Goal: Ask a question: Seek information or help from site administrators or community

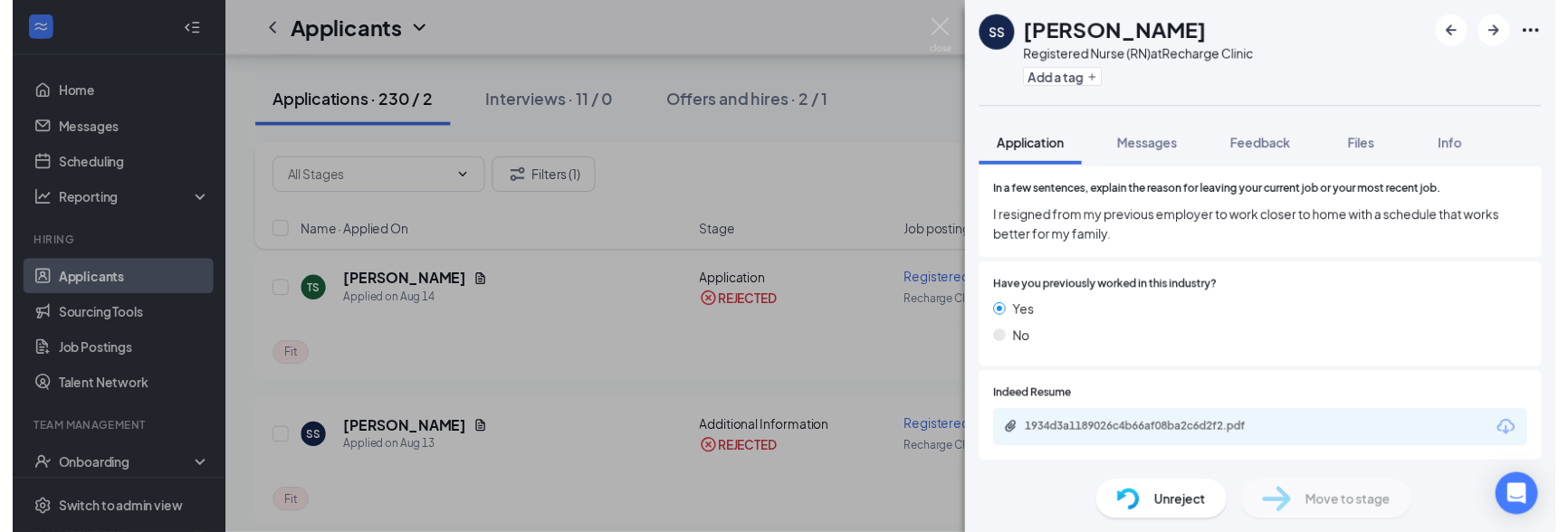
scroll to position [780, 0]
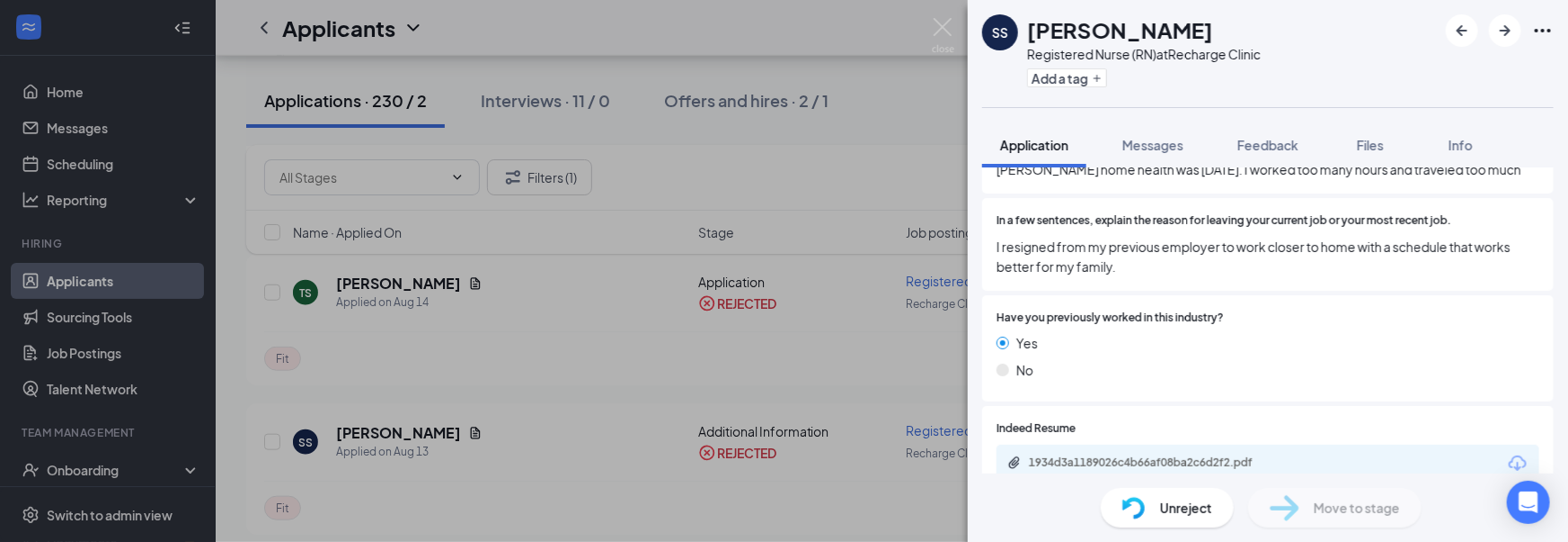
click at [608, 362] on div "SS Stephanie Shea Registered Nurse (RN) at Recharge Clinic Add a tag Applicatio…" at bounding box center [784, 271] width 1568 height 542
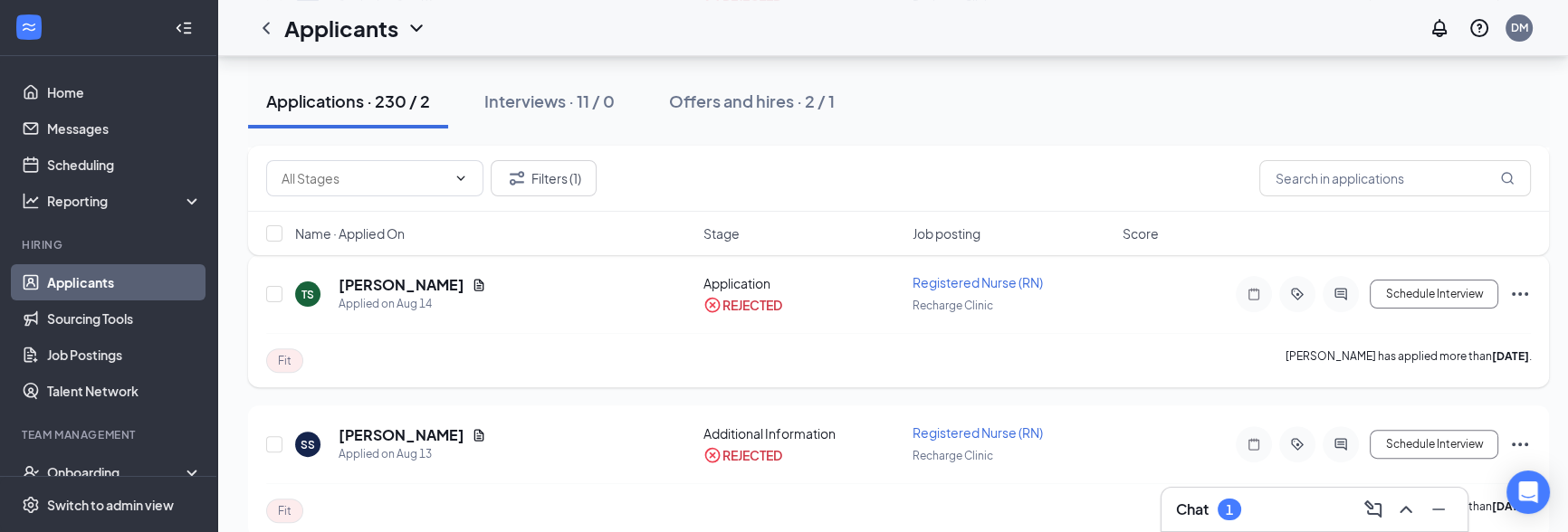
click at [655, 348] on div "Fit TANIA SANTOS has applied more than 12 days ago ." at bounding box center [898, 359] width 1264 height 54
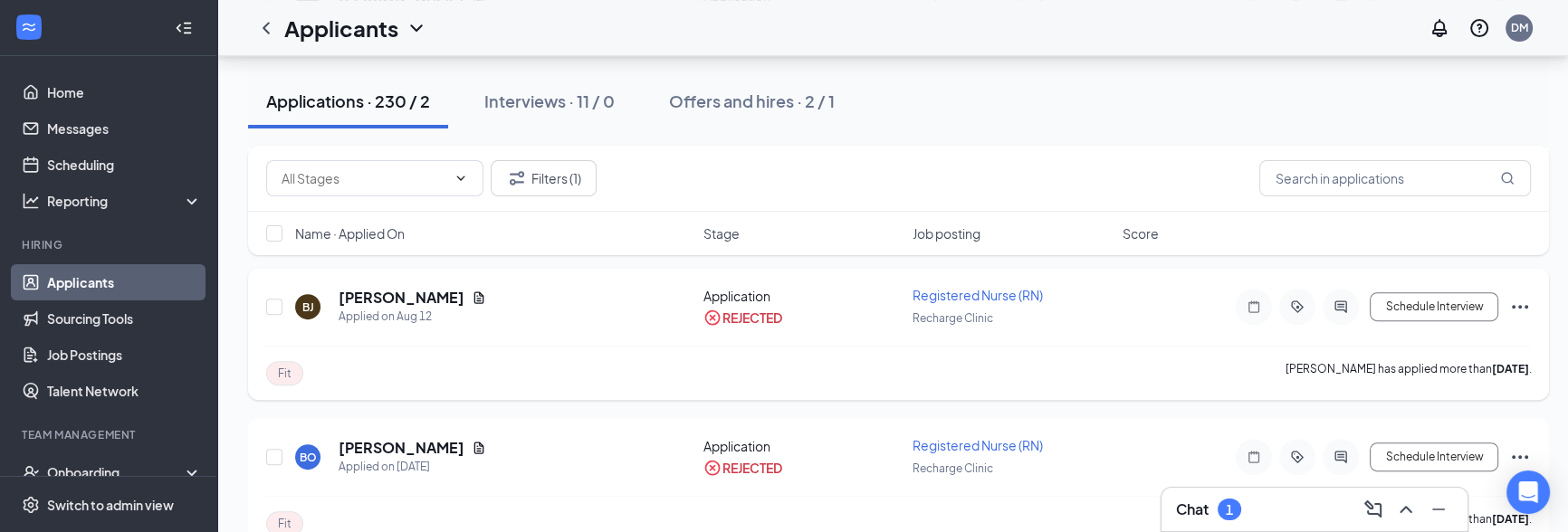
scroll to position [1031, 0]
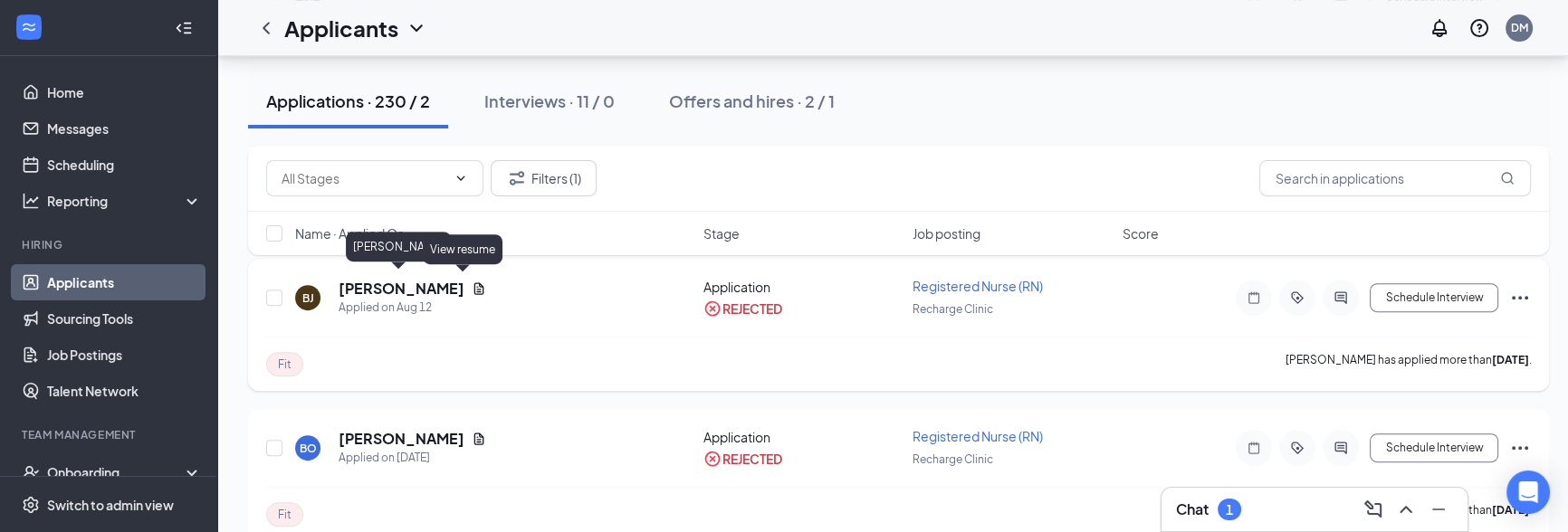
drag, startPoint x: 334, startPoint y: 274, endPoint x: 467, endPoint y: 278, distance: 133.1
click at [467, 279] on div "BJ Brenda Jiménez Applied on Aug 12" at bounding box center [493, 298] width 397 height 38
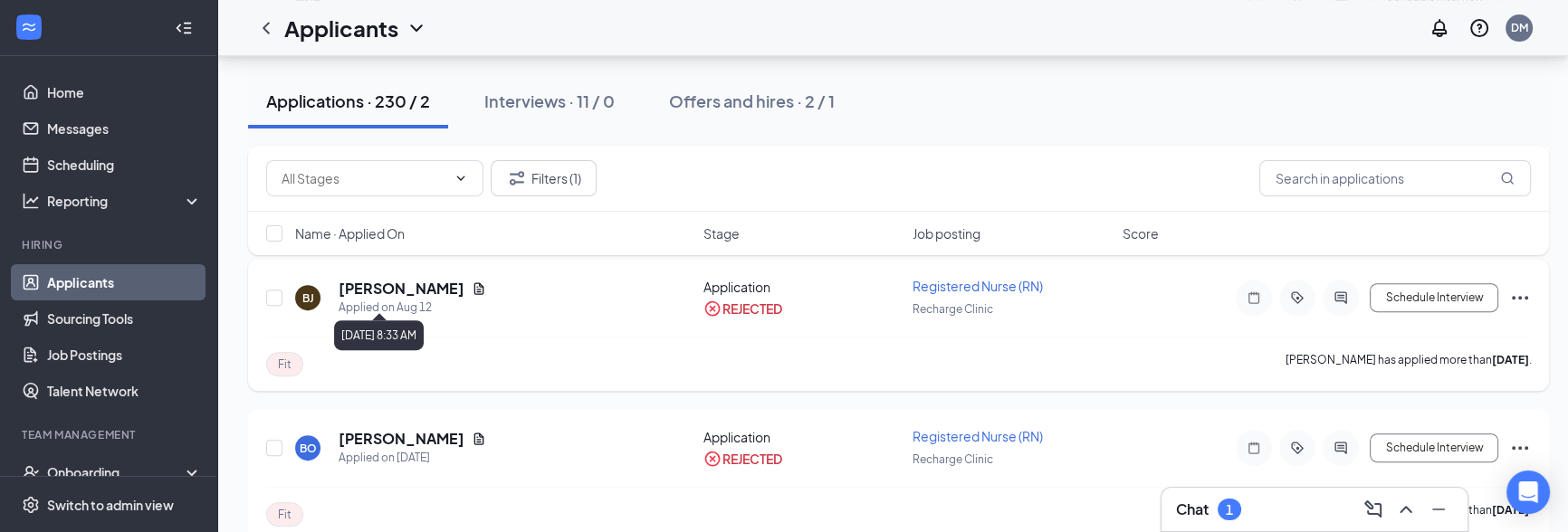
copy h5 "[PERSON_NAME]"
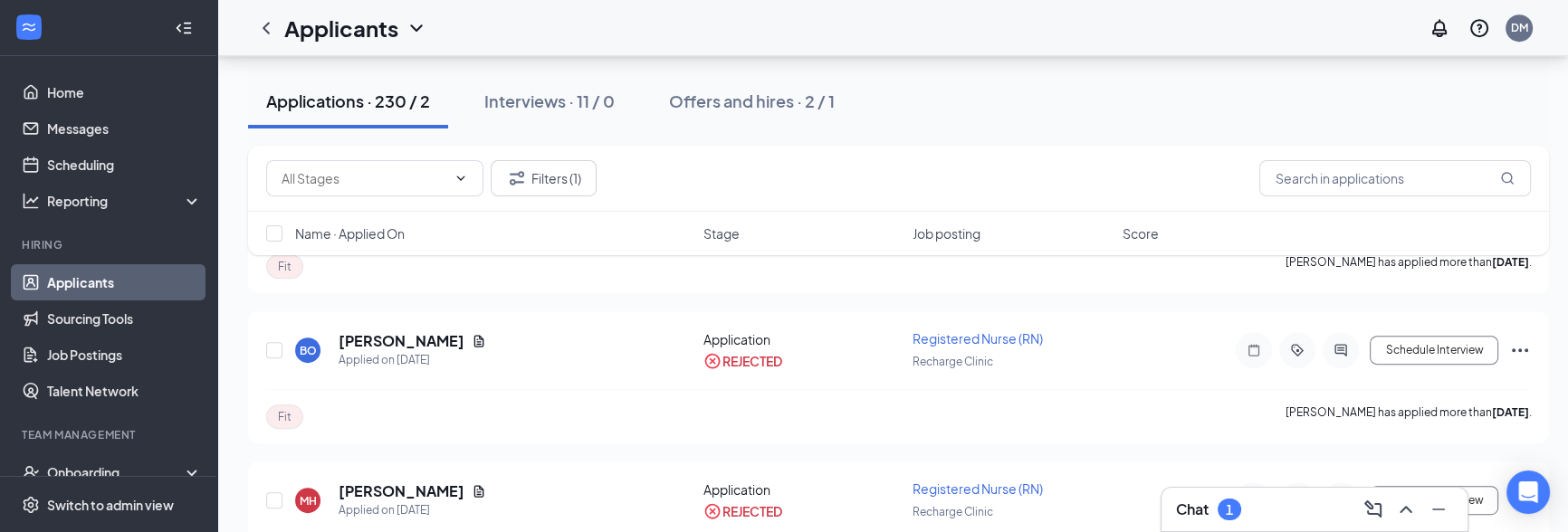
scroll to position [1128, 0]
drag, startPoint x: 339, startPoint y: 485, endPoint x: 446, endPoint y: 484, distance: 107.0
click at [446, 484] on div "MH mark huber Applied on Aug 8" at bounding box center [493, 502] width 397 height 38
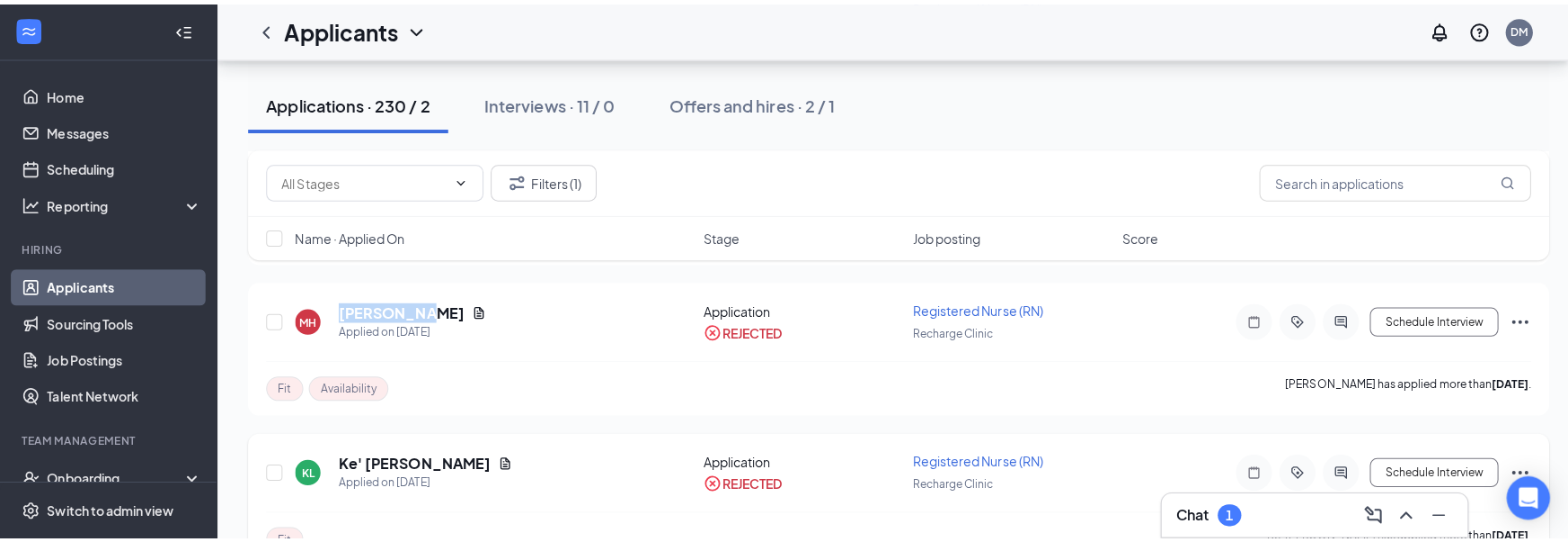
scroll to position [1289, 0]
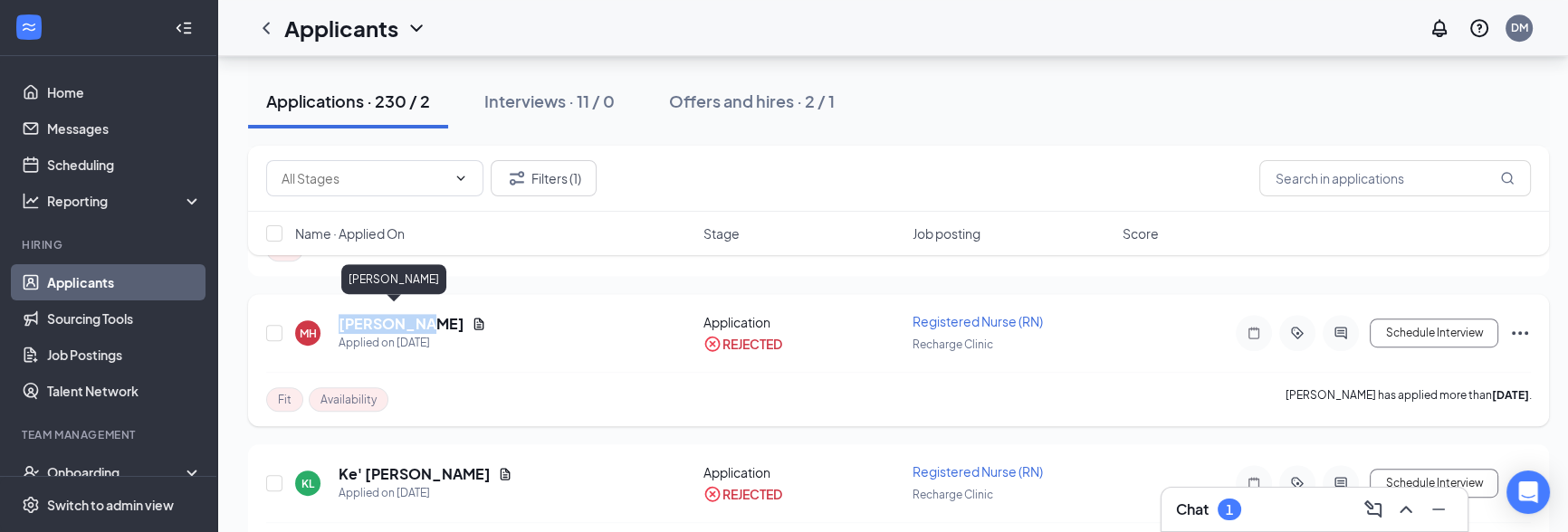
click at [400, 314] on h5 "[PERSON_NAME]" at bounding box center [401, 323] width 126 height 20
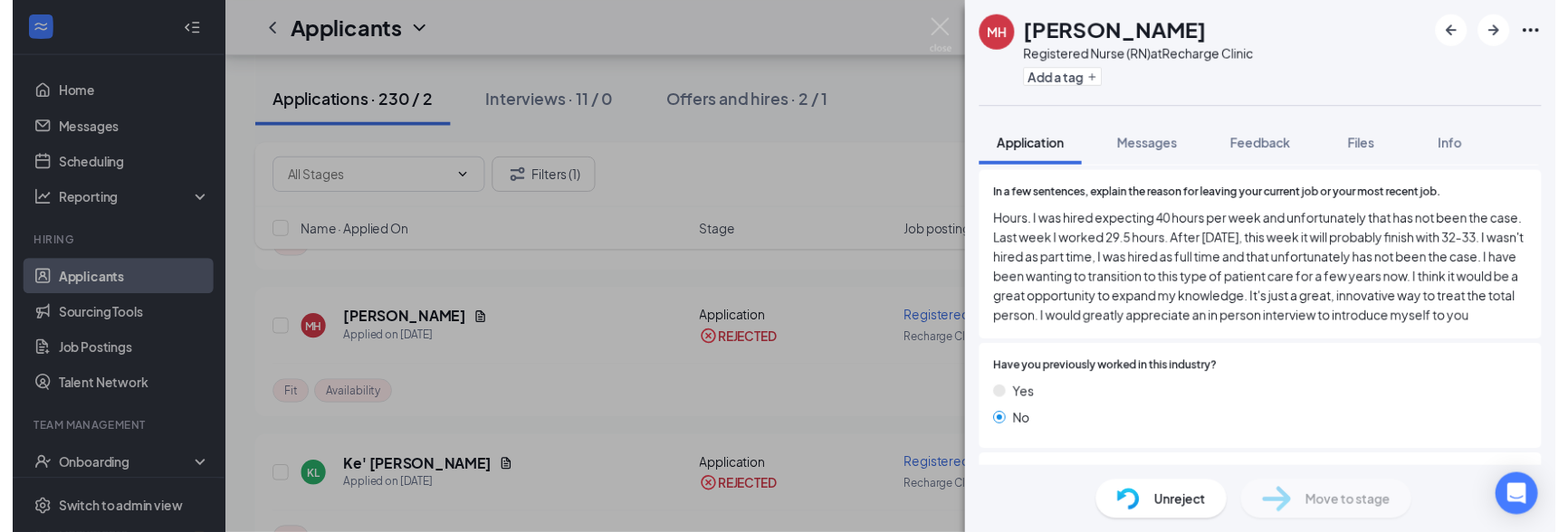
scroll to position [963, 0]
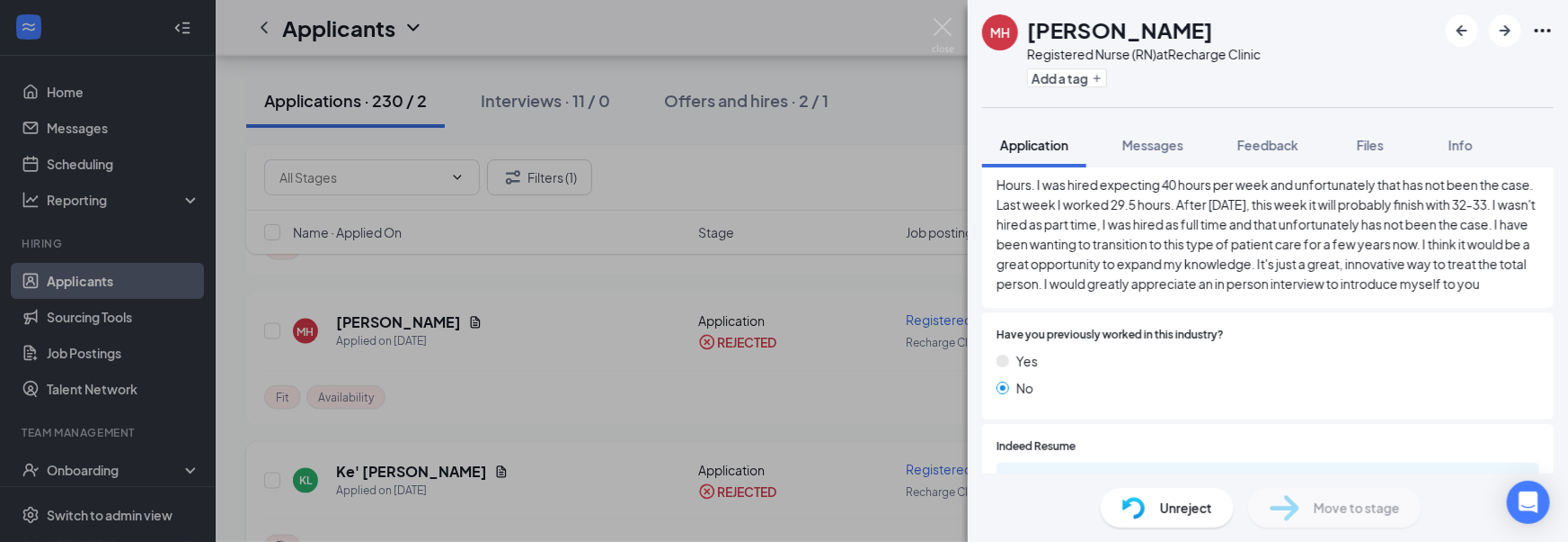
drag, startPoint x: 679, startPoint y: 443, endPoint x: 514, endPoint y: 437, distance: 165.1
click at [679, 443] on div "MH mark huber Registered Nurse (RN) at Recharge Clinic Add a tag Application Me…" at bounding box center [784, 271] width 1568 height 542
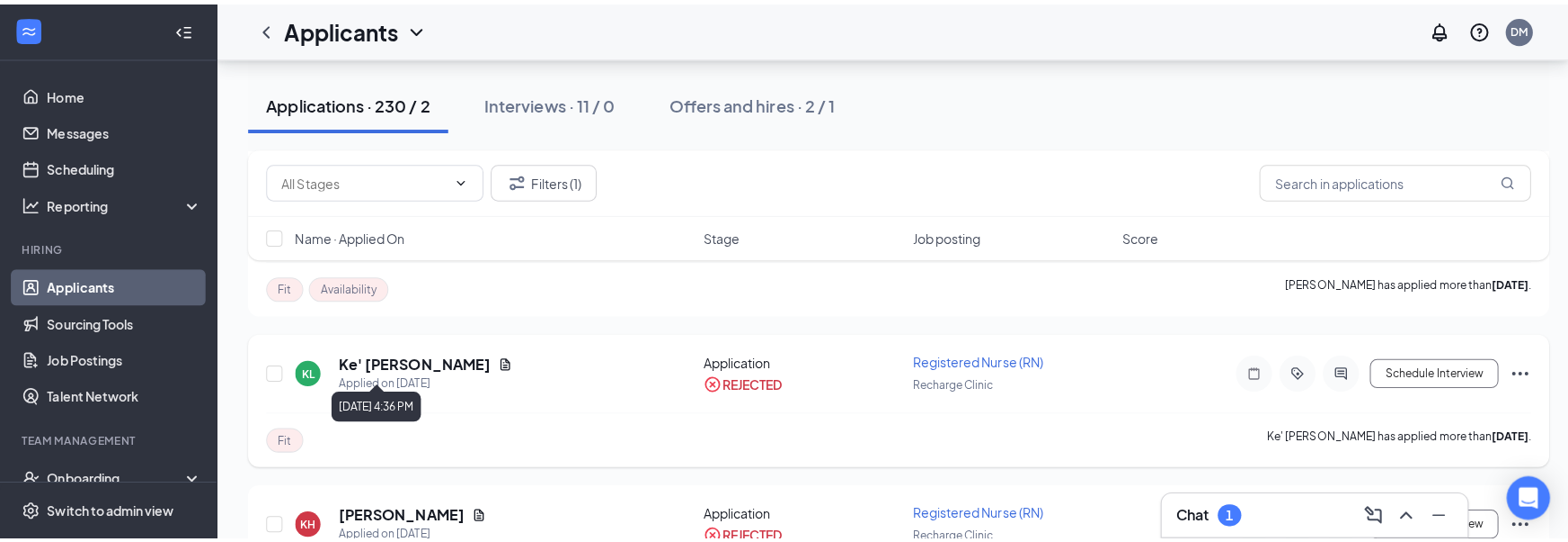
scroll to position [1418, 0]
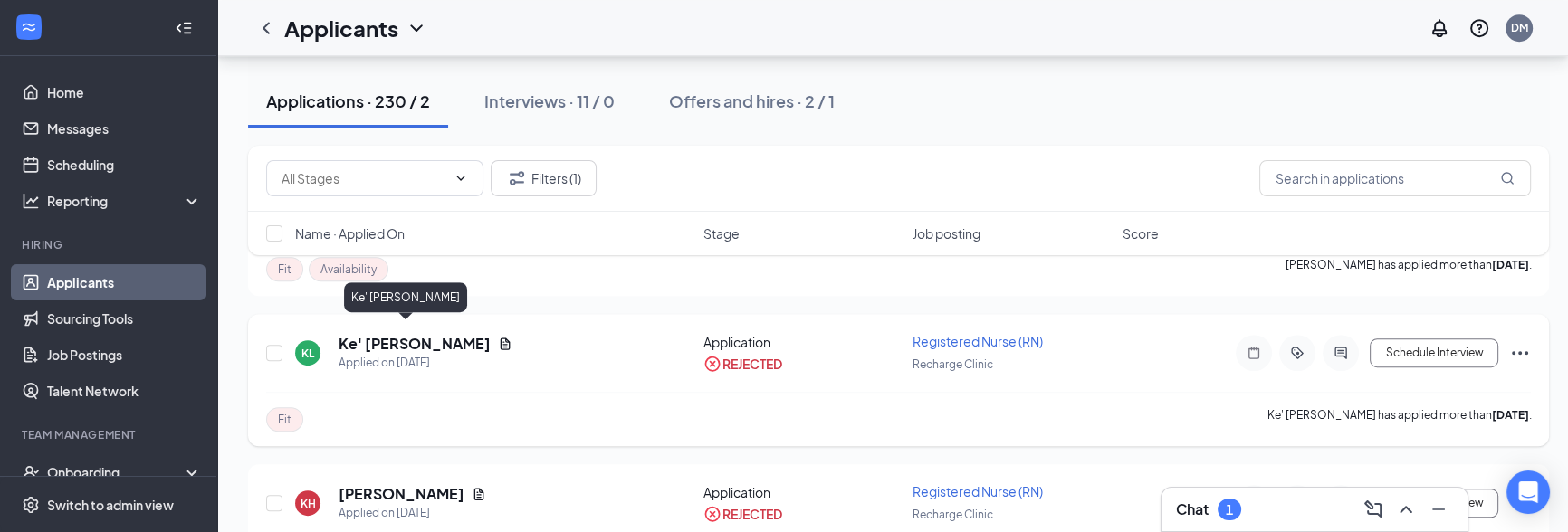
click at [340, 334] on h5 "Ke' [PERSON_NAME]" at bounding box center [415, 343] width 152 height 20
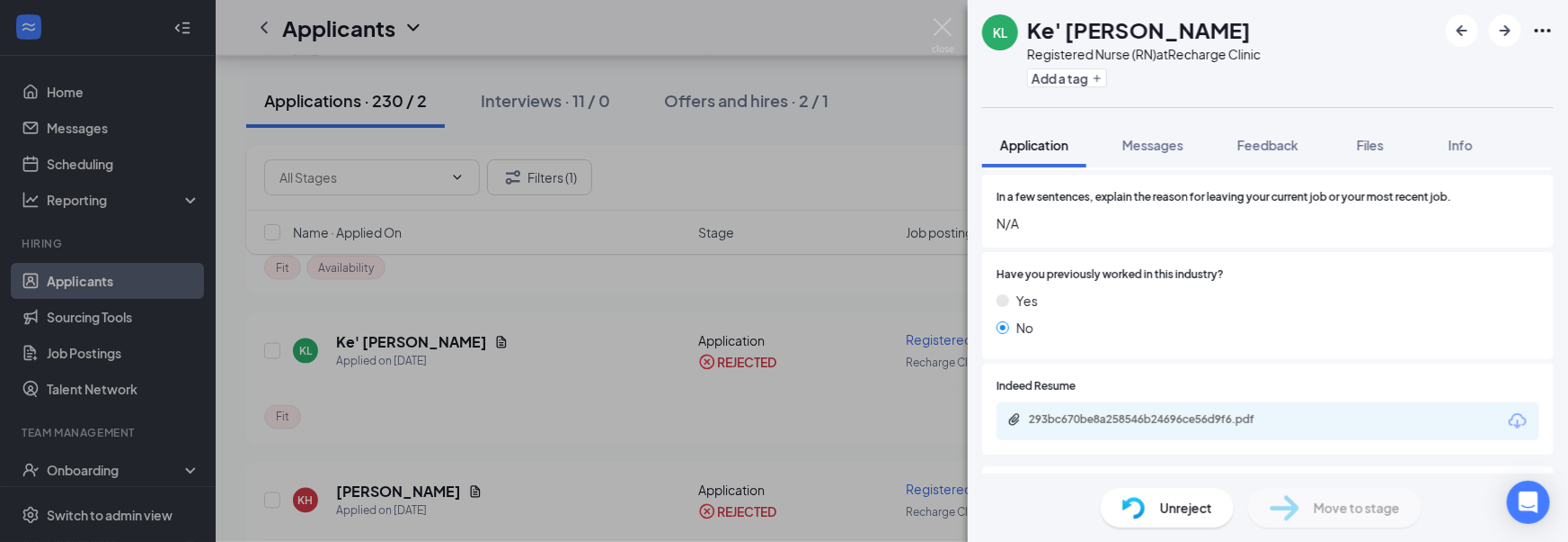
scroll to position [861, 0]
click at [1102, 417] on div "293bc670be8a258546b24696ce56d9f6.pdf" at bounding box center [1155, 417] width 251 height 14
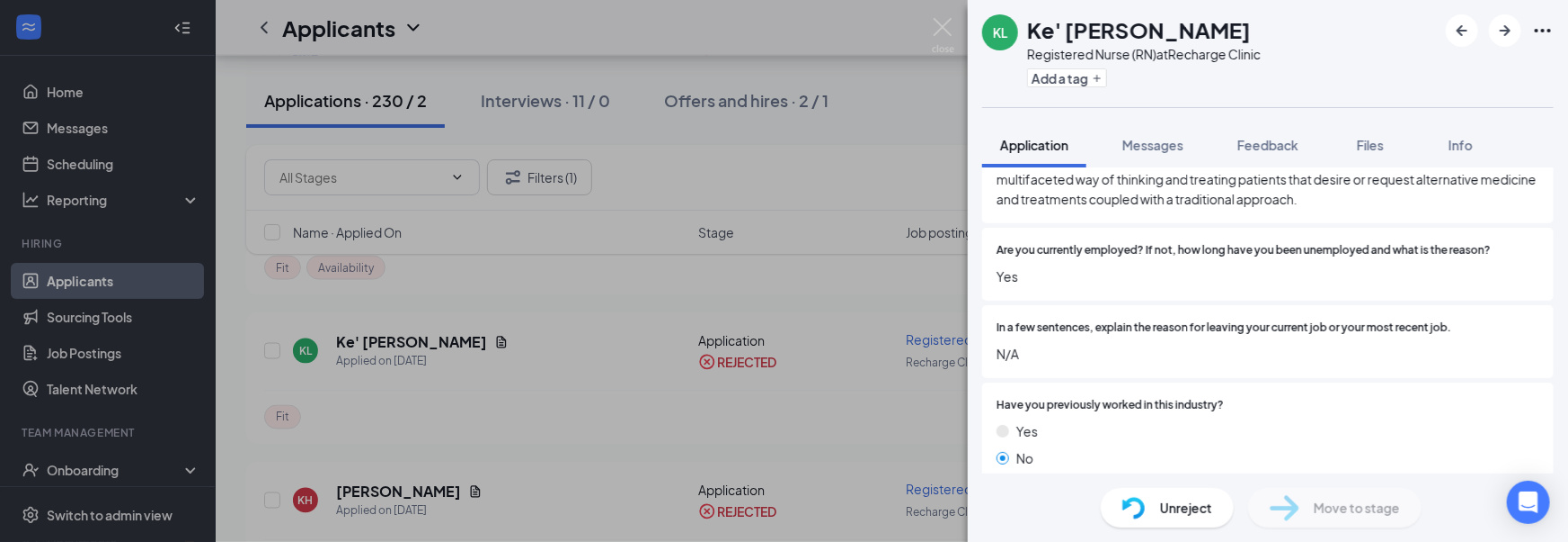
scroll to position [732, 0]
click at [1148, 145] on span "Messages" at bounding box center [1153, 144] width 61 height 16
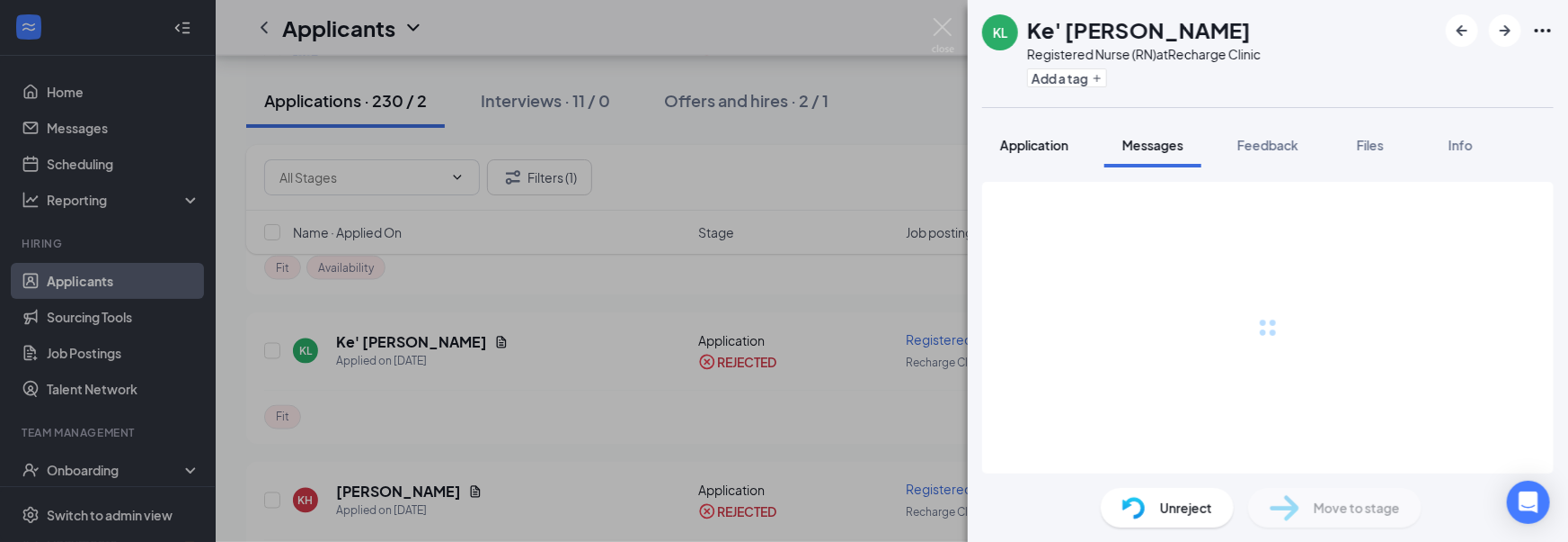
click at [1033, 151] on span "Application" at bounding box center [1034, 144] width 69 height 16
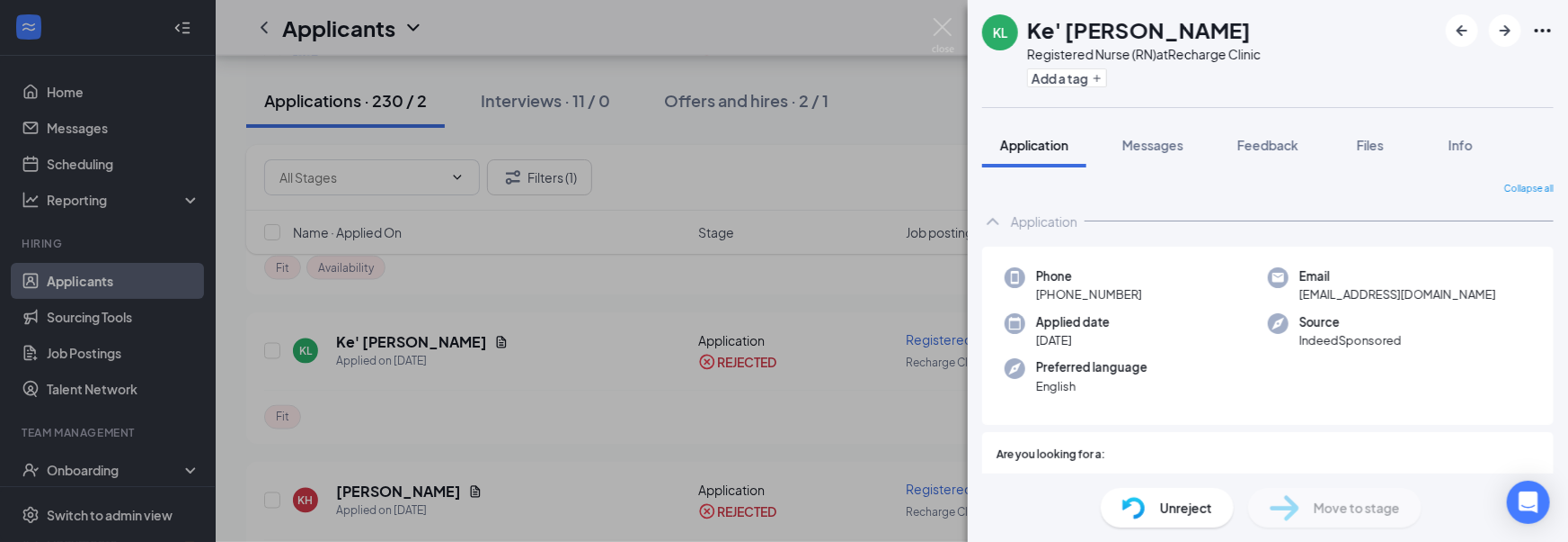
click at [855, 244] on div "KL Ke' Longmore Registered Nurse (RN) at Recharge Clinic Add a tag Application …" at bounding box center [784, 271] width 1568 height 542
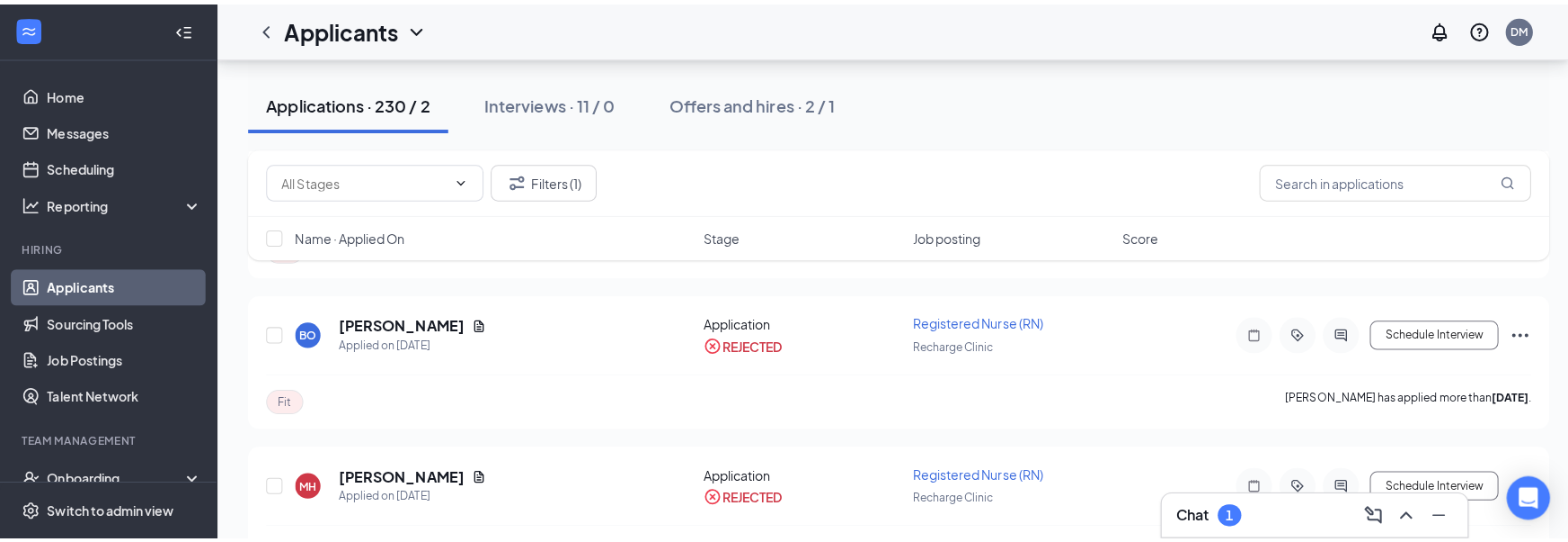
scroll to position [1160, 0]
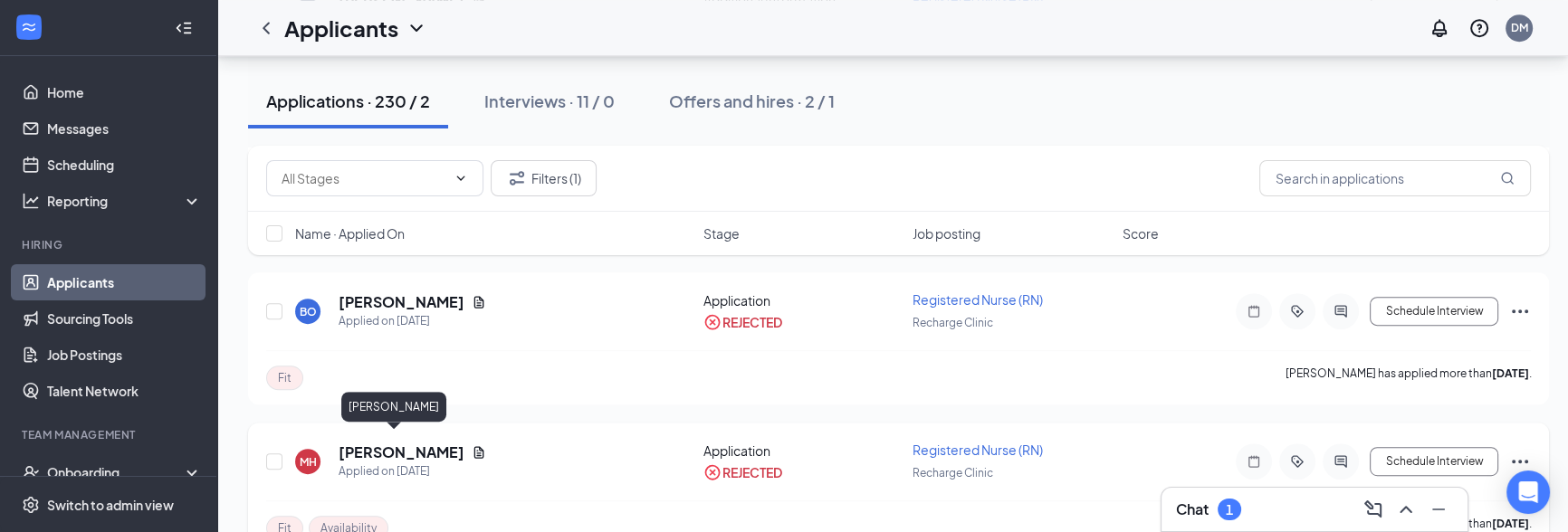
click at [371, 443] on h5 "[PERSON_NAME]" at bounding box center [401, 452] width 126 height 20
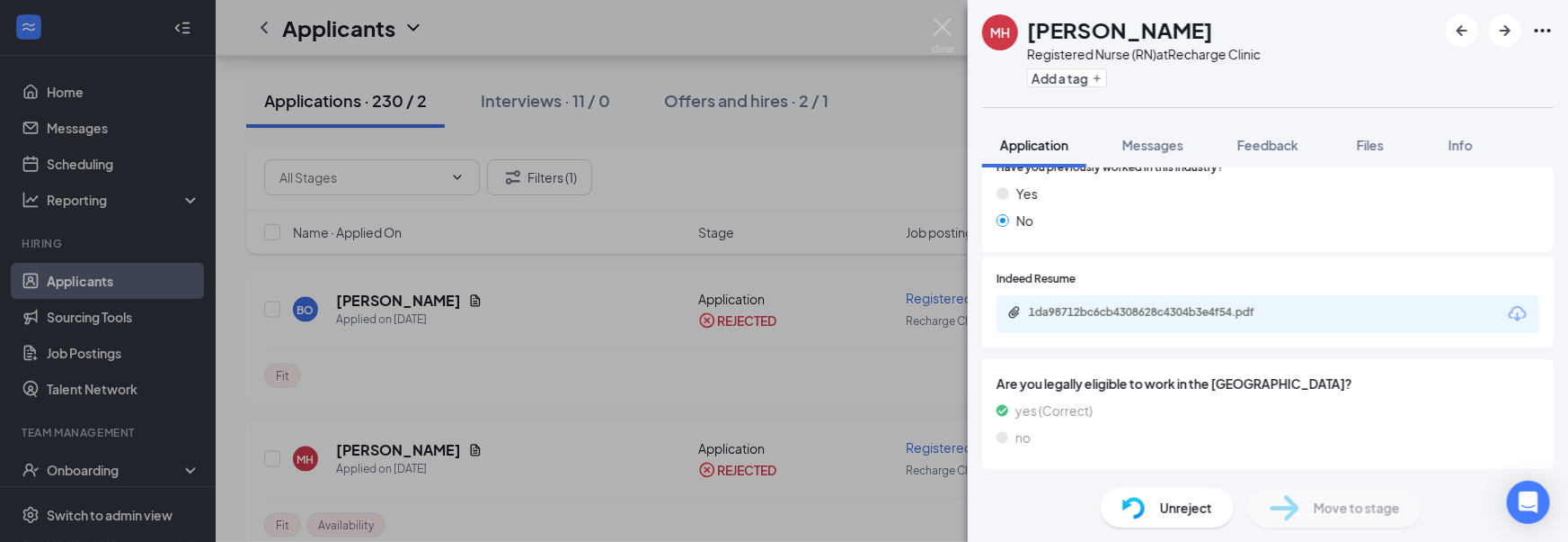
scroll to position [1143, 0]
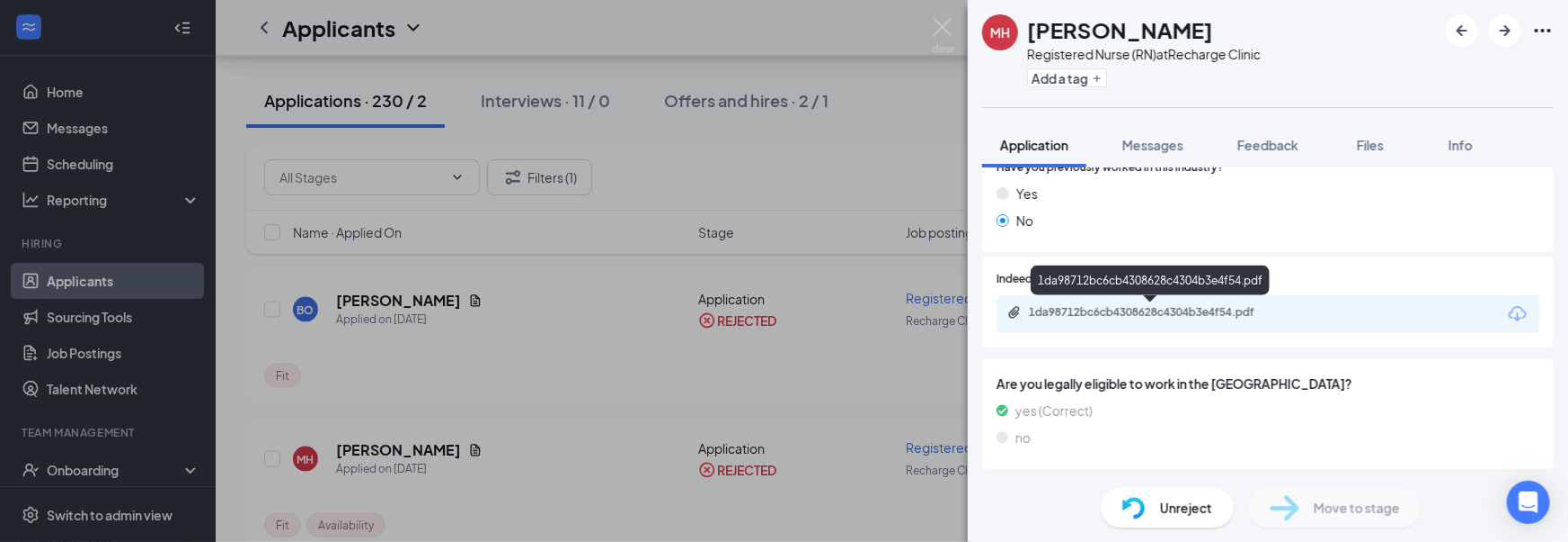
click at [1132, 312] on div "1da98712bc6cb4308628c4304b3e4f54.pdf" at bounding box center [1155, 312] width 251 height 14
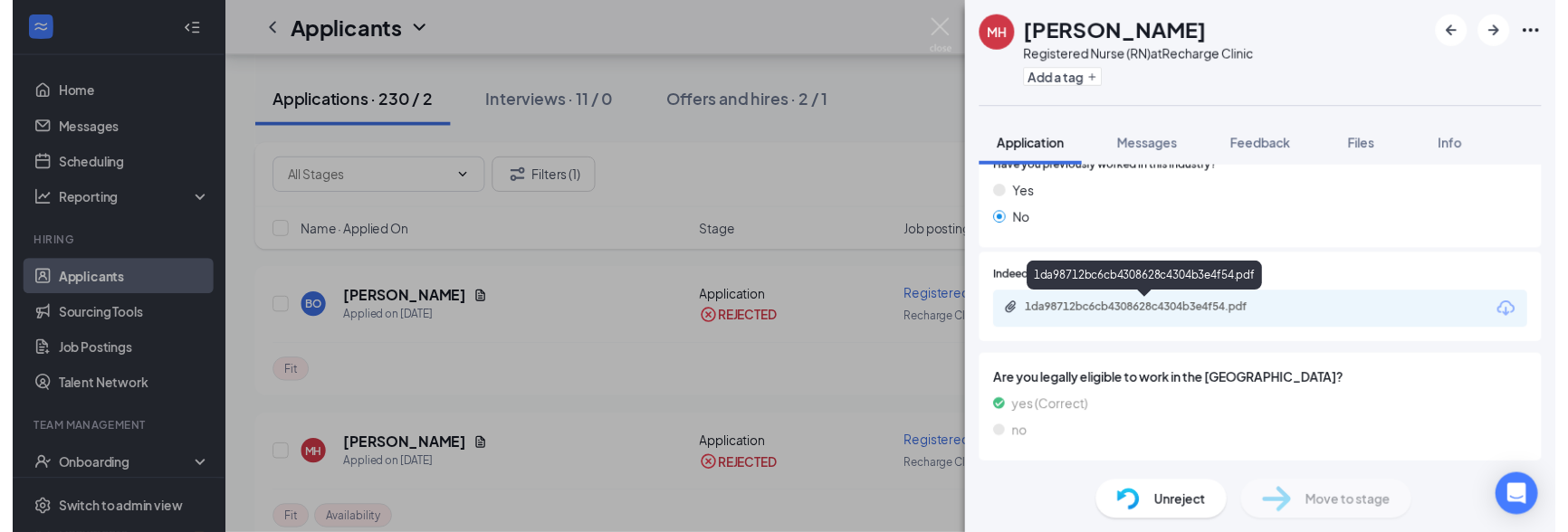
scroll to position [1143, 0]
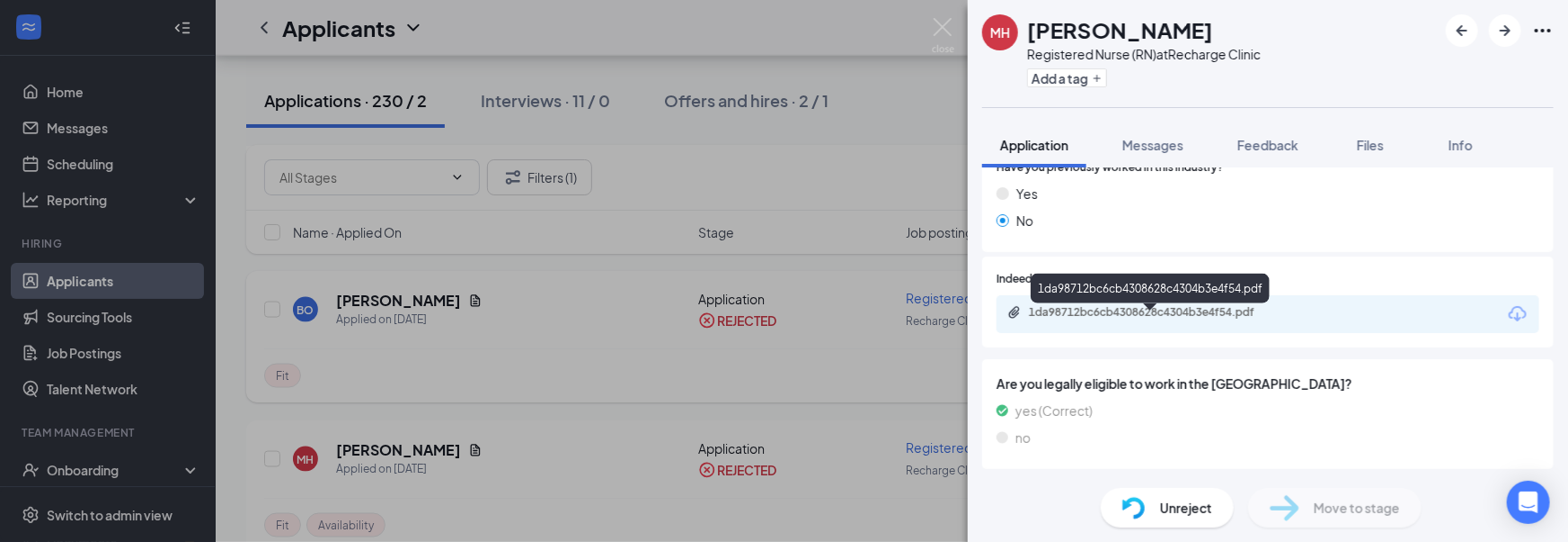
click at [870, 317] on div "MH mark huber Registered Nurse (RN) at Recharge Clinic Add a tag Application Me…" at bounding box center [784, 271] width 1568 height 542
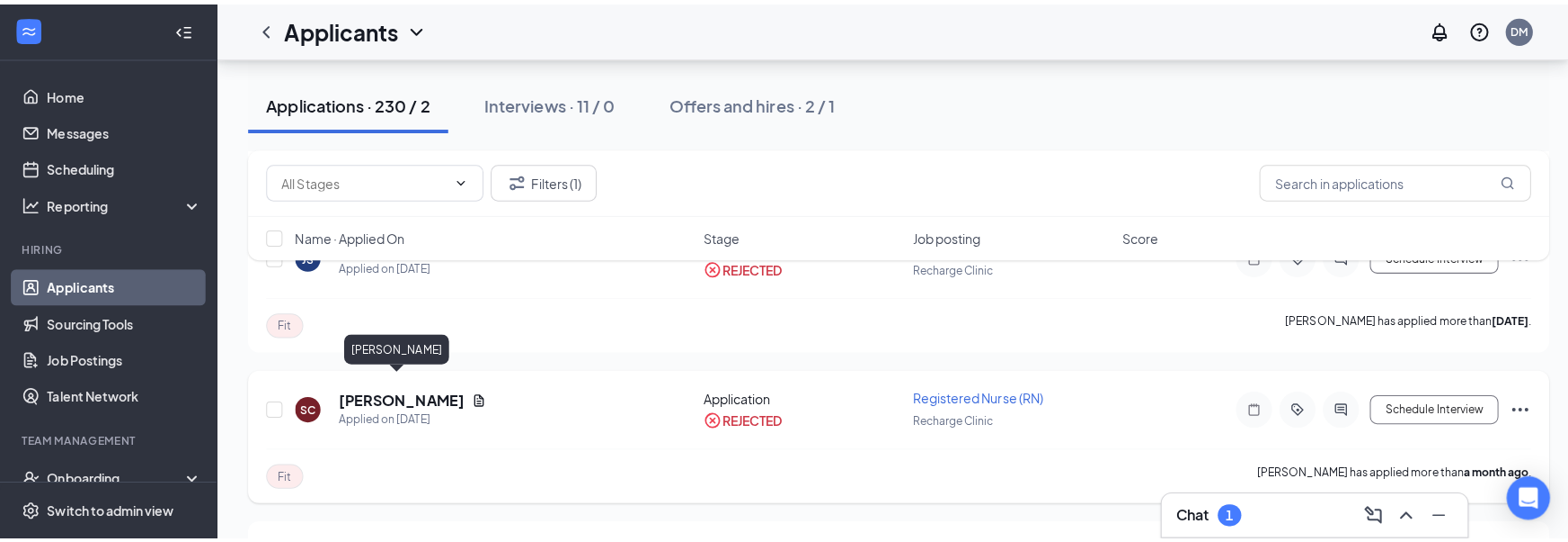
scroll to position [1964, 0]
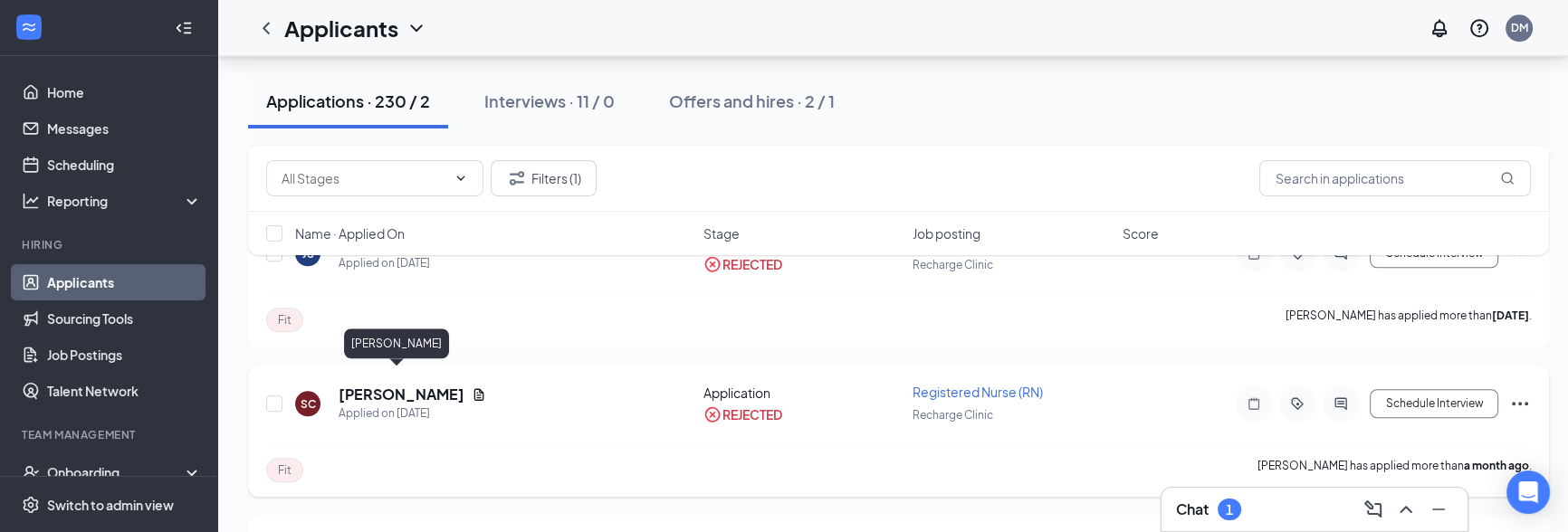
click at [386, 385] on h5 "[PERSON_NAME]" at bounding box center [401, 394] width 126 height 20
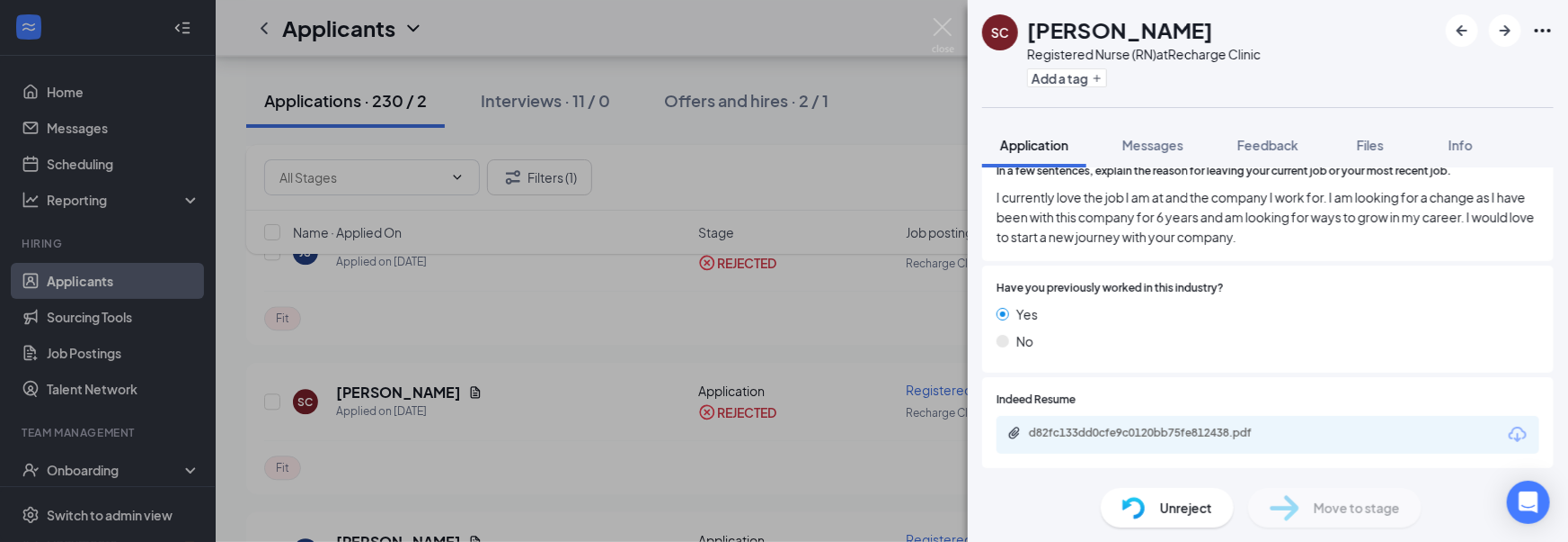
scroll to position [818, 0]
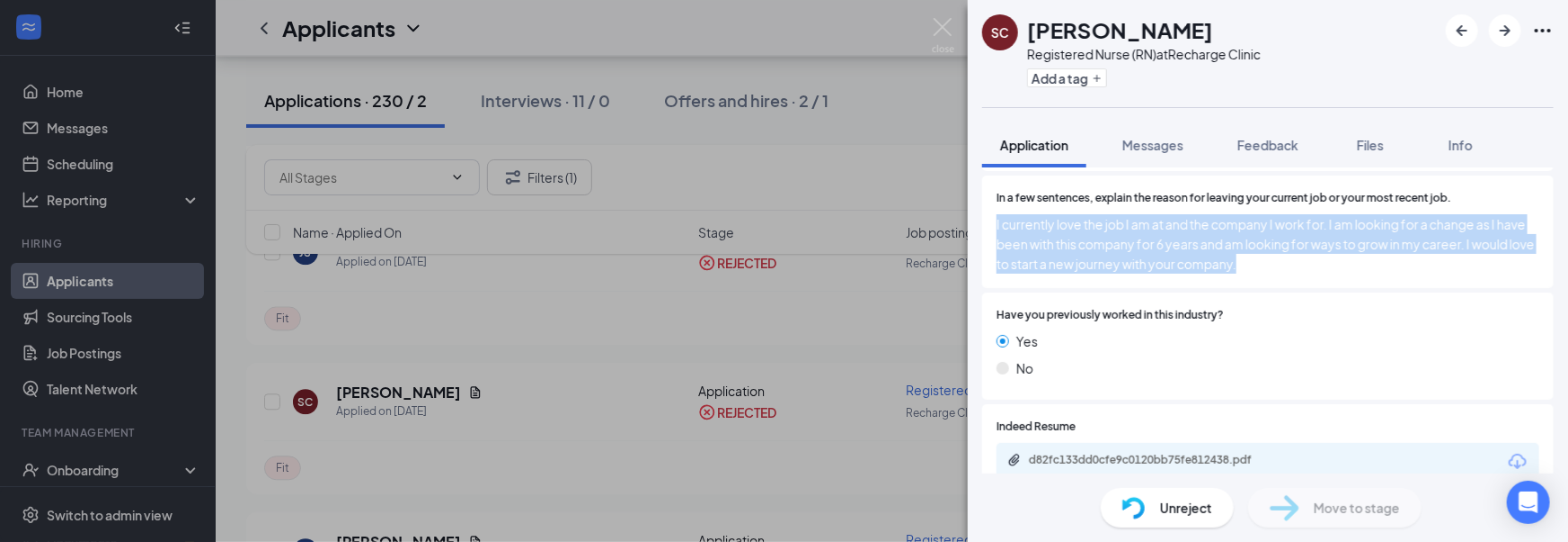
drag, startPoint x: 996, startPoint y: 221, endPoint x: 1314, endPoint y: 267, distance: 321.3
click at [1314, 267] on span "I currently love the job I am at and the company I work for. I am looking for a…" at bounding box center [1268, 243] width 542 height 59
click at [1314, 269] on span "I currently love the job I am at and the company I work for. I am looking for a…" at bounding box center [1268, 243] width 542 height 59
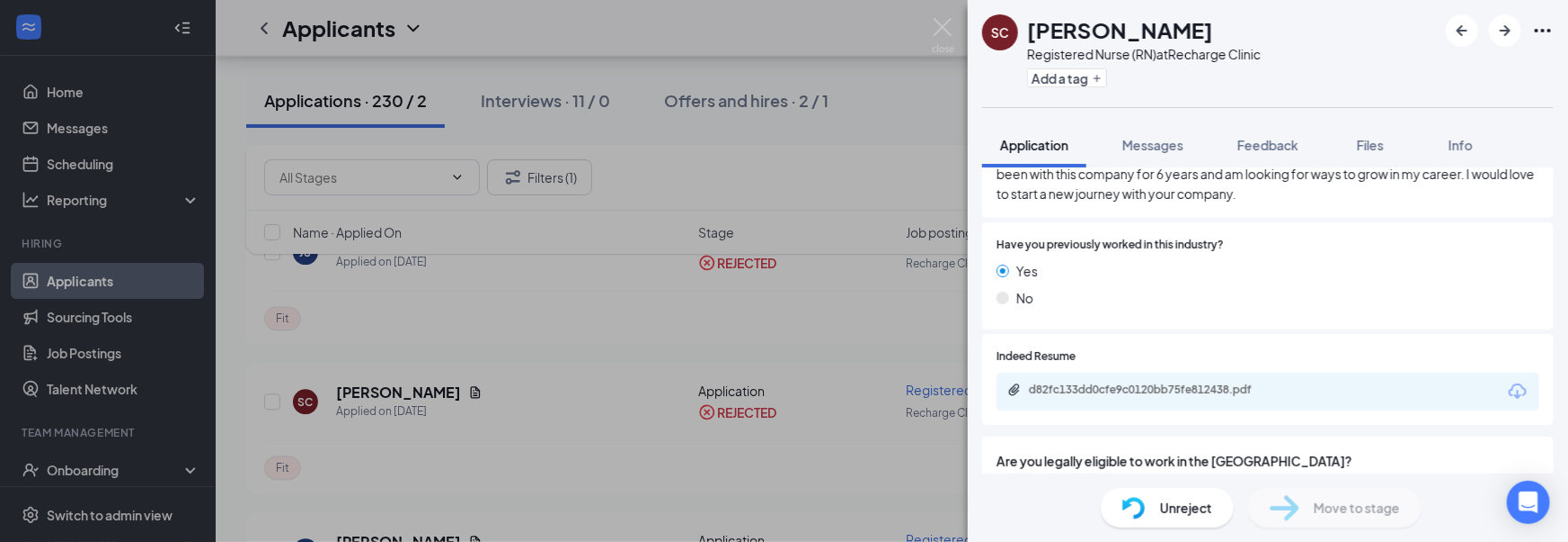
scroll to position [942, 0]
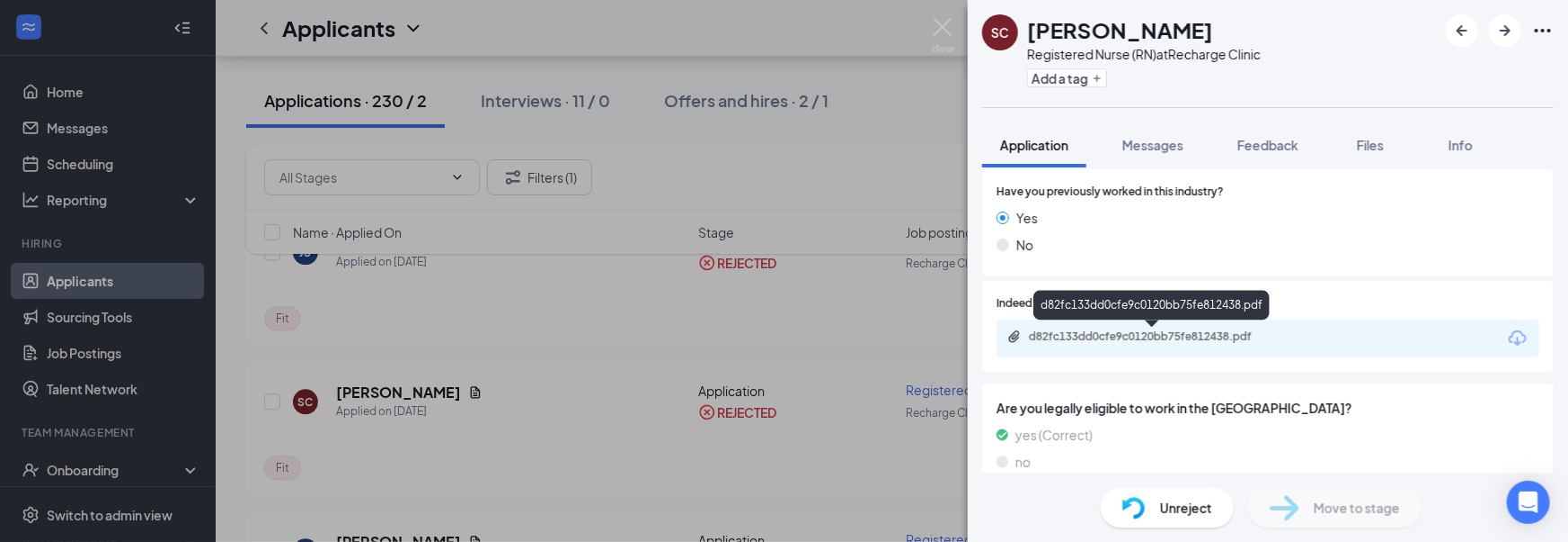
click at [1131, 335] on div "d82fc133dd0cfe9c0120bb75fe812438.pdf" at bounding box center [1155, 336] width 251 height 14
click at [946, 28] on img at bounding box center [944, 35] width 23 height 35
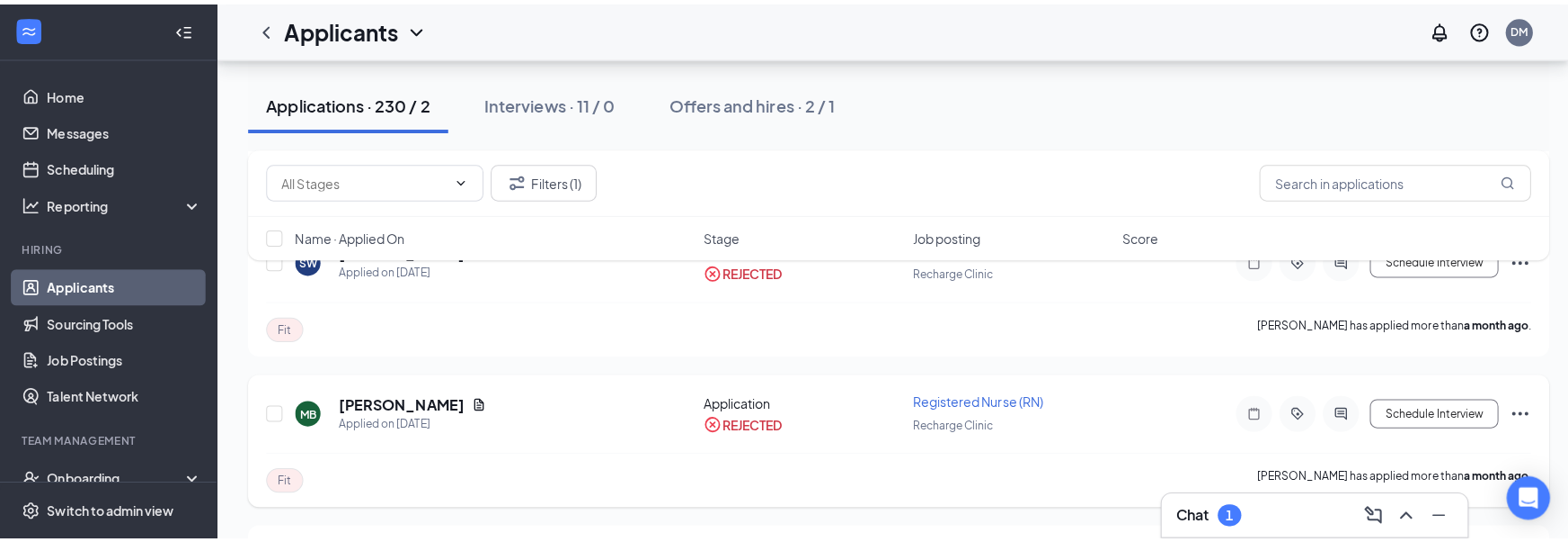
scroll to position [2274, 0]
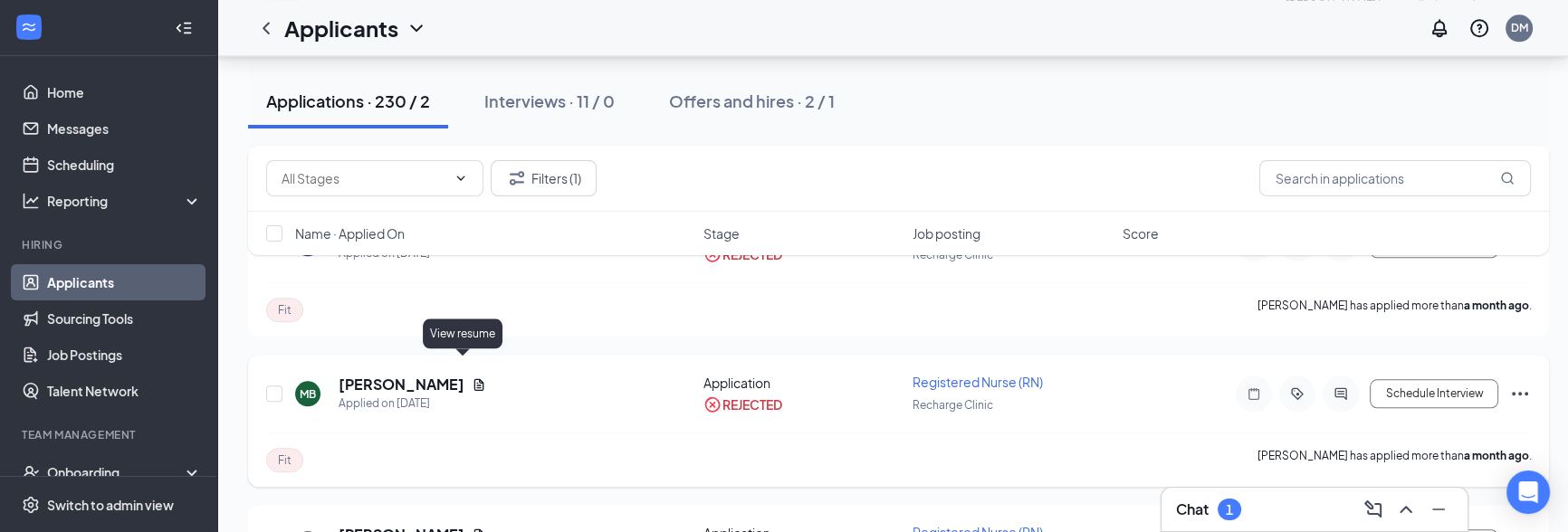
drag, startPoint x: 339, startPoint y: 365, endPoint x: 465, endPoint y: 361, distance: 126.1
click at [470, 375] on div "MB Margie Bolinger Applied on Jul 30" at bounding box center [493, 394] width 397 height 38
copy h5 "Margie Bolinger"
click at [471, 377] on icon "Document" at bounding box center [478, 384] width 14 height 14
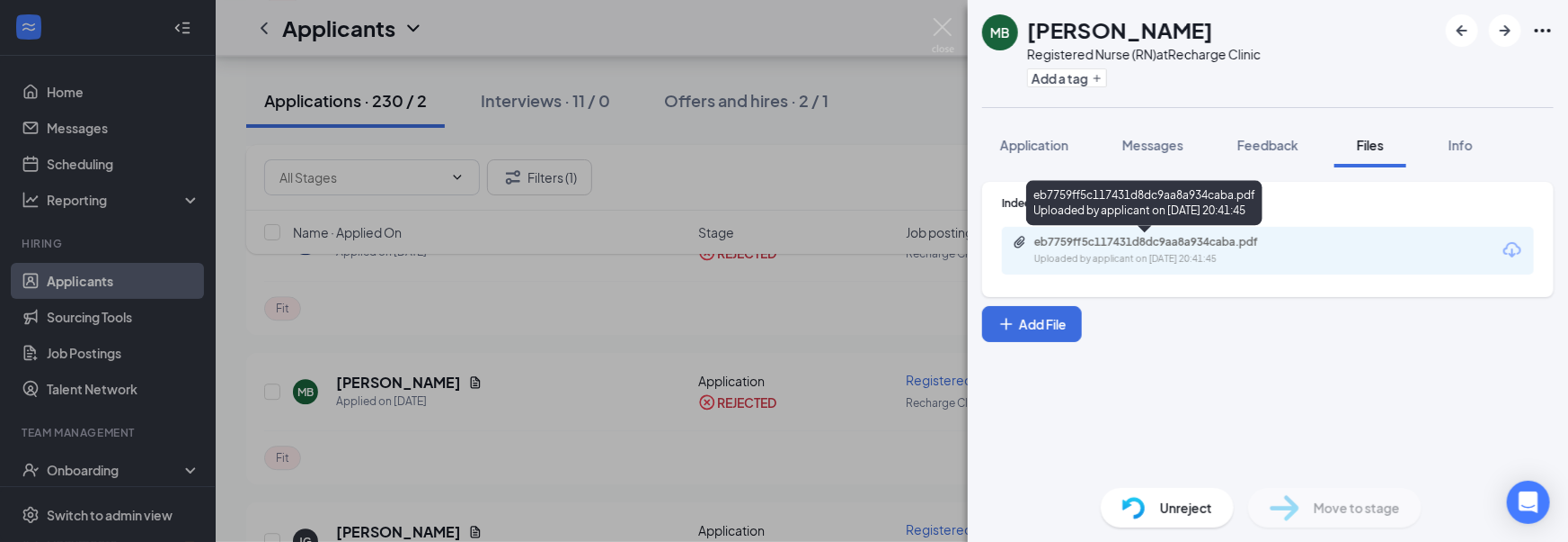
click at [1132, 264] on div "Uploaded by applicant on Jul 30, 2025 at 20:41:45" at bounding box center [1169, 258] width 269 height 14
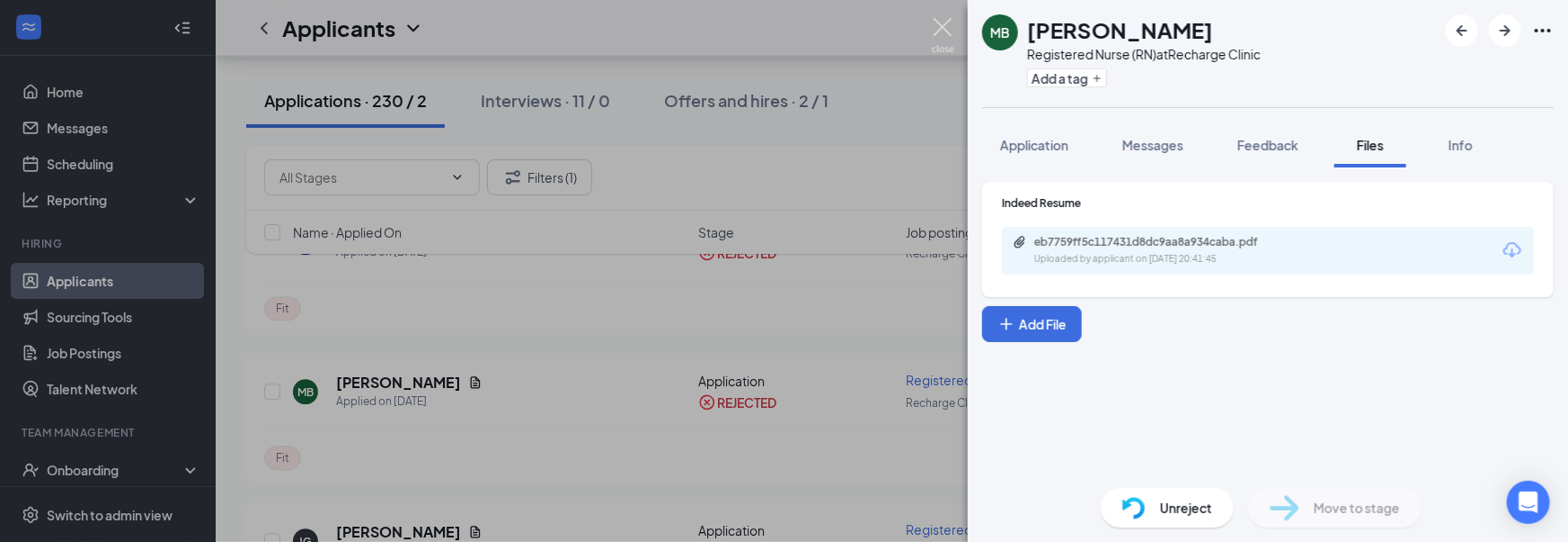
click at [935, 28] on img at bounding box center [944, 35] width 23 height 35
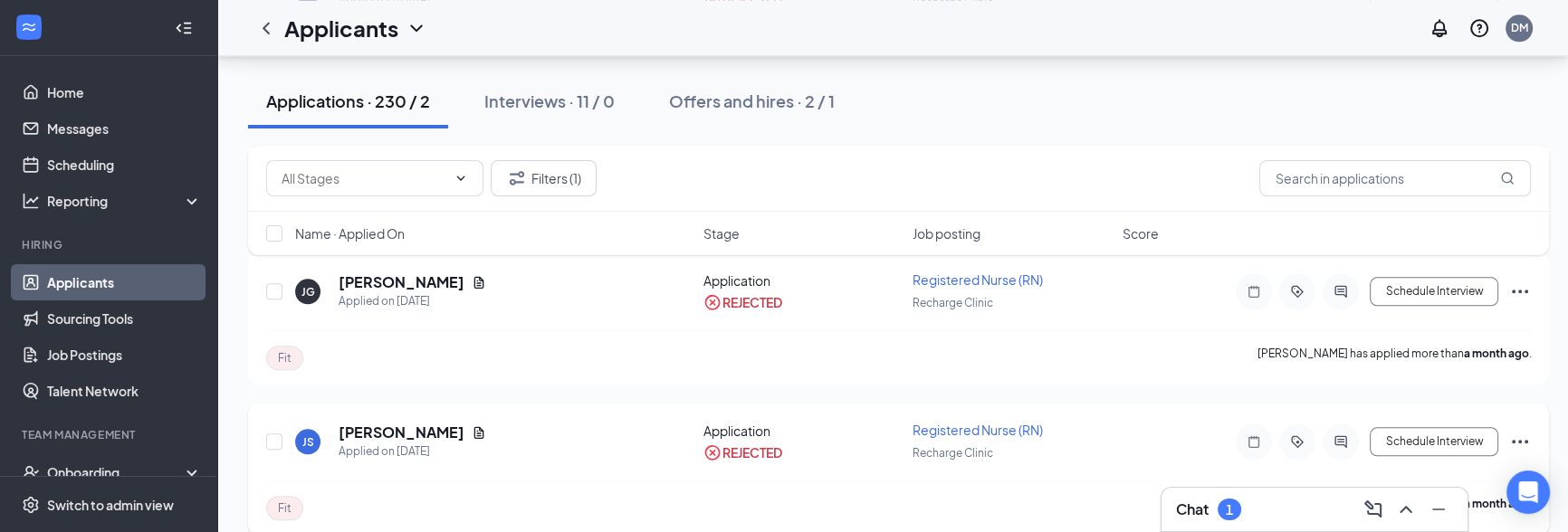
scroll to position [2522, 0]
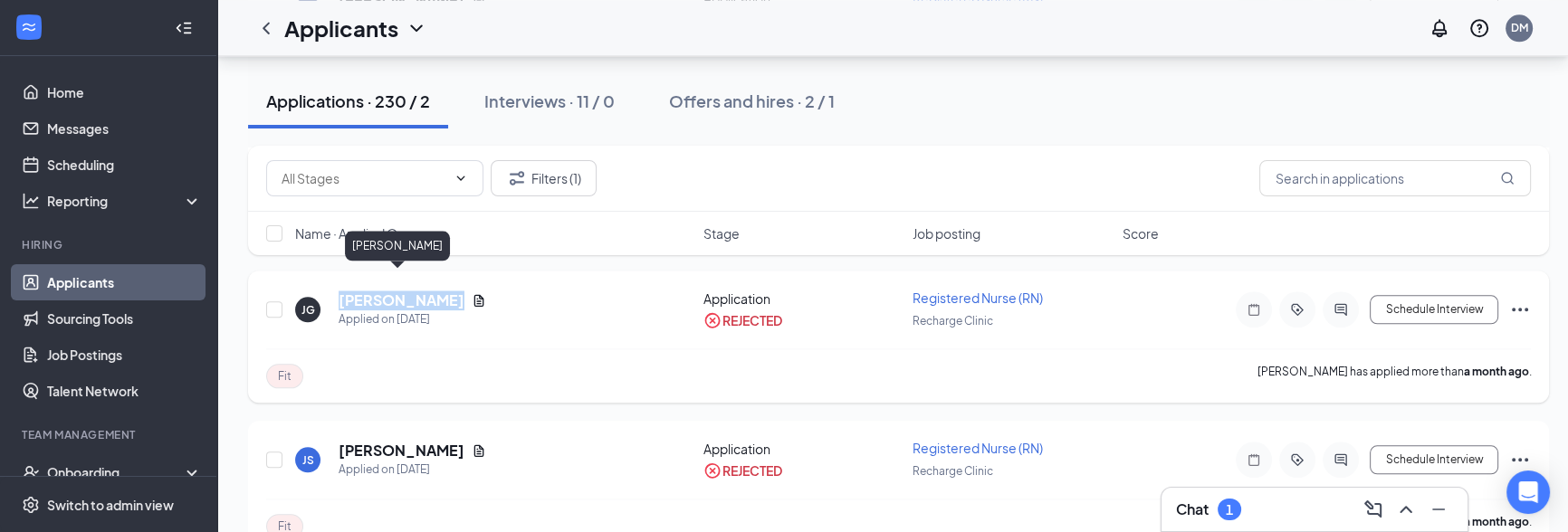
drag, startPoint x: 344, startPoint y: 281, endPoint x: 455, endPoint y: 282, distance: 111.0
click at [460, 290] on div "JG Janet GAFFNEY Applied on Jul 28" at bounding box center [493, 309] width 397 height 38
copy h5 "Janet GAFFNEY"
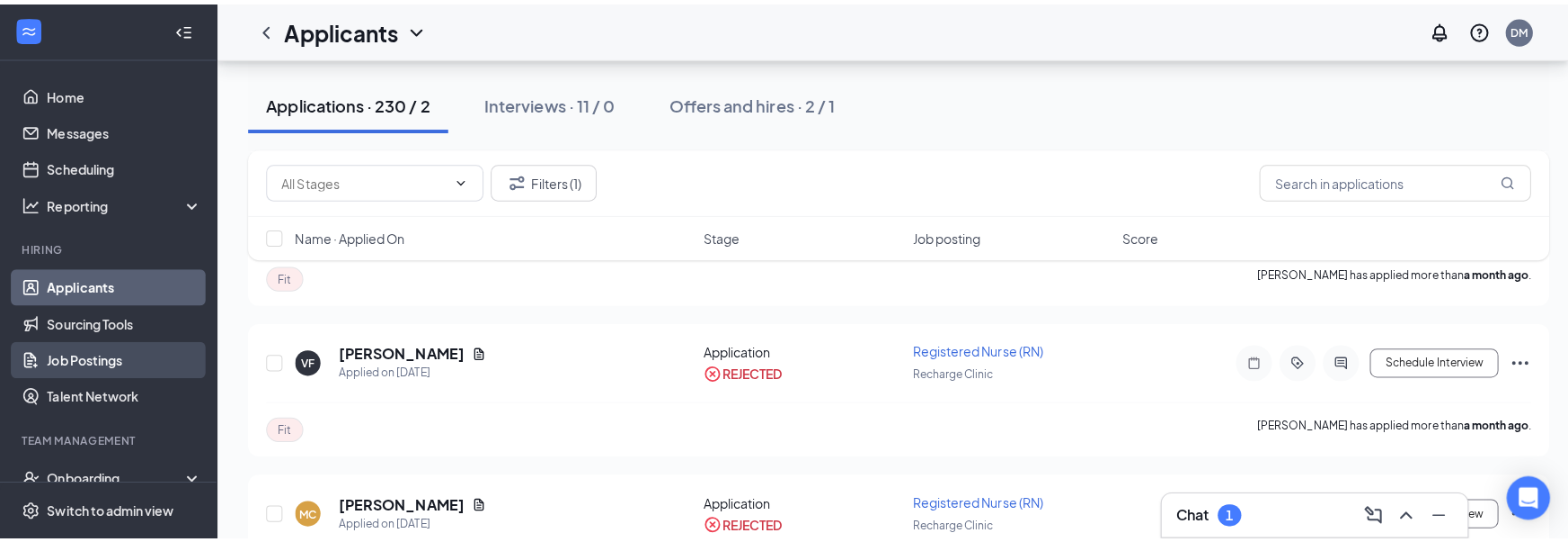
scroll to position [2756, 0]
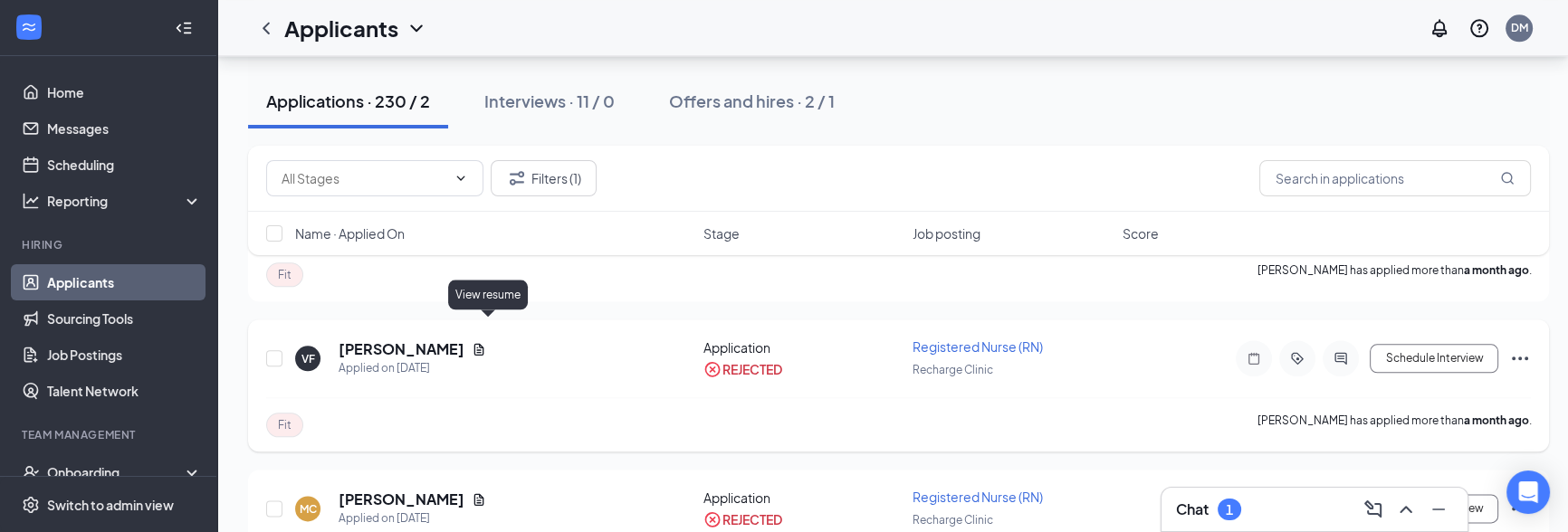
drag, startPoint x: 337, startPoint y: 325, endPoint x: 506, endPoint y: 324, distance: 169.0
click at [506, 339] on div "VF Vanessa Fernandez Applied on Jul 22" at bounding box center [493, 358] width 397 height 38
copy h5 "Vanessa Fernandez"
click at [485, 344] on icon "Document" at bounding box center [479, 350] width 9 height 11
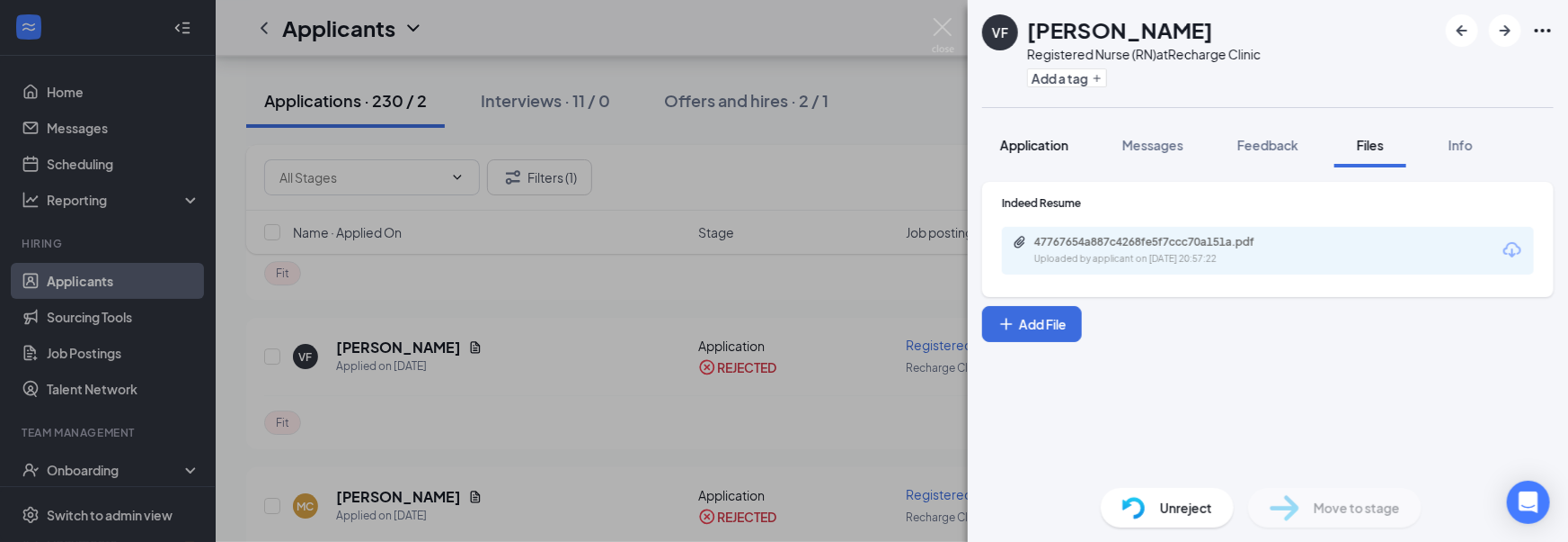
click at [1057, 148] on span "Application" at bounding box center [1034, 144] width 69 height 16
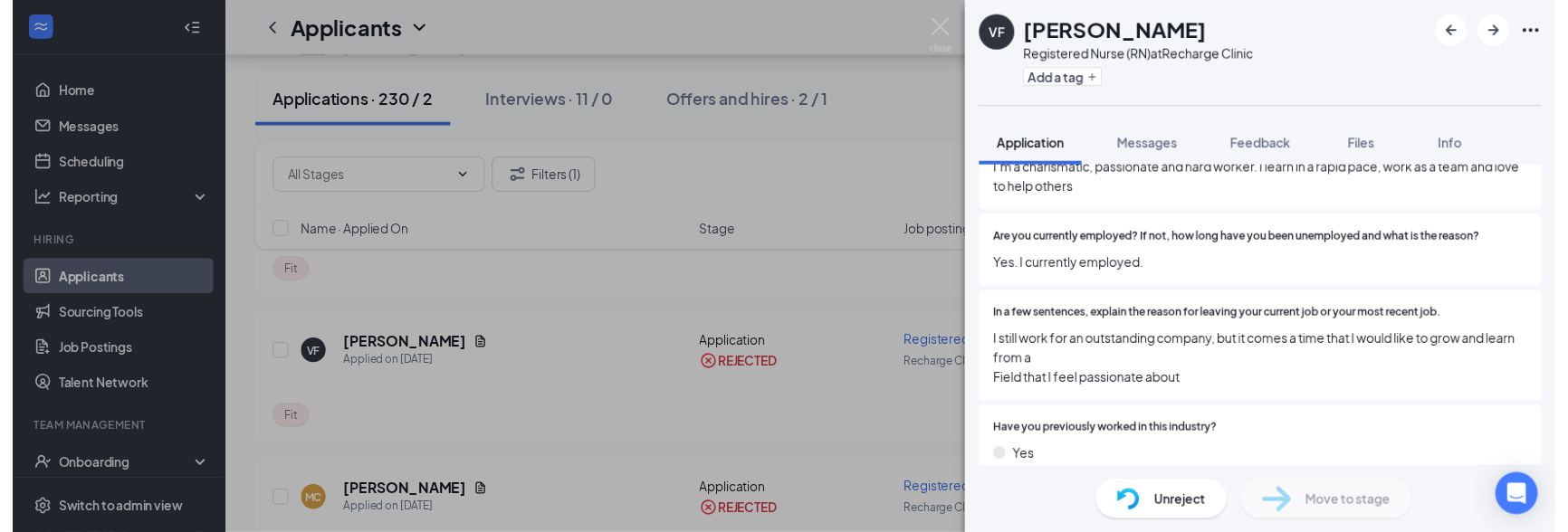
scroll to position [627, 0]
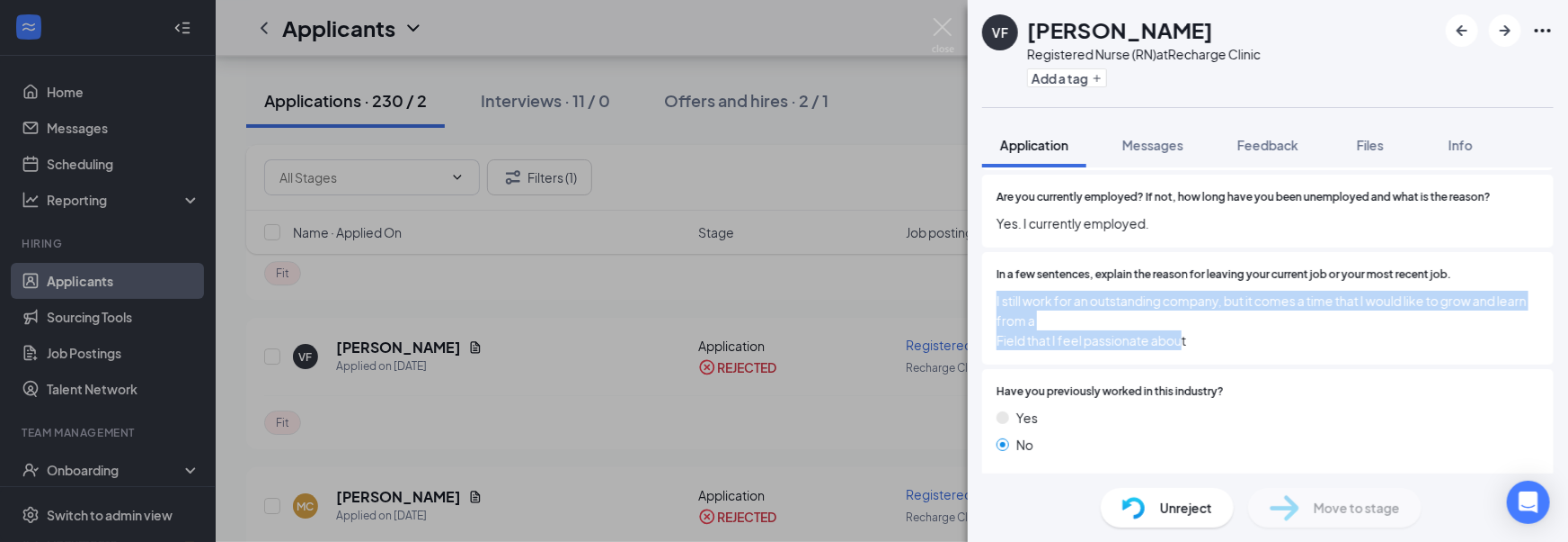
drag, startPoint x: 1187, startPoint y: 345, endPoint x: 991, endPoint y: 304, distance: 200.2
click at [991, 304] on div "In a few sentences, explain the reason for leaving your current job or your mos…" at bounding box center [1268, 307] width 572 height 112
click at [1086, 316] on span "I still work for an outstanding company, but it comes a time that I would like …" at bounding box center [1268, 320] width 542 height 59
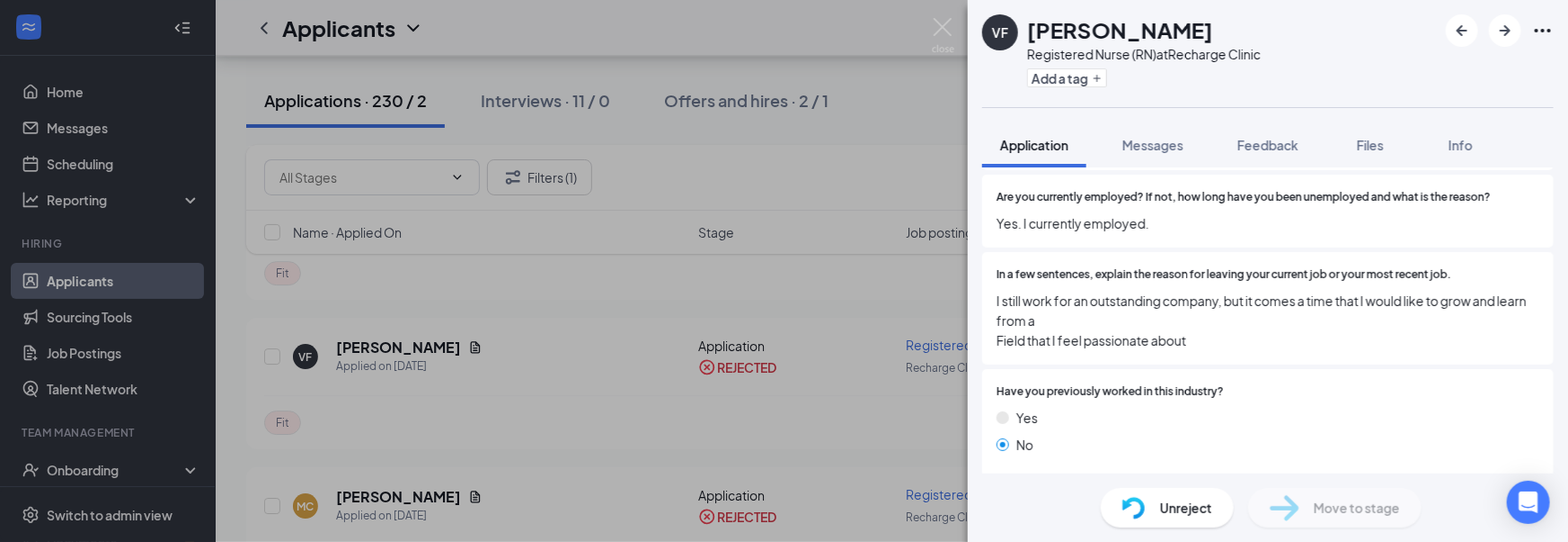
click at [1203, 331] on span "I still work for an outstanding company, but it comes a time that I would like …" at bounding box center [1268, 320] width 542 height 59
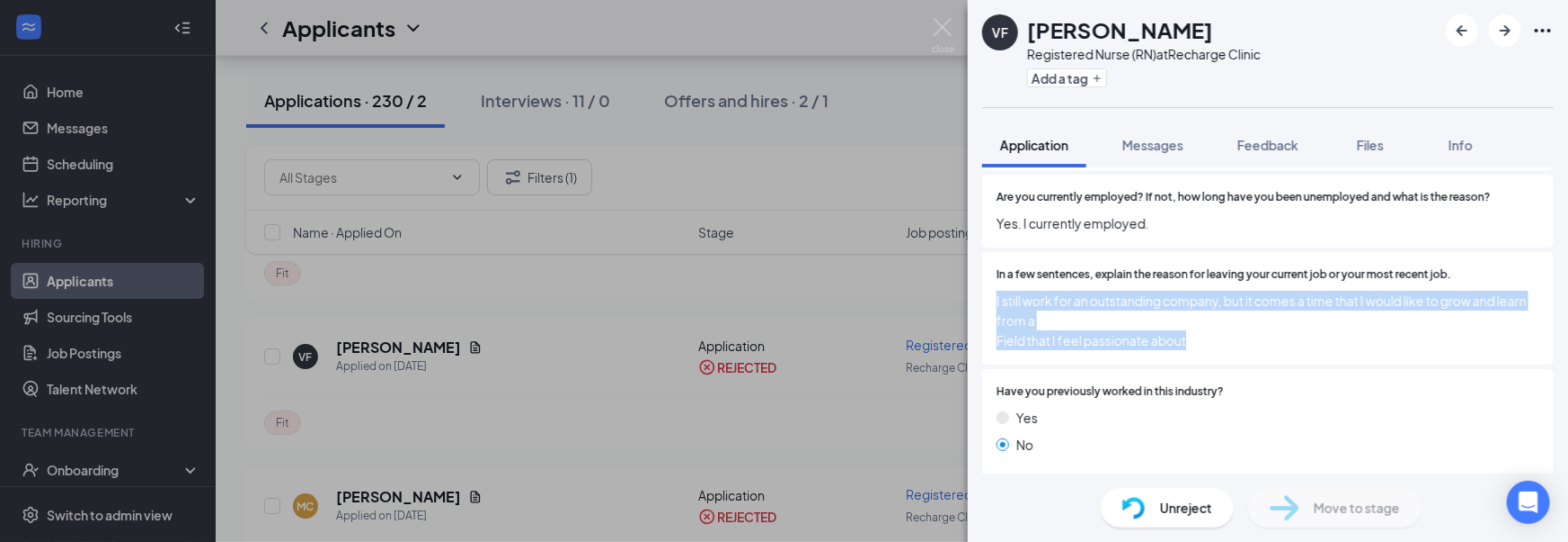
drag, startPoint x: 1230, startPoint y: 340, endPoint x: 982, endPoint y: 303, distance: 250.7
click at [982, 303] on div "In a few sentences, explain the reason for leaving your current job or your mos…" at bounding box center [1268, 307] width 572 height 112
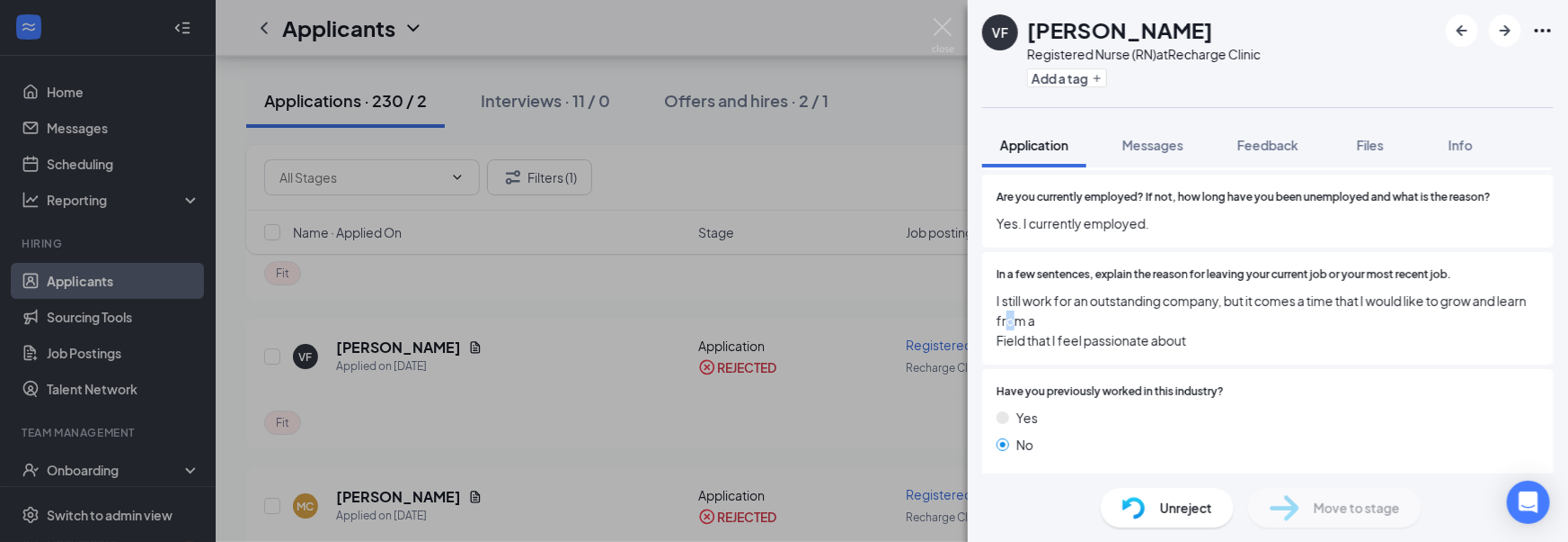
click at [1043, 315] on span "I still work for an outstanding company, but it comes a time that I would like …" at bounding box center [1268, 320] width 542 height 59
drag, startPoint x: 710, startPoint y: 352, endPoint x: 533, endPoint y: 397, distance: 182.6
click at [700, 356] on div "VF Vanessa Fernandez Registered Nurse (RN) at Recharge Clinic Add a tag Applica…" at bounding box center [784, 271] width 1568 height 542
click at [533, 397] on div "Fit Vanessa Fernandez has applied more than a month ago ." at bounding box center [892, 421] width 1255 height 54
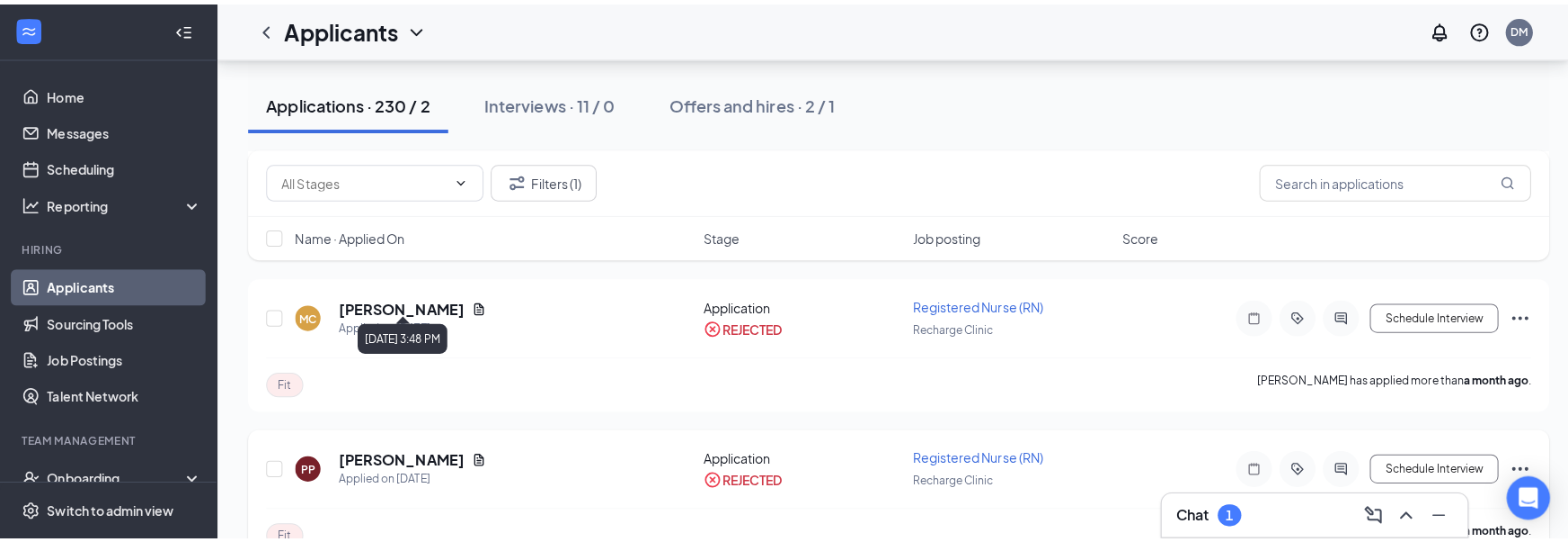
scroll to position [2990, 0]
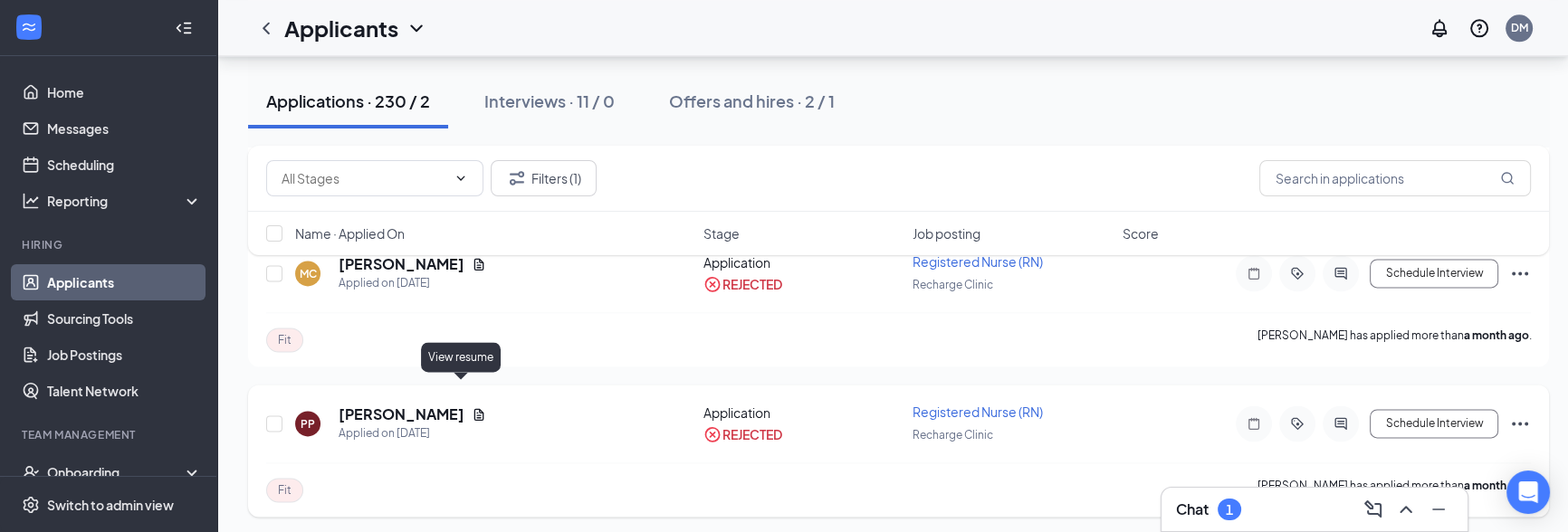
drag, startPoint x: 336, startPoint y: 386, endPoint x: 459, endPoint y: 381, distance: 123.1
click at [463, 405] on div "PP Pamela Pedrick Applied on Jul 19" at bounding box center [493, 424] width 397 height 38
copy h5 "Pamela Pedrick"
drag, startPoint x: 431, startPoint y: 393, endPoint x: 426, endPoint y: 406, distance: 13.9
click at [430, 405] on h5 "Pamela Pedrick" at bounding box center [401, 414] width 126 height 20
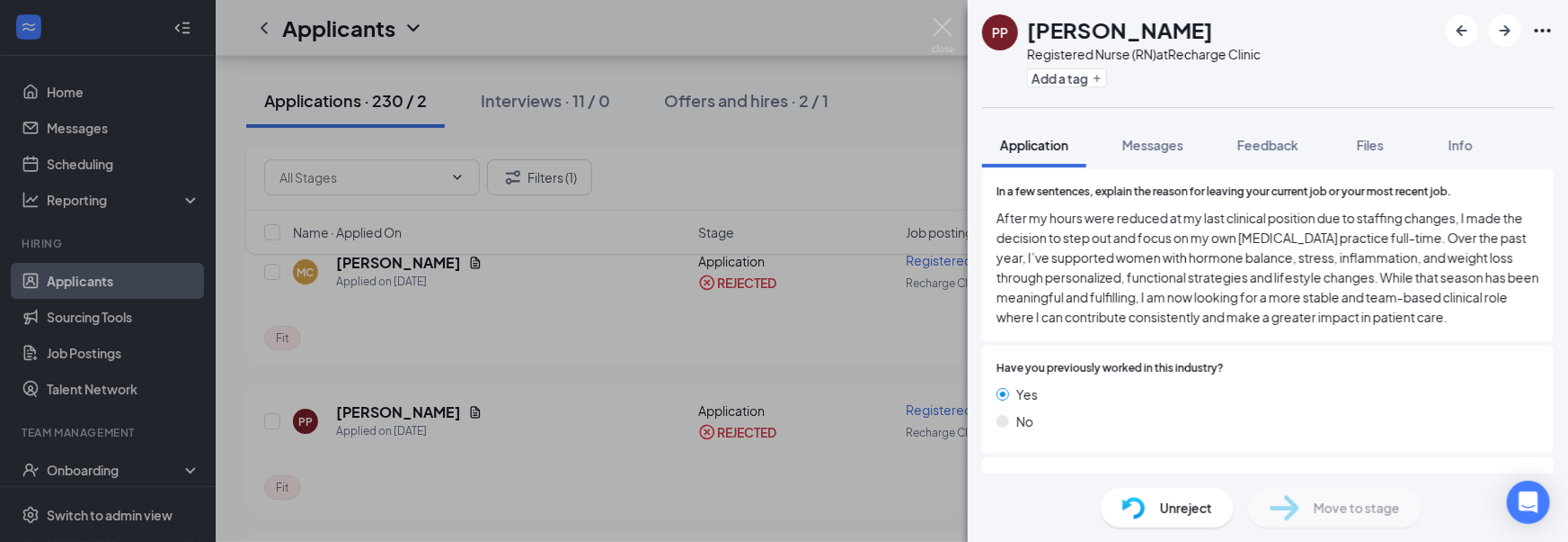
scroll to position [1220, 0]
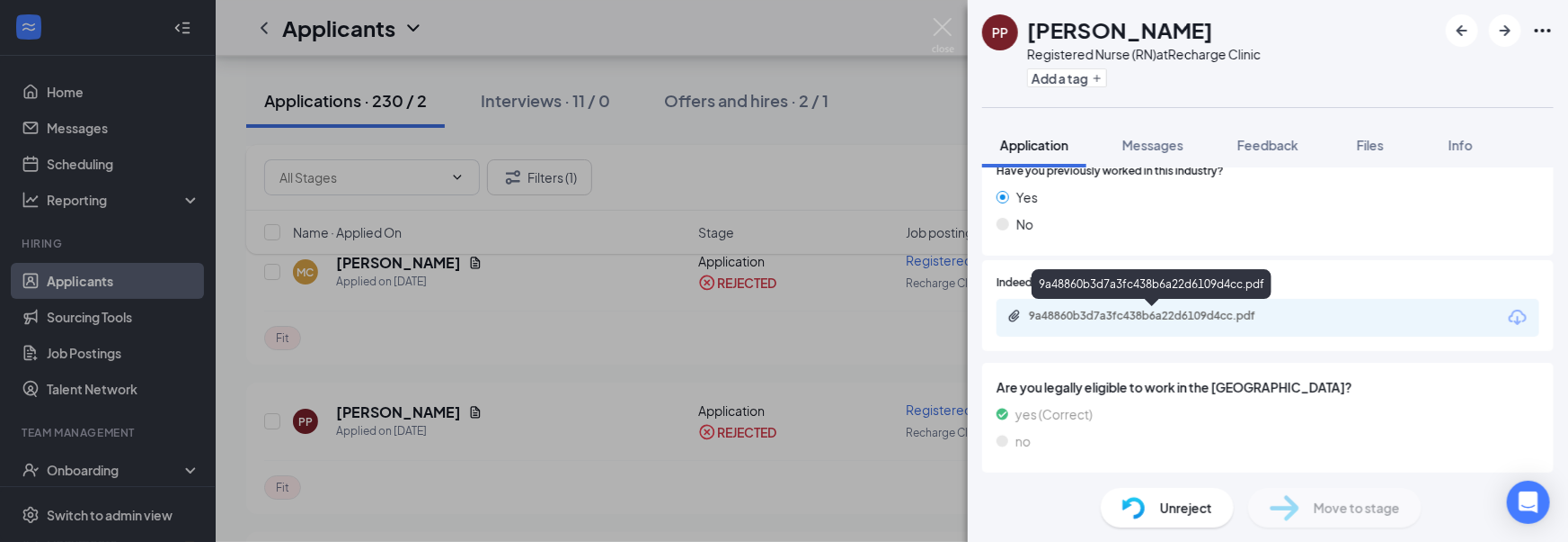
click at [1162, 305] on div "9a48860b3d7a3fc438b6a22d6109d4cc.pdf" at bounding box center [1152, 287] width 240 height 37
click at [1162, 309] on div "9a48860b3d7a3fc438b6a22d6109d4cc.pdf" at bounding box center [1155, 315] width 251 height 14
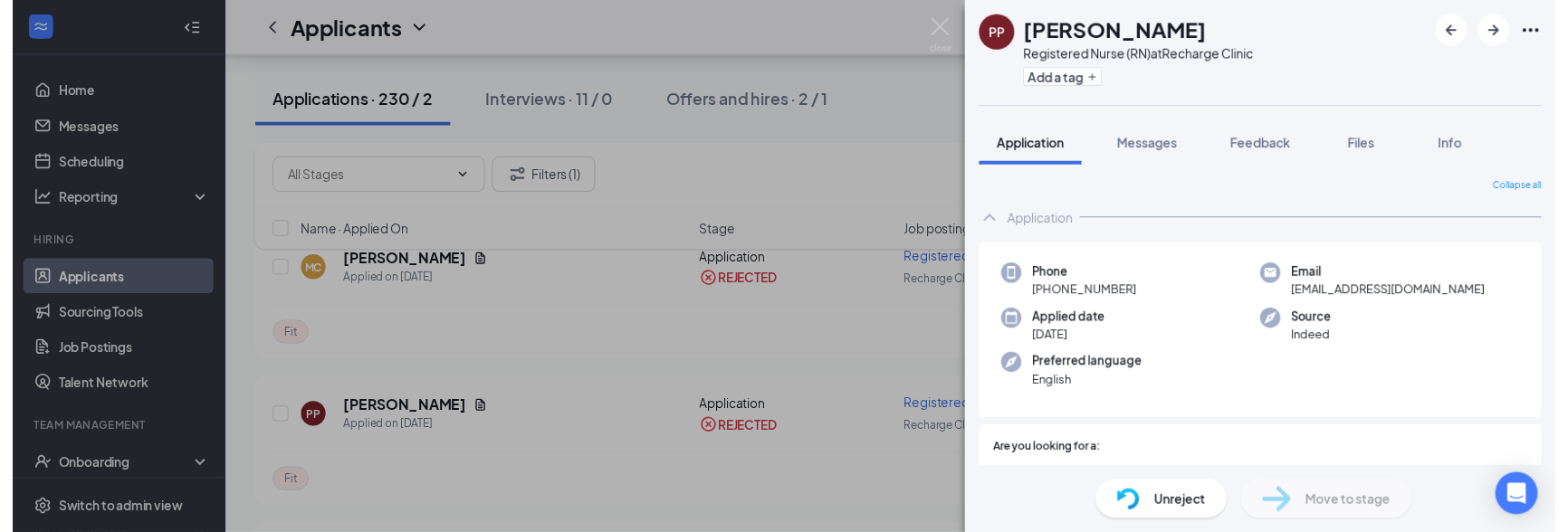
scroll to position [0, 0]
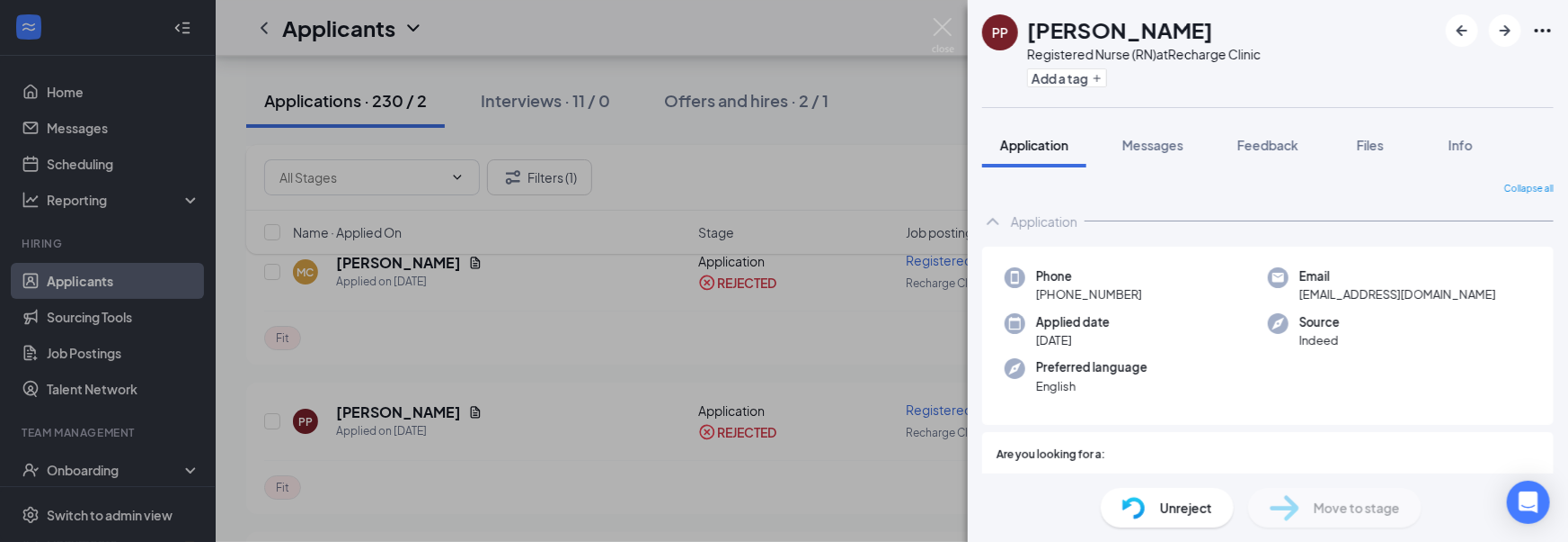
drag, startPoint x: 699, startPoint y: 353, endPoint x: 625, endPoint y: 397, distance: 86.1
click at [699, 355] on div "PP Pamela Pedrick Registered Nurse (RN) at Recharge Clinic Add a tag Applicatio…" at bounding box center [784, 271] width 1568 height 542
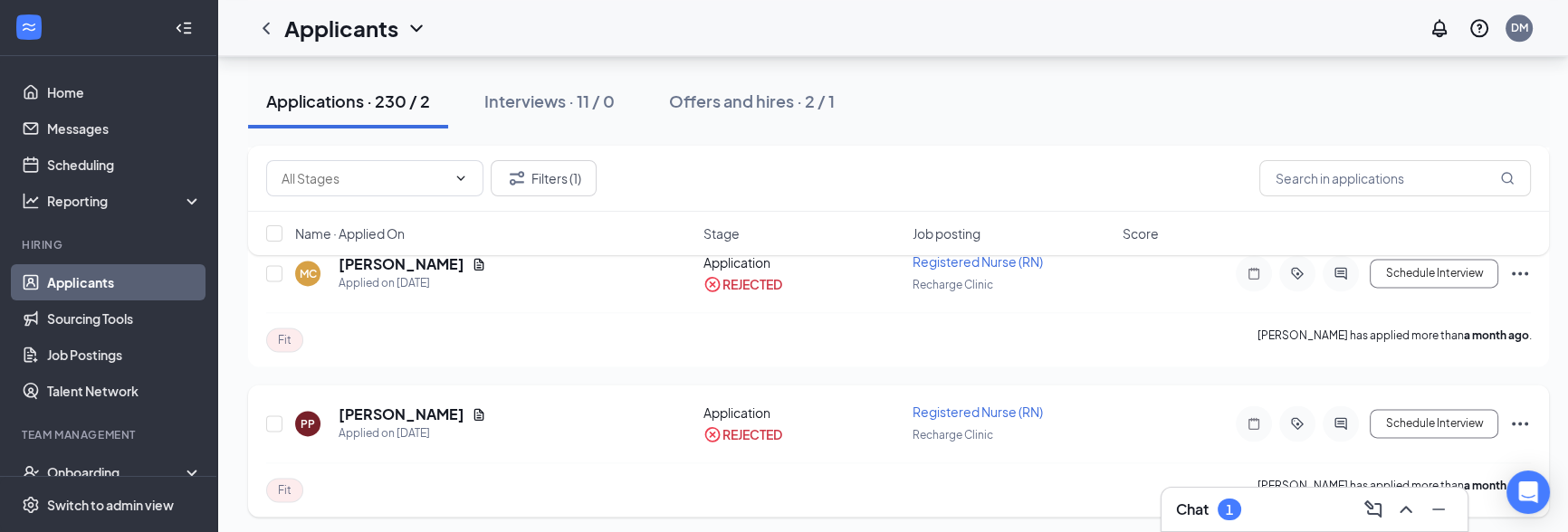
click at [559, 463] on div "Fit Pamela Pedrick has applied more than a month ago ." at bounding box center [898, 489] width 1264 height 54
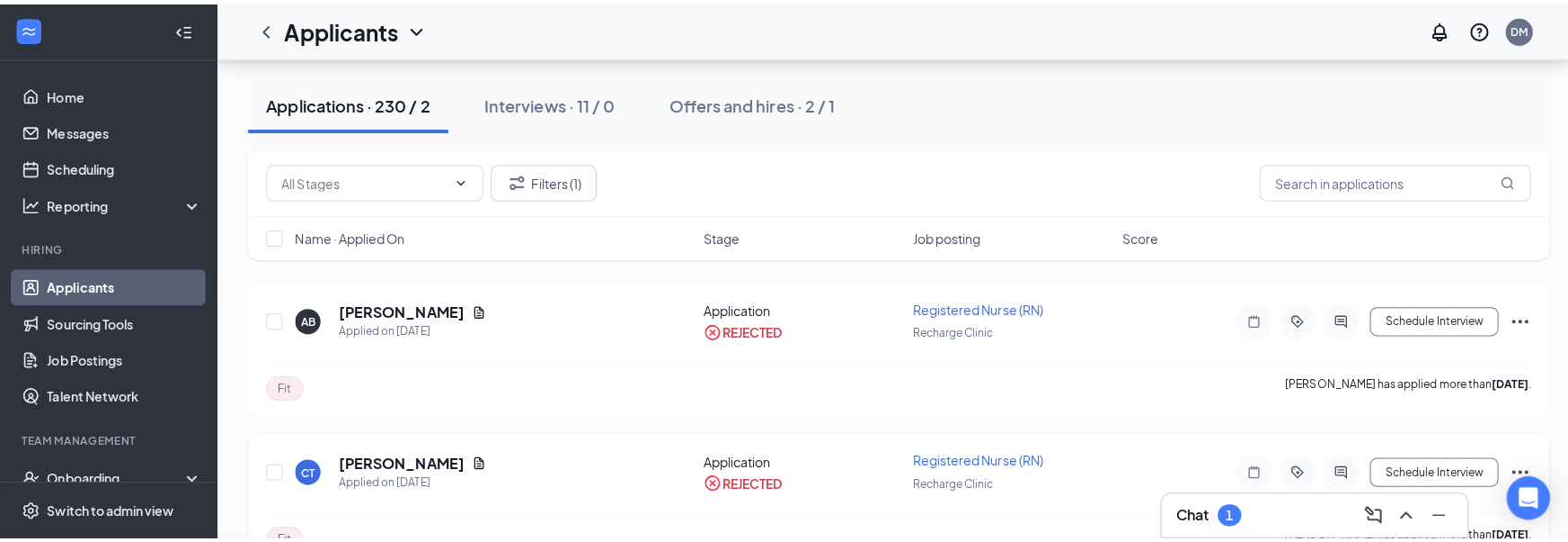
scroll to position [5069, 0]
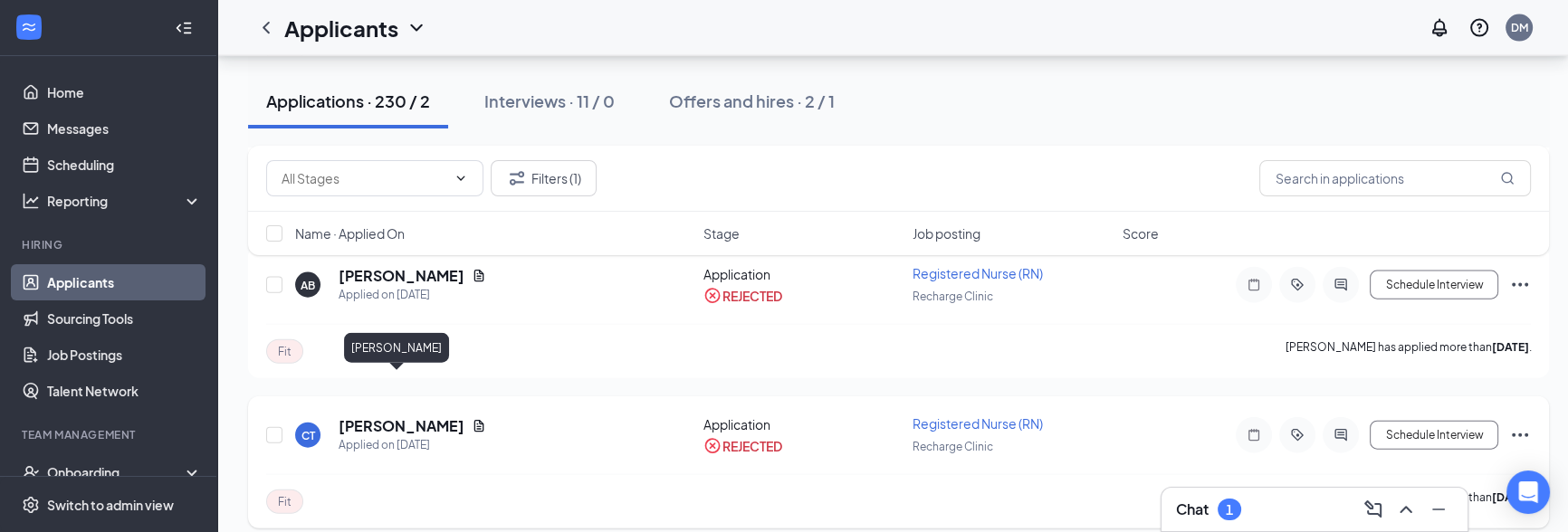
click at [405, 416] on h5 "Carli Tedeschi" at bounding box center [401, 426] width 126 height 20
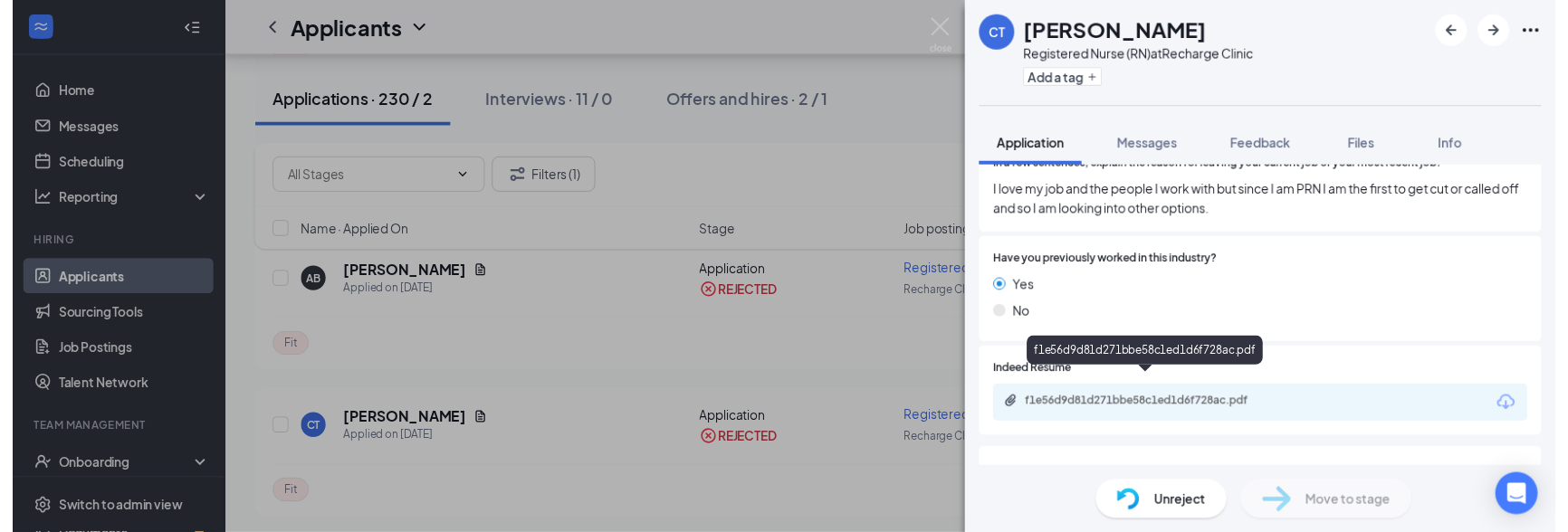
scroll to position [796, 0]
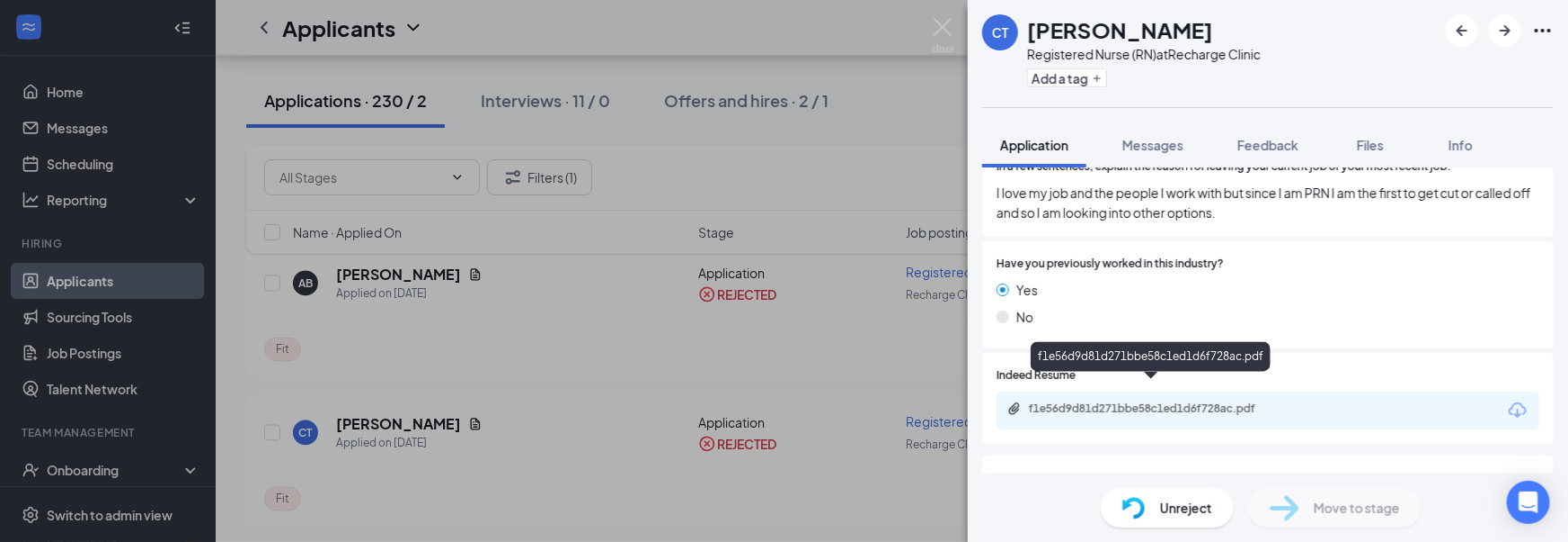
click at [1107, 402] on div "f1e56d9d81d271bbe58c1ed1d6f728ac.pdf" at bounding box center [1155, 408] width 251 height 14
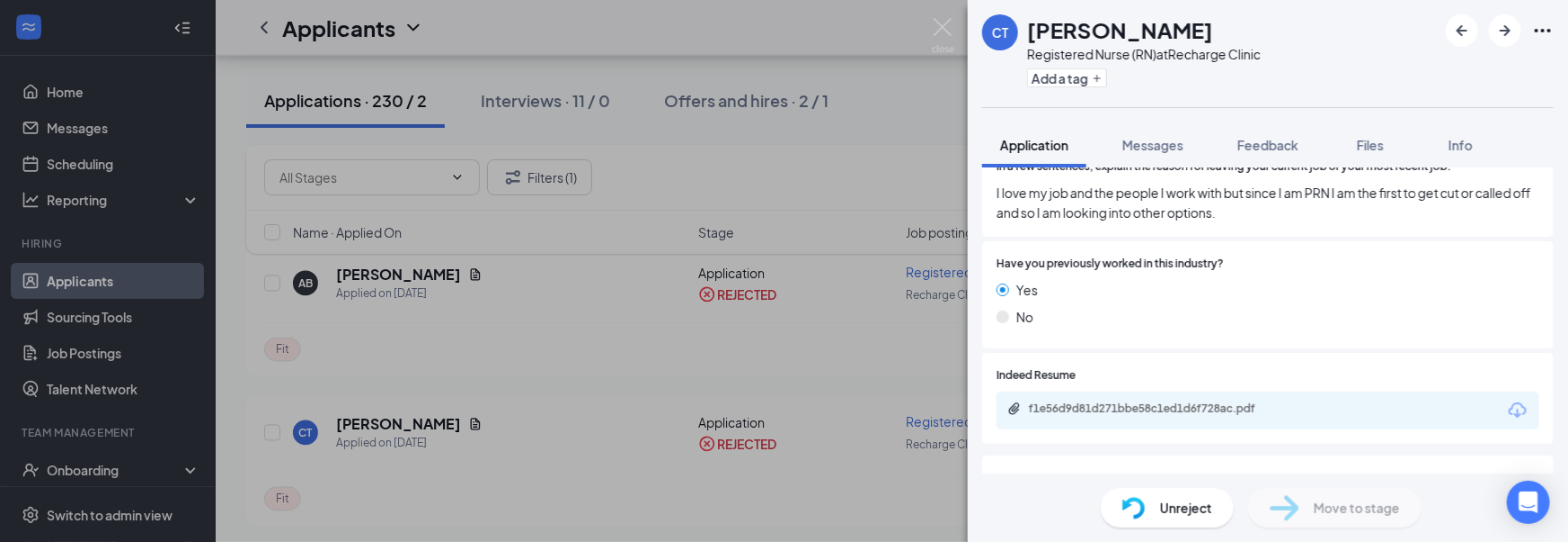
click at [719, 380] on div "CT Carli Tedeschi Registered Nurse (RN) at Recharge Clinic Add a tag Applicatio…" at bounding box center [784, 271] width 1568 height 542
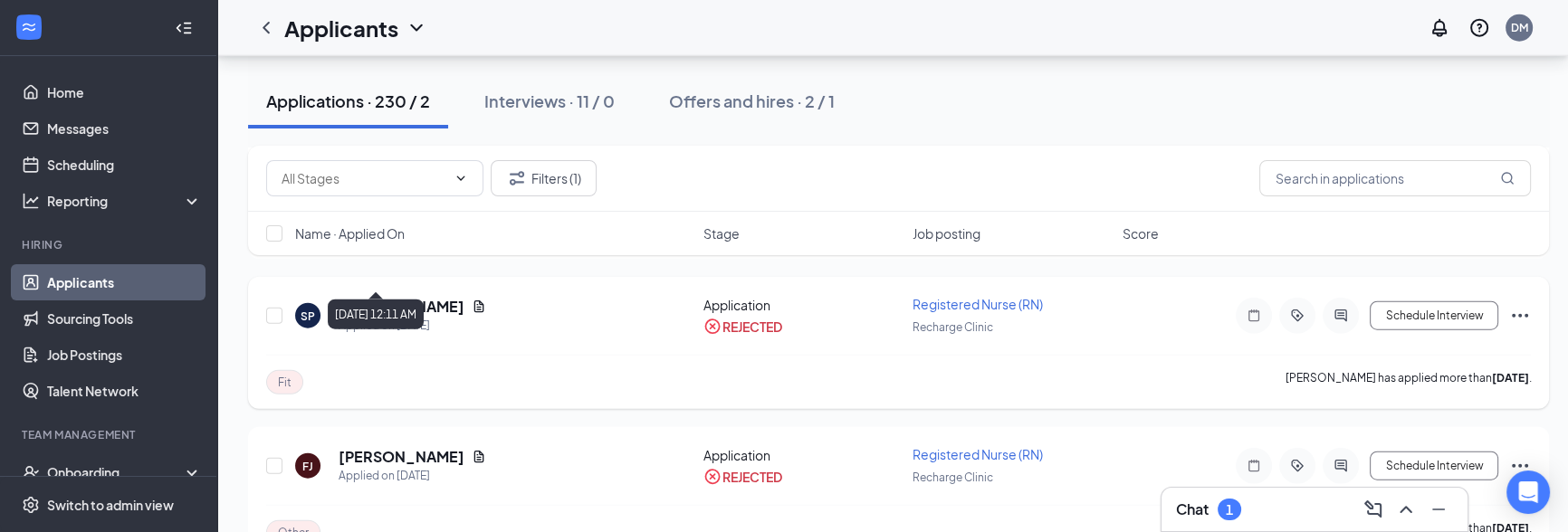
scroll to position [5491, 0]
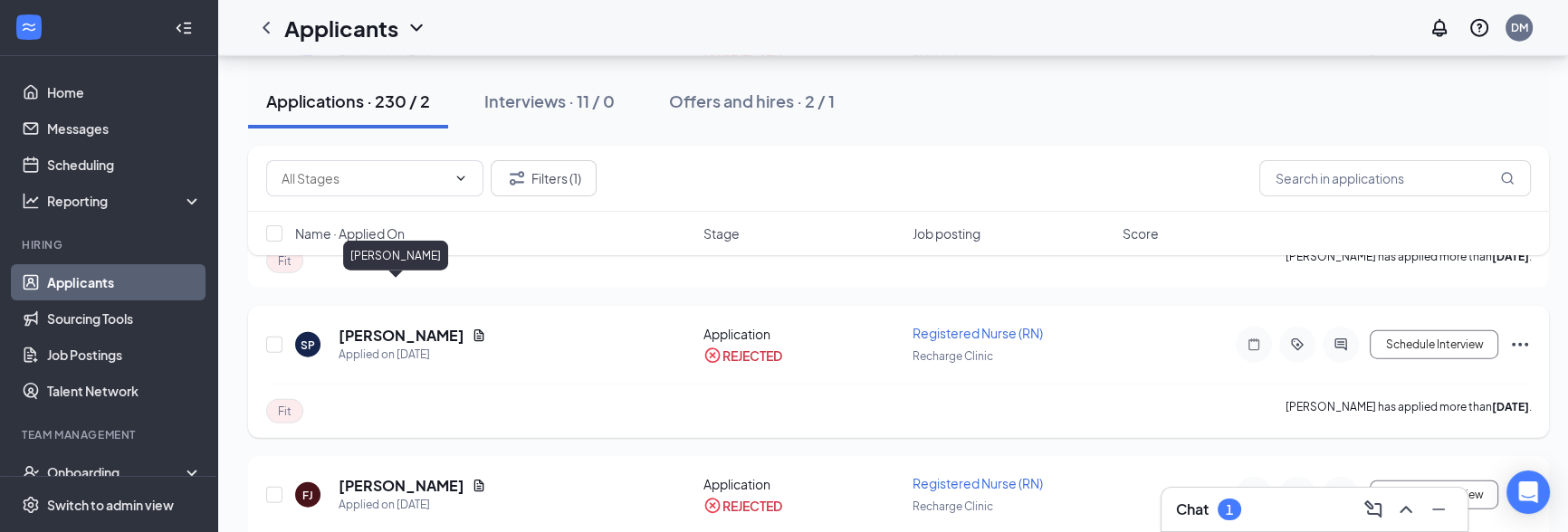
click at [342, 326] on h5 "Stacie Pixley" at bounding box center [401, 336] width 126 height 20
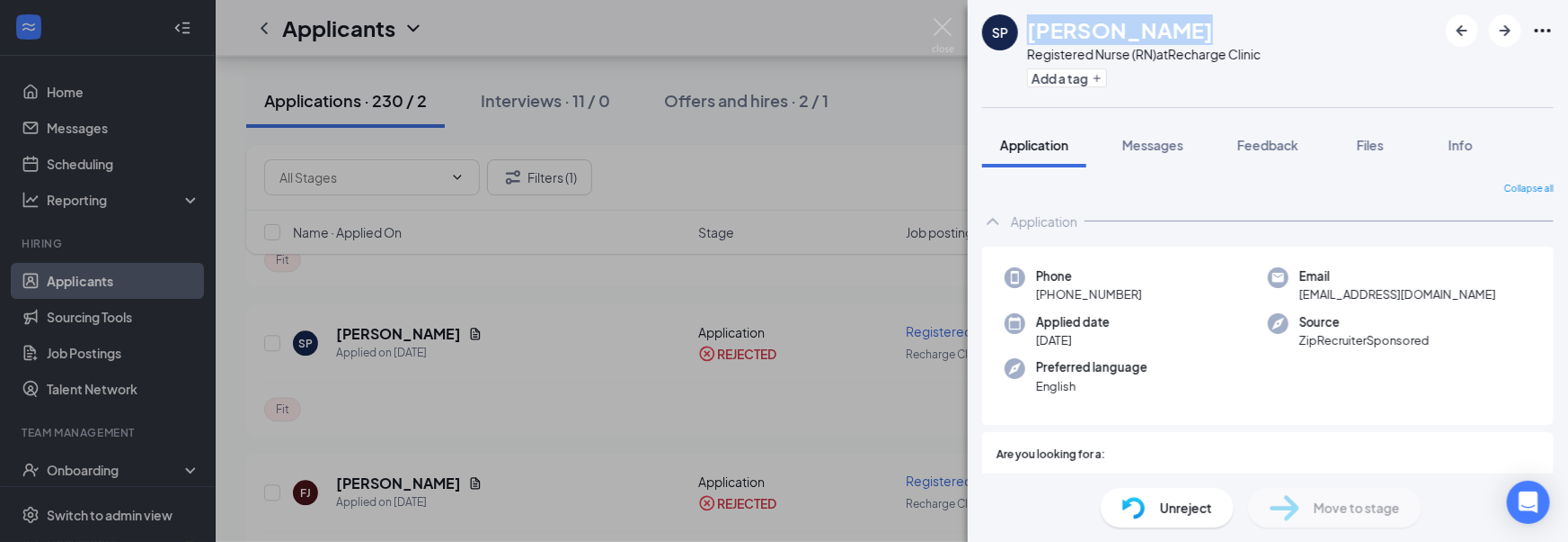
drag, startPoint x: 1029, startPoint y: 33, endPoint x: 1188, endPoint y: 30, distance: 159.0
click at [1189, 30] on div "Stacie Pixley" at bounding box center [1144, 29] width 234 height 30
copy h1 "Stacie Pixley"
click at [495, 358] on div "SP Stacie Pixley Registered Nurse (RN) at Recharge Clinic Add a tag Application…" at bounding box center [784, 271] width 1568 height 542
click at [577, 398] on div "SP Stacie Pixley Registered Nurse (RN) at Recharge Clinic Add a tag Application…" at bounding box center [784, 271] width 1568 height 542
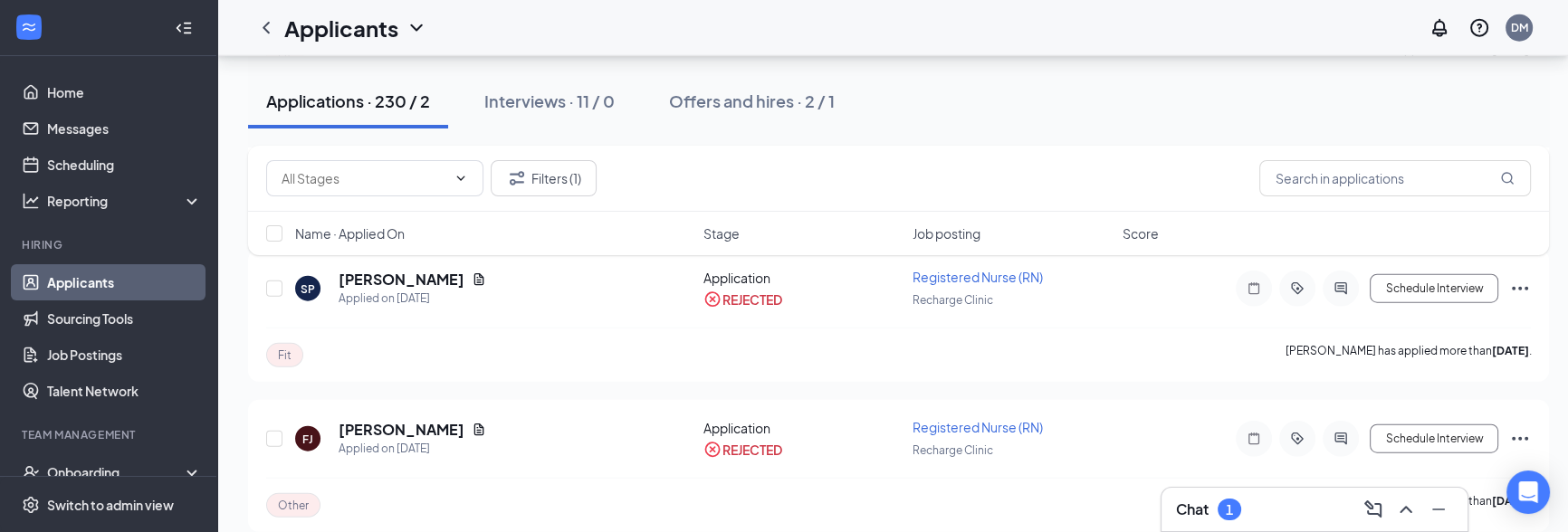
scroll to position [5647, 0]
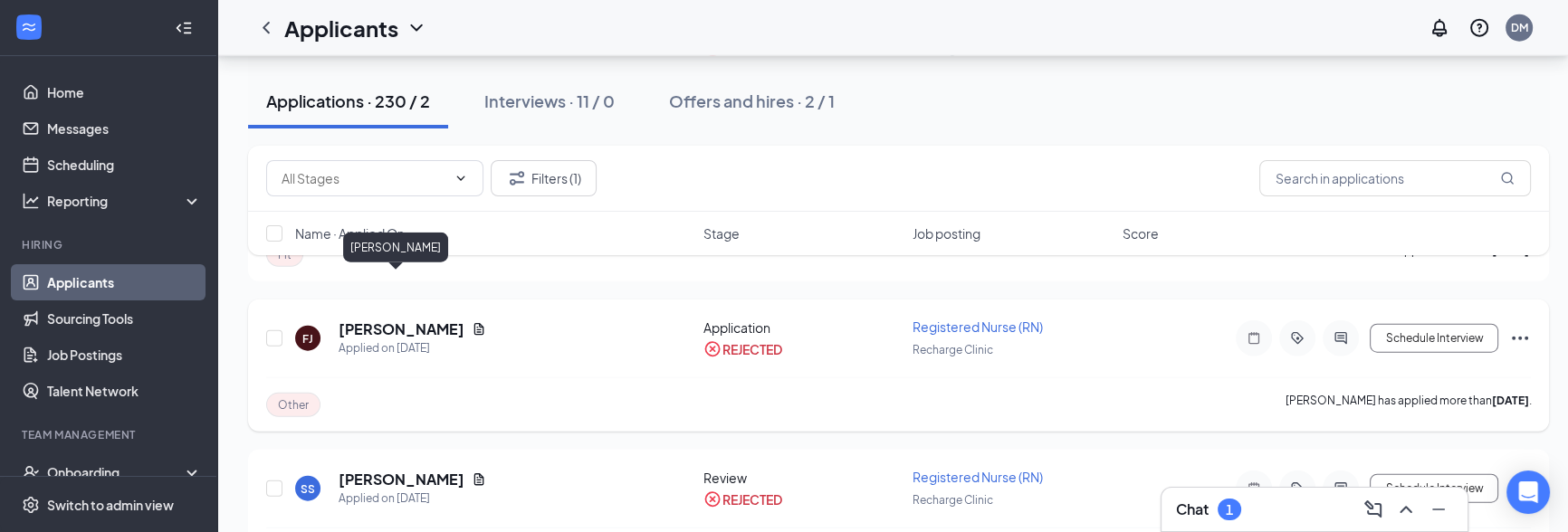
click at [355, 320] on h5 "Faith Jackson" at bounding box center [401, 329] width 126 height 20
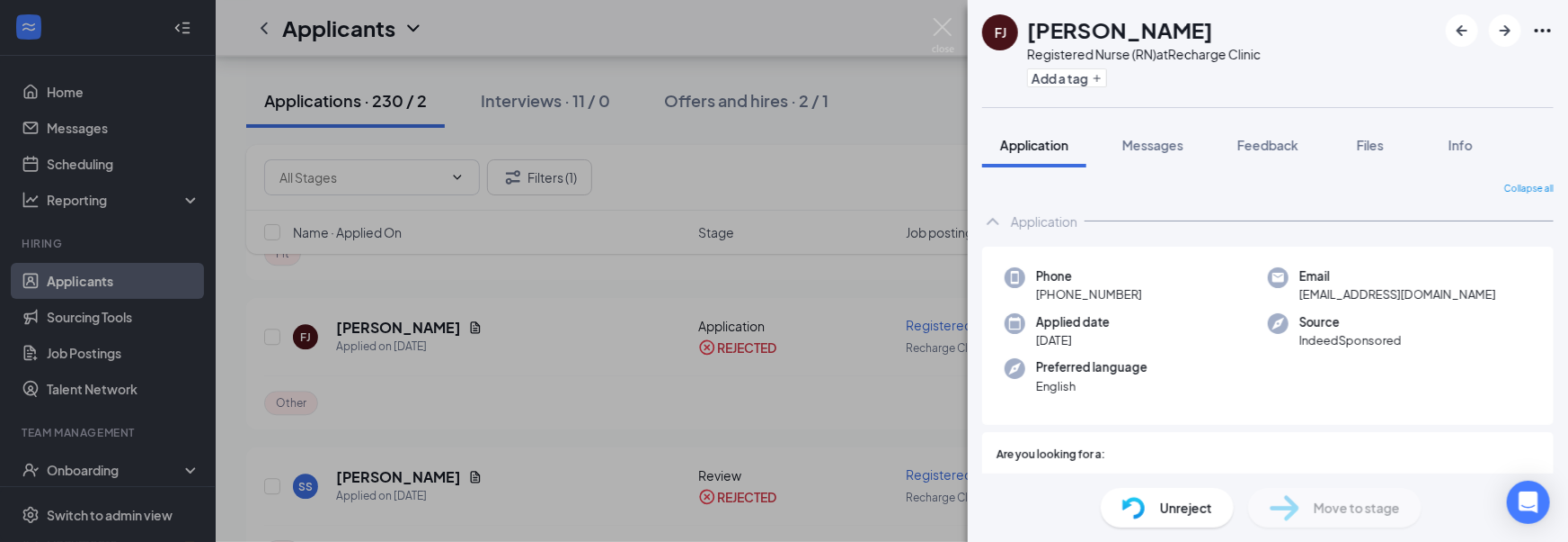
click at [1032, 33] on h1 "Faith Jackson" at bounding box center [1121, 29] width 186 height 30
click at [1043, 30] on h1 "Faith Jackson" at bounding box center [1121, 29] width 186 height 30
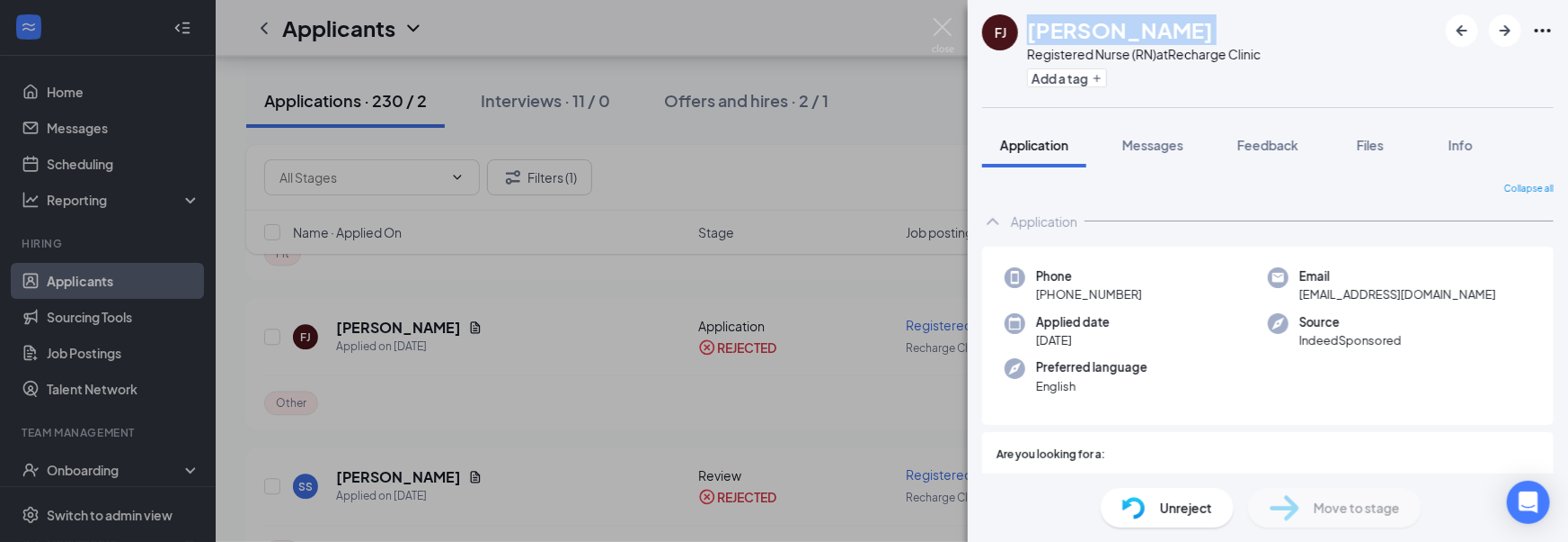
copy h1 "Faith Jackson"
drag, startPoint x: 619, startPoint y: 354, endPoint x: 600, endPoint y: 366, distance: 22.5
click at [619, 354] on div "FJ Faith Jackson Registered Nurse (RN) at Recharge Clinic Add a tag Application…" at bounding box center [784, 271] width 1568 height 542
click at [462, 399] on div "FJ Faith Jackson Registered Nurse (RN) at Recharge Clinic Add a tag Application…" at bounding box center [784, 271] width 1568 height 542
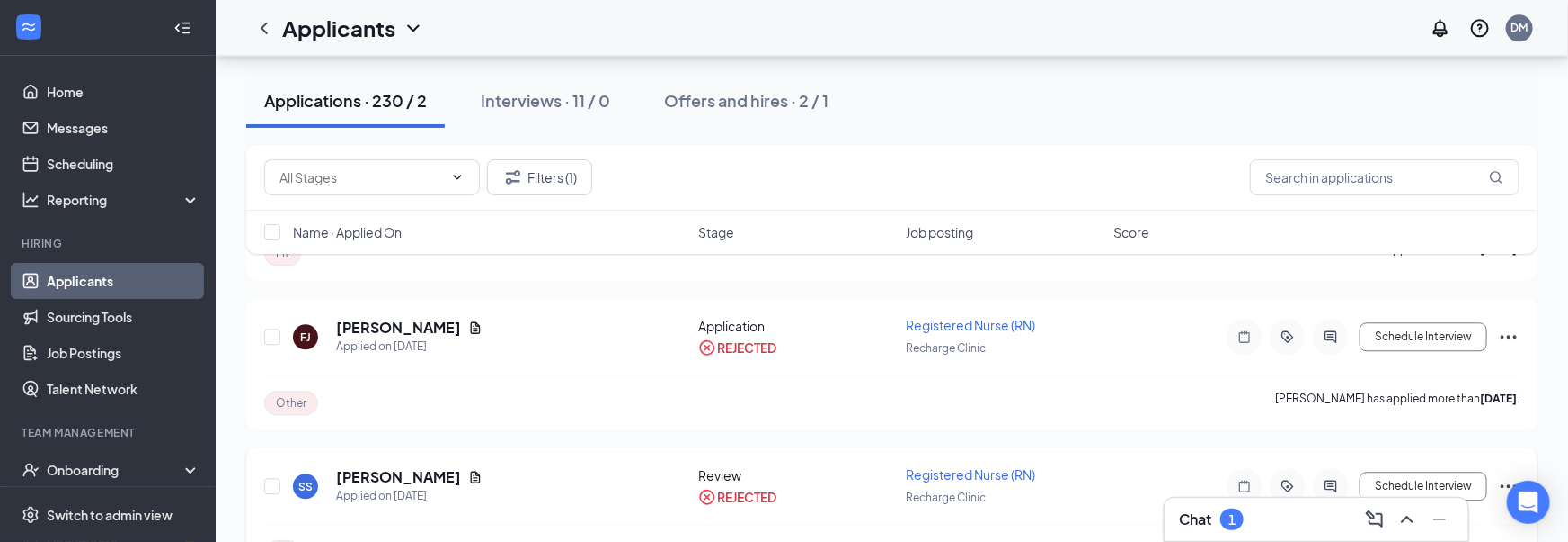
click at [396, 467] on h5 "SHELBY SCRIVEN" at bounding box center [398, 476] width 125 height 20
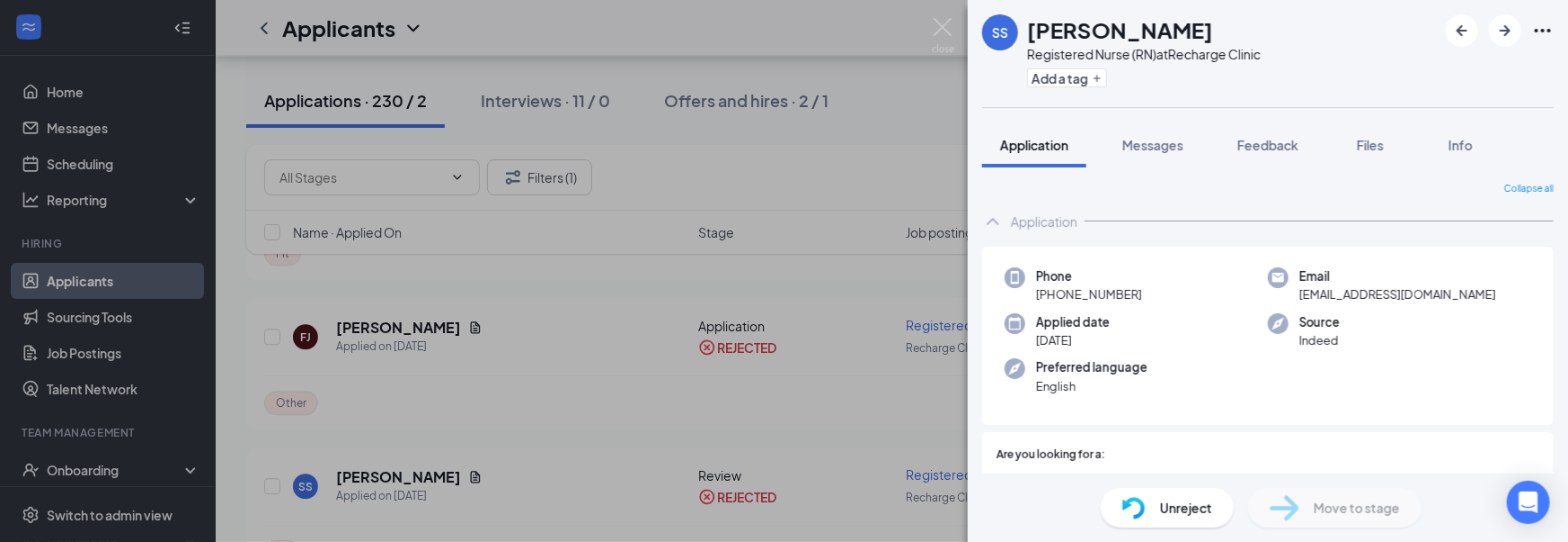
drag, startPoint x: 1032, startPoint y: 32, endPoint x: 1252, endPoint y: 28, distance: 220.0
click at [1260, 26] on div "SHELBY SCRIVEN" at bounding box center [1144, 29] width 234 height 30
copy h1 "SHELBY SCRIVEN"
click at [473, 426] on div "SS SHELBY SCRIVEN Registered Nurse (RN) at Recharge Clinic Add a tag Applicatio…" at bounding box center [784, 271] width 1568 height 542
click at [468, 429] on div "SS SHELBY SCRIVEN Registered Nurse (RN) at Recharge Clinic Add a tag Applicatio…" at bounding box center [784, 271] width 1568 height 542
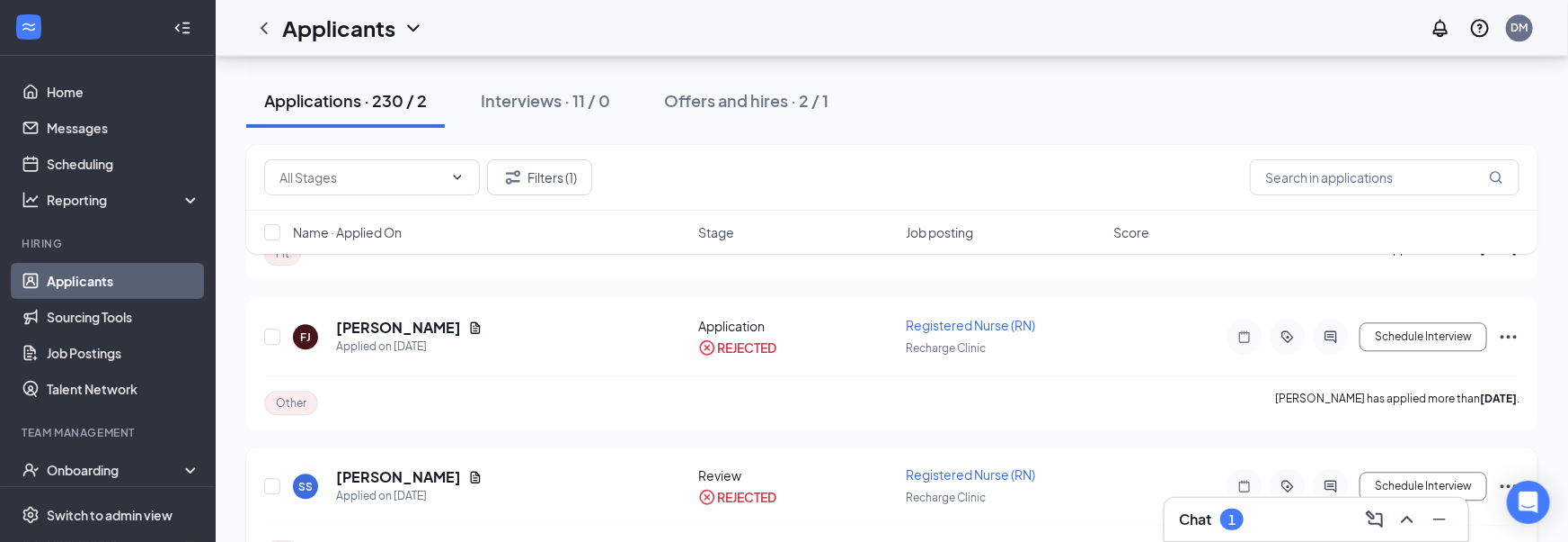
click at [471, 471] on icon "Document" at bounding box center [476, 477] width 9 height 11
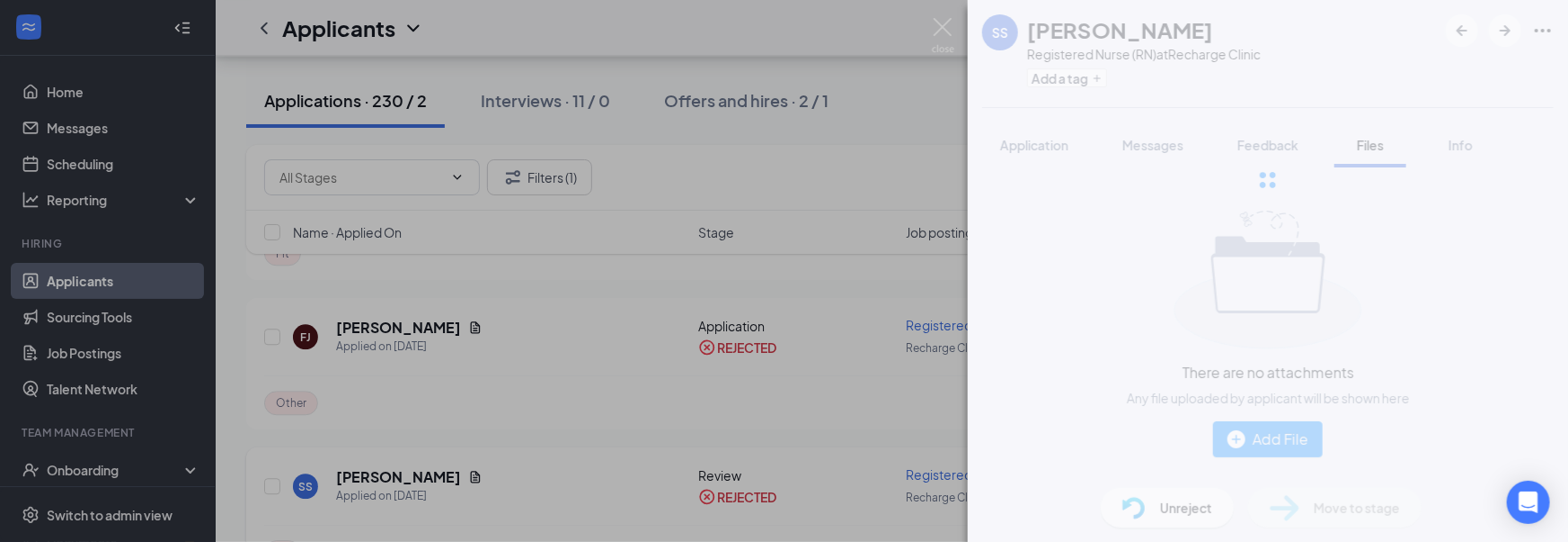
click at [471, 430] on div "SS SHELBY SCRIVEN Registered Nurse (RN) at Recharge Clinic Add a tag Applicatio…" at bounding box center [784, 271] width 1568 height 542
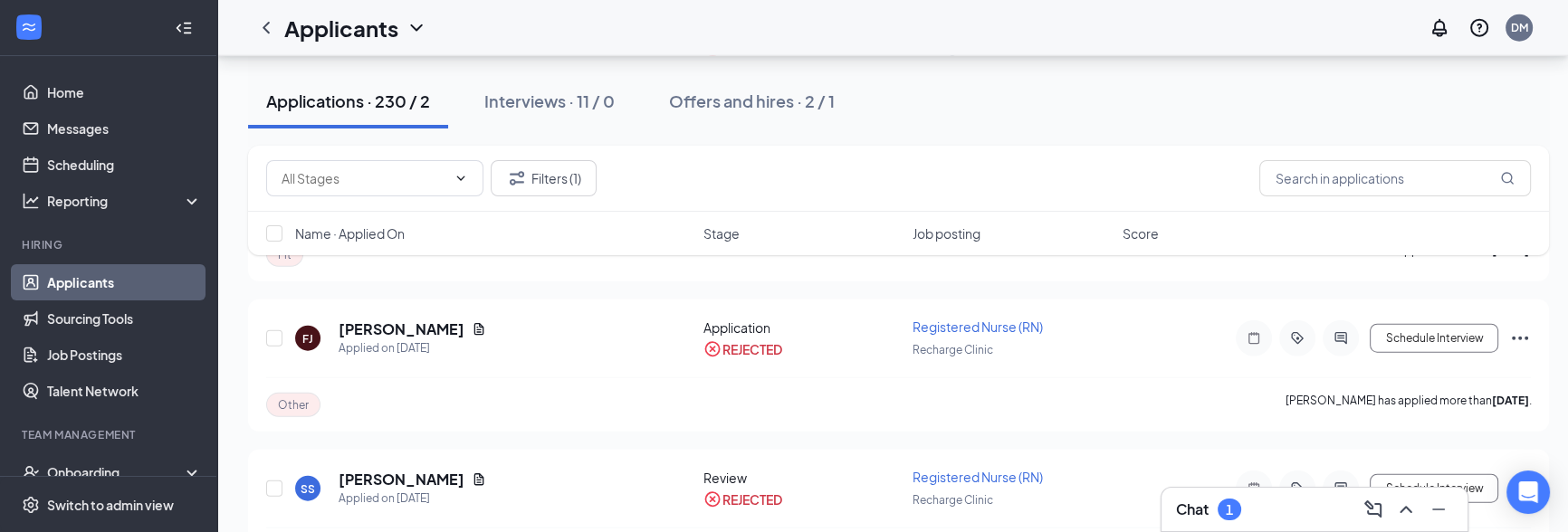
click at [1293, 495] on div "Chat 1" at bounding box center [1315, 509] width 277 height 29
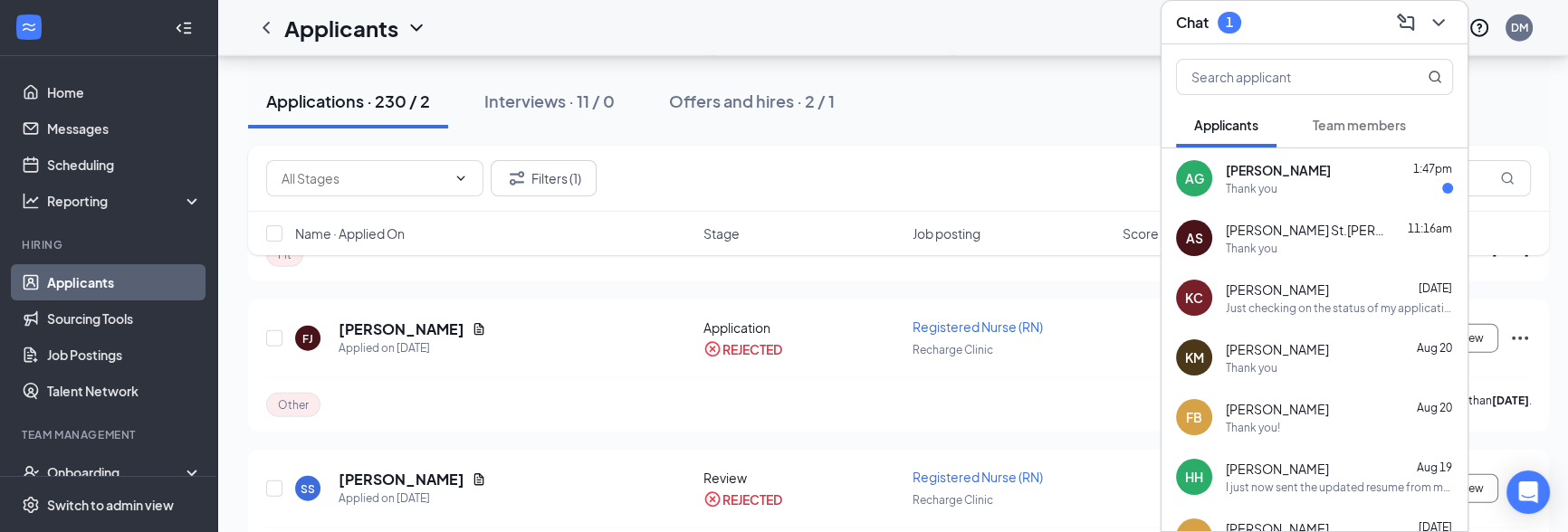
click at [1286, 208] on div "AS Ann St.Pierre 11:16am Thank you" at bounding box center [1314, 237] width 306 height 60
click at [1288, 182] on div "Thank you" at bounding box center [1339, 189] width 228 height 15
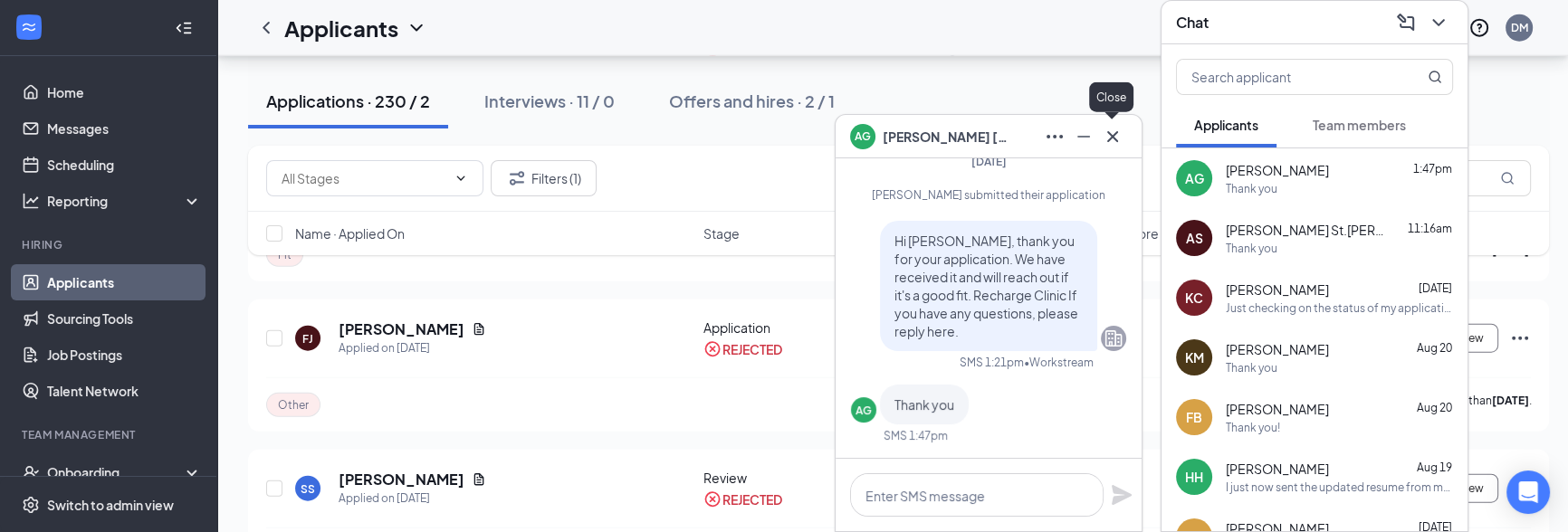
drag, startPoint x: 1110, startPoint y: 132, endPoint x: 1125, endPoint y: 132, distance: 15.0
click at [1111, 132] on icon "Cross" at bounding box center [1112, 137] width 22 height 22
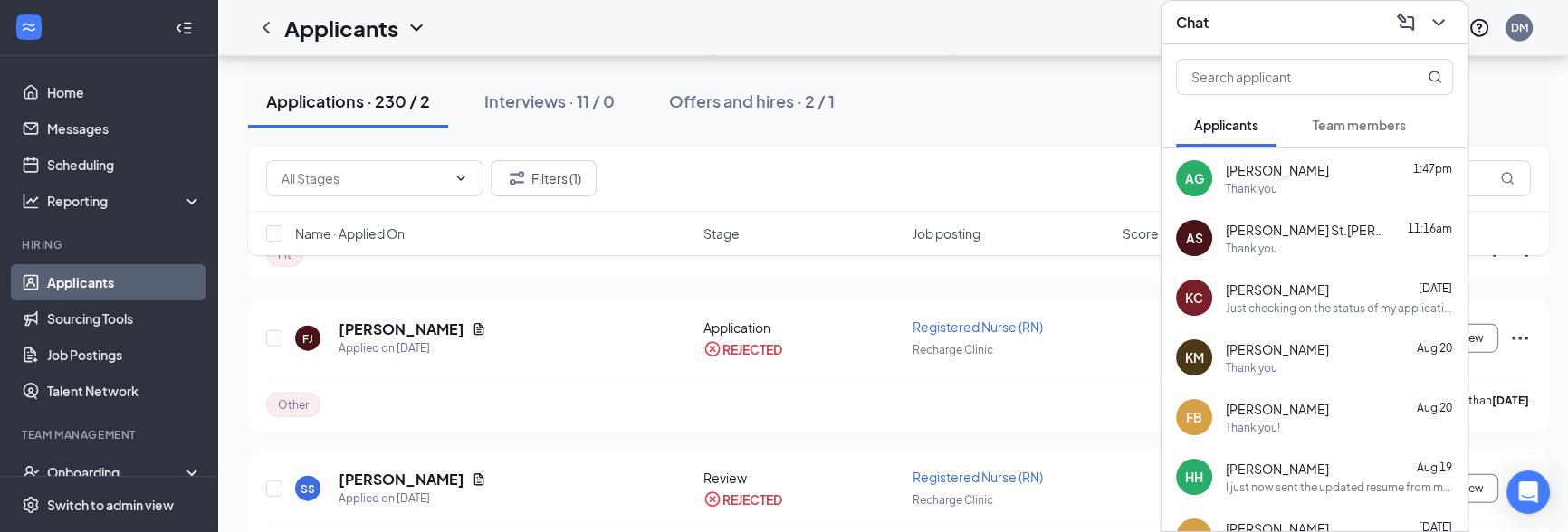
click at [1441, 24] on button at bounding box center [1438, 23] width 29 height 29
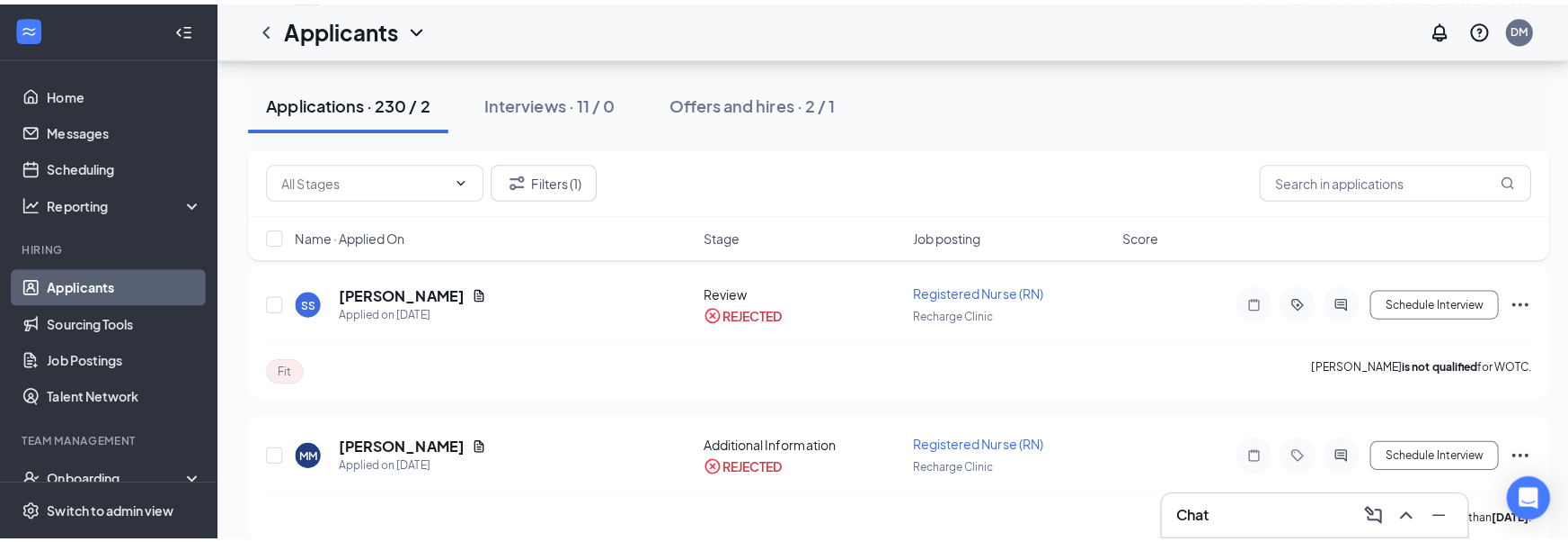
scroll to position [5797, 0]
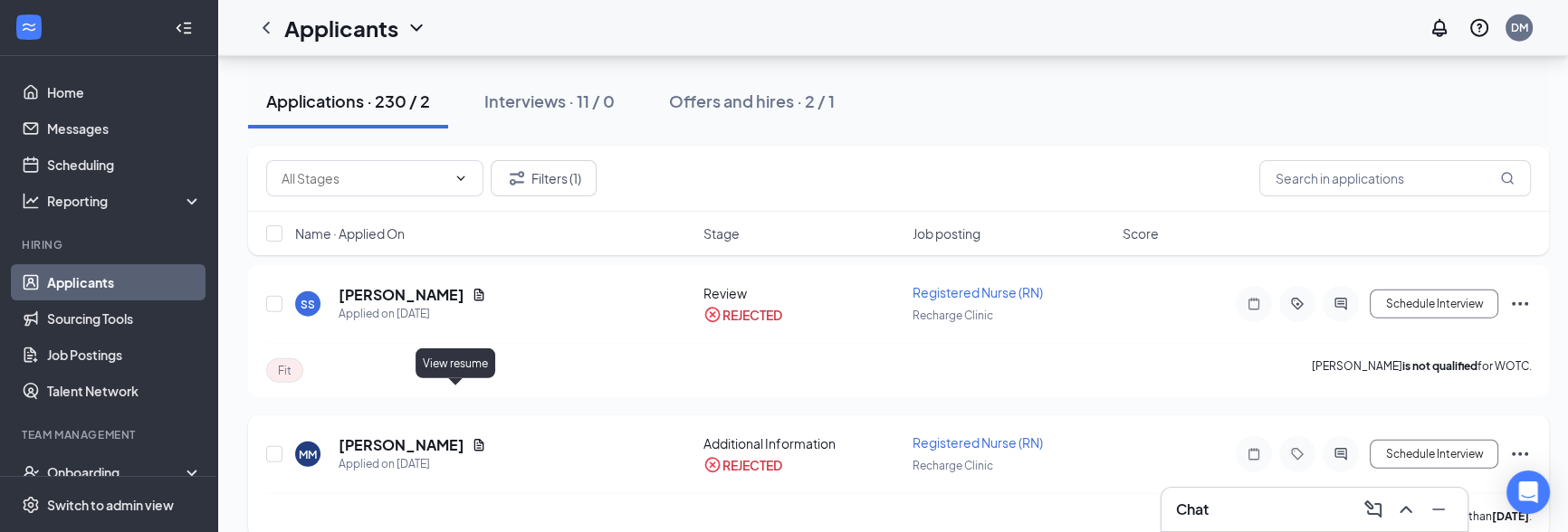
drag, startPoint x: 337, startPoint y: 392, endPoint x: 486, endPoint y: 393, distance: 149.0
click at [486, 435] on div "MM Mariah Martins Applied on Jun 23" at bounding box center [493, 454] width 397 height 38
copy h5 "Mariah Martins"
click at [471, 438] on icon "Document" at bounding box center [478, 445] width 14 height 14
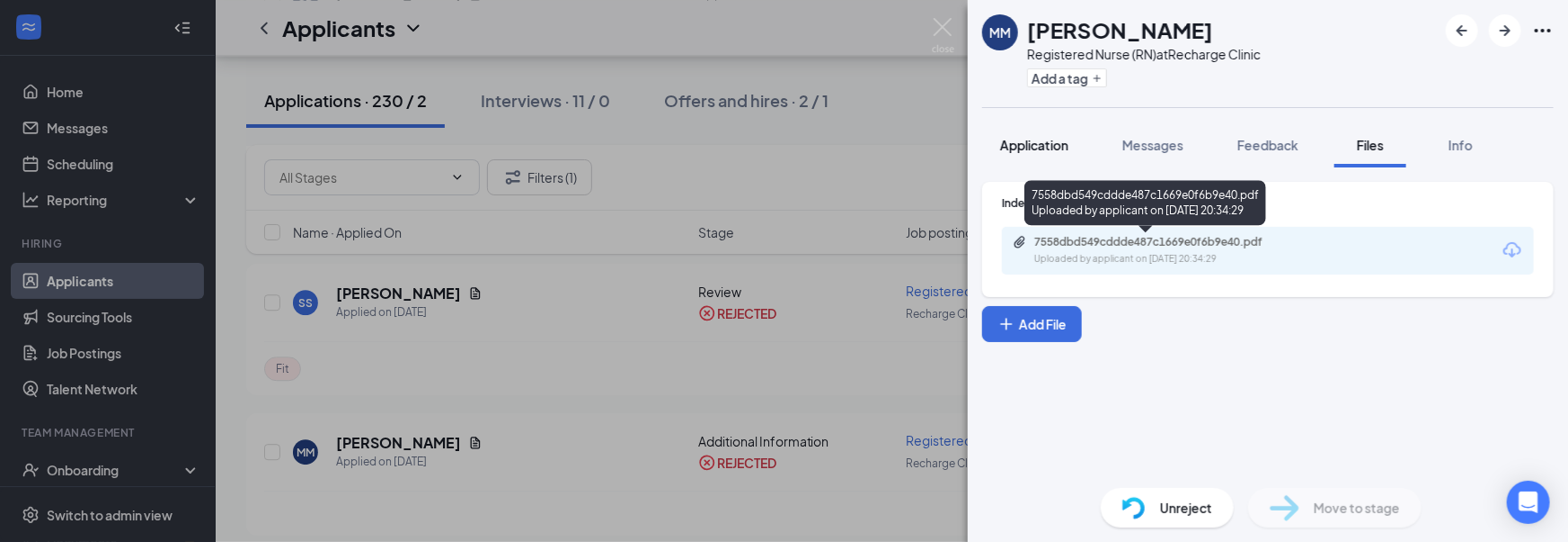
click at [1058, 128] on button "Application" at bounding box center [1034, 145] width 105 height 45
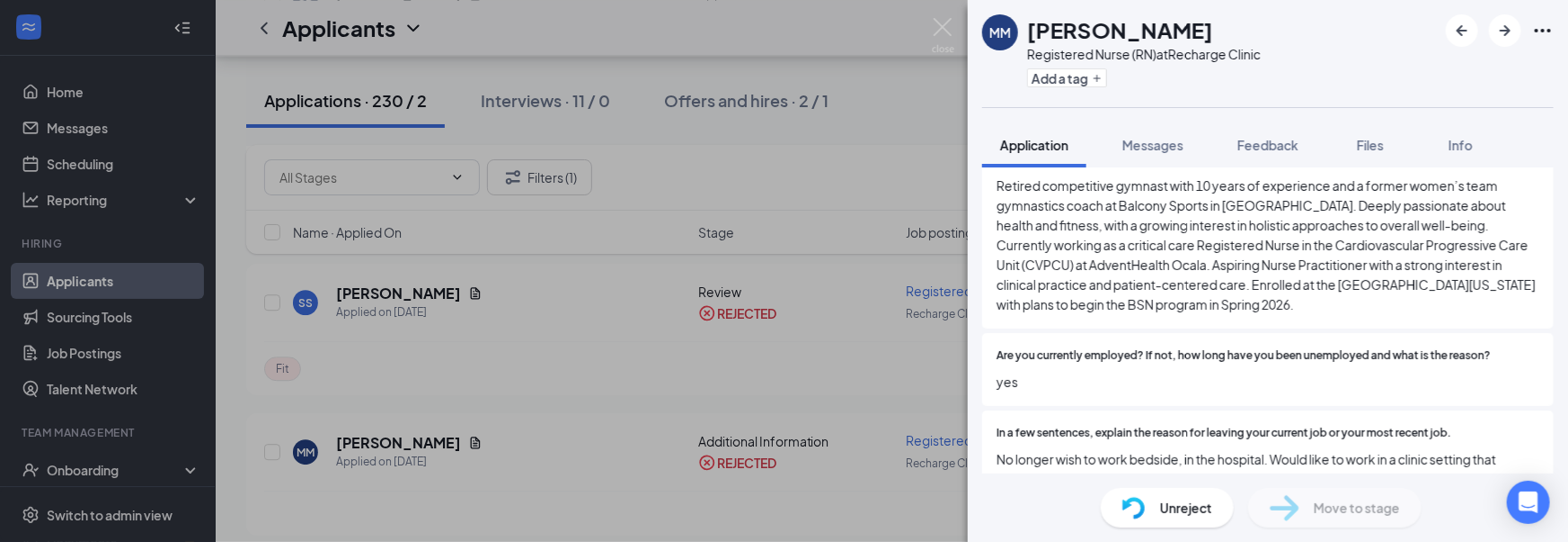
scroll to position [687, 0]
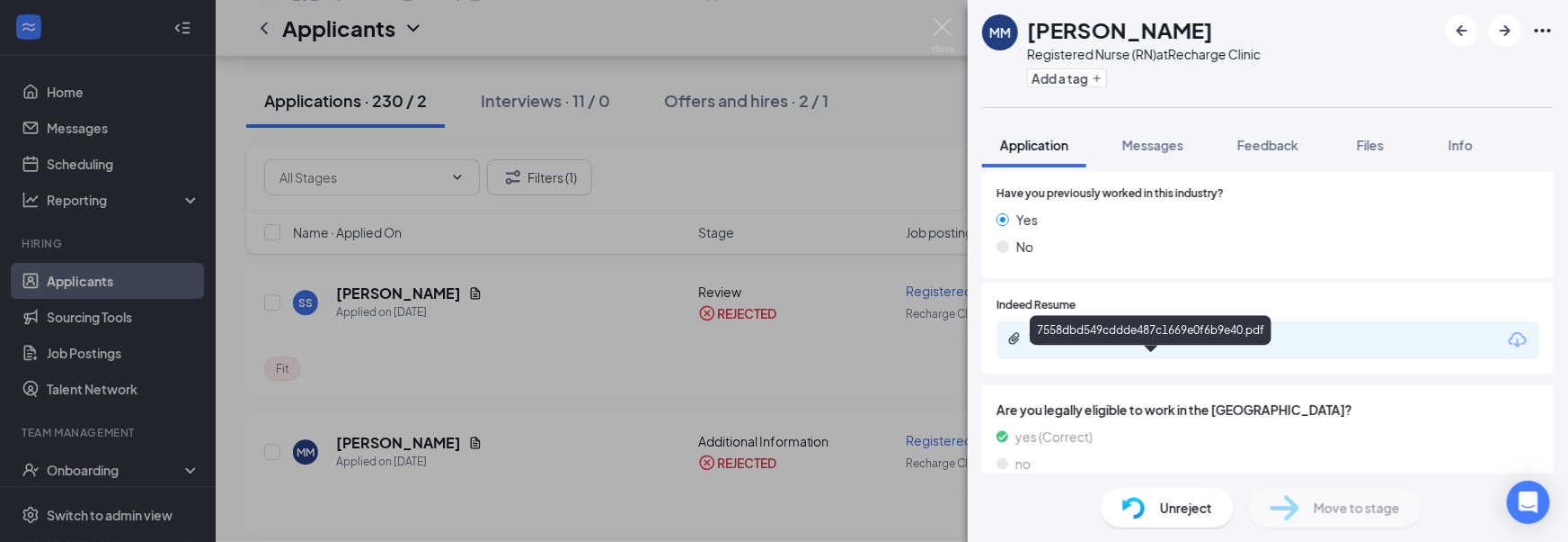
scroll to position [1051, 0]
click at [1165, 361] on div "Indeed Resume 7558dbd549cddde487c1669e0f6b9e40.pdf" at bounding box center [1268, 327] width 572 height 90
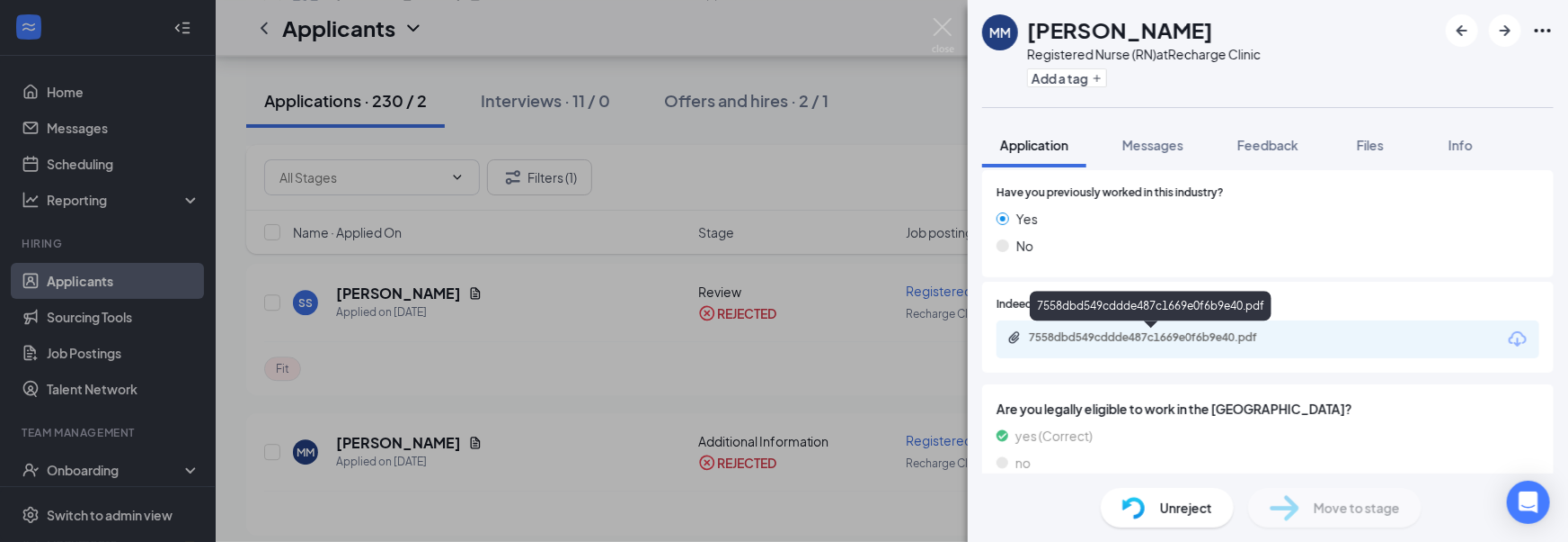
click at [1161, 339] on div "7558dbd549cddde487c1669e0f6b9e40.pdf" at bounding box center [1155, 337] width 251 height 14
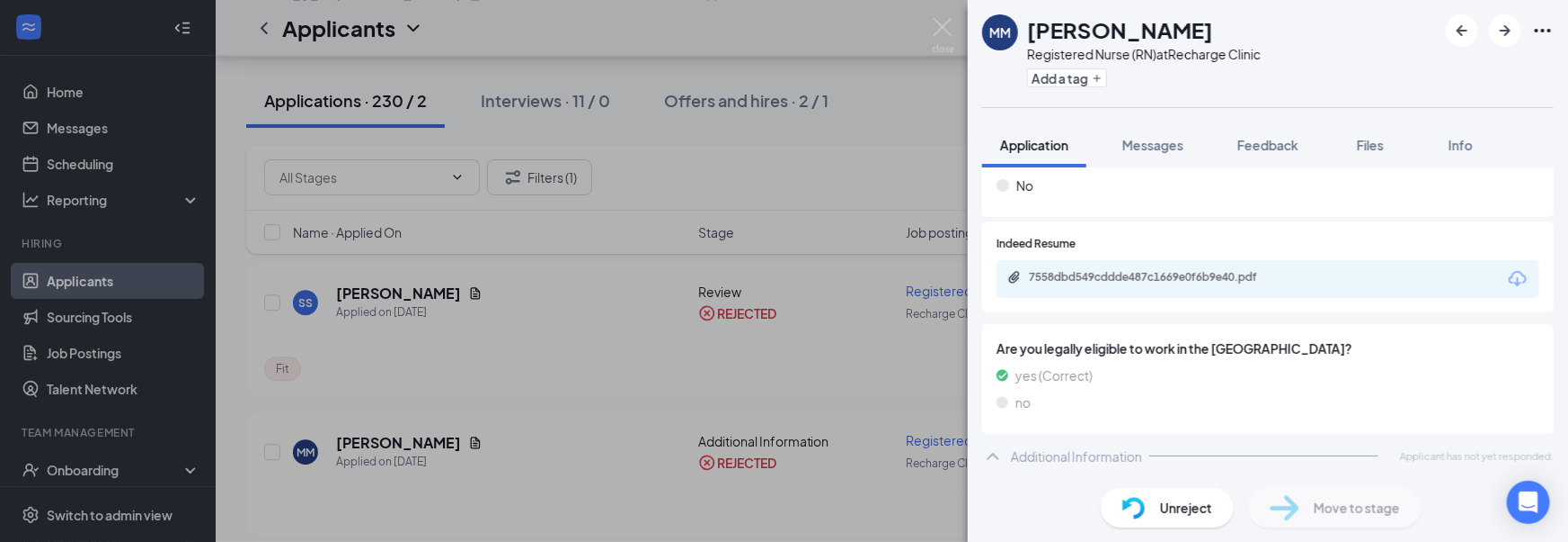
click at [1087, 457] on div "Additional Information" at bounding box center [1076, 455] width 131 height 18
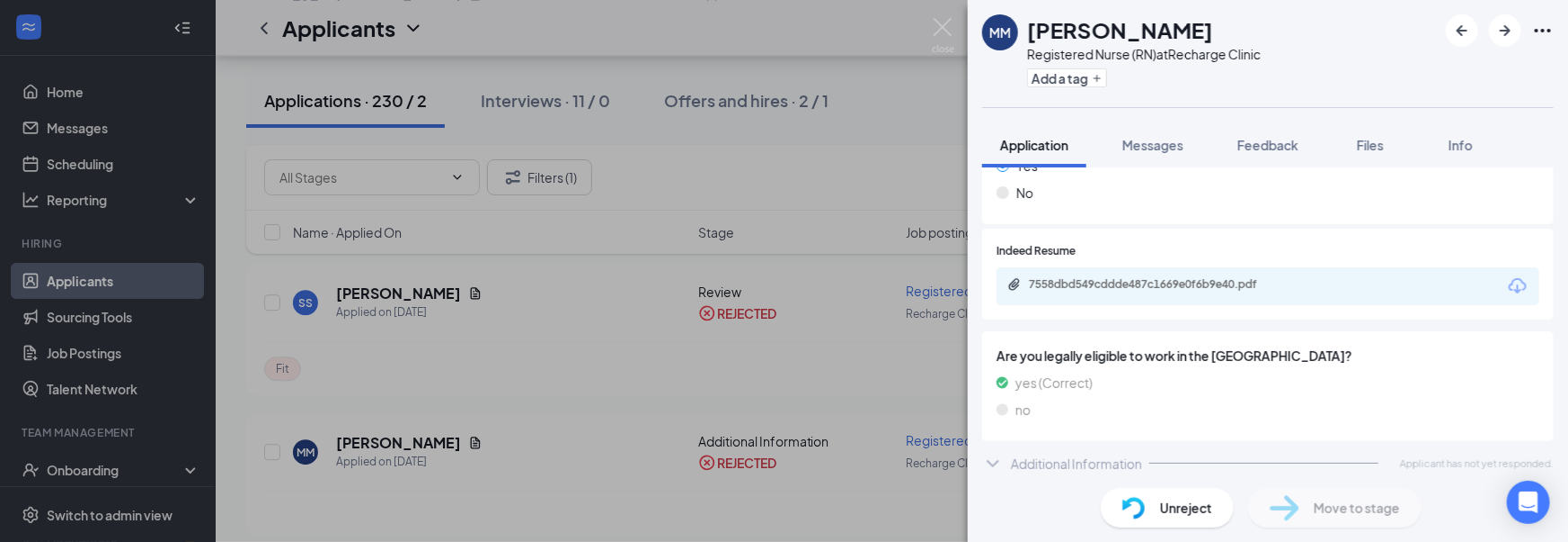
click at [1084, 458] on div "Additional Information" at bounding box center [1076, 463] width 131 height 18
click at [1135, 410] on div "no" at bounding box center [1268, 409] width 542 height 20
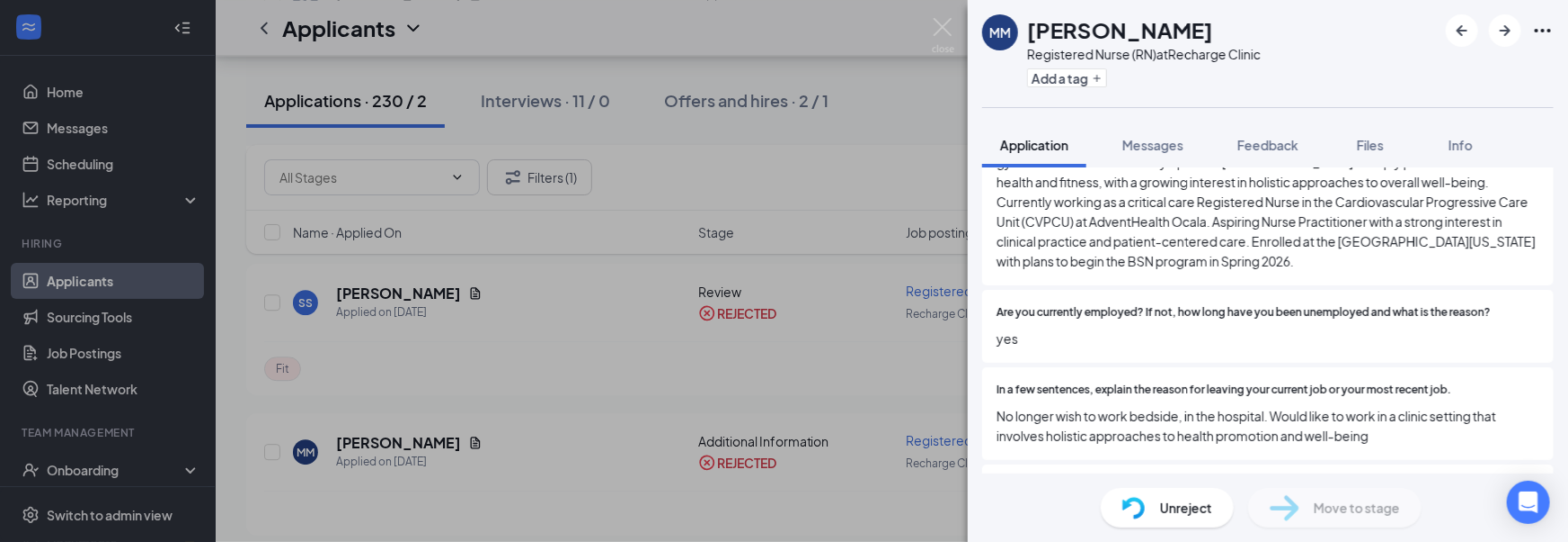
scroll to position [548, 0]
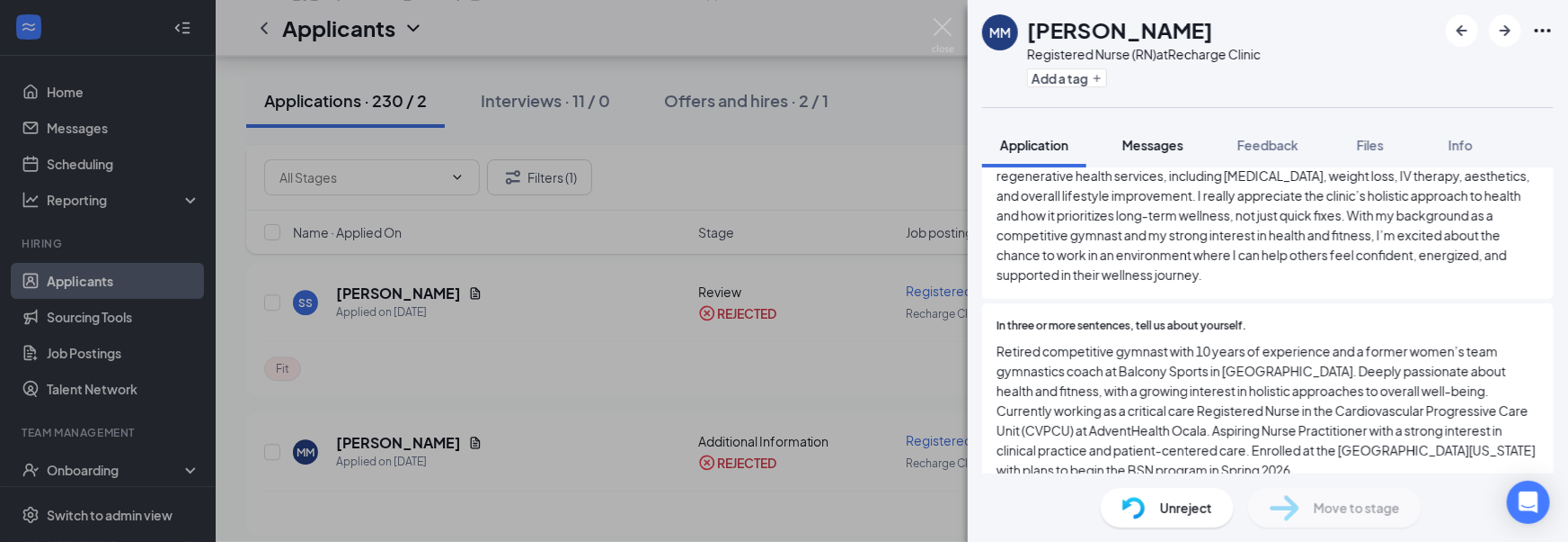
click at [1127, 148] on span "Messages" at bounding box center [1153, 144] width 61 height 16
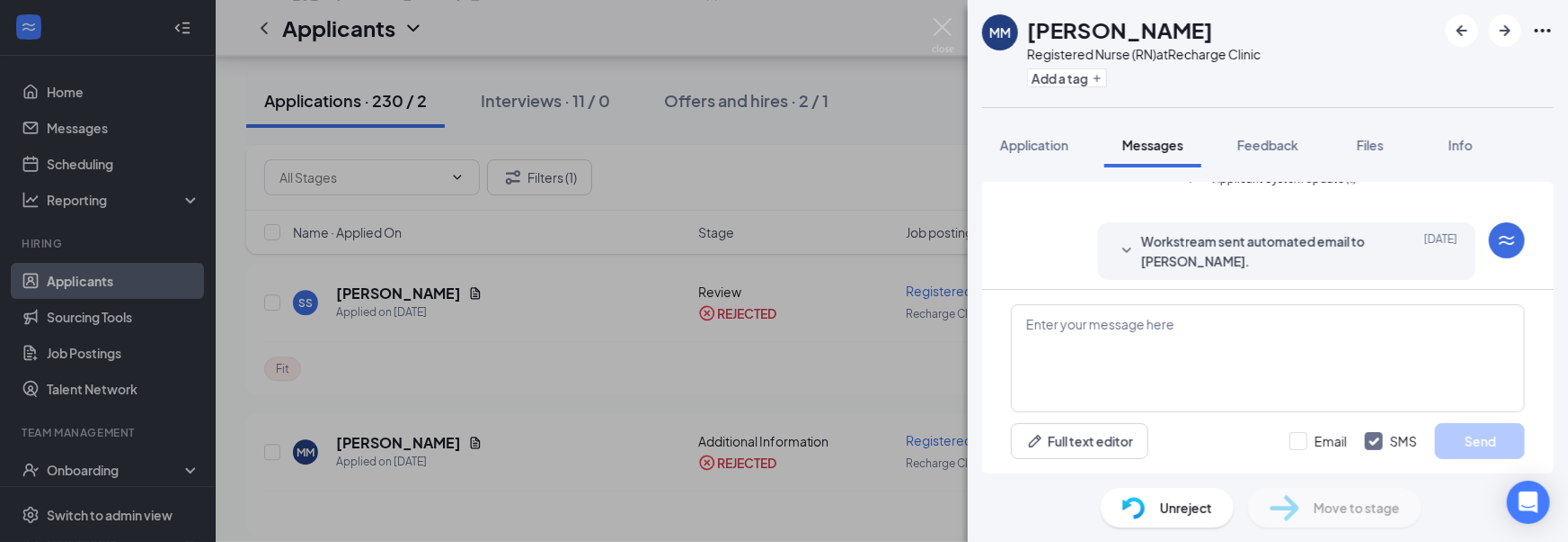
scroll to position [731, 0]
click at [1060, 147] on span "Application" at bounding box center [1034, 144] width 69 height 16
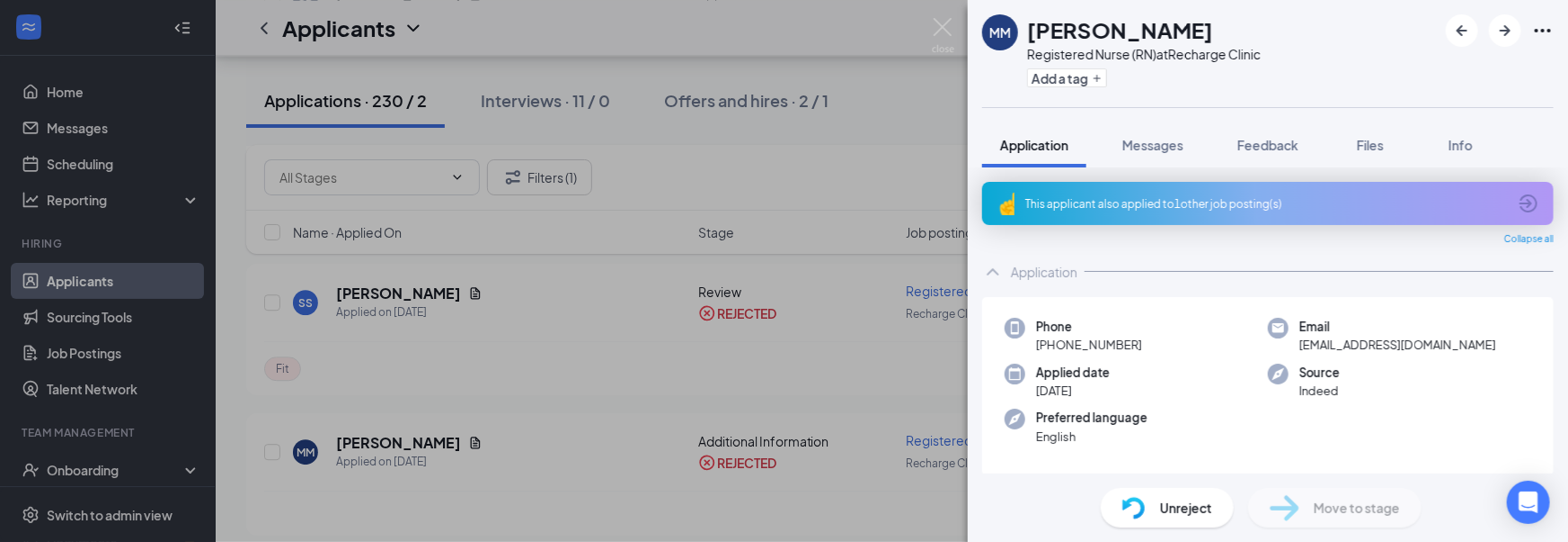
click at [1288, 196] on div "This applicant also applied to 1 other job posting(s)" at bounding box center [1267, 204] width 482 height 15
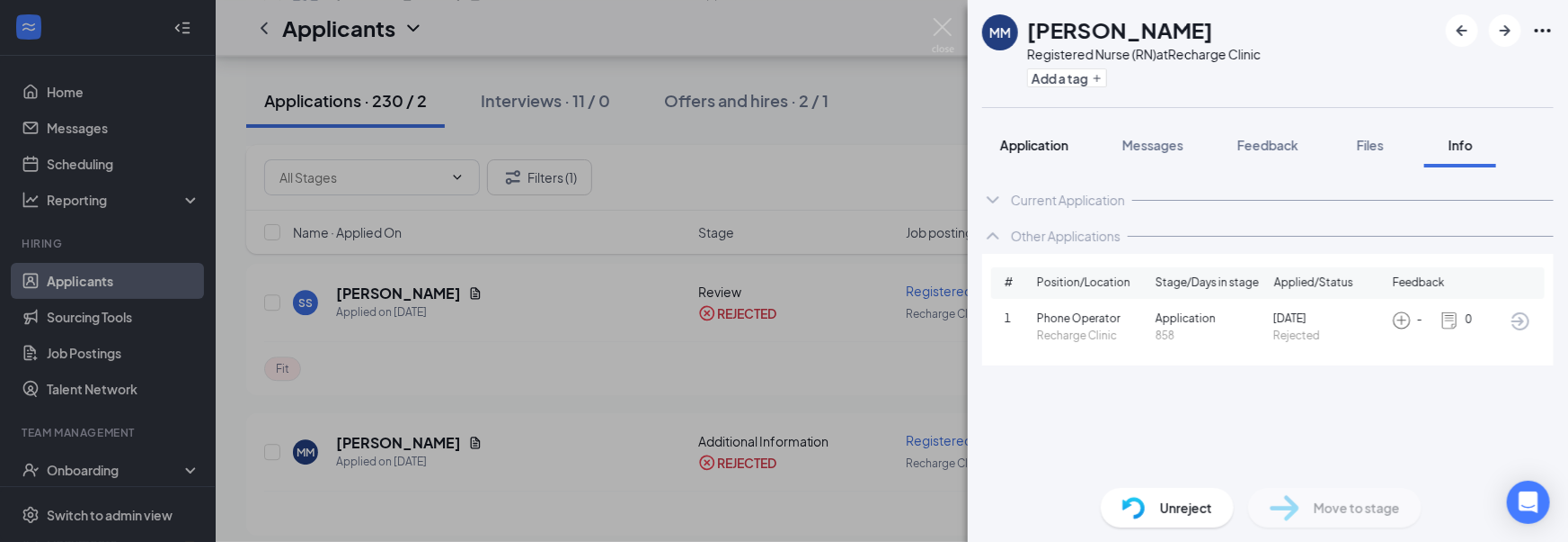
click at [1076, 154] on button "Application" at bounding box center [1034, 145] width 105 height 45
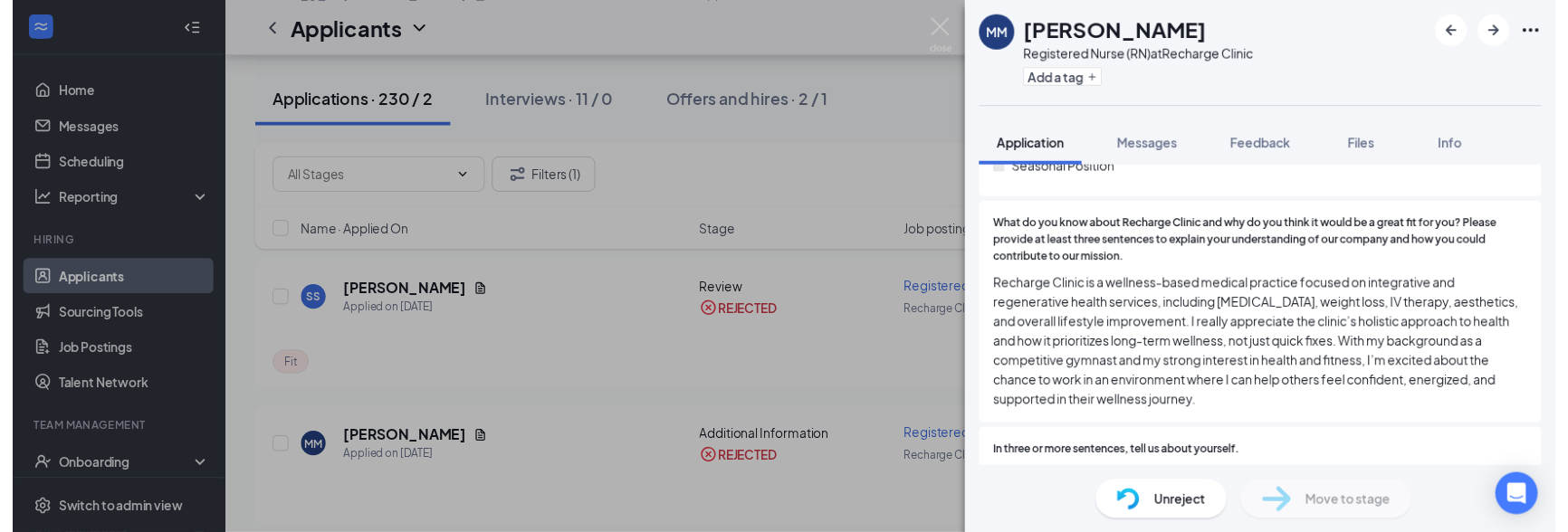
scroll to position [404, 0]
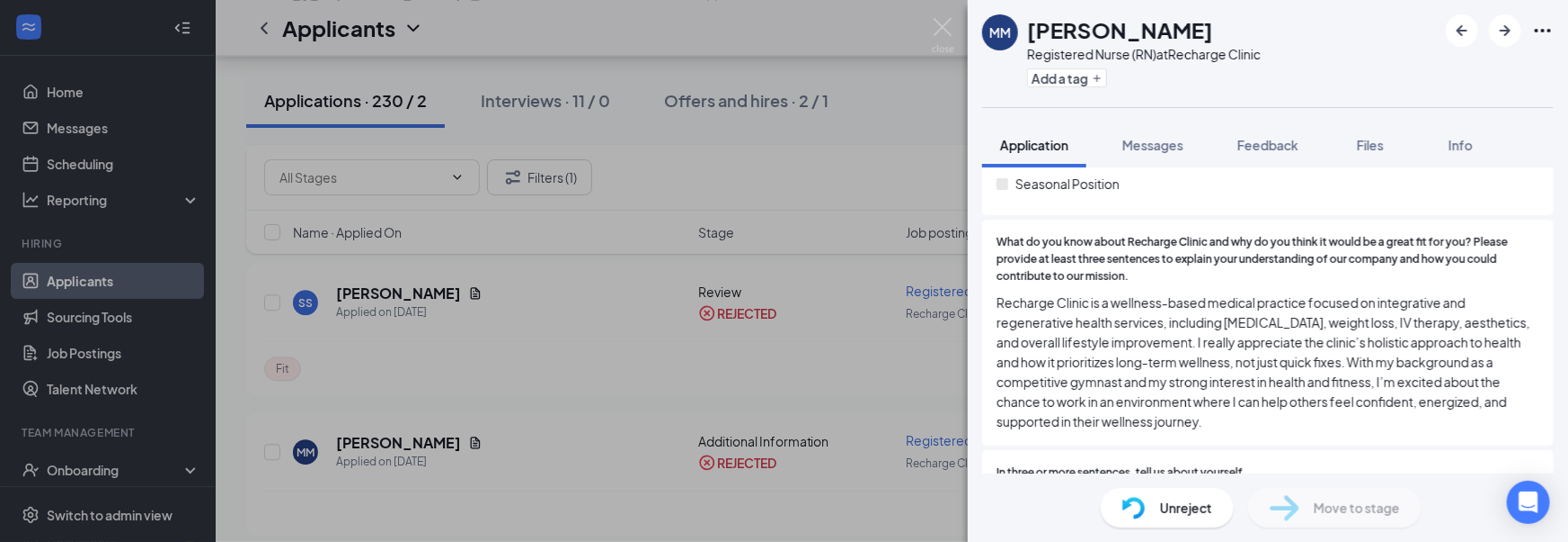
click at [640, 404] on div "MM [PERSON_NAME] Registered Nurse (RN) at Recharge Clinic Add a tag Application…" at bounding box center [784, 271] width 1568 height 542
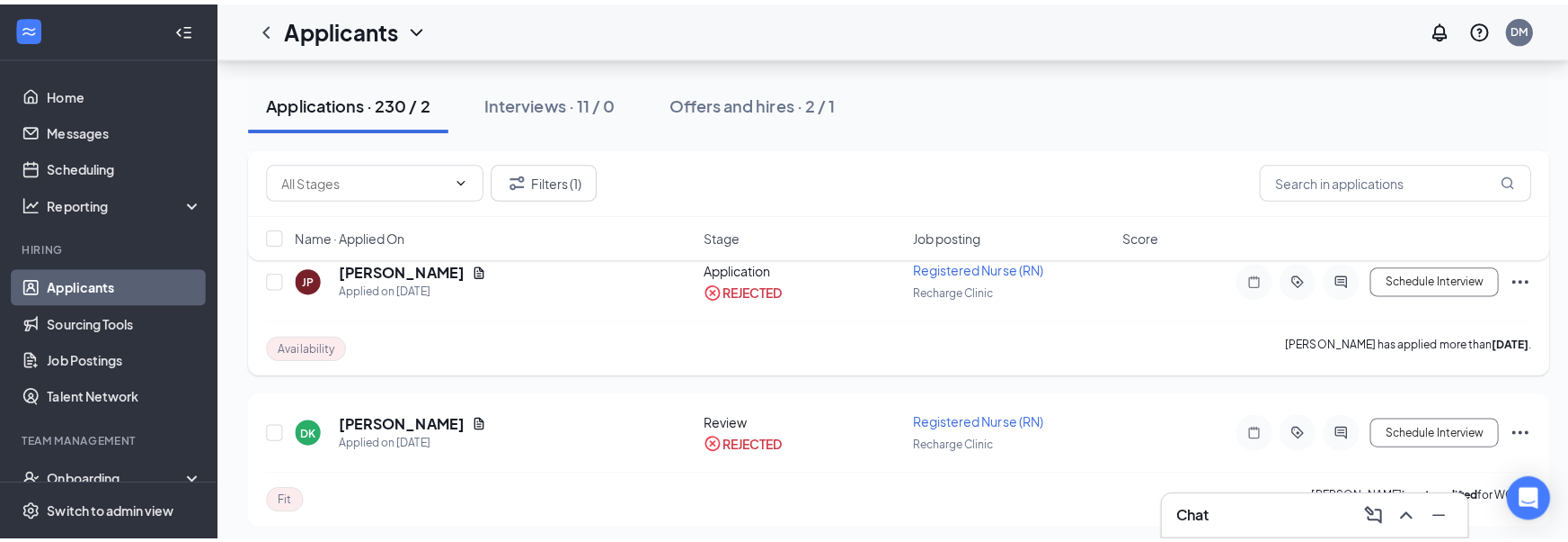
scroll to position [6279, 0]
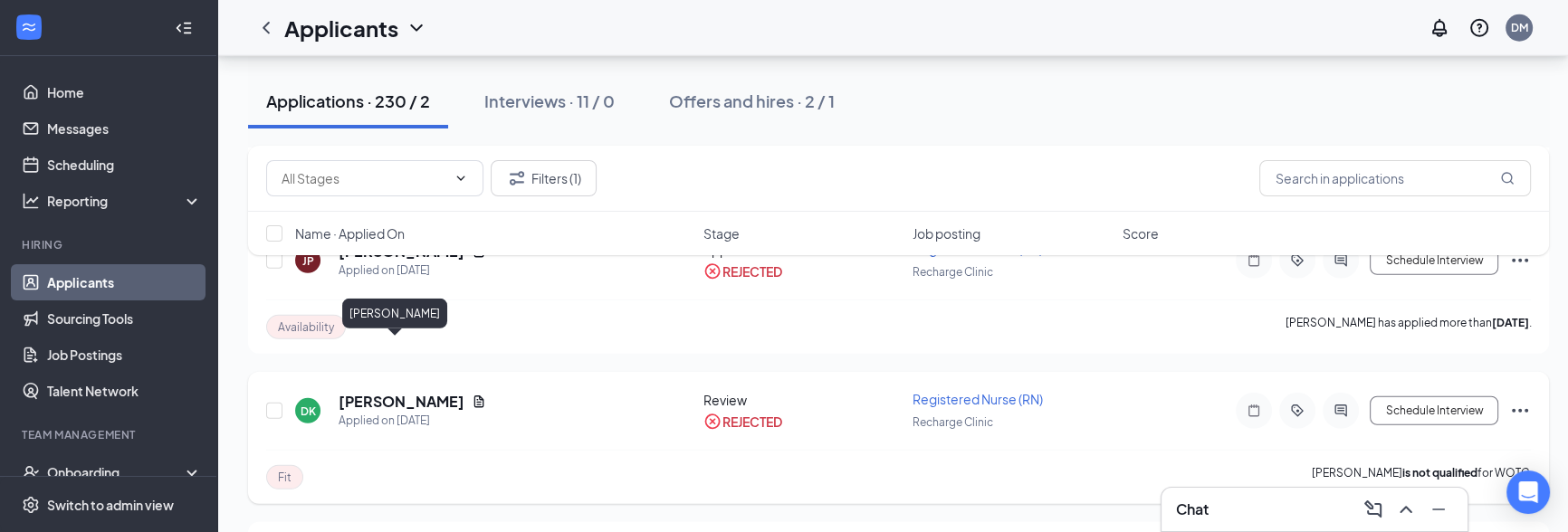
click at [394, 392] on h5 "[PERSON_NAME]" at bounding box center [401, 401] width 126 height 20
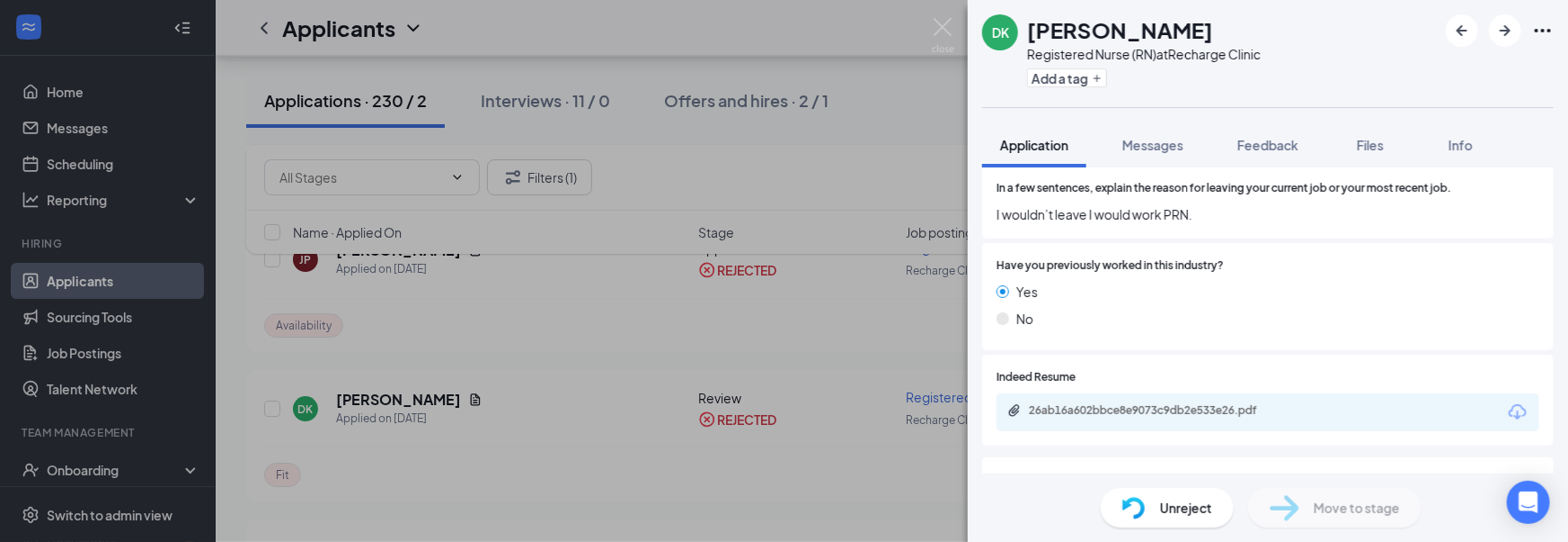
scroll to position [738, 0]
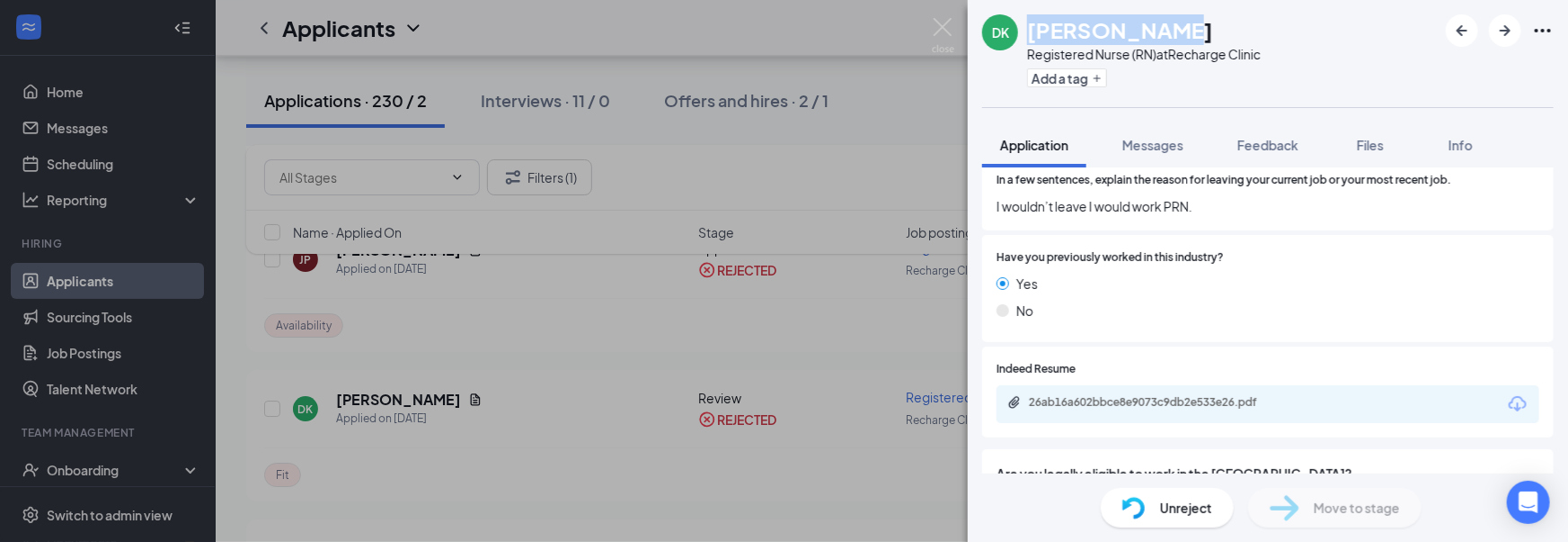
drag, startPoint x: 1032, startPoint y: 30, endPoint x: 1161, endPoint y: 27, distance: 129.0
click at [1161, 27] on div "Dali Kolozsy" at bounding box center [1144, 29] width 234 height 30
copy h1 "Dali Kolozsy"
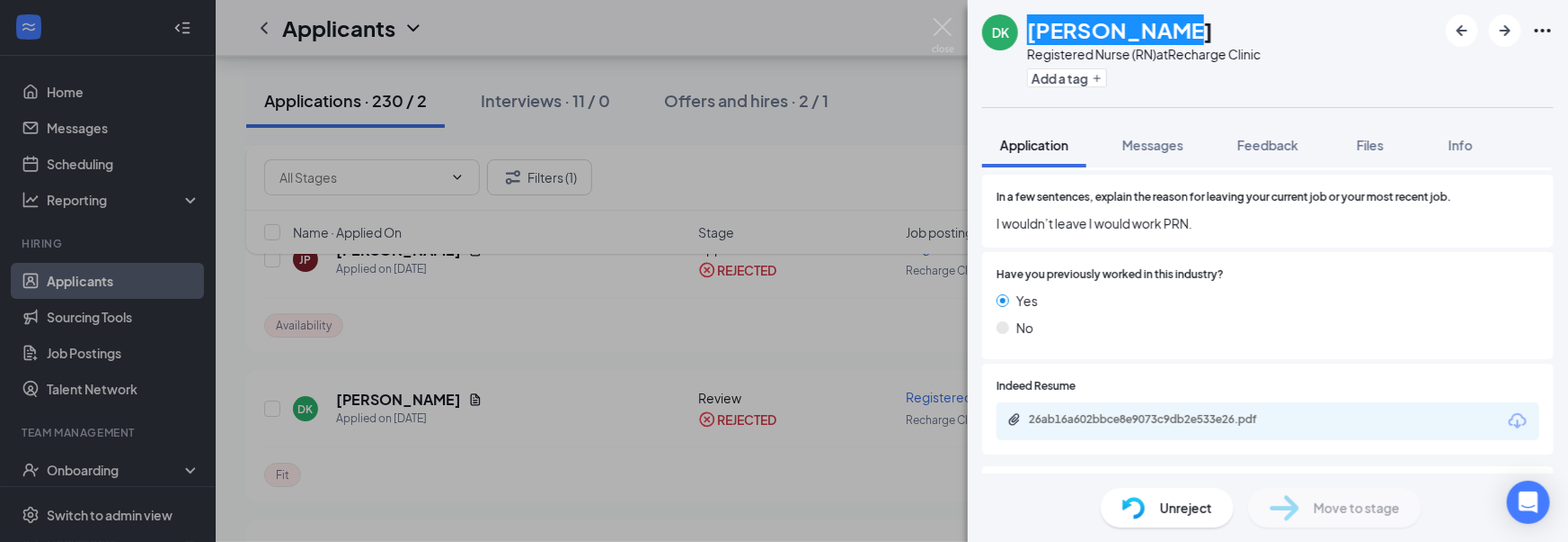
scroll to position [835, 0]
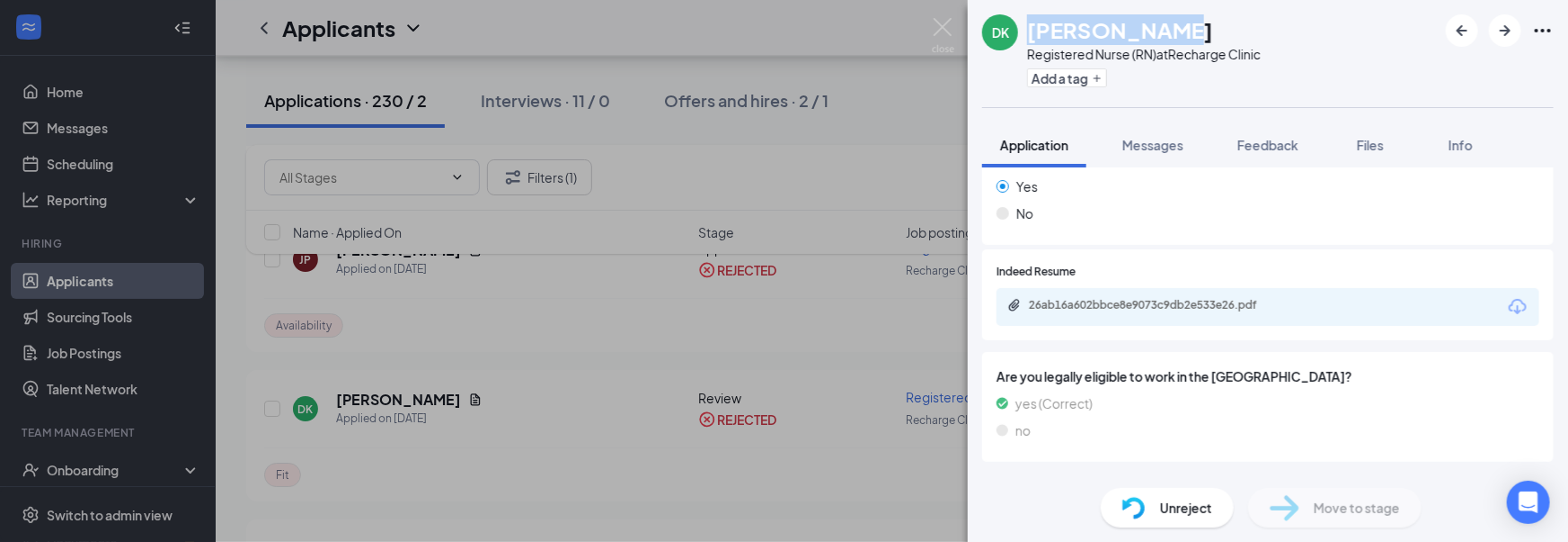
click at [1131, 312] on div "26ab16a602bbce8e9073c9db2e533e26.pdf" at bounding box center [1155, 304] width 251 height 14
click at [1242, 153] on div "Feedback" at bounding box center [1268, 144] width 61 height 18
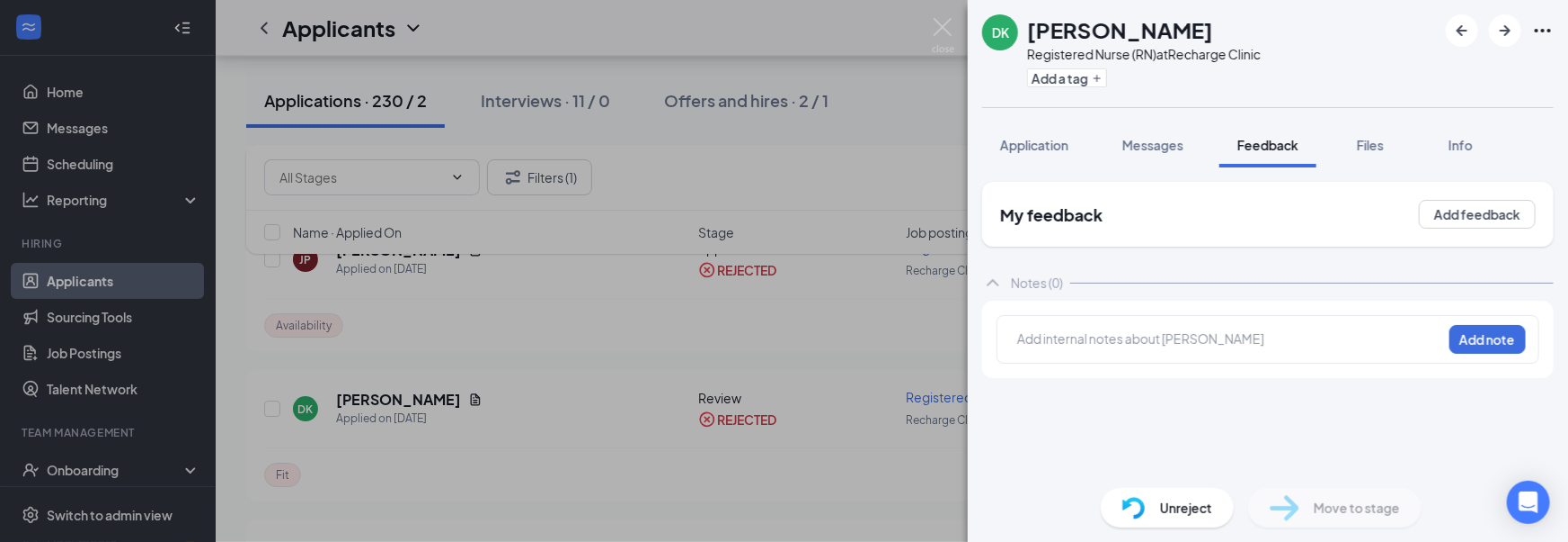
click at [1144, 263] on div "My feedback Add feedback Notes (0) Add internal notes about Dali Kolozsy Add no…" at bounding box center [1268, 327] width 572 height 291
click at [1141, 244] on div "My feedback Add feedback" at bounding box center [1268, 214] width 572 height 65
click at [1054, 140] on span "Application" at bounding box center [1034, 144] width 69 height 16
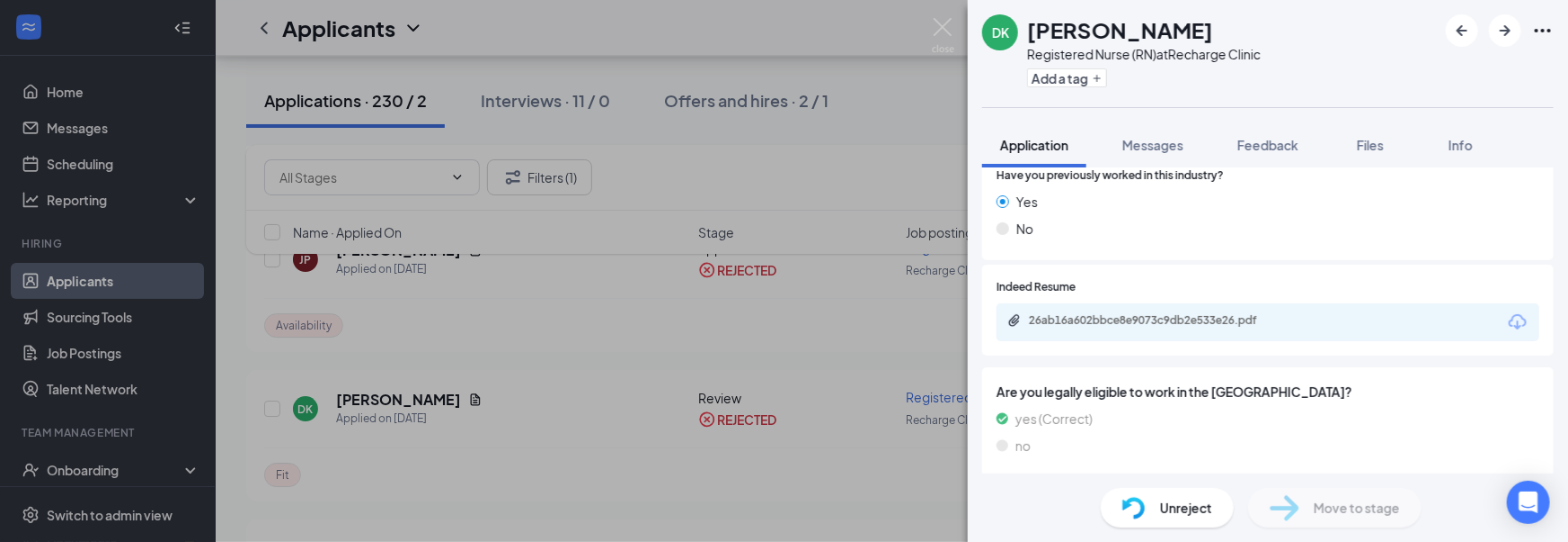
scroll to position [837, 0]
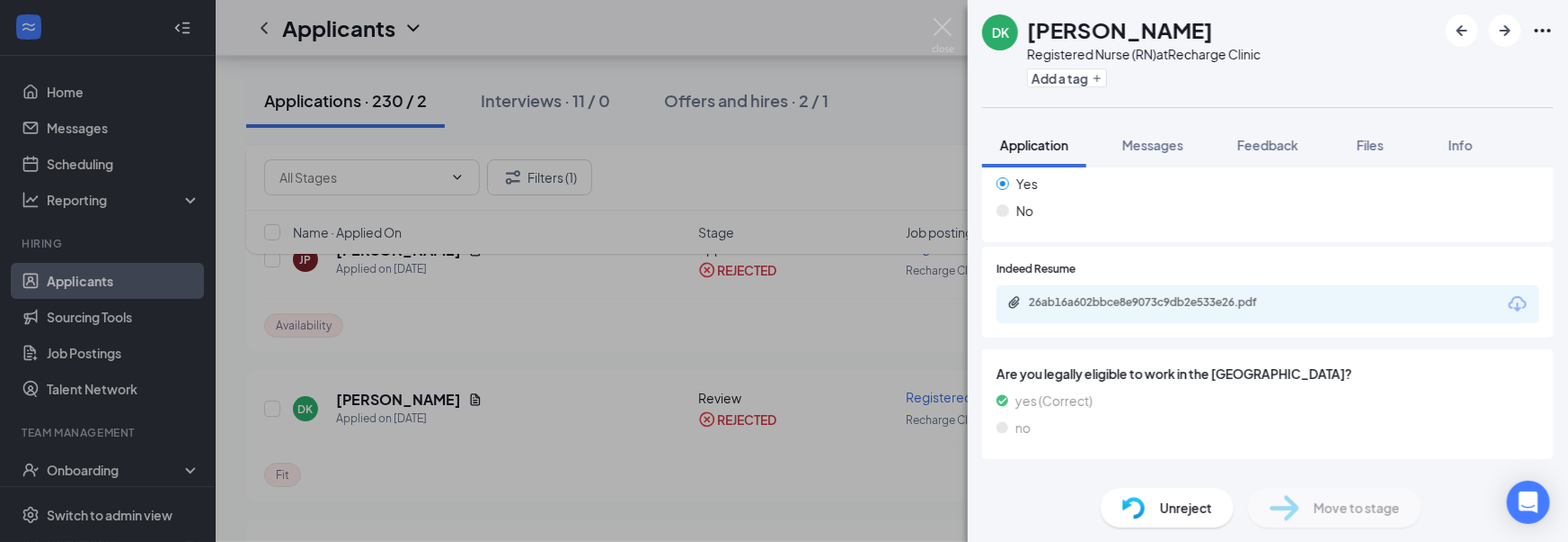
click at [1171, 337] on div "Indeed Resume 26ab16a602bbce8e9073c9db2e533e26.pdf" at bounding box center [1268, 291] width 572 height 90
click at [1169, 323] on div "26ab16a602bbce8e9073c9db2e533e26.pdf" at bounding box center [1268, 304] width 542 height 38
click at [1167, 309] on div "26ab16a602bbce8e9073c9db2e533e26.pdf" at bounding box center [1155, 302] width 251 height 14
click at [539, 352] on div "DK Dali Kolozsy Registered Nurse (RN) at Recharge Clinic Add a tag Application …" at bounding box center [784, 271] width 1568 height 542
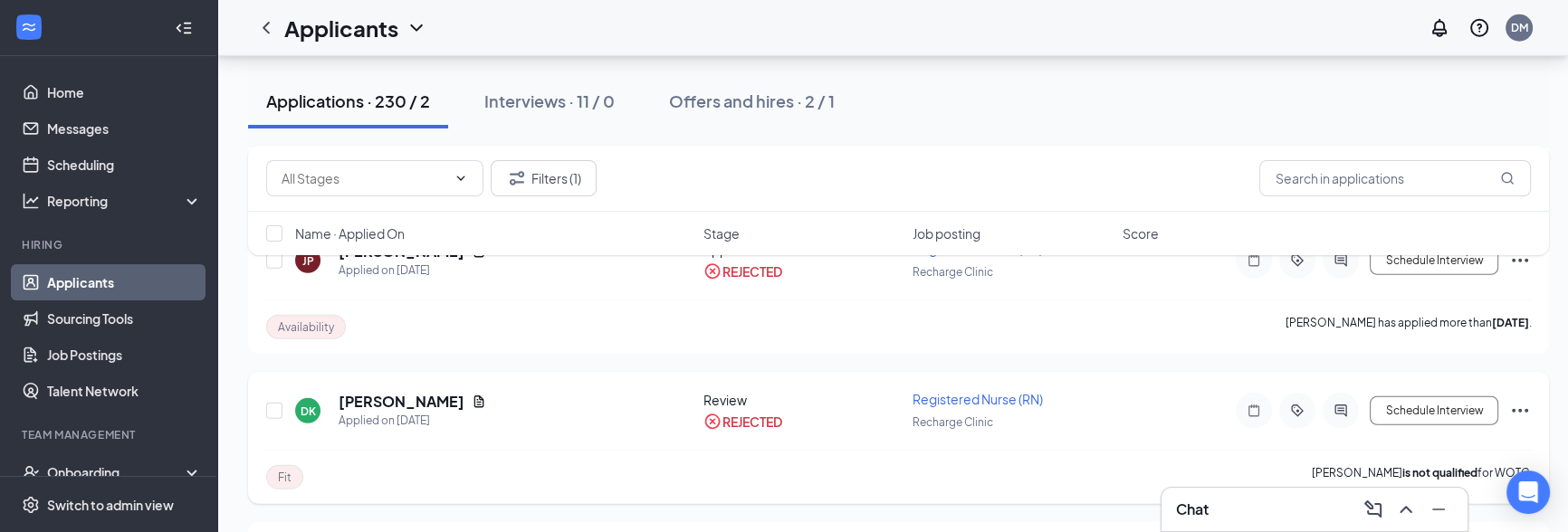
click at [522, 449] on div "Fit Dali Kolozsy is not qualified for WOTC." at bounding box center [898, 476] width 1264 height 54
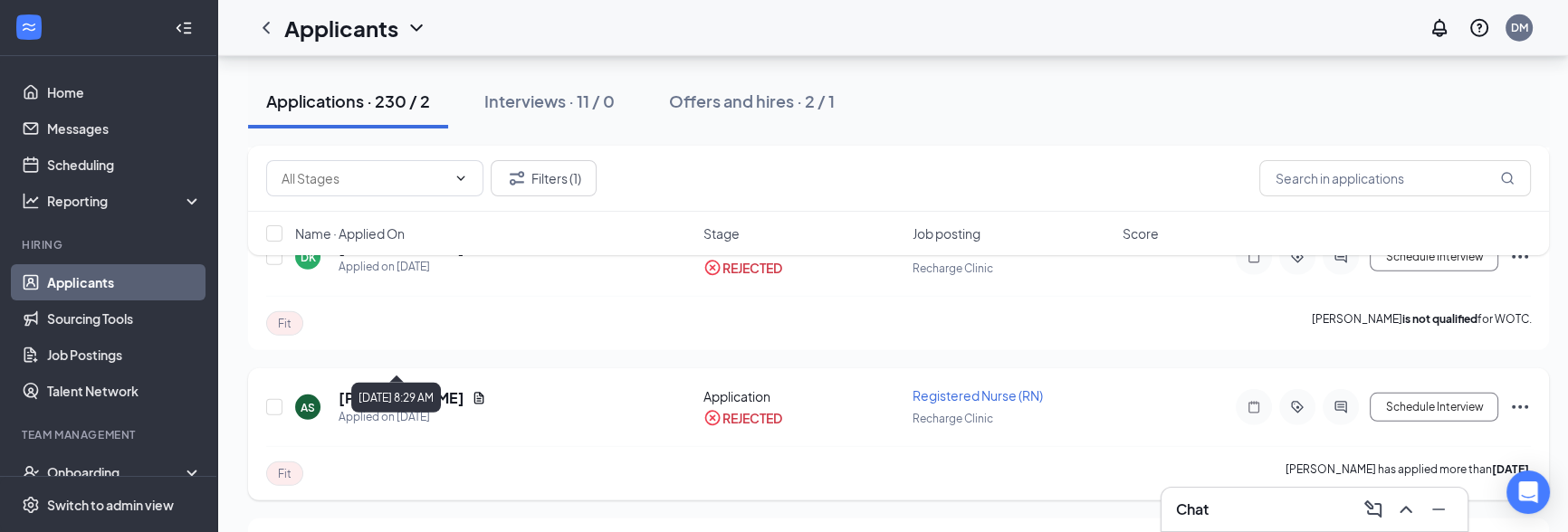
scroll to position [6484, 0]
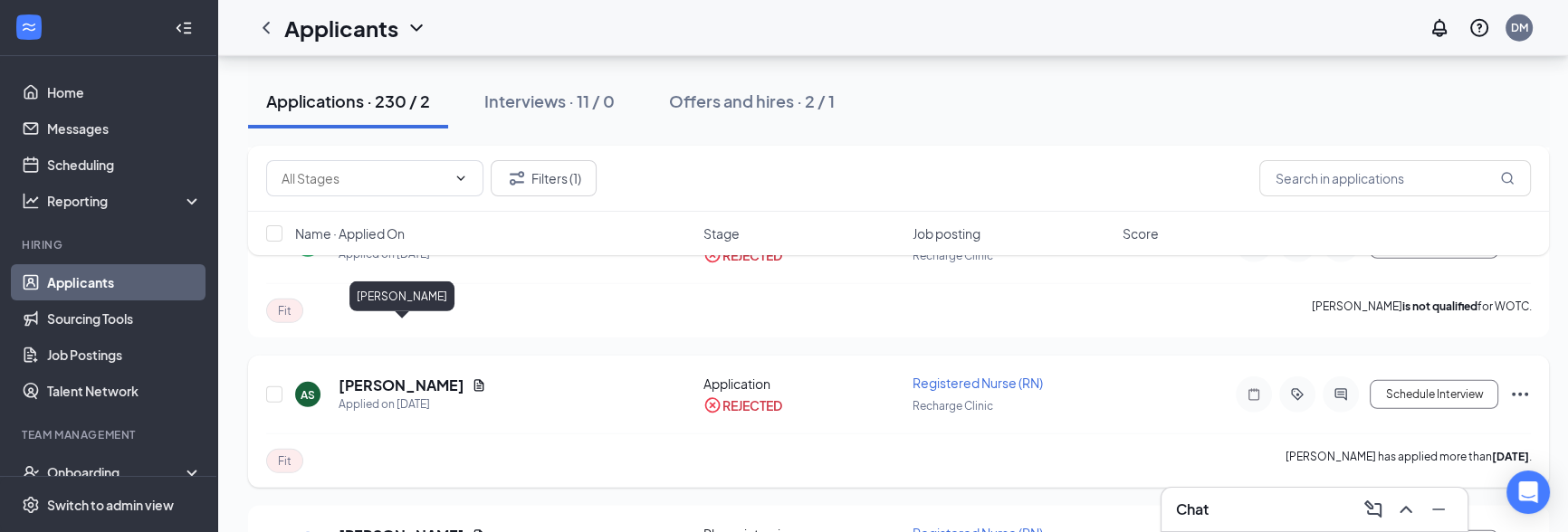
drag, startPoint x: 340, startPoint y: 328, endPoint x: 532, endPoint y: 332, distance: 192.0
click at [533, 376] on div "AS Aryan Szczurowski Applied on Jun 22" at bounding box center [493, 394] width 397 height 38
copy h5 "Aryan Szczurowski"
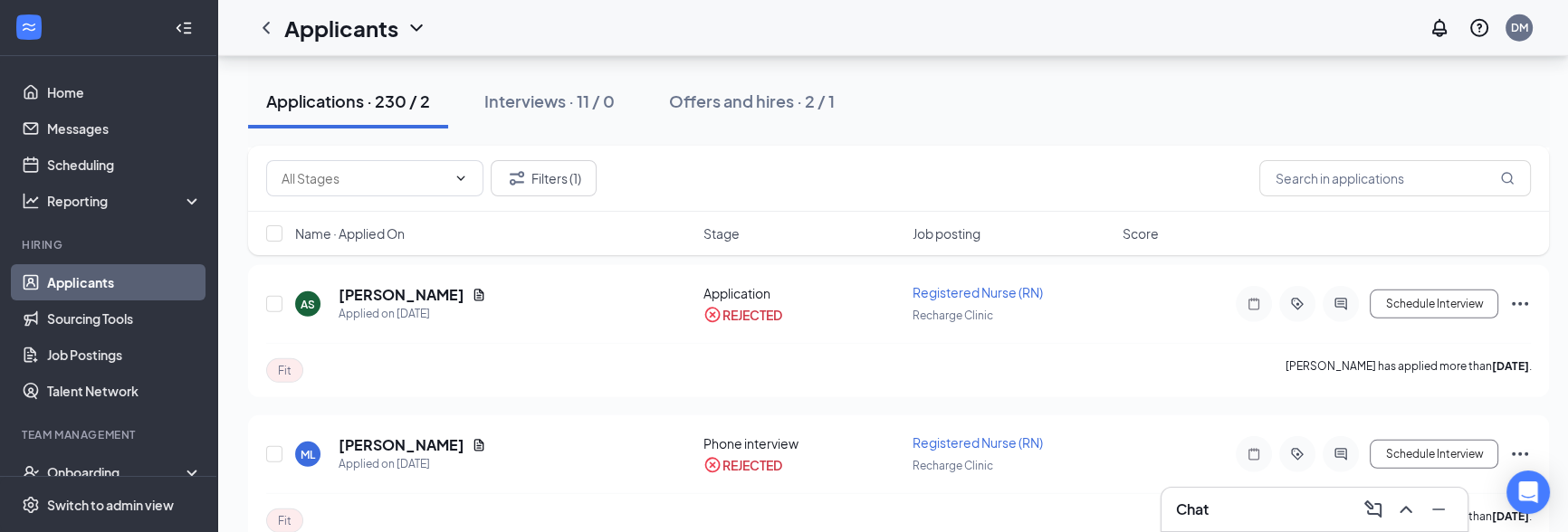
scroll to position [6577, 0]
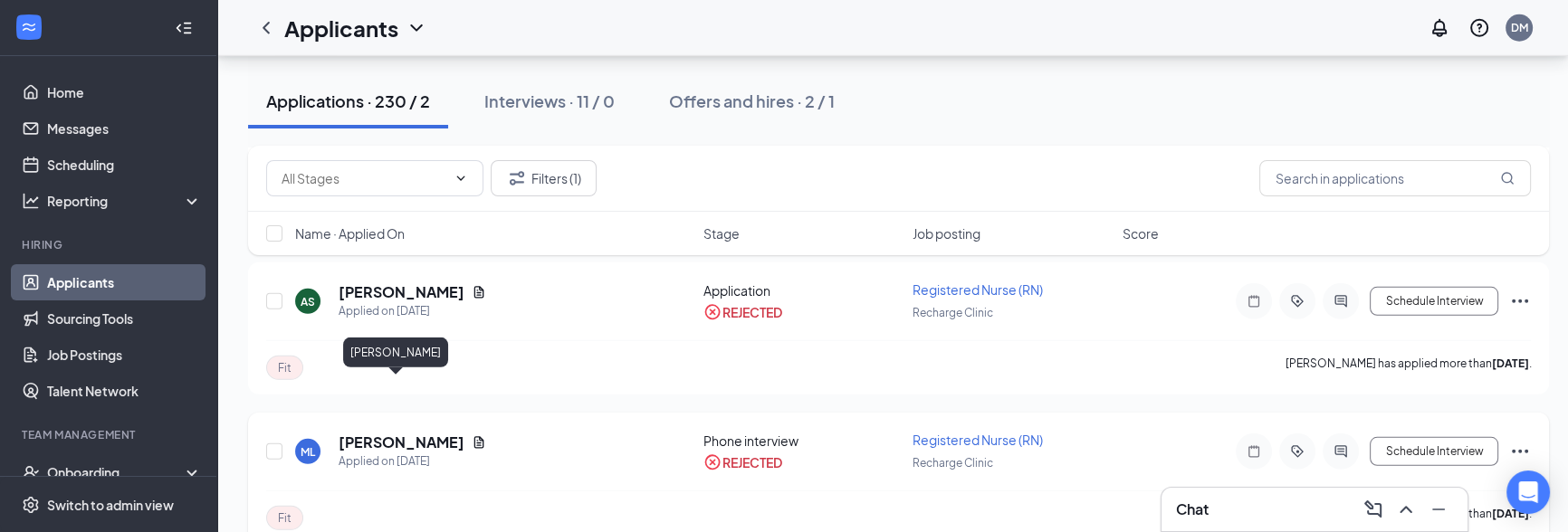
drag, startPoint x: 346, startPoint y: 384, endPoint x: 414, endPoint y: 397, distance: 69.2
click at [467, 432] on div "ML Macee Larson Applied on Jun 19" at bounding box center [493, 451] width 397 height 38
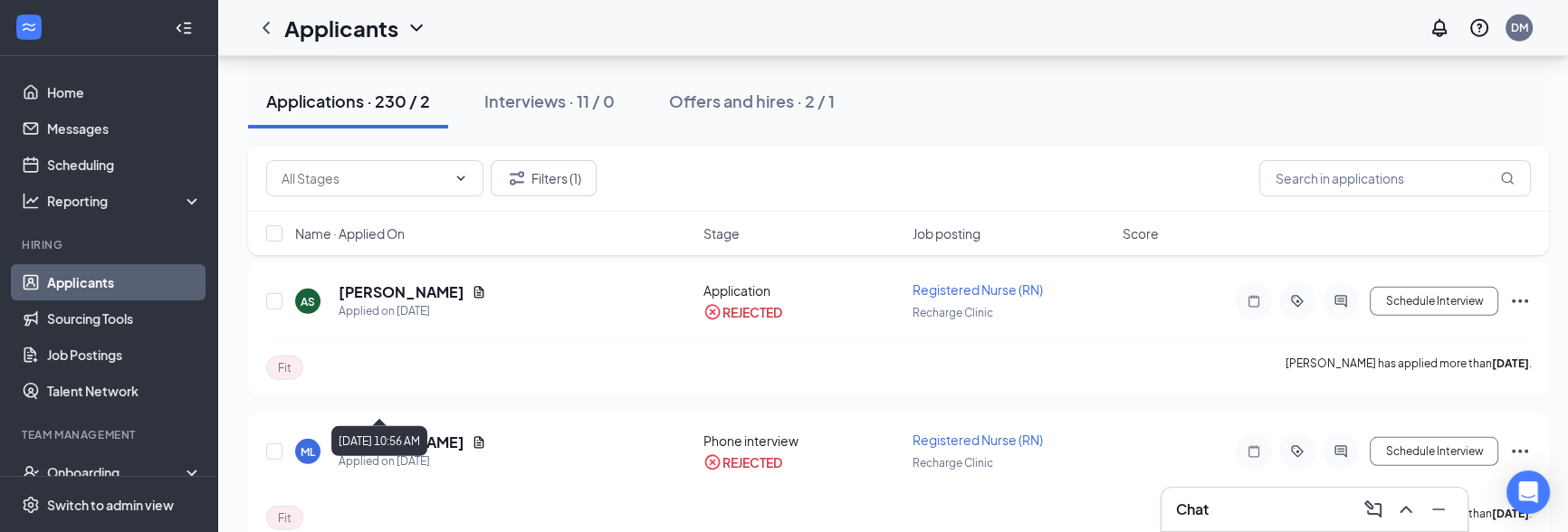
click at [386, 429] on div "June 19, 2025 10:56 AM" at bounding box center [378, 440] width 96 height 29
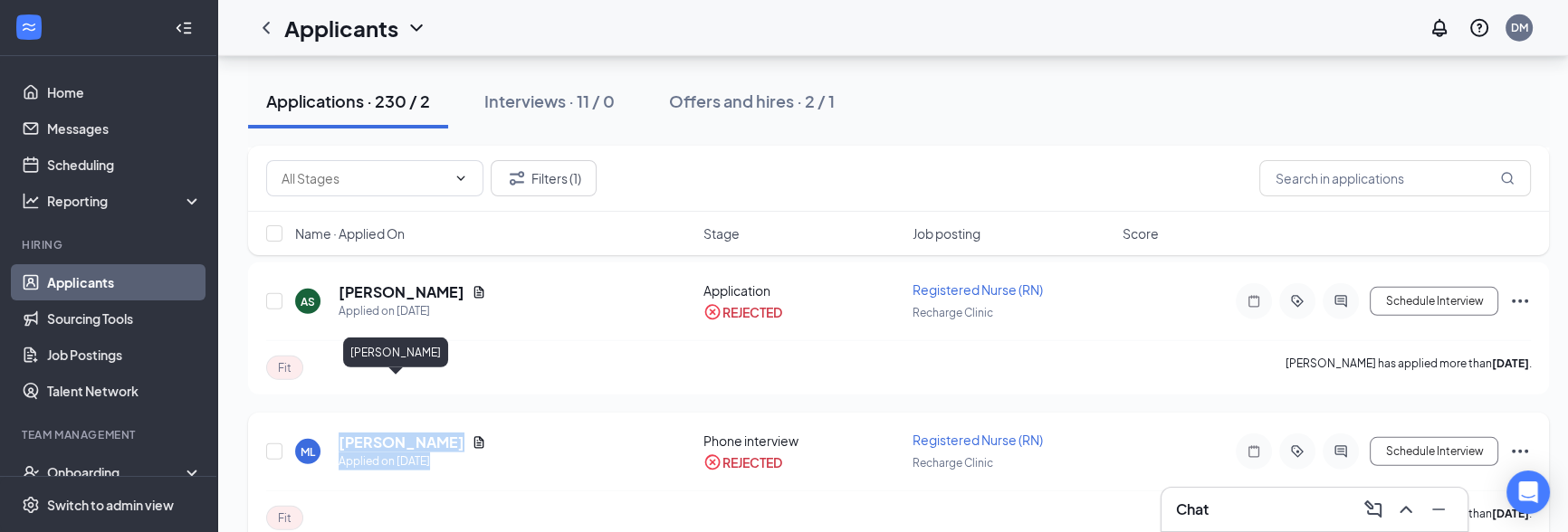
drag, startPoint x: 334, startPoint y: 383, endPoint x: 476, endPoint y: 400, distance: 143.0
click at [490, 432] on div "ML Macee Larson Applied on Jun 19" at bounding box center [493, 451] width 397 height 38
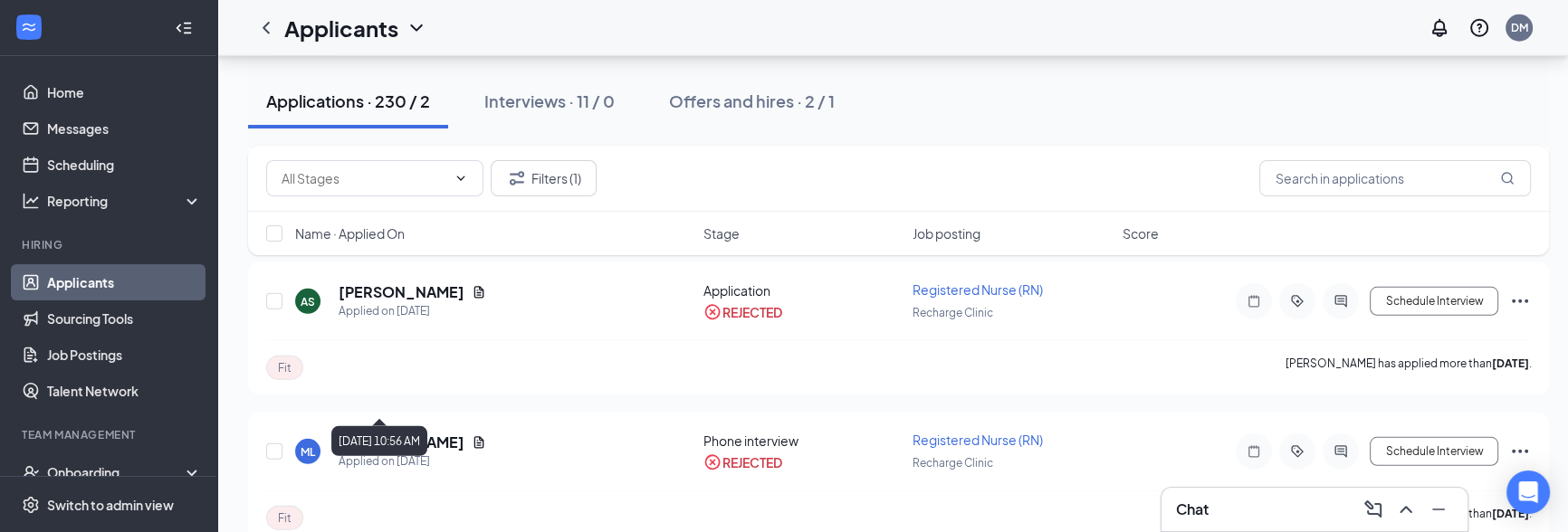
click at [365, 442] on div "June 19, 2025 10:56 AM" at bounding box center [378, 440] width 96 height 29
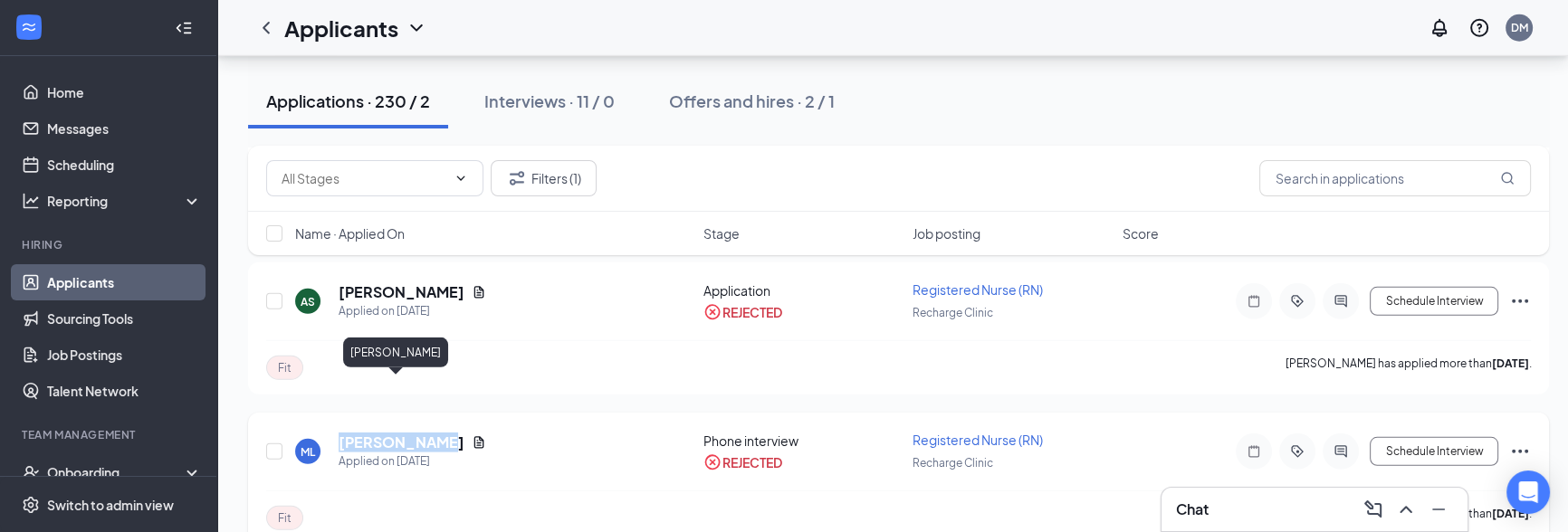
drag, startPoint x: 343, startPoint y: 387, endPoint x: 463, endPoint y: 392, distance: 120.1
click at [463, 432] on div "ML Macee Larson Applied on Jun 19" at bounding box center [493, 451] width 397 height 38
copy h5 "Macee Larson"
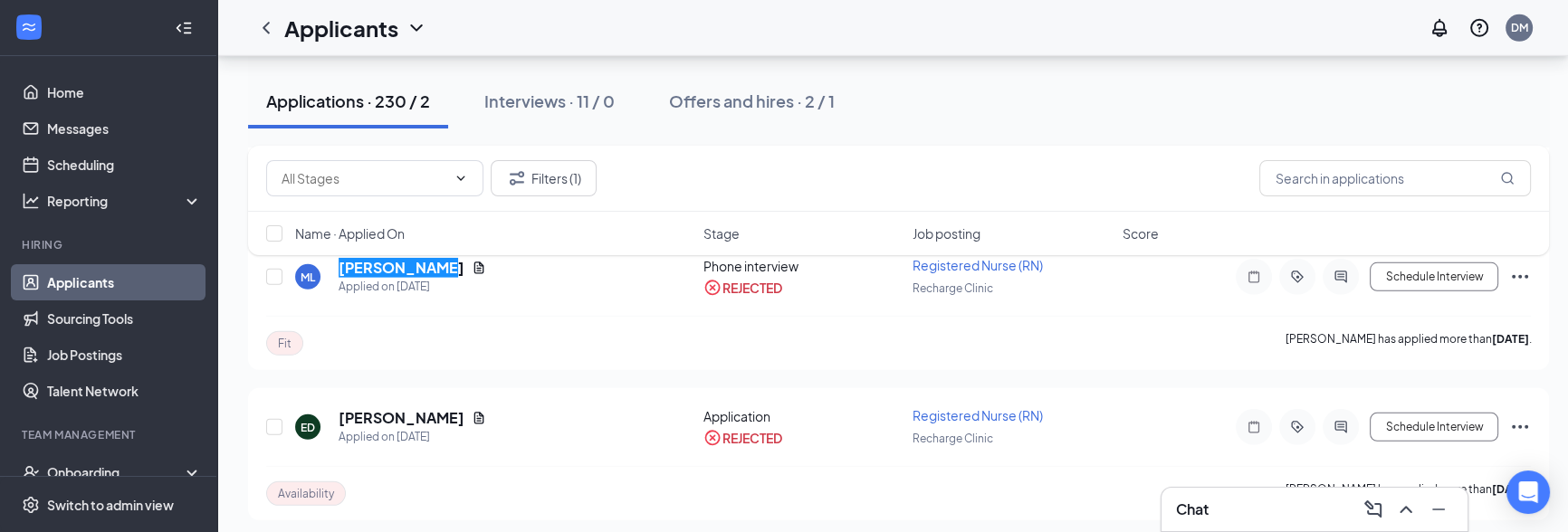
scroll to position [6754, 0]
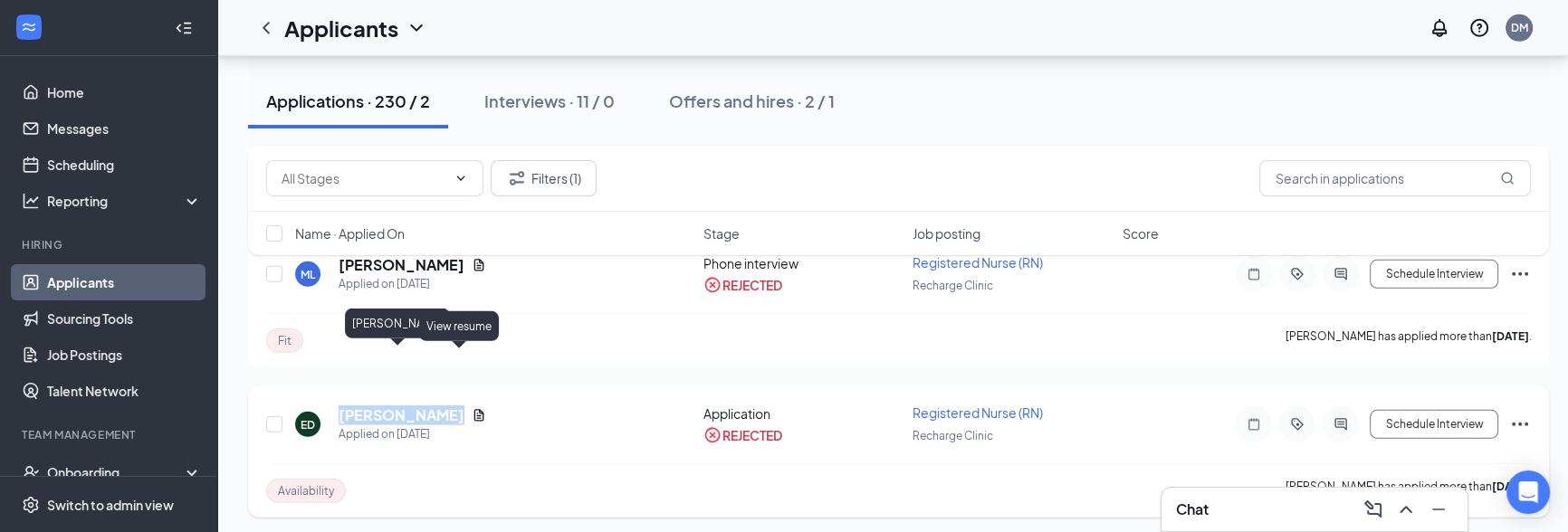
drag, startPoint x: 341, startPoint y: 355, endPoint x: 462, endPoint y: 361, distance: 121.1
click at [462, 406] on div "Eileen Donnelly" at bounding box center [413, 415] width 148 height 20
copy div "Eileen Donnelly"
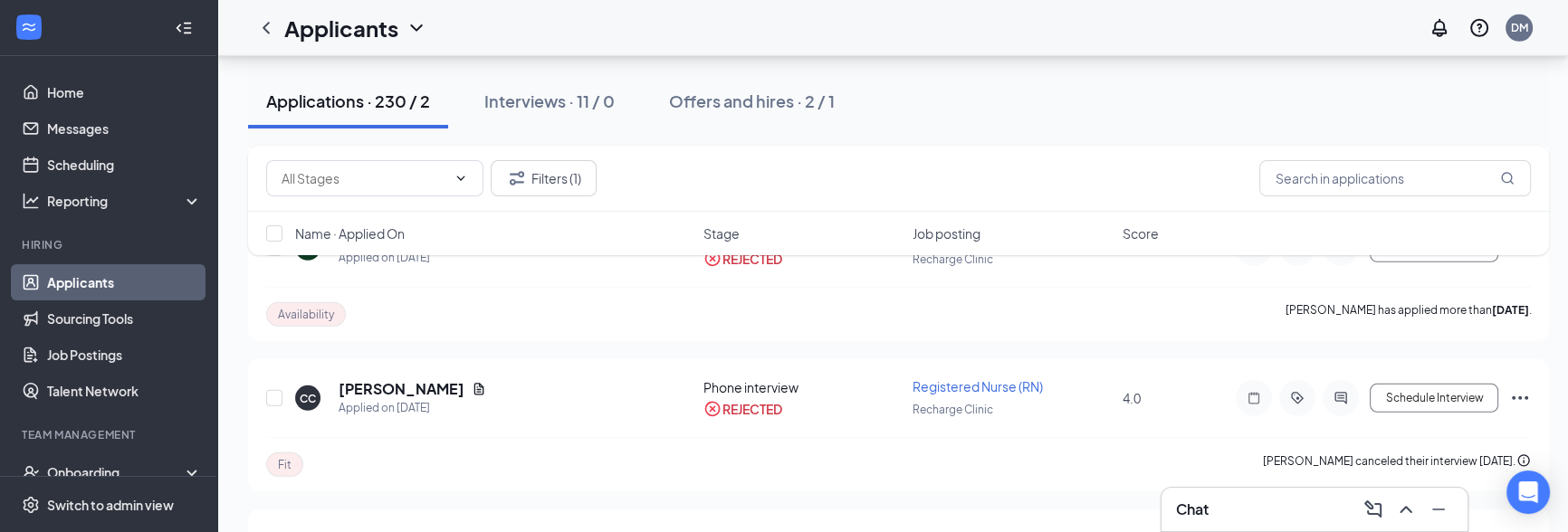
scroll to position [6905, 0]
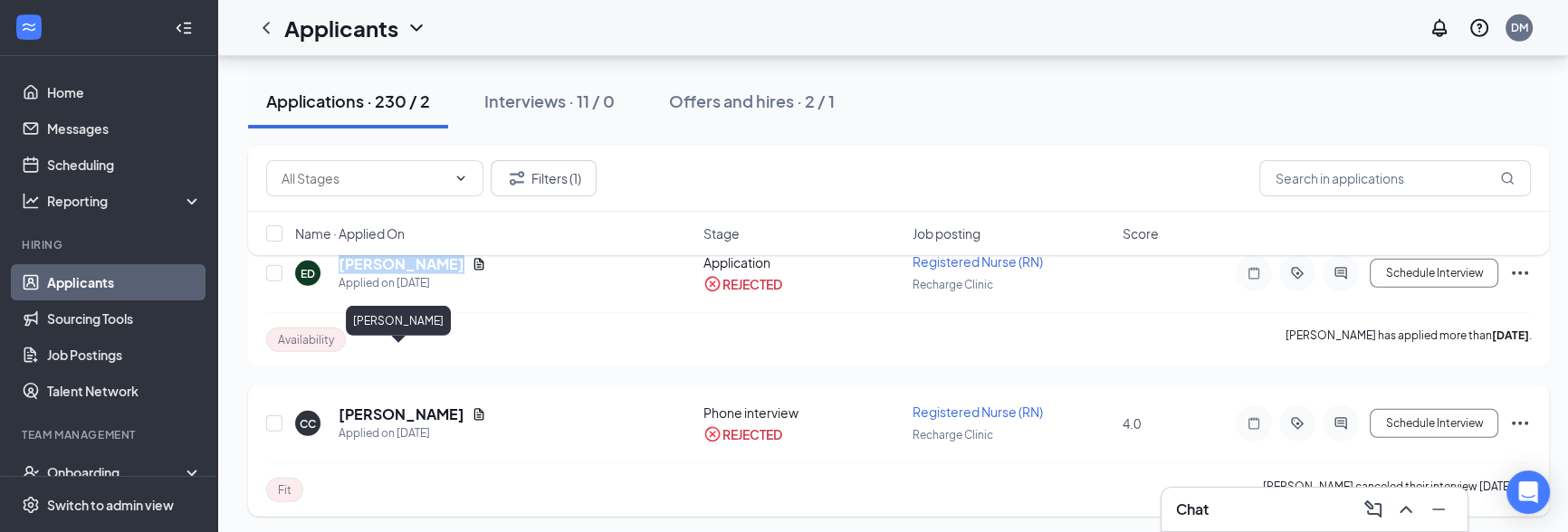
drag, startPoint x: 341, startPoint y: 357, endPoint x: 498, endPoint y: 359, distance: 157.0
click at [498, 405] on div "CC Colleen Castner Applied on Jun 18" at bounding box center [493, 424] width 397 height 38
copy h5 "Colleen Castner"
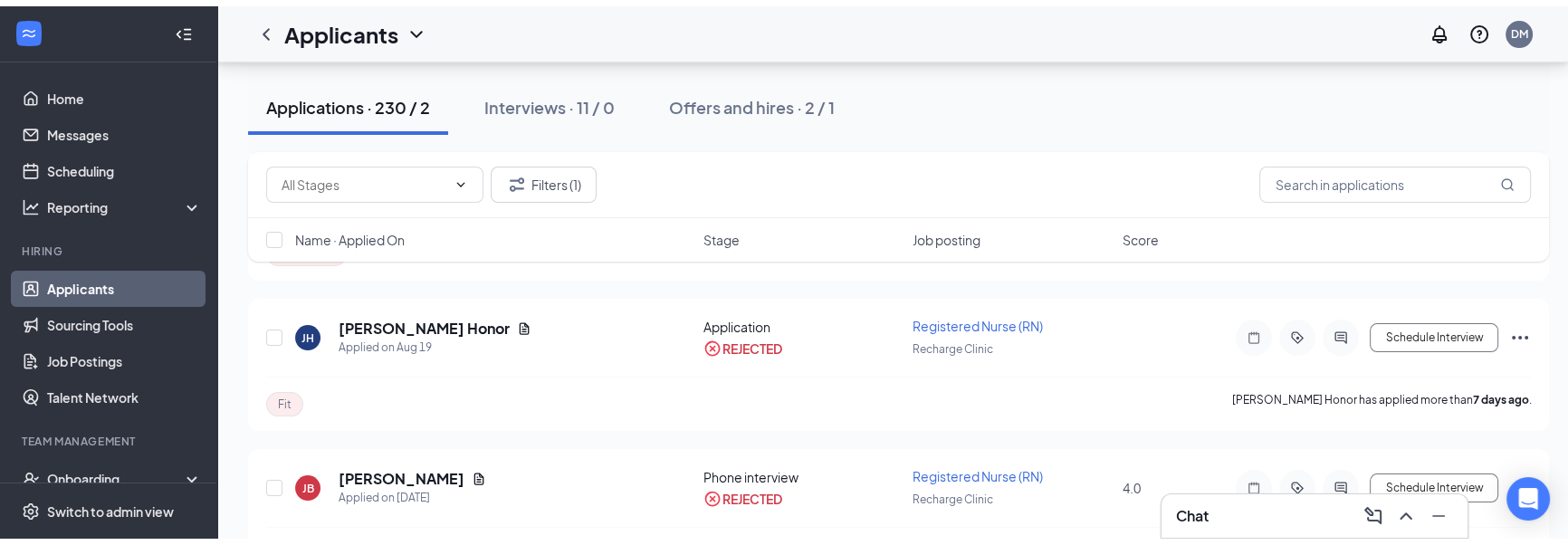
scroll to position [0, 0]
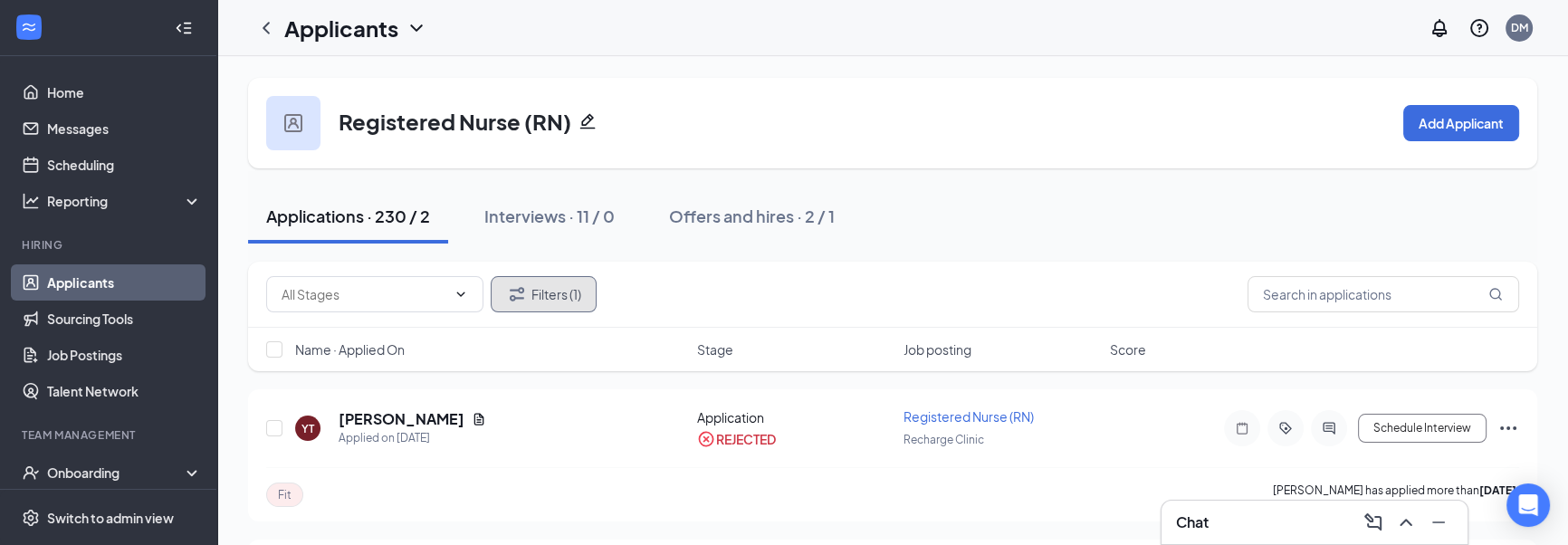
click at [540, 299] on button "Filters (1)" at bounding box center [544, 294] width 106 height 36
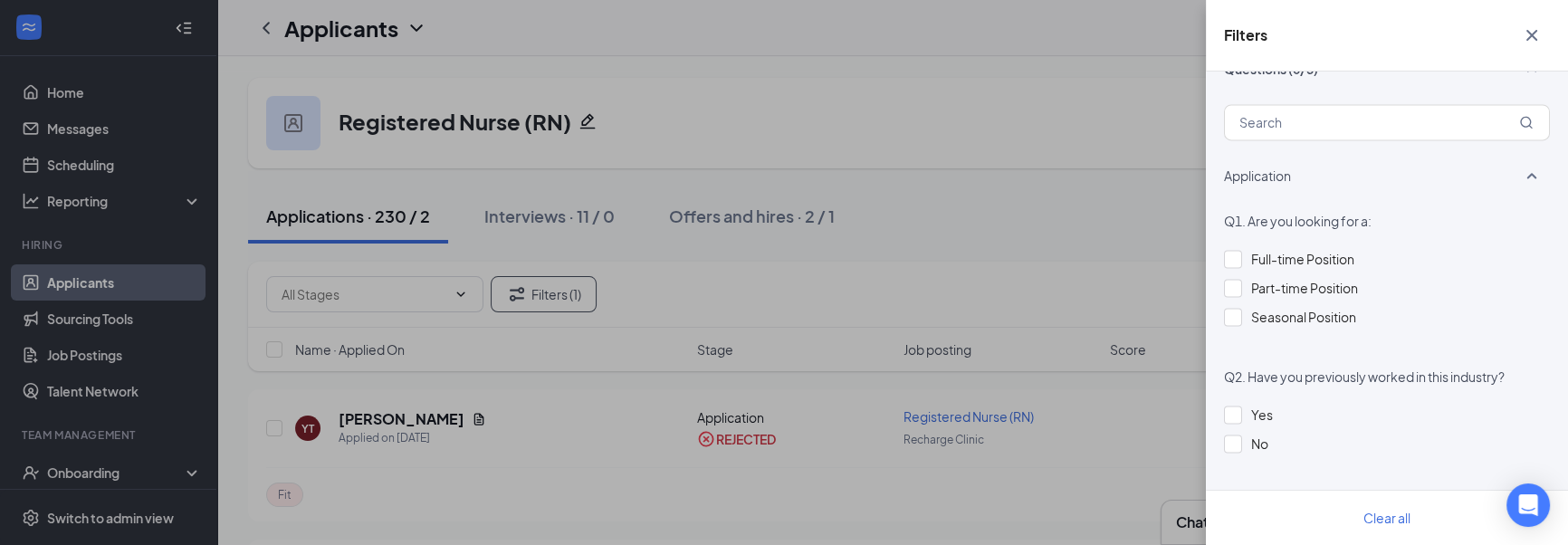
scroll to position [3421, 0]
click at [1229, 282] on div at bounding box center [1232, 285] width 18 height 18
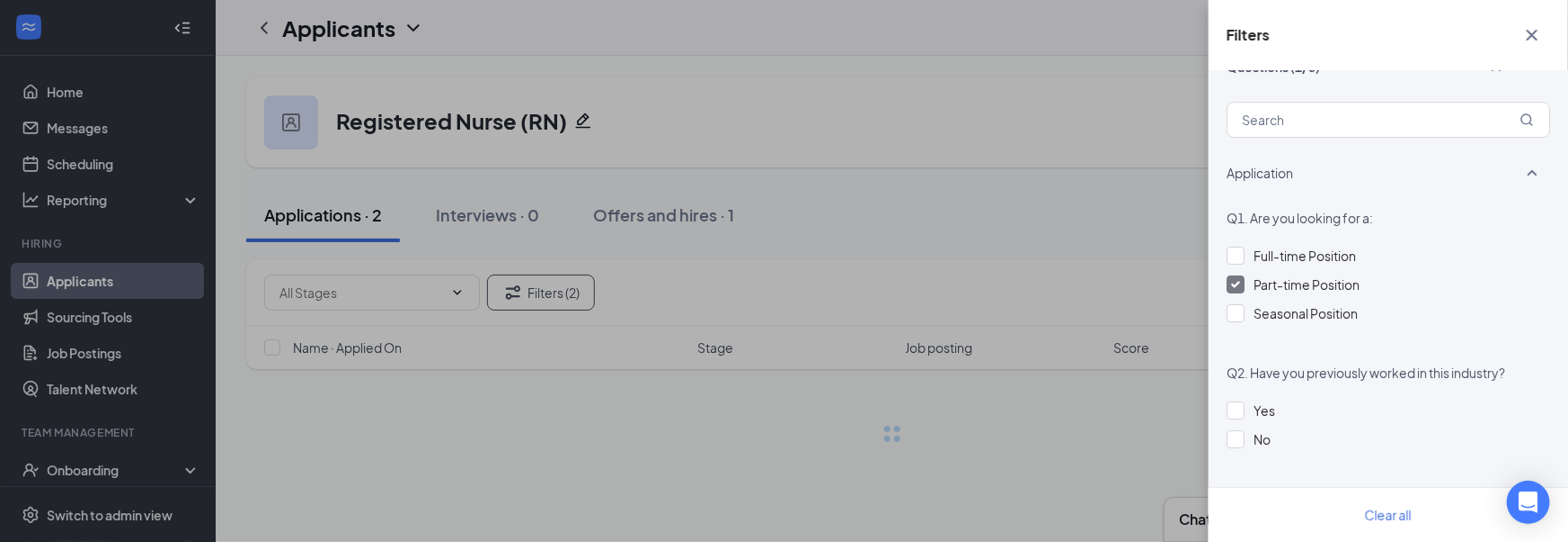
click at [965, 249] on div "Filters Applicant Status (1/5) Unread message Hasn't messaged back Stuck in sta…" at bounding box center [784, 271] width 1568 height 542
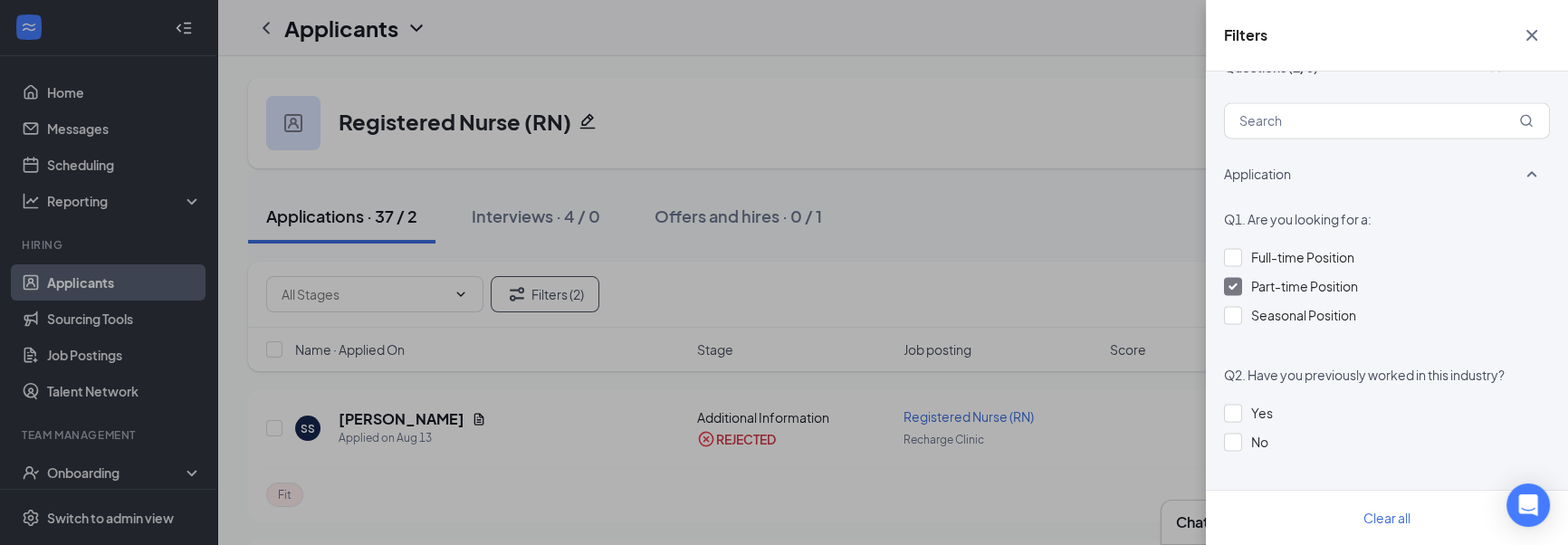
click at [1028, 260] on div "Filters Applicant Status (1/5) Unread message Hasn't messaged back Stuck in sta…" at bounding box center [784, 272] width 1568 height 545
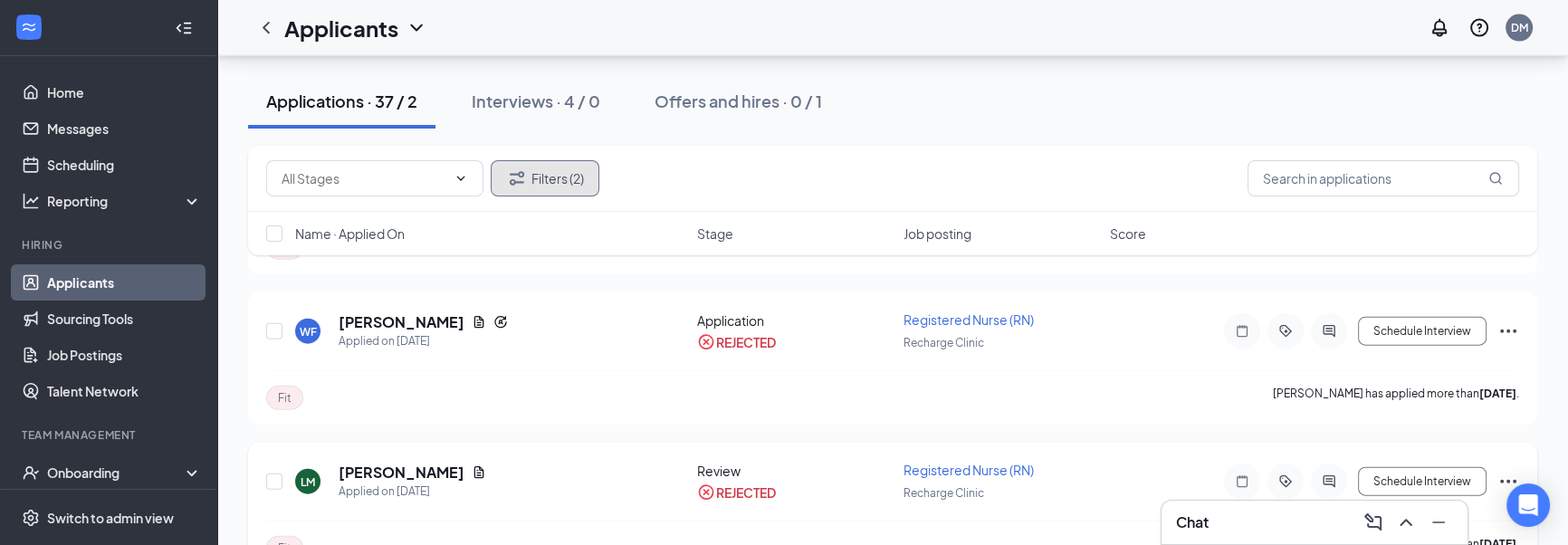
scroll to position [5338, 0]
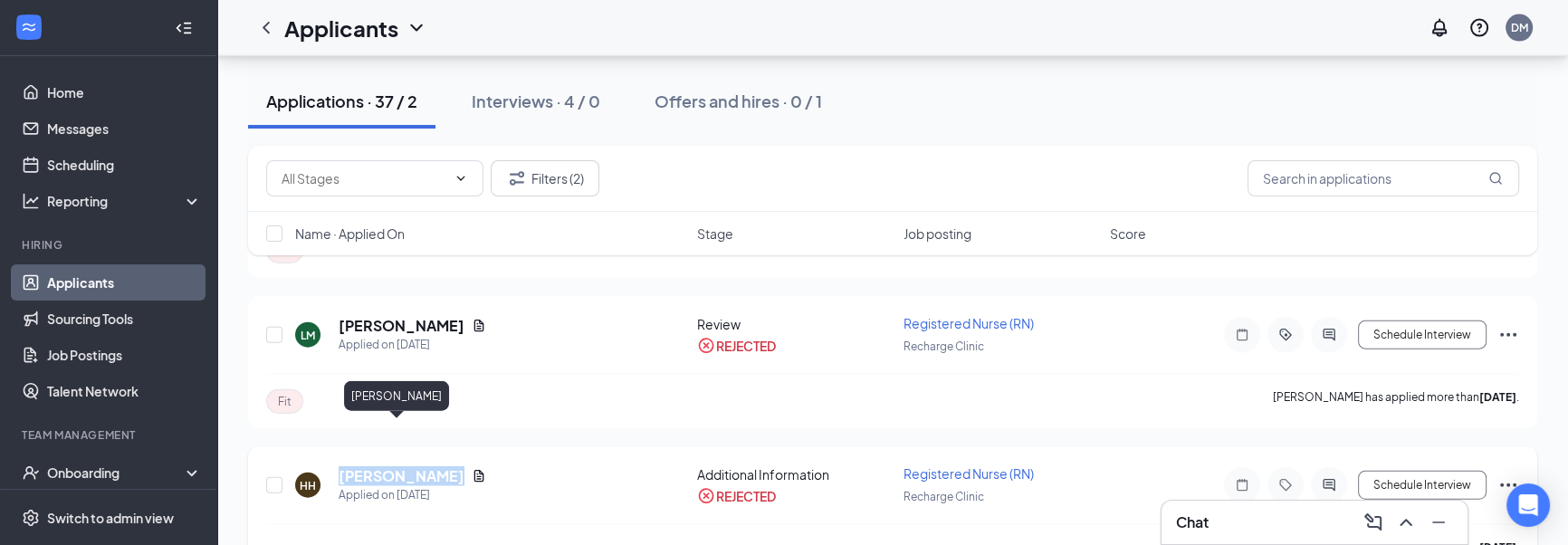
drag, startPoint x: 339, startPoint y: 427, endPoint x: 453, endPoint y: 426, distance: 114.0
click at [453, 465] on div "Haleigh Hayes" at bounding box center [413, 475] width 148 height 20
copy div "Haleigh Hayes"
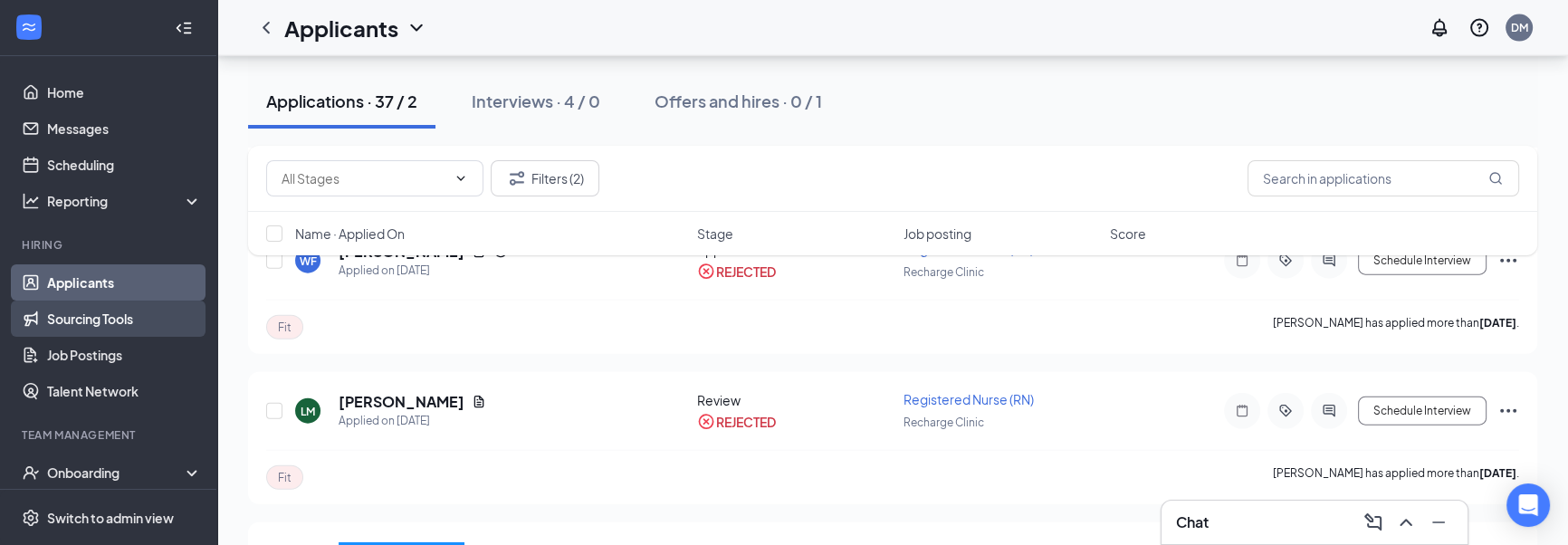
scroll to position [5251, 0]
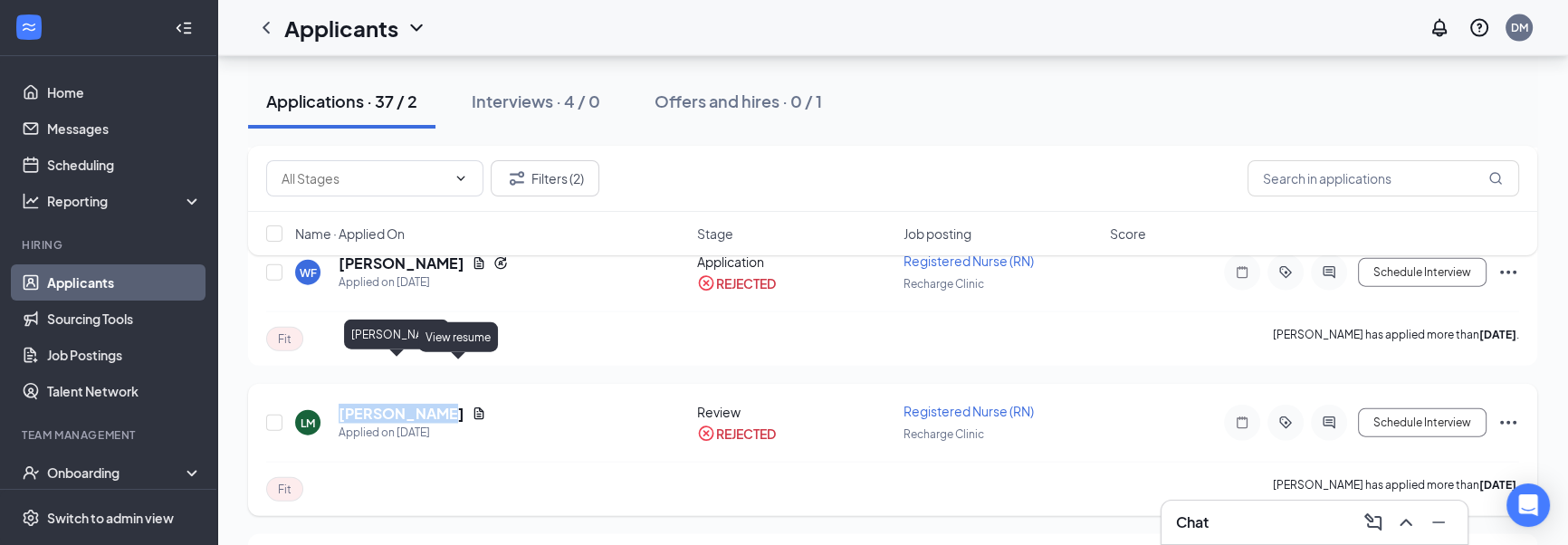
drag, startPoint x: 360, startPoint y: 364, endPoint x: 505, endPoint y: 369, distance: 145.1
click at [511, 404] on div "LM LESLEY McGEE Applied on Apr 8" at bounding box center [490, 423] width 391 height 38
copy h5 "LESLEY McGEE"
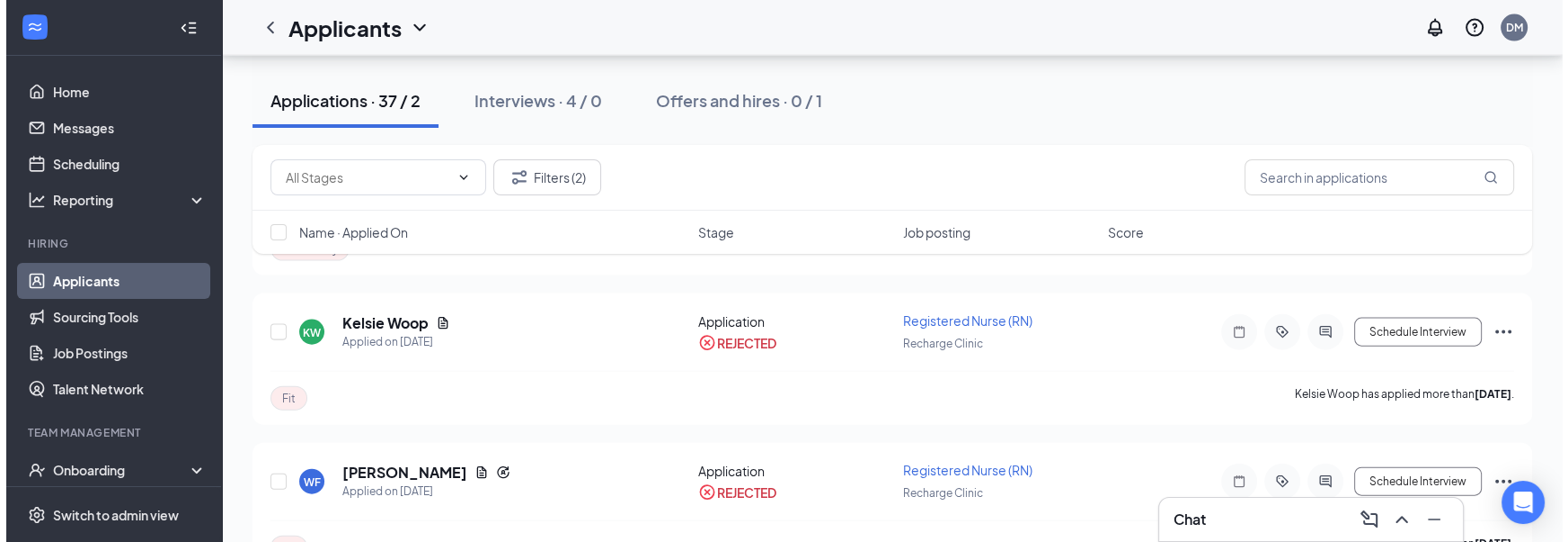
scroll to position [4968, 0]
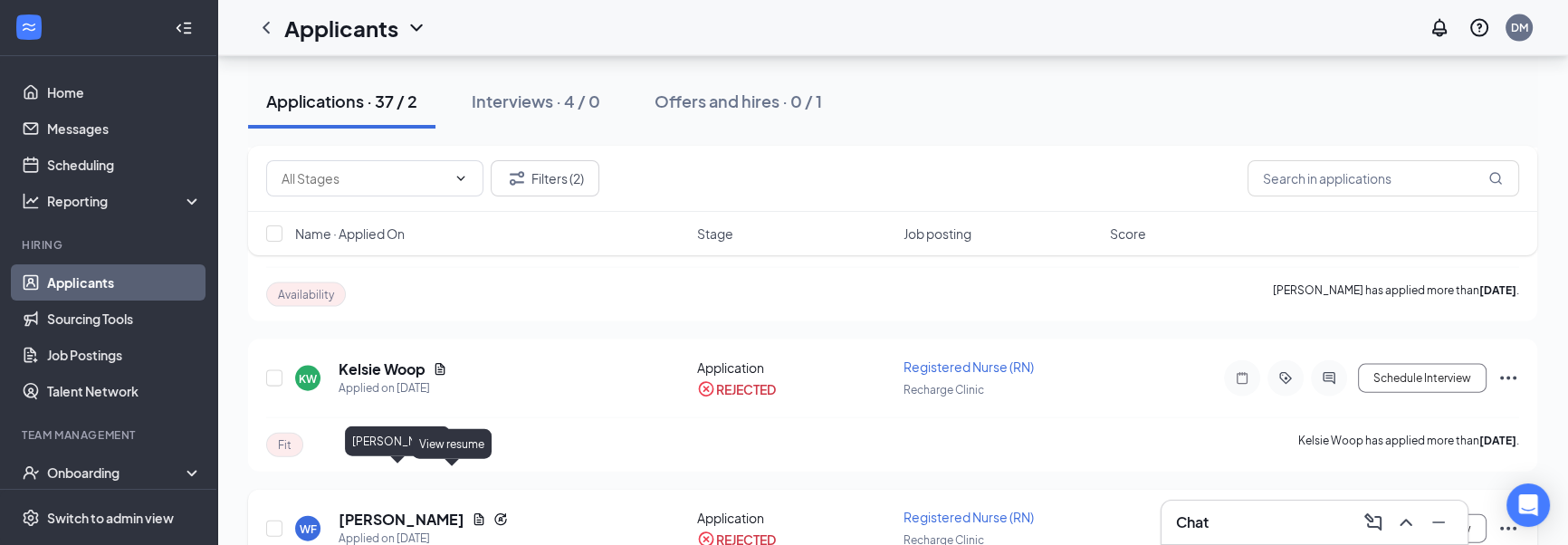
drag, startPoint x: 341, startPoint y: 475, endPoint x: 482, endPoint y: 476, distance: 141.0
click at [482, 509] on div "WF Whittni Foster Applied on Apr 24" at bounding box center [490, 528] width 391 height 38
copy h5 "Whittni Foster"
click at [474, 514] on icon "Document" at bounding box center [479, 519] width 9 height 11
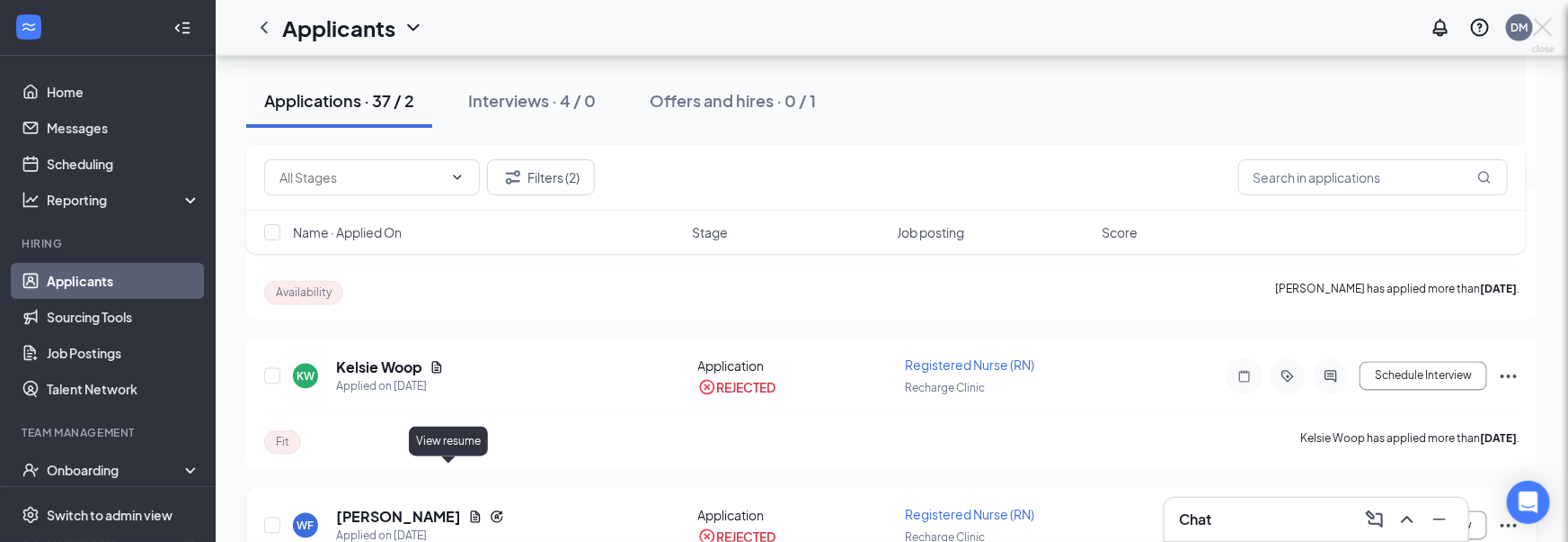
click at [448, 472] on div at bounding box center [784, 271] width 1568 height 542
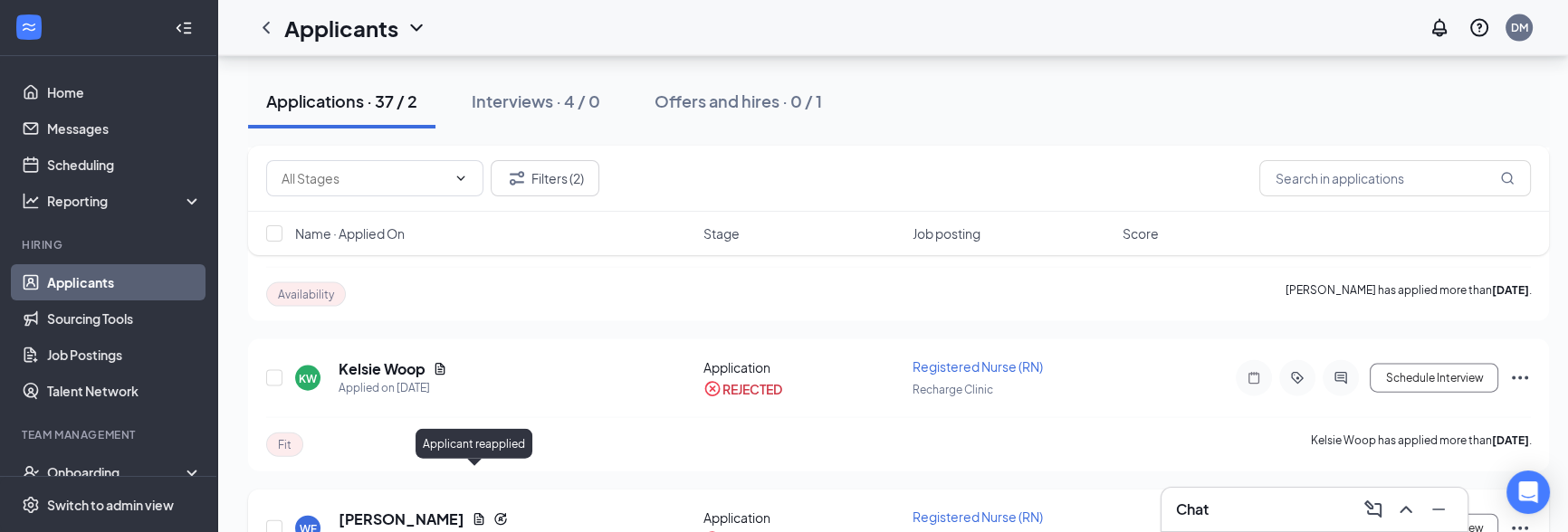
click at [474, 514] on icon "Document" at bounding box center [479, 520] width 9 height 11
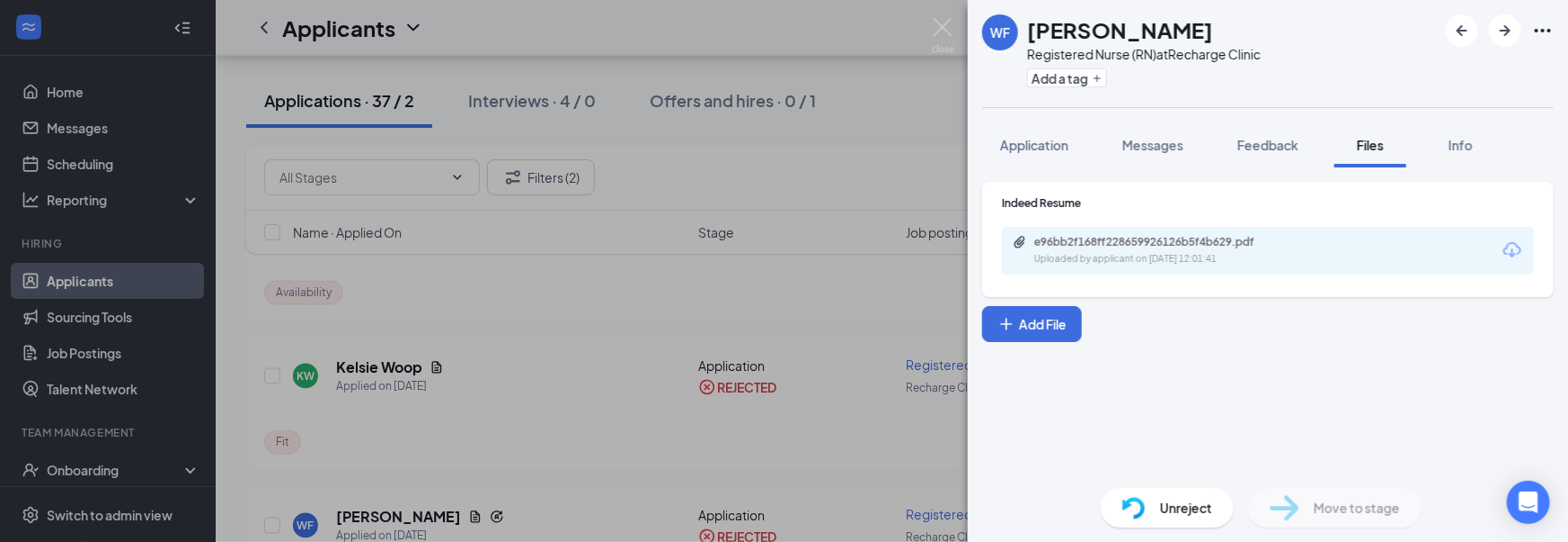
click at [1367, 267] on div "e96bb2f168ff228659926126b5f4b629.pdf Uploaded by applicant on Apr 24, 2025 at 1…" at bounding box center [1268, 250] width 532 height 48
click at [1367, 251] on div "e96bb2f168ff228659926126b5f4b629.pdf Uploaded by applicant on Apr 24, 2025 at 1…" at bounding box center [1268, 250] width 532 height 48
click at [1466, 250] on div "e96bb2f168ff228659926126b5f4b629.pdf Uploaded by applicant on Apr 24, 2025 at 1…" at bounding box center [1268, 250] width 532 height 48
click at [1502, 130] on div "Application Messages Feedback Files Info" at bounding box center [1268, 145] width 572 height 45
click at [1413, 137] on div "Application Messages Feedback Files Info" at bounding box center [1268, 145] width 572 height 45
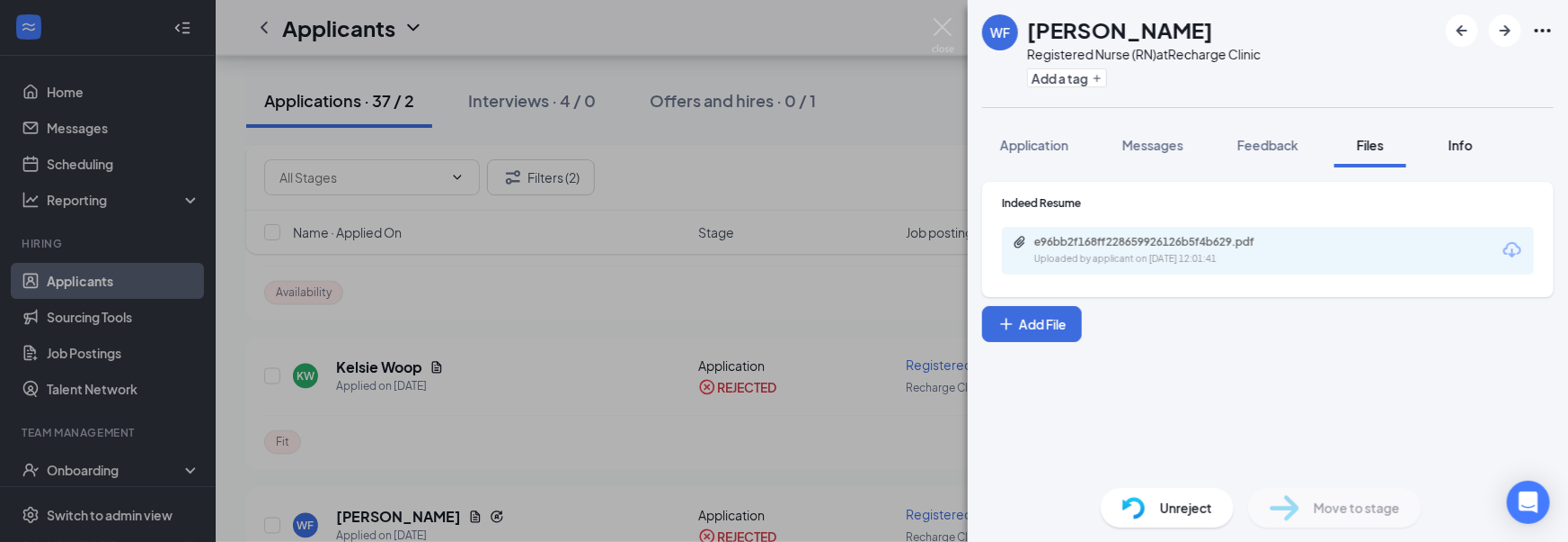
click at [1438, 138] on button "Info" at bounding box center [1461, 145] width 72 height 45
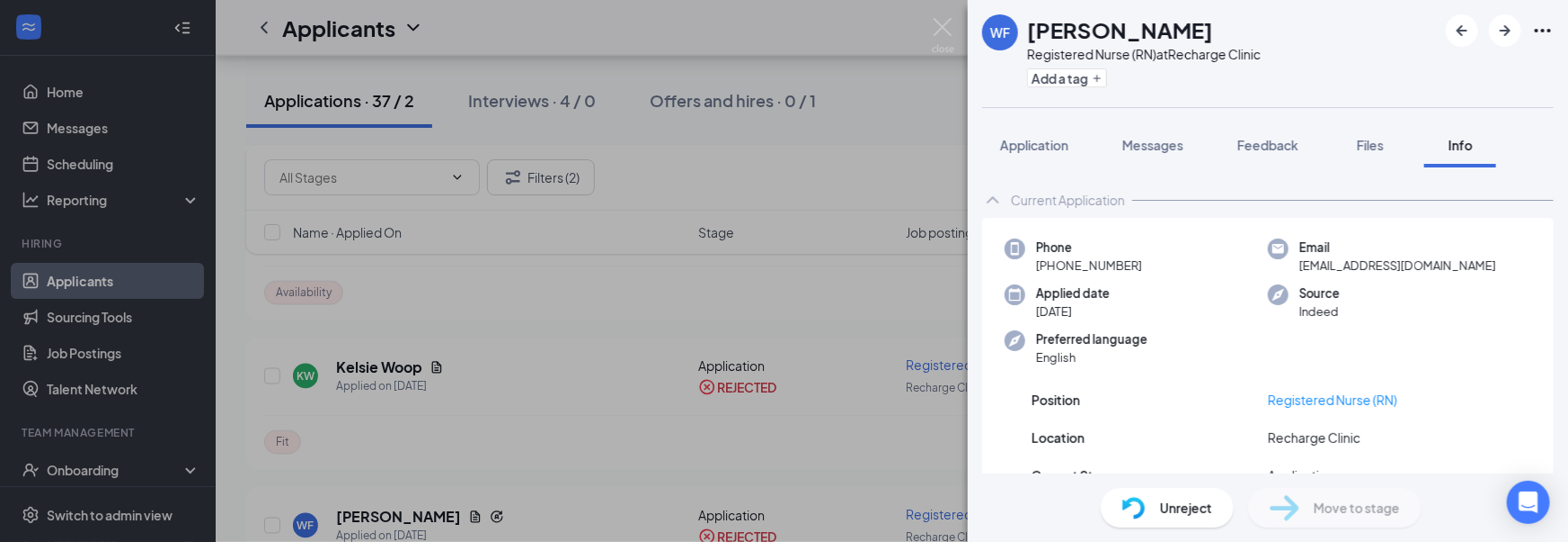
click at [1443, 140] on button "Info" at bounding box center [1461, 145] width 72 height 45
click at [1064, 148] on span "Application" at bounding box center [1034, 144] width 69 height 16
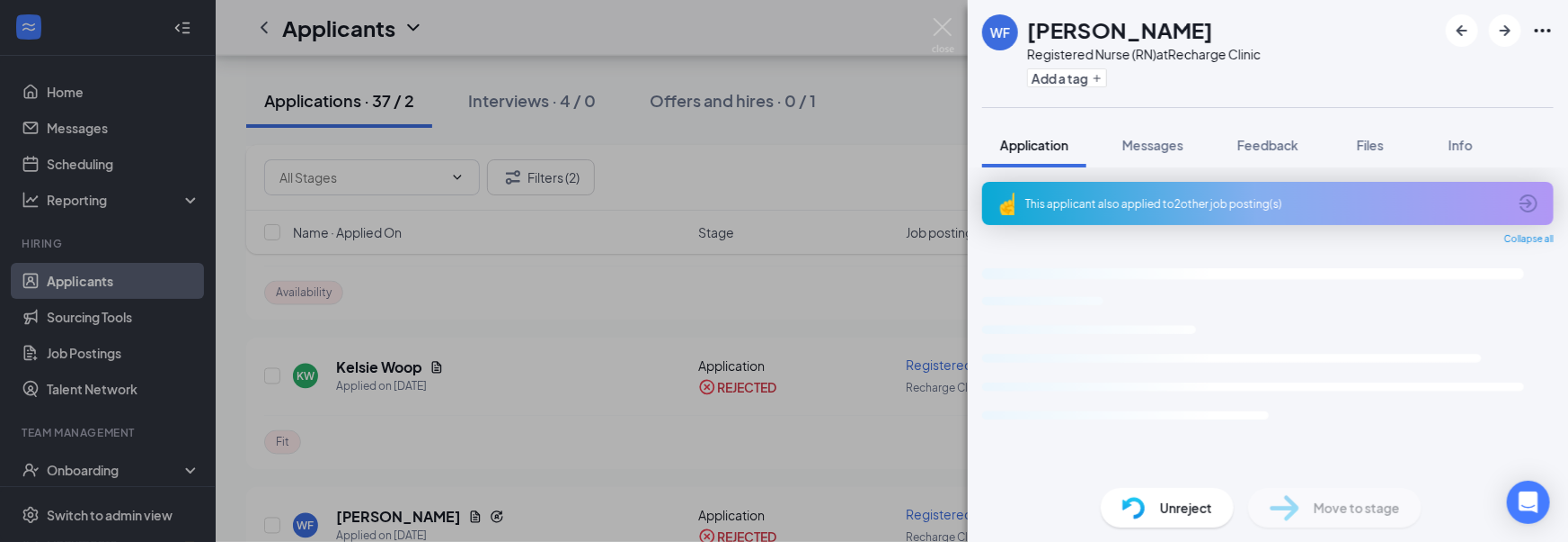
click at [1171, 211] on div "This applicant also applied to 2 other job posting(s)" at bounding box center [1268, 204] width 572 height 43
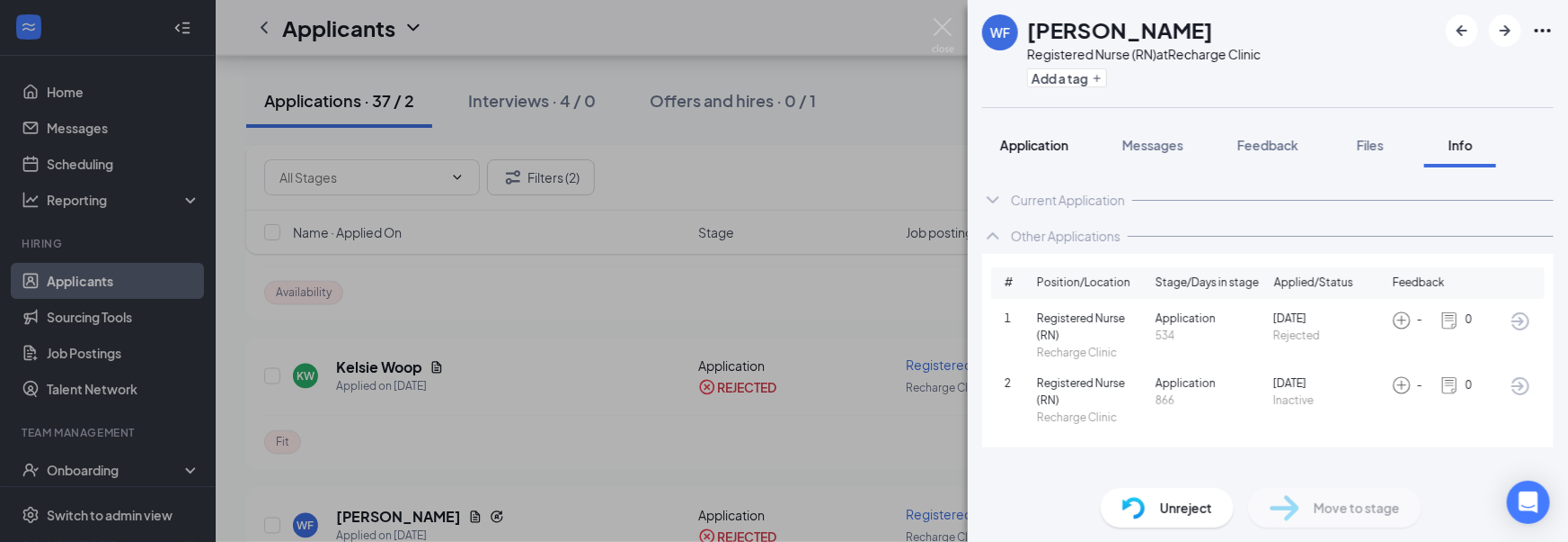
click at [1058, 153] on div "Application" at bounding box center [1034, 144] width 69 height 18
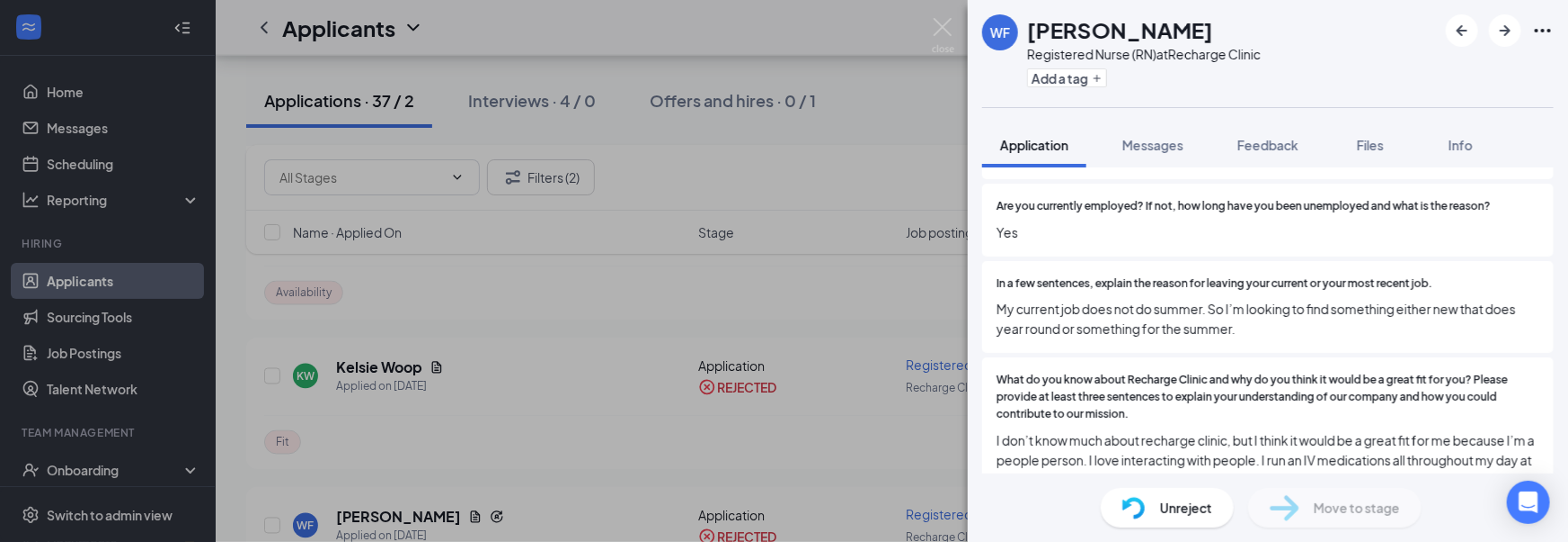
scroll to position [896, 0]
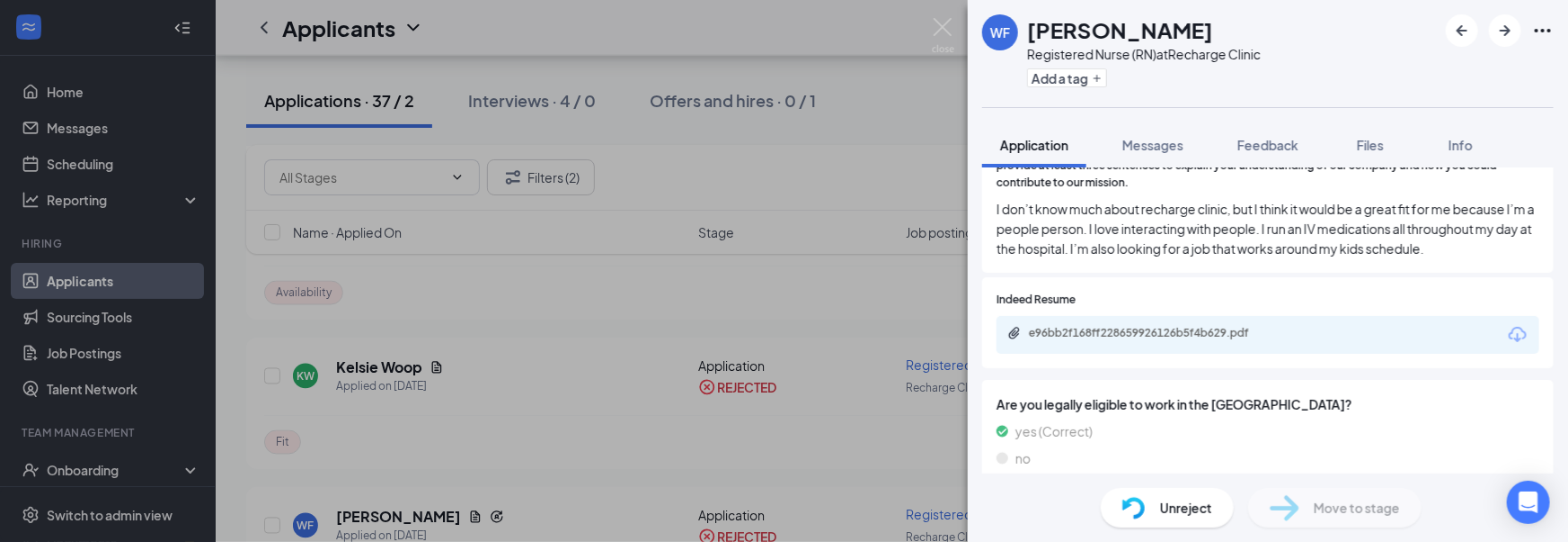
click at [1214, 325] on div "e96bb2f168ff228659926126b5f4b629.pdf" at bounding box center [1268, 335] width 542 height 38
click at [1220, 303] on div "e96bb2f168ff228659926126b5f4b629.pdf" at bounding box center [1150, 284] width 233 height 37
click at [1161, 325] on div "e96bb2f168ff228659926126b5f4b629.pdf" at bounding box center [1155, 332] width 251 height 14
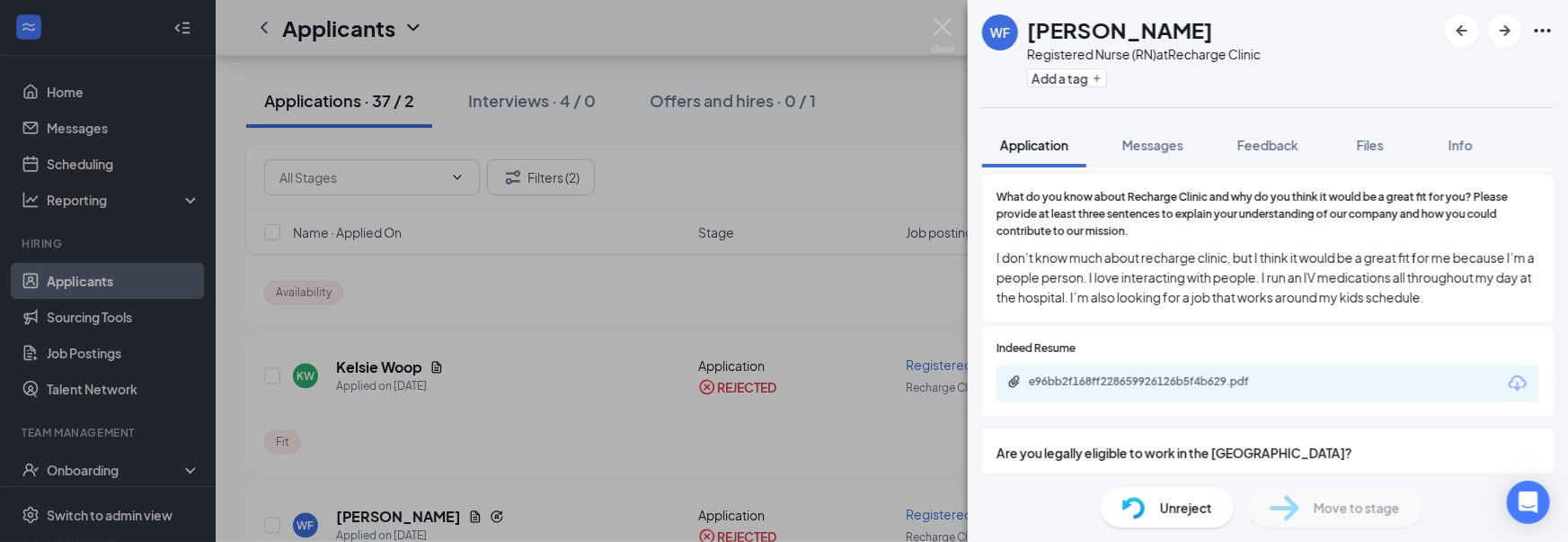
scroll to position [847, 0]
click at [1091, 375] on div "e96bb2f168ff228659926126b5f4b629.pdf" at bounding box center [1155, 382] width 251 height 14
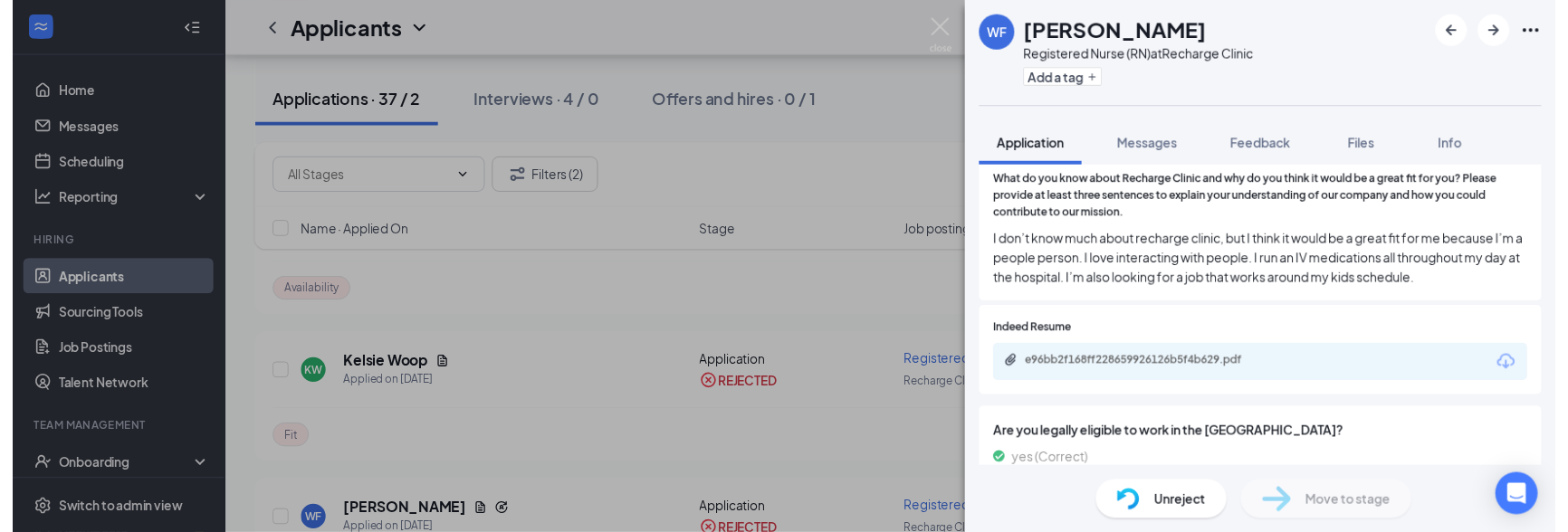
scroll to position [902, 0]
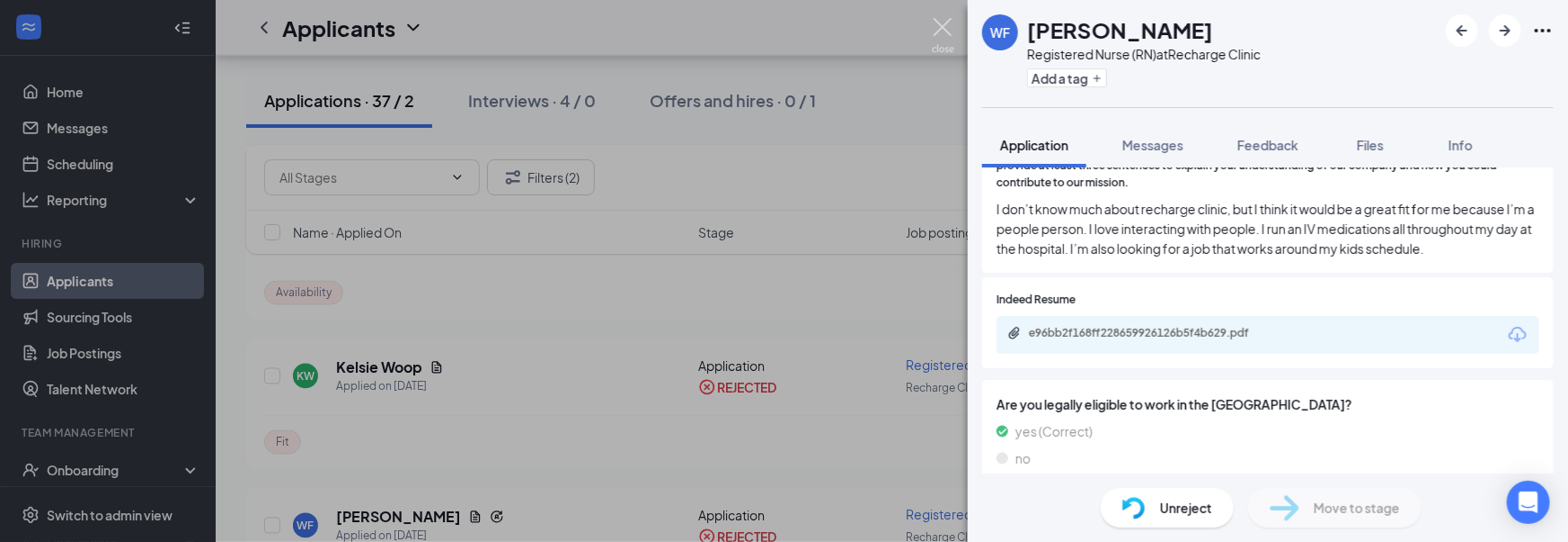
click at [942, 29] on img at bounding box center [944, 35] width 23 height 35
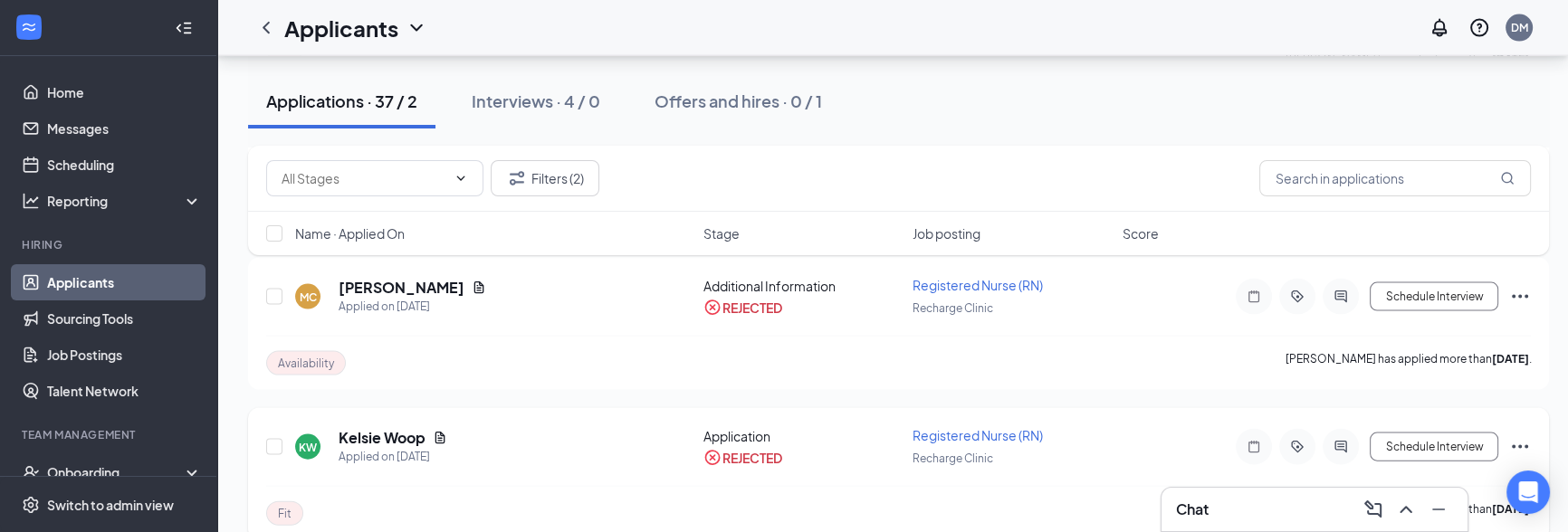
scroll to position [4924, 0]
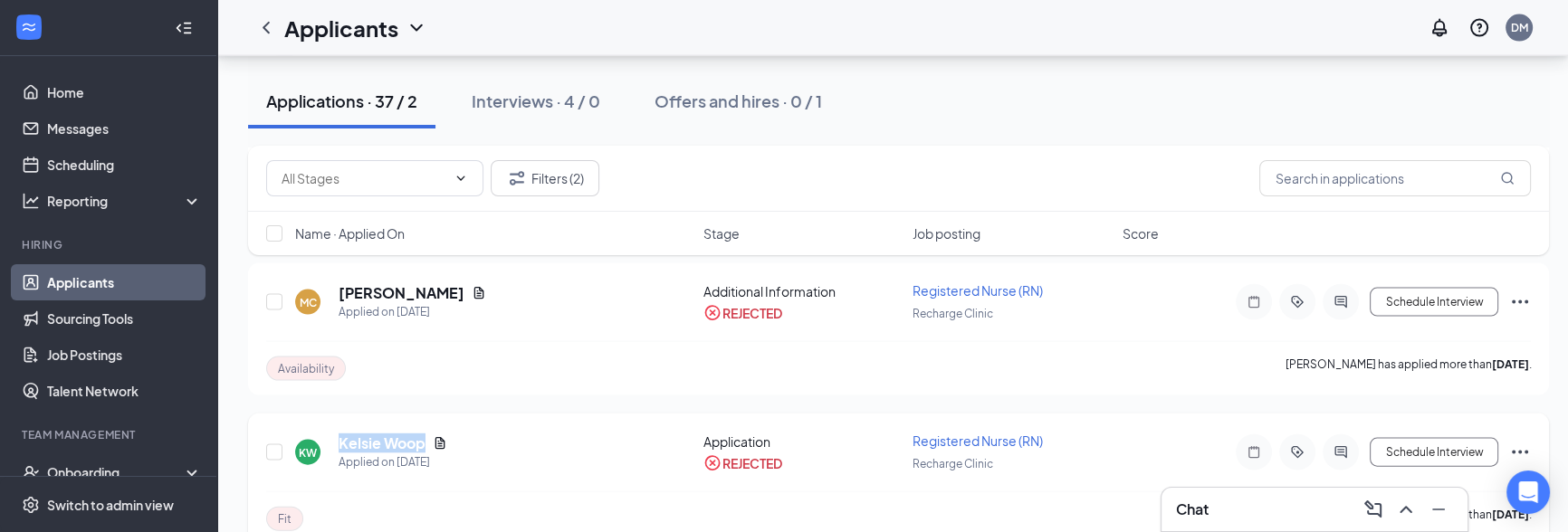
drag, startPoint x: 334, startPoint y: 398, endPoint x: 468, endPoint y: 393, distance: 134.1
click at [489, 433] on div "KW Kelsie Woop Applied on May 5" at bounding box center [493, 452] width 397 height 38
copy h5 "Kelsie Woop"
click at [1528, 502] on icon "Open Intercom Messenger" at bounding box center [1527, 492] width 21 height 24
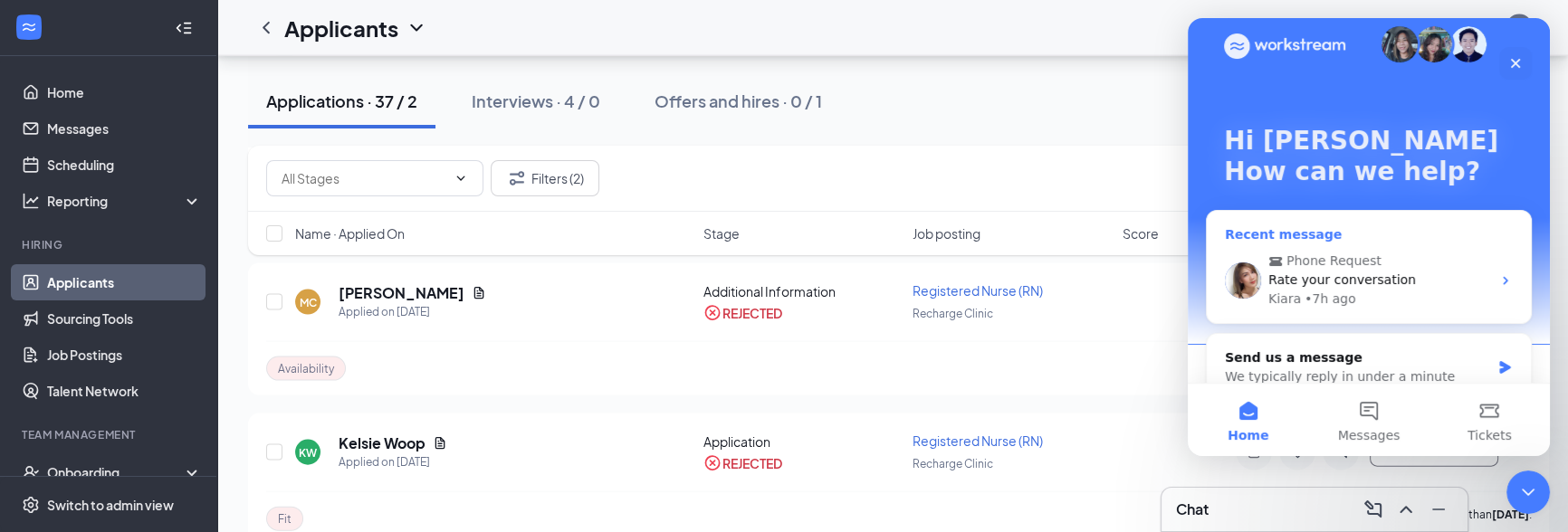
scroll to position [28, 0]
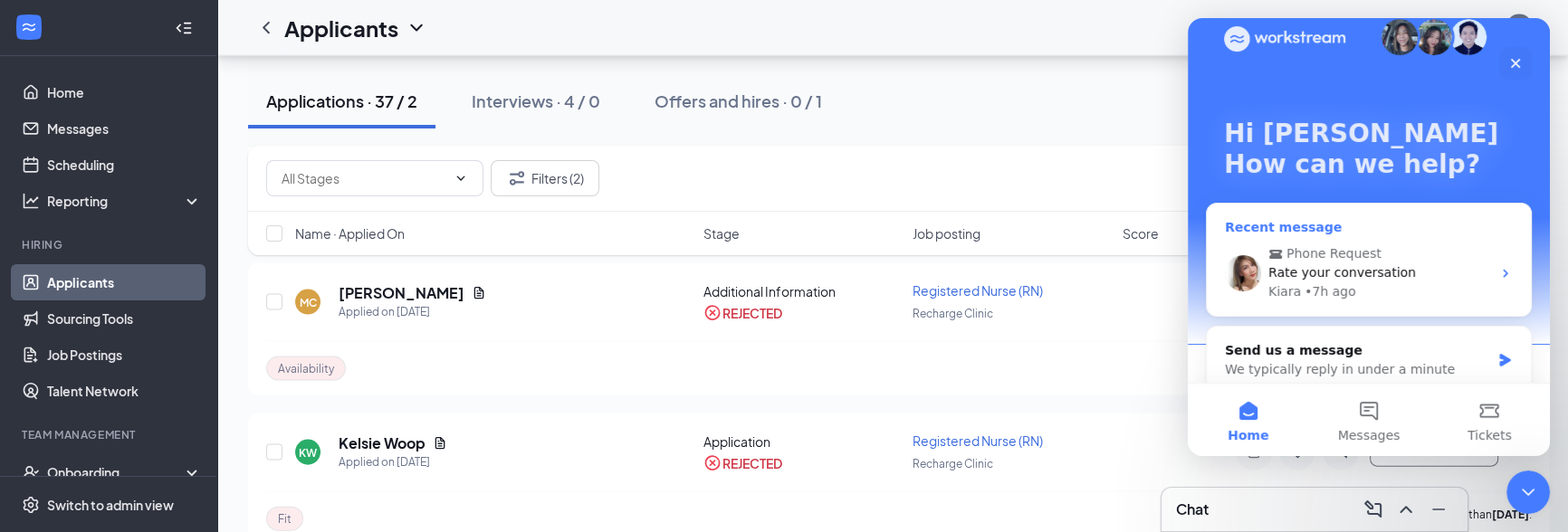
click at [1452, 268] on div "Rate your conversation" at bounding box center [1379, 273] width 223 height 19
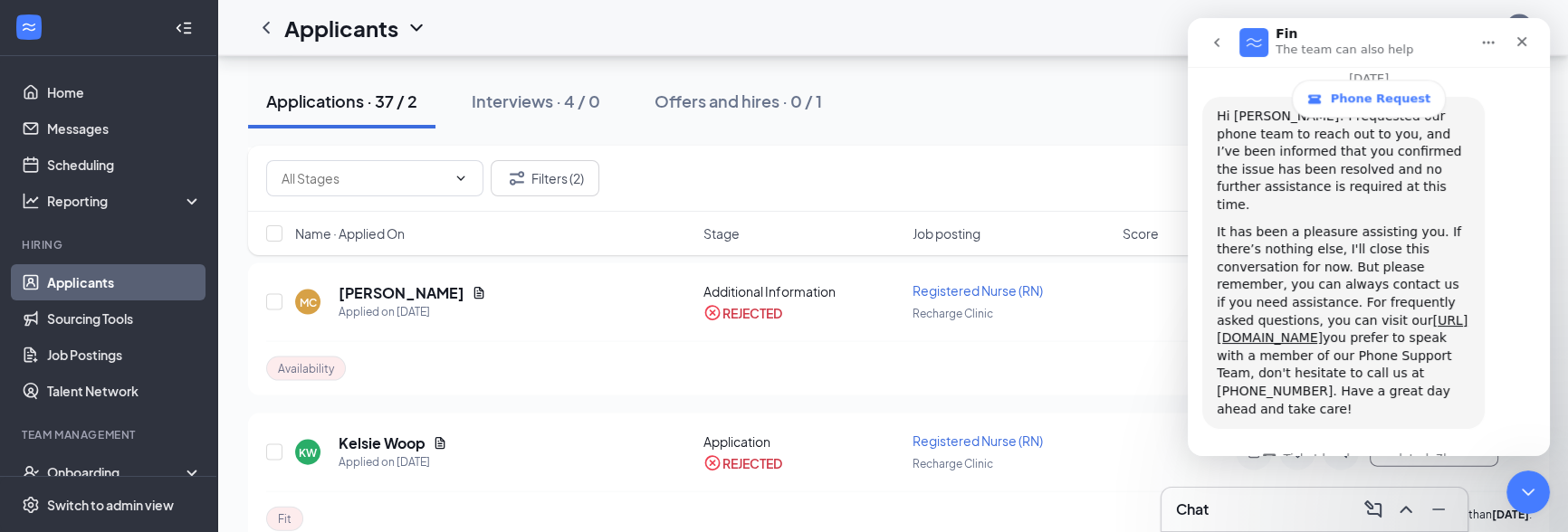
scroll to position [2129, 0]
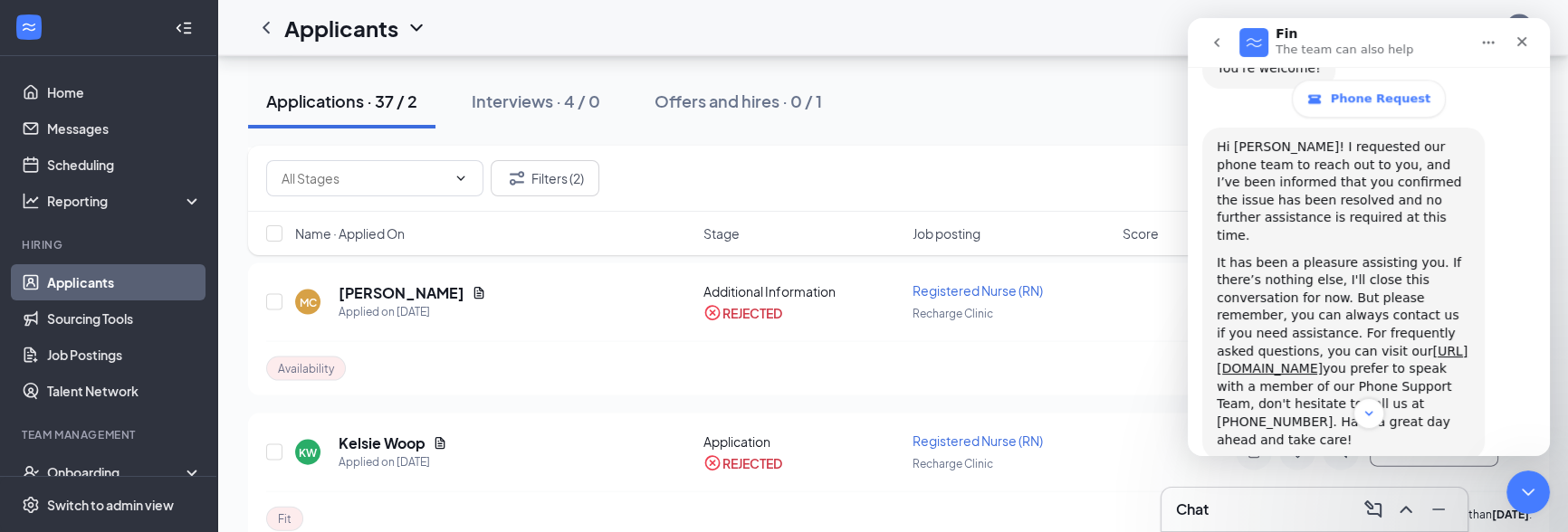
click at [1220, 37] on icon "go back" at bounding box center [1216, 42] width 14 height 14
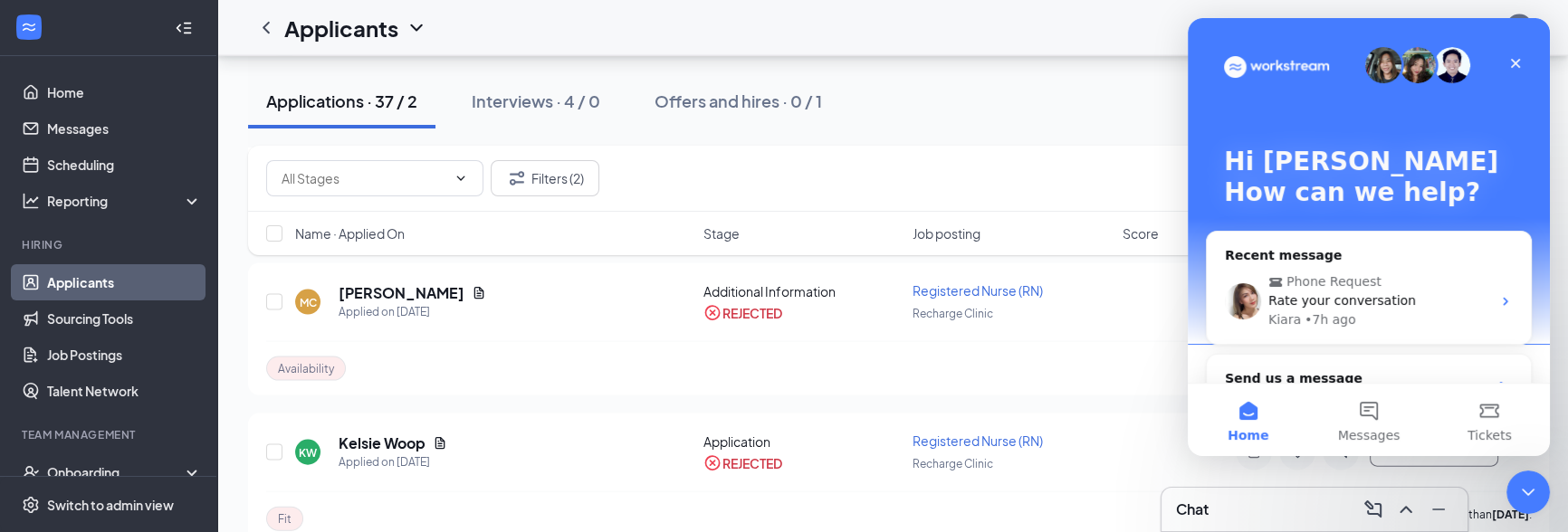
scroll to position [0, 0]
click at [1522, 64] on div "Close" at bounding box center [1515, 64] width 32 height 32
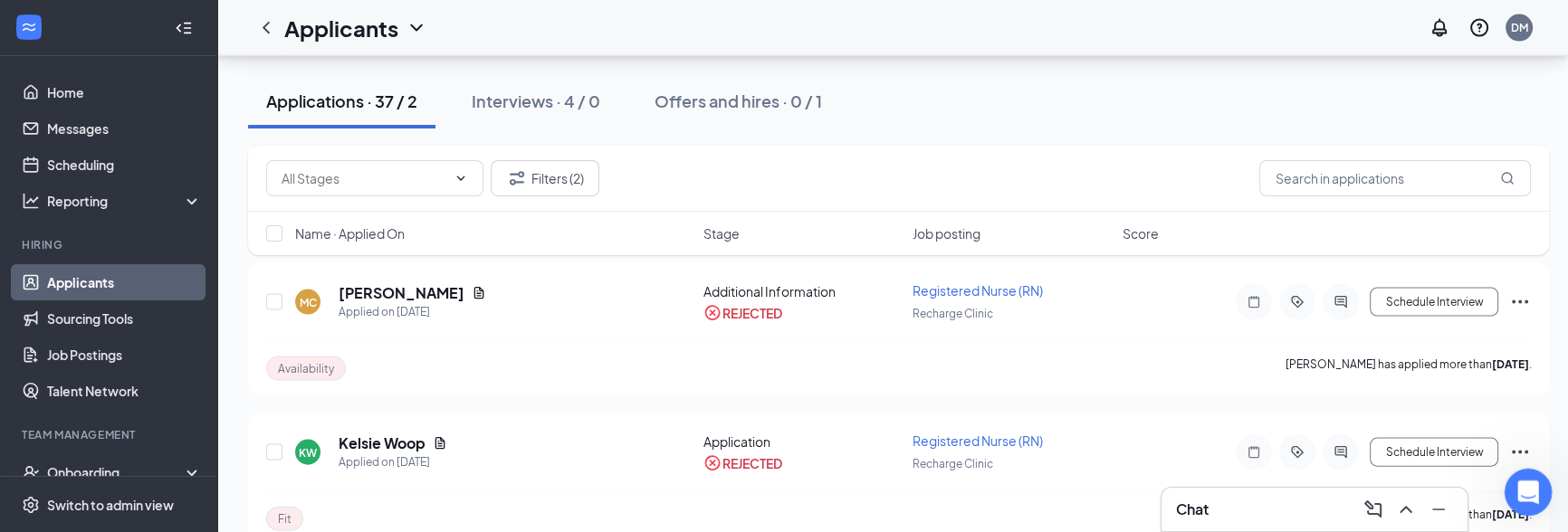
click at [1524, 480] on icon "Open Intercom Messenger" at bounding box center [1525, 489] width 29 height 29
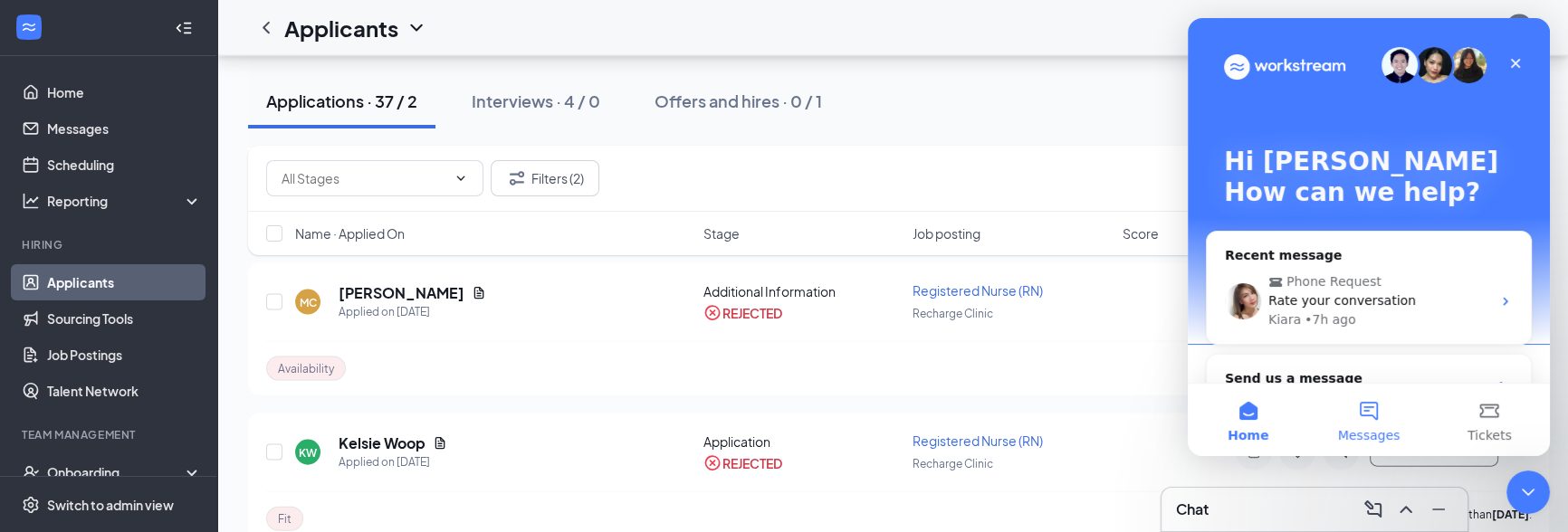
click at [1384, 413] on button "Messages" at bounding box center [1368, 420] width 120 height 72
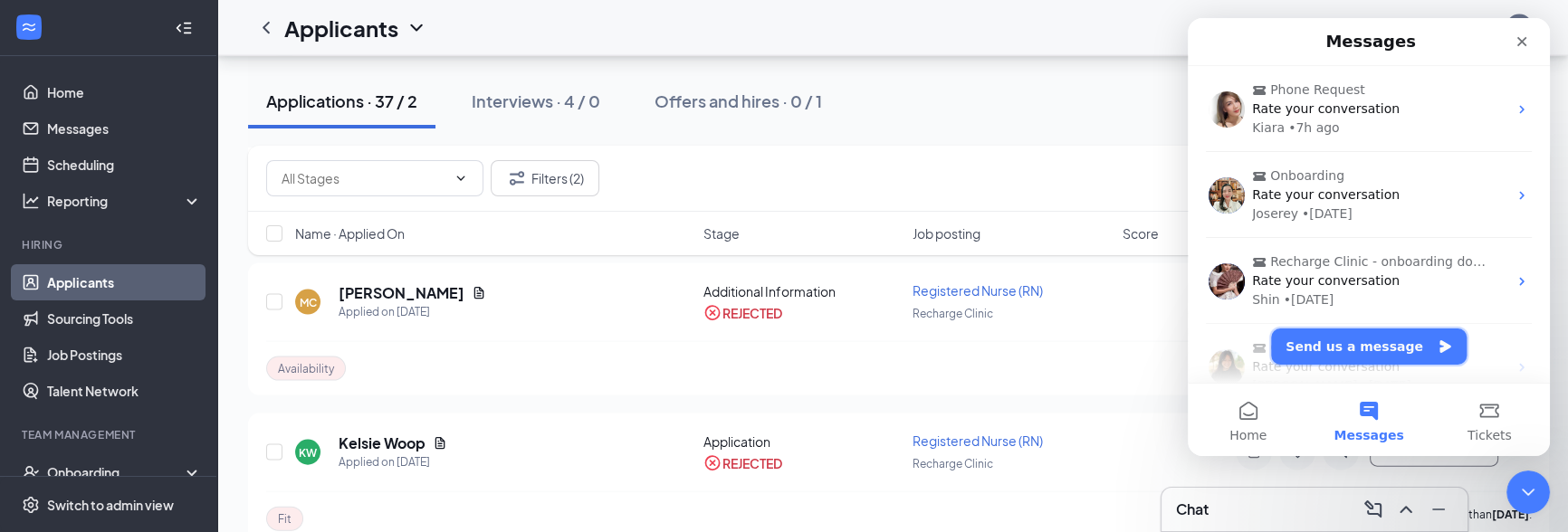
click at [1370, 347] on button "Send us a message" at bounding box center [1369, 346] width 195 height 36
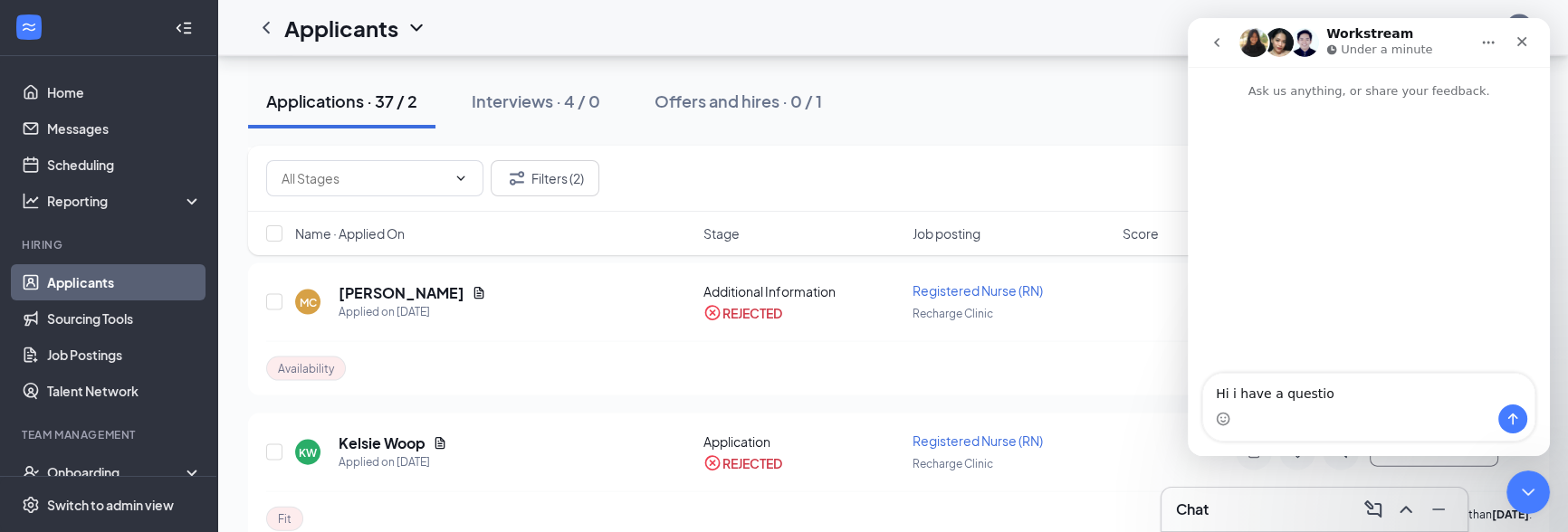
type textarea "Hi i have a question"
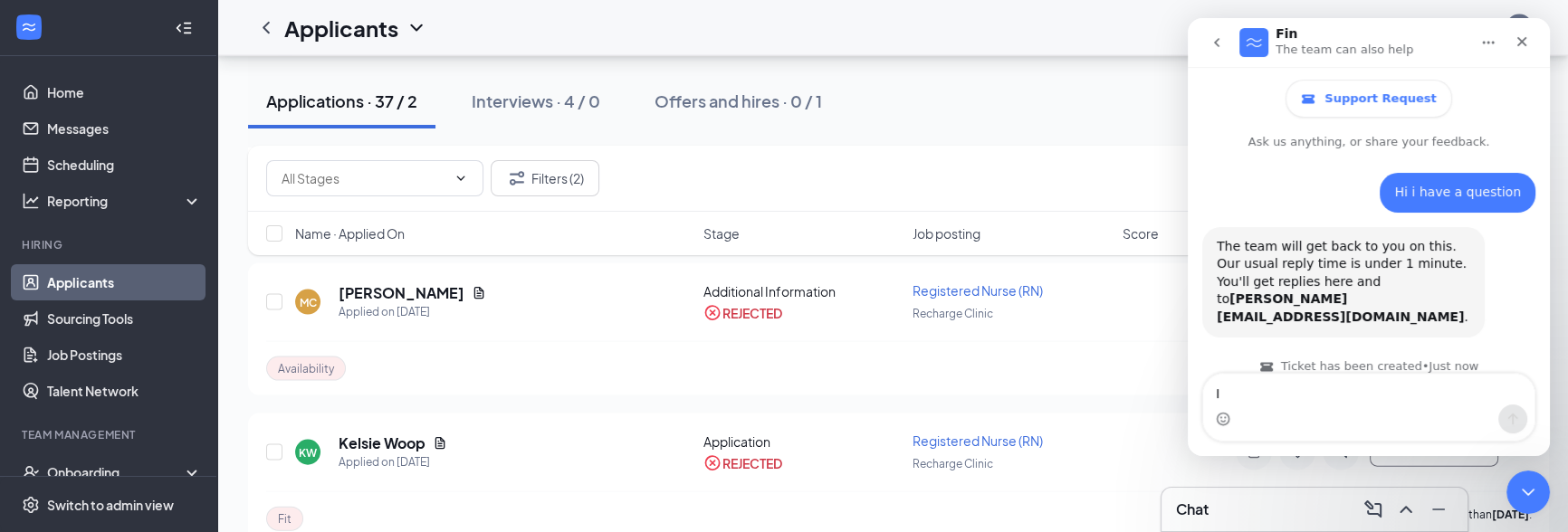
scroll to position [28, 0]
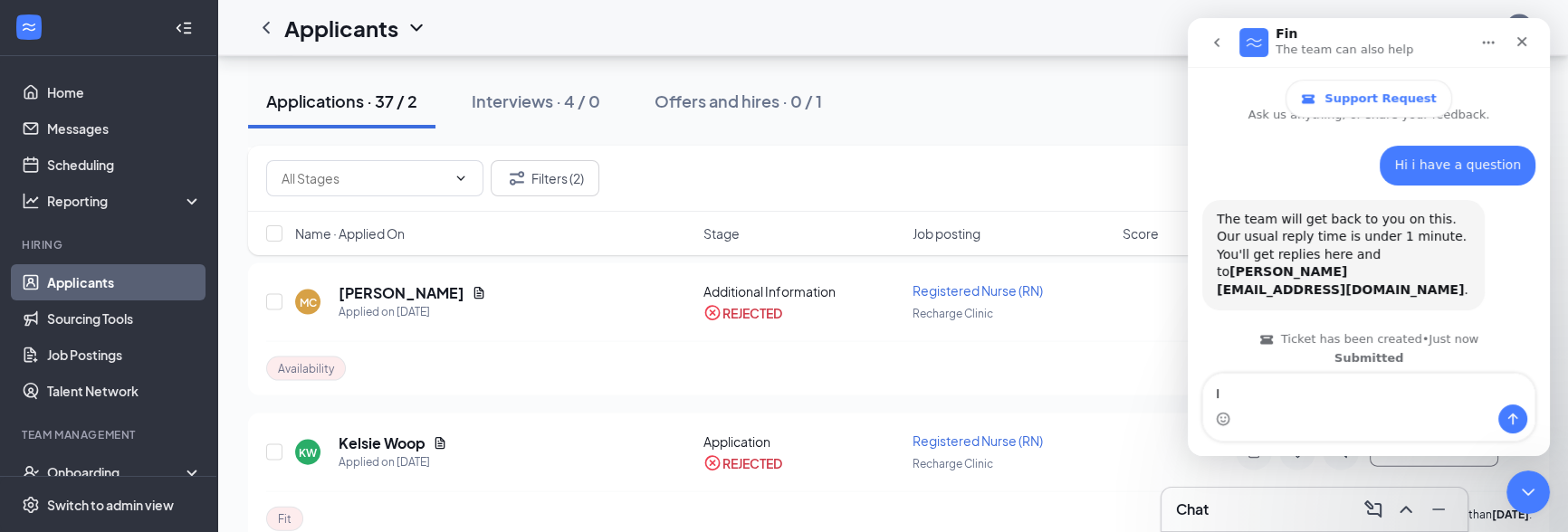
type textarea "I"
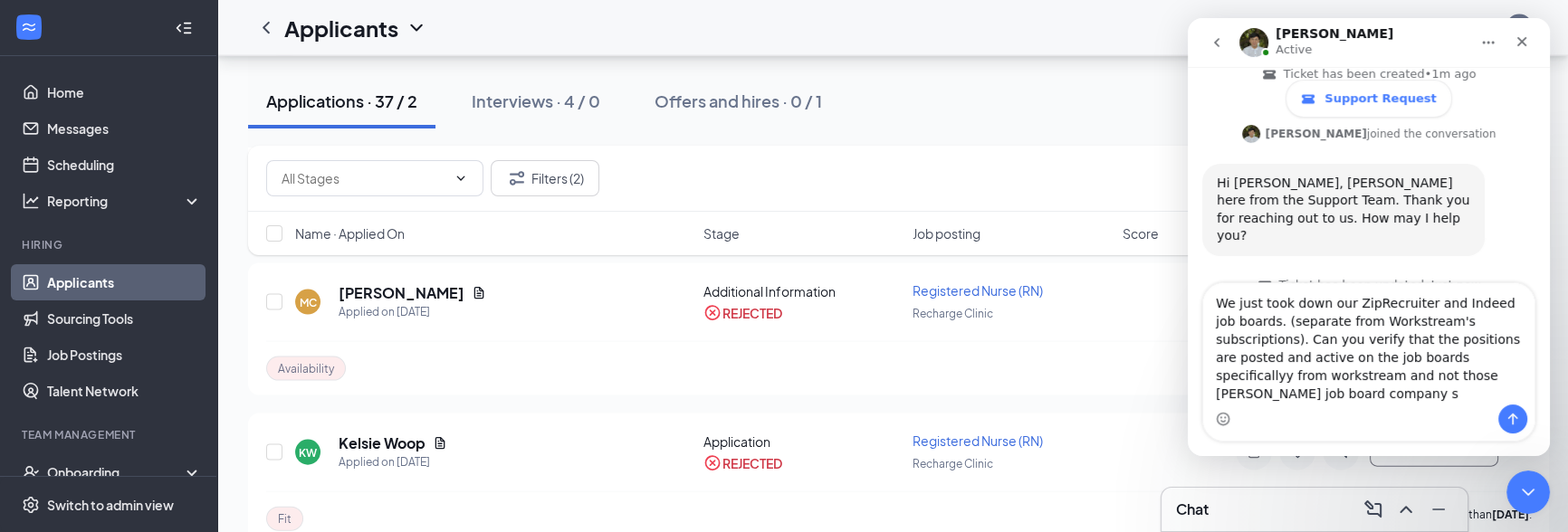
scroll to position [310, 0]
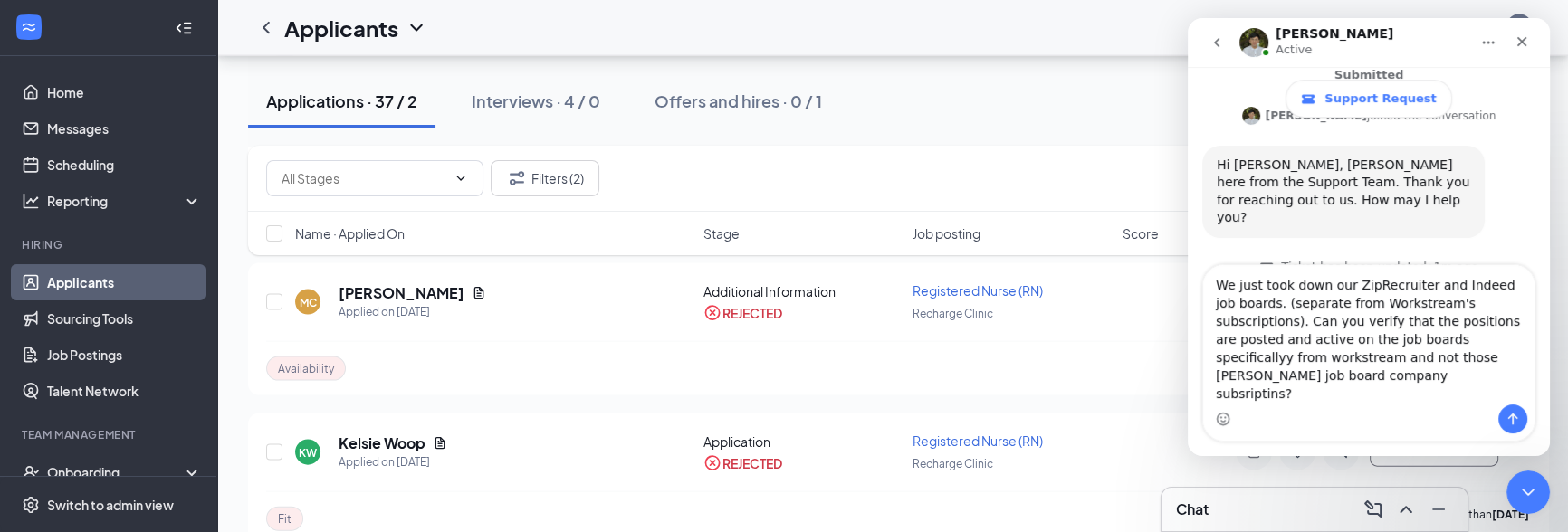
click at [1294, 400] on textarea "We just took down our ZipRecruiter and Indeed job boards. (separate from Workst…" at bounding box center [1368, 335] width 331 height 139
click at [1290, 394] on textarea "We just took down our ZipRecruiter and Indeed job boards. (separate from Workst…" at bounding box center [1368, 335] width 331 height 139
drag, startPoint x: 1290, startPoint y: 394, endPoint x: 1194, endPoint y: 296, distance: 137.2
click at [1194, 296] on div "We just took down our ZipRecruiter and Indeed job boards. (separate from Workst…" at bounding box center [1369, 353] width 362 height 177
click at [1297, 401] on textarea "We just took down our ZipRecruiter and Indeed job boards. (separate from Workst…" at bounding box center [1368, 335] width 331 height 139
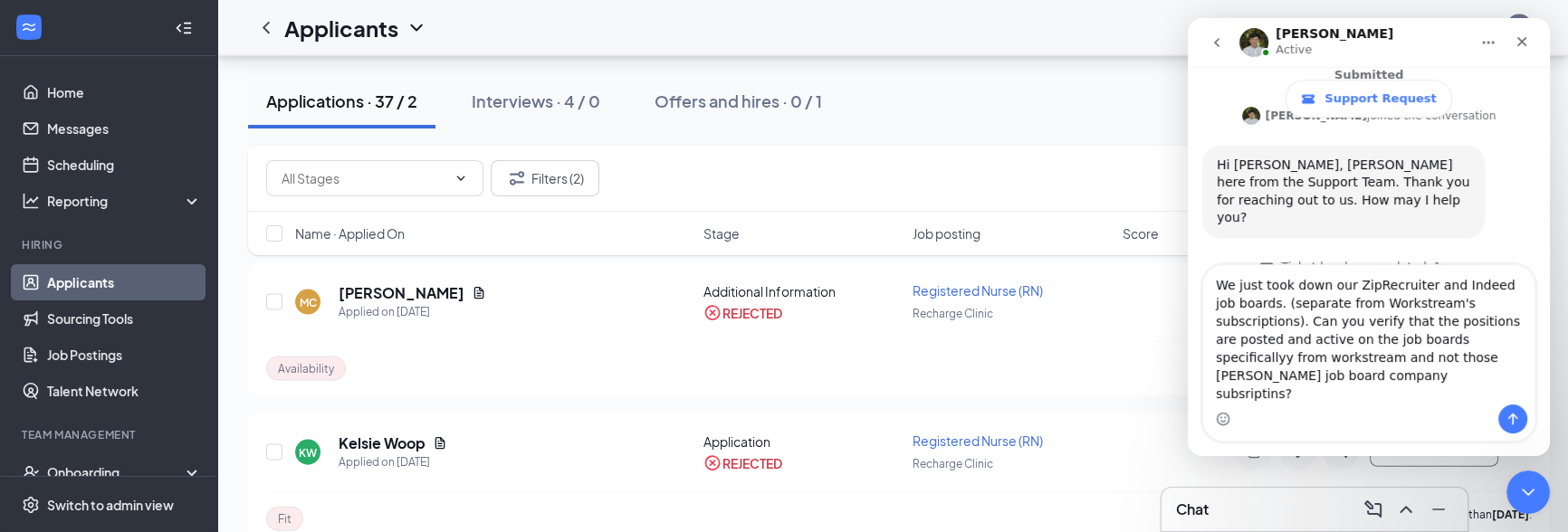
click at [1377, 322] on textarea "We just took down our ZipRecruiter and Indeed job boards. (separate from Workst…" at bounding box center [1368, 335] width 331 height 139
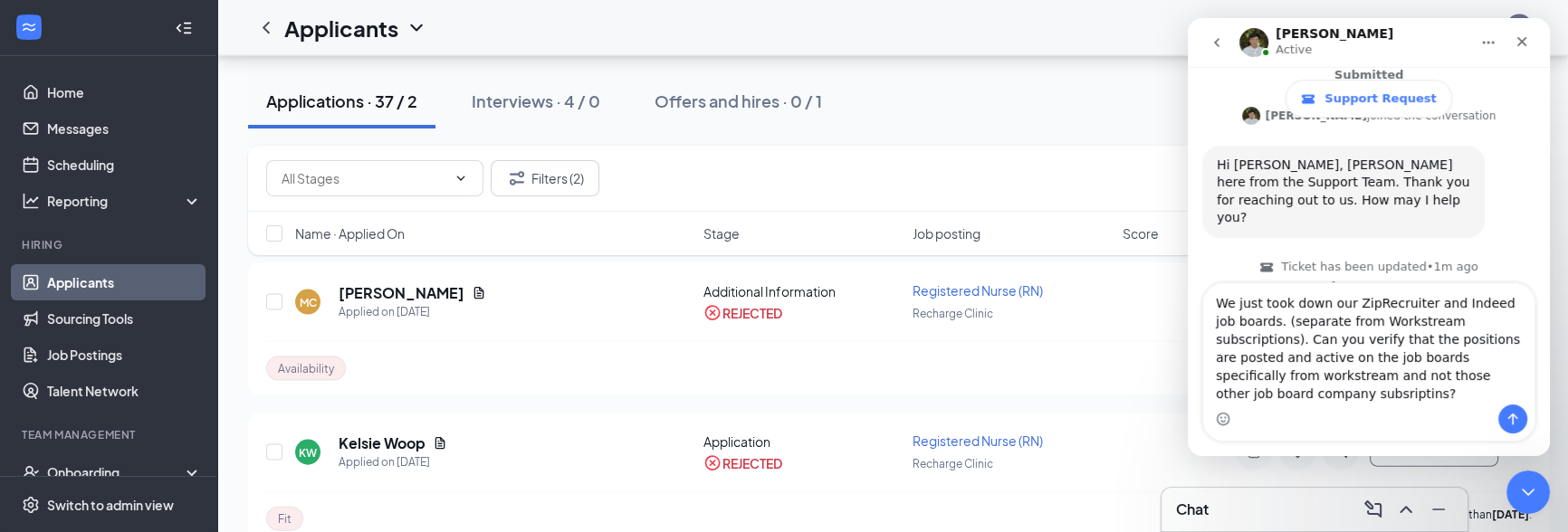
type textarea "We just took down our ZipRecruiter and Indeed job boards. (separate from Workst…"
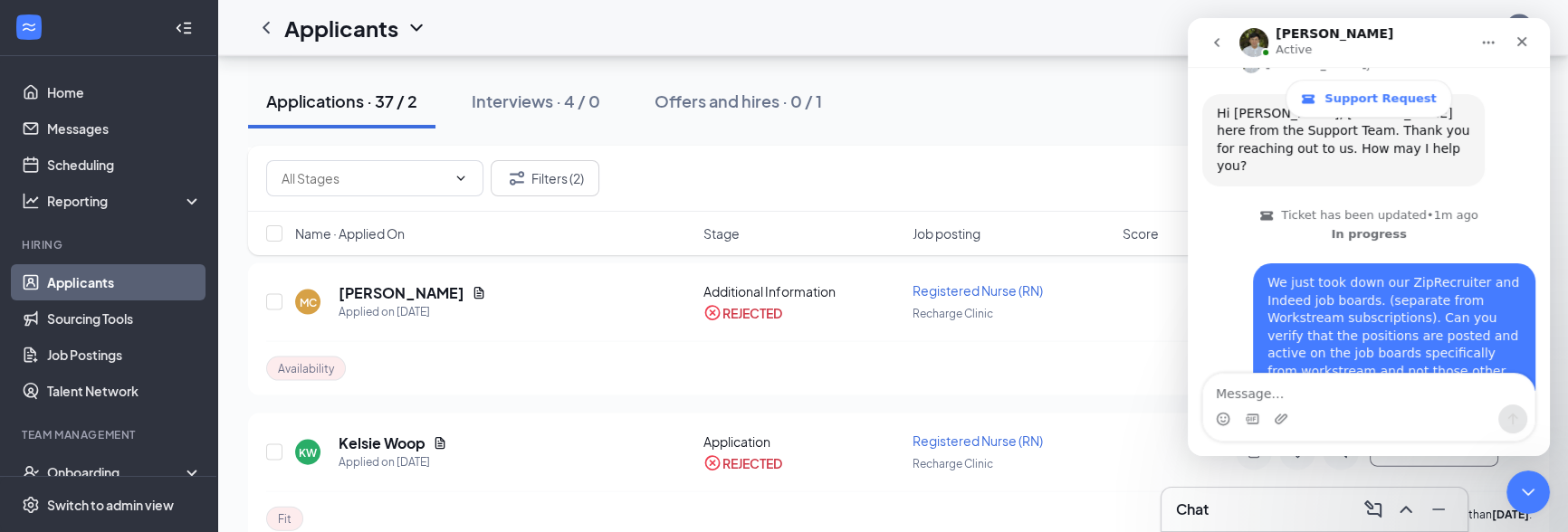
scroll to position [380, 0]
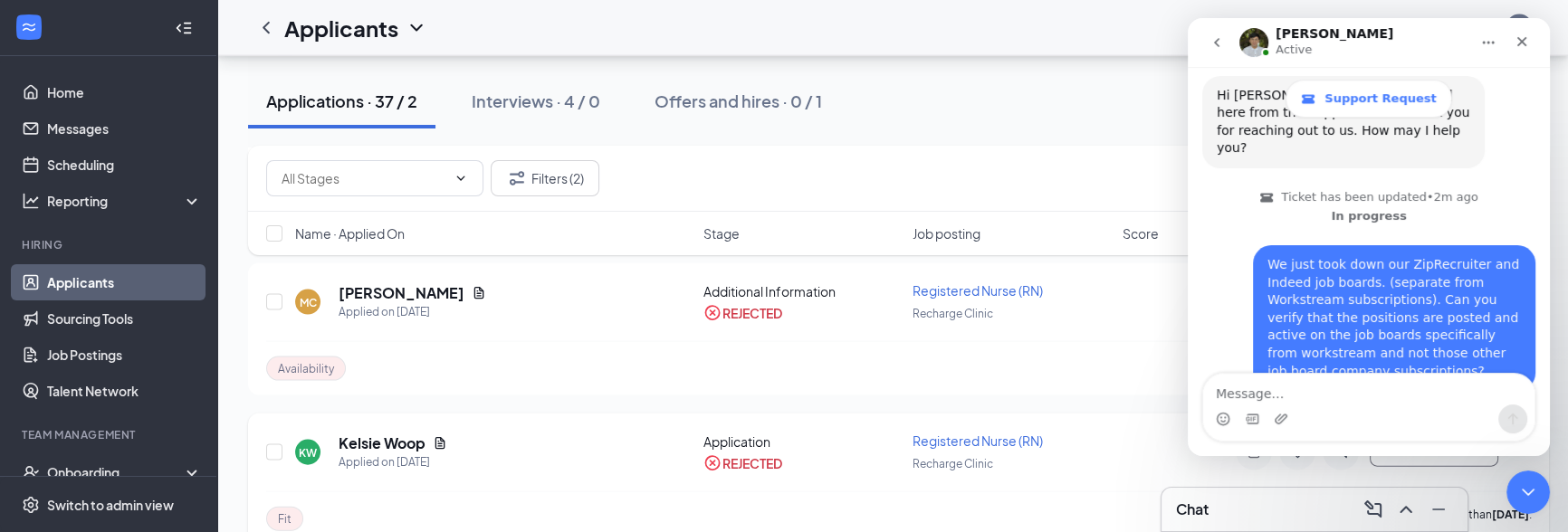
click at [561, 433] on div "KW Kelsie Woop Applied on May 5" at bounding box center [493, 452] width 397 height 38
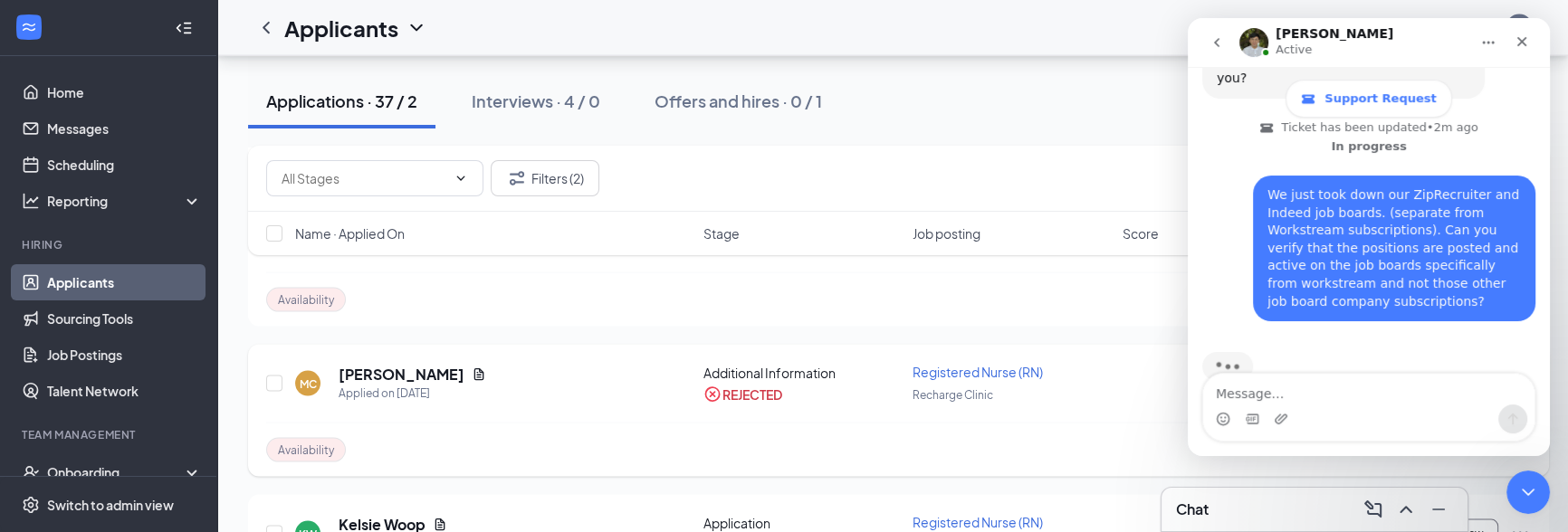
scroll to position [4840, 0]
click at [339, 367] on div "MC Maegan Chant Applied on May 10" at bounding box center [493, 386] width 397 height 38
drag, startPoint x: 338, startPoint y: 333, endPoint x: 489, endPoint y: 336, distance: 151.0
click at [489, 367] on div "MC Maegan Chant Applied on May 10" at bounding box center [493, 386] width 397 height 38
copy h5 "Maegan Chant"
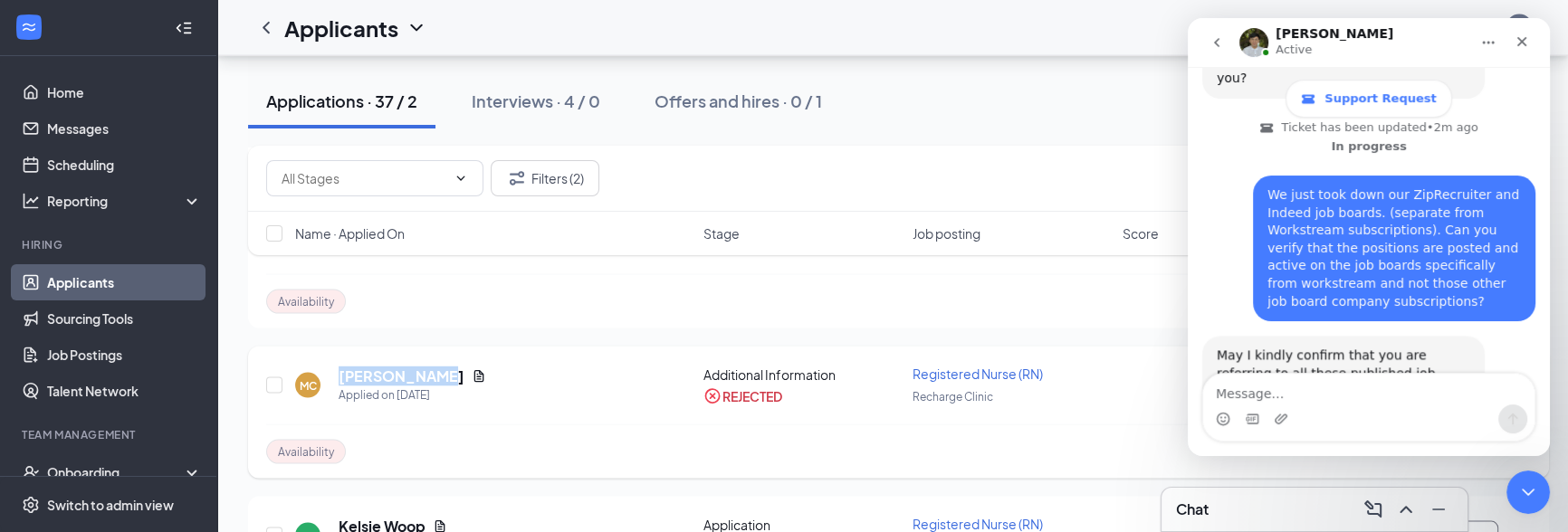
scroll to position [470, 0]
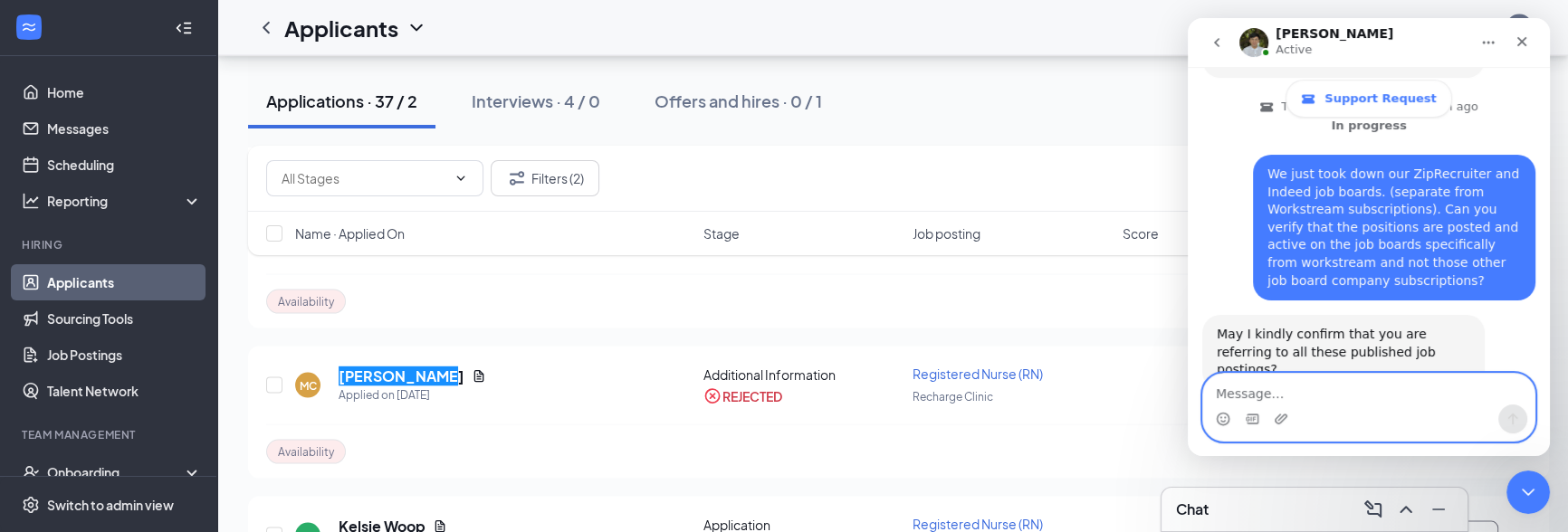
click at [1391, 387] on textarea "Message…" at bounding box center [1368, 389] width 331 height 30
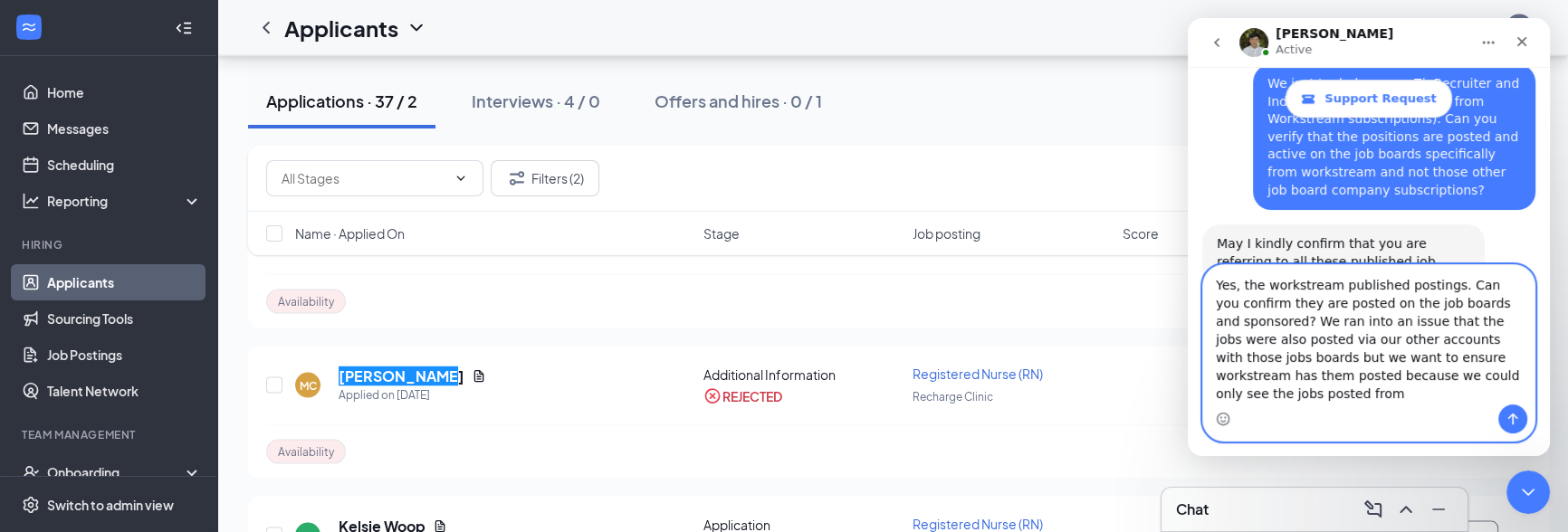
scroll to position [579, 0]
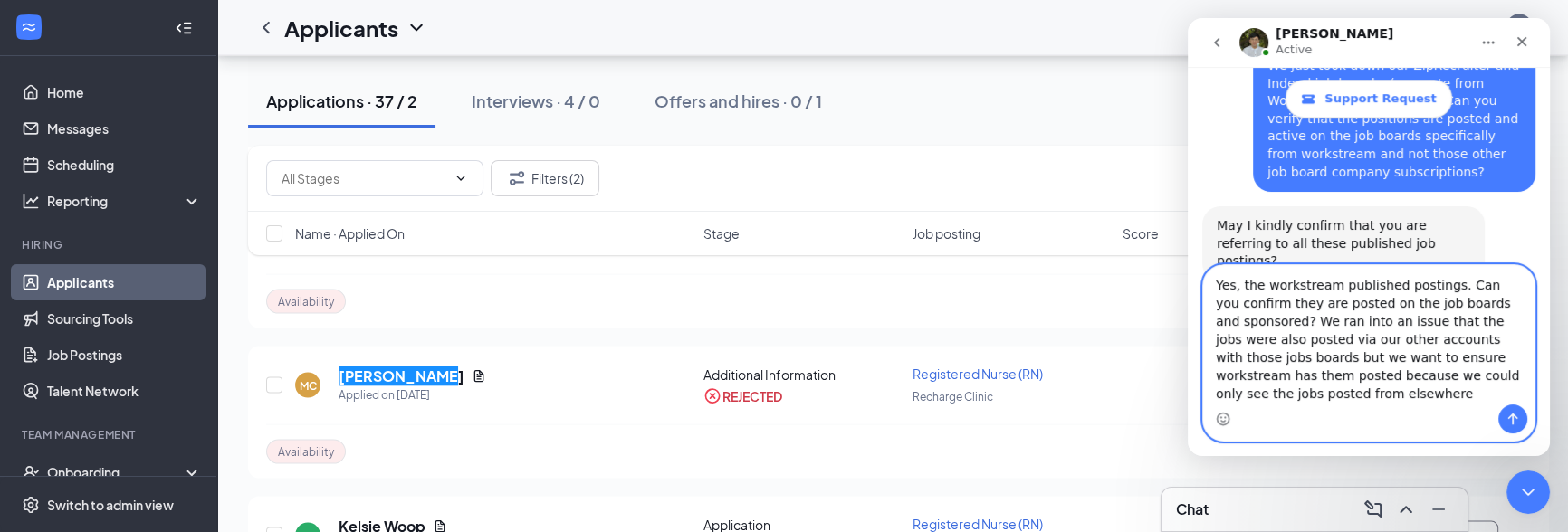
type textarea "Yes, the workstream published postings. Can you confirm they are posted on the …"
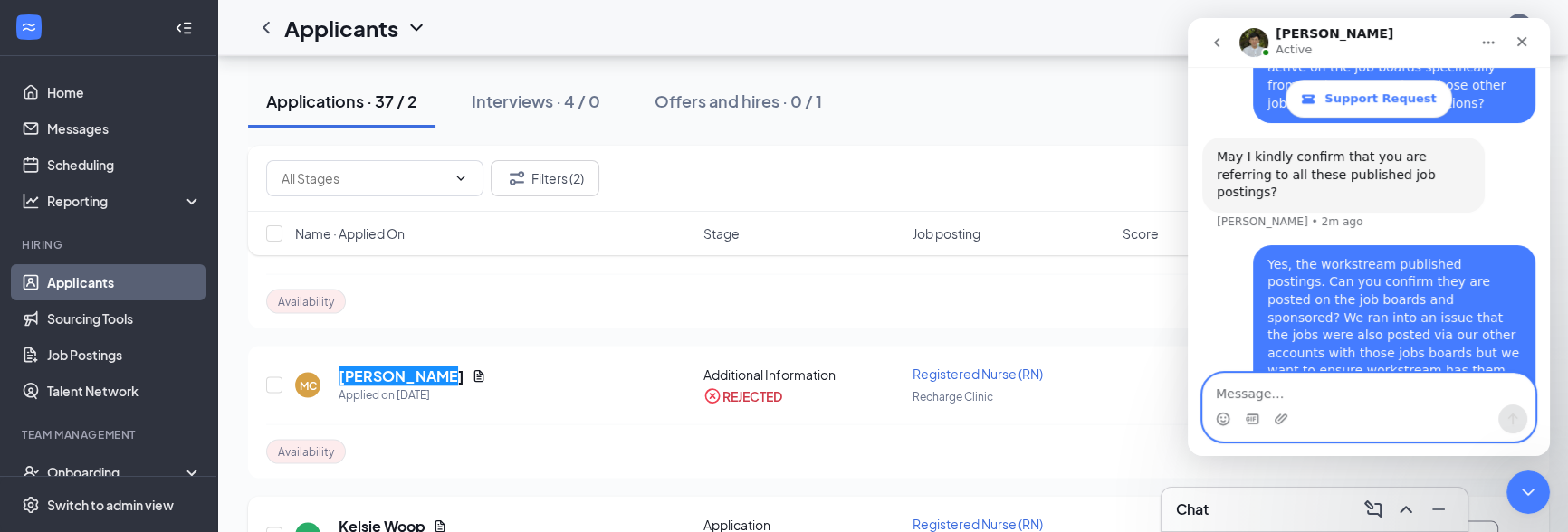
scroll to position [718, 0]
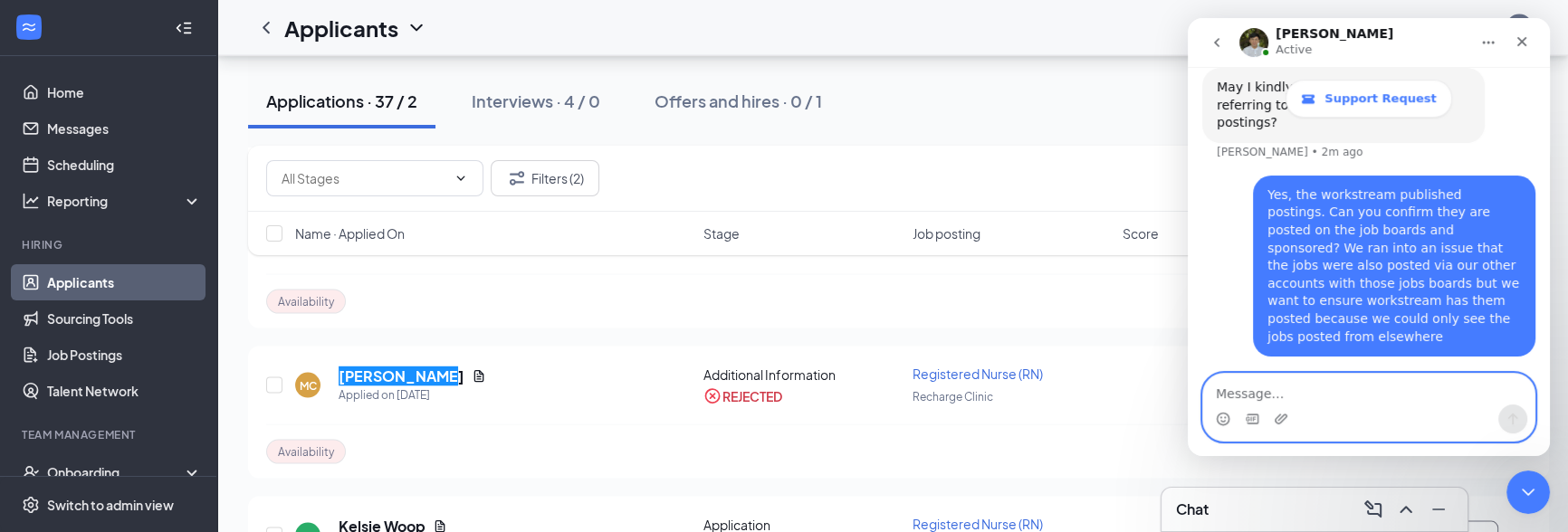
click at [1287, 391] on textarea "Message…" at bounding box center [1368, 389] width 331 height 30
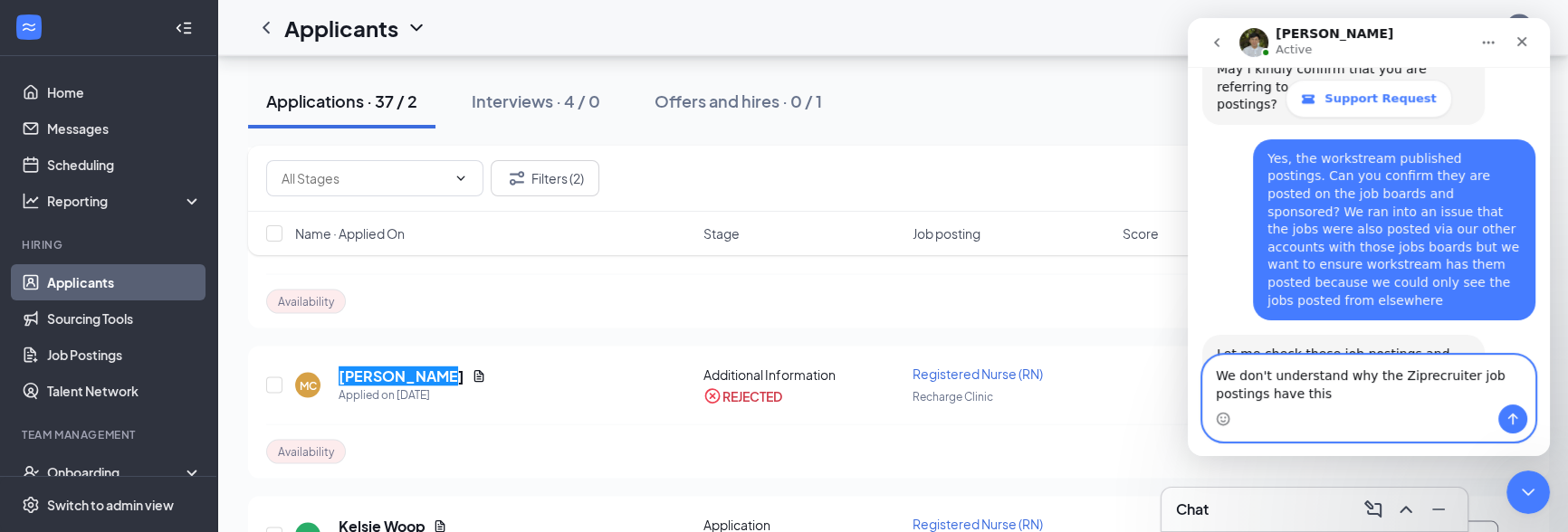
scroll to position [807, 0]
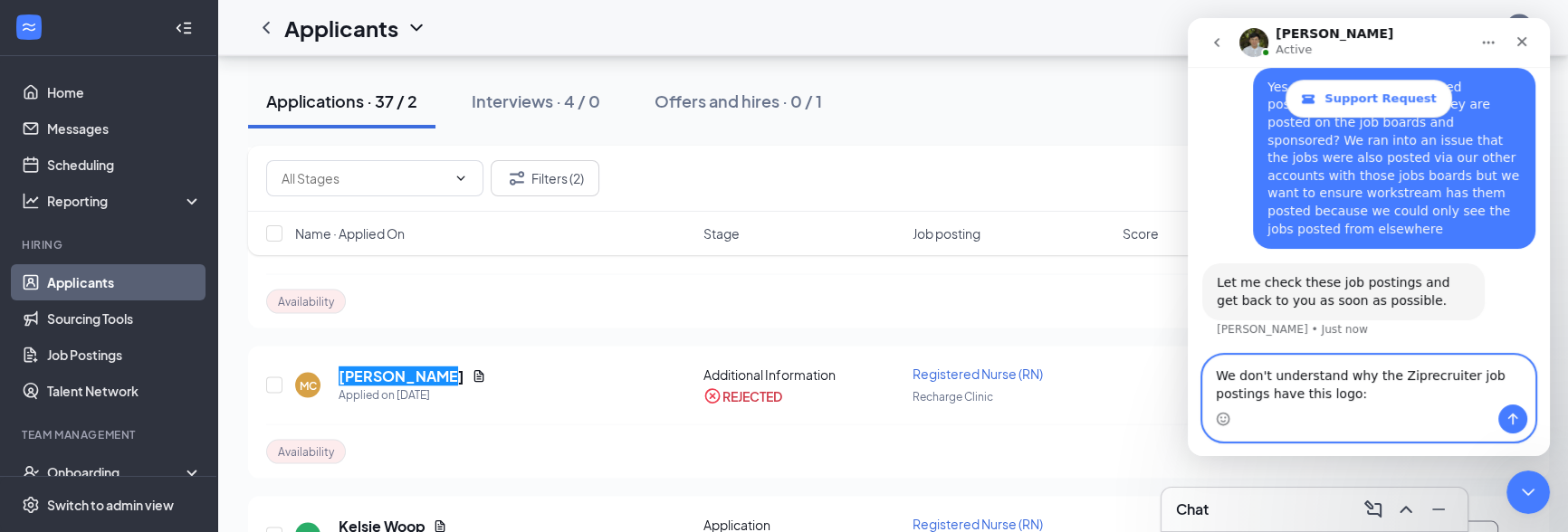
paste textarea "(352) 873-6350"
type textarea "We don't understand why the Ziprecruiter job postings have a heart logo"
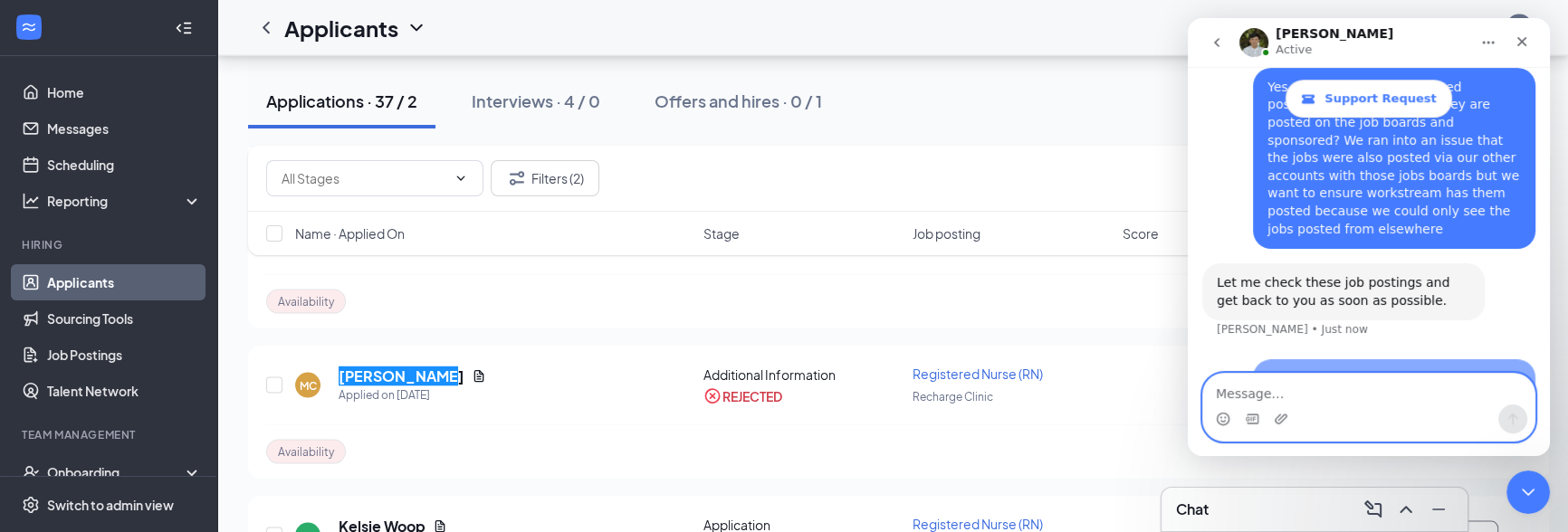
scroll to position [861, 0]
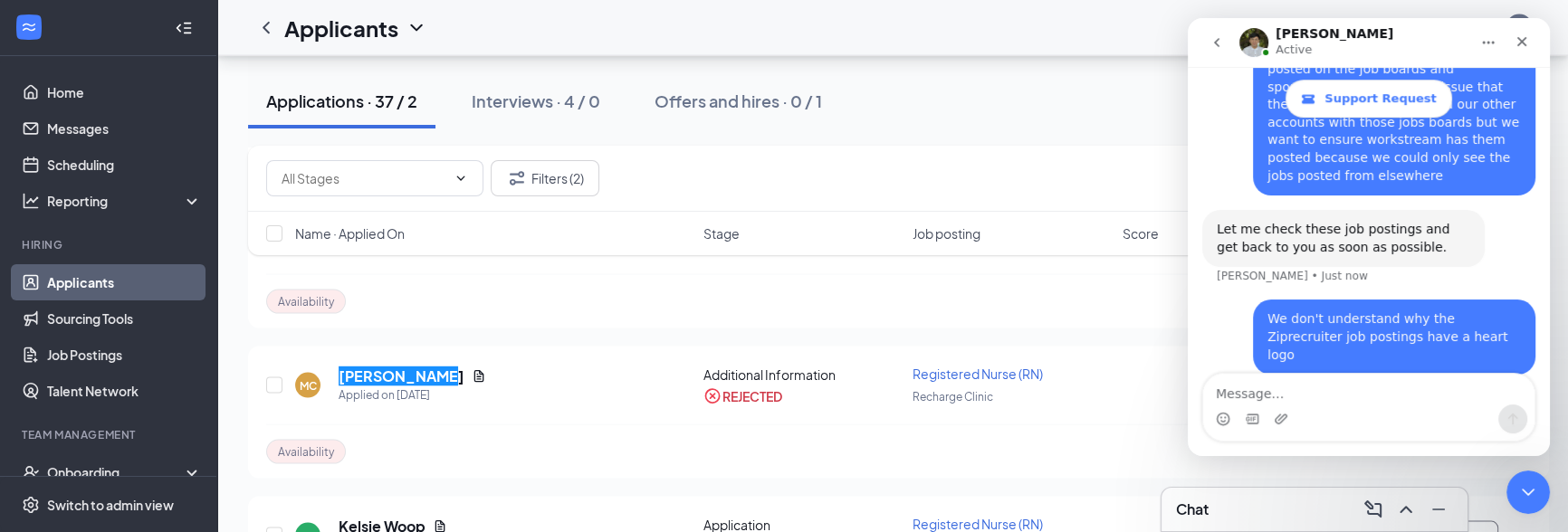
click at [1404, 300] on div "We don't understand why the Ziprecruiter job postings have a heart logo Derek •…" at bounding box center [1368, 348] width 333 height 97
click at [1394, 300] on div "We don't understand why the Ziprecruiter job postings have a heart logo Derek •…" at bounding box center [1368, 348] width 333 height 97
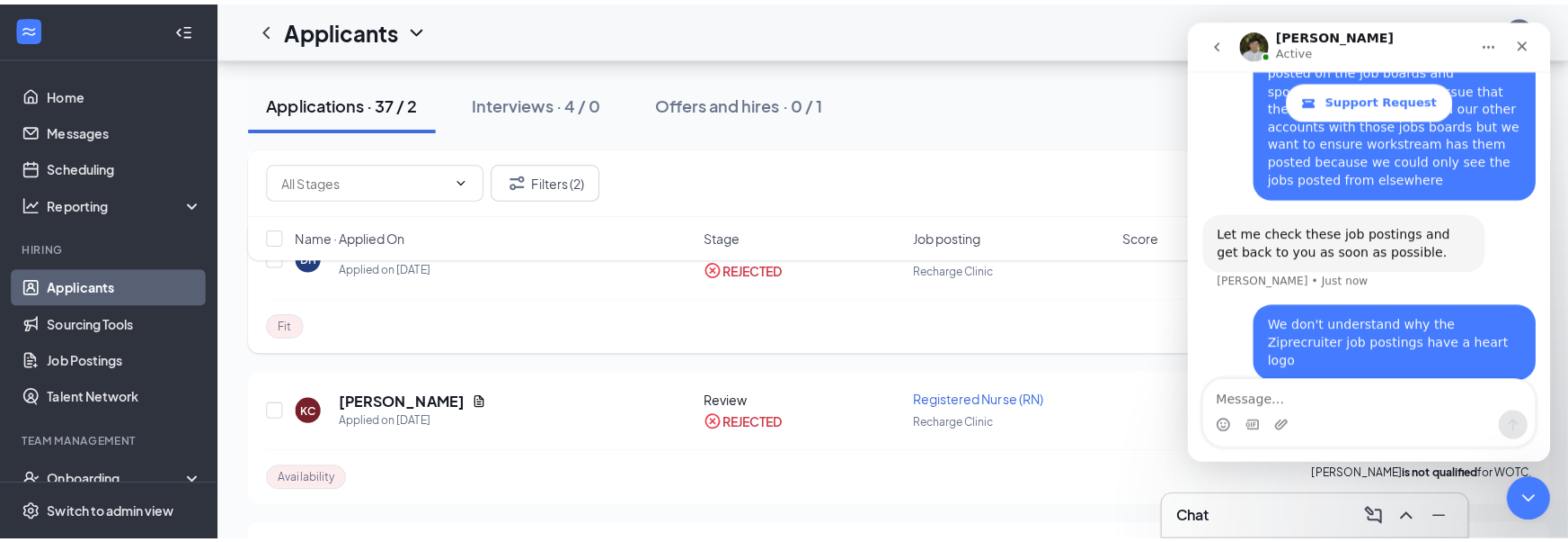
scroll to position [4572, 0]
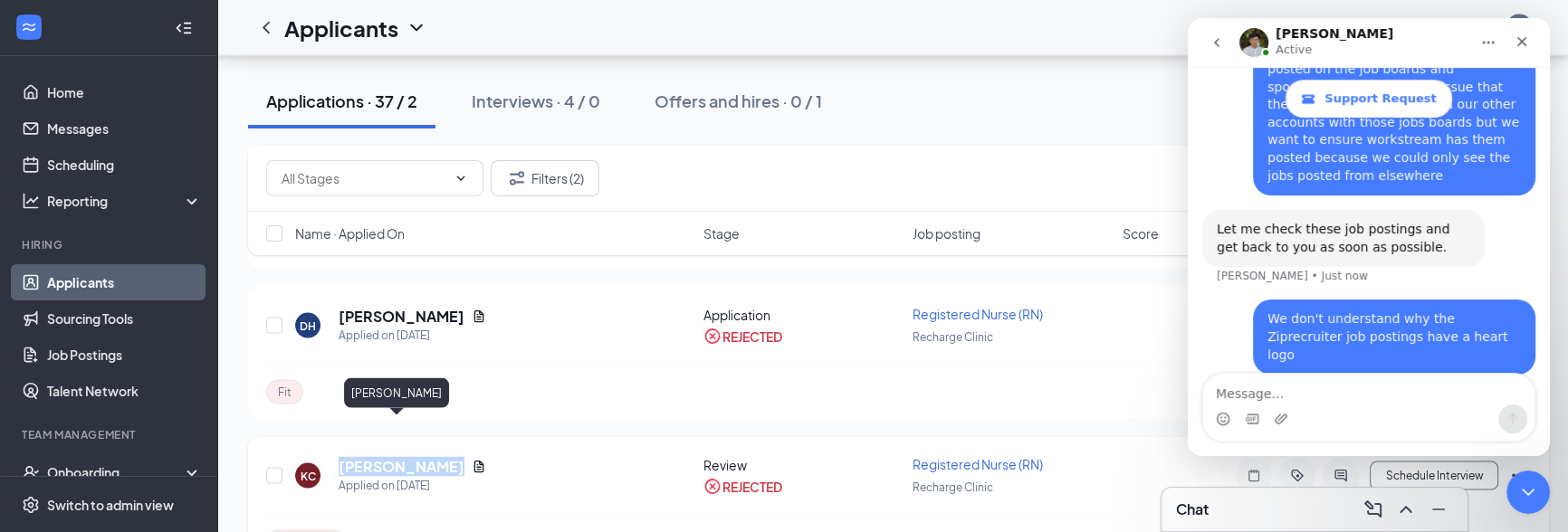
drag, startPoint x: 341, startPoint y: 426, endPoint x: 442, endPoint y: 427, distance: 101.0
click at [442, 457] on div "KC Kary Carballo Applied on May 11" at bounding box center [493, 476] width 397 height 38
click at [471, 460] on icon "Document" at bounding box center [478, 467] width 14 height 14
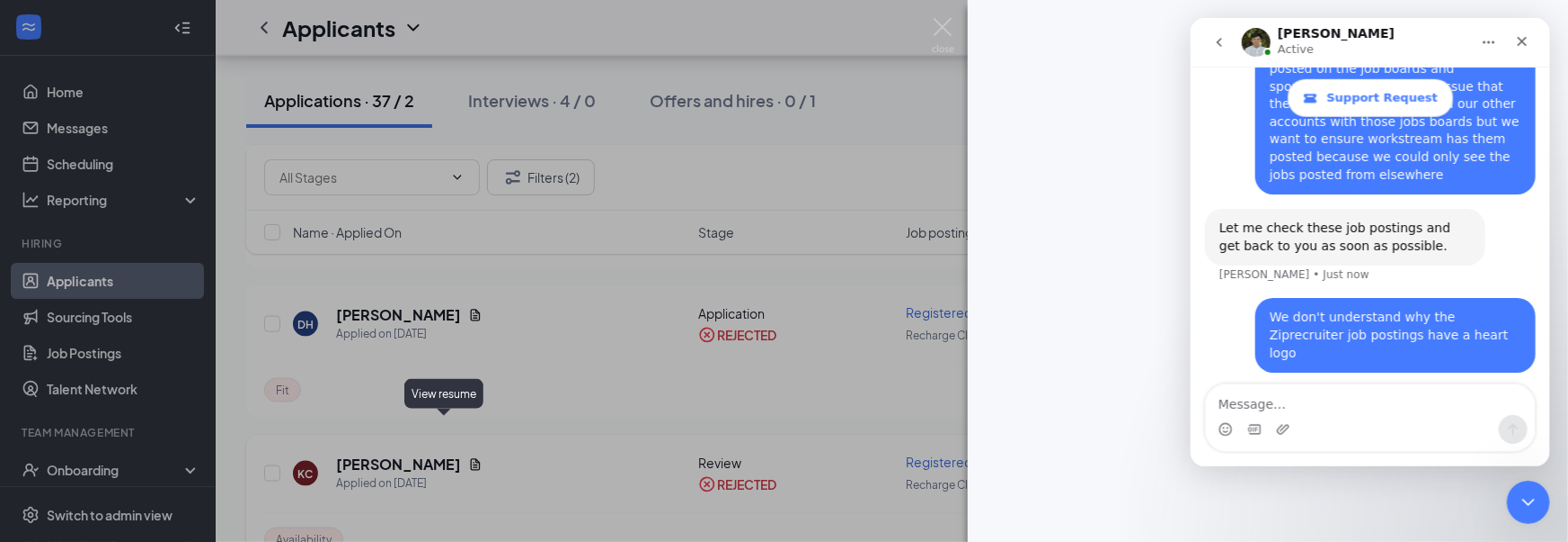
scroll to position [844, 0]
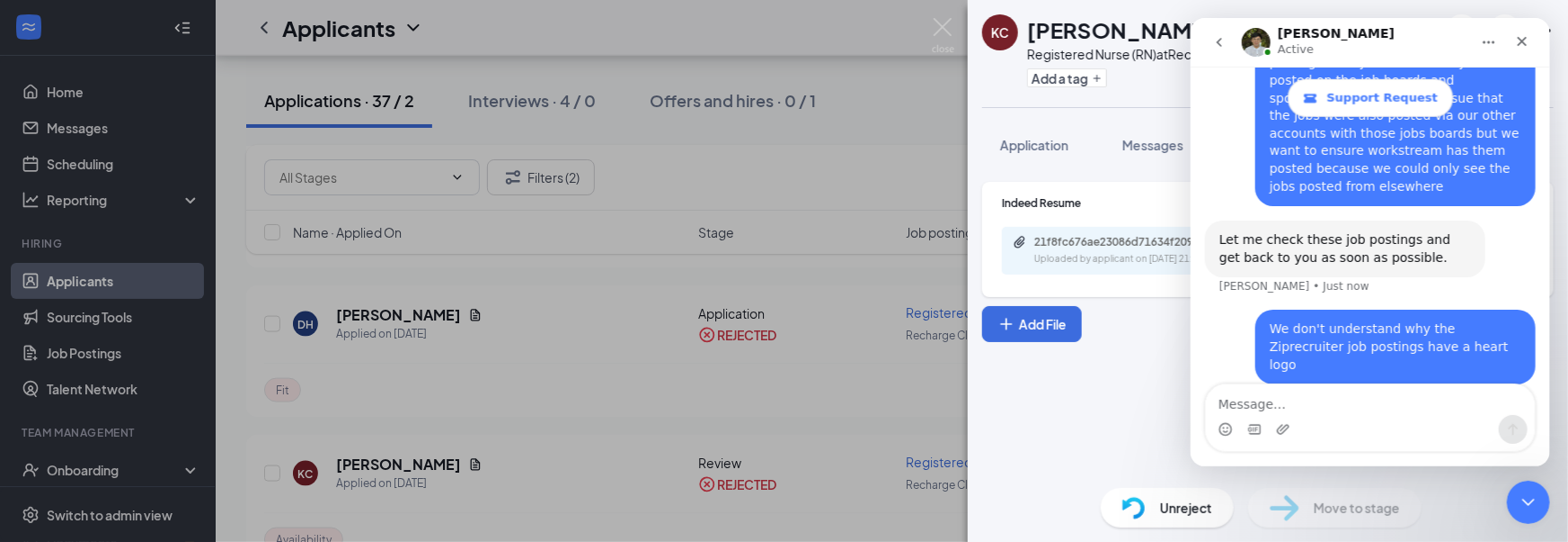
click at [1148, 337] on div "Indeed Resume 21f8fc676ae23086d71634f209bd4385.pdf Uploaded by applicant on May…" at bounding box center [1268, 262] width 572 height 160
click at [1544, 498] on div "Close Intercom Messenger" at bounding box center [1527, 500] width 43 height 43
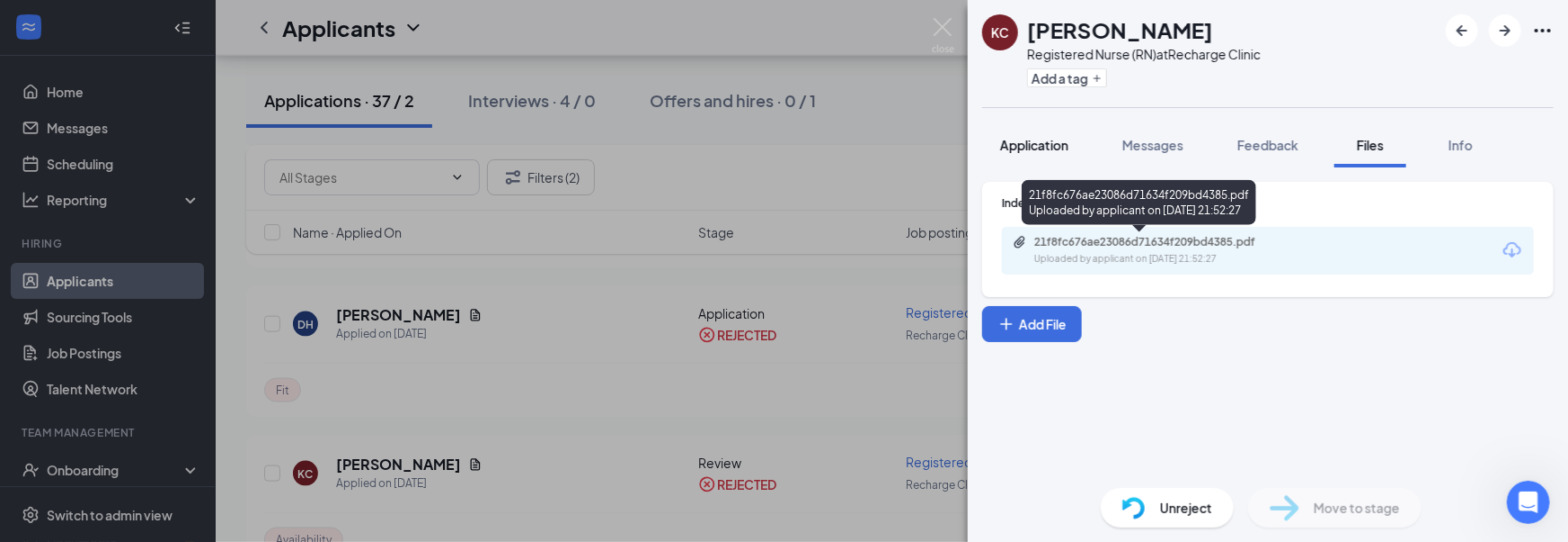
click at [1046, 134] on button "Application" at bounding box center [1034, 145] width 105 height 45
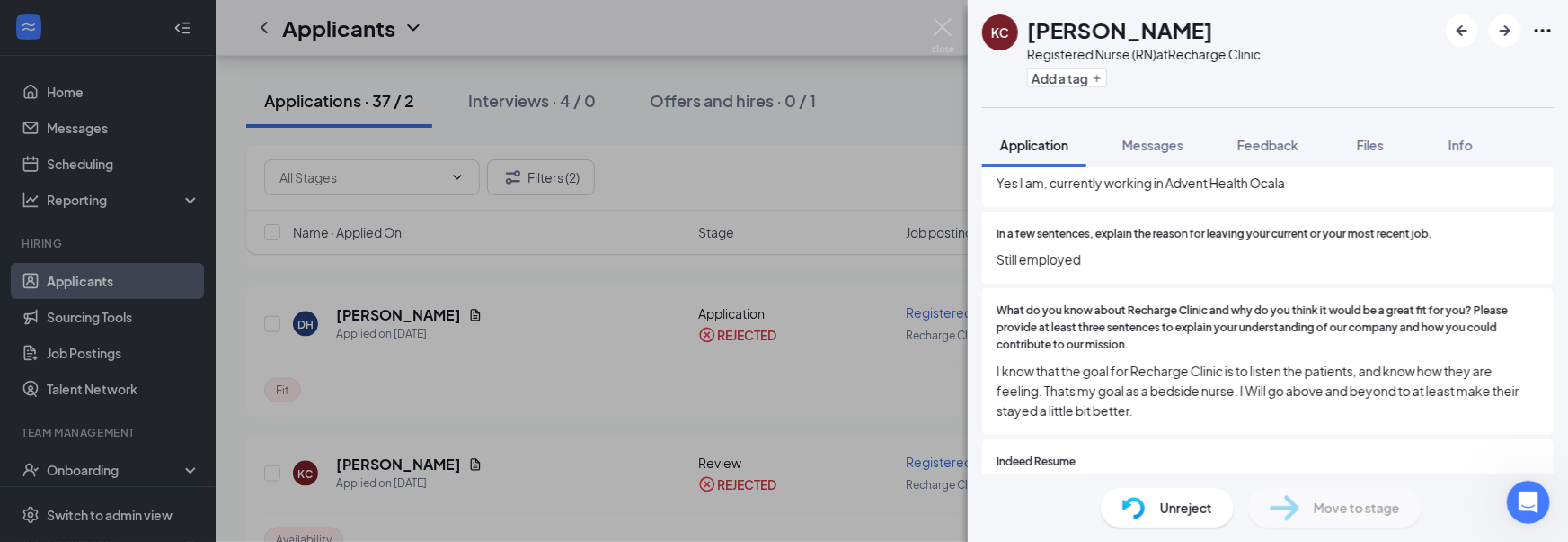
scroll to position [780, 0]
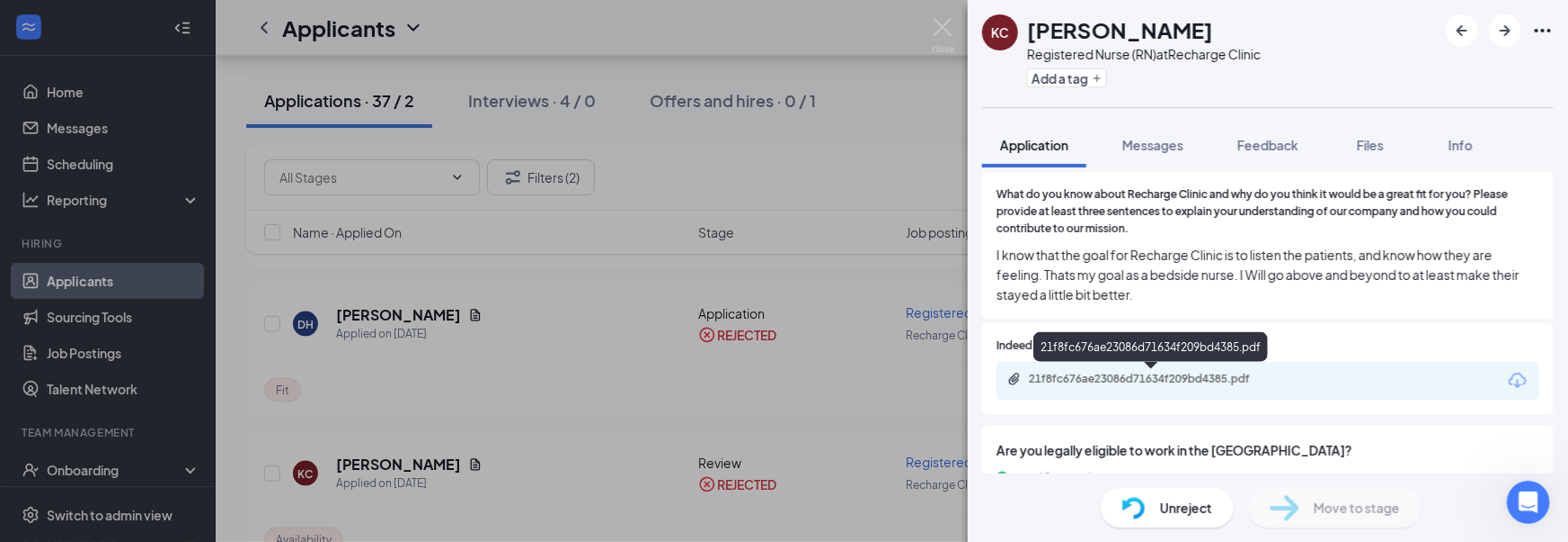
click at [1140, 376] on div "21f8fc676ae23086d71634f209bd4385.pdf" at bounding box center [1155, 378] width 251 height 14
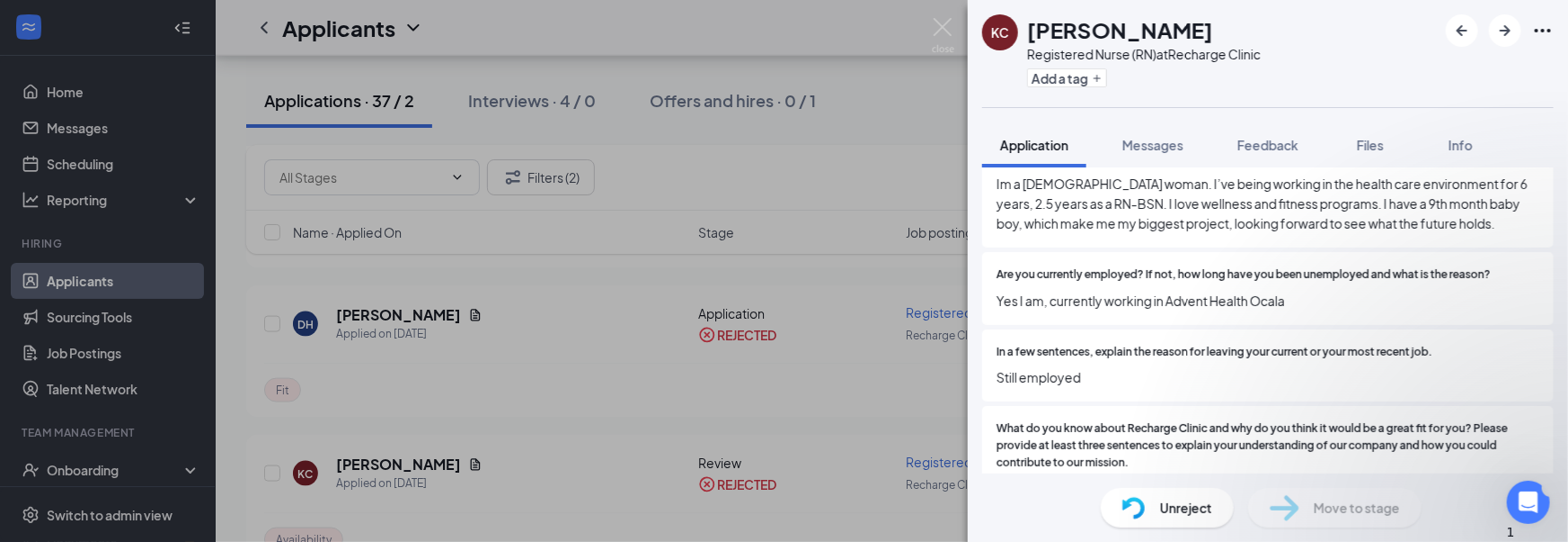
scroll to position [987, 0]
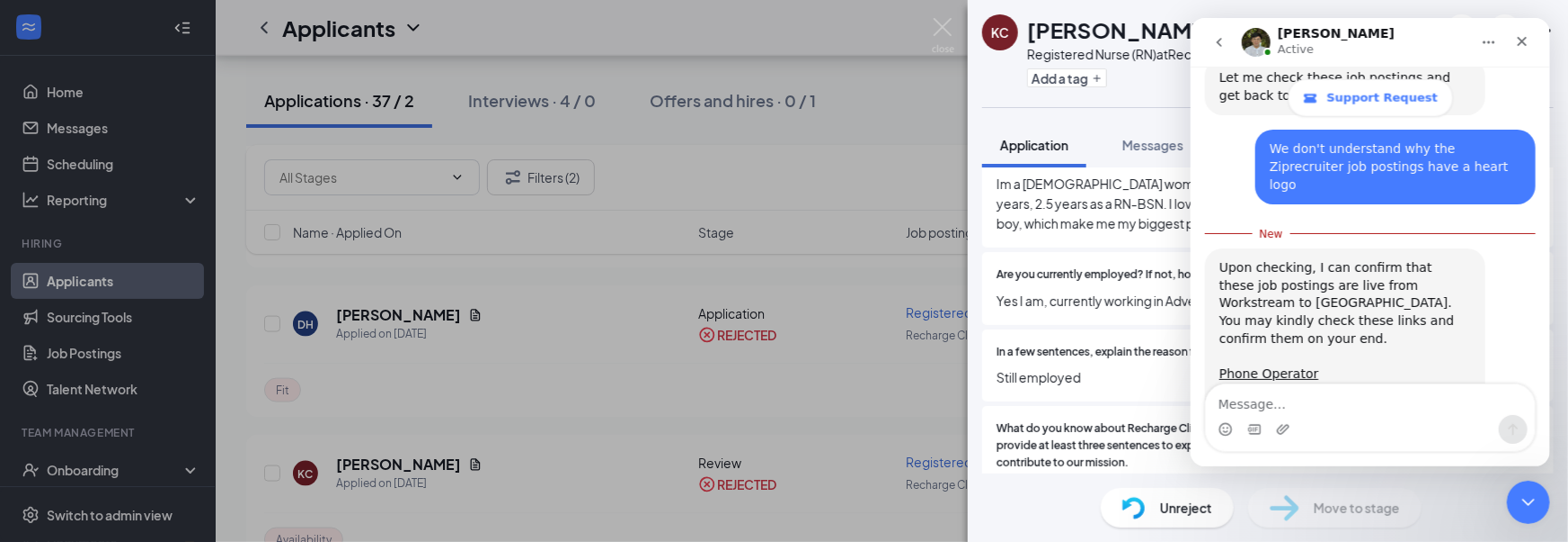
scroll to position [1016, 0]
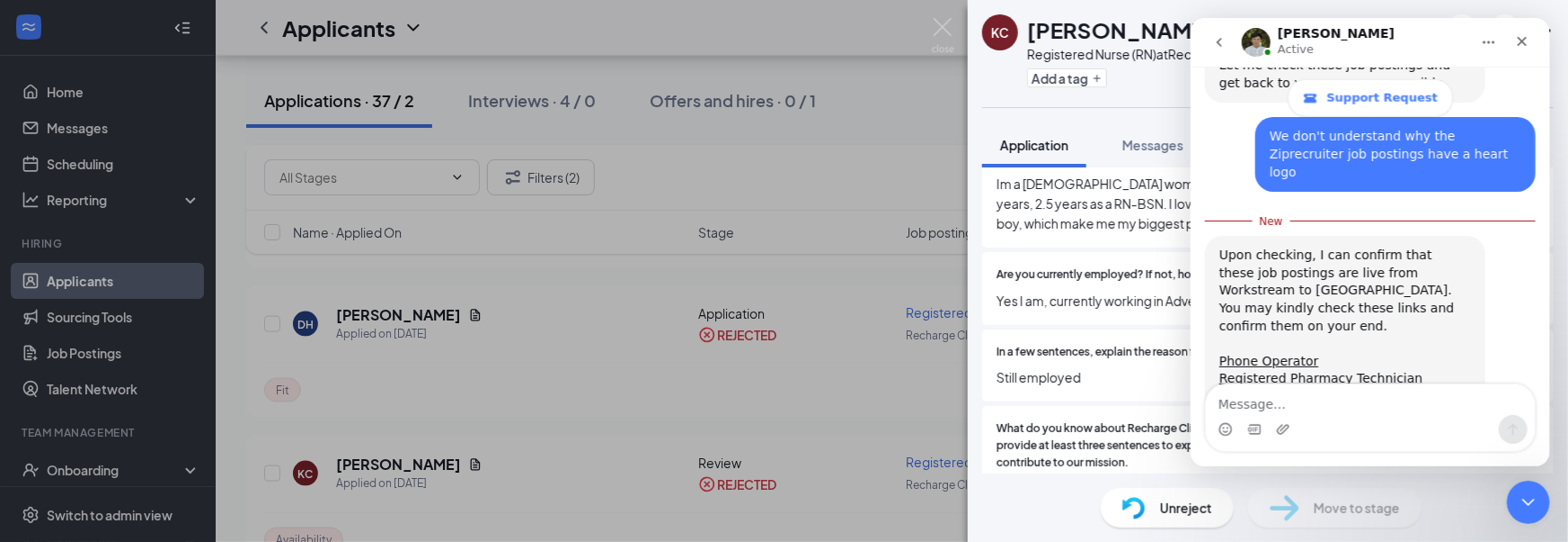
click at [1398, 418] on div "Intercom messenger" at bounding box center [1369, 429] width 329 height 29
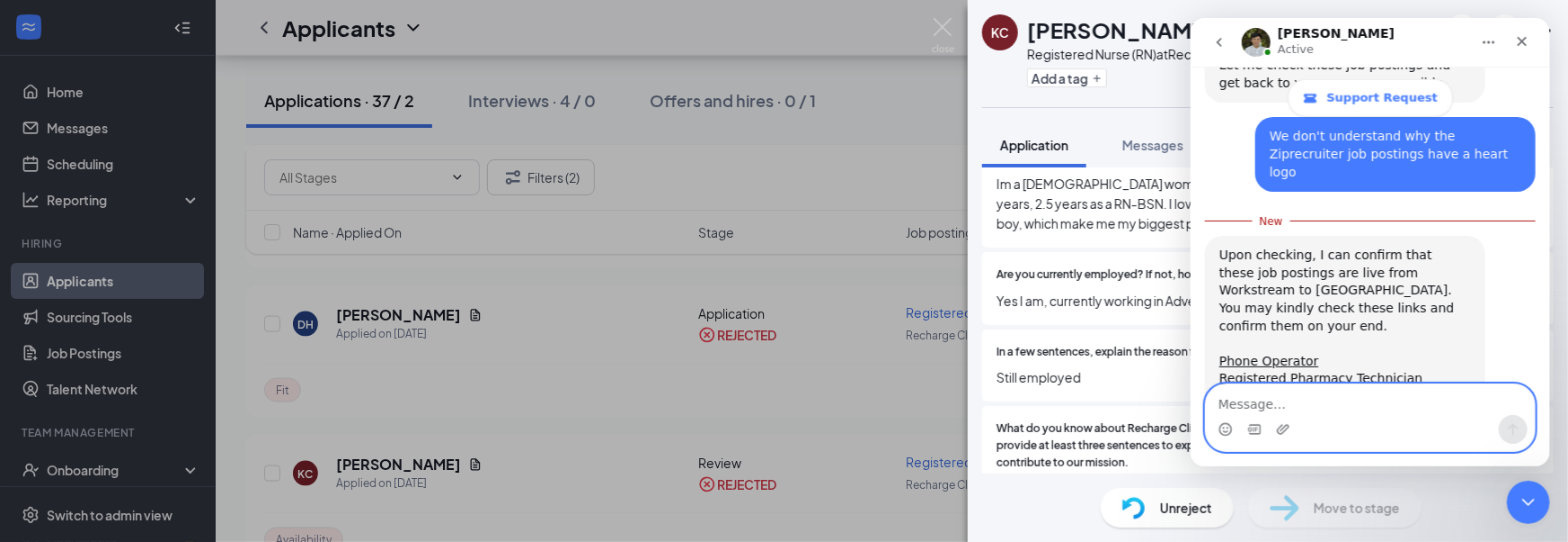
click at [1397, 409] on textarea "Message…" at bounding box center [1369, 399] width 329 height 30
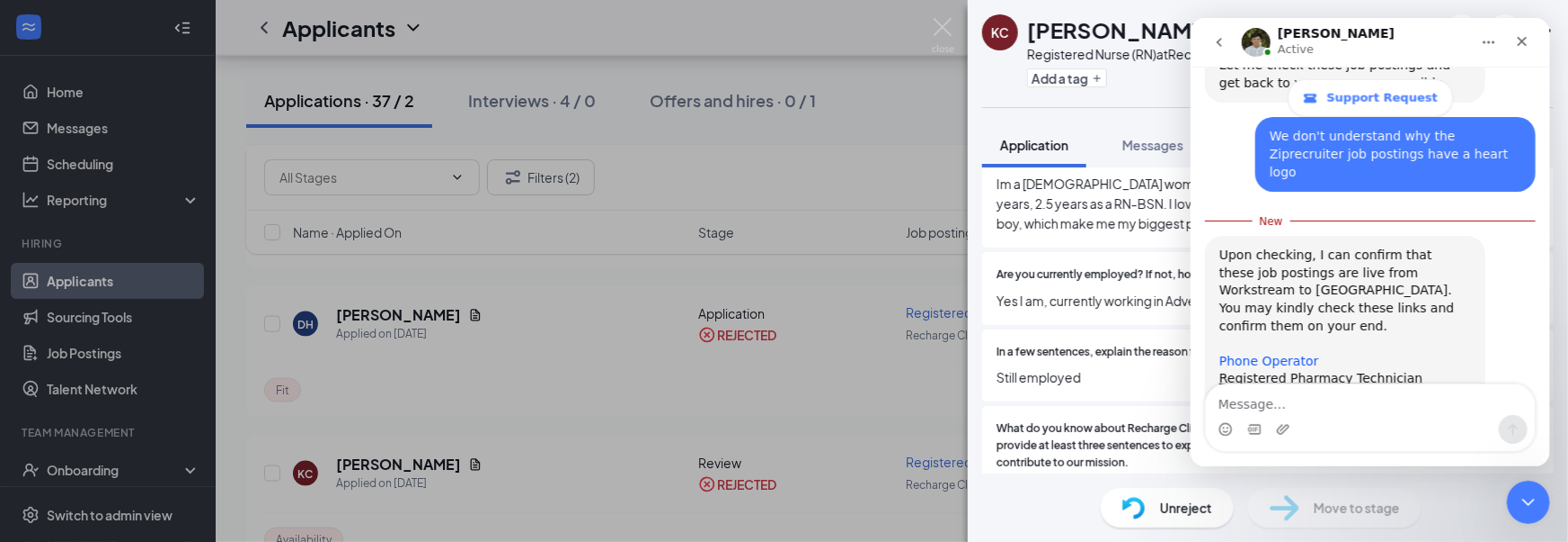
click at [1265, 353] on link "Phone Operator" at bounding box center [1268, 360] width 99 height 14
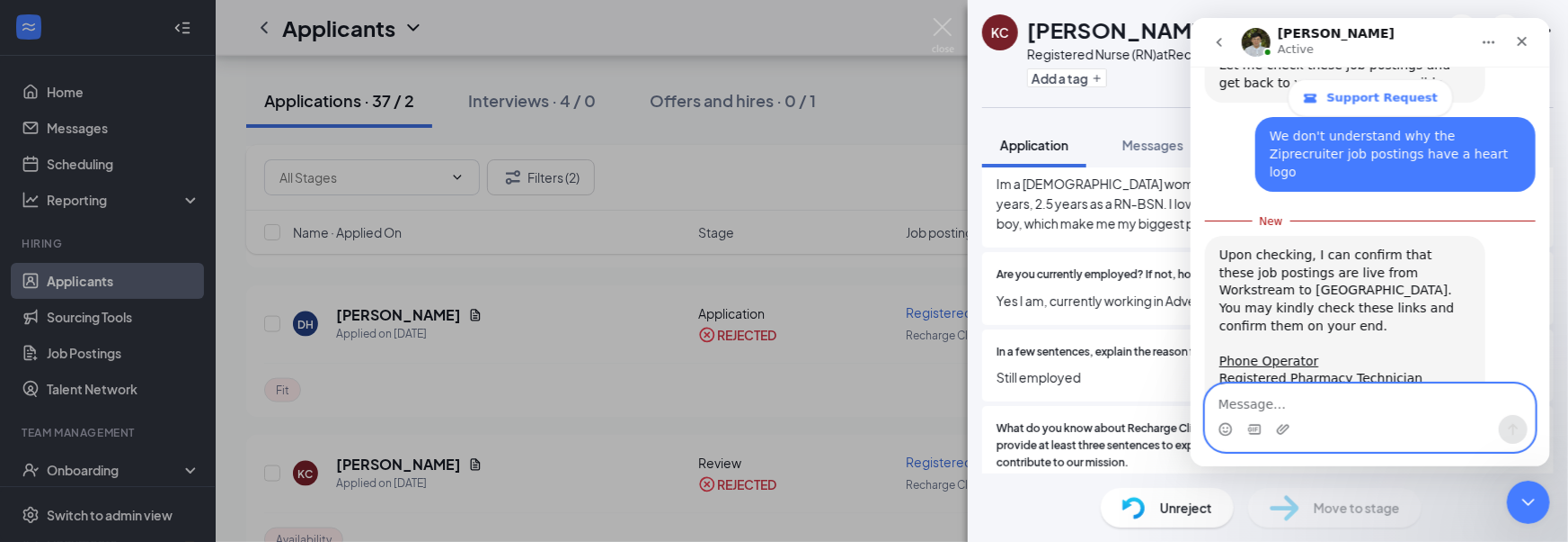
click at [1317, 407] on textarea "Message…" at bounding box center [1369, 399] width 329 height 30
type textarea "Y"
type textarea "G"
type textarea "w"
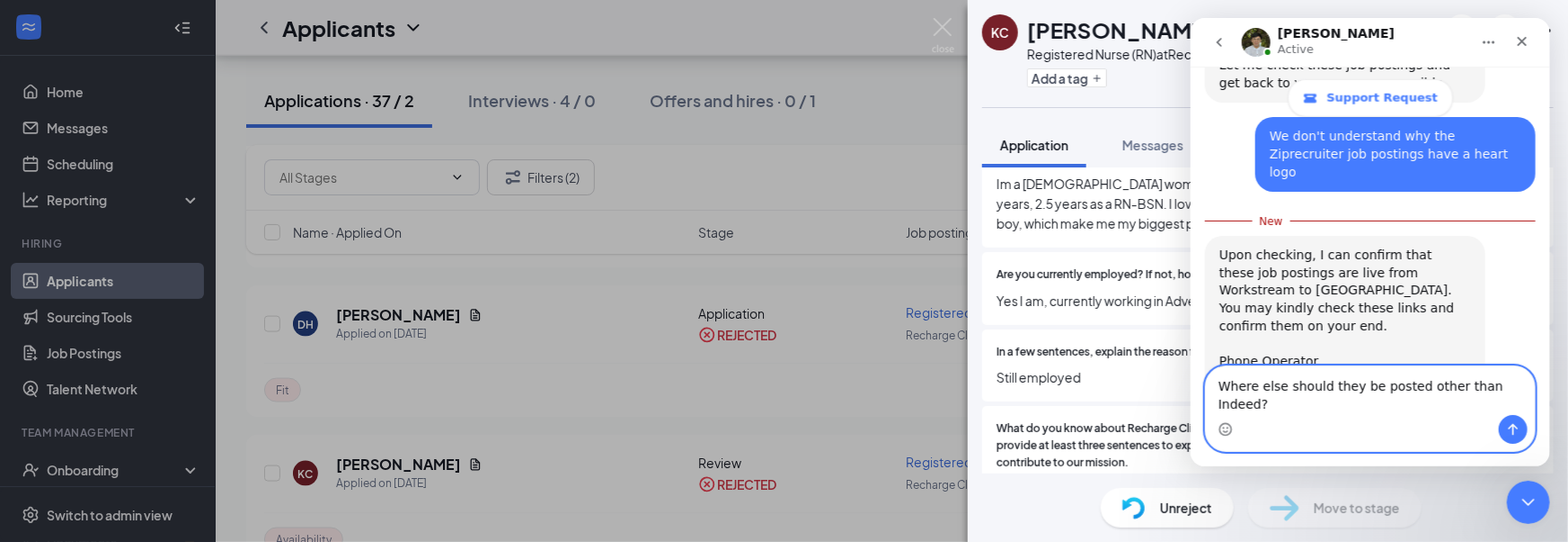
type textarea "Where else should they be posted other than Indeed?"
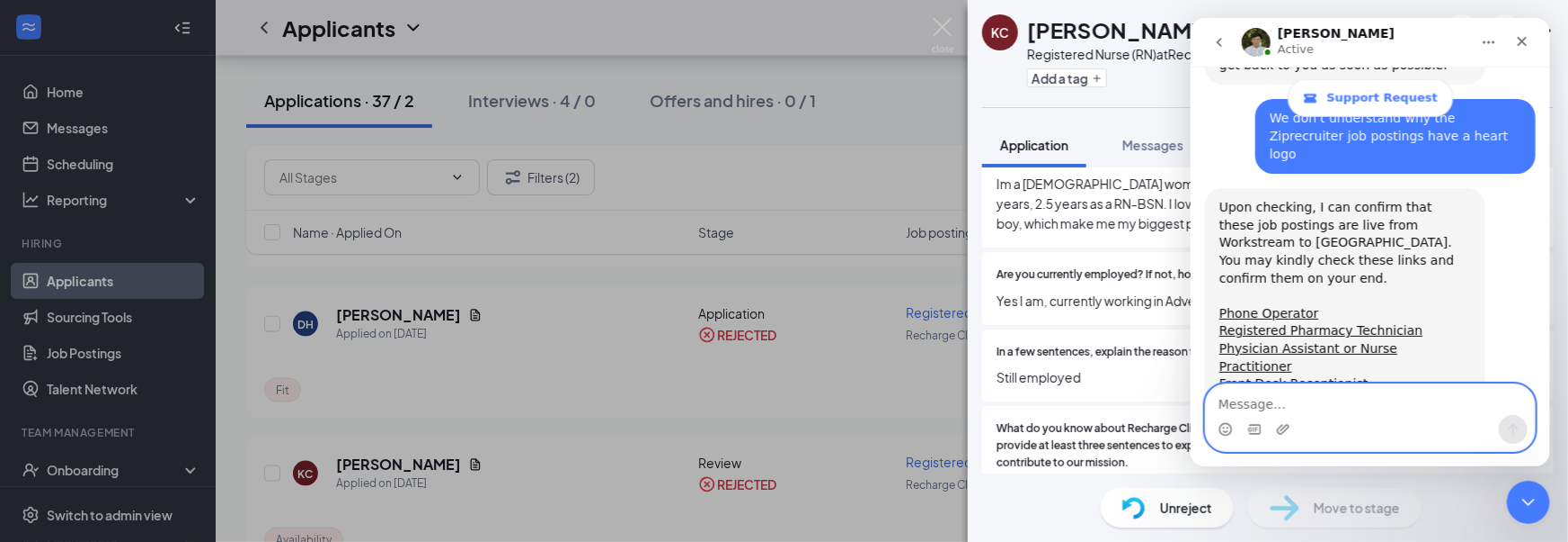
scroll to position [1058, 0]
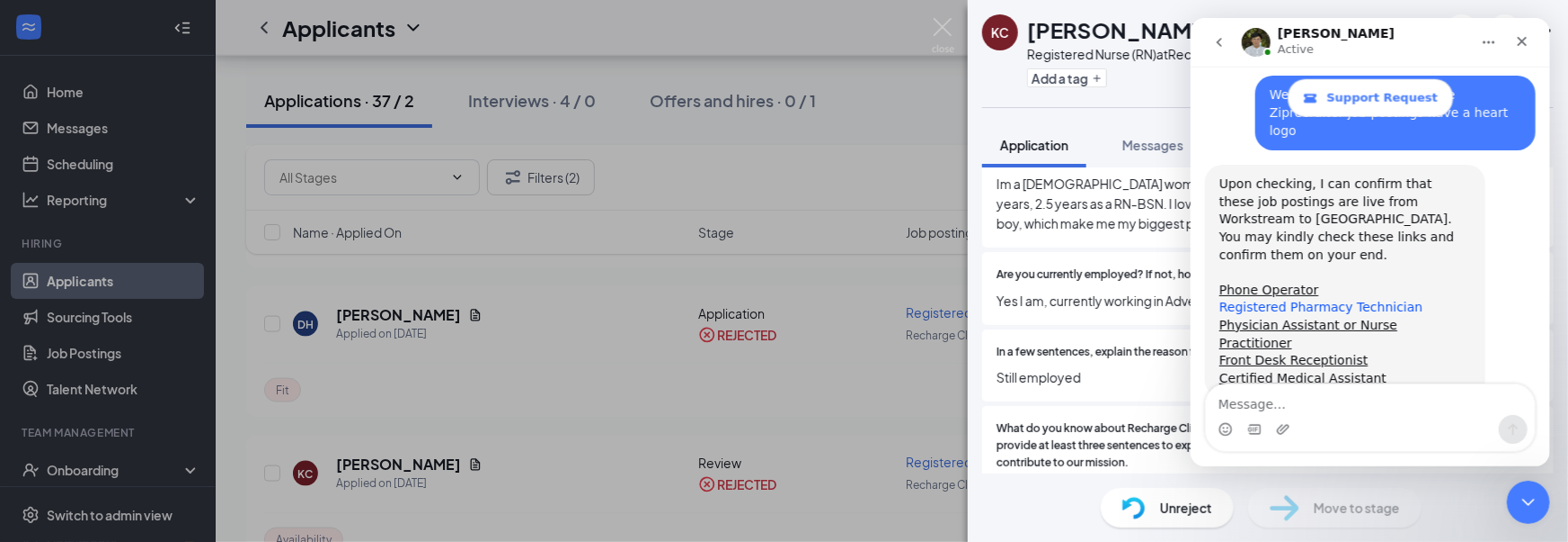
click at [1271, 300] on link "Registered Pharmacy Technician" at bounding box center [1320, 306] width 204 height 14
click at [1336, 318] on link "Physician Assistant or Nurse Practitioner" at bounding box center [1307, 334] width 178 height 32
click at [1312, 353] on link "Front Desk Receptionist" at bounding box center [1293, 359] width 149 height 14
click at [1269, 370] on link "Certified Medical Assistant" at bounding box center [1302, 377] width 168 height 14
click at [541, 399] on div "KC Kary Carballo Registered Nurse (RN) at Recharge Clinic Add a tag Application…" at bounding box center [784, 271] width 1568 height 542
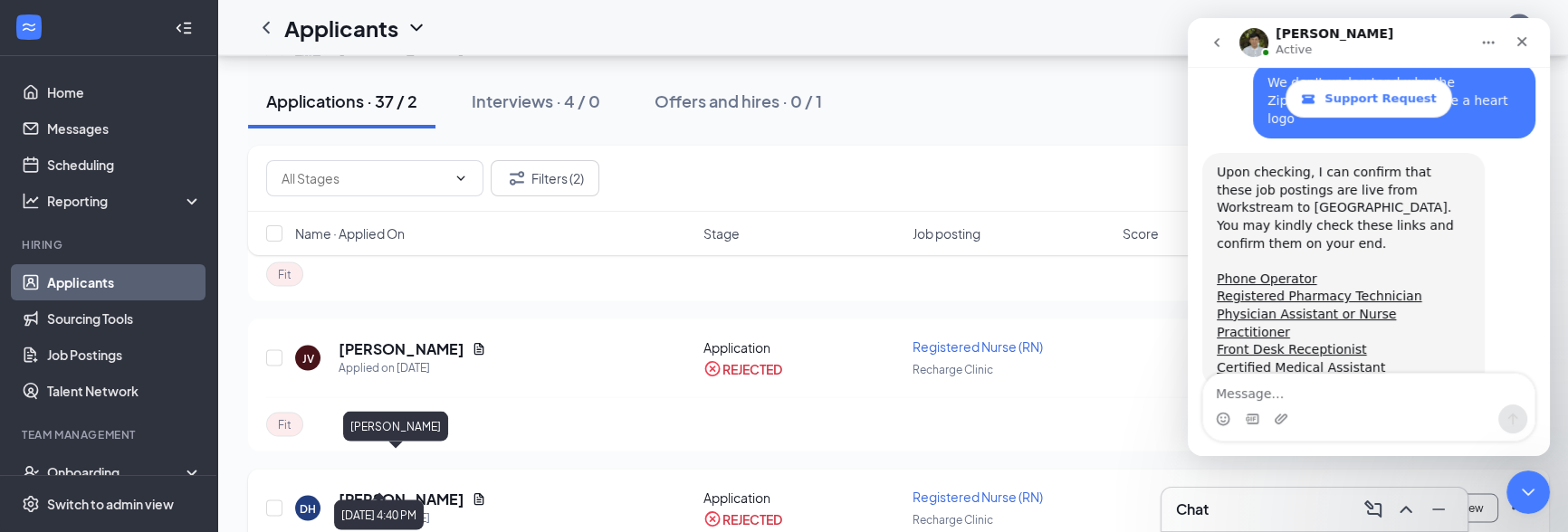
scroll to position [4408, 0]
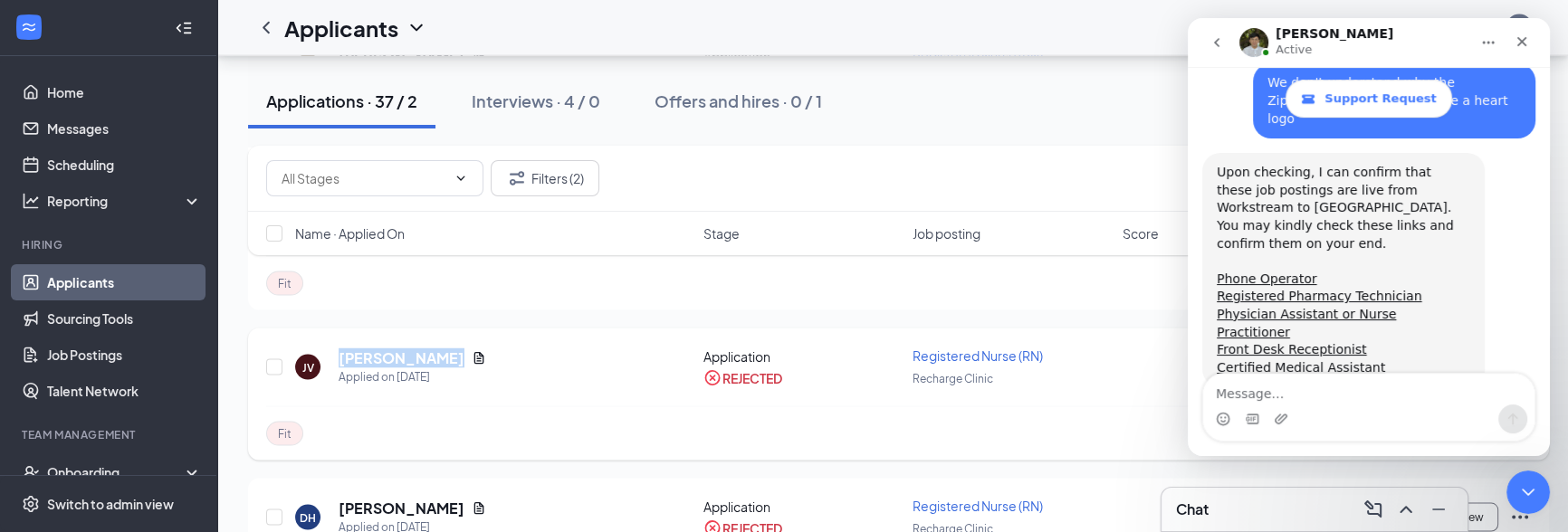
drag, startPoint x: 341, startPoint y: 324, endPoint x: 435, endPoint y: 322, distance: 94.0
click at [435, 348] on div "Jessica Vidro" at bounding box center [413, 358] width 148 height 20
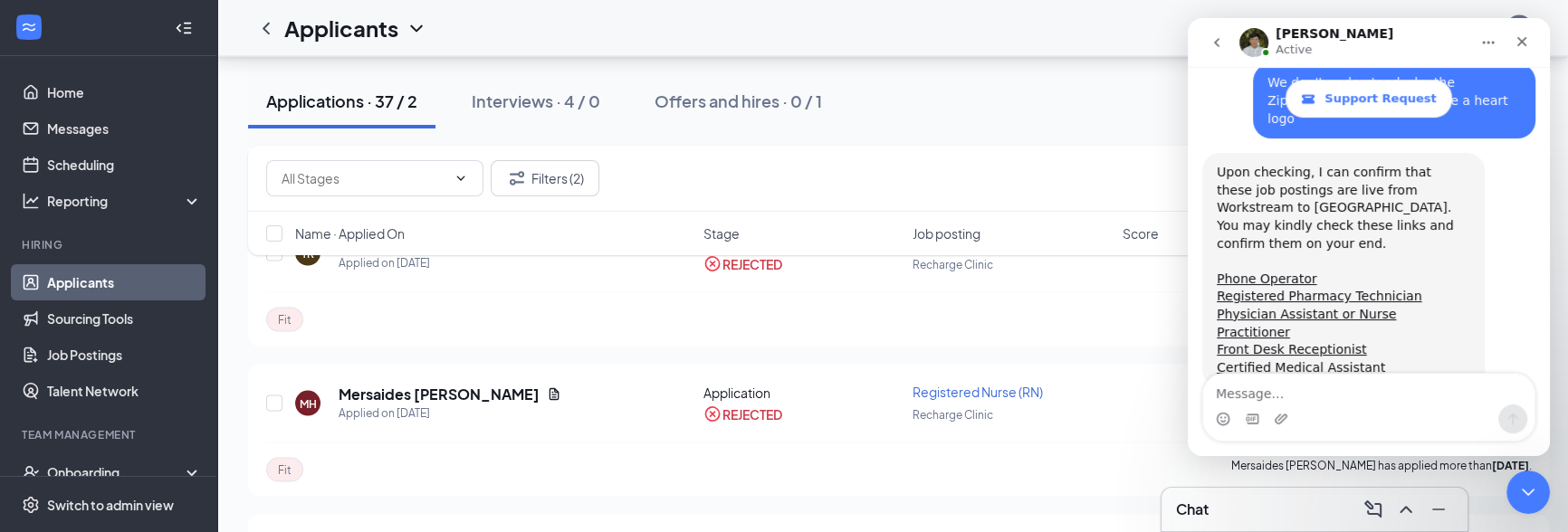
scroll to position [4221, 0]
drag, startPoint x: 339, startPoint y: 358, endPoint x: 526, endPoint y: 355, distance: 187.0
click at [532, 385] on div "MH Mersaides Hawkinberry Applied on May 29" at bounding box center [493, 404] width 397 height 38
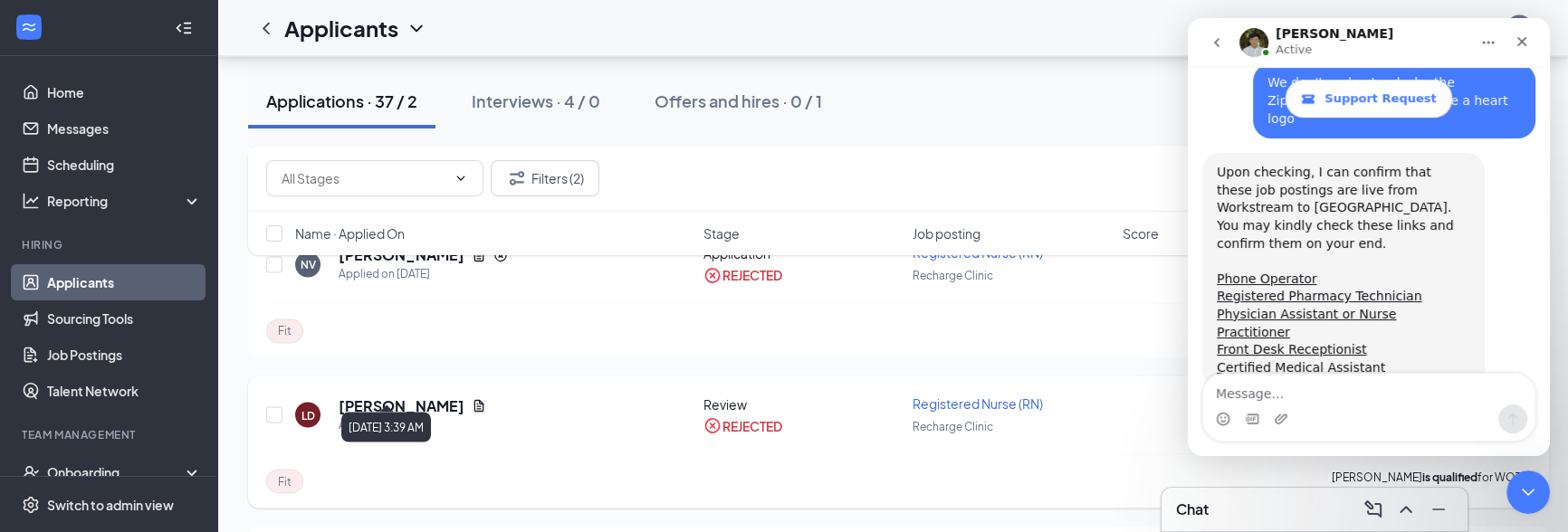
scroll to position [3895, 0]
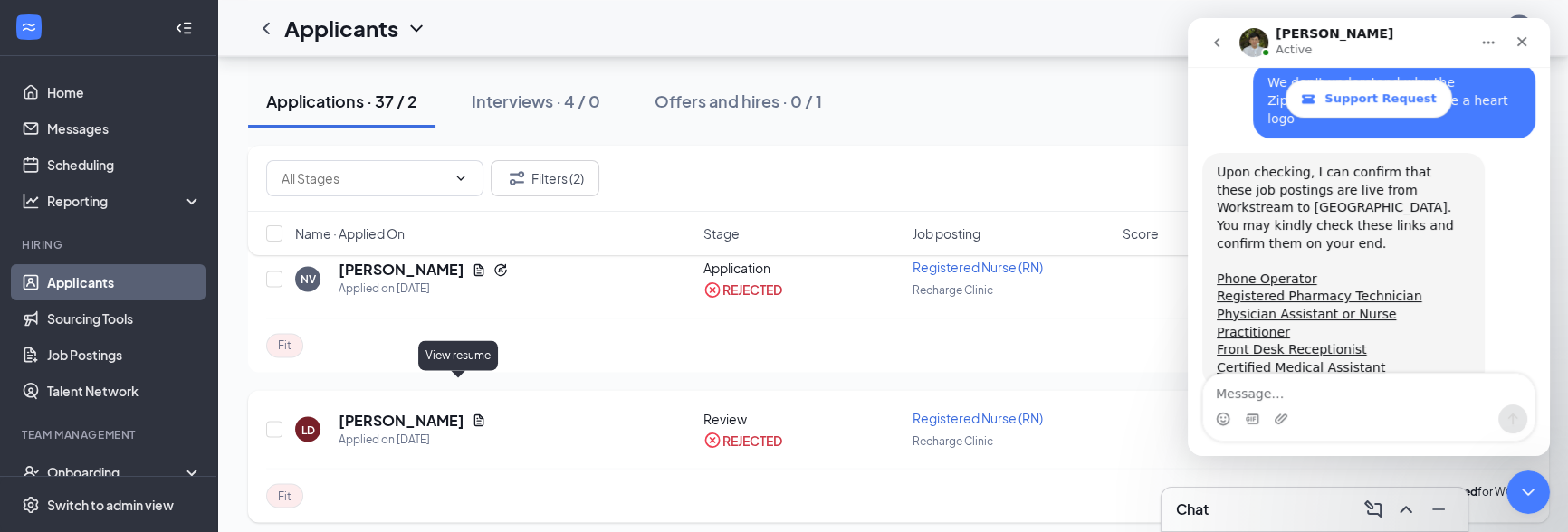
drag, startPoint x: 343, startPoint y: 387, endPoint x: 466, endPoint y: 391, distance: 123.1
click at [466, 410] on div "LD Lauryn Dresher Applied on Jun 5" at bounding box center [493, 429] width 397 height 38
click at [522, 423] on div "LD Lauryn Dresher Applied on Jun 5 Review REJECTED Registered Nurse (RN) Rechar…" at bounding box center [898, 437] width 1264 height 60
drag, startPoint x: 340, startPoint y: 385, endPoint x: 466, endPoint y: 393, distance: 126.3
click at [466, 410] on div "LD Lauryn Dresher Applied on Jun 5" at bounding box center [493, 429] width 397 height 38
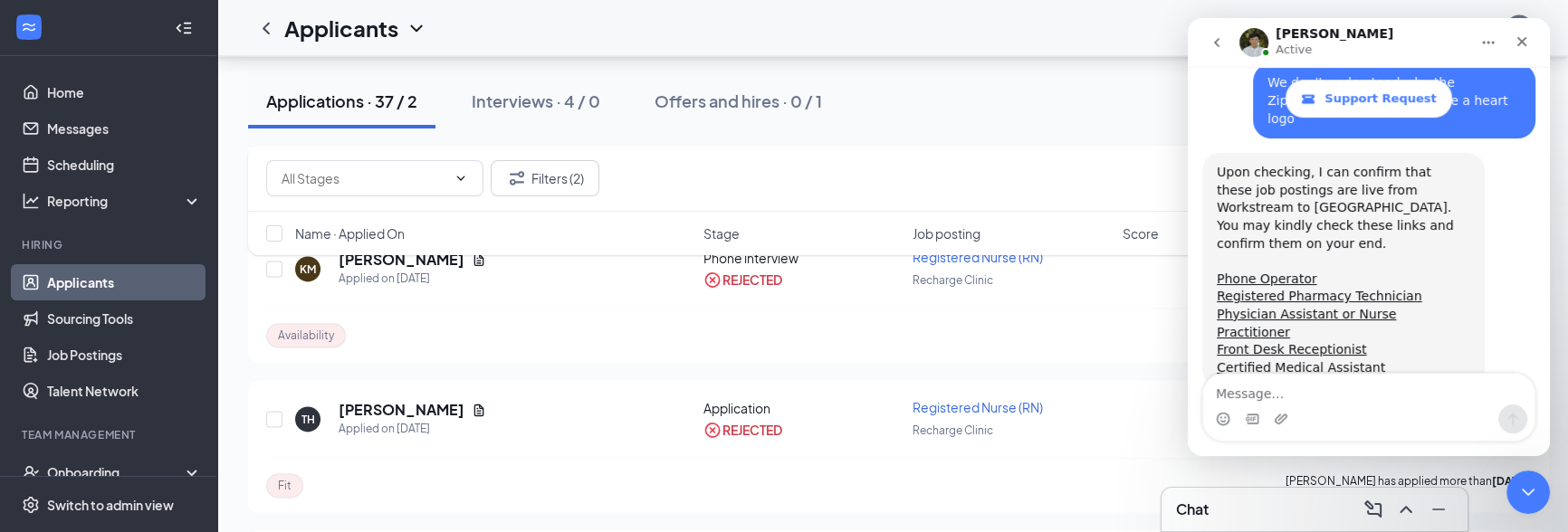
scroll to position [3604, 0]
drag, startPoint x: 336, startPoint y: 379, endPoint x: 428, endPoint y: 382, distance: 92.0
click at [428, 401] on div "TH Tangela Hart Applied on Jun 8" at bounding box center [493, 420] width 397 height 38
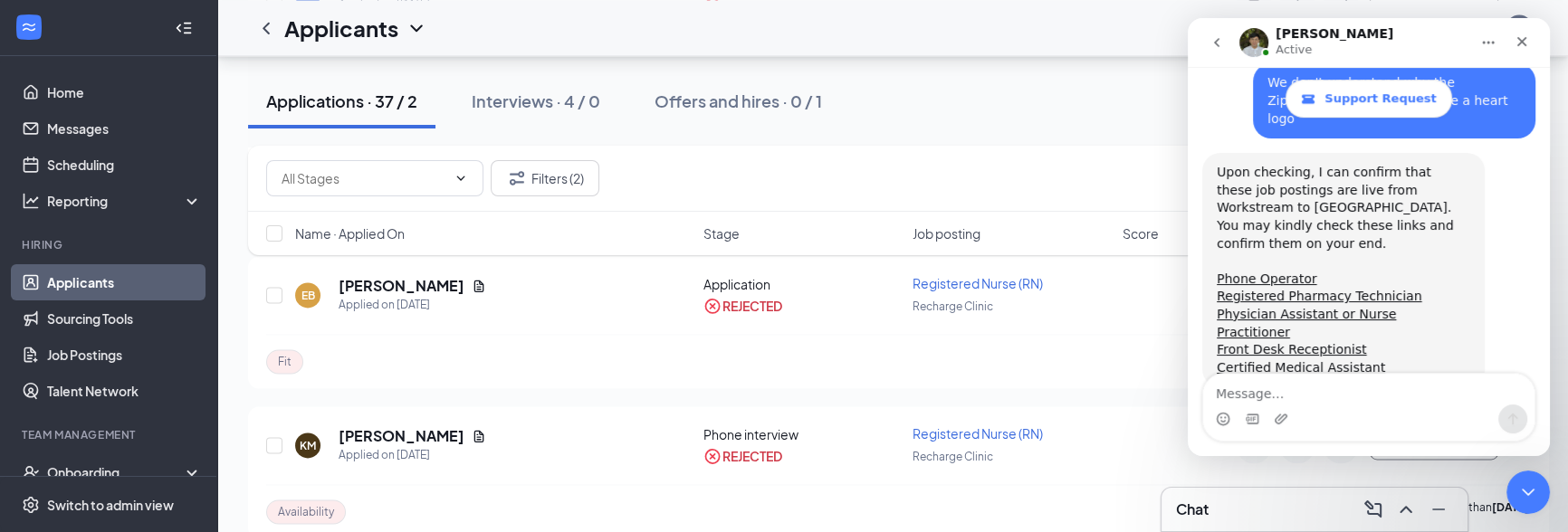
scroll to position [3457, 0]
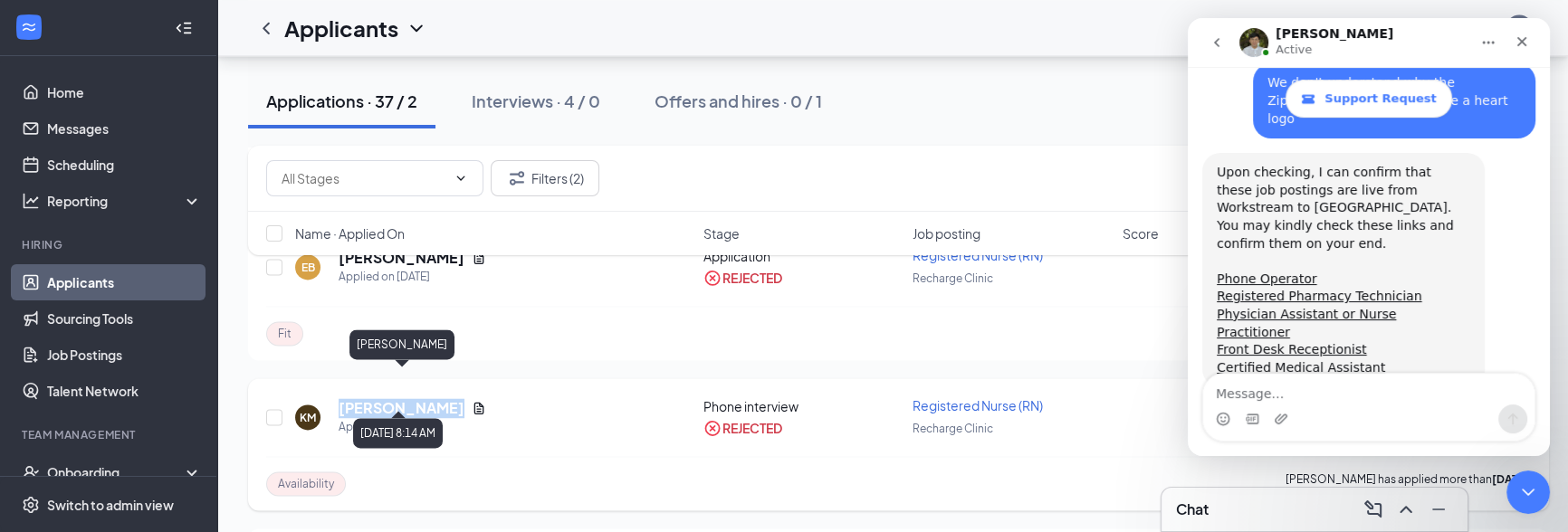
drag, startPoint x: 339, startPoint y: 382, endPoint x: 474, endPoint y: 388, distance: 135.1
click at [474, 398] on div "KRISTINA MERRICK Applied on Jun 12" at bounding box center [413, 417] width 148 height 38
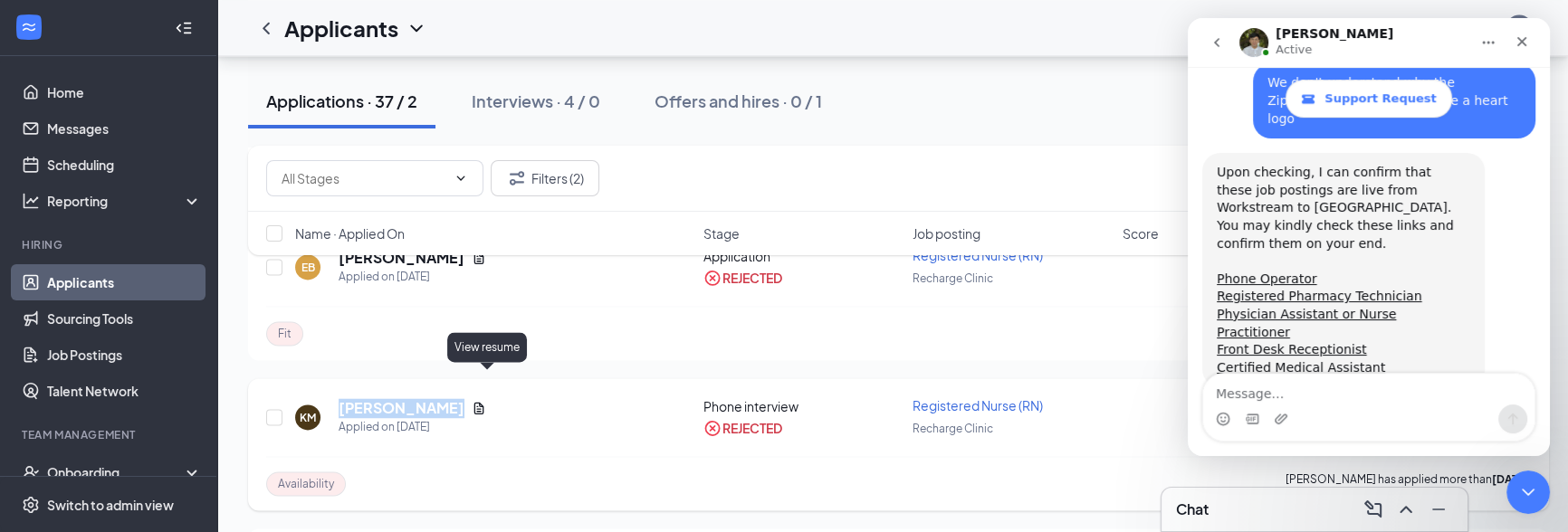
click at [485, 403] on icon "Document" at bounding box center [479, 409] width 9 height 11
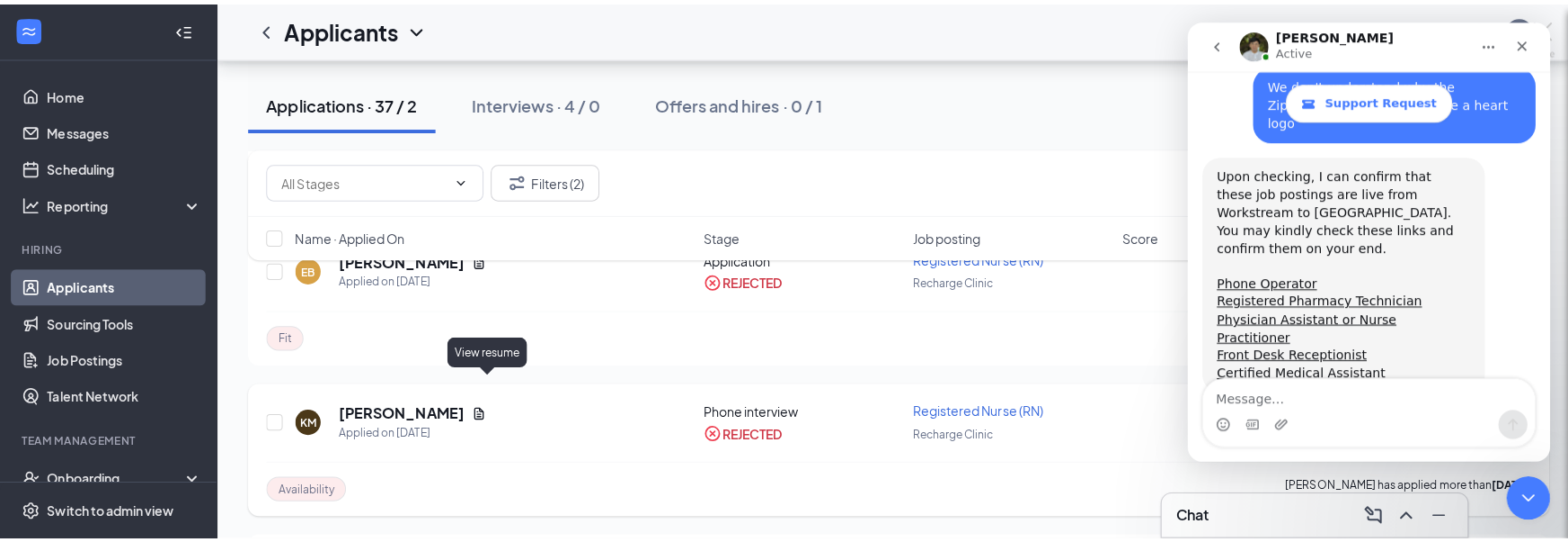
scroll to position [1058, 0]
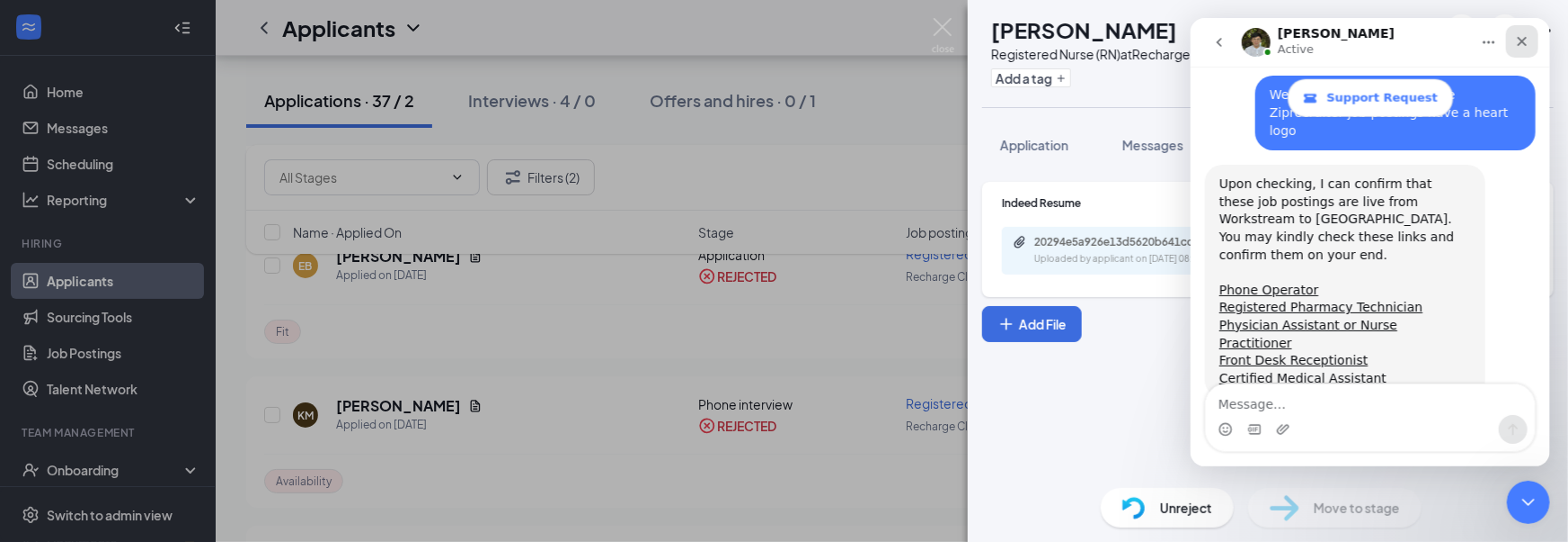
click at [1527, 44] on icon "Close" at bounding box center [1521, 41] width 14 height 14
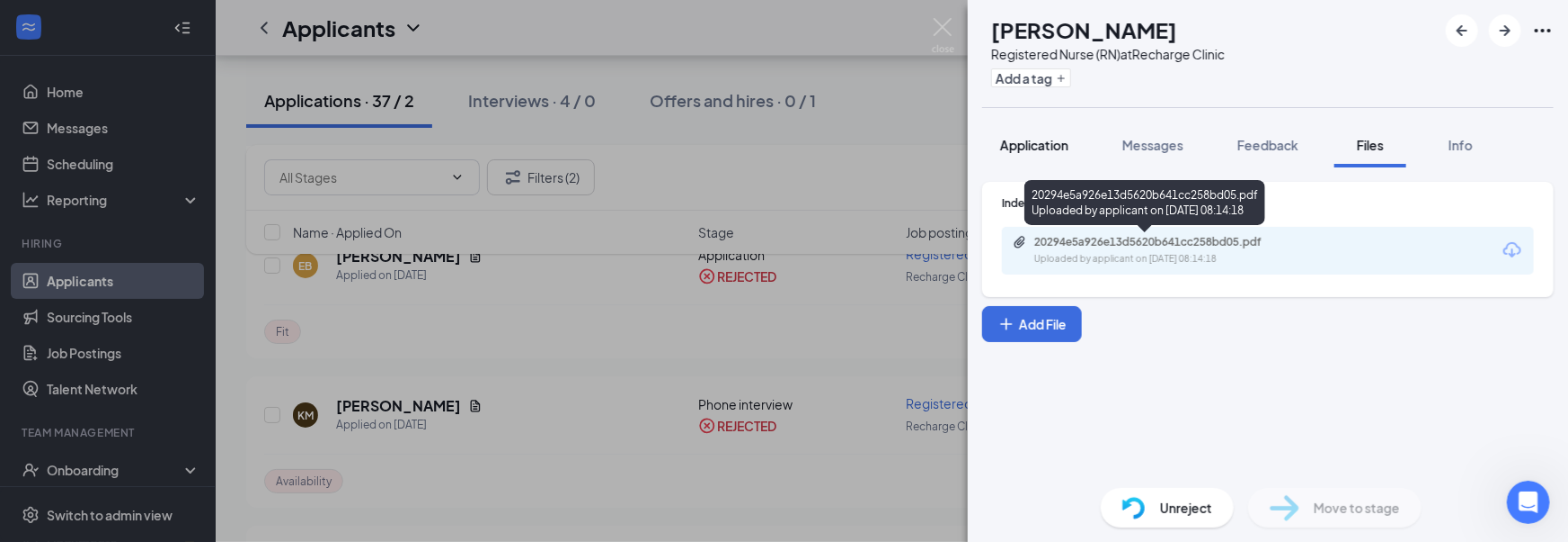
click at [1047, 159] on button "Application" at bounding box center [1034, 145] width 105 height 45
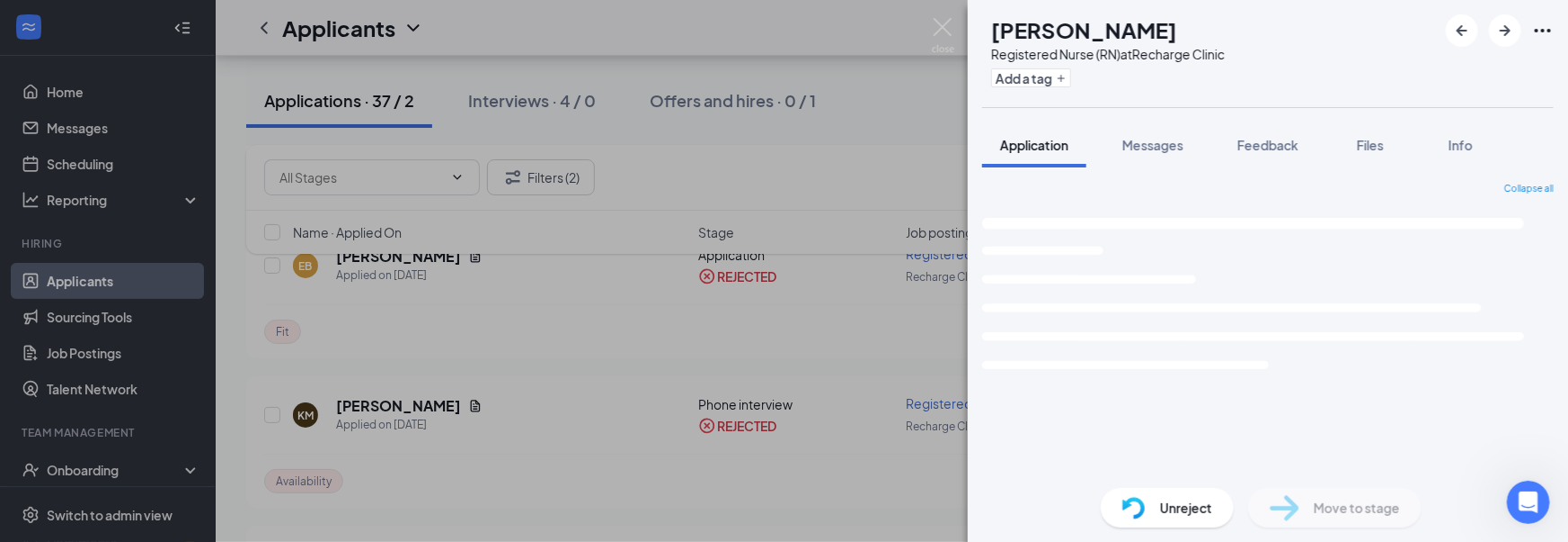
drag, startPoint x: 1041, startPoint y: 146, endPoint x: 1046, endPoint y: 248, distance: 102.1
click at [1041, 146] on span "Application" at bounding box center [1034, 144] width 69 height 16
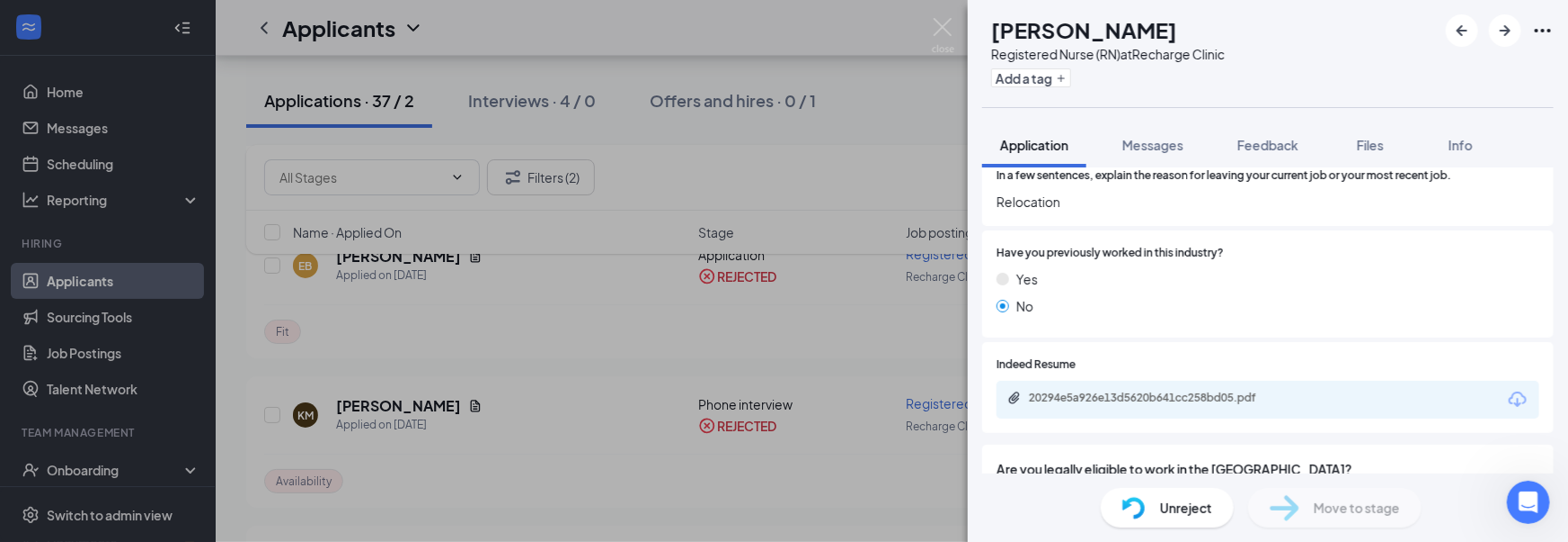
scroll to position [839, 0]
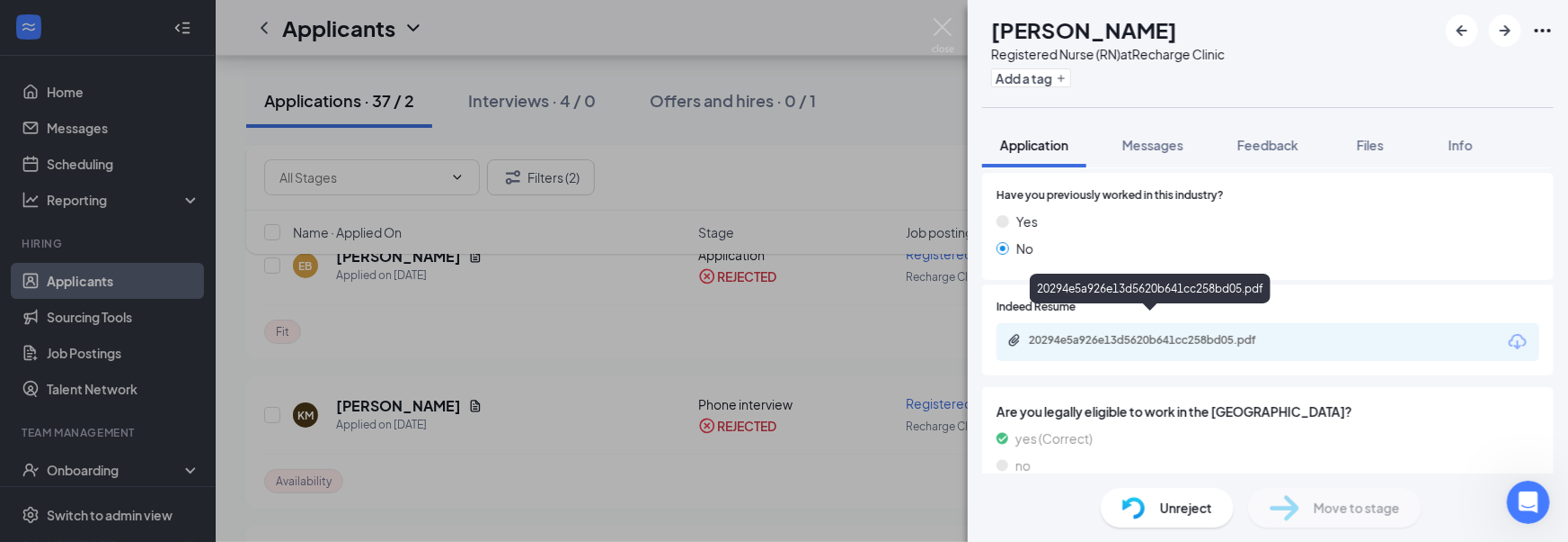
click at [1093, 333] on div "20294e5a926e13d5620b641cc258bd05.pdf" at bounding box center [1155, 339] width 251 height 14
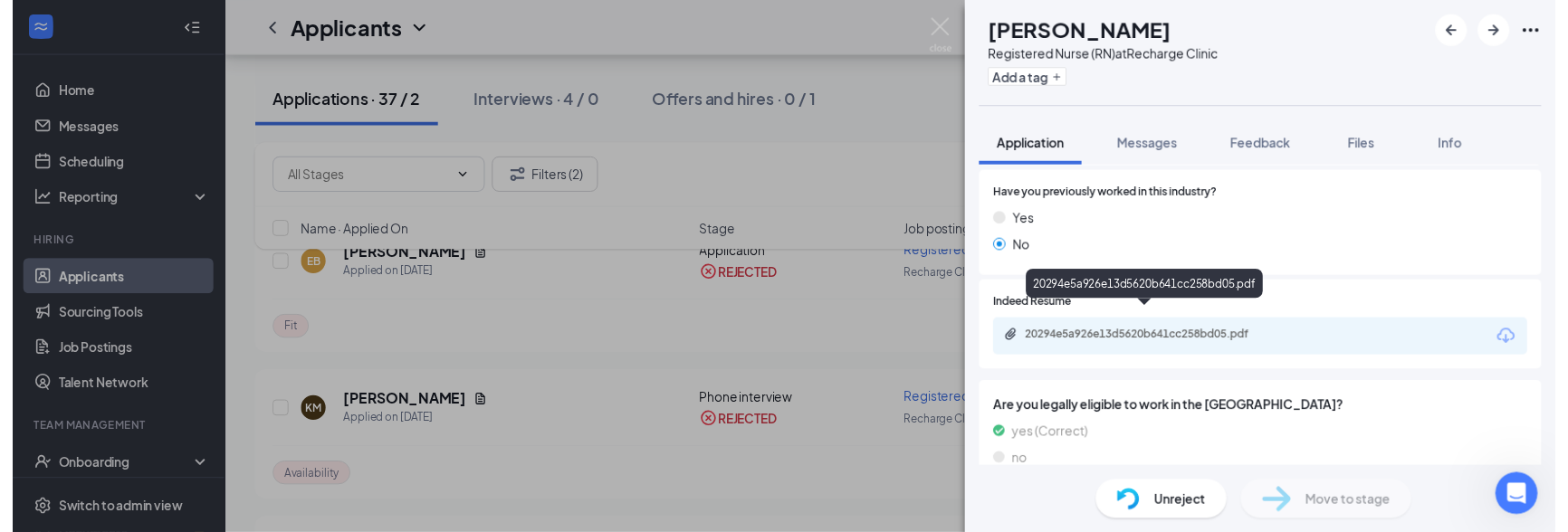
scroll to position [1134, 0]
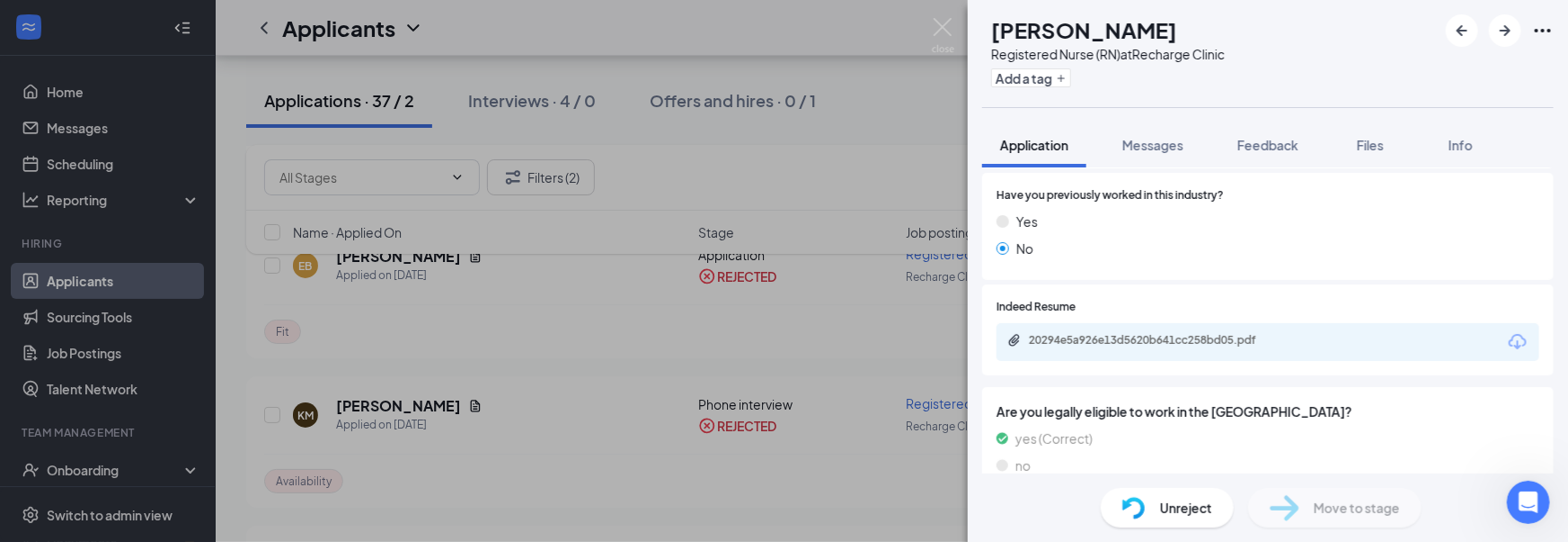
drag, startPoint x: 737, startPoint y: 269, endPoint x: 702, endPoint y: 279, distance: 36.4
click at [736, 269] on div "KM KRISTINA MERRICK Registered Nurse (RN) at Recharge Clinic Add a tag Applicat…" at bounding box center [784, 271] width 1568 height 542
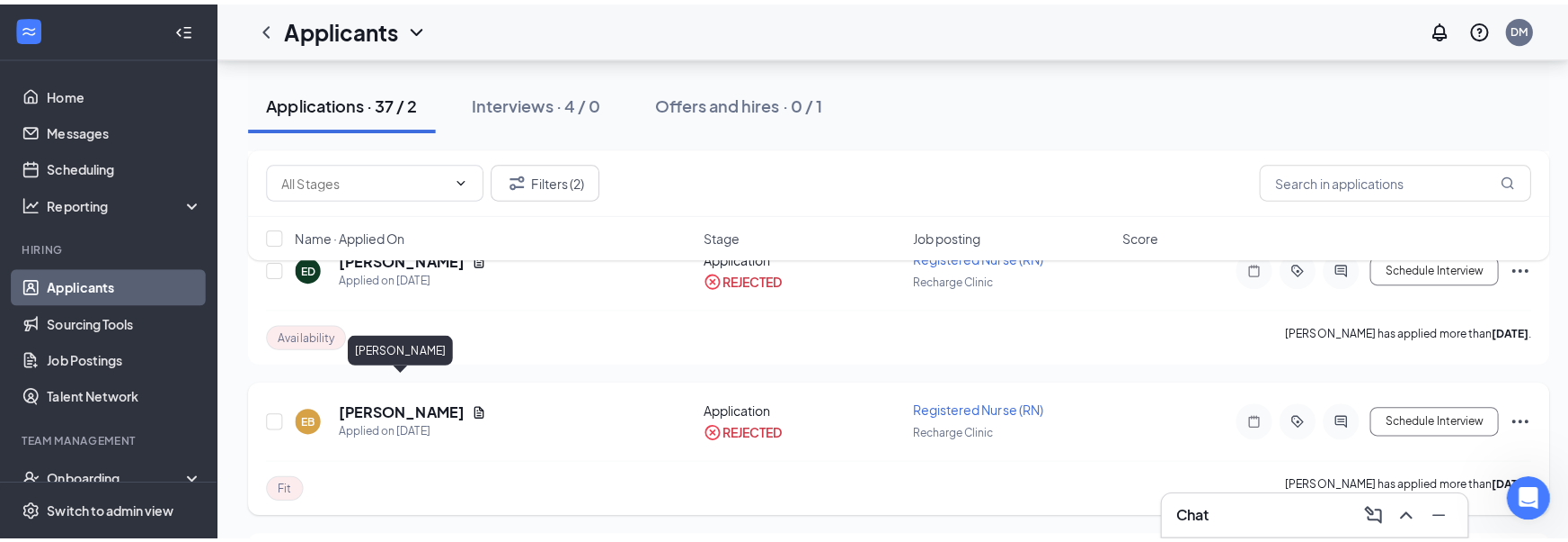
scroll to position [3286, 0]
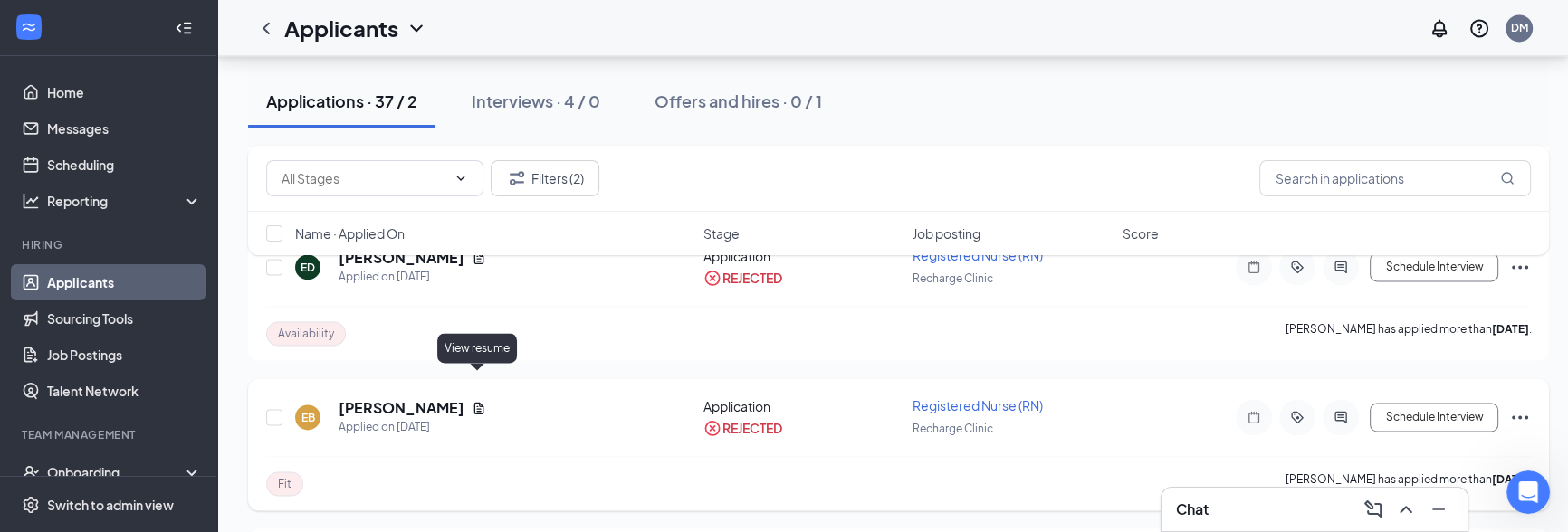
drag, startPoint x: 340, startPoint y: 377, endPoint x: 488, endPoint y: 374, distance: 148.0
click at [488, 398] on div "EB Evanucia Barbosa Applied on Jun 14" at bounding box center [493, 417] width 397 height 38
click at [480, 401] on icon "Document" at bounding box center [478, 408] width 14 height 14
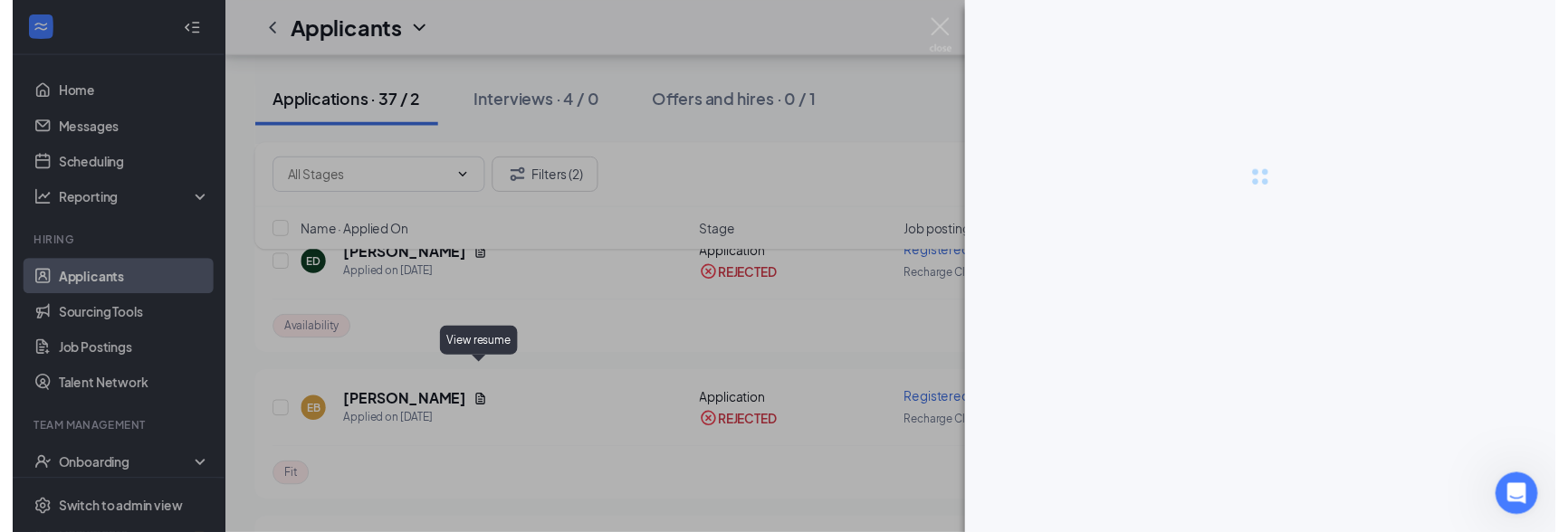
scroll to position [1134, 0]
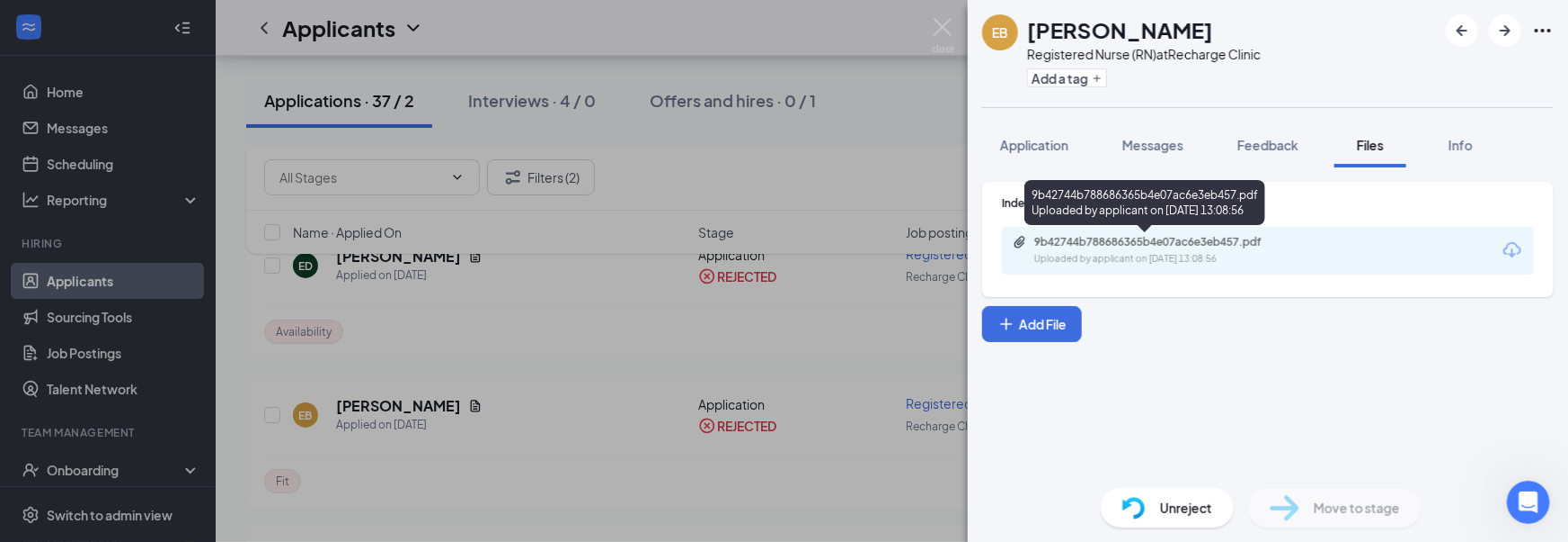
click at [1117, 256] on div "Uploaded by applicant on Jun 14, 2025 at 13:08:56" at bounding box center [1169, 258] width 269 height 14
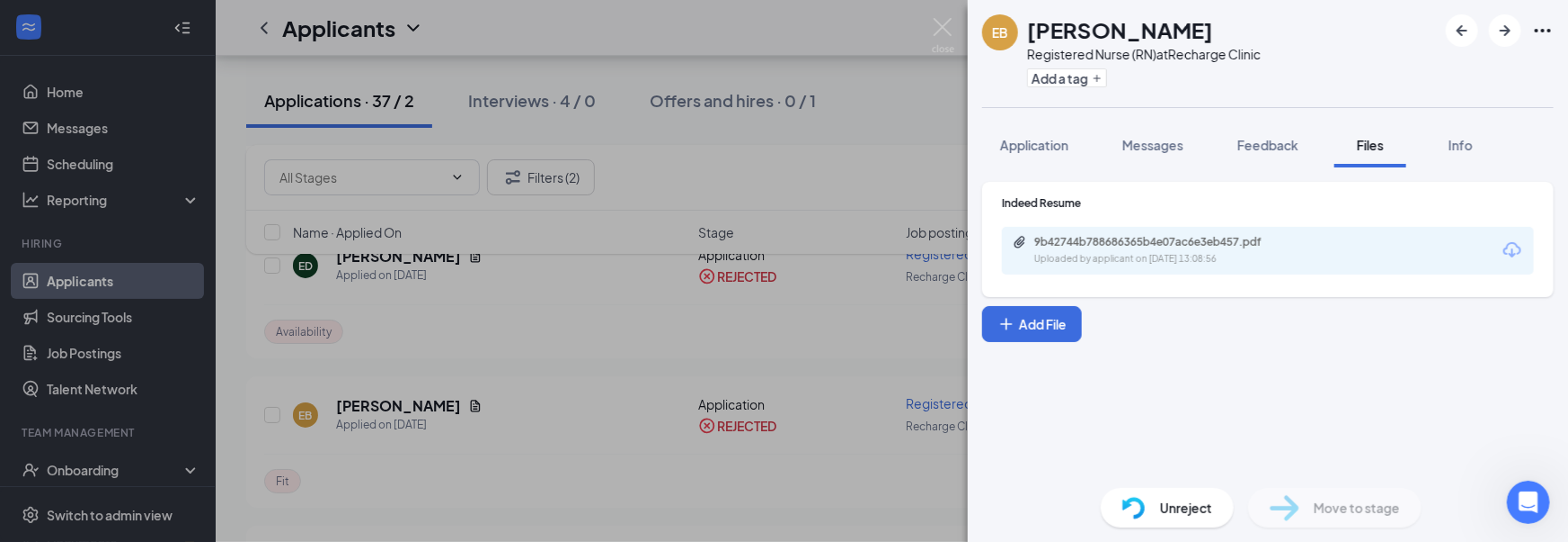
click at [543, 293] on div "EB Evanucia Barbosa Registered Nurse (RN) at Recharge Clinic Add a tag Applicat…" at bounding box center [784, 271] width 1568 height 542
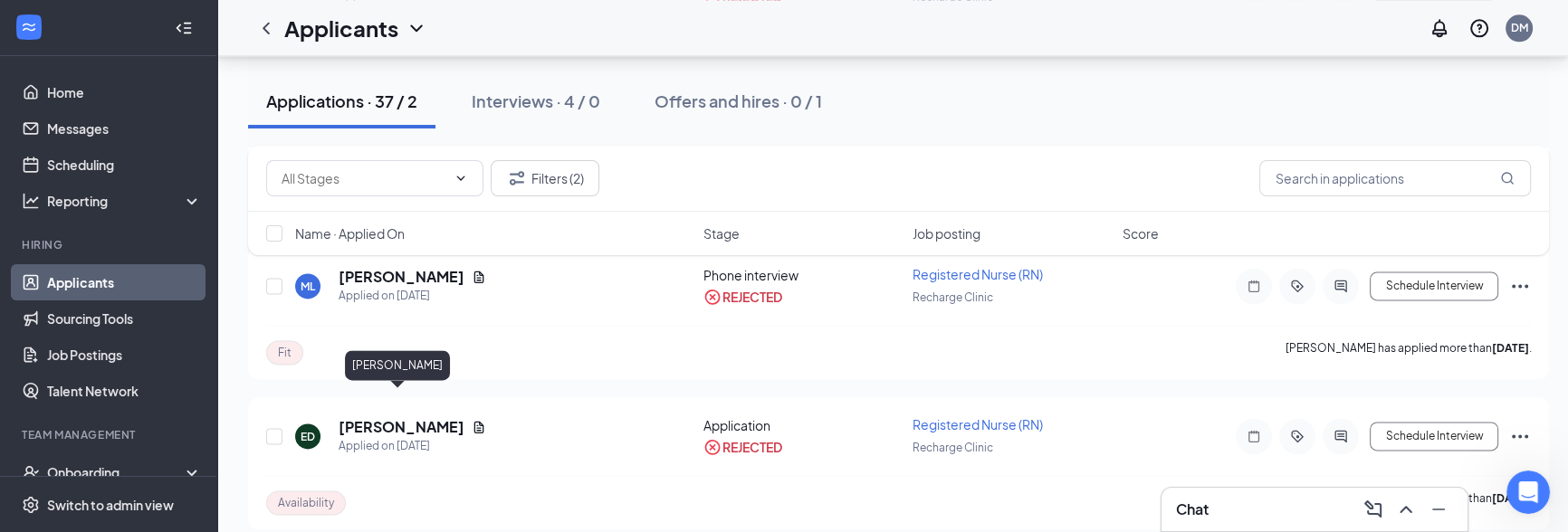
scroll to position [3126, 0]
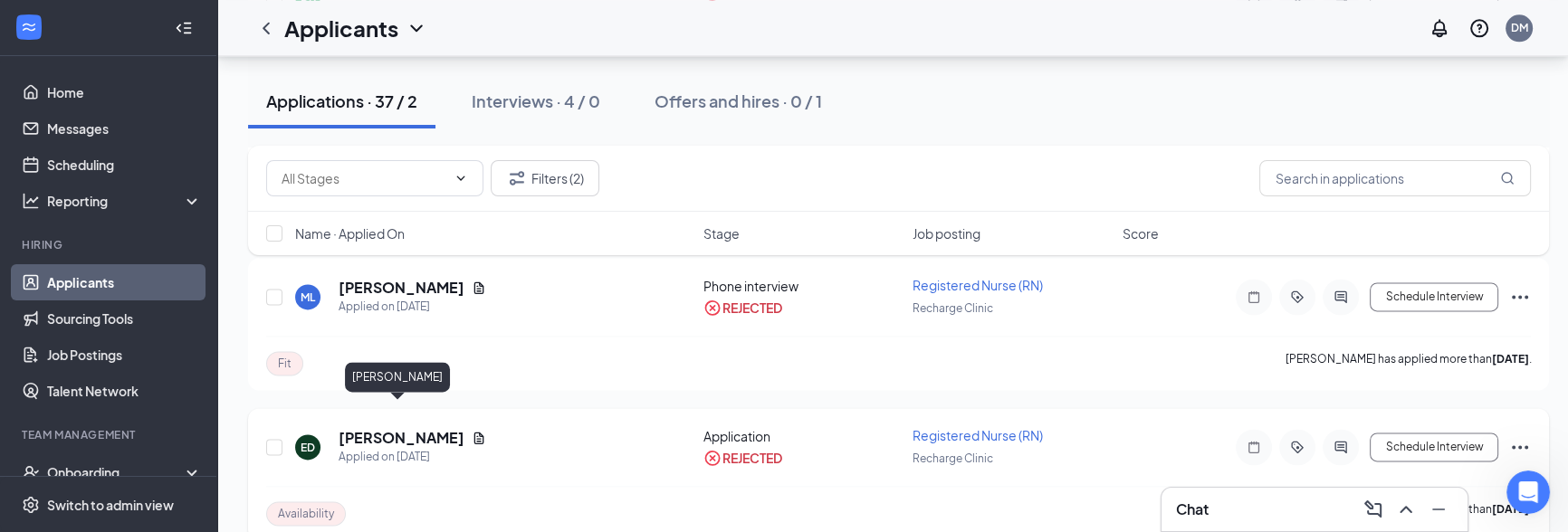
drag, startPoint x: 335, startPoint y: 410, endPoint x: 452, endPoint y: 412, distance: 117.0
click at [452, 428] on div "ED Eileen Donnelly Applied on Jun 18" at bounding box center [493, 447] width 397 height 38
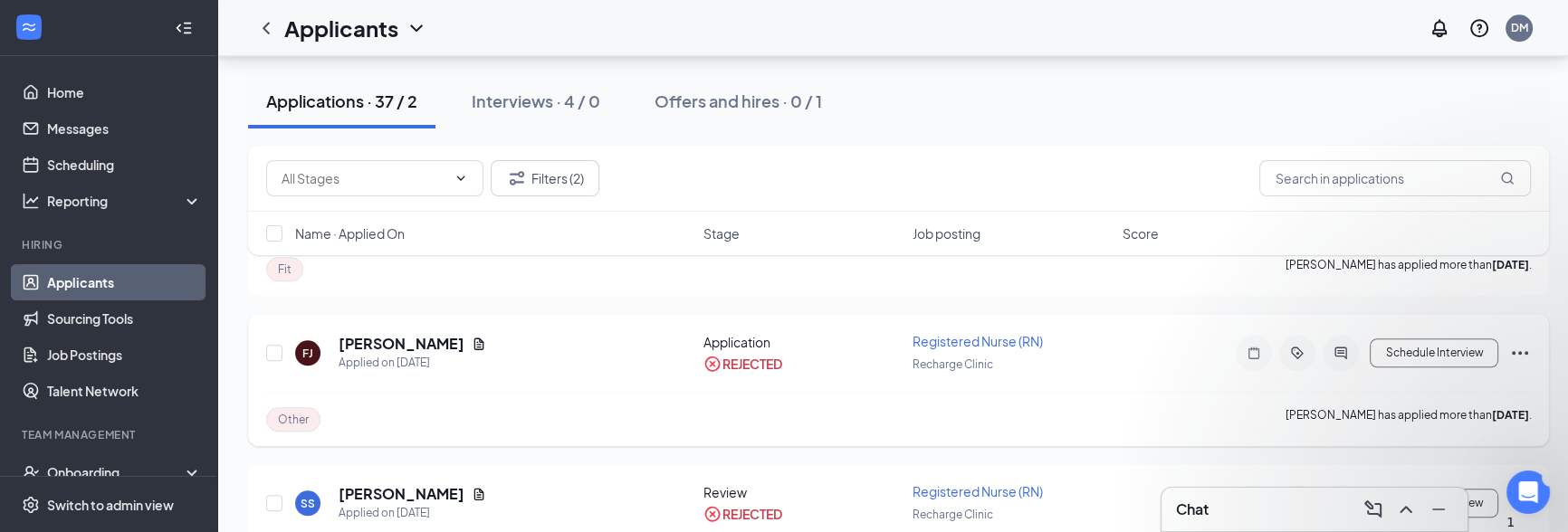
scroll to position [1928, 0]
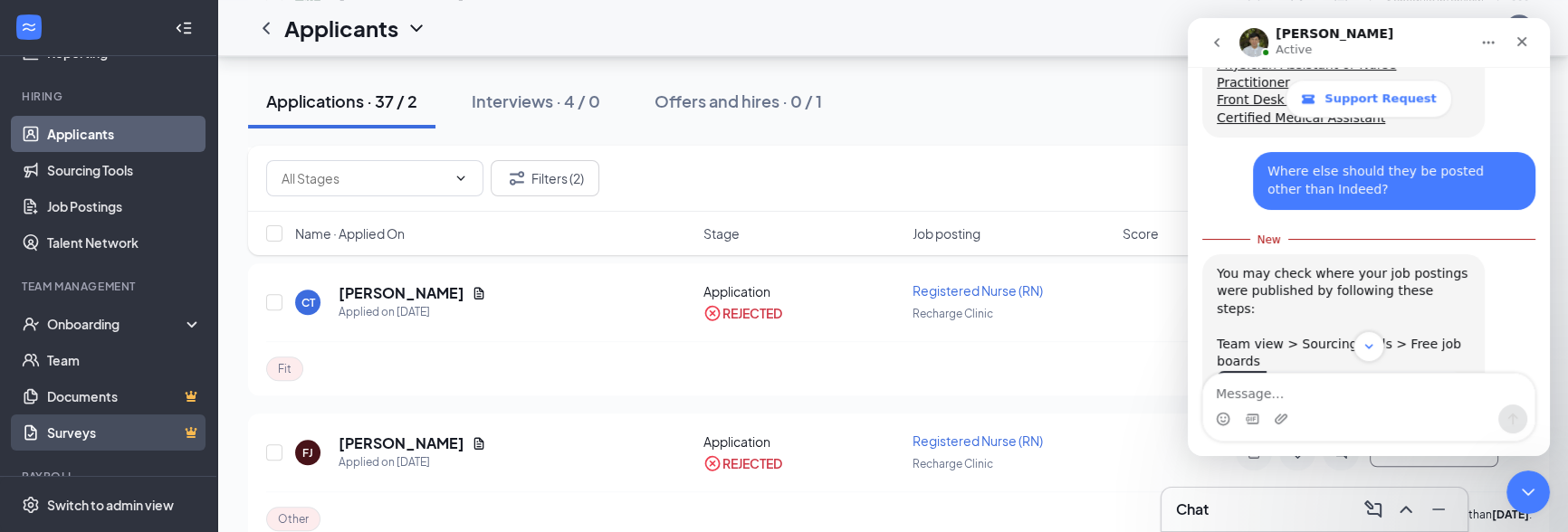
scroll to position [158, 0]
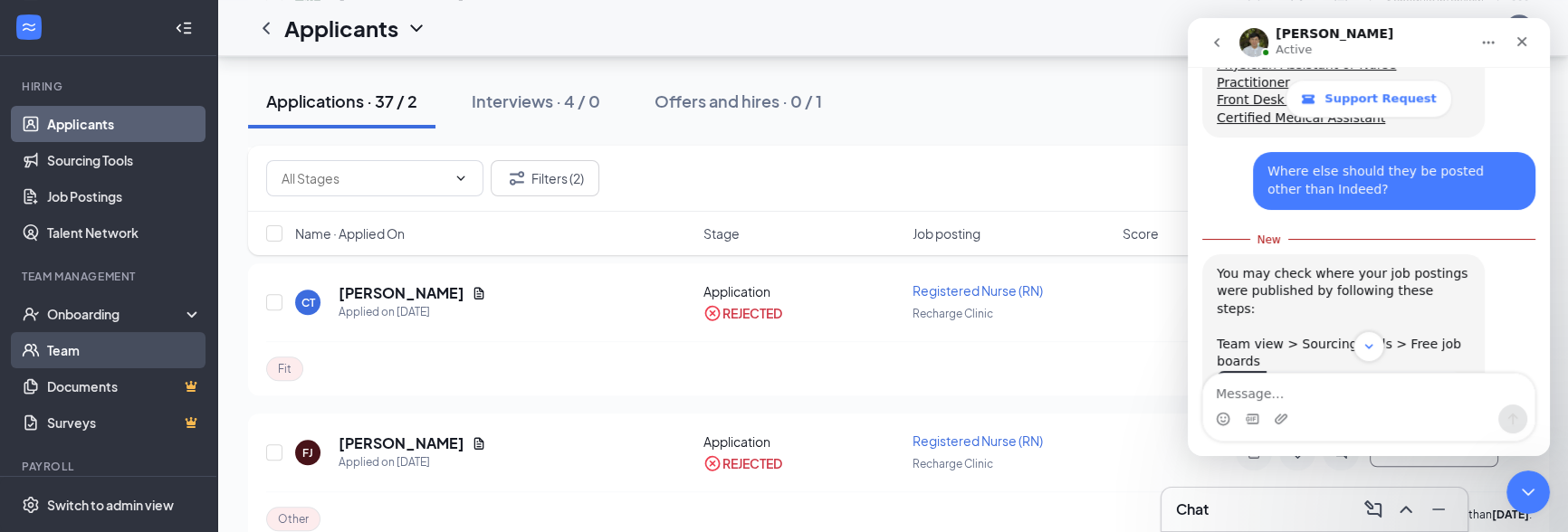
click at [99, 347] on link "Team" at bounding box center [124, 350] width 155 height 36
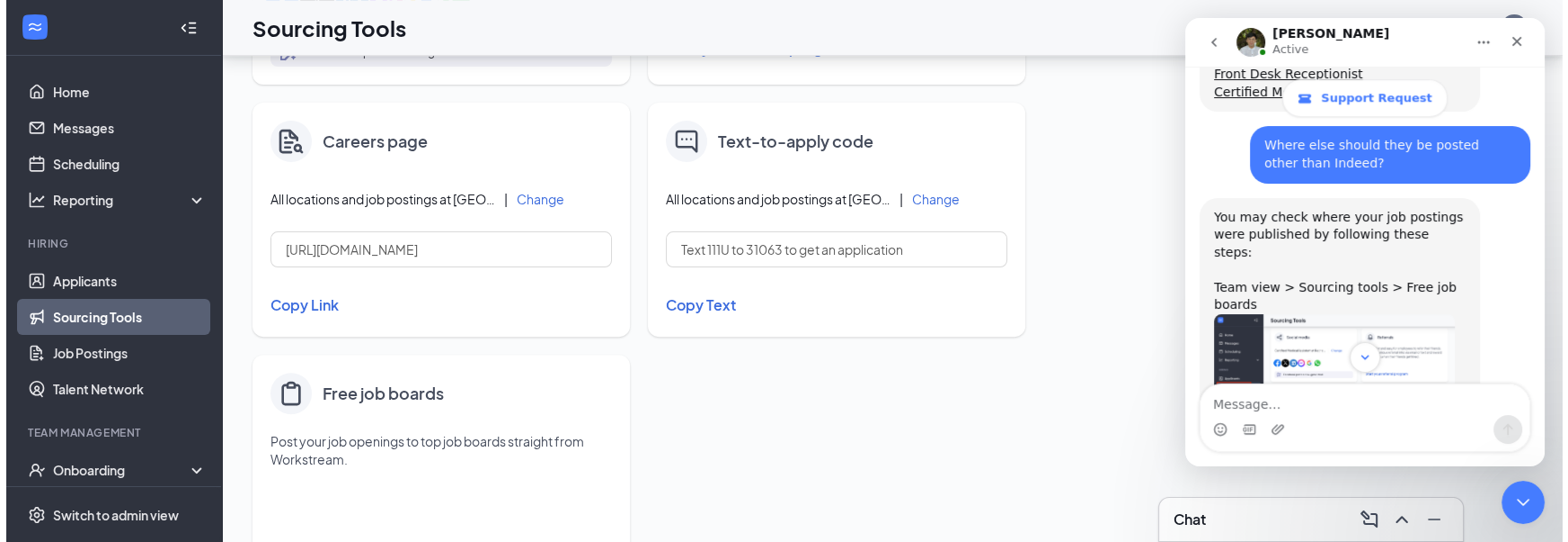
scroll to position [863, 0]
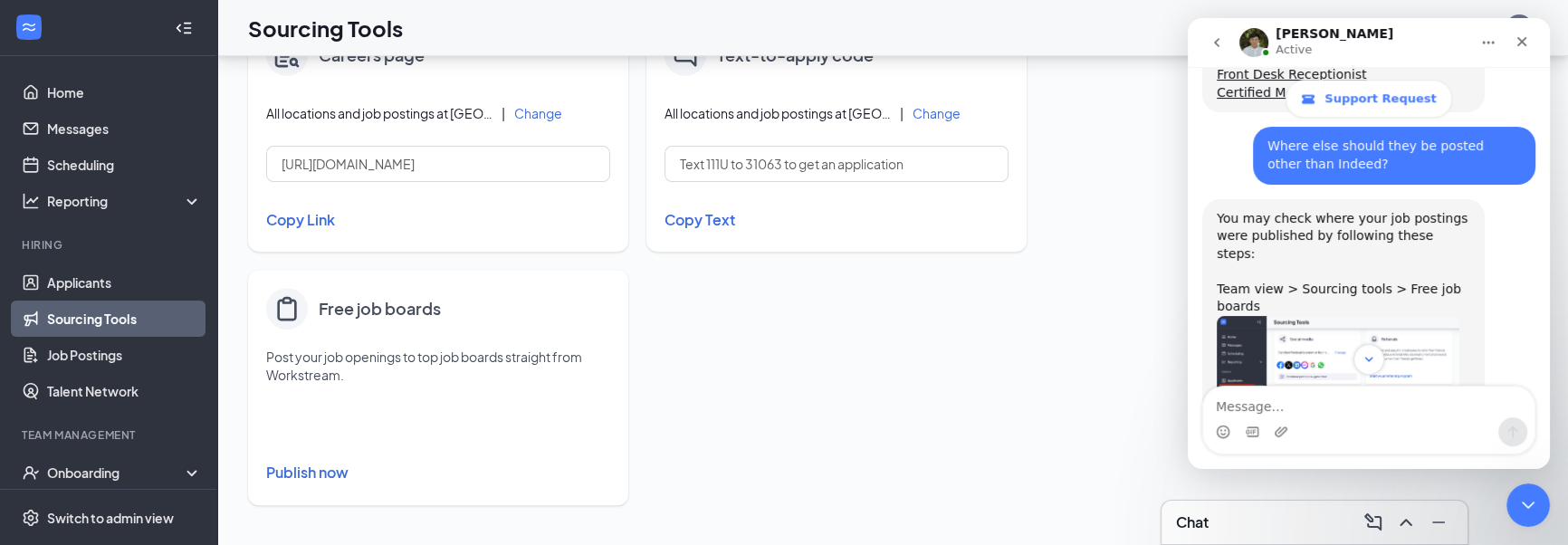
click at [338, 468] on button "Publish now" at bounding box center [438, 472] width 344 height 29
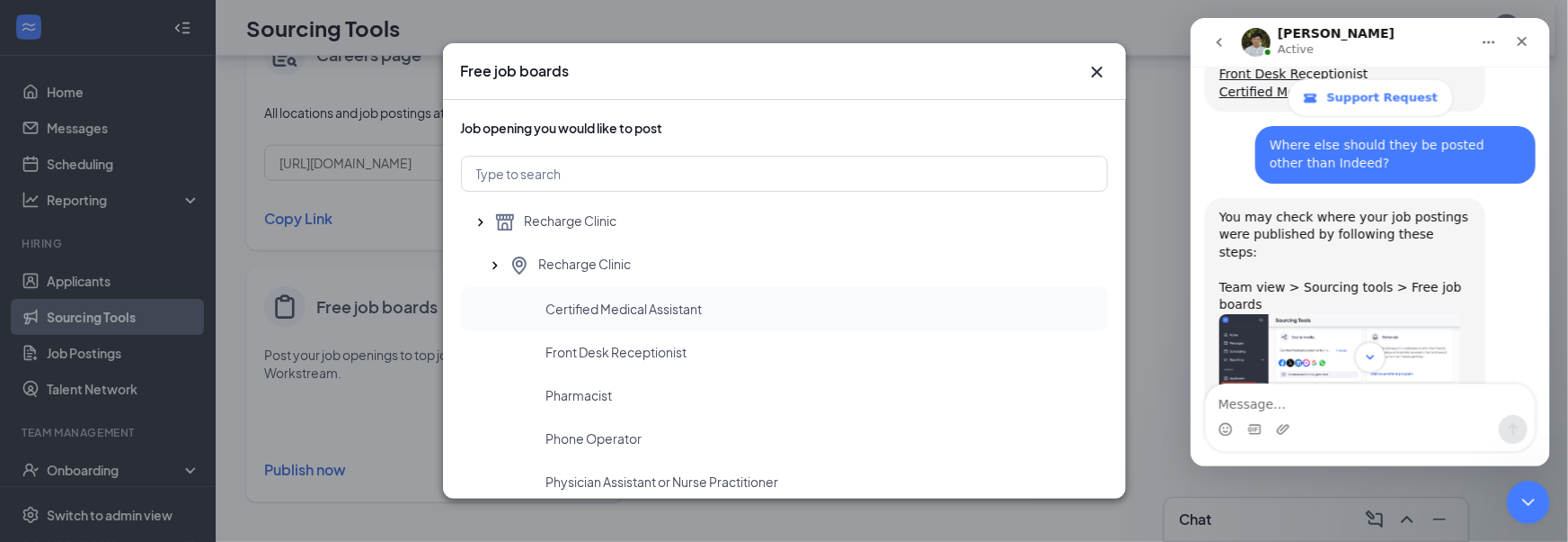
click at [510, 297] on div "Certified Medical Assistant" at bounding box center [784, 308] width 647 height 43
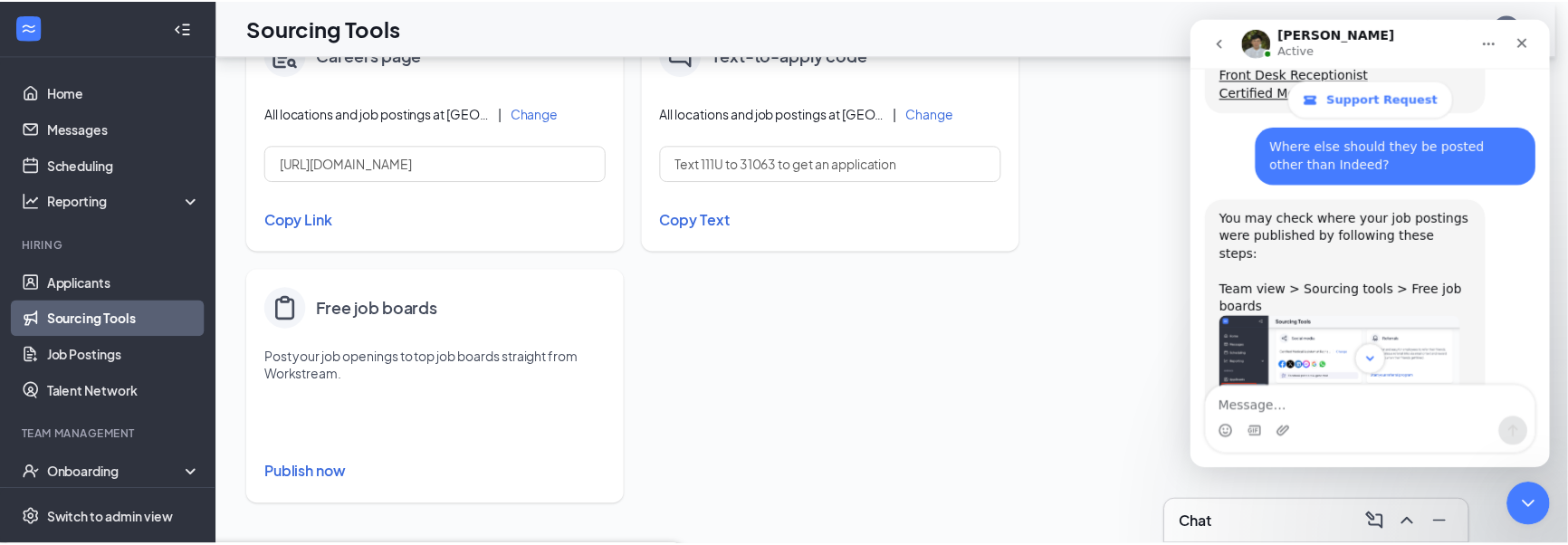
scroll to position [0, 0]
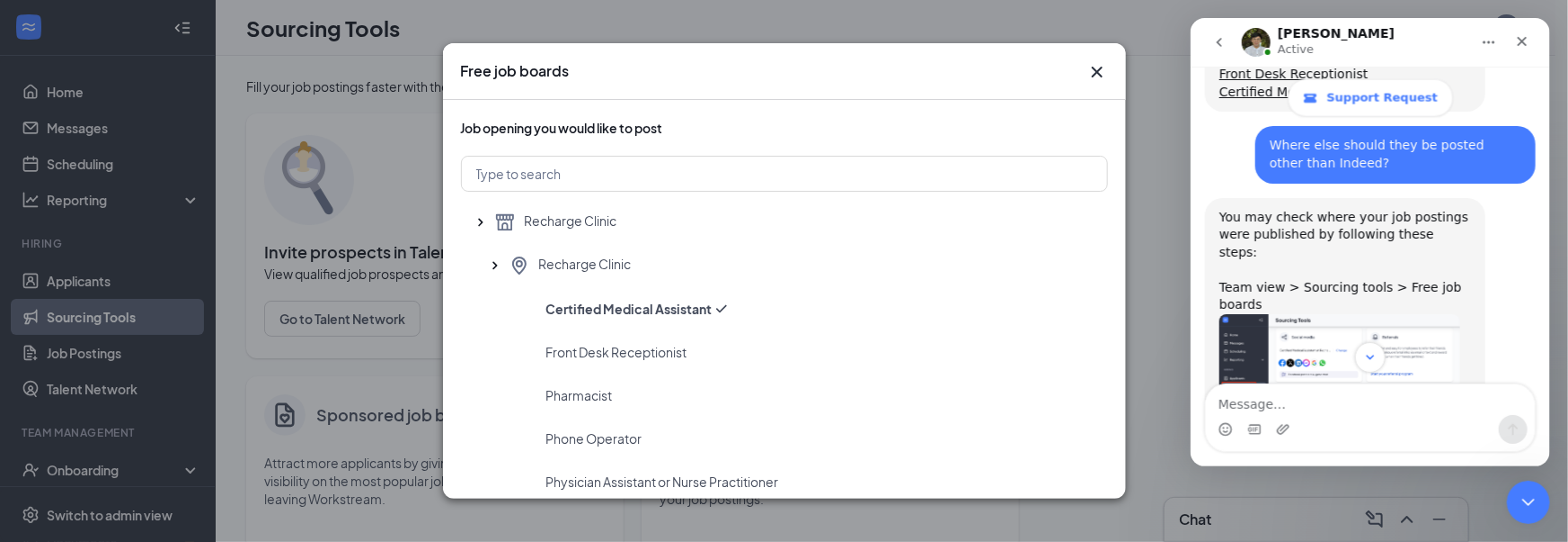
click at [1094, 76] on icon "Cross" at bounding box center [1097, 72] width 22 height 22
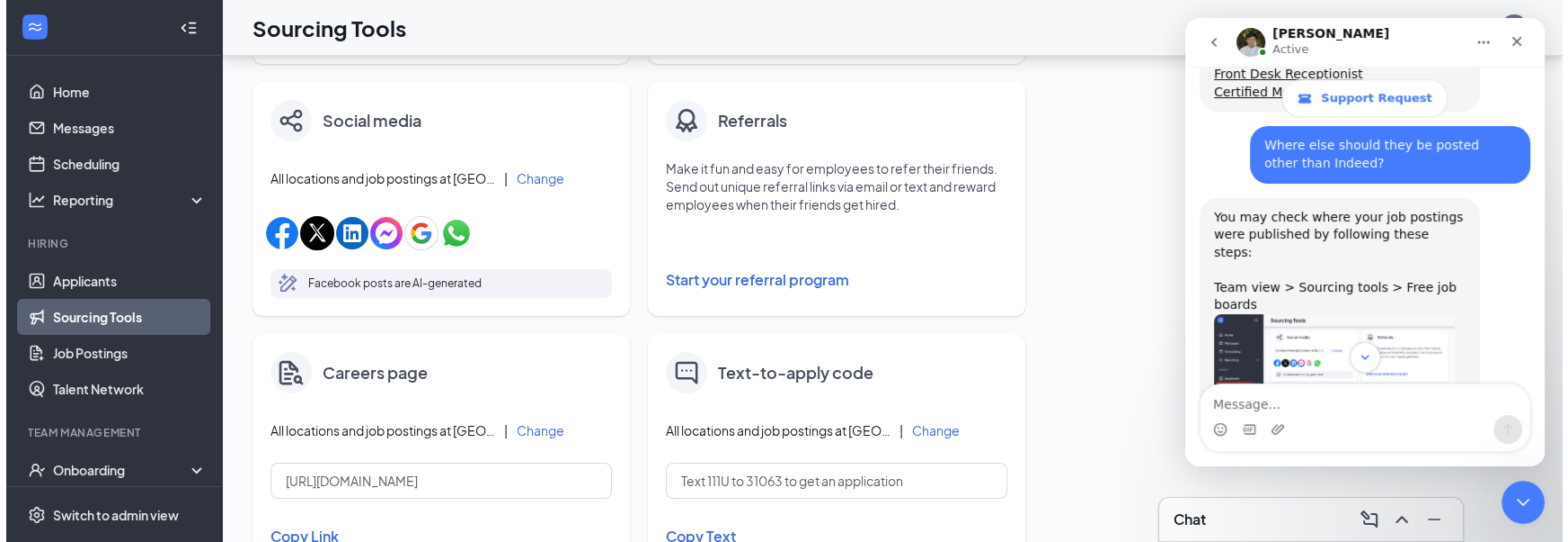
scroll to position [863, 0]
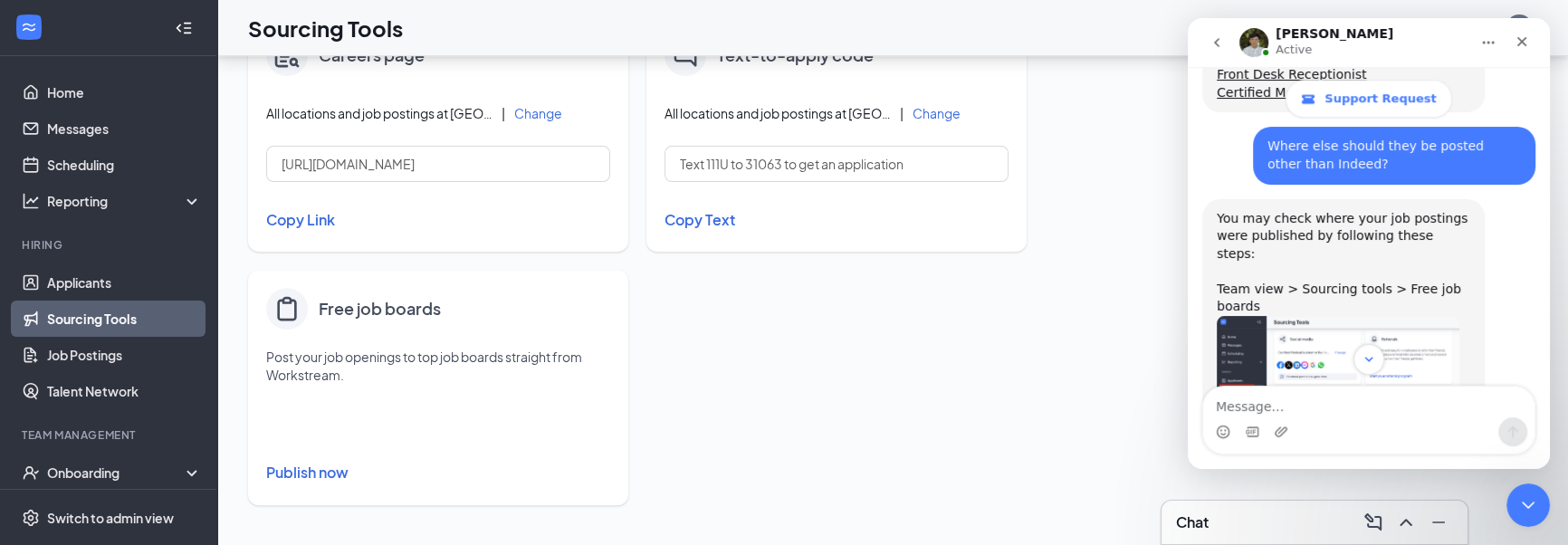
click at [321, 478] on button "Publish now" at bounding box center [438, 472] width 344 height 29
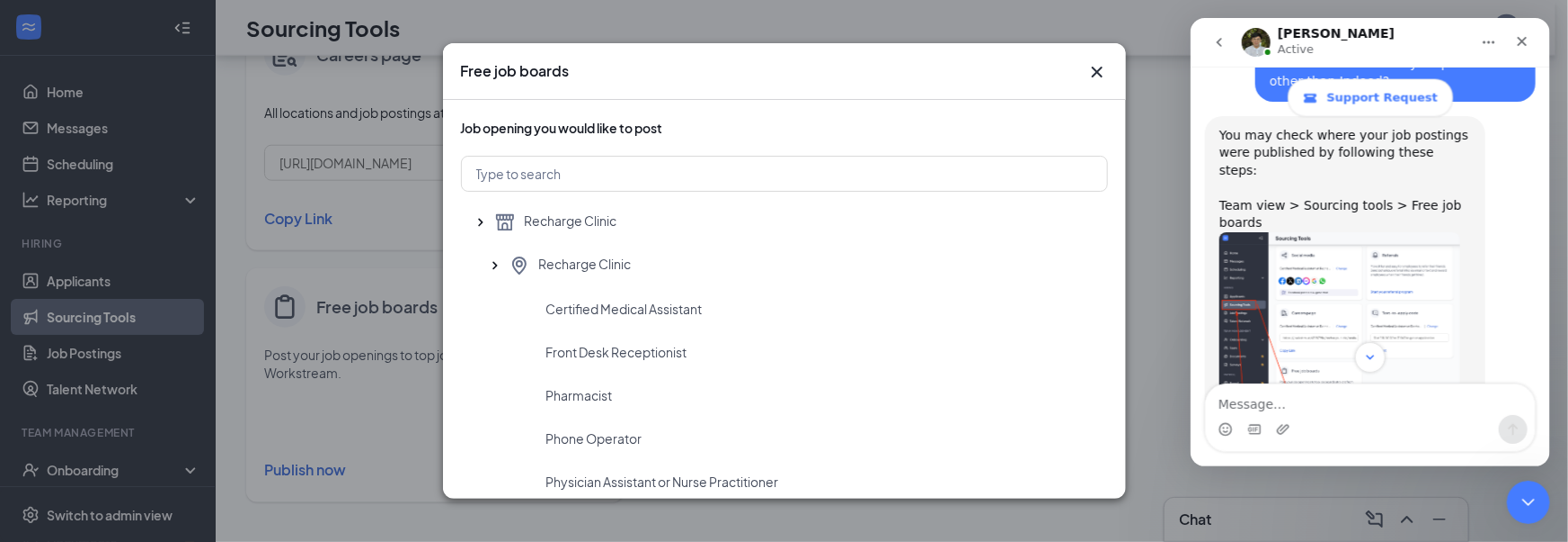
scroll to position [1451, 0]
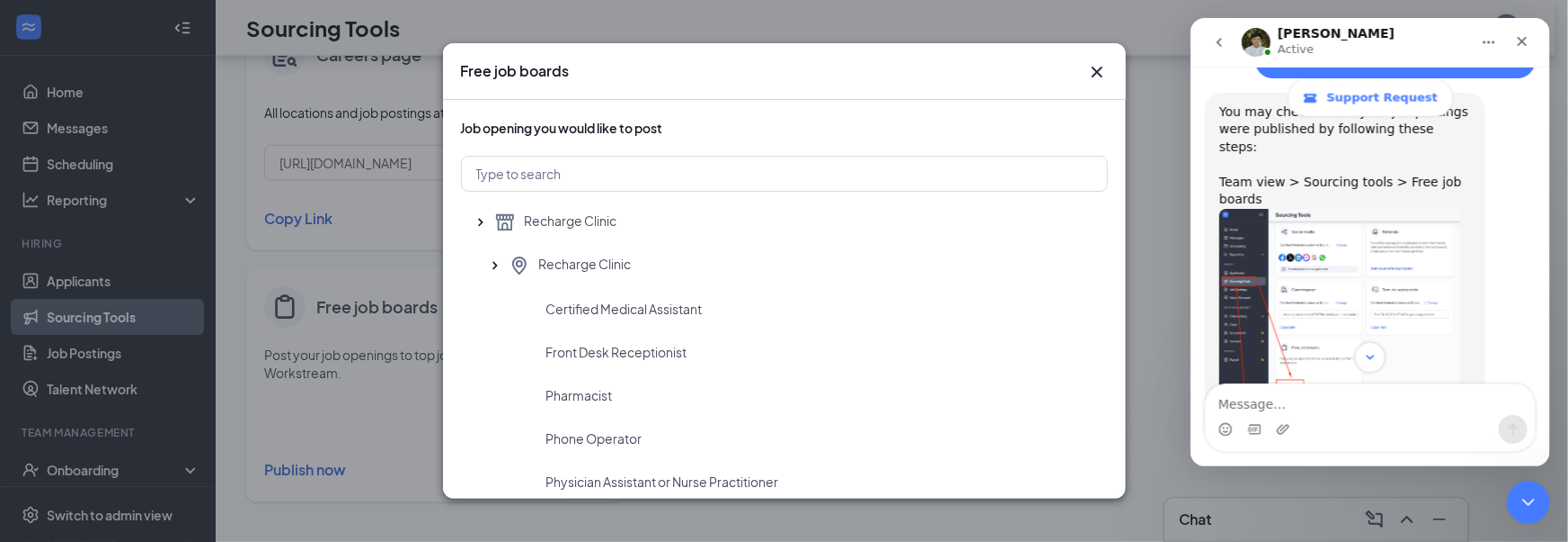
click at [1318, 214] on img "James says…" at bounding box center [1339, 304] width 241 height 192
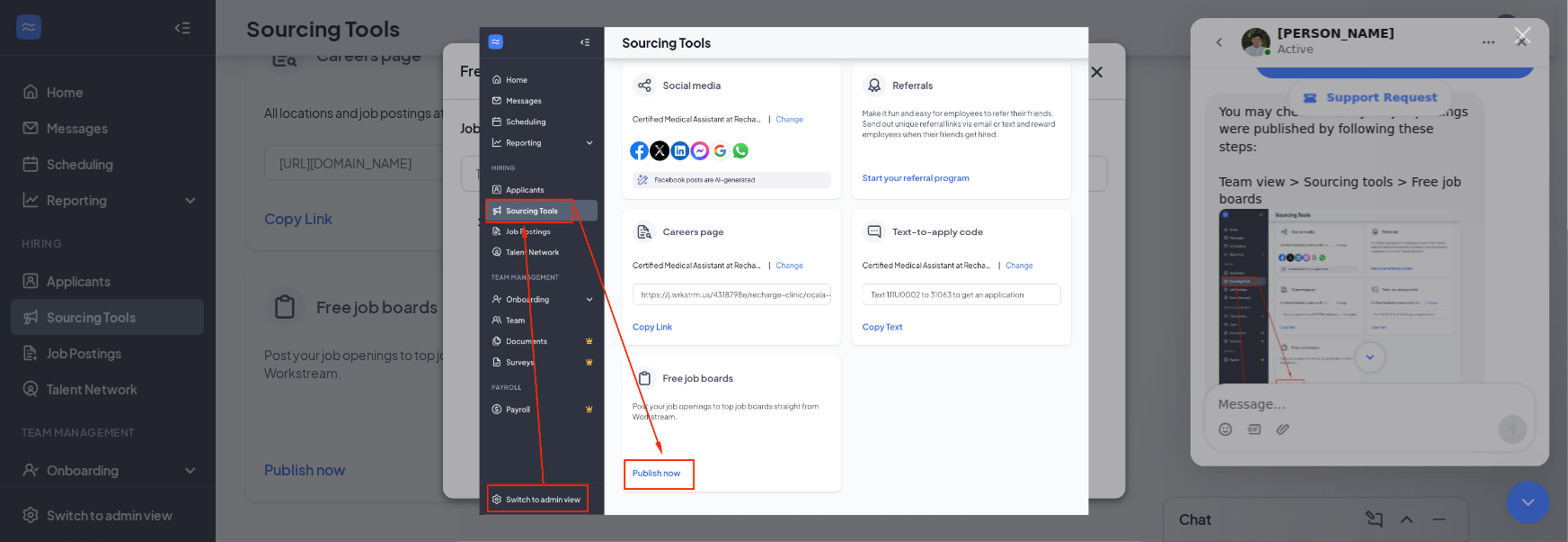
click at [1385, 279] on div "Intercom messenger" at bounding box center [784, 271] width 1568 height 542
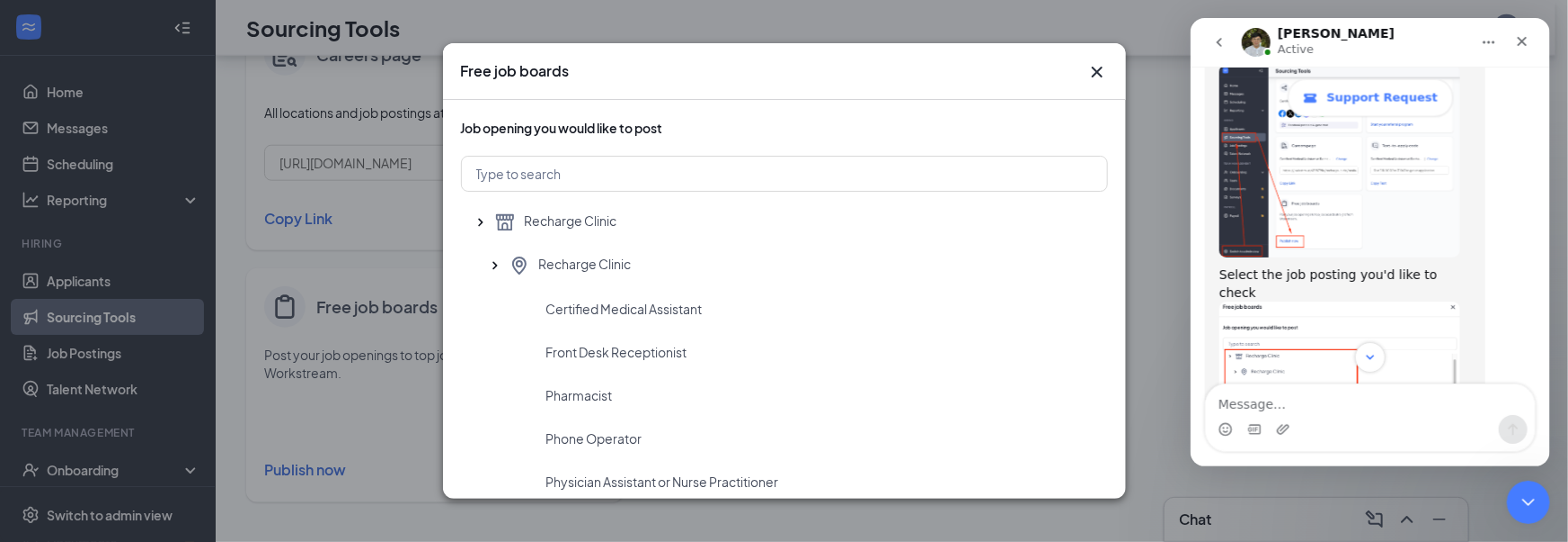
scroll to position [1596, 0]
click at [1339, 301] on img "James says…" at bounding box center [1339, 409] width 241 height 218
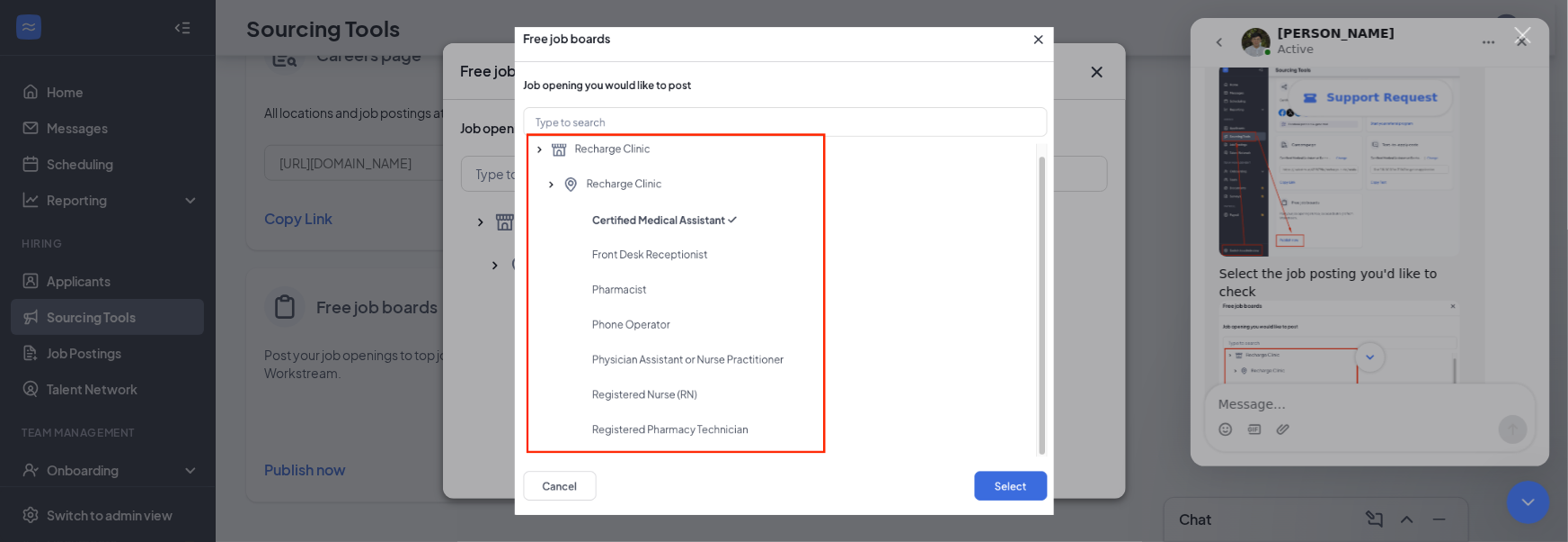
click at [1344, 309] on div "Intercom messenger" at bounding box center [784, 271] width 1568 height 542
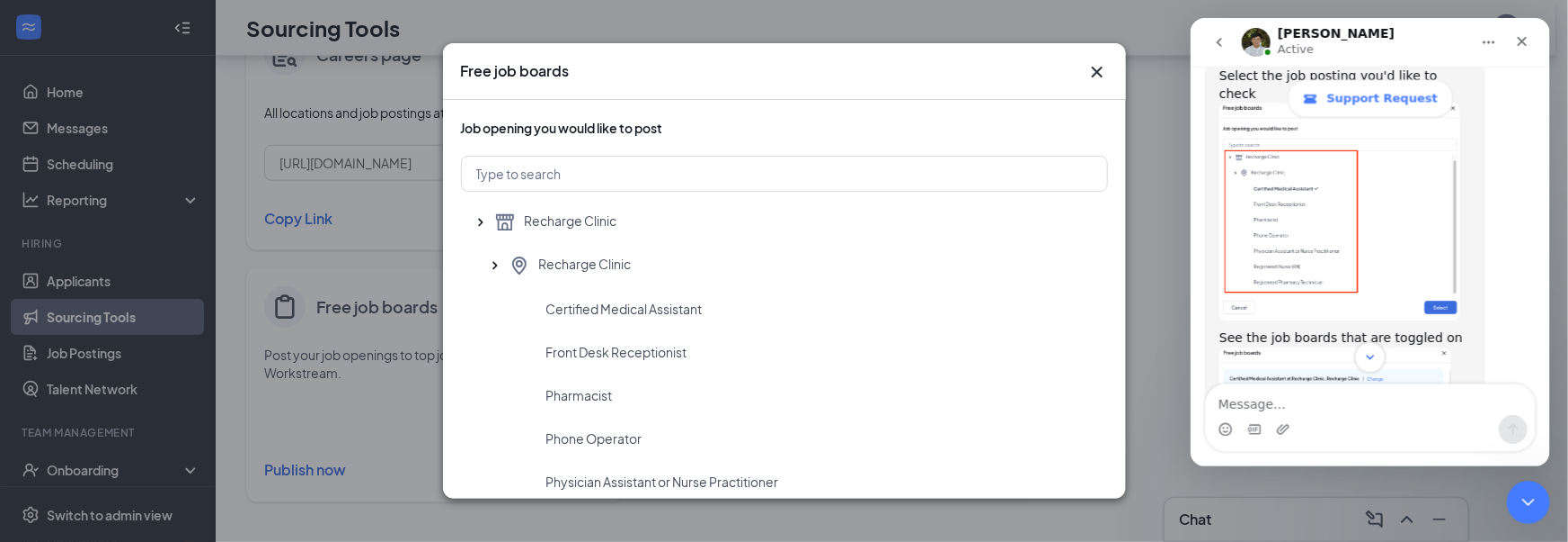
scroll to position [1839, 0]
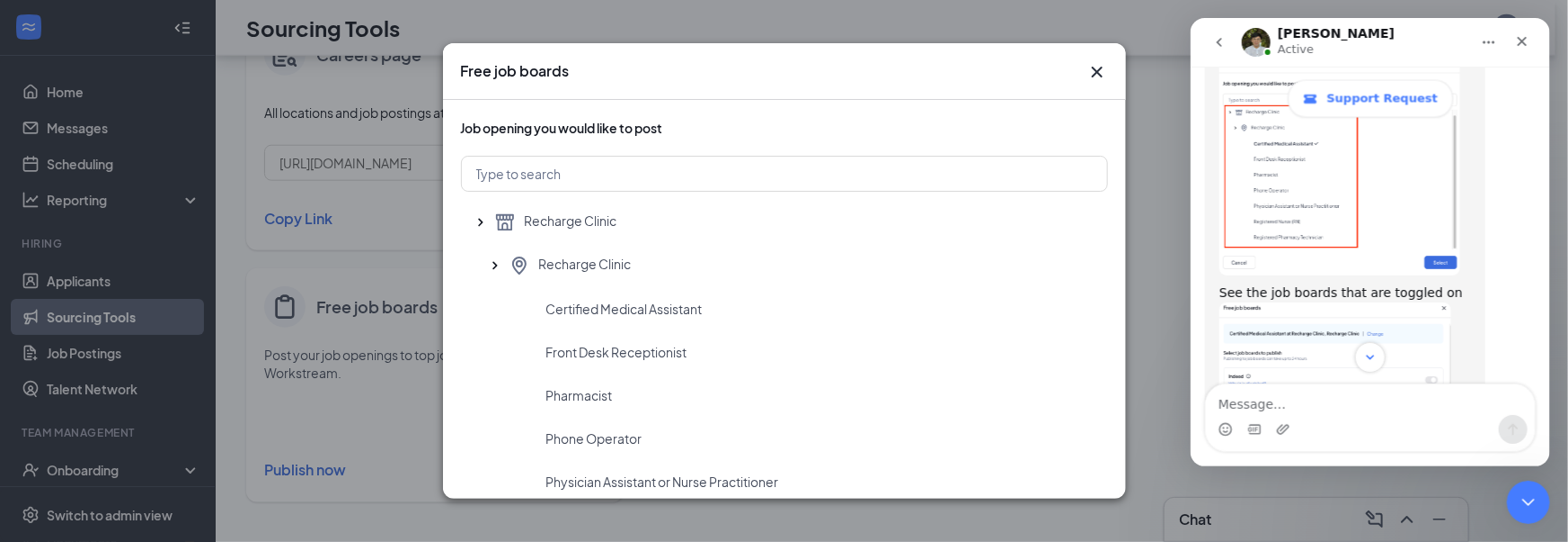
click at [1346, 303] on img "James says…" at bounding box center [1334, 423] width 232 height 241
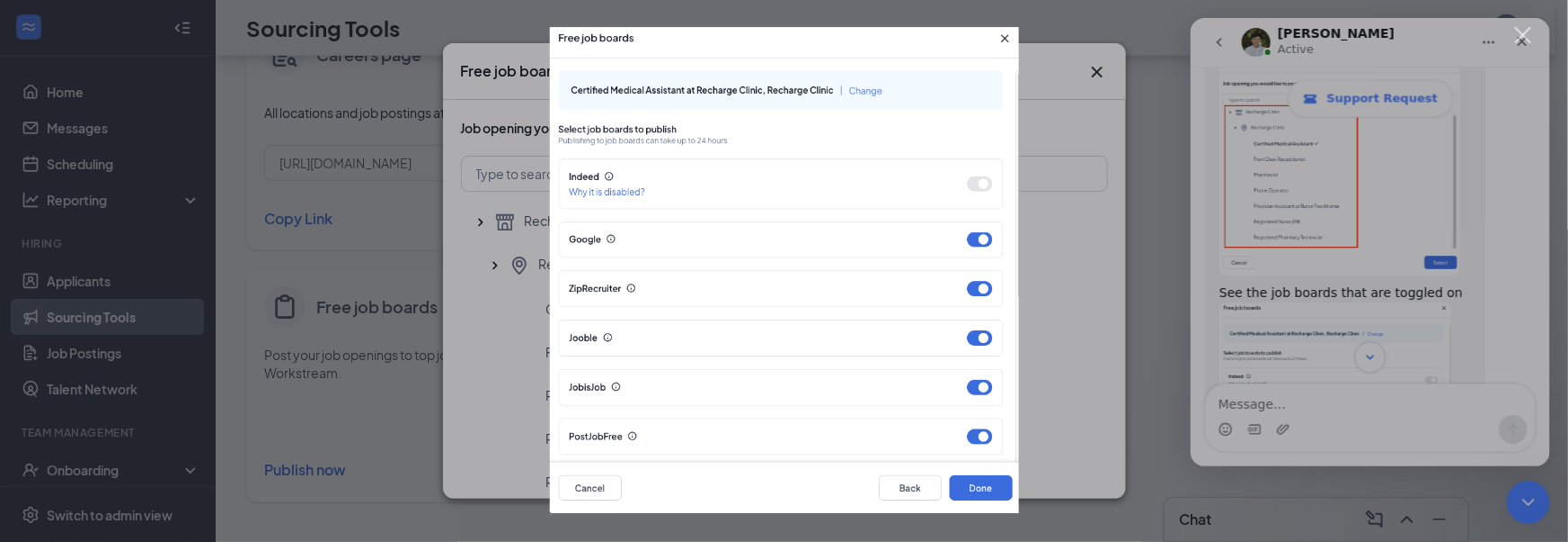
click at [1045, 297] on div "Intercom messenger" at bounding box center [784, 271] width 1568 height 542
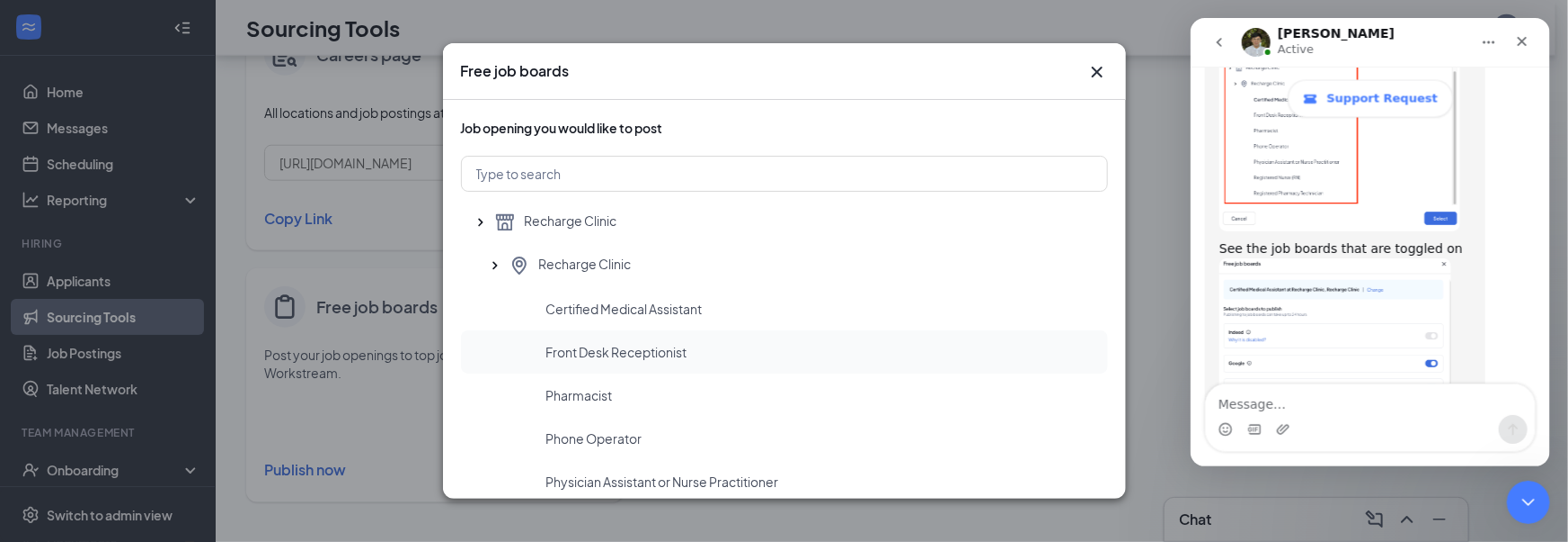
scroll to position [1886, 0]
click at [713, 311] on div "Certified Medical Assistant" at bounding box center [819, 305] width 547 height 18
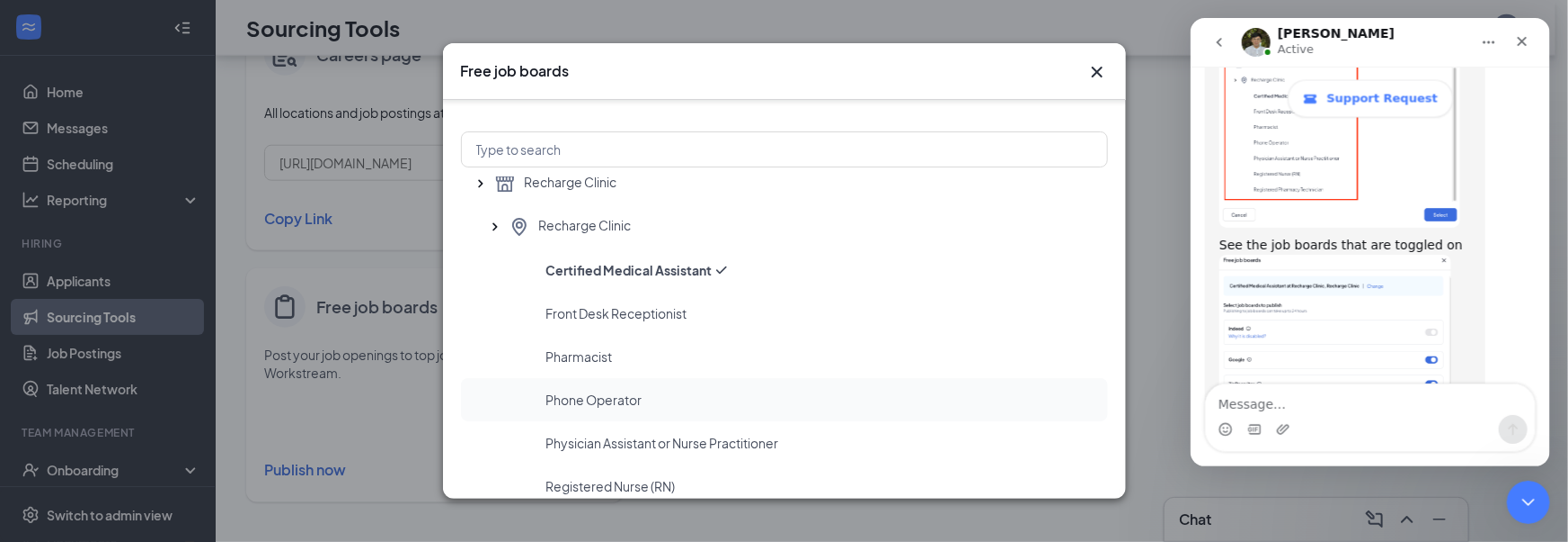
scroll to position [55, 0]
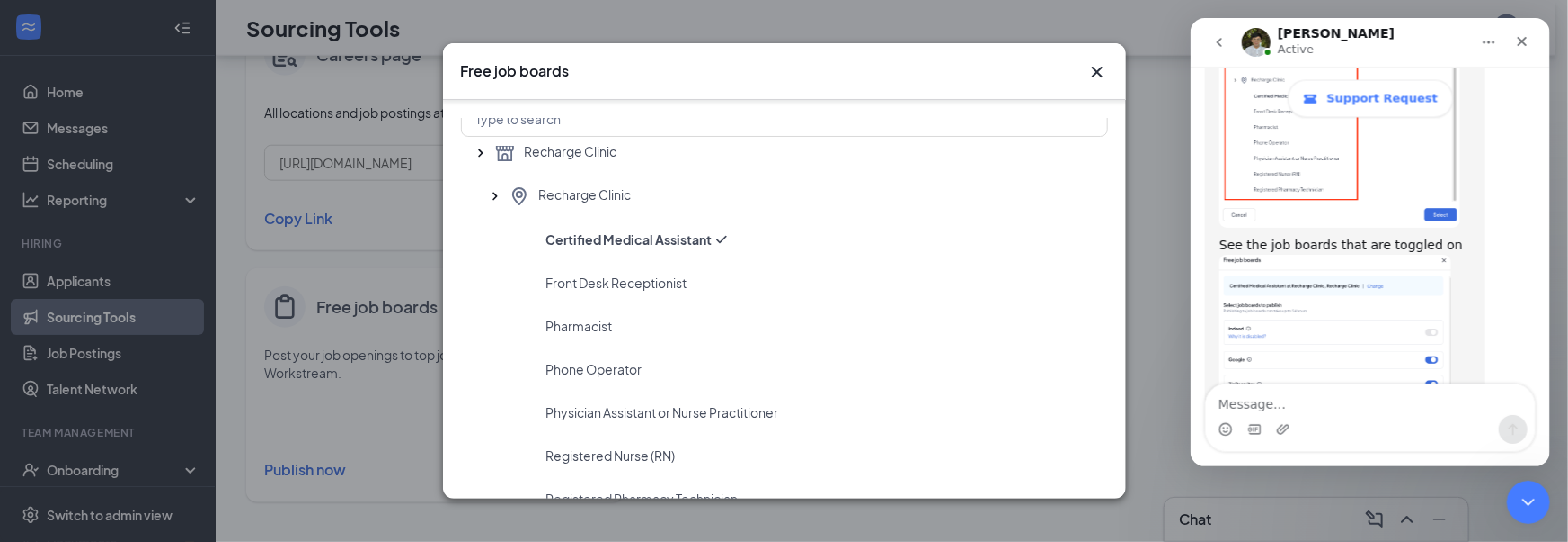
drag, startPoint x: 954, startPoint y: 74, endPoint x: 966, endPoint y: 72, distance: 12.2
click at [958, 61] on div "Free job boards" at bounding box center [768, 71] width 615 height 20
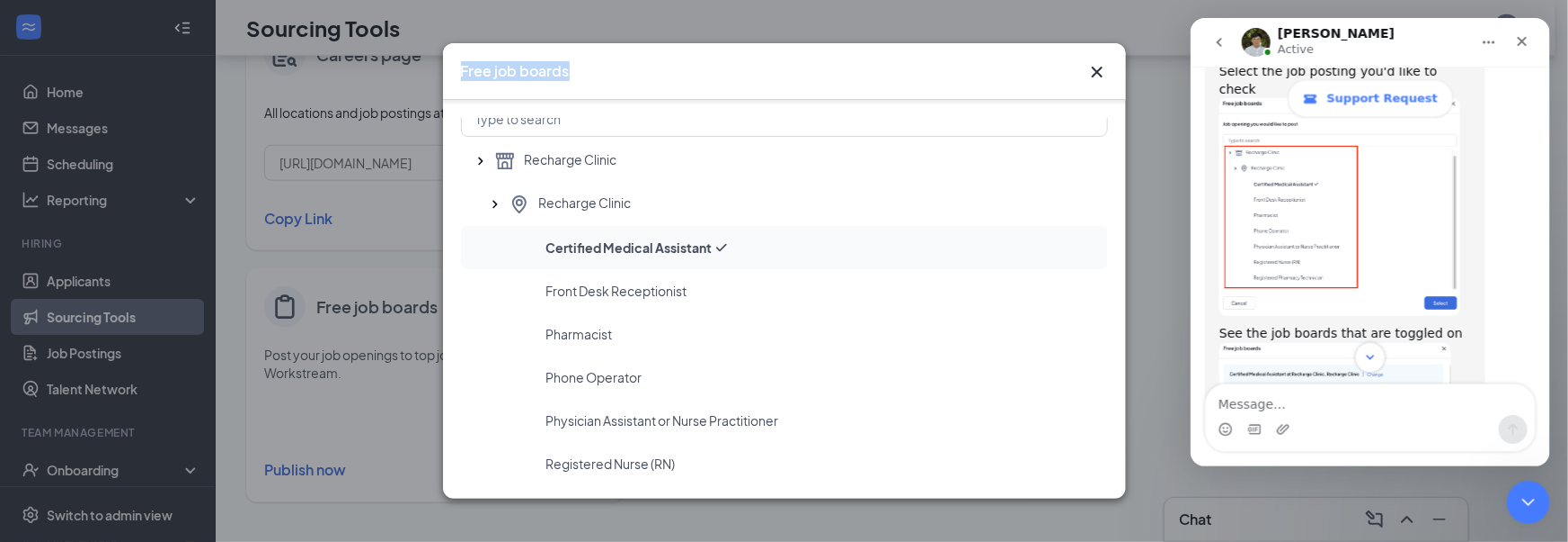
scroll to position [0, 0]
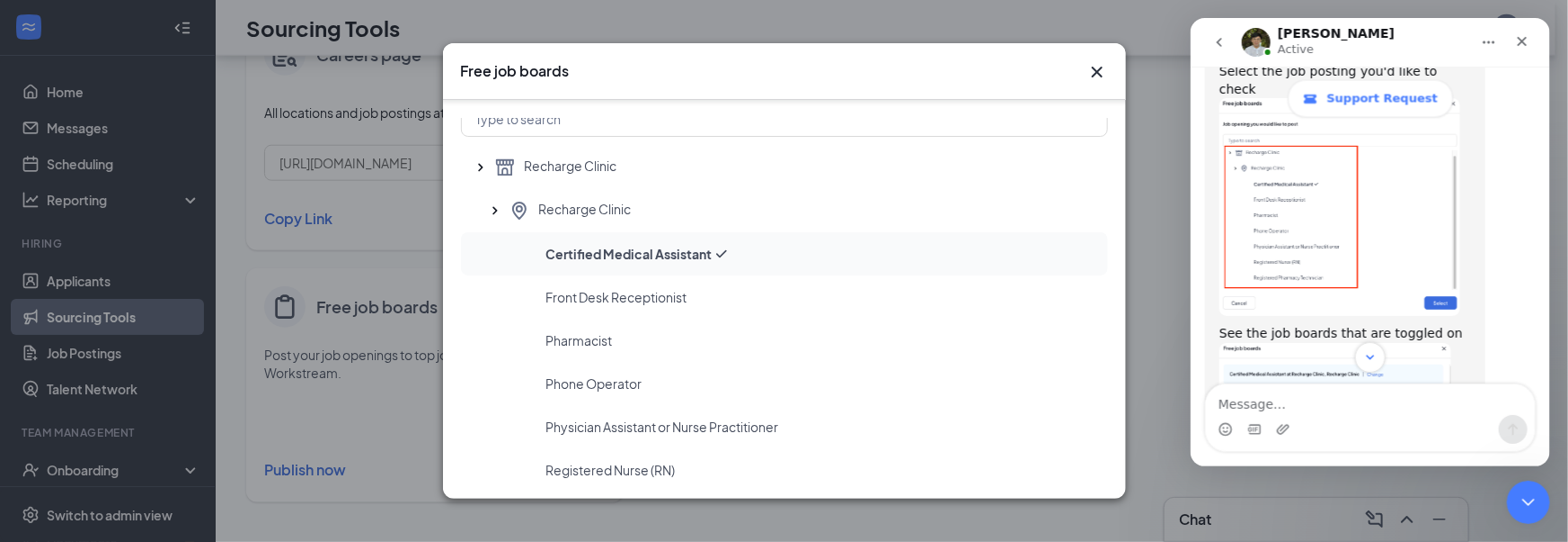
click at [819, 250] on div "Certified Medical Assistant" at bounding box center [819, 254] width 547 height 18
click at [817, 253] on div "Certified Medical Assistant" at bounding box center [819, 254] width 547 height 18
drag, startPoint x: 736, startPoint y: 255, endPoint x: 703, endPoint y: 255, distance: 33.0
click at [736, 255] on div "Certified Medical Assistant" at bounding box center [819, 254] width 547 height 18
click at [612, 249] on span "Certified Medical Assistant" at bounding box center [629, 254] width 167 height 18
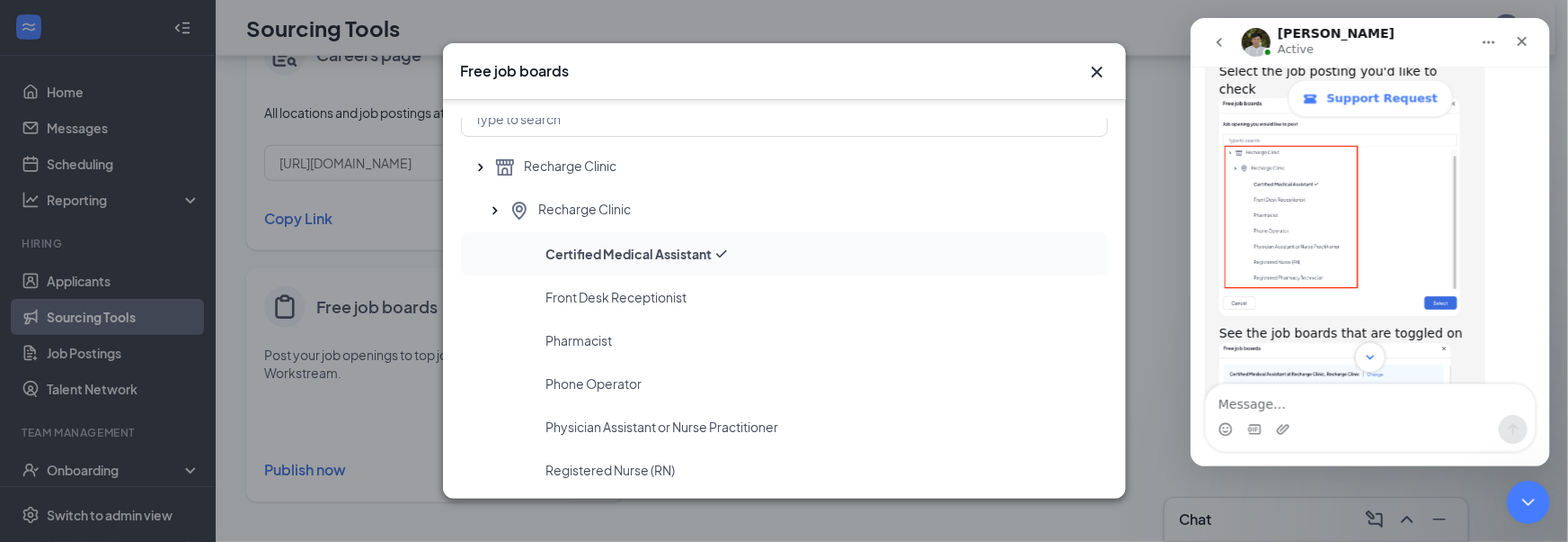
drag, startPoint x: 520, startPoint y: 246, endPoint x: 496, endPoint y: 244, distance: 24.1
click at [519, 246] on div "Certified Medical Assistant" at bounding box center [784, 254] width 647 height 43
click at [482, 243] on div "Certified Medical Assistant" at bounding box center [784, 254] width 647 height 43
click at [738, 217] on div "Recharge Clinic" at bounding box center [800, 210] width 585 height 22
click at [703, 254] on span "Certified Medical Assistant" at bounding box center [624, 254] width 156 height 18
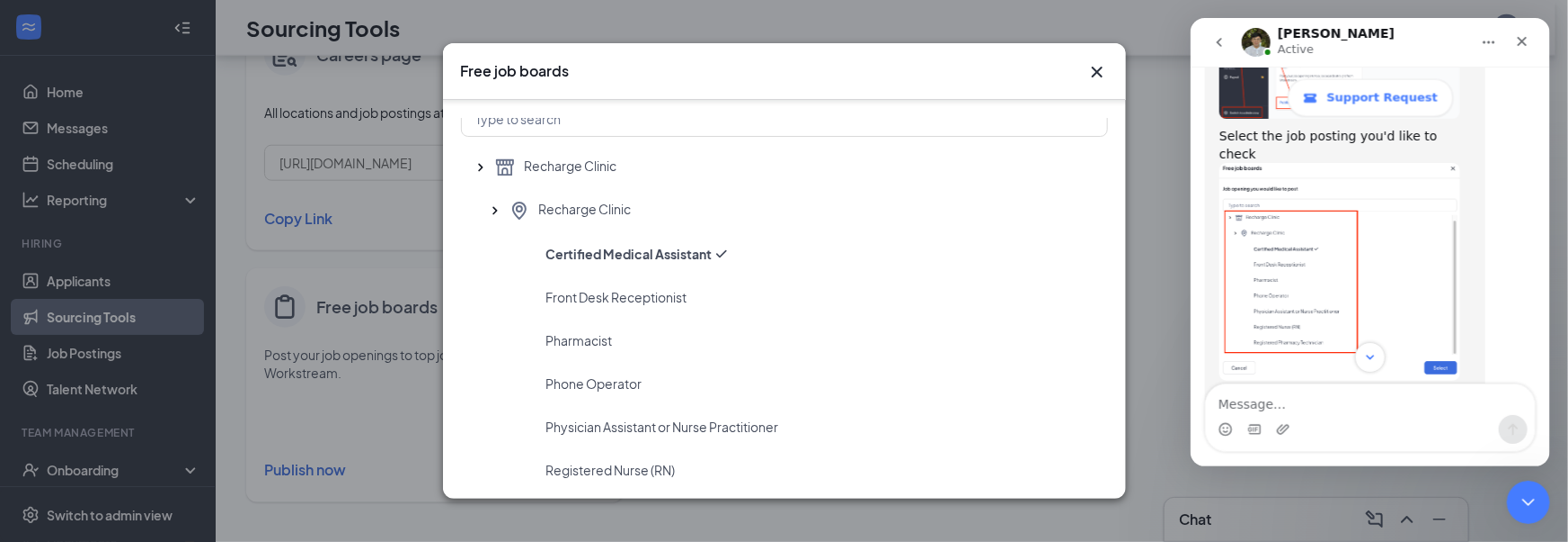
scroll to position [1743, 0]
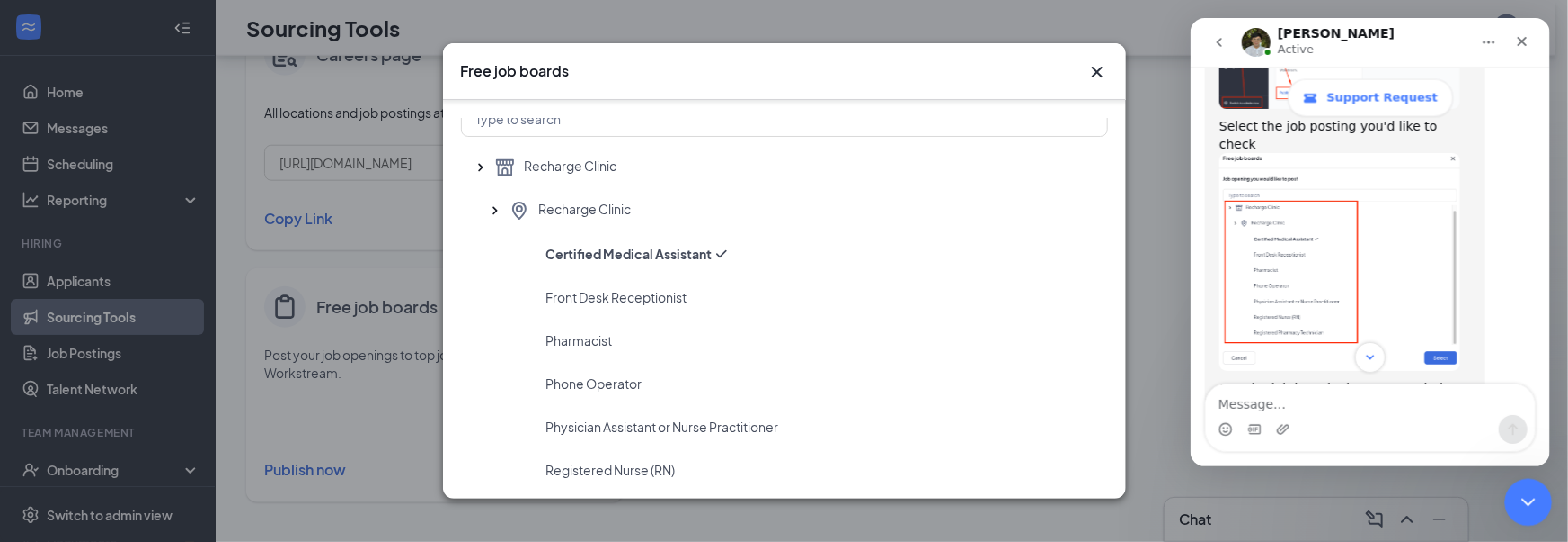
click at [1529, 501] on icon "Close Intercom Messenger" at bounding box center [1526, 499] width 22 height 22
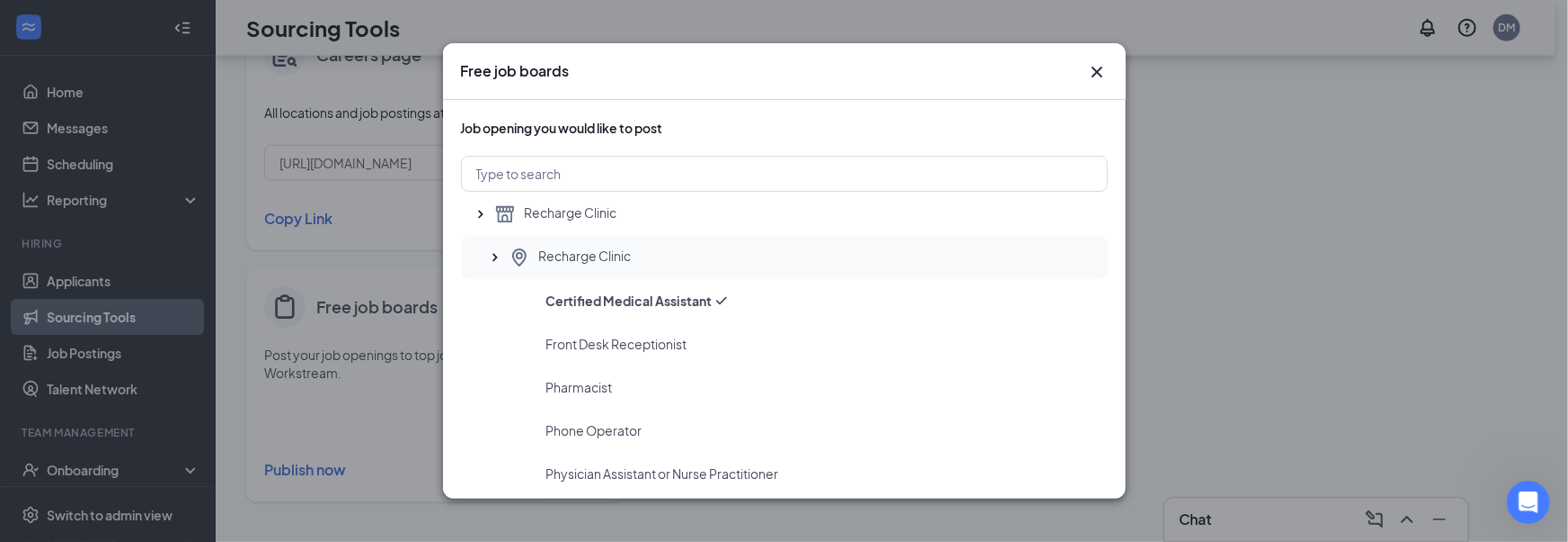
scroll to position [0, 0]
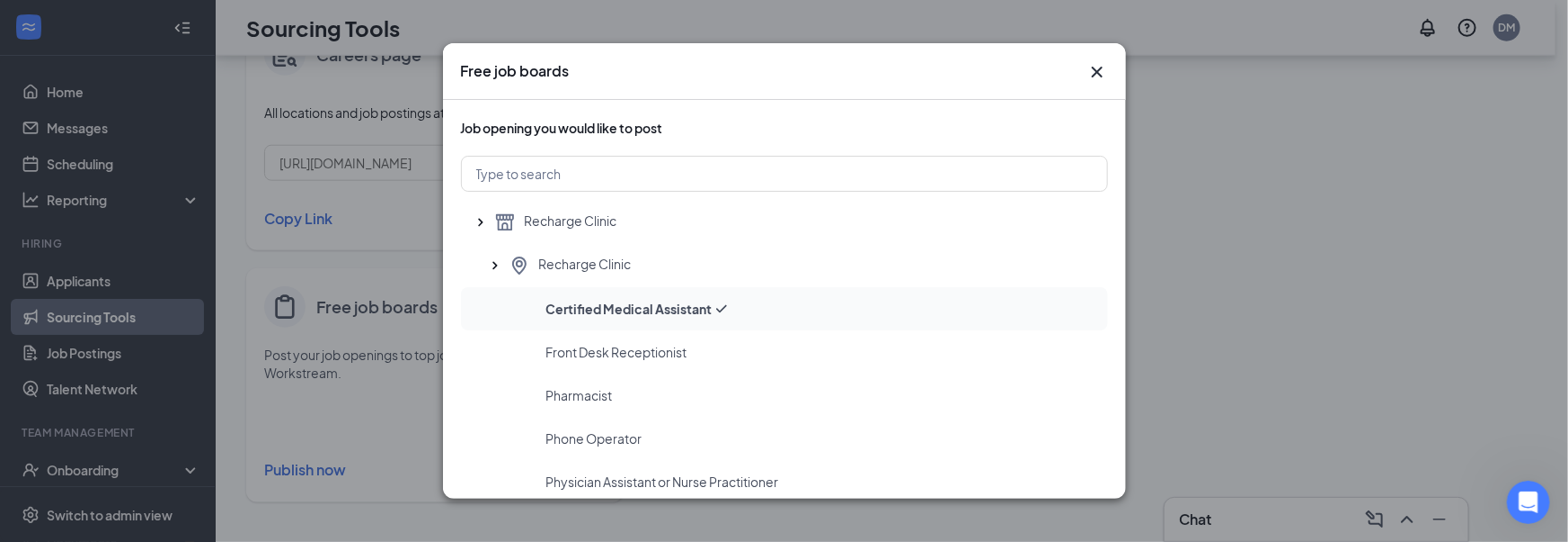
click at [756, 300] on div "Certified Medical Assistant" at bounding box center [819, 308] width 547 height 18
click at [724, 331] on li "Front Desk Receptionist" at bounding box center [784, 352] width 647 height 43
click at [744, 317] on div "Certified Medical Assistant" at bounding box center [784, 308] width 647 height 43
click at [722, 353] on div "Front Desk Receptionist" at bounding box center [819, 352] width 547 height 18
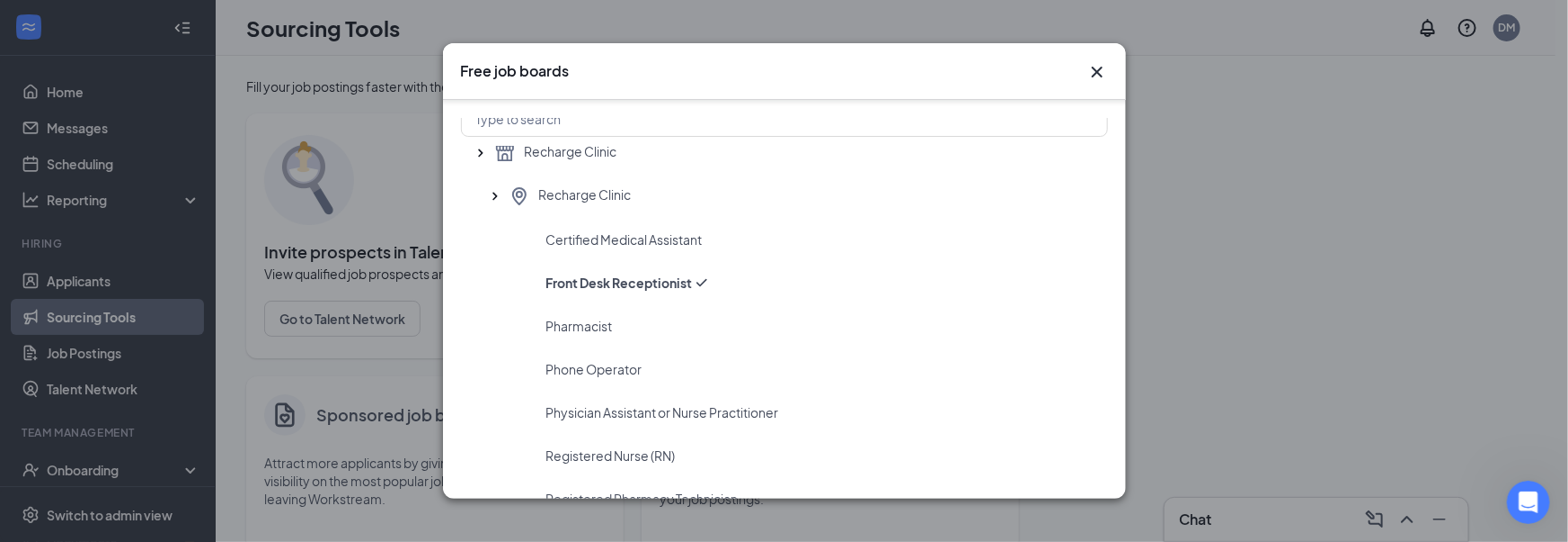
click at [1103, 71] on icon "Cross" at bounding box center [1097, 72] width 22 height 22
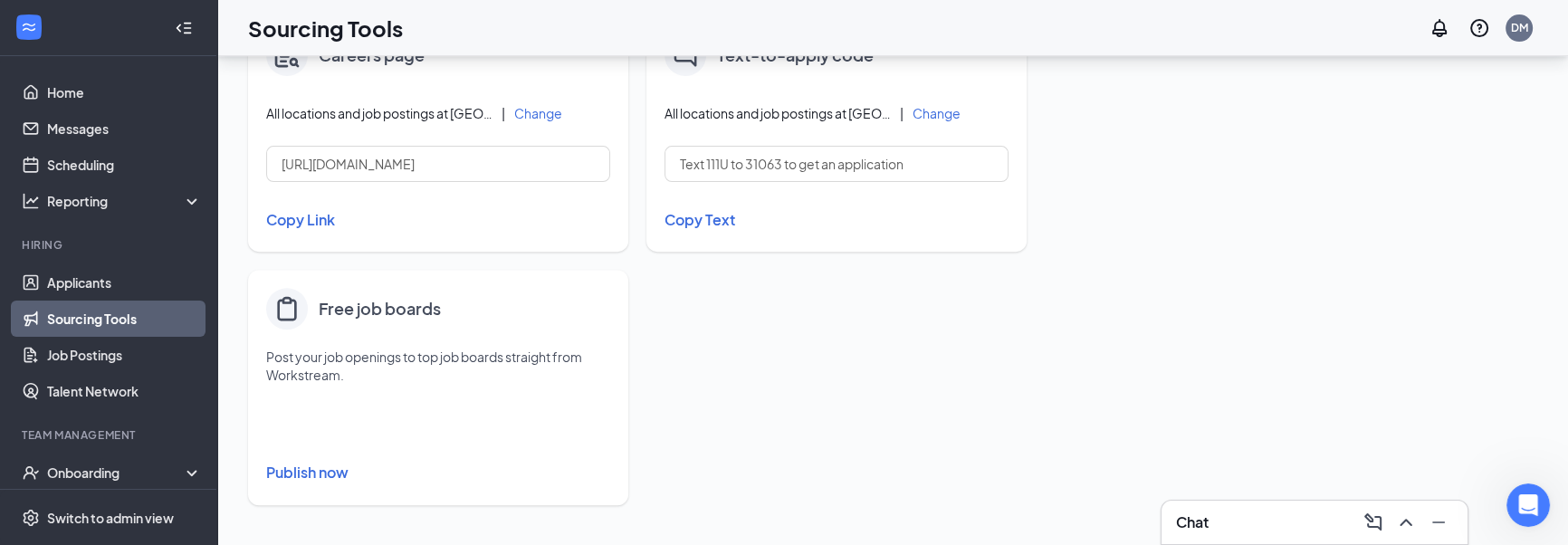
click at [323, 469] on button "Publish now" at bounding box center [438, 472] width 344 height 29
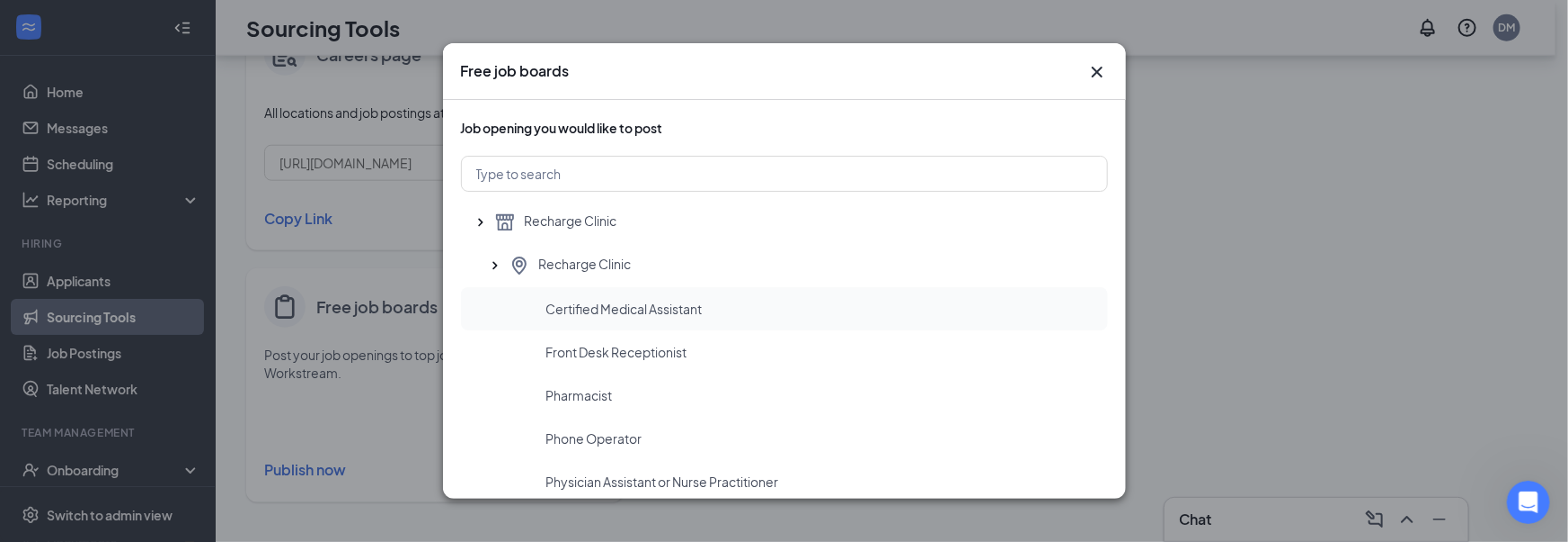
click at [622, 302] on span "Certified Medical Assistant" at bounding box center [624, 308] width 156 height 18
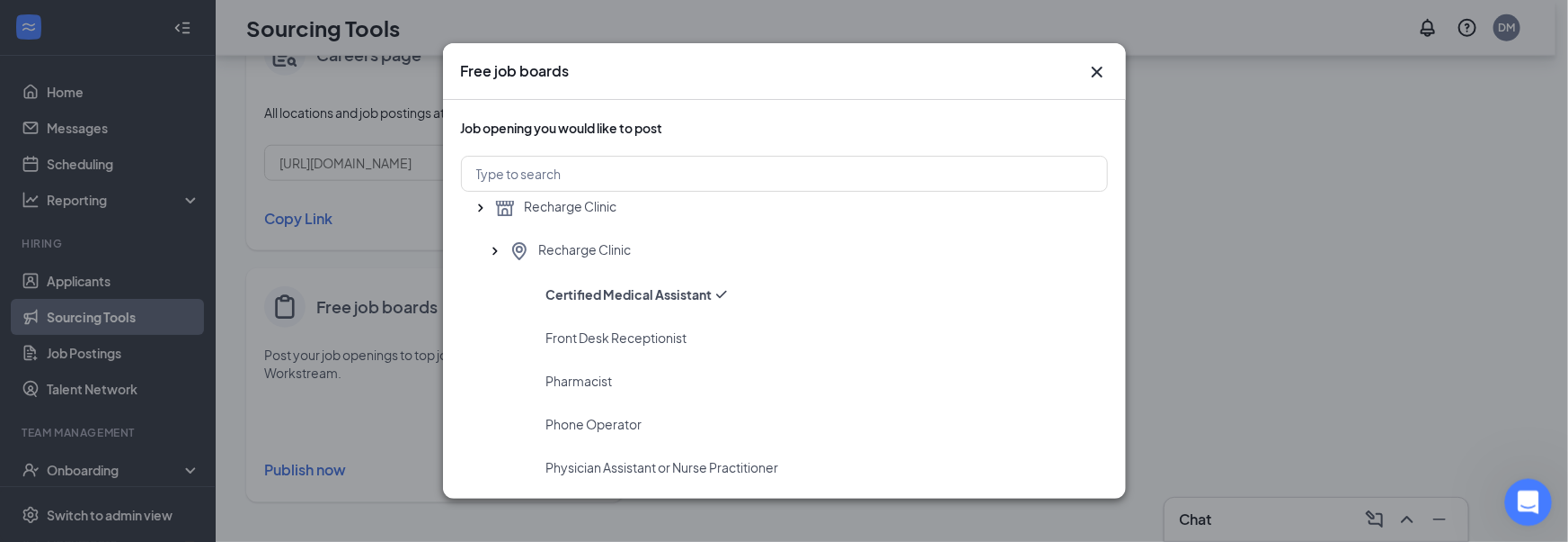
click at [1538, 509] on div "Open Intercom Messenger" at bounding box center [1526, 499] width 59 height 59
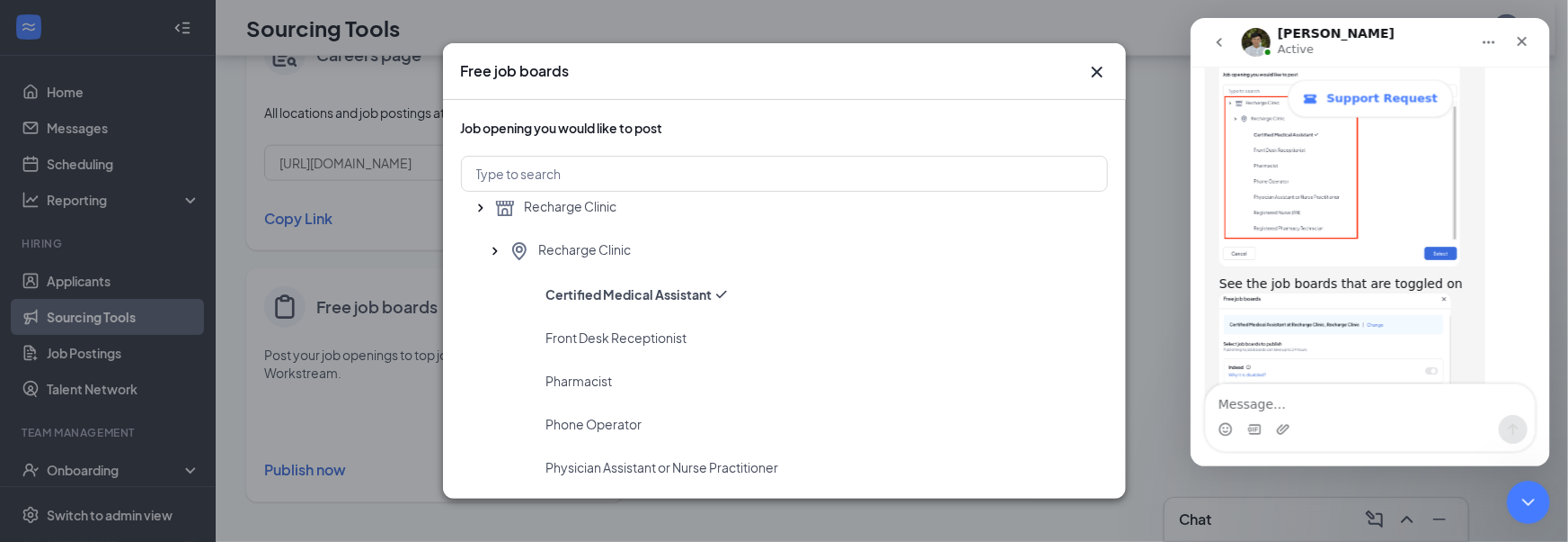
click at [1299, 293] on img "James says…" at bounding box center [1334, 414] width 232 height 241
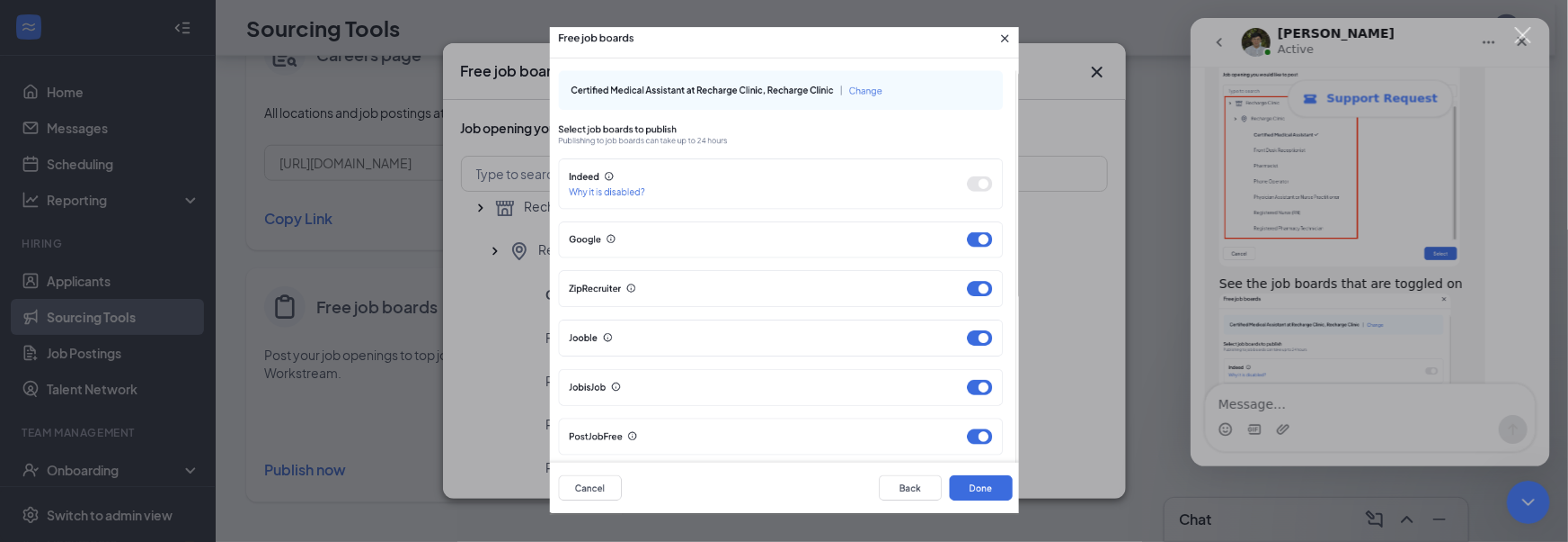
click at [1220, 224] on div "Intercom messenger" at bounding box center [784, 271] width 1568 height 542
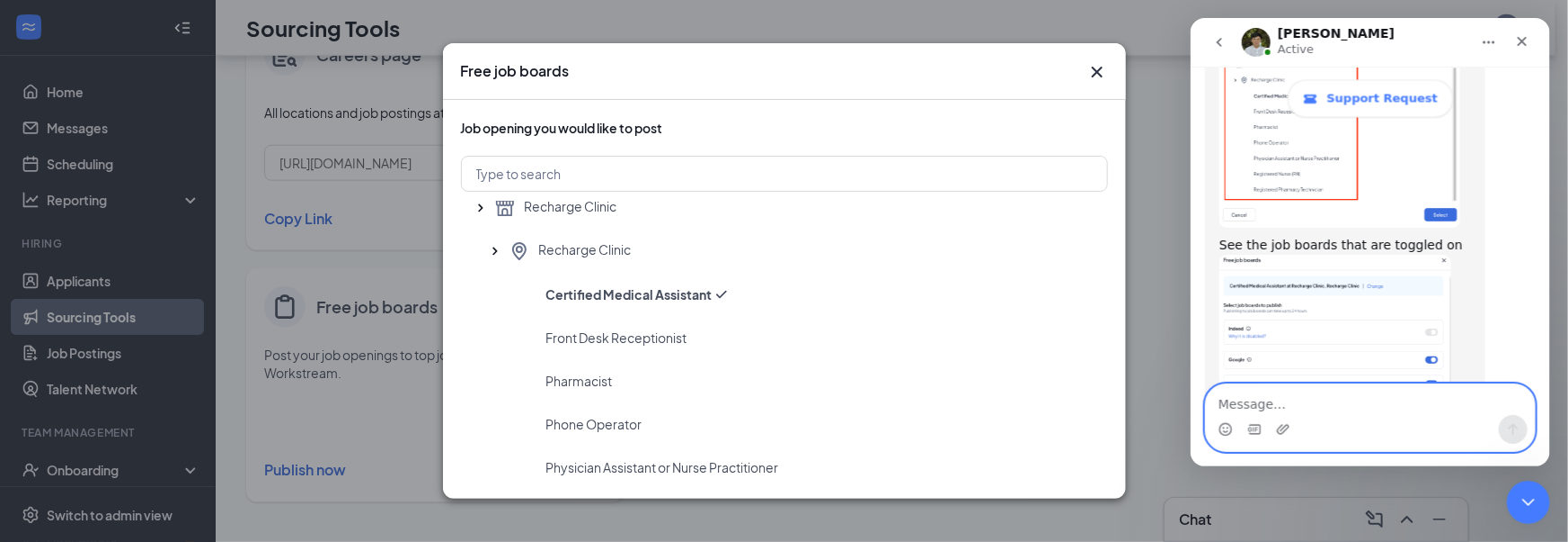
click at [1308, 402] on textarea "Message…" at bounding box center [1369, 399] width 329 height 30
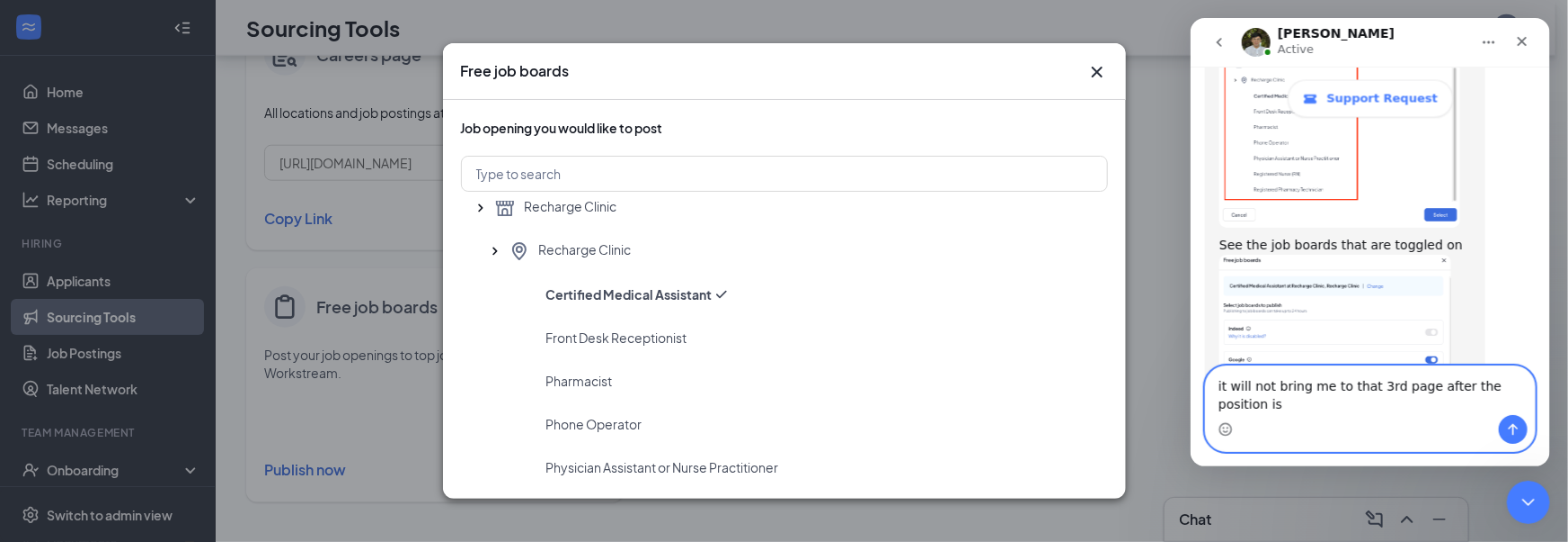
scroll to position [1904, 0]
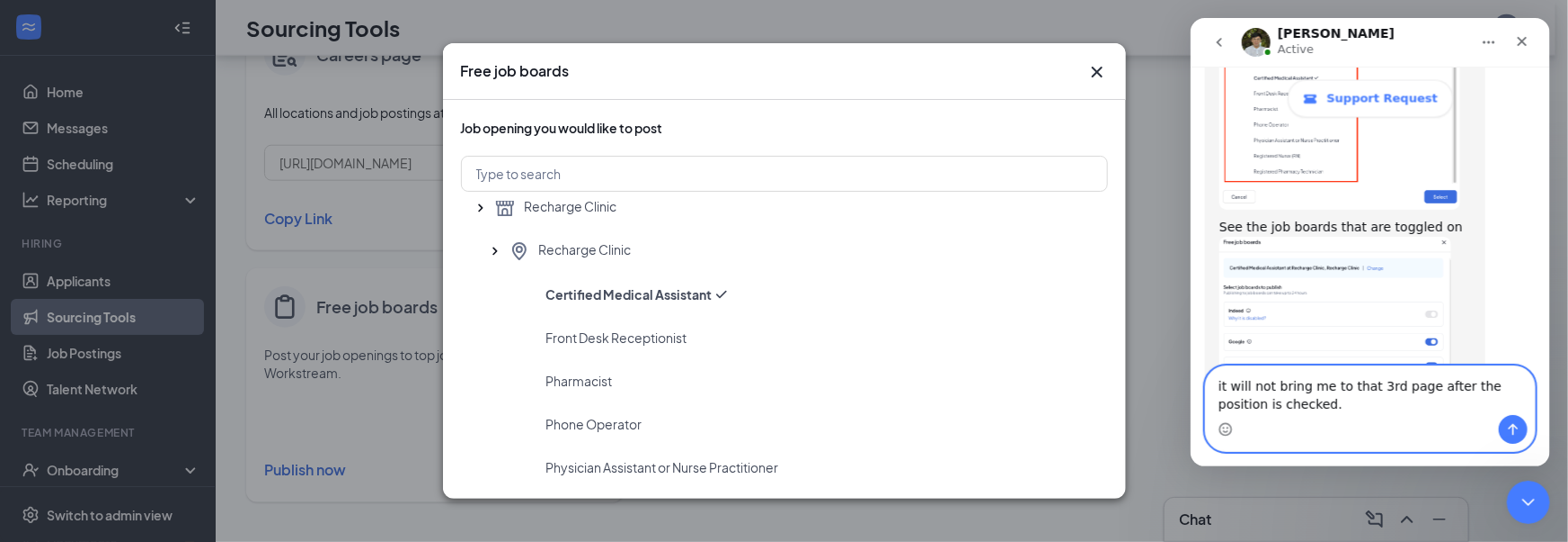
type textarea "it will not bring me to that 3rd page after the position is checked."
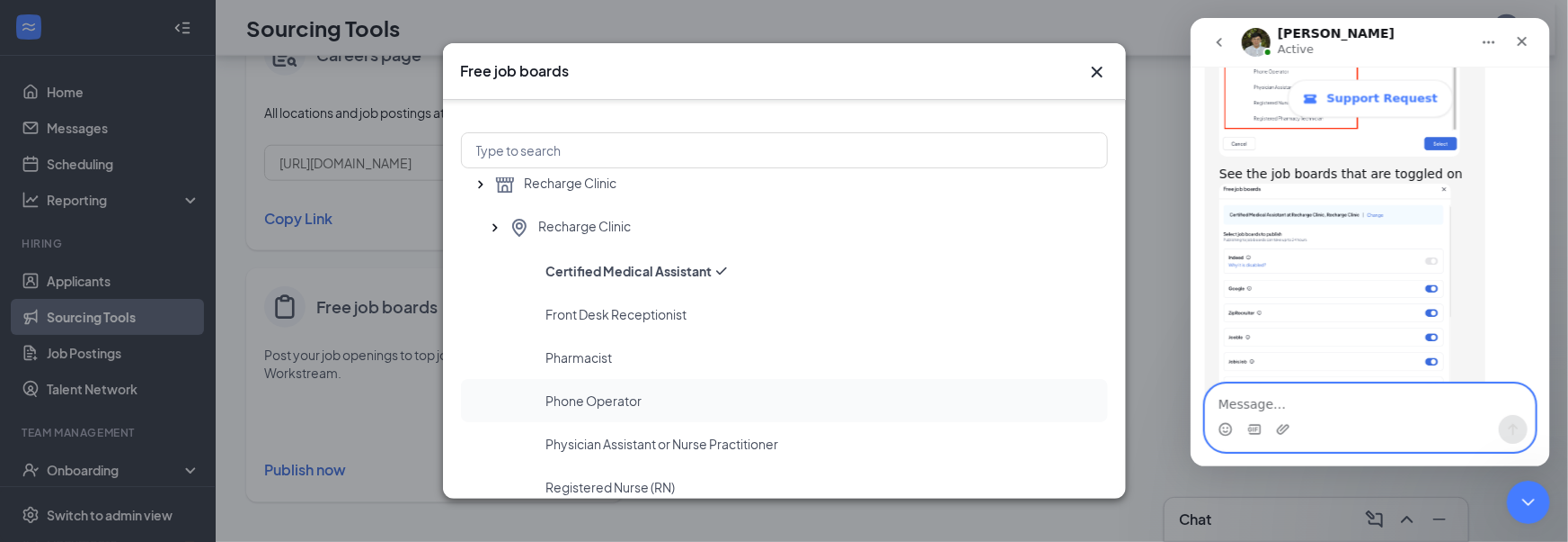
scroll to position [55, 0]
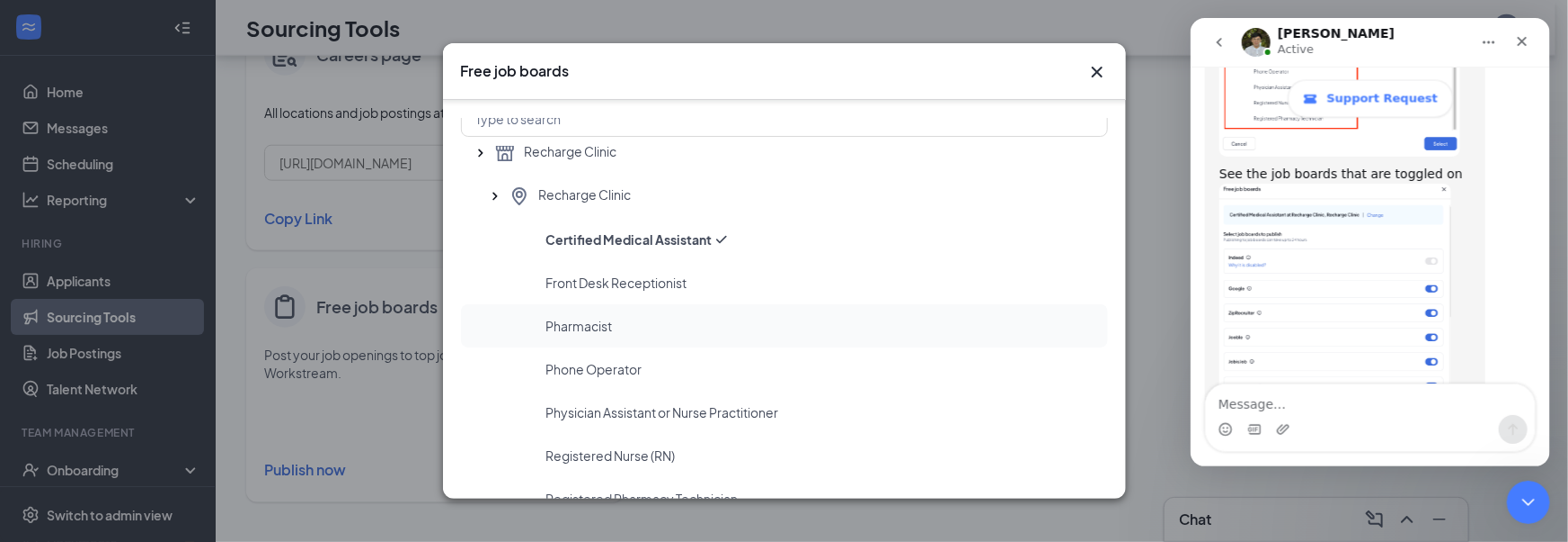
click at [691, 338] on div "Pharmacist" at bounding box center [784, 326] width 647 height 43
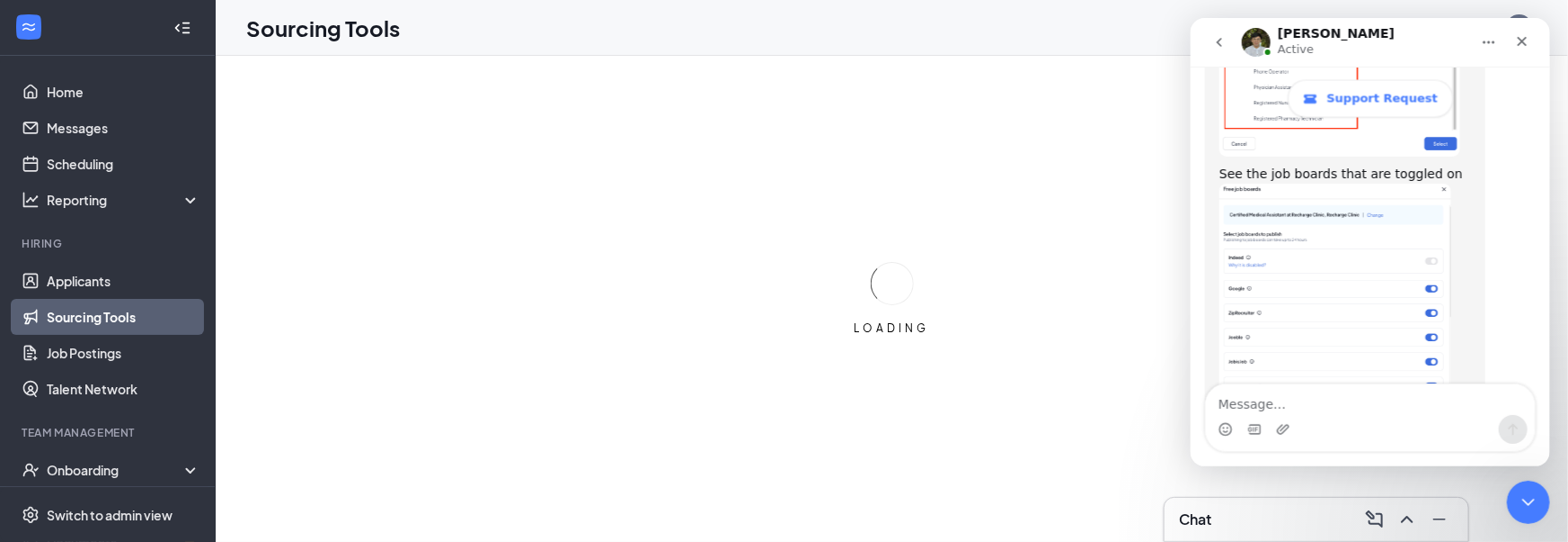
scroll to position [0, 0]
click at [691, 338] on div "LOADING" at bounding box center [892, 298] width 1352 height 485
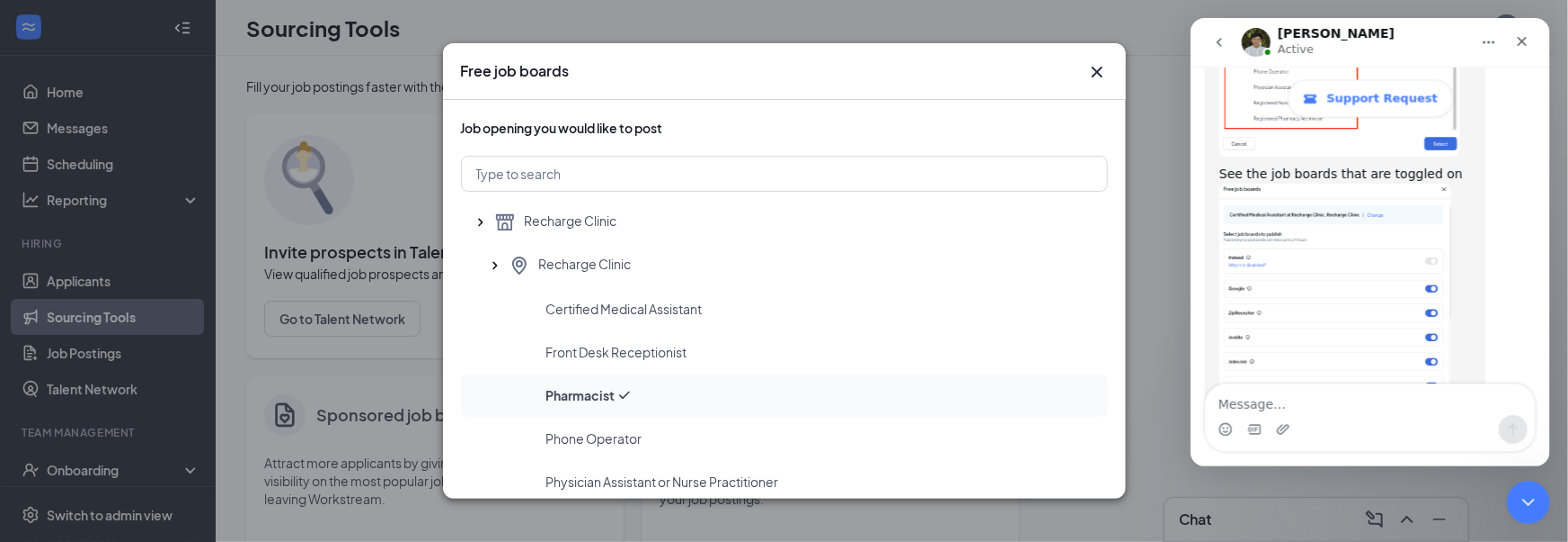
click at [657, 385] on div "Pharmacist" at bounding box center [784, 395] width 647 height 43
click at [657, 386] on div "Pharmacist" at bounding box center [819, 394] width 547 height 18
click at [655, 387] on div "Pharmacist" at bounding box center [819, 394] width 547 height 18
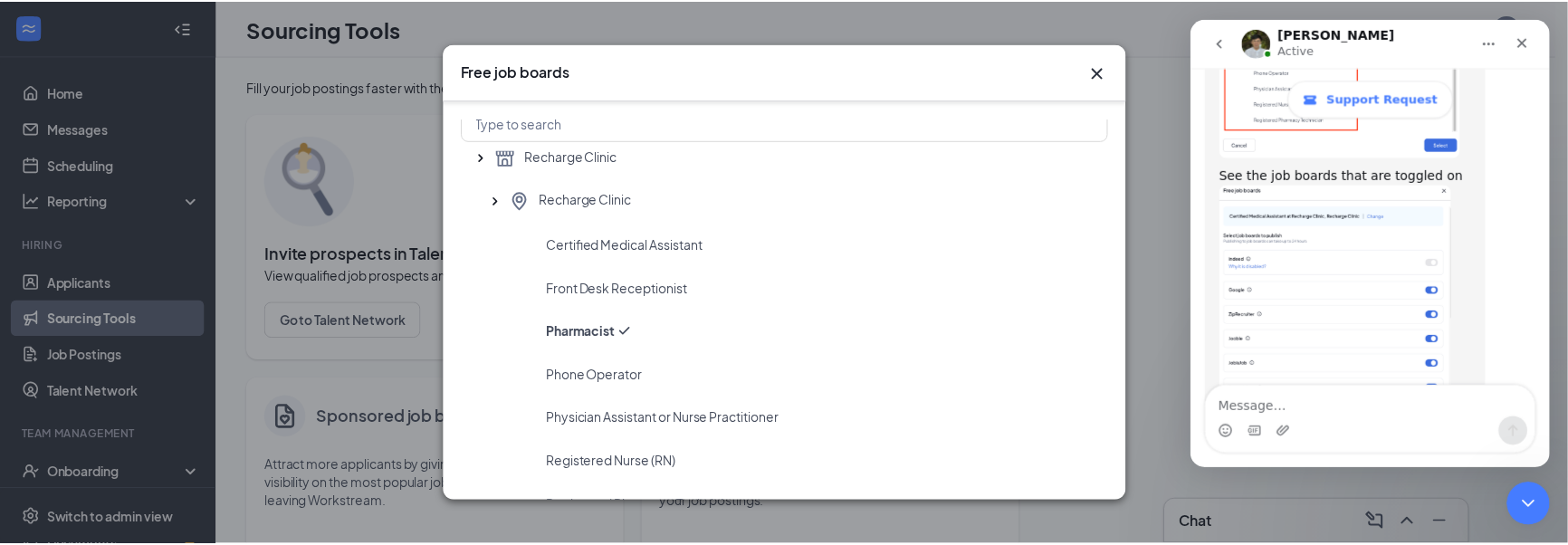
scroll to position [55, 0]
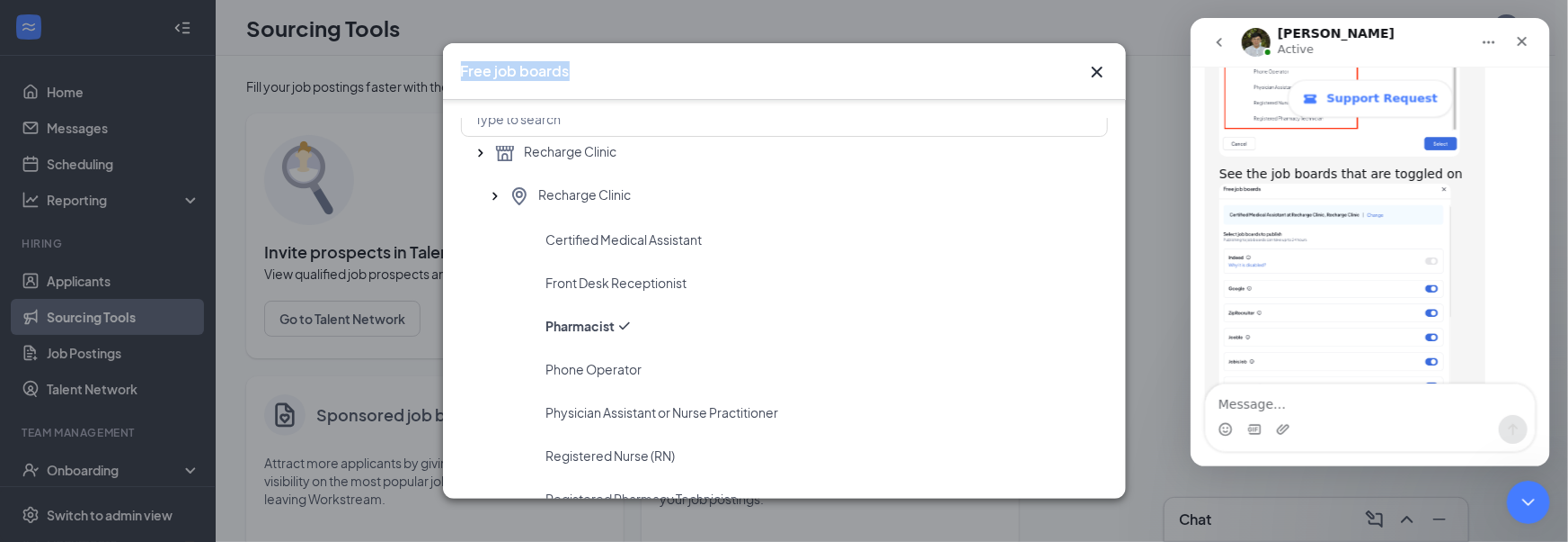
drag, startPoint x: 994, startPoint y: 75, endPoint x: 969, endPoint y: 40, distance: 43.0
click at [990, 14] on div "Free job boards Job opening you would like to post Recharge Clinic Recharge Cli…" at bounding box center [784, 271] width 1568 height 542
drag, startPoint x: 946, startPoint y: 51, endPoint x: 939, endPoint y: 118, distance: 67.4
click at [939, 118] on div "Free job boards Job opening you would like to post Recharge Clinic Recharge Cli…" at bounding box center [784, 271] width 683 height 455
click at [896, 82] on div "Free job boards" at bounding box center [784, 72] width 683 height 57
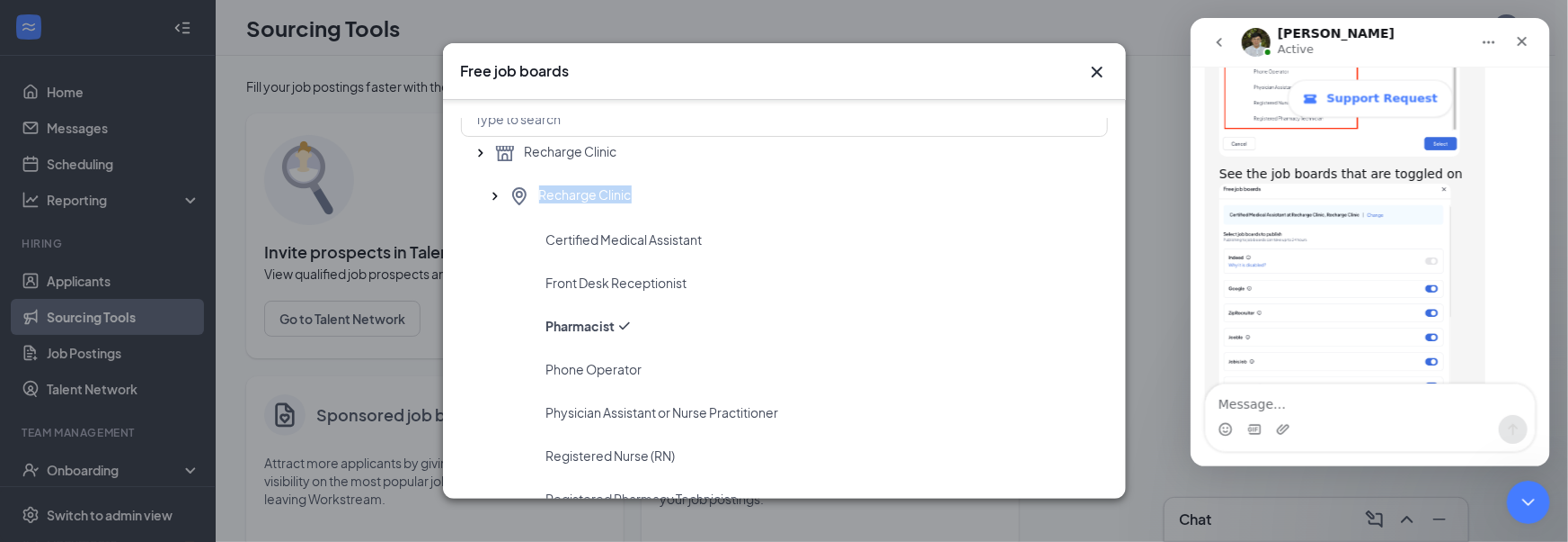
drag, startPoint x: 1127, startPoint y: 190, endPoint x: 1120, endPoint y: 216, distance: 26.9
click at [1120, 215] on div "Free job boards Job opening you would like to post Recharge Clinic Recharge Cli…" at bounding box center [784, 271] width 1568 height 542
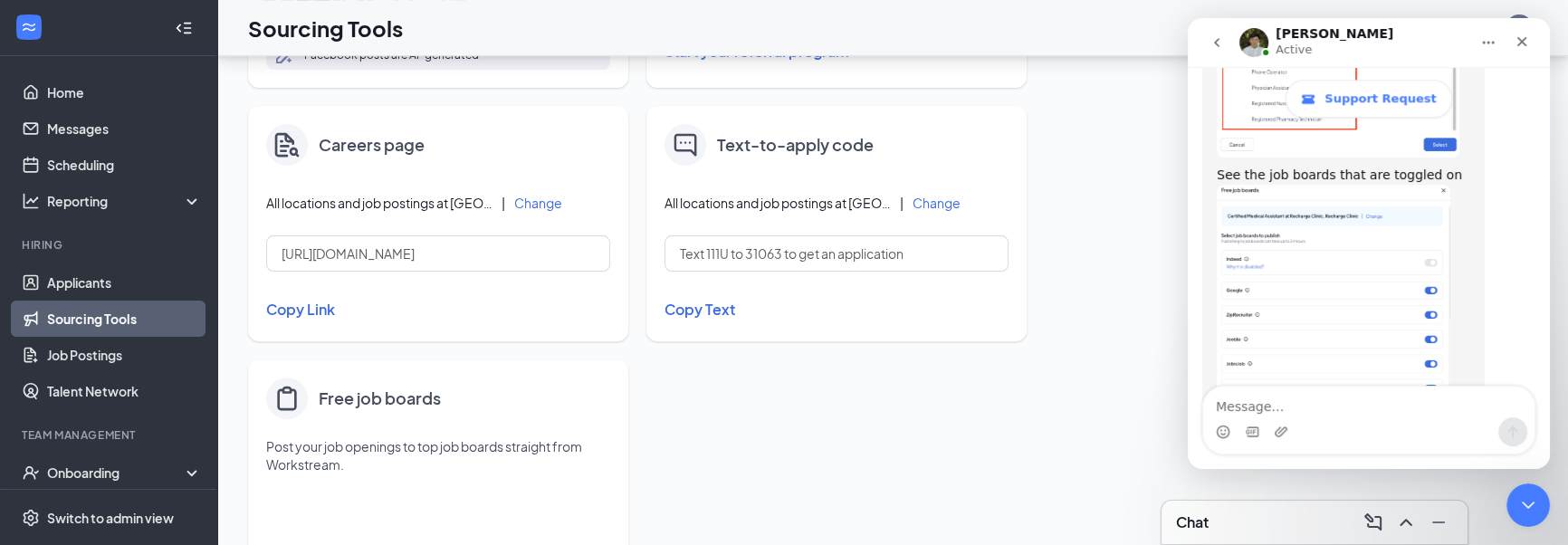
scroll to position [778, 0]
click at [796, 147] on h4 "Text-to-apply code" at bounding box center [795, 145] width 157 height 26
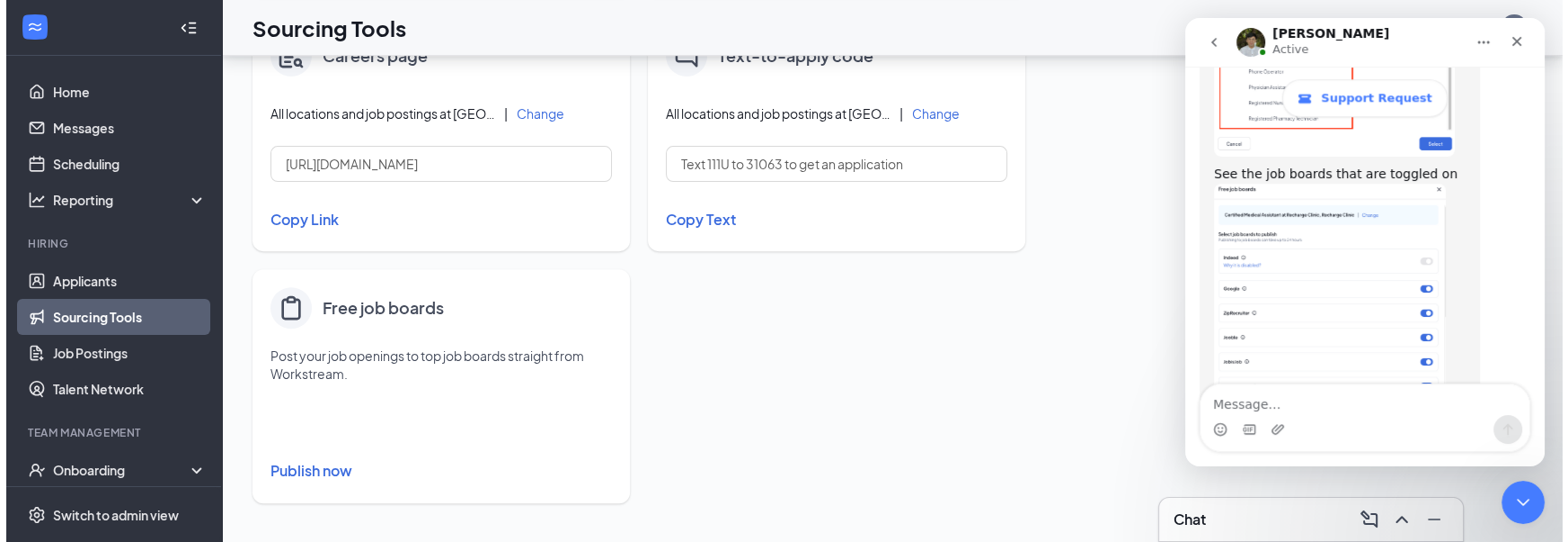
scroll to position [863, 0]
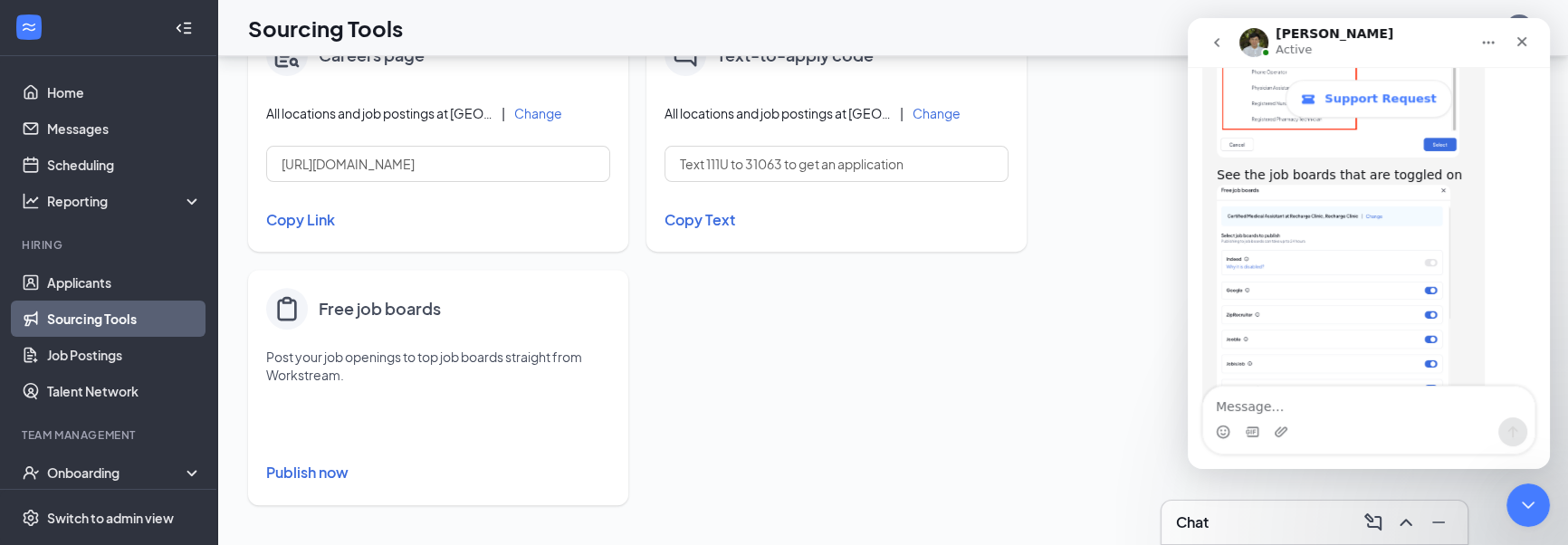
click at [320, 473] on button "Publish now" at bounding box center [438, 472] width 344 height 29
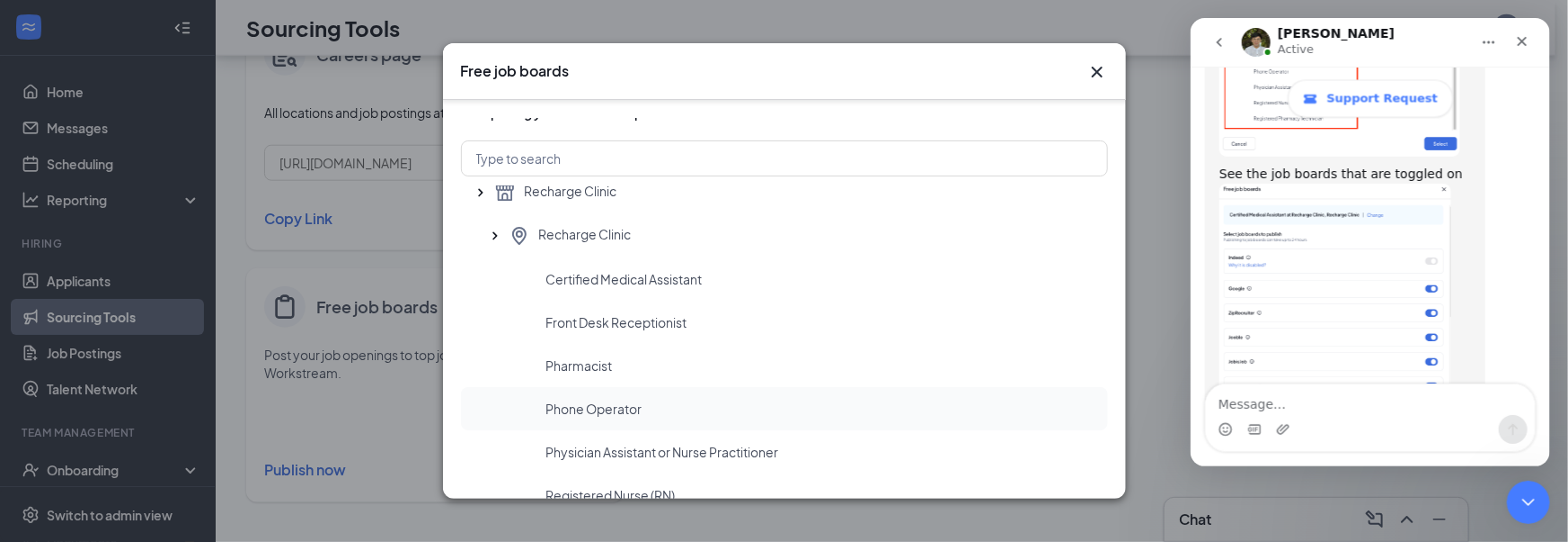
scroll to position [55, 0]
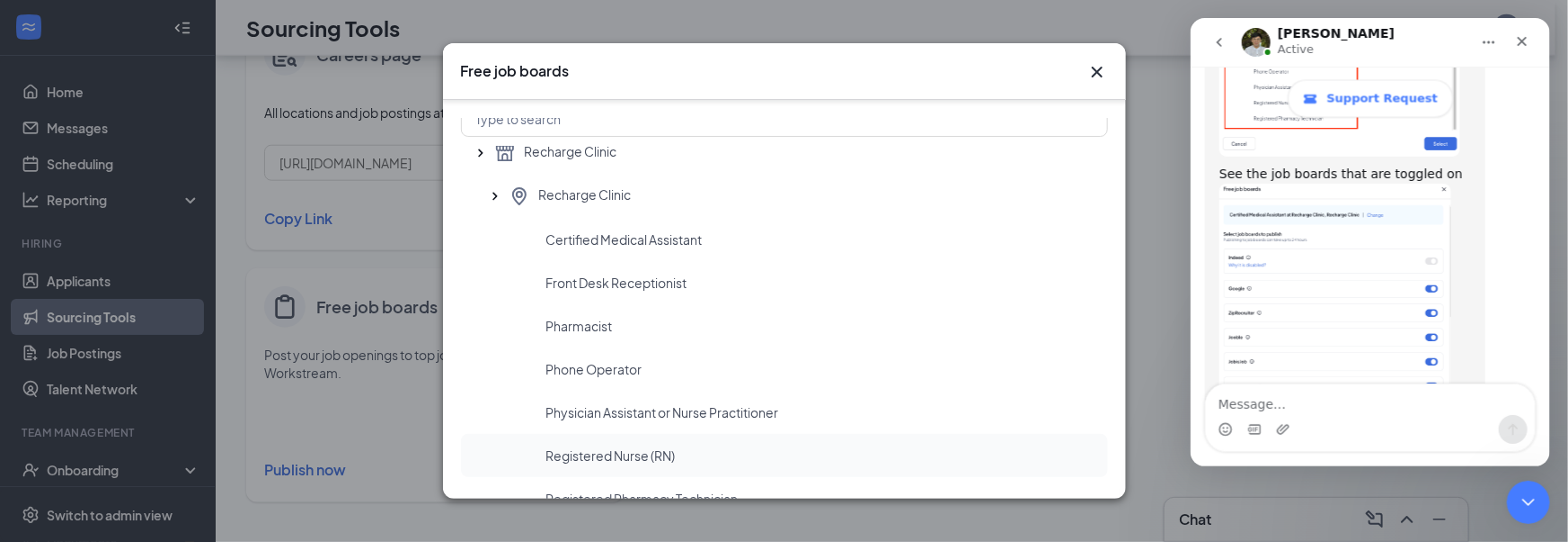
click at [731, 459] on div "Registered Nurse (RN)" at bounding box center [819, 454] width 547 height 18
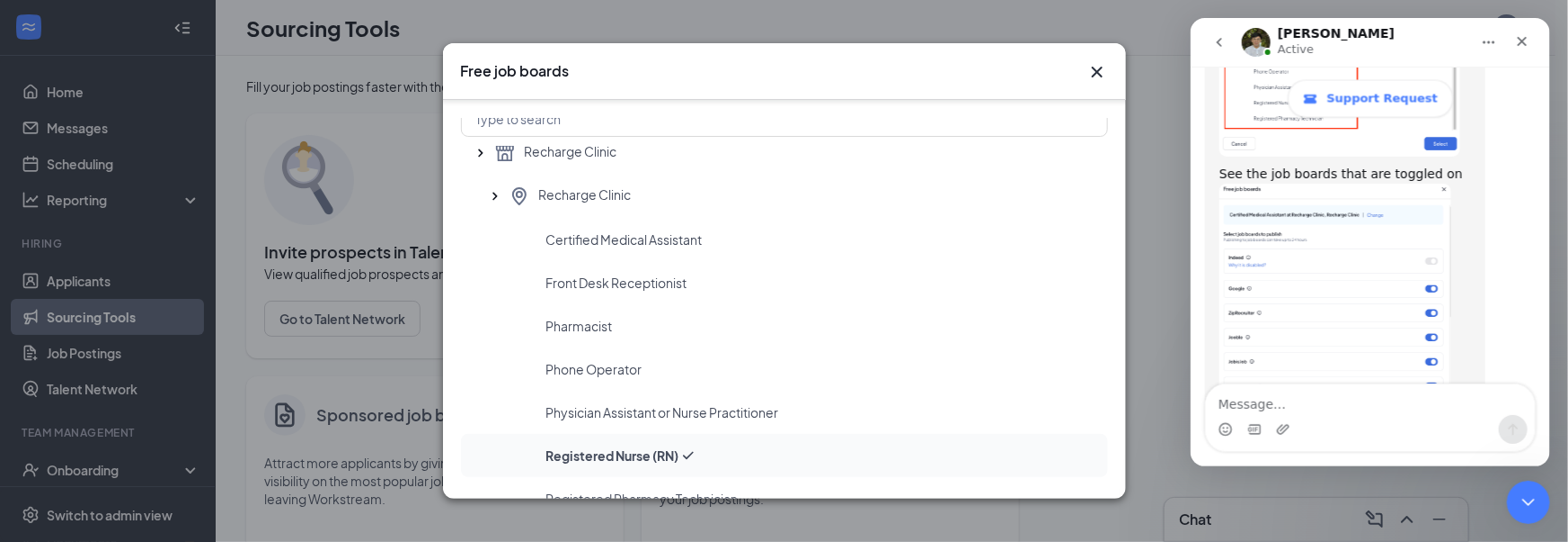
click at [808, 446] on div "Registered Nurse (RN)" at bounding box center [819, 454] width 547 height 18
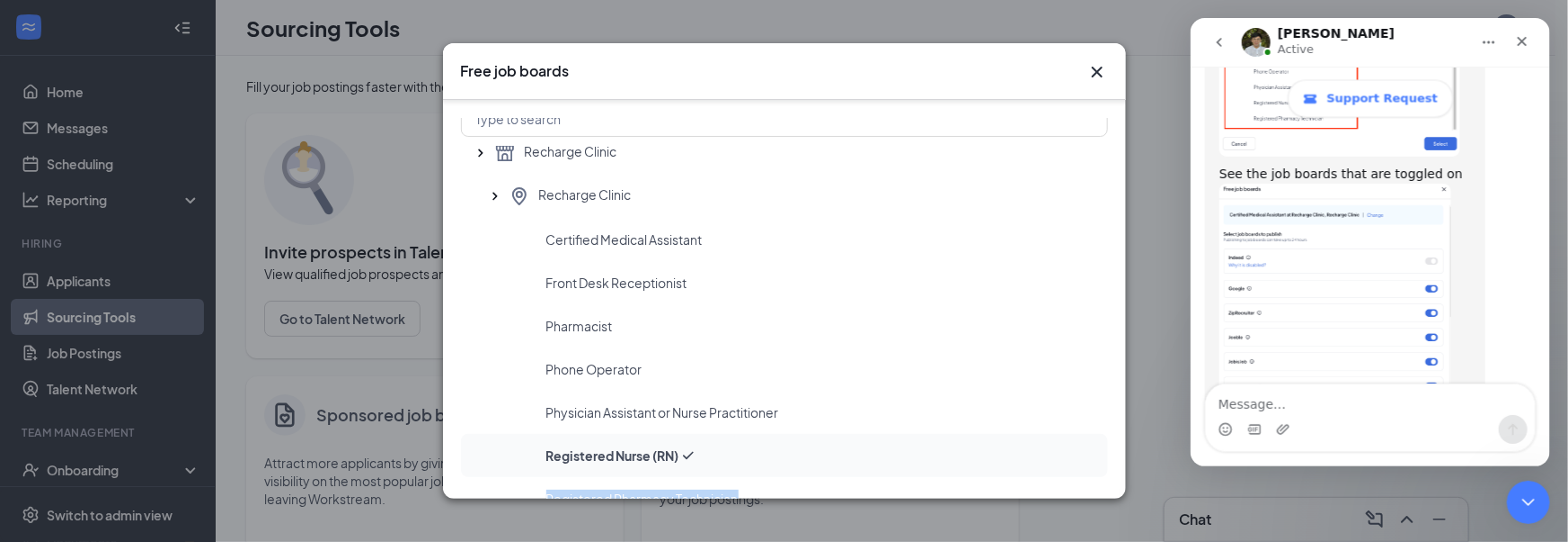
click at [808, 446] on div "Registered Nurse (RN)" at bounding box center [819, 454] width 547 height 18
click at [677, 450] on span "Registered Nurse (RN)" at bounding box center [612, 454] width 133 height 18
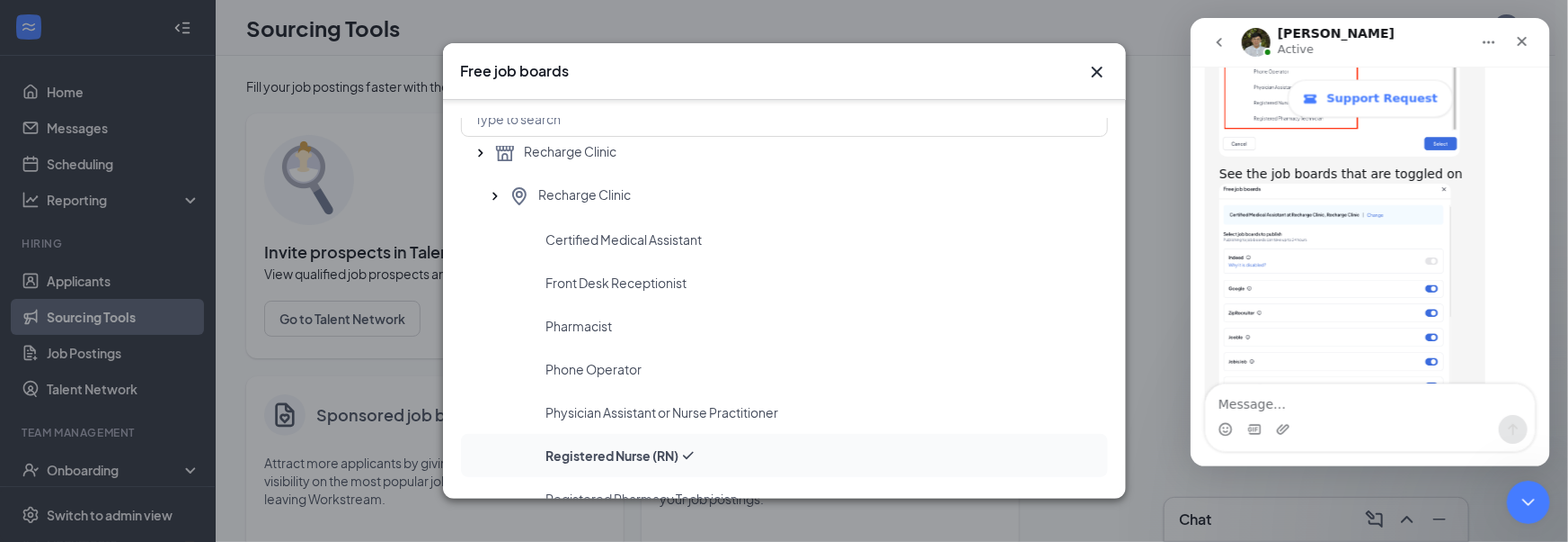
click at [681, 447] on icon "Checkmark" at bounding box center [687, 454] width 18 height 18
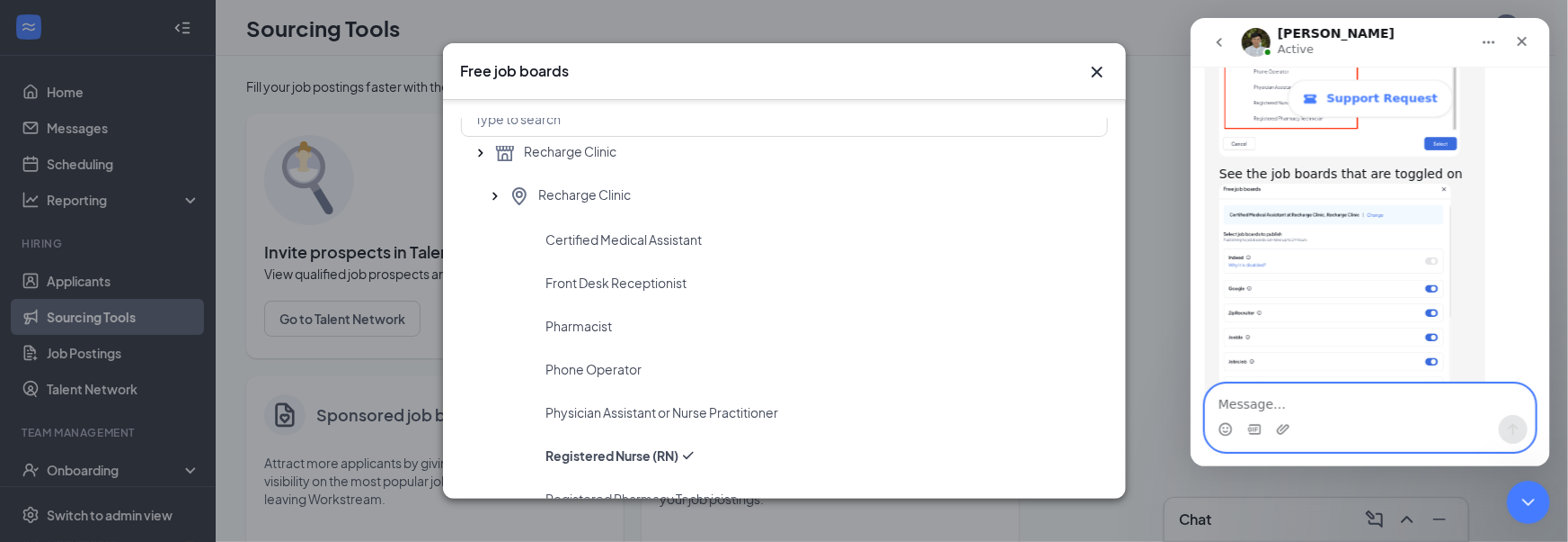
click at [1368, 405] on textarea "Message…" at bounding box center [1369, 399] width 329 height 30
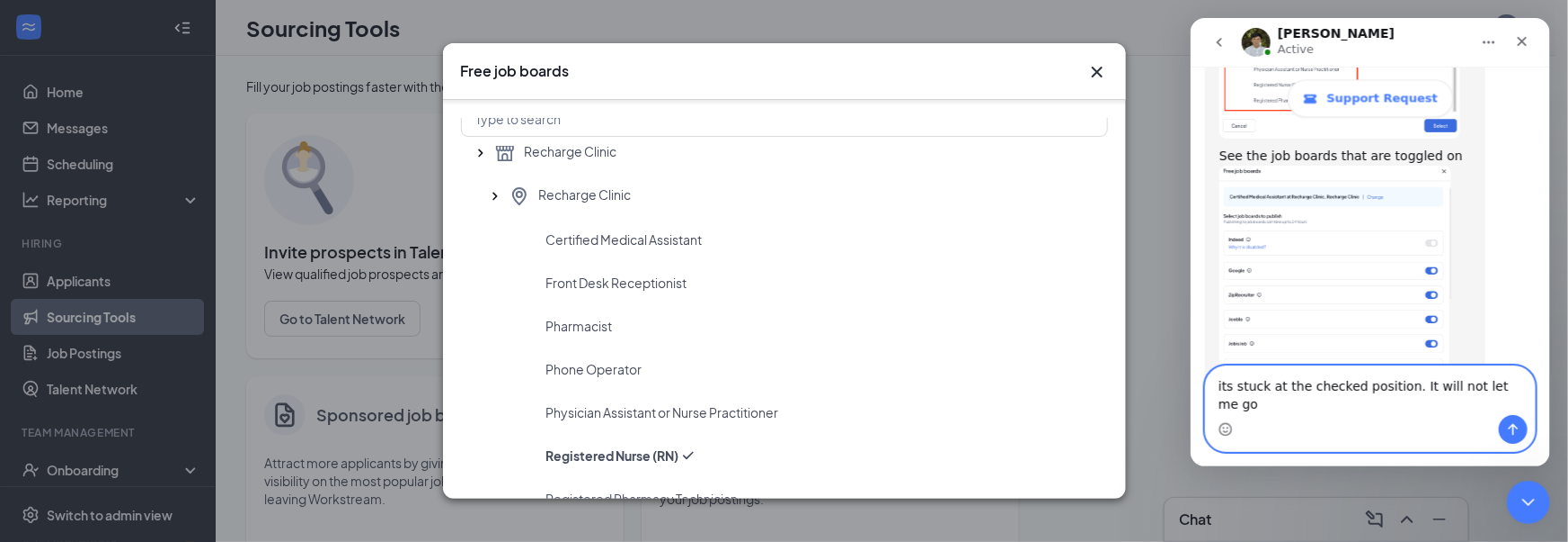
scroll to position [1958, 0]
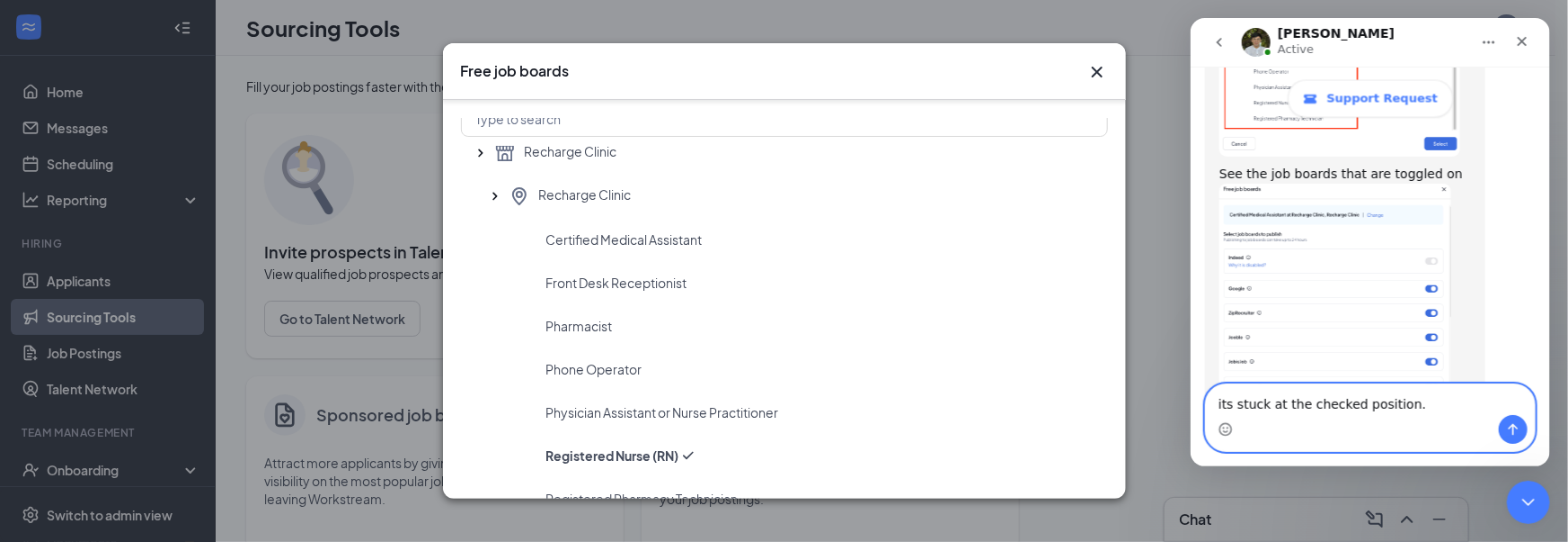
type textarea "It's stuck at the checked position."
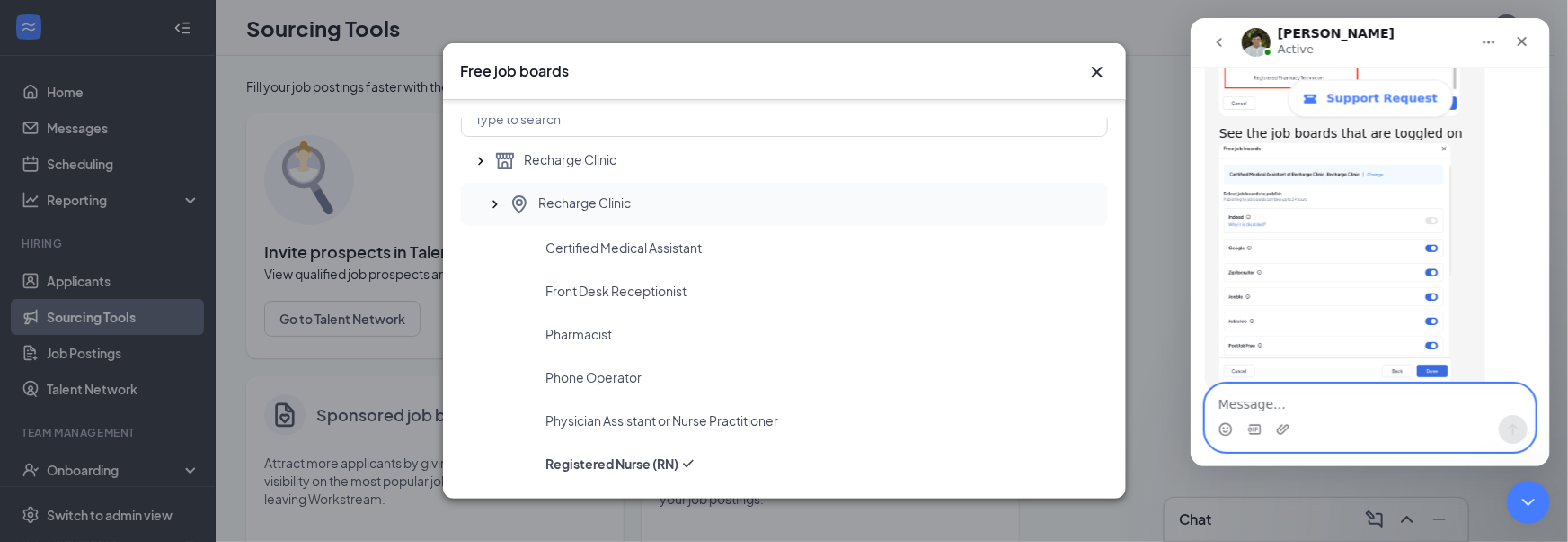
scroll to position [0, 0]
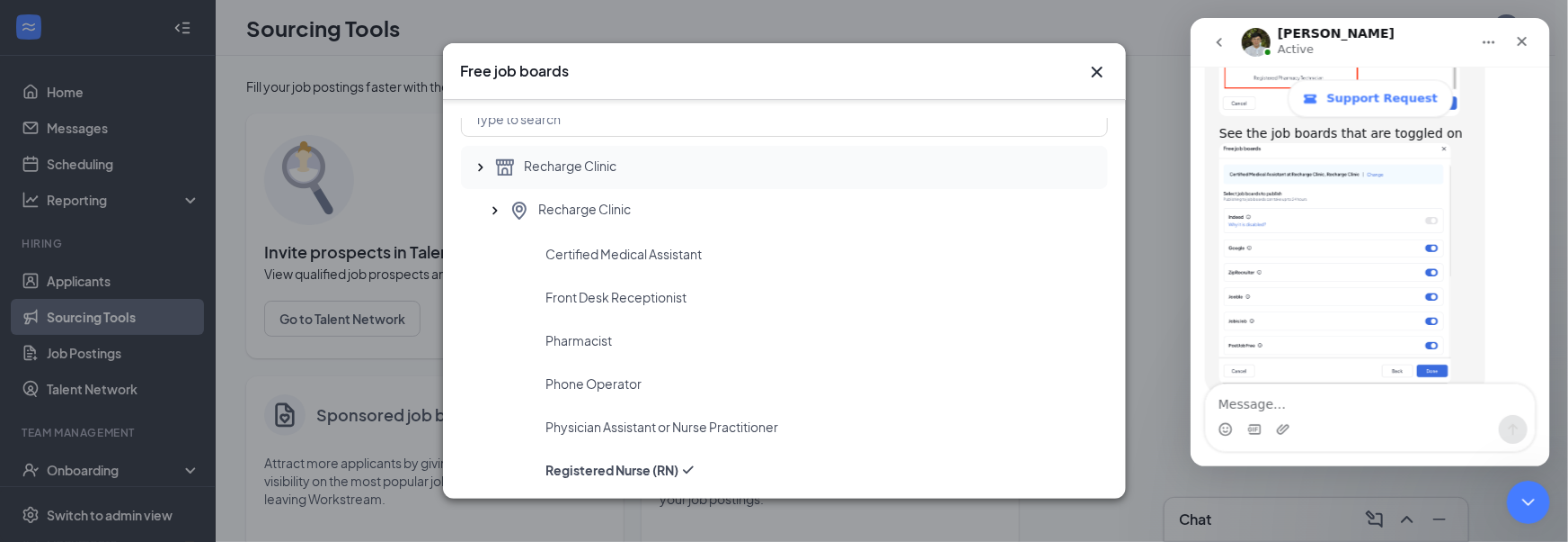
click at [553, 176] on span "Recharge Clinic" at bounding box center [571, 167] width 92 height 22
click at [481, 168] on icon "SmallChevronUp" at bounding box center [480, 168] width 5 height 8
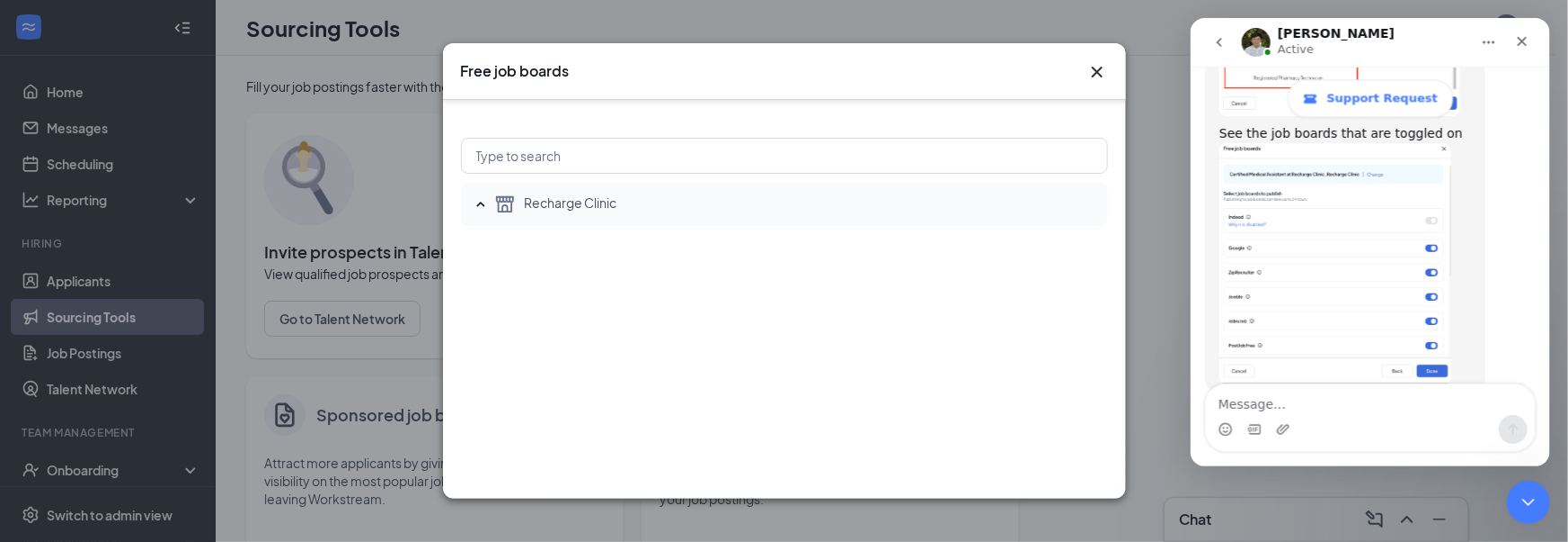
click at [479, 205] on icon "SmallChevronUp" at bounding box center [480, 204] width 18 height 18
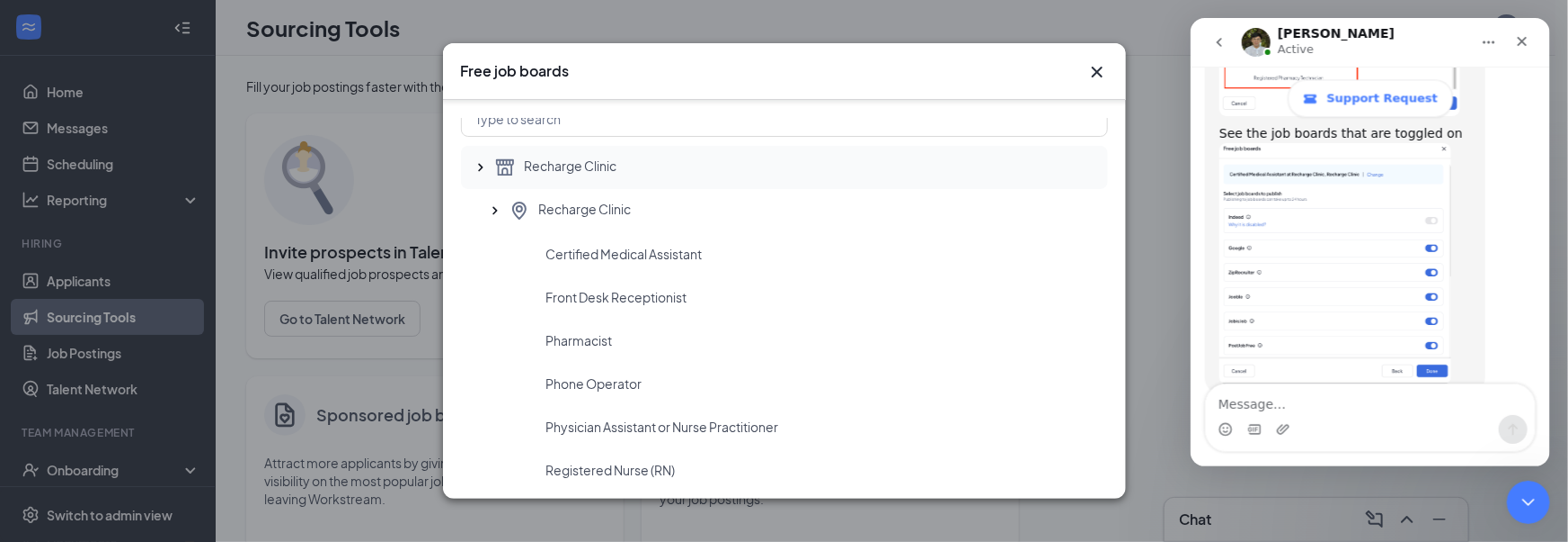
click at [482, 161] on icon "SmallChevronUp" at bounding box center [480, 167] width 18 height 18
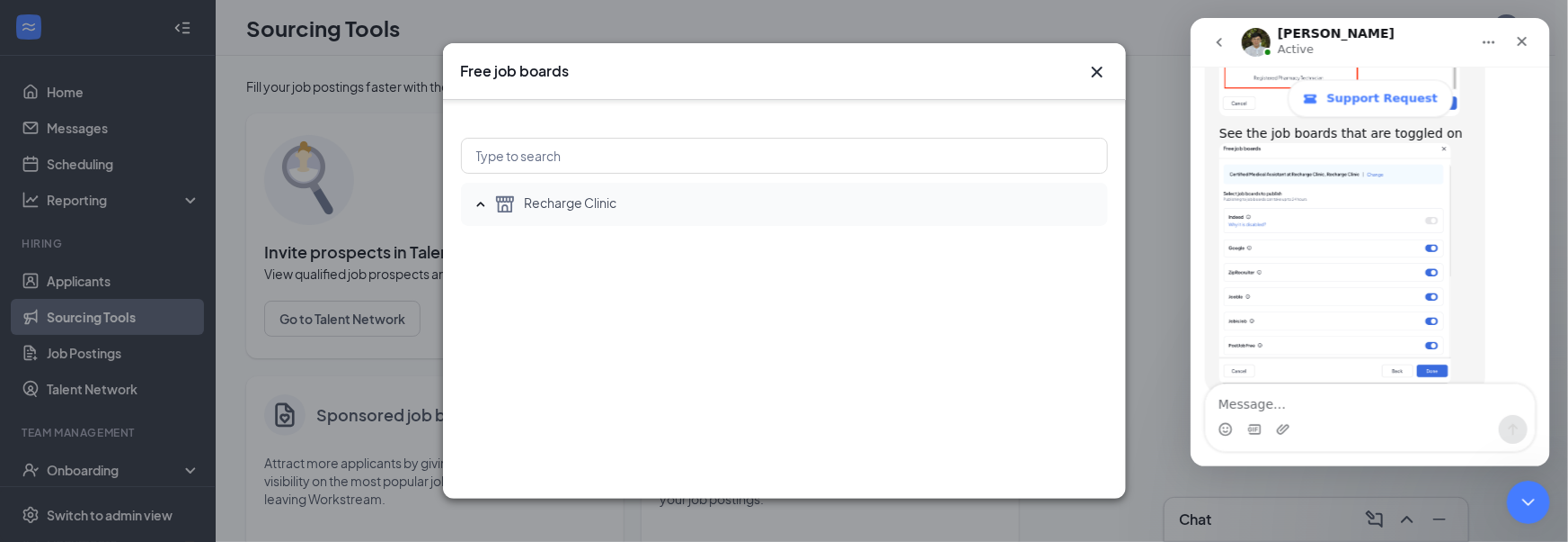
click at [478, 194] on div "Recharge Clinic" at bounding box center [784, 205] width 647 height 43
click at [490, 202] on div "Recharge Clinic" at bounding box center [784, 205] width 647 height 43
click at [489, 195] on icon "SmallChevronUp" at bounding box center [480, 204] width 18 height 18
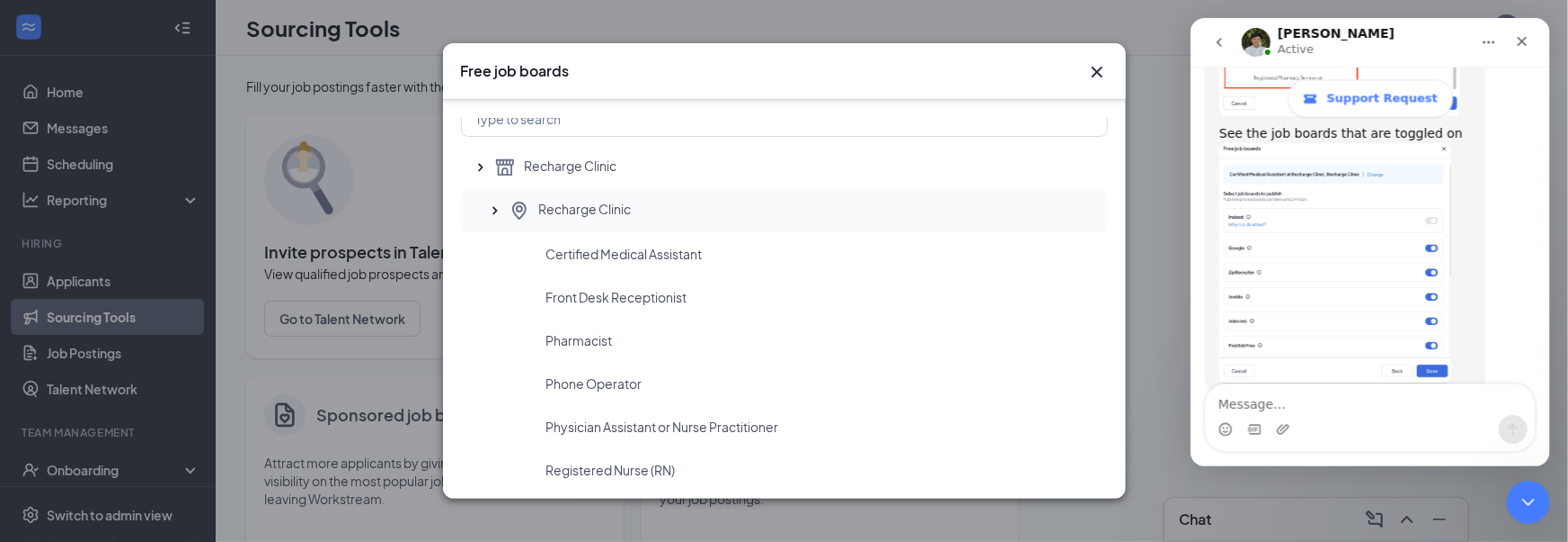
click at [494, 205] on icon "SmallChevronUp" at bounding box center [494, 210] width 18 height 18
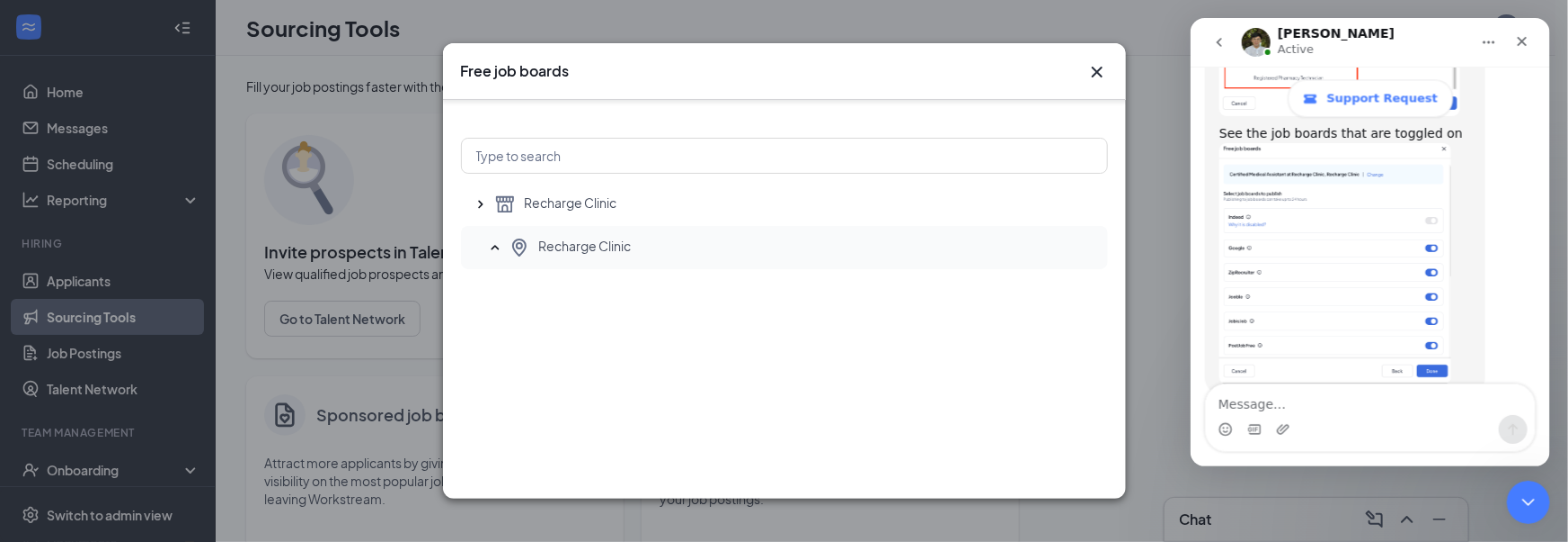
click at [494, 250] on icon "SmallChevronUp" at bounding box center [494, 247] width 18 height 18
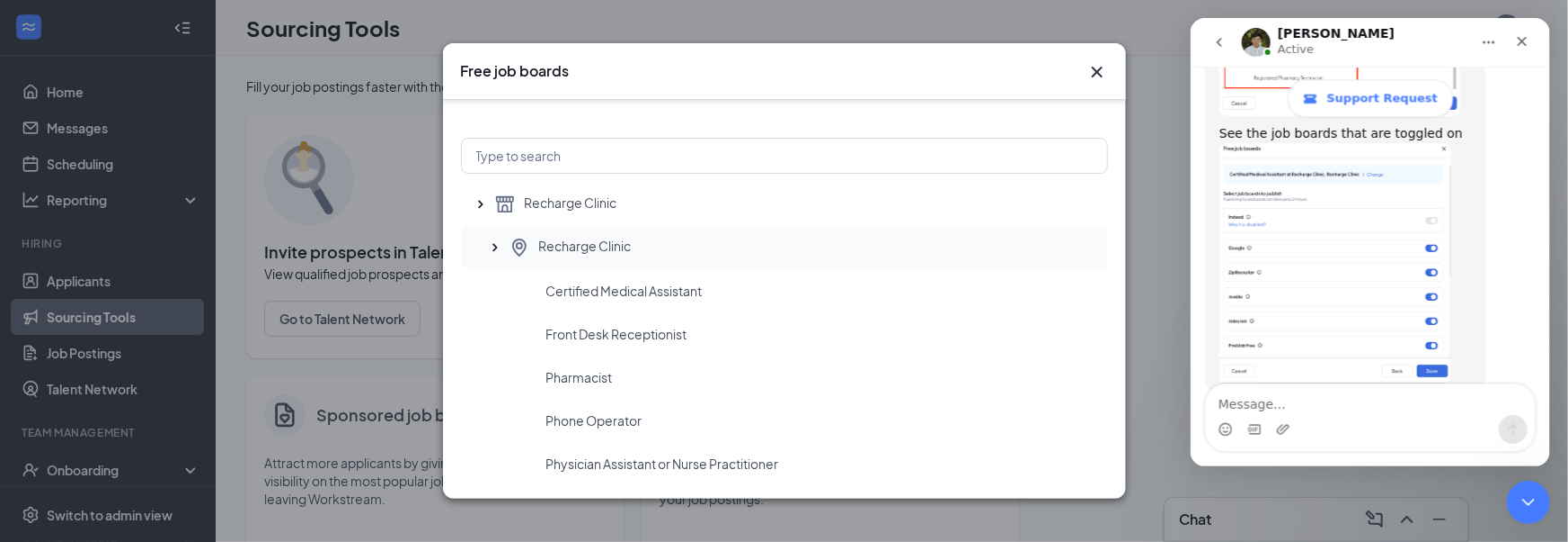
scroll to position [55, 0]
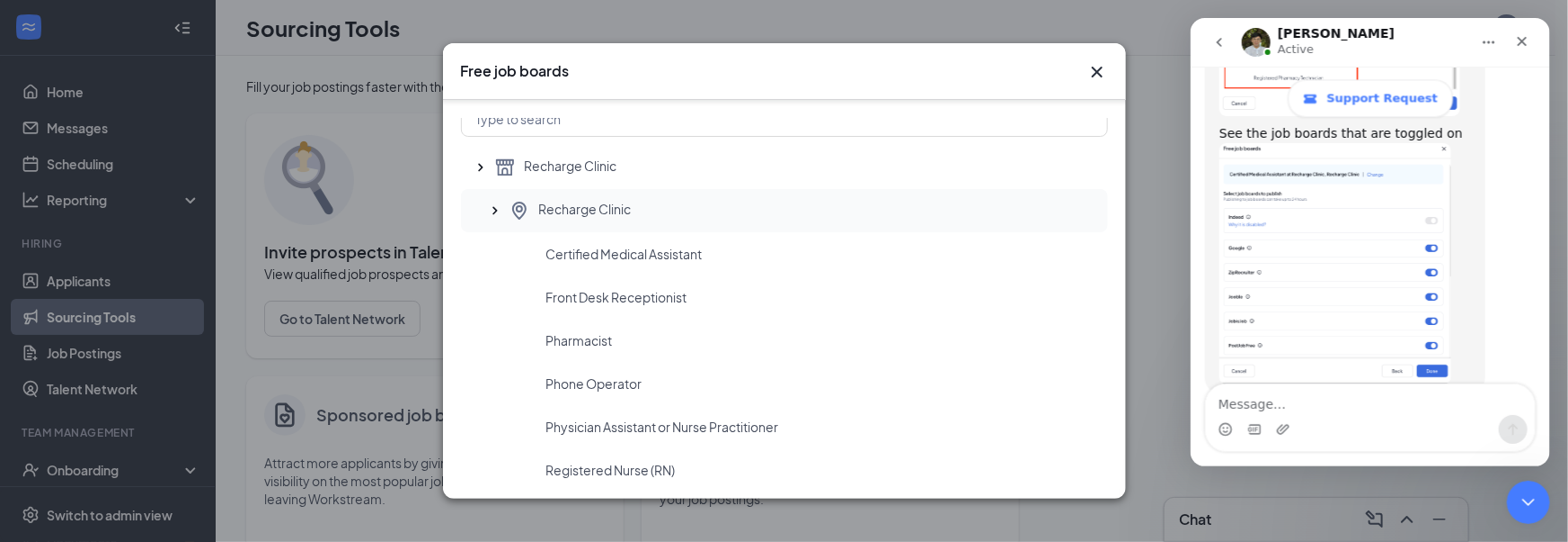
click at [489, 210] on icon "SmallChevronUp" at bounding box center [494, 210] width 18 height 18
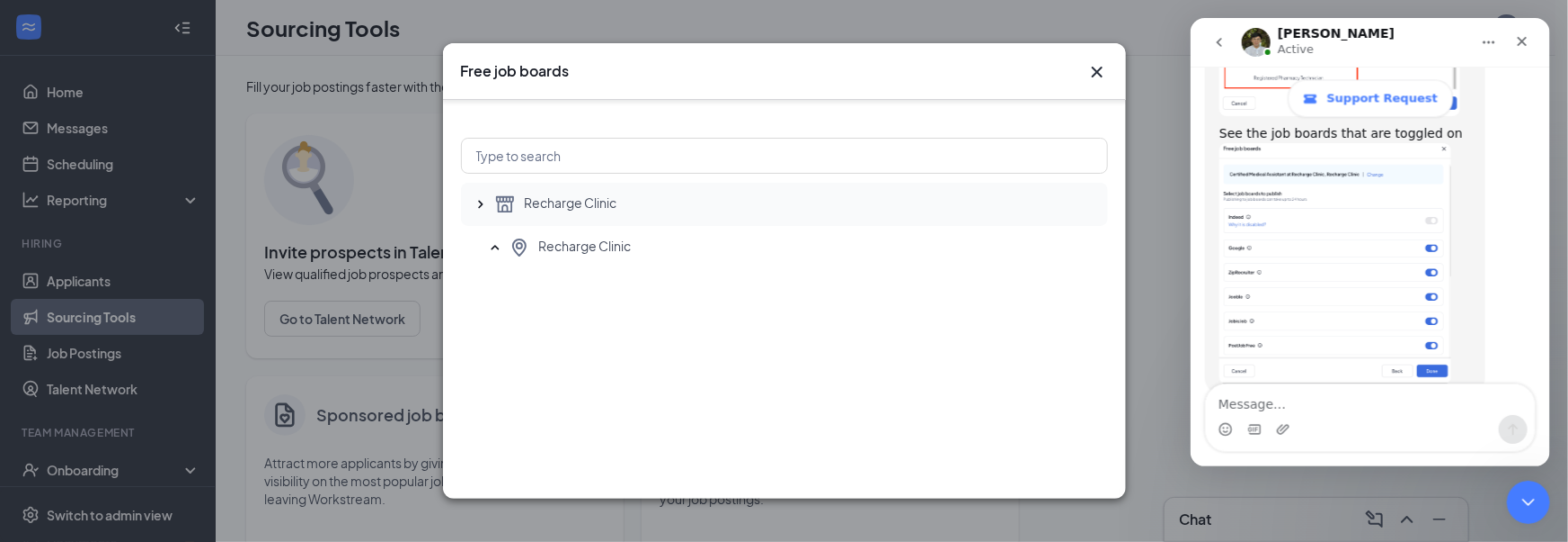
click at [542, 194] on span "Recharge Clinic" at bounding box center [571, 204] width 92 height 22
click at [588, 151] on input "text" at bounding box center [784, 156] width 647 height 36
click at [600, 162] on input "text" at bounding box center [784, 156] width 647 height 36
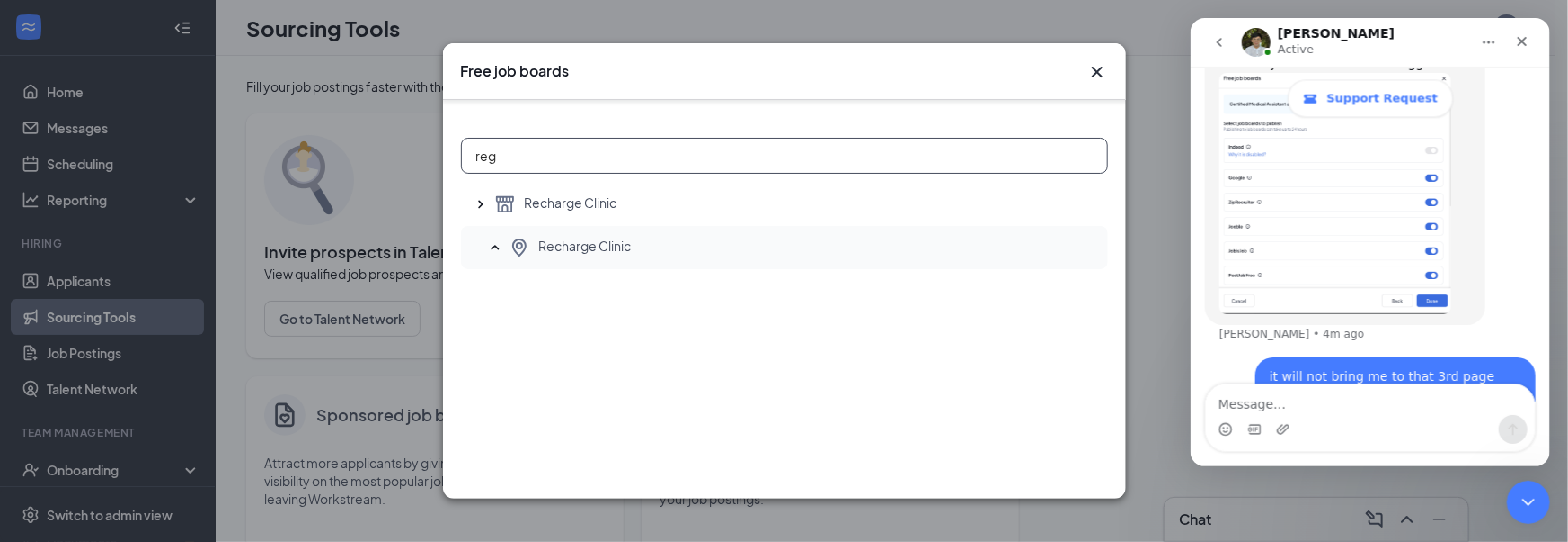
type input "reg"
click at [668, 245] on div "Recharge Clinic" at bounding box center [800, 247] width 585 height 22
click at [524, 243] on icon "LocationPin" at bounding box center [519, 247] width 22 height 22
click at [500, 244] on icon "SmallChevronUp" at bounding box center [494, 247] width 18 height 18
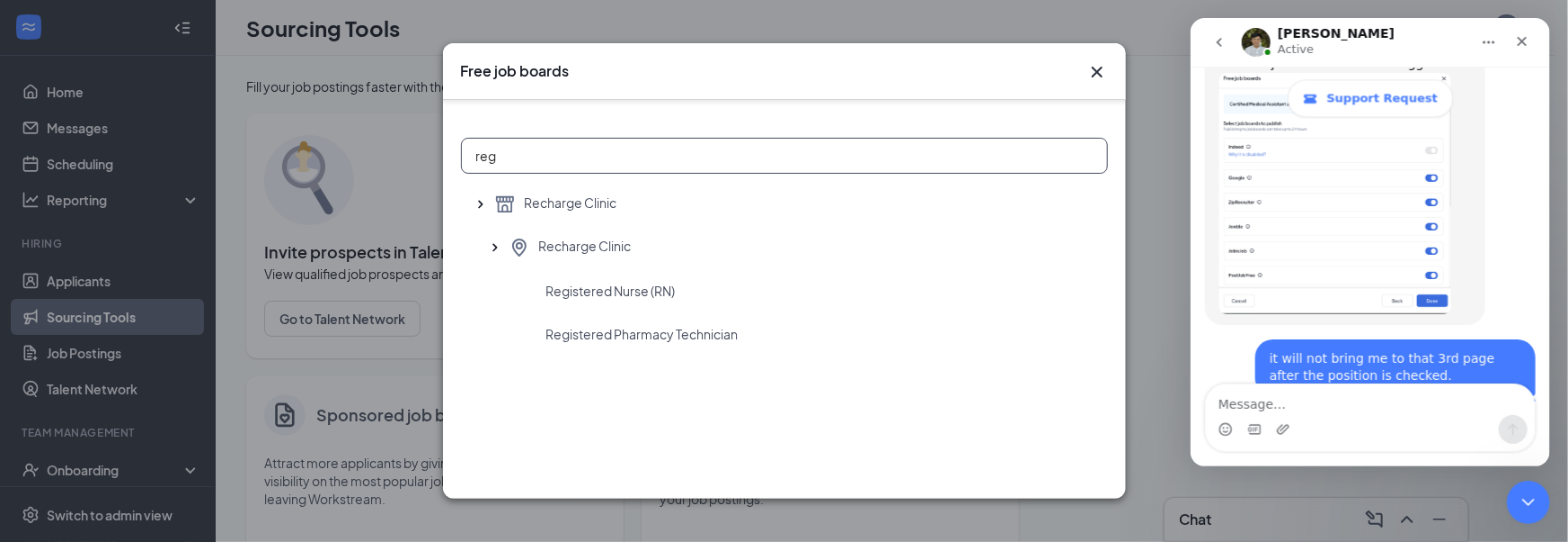
scroll to position [2070, 0]
click at [1408, 406] on textarea "Message…" at bounding box center [1369, 399] width 329 height 30
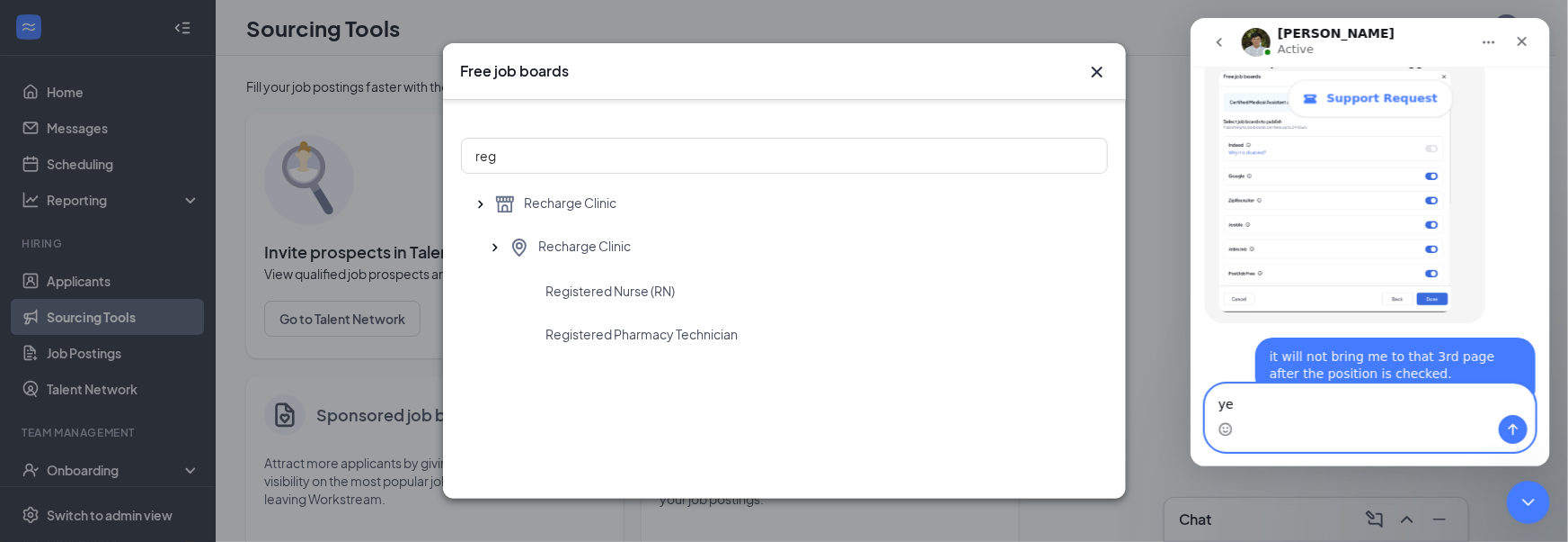
type textarea "yes"
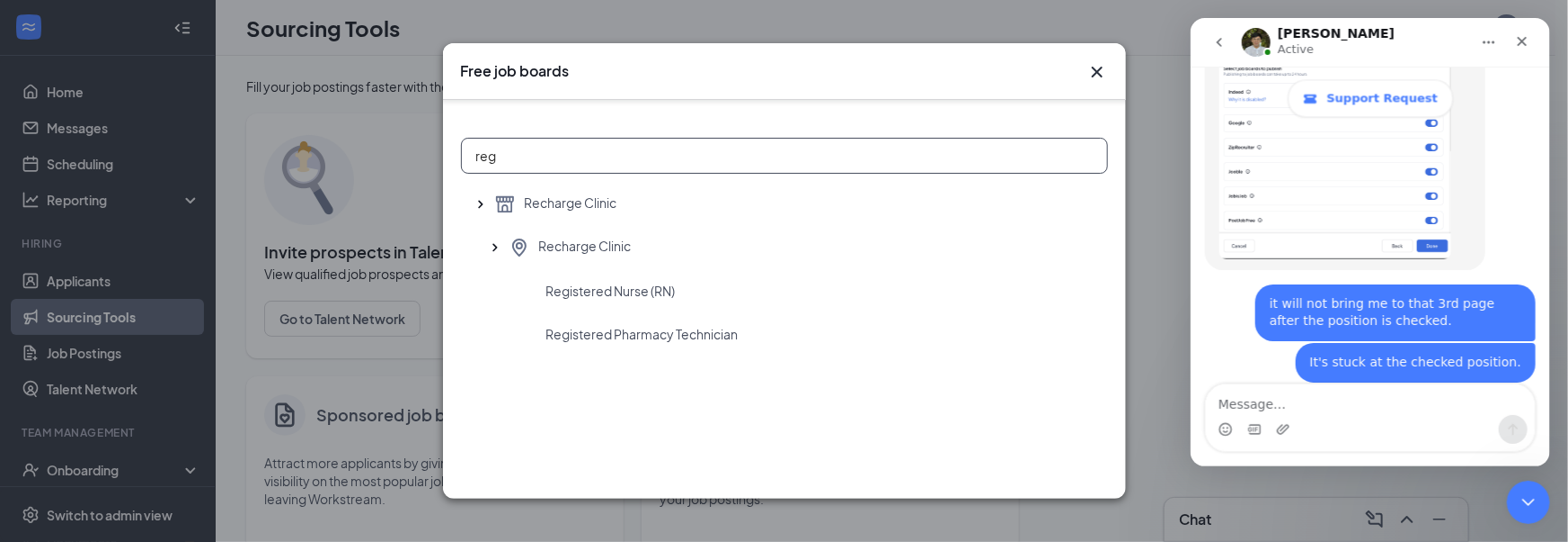
click at [536, 149] on input "reg" at bounding box center [784, 156] width 647 height 36
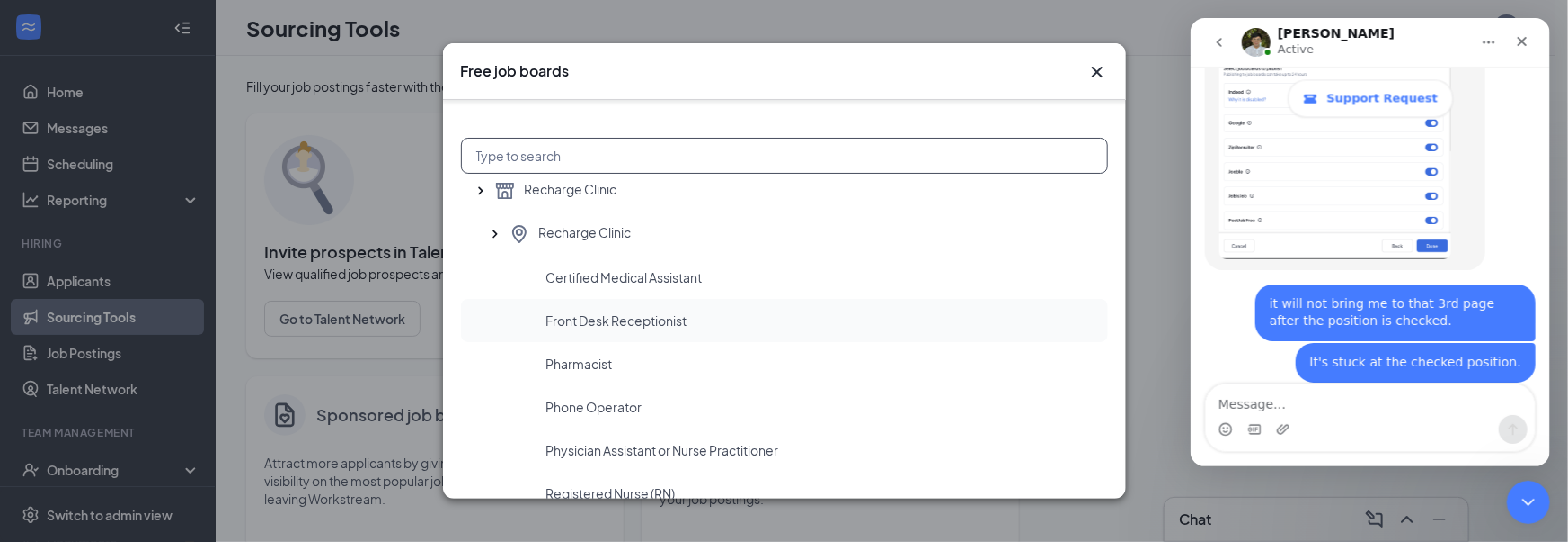
scroll to position [14, 0]
click at [673, 281] on span "Certified Medical Assistant" at bounding box center [624, 275] width 156 height 18
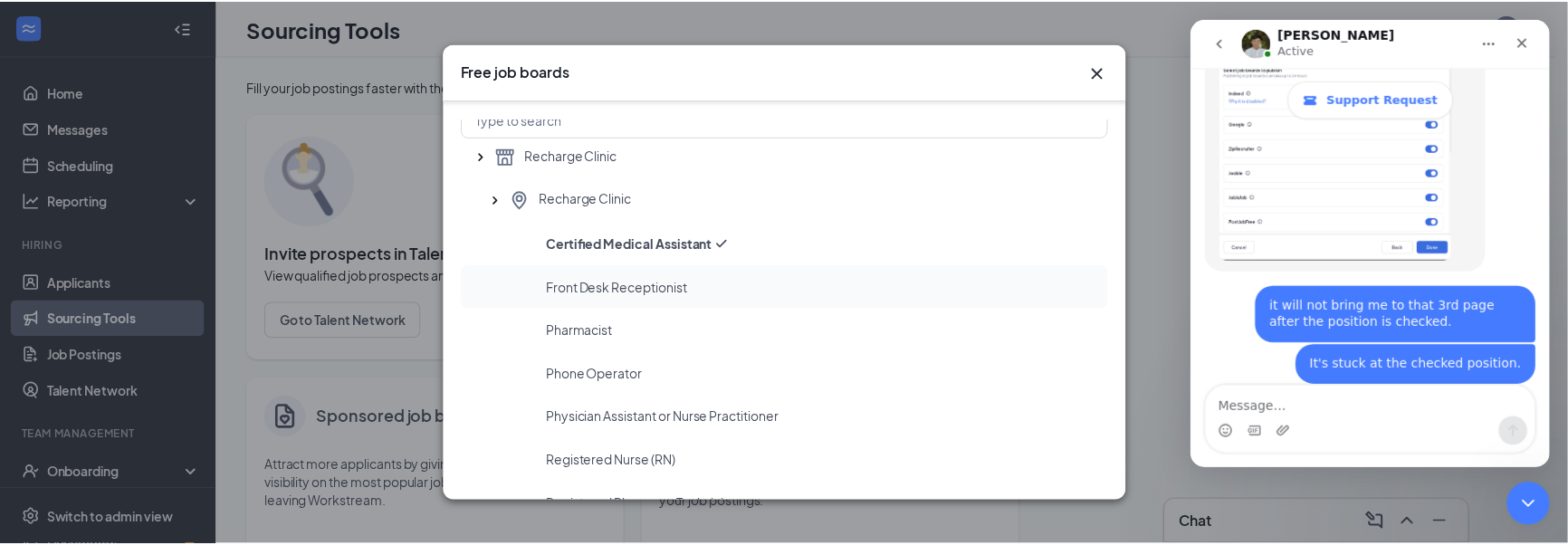
scroll to position [10, 0]
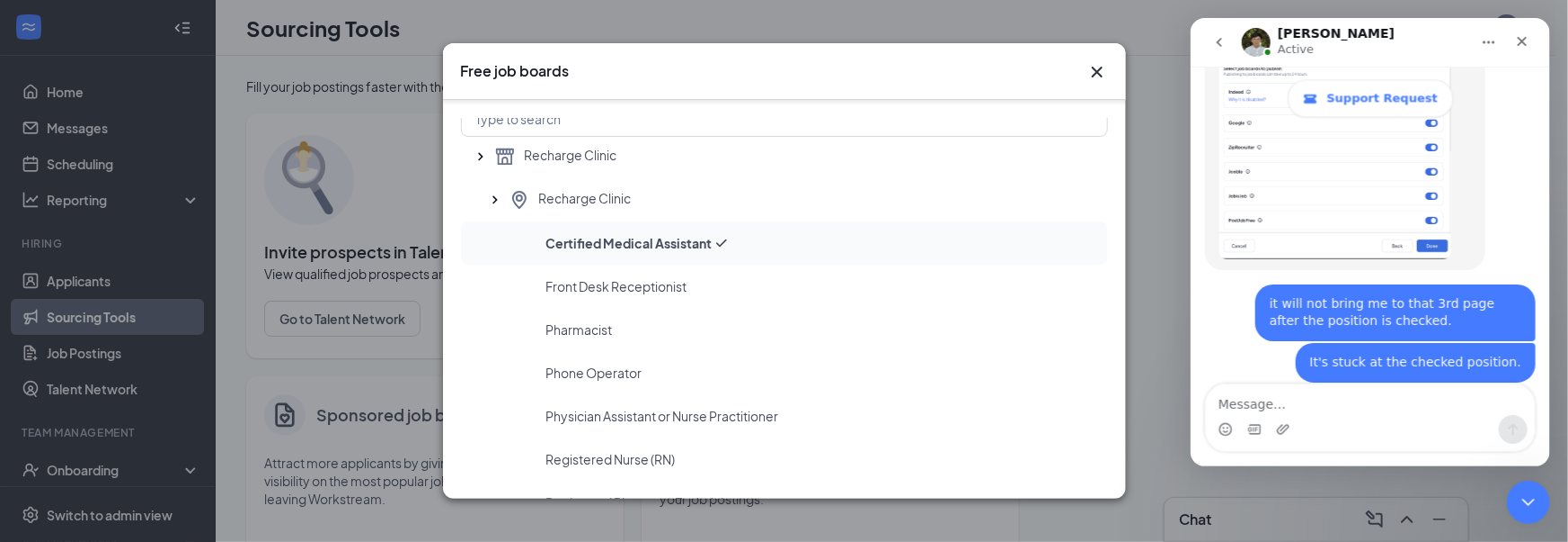
click at [687, 255] on div "Certified Medical Assistant" at bounding box center [784, 243] width 647 height 43
click at [1176, 451] on div "Free job boards Job opening you would like to post Recharge Clinic Recharge Cli…" at bounding box center [784, 271] width 1568 height 542
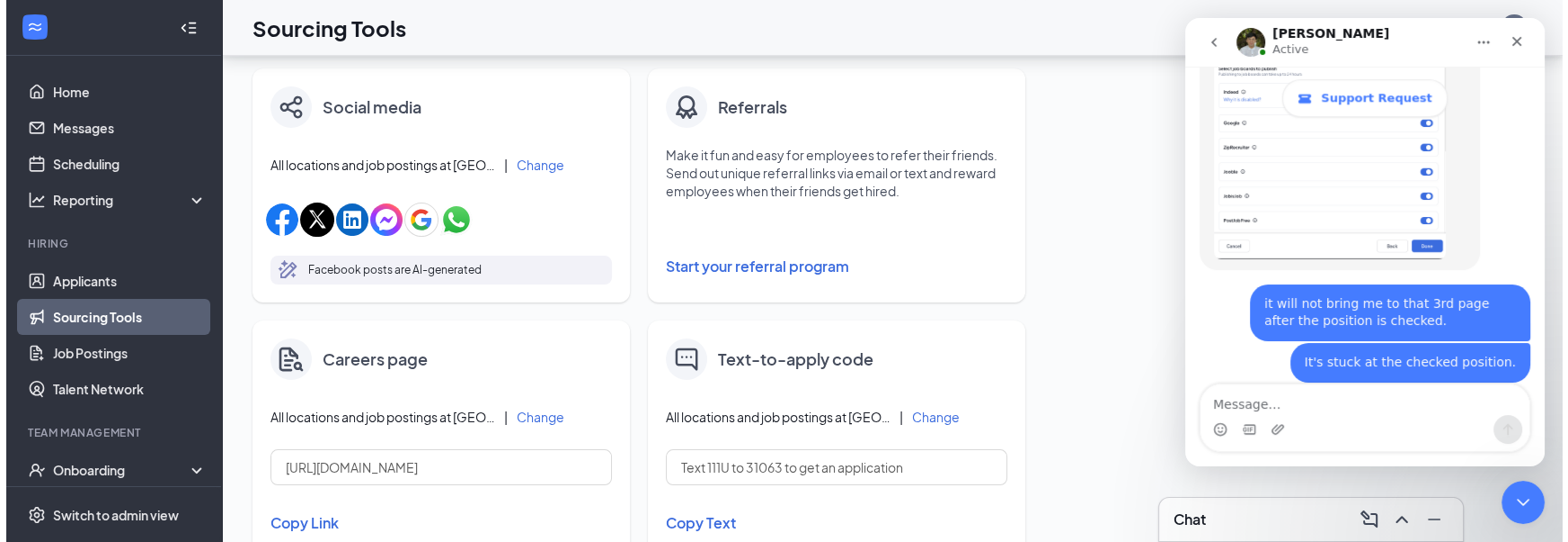
scroll to position [863, 0]
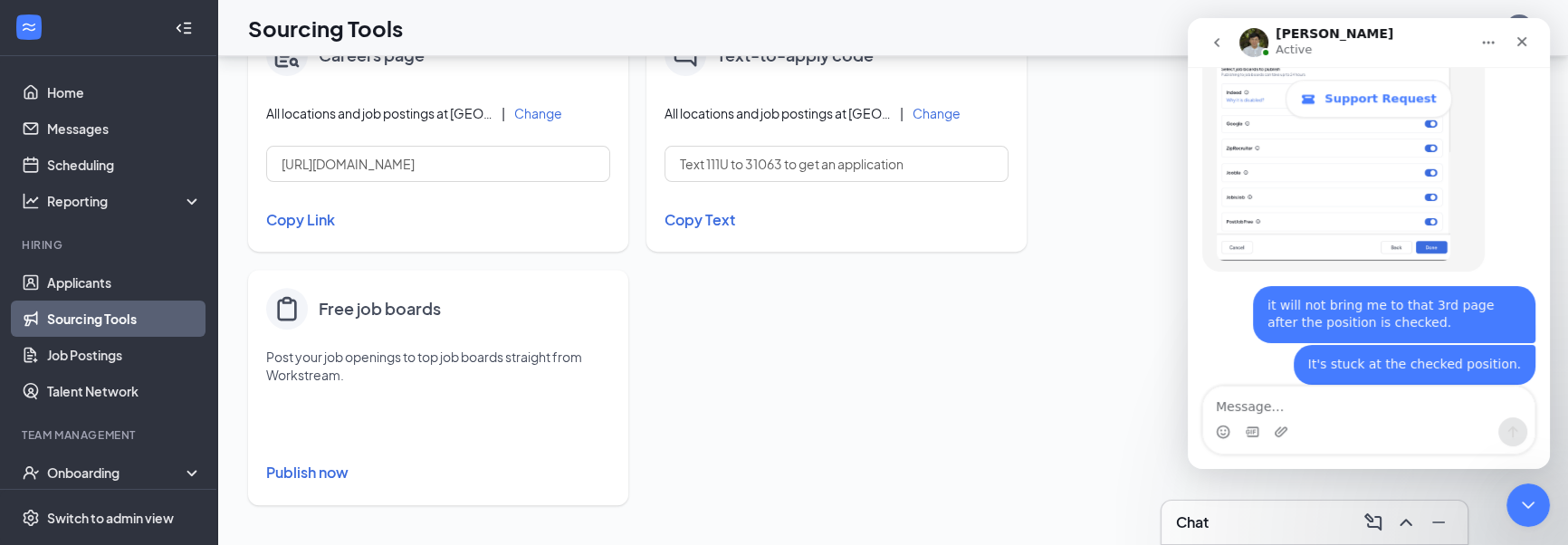
click at [332, 472] on button "Publish now" at bounding box center [438, 472] width 344 height 29
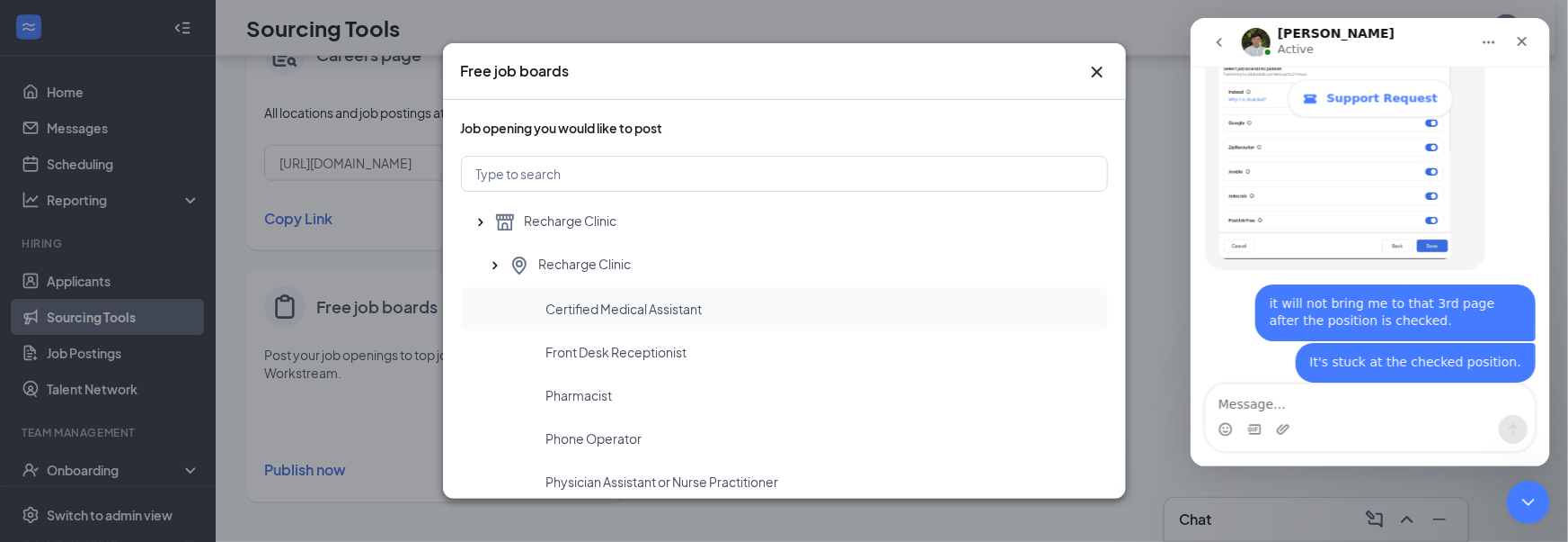
click at [705, 320] on div "Certified Medical Assistant" at bounding box center [784, 308] width 647 height 43
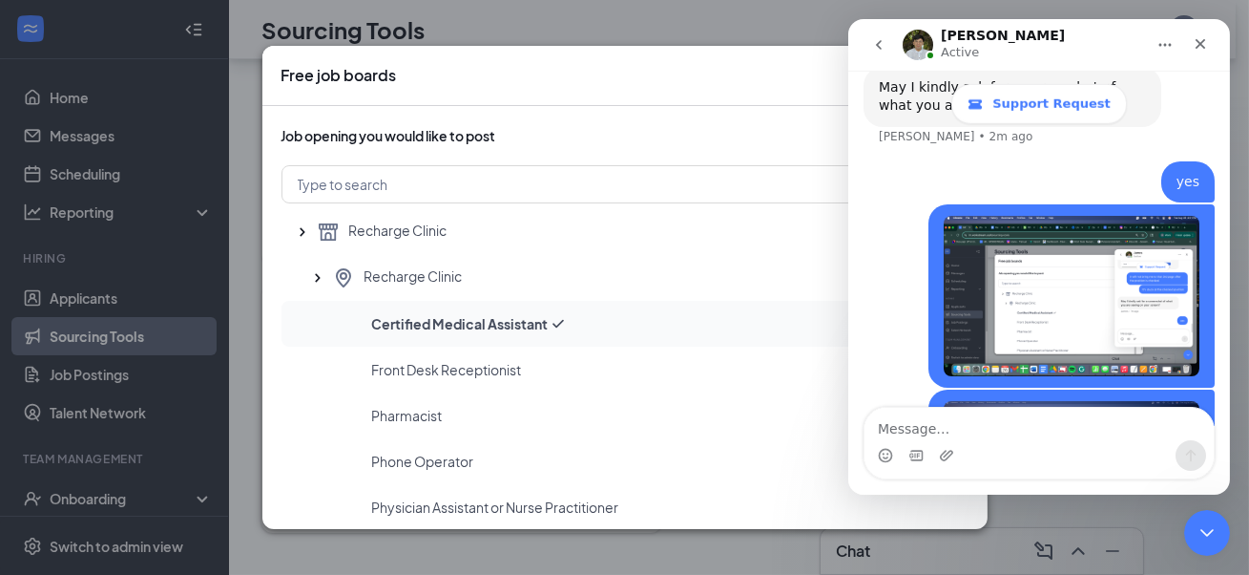
scroll to position [14, 0]
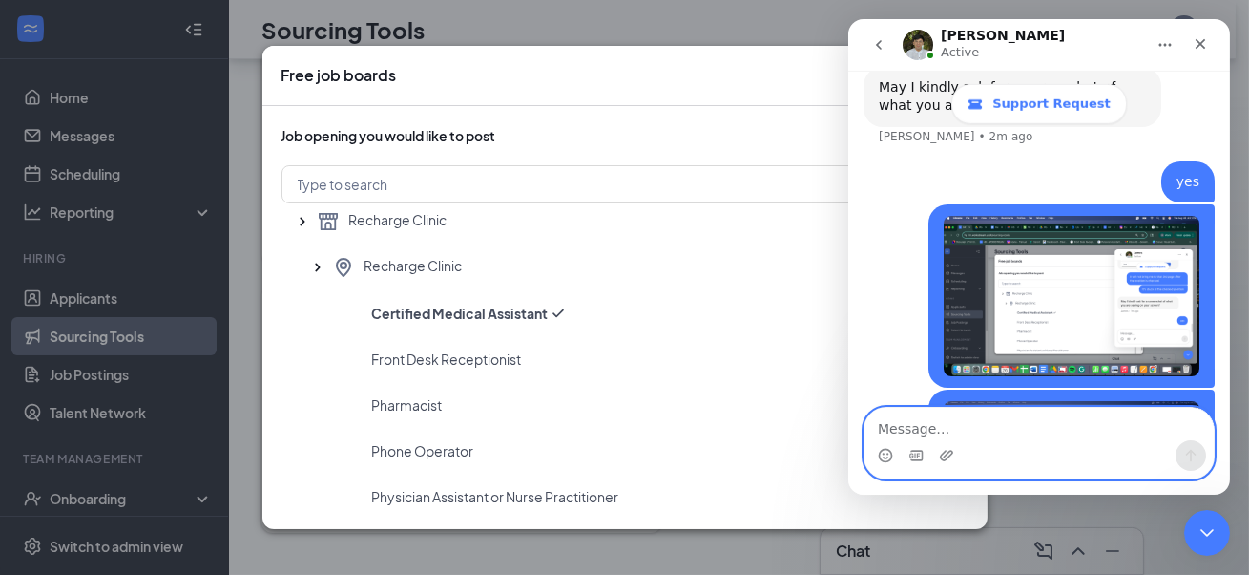
click at [1026, 430] on textarea "Message…" at bounding box center [1038, 423] width 349 height 32
type textarea "its stuck like this there is no next button"
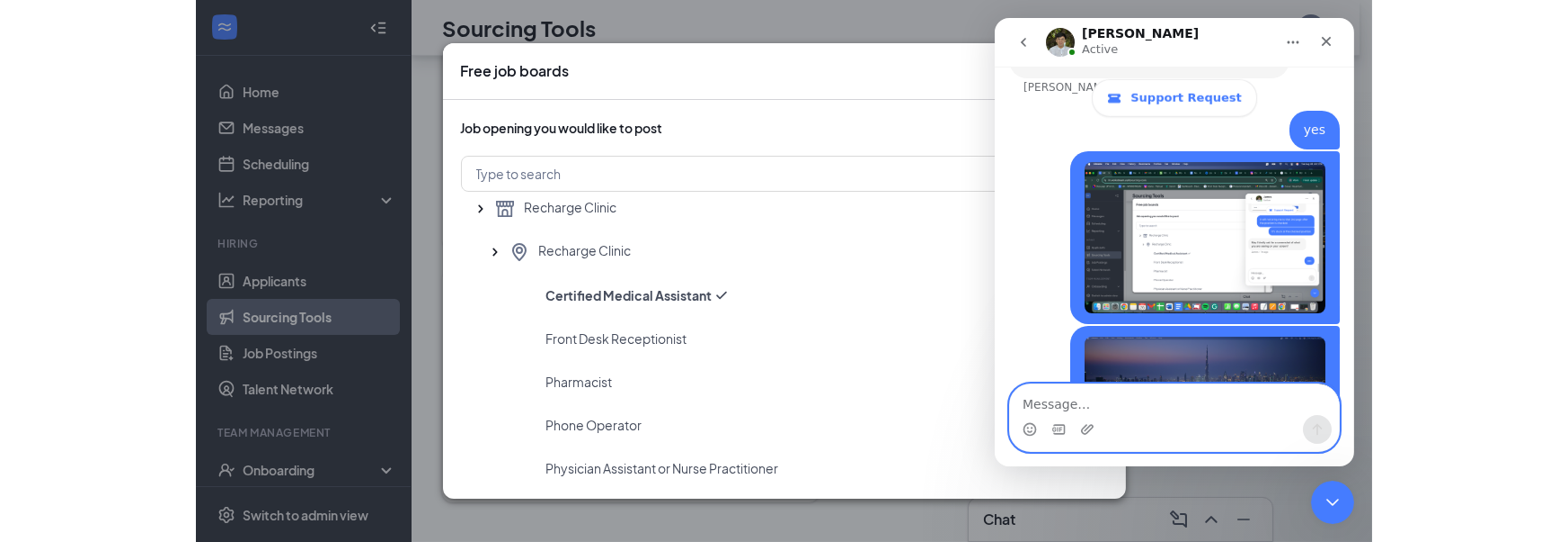
scroll to position [14, 0]
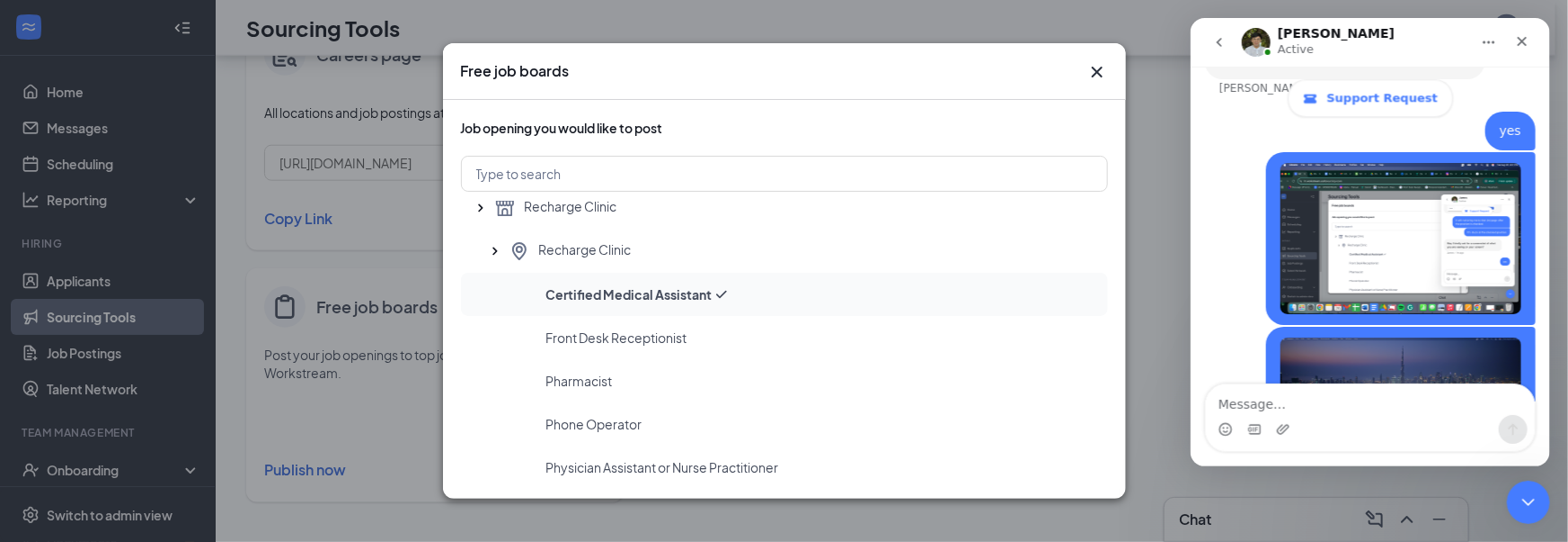
click at [600, 299] on span "Certified Medical Assistant" at bounding box center [629, 294] width 167 height 18
click at [669, 291] on span "Certified Medical Assistant" at bounding box center [629, 294] width 167 height 18
click at [656, 287] on span "Certified Medical Assistant" at bounding box center [629, 294] width 167 height 18
click at [654, 289] on span "Certified Medical Assistant" at bounding box center [629, 294] width 167 height 18
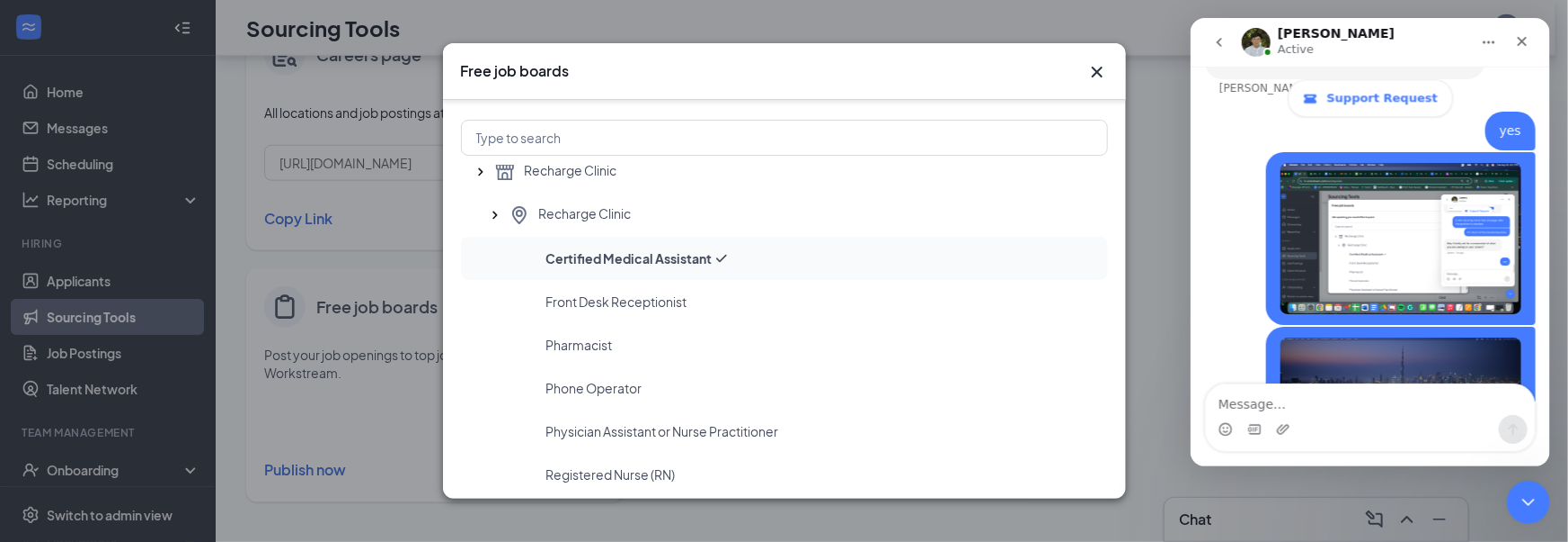
scroll to position [0, 0]
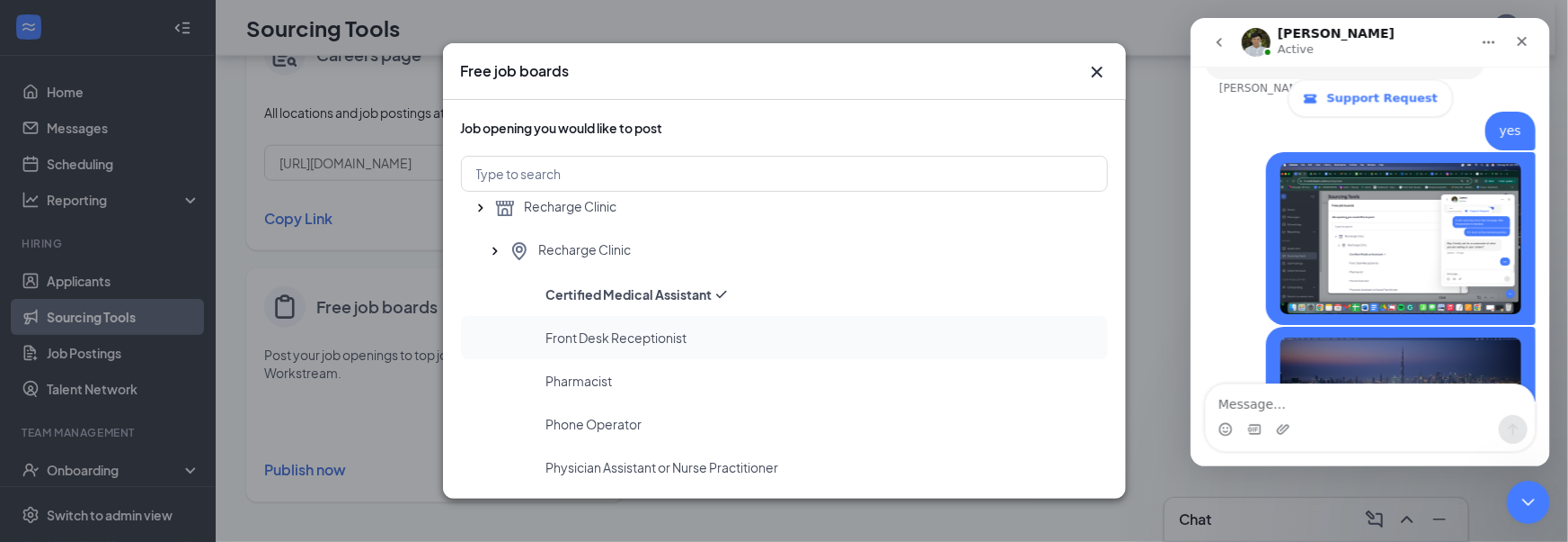
click at [714, 343] on div "Front Desk Receptionist" at bounding box center [819, 337] width 547 height 18
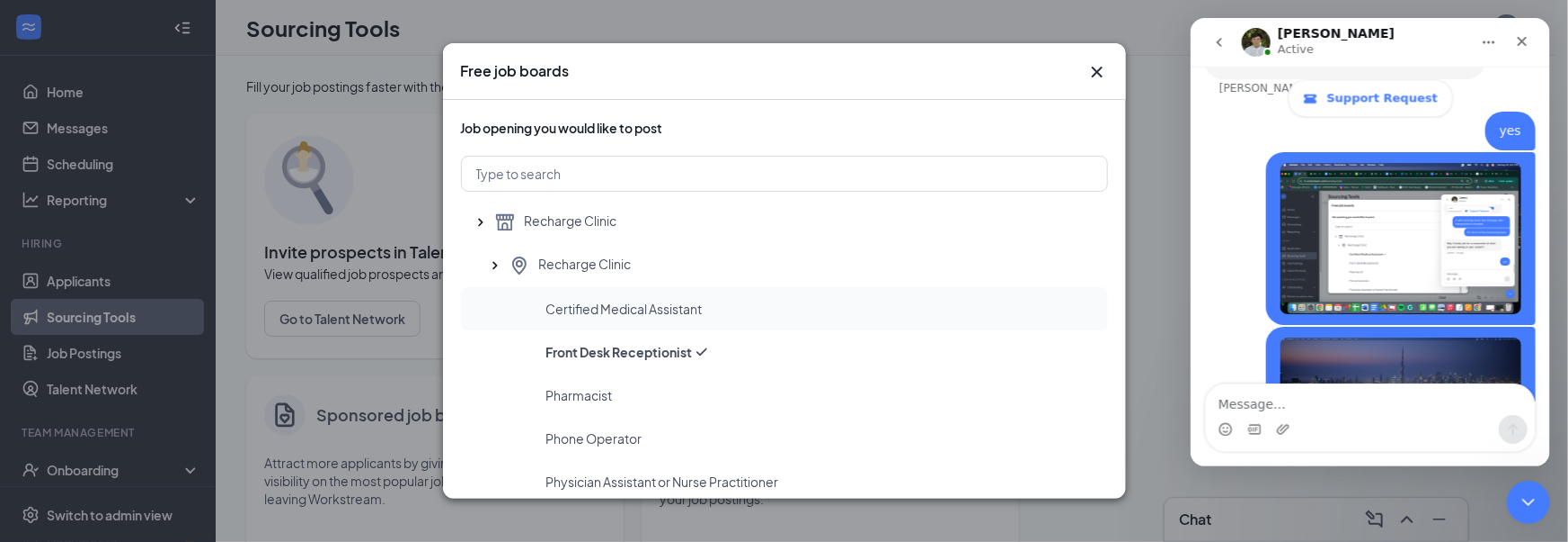
click at [702, 315] on span "Certified Medical Assistant" at bounding box center [624, 308] width 156 height 18
click at [666, 369] on div "Front Desk Receptionist" at bounding box center [784, 352] width 647 height 43
click at [654, 388] on div "Pharmacist" at bounding box center [819, 394] width 547 height 18
click at [625, 423] on div "Phone Operator" at bounding box center [784, 438] width 647 height 43
click at [1102, 62] on icon "Cross" at bounding box center [1097, 72] width 22 height 22
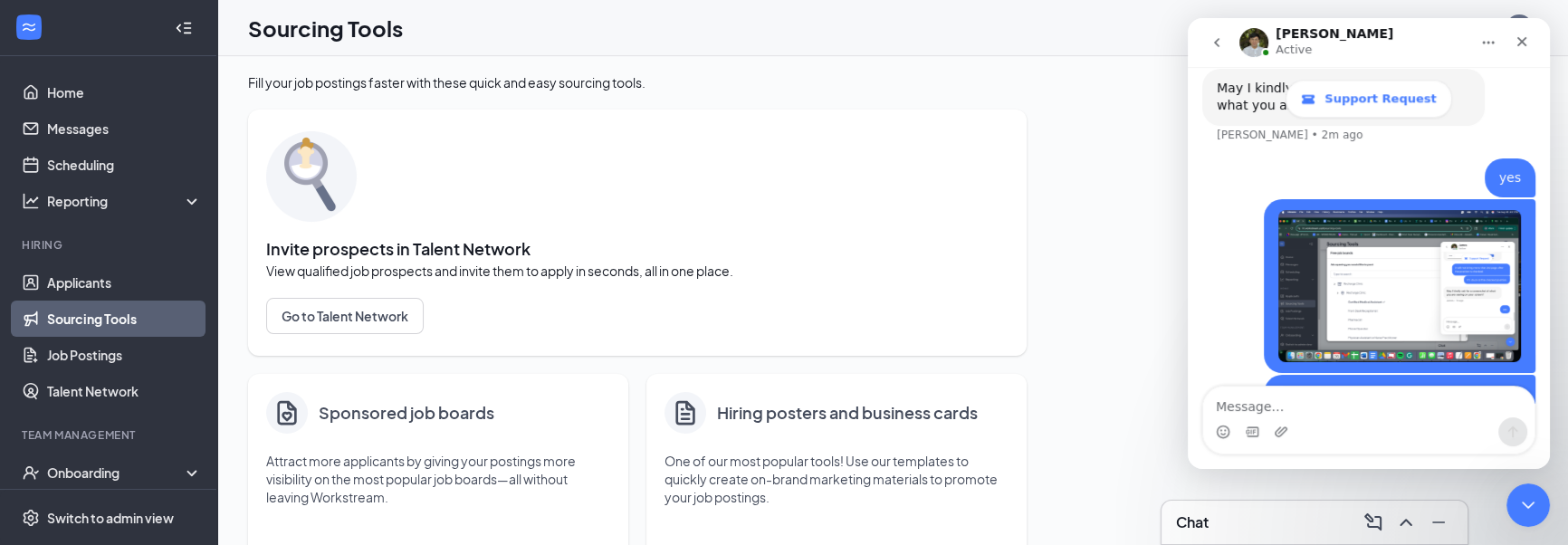
scroll to position [2363, 0]
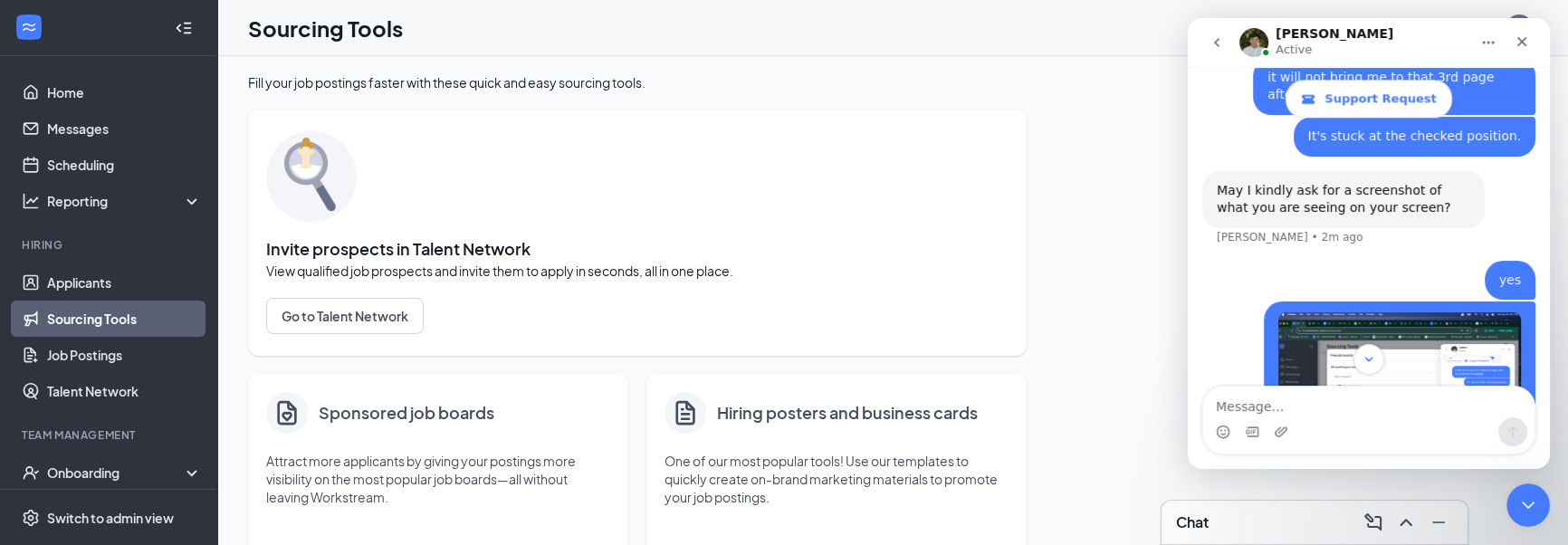
click at [1368, 312] on img "Derek says…" at bounding box center [1400, 388] width 243 height 152
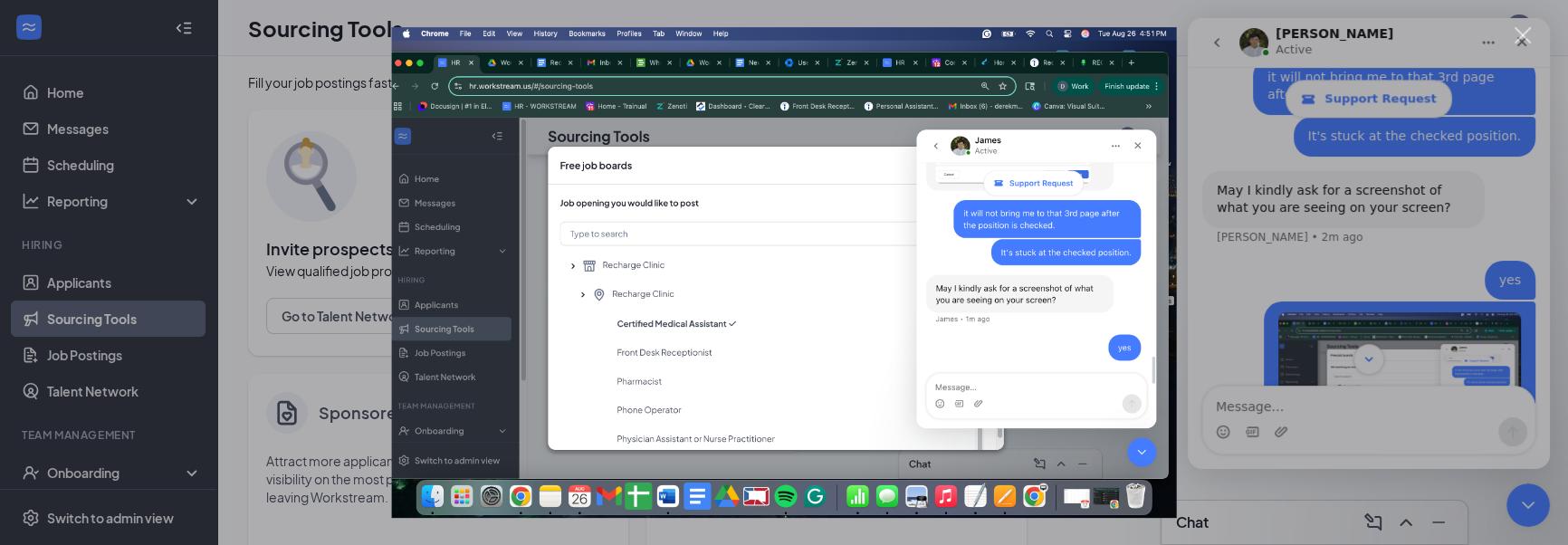
click at [733, 170] on img "Close" at bounding box center [784, 272] width 784 height 490
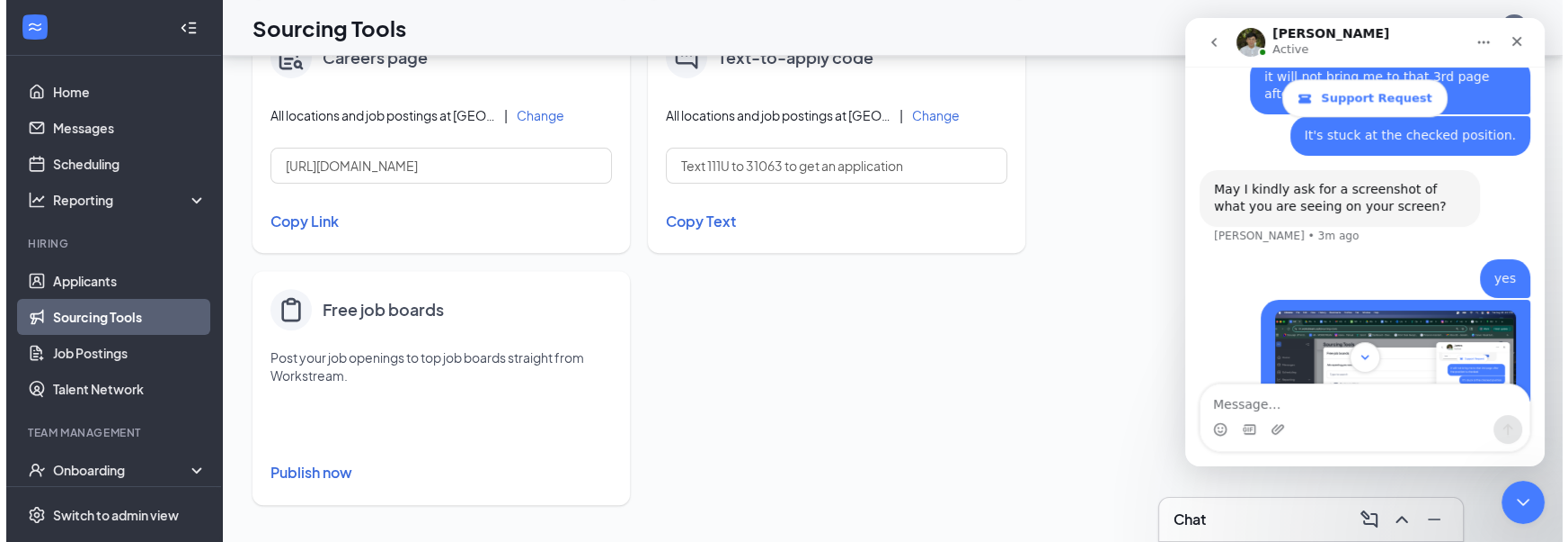
scroll to position [863, 0]
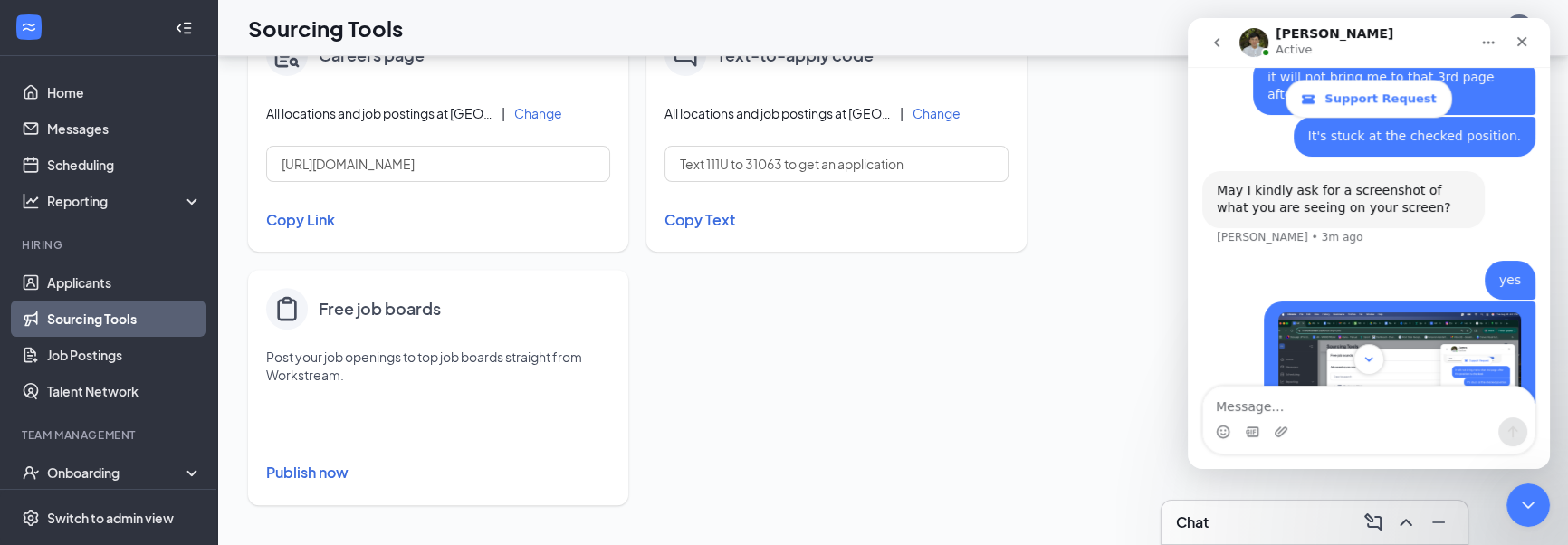
click at [332, 487] on div "Free job boards Post your job openings to top job boards straight from Workstre…" at bounding box center [437, 387] width 380 height 235
click at [329, 481] on button "Publish now" at bounding box center [438, 472] width 344 height 29
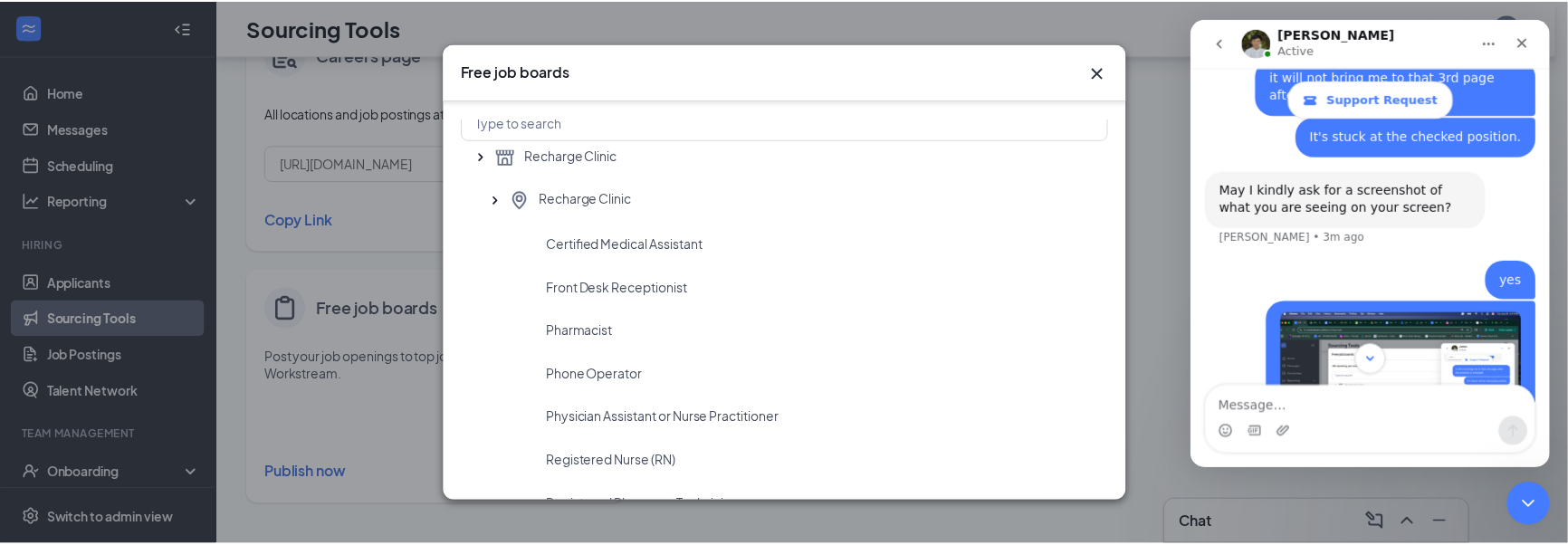
scroll to position [55, 0]
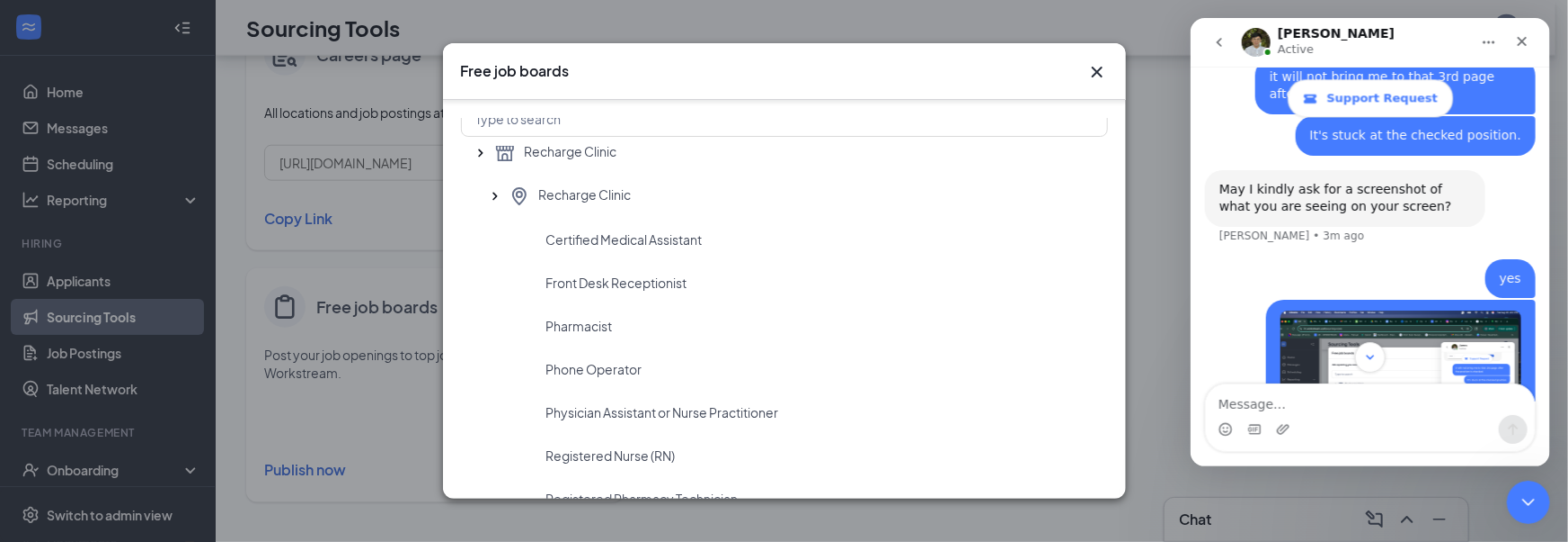
click at [1111, 499] on div "Free job boards Job opening you would like to post Recharge Clinic Recharge Cli…" at bounding box center [784, 271] width 1568 height 542
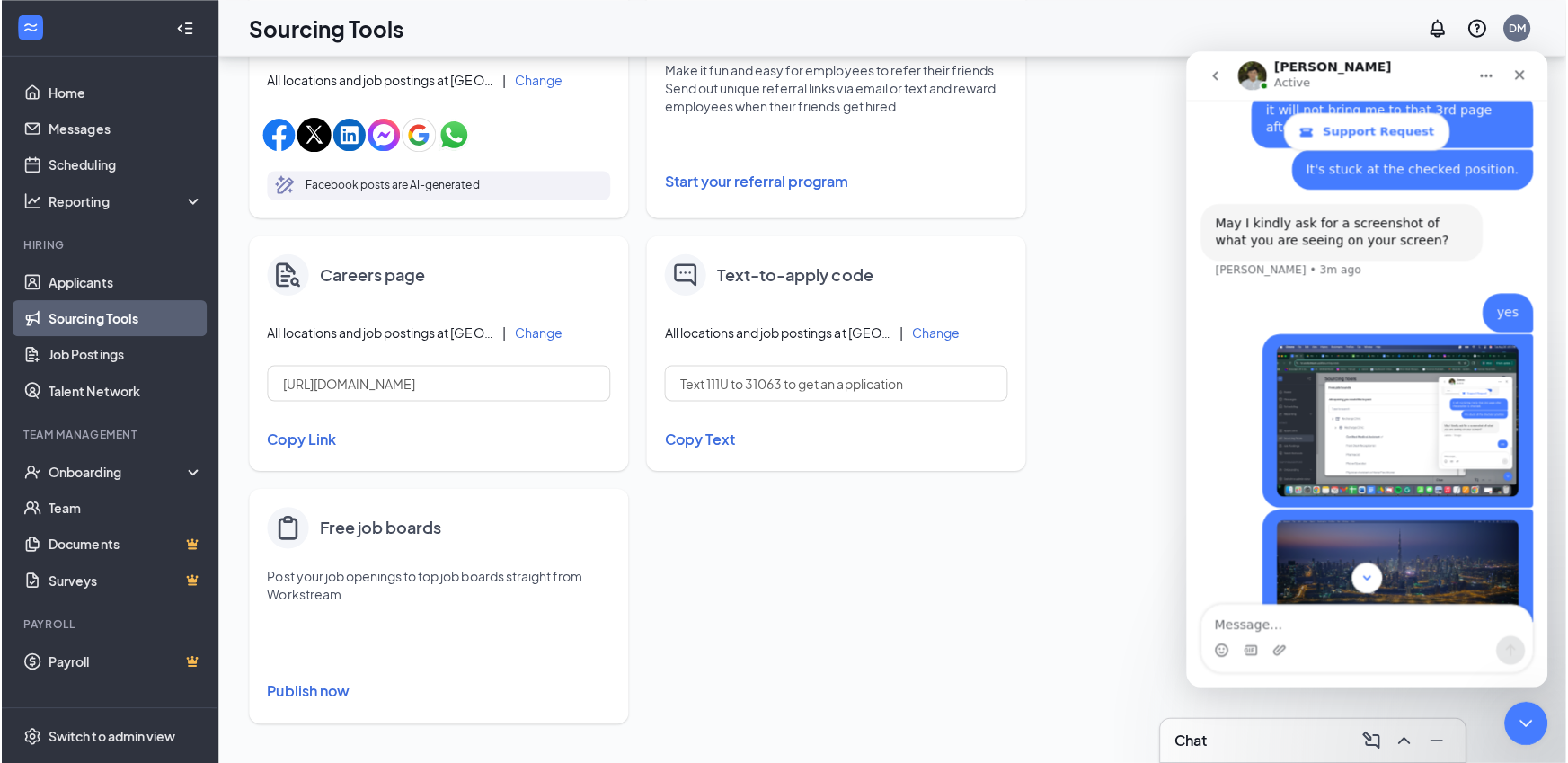
scroll to position [640, 0]
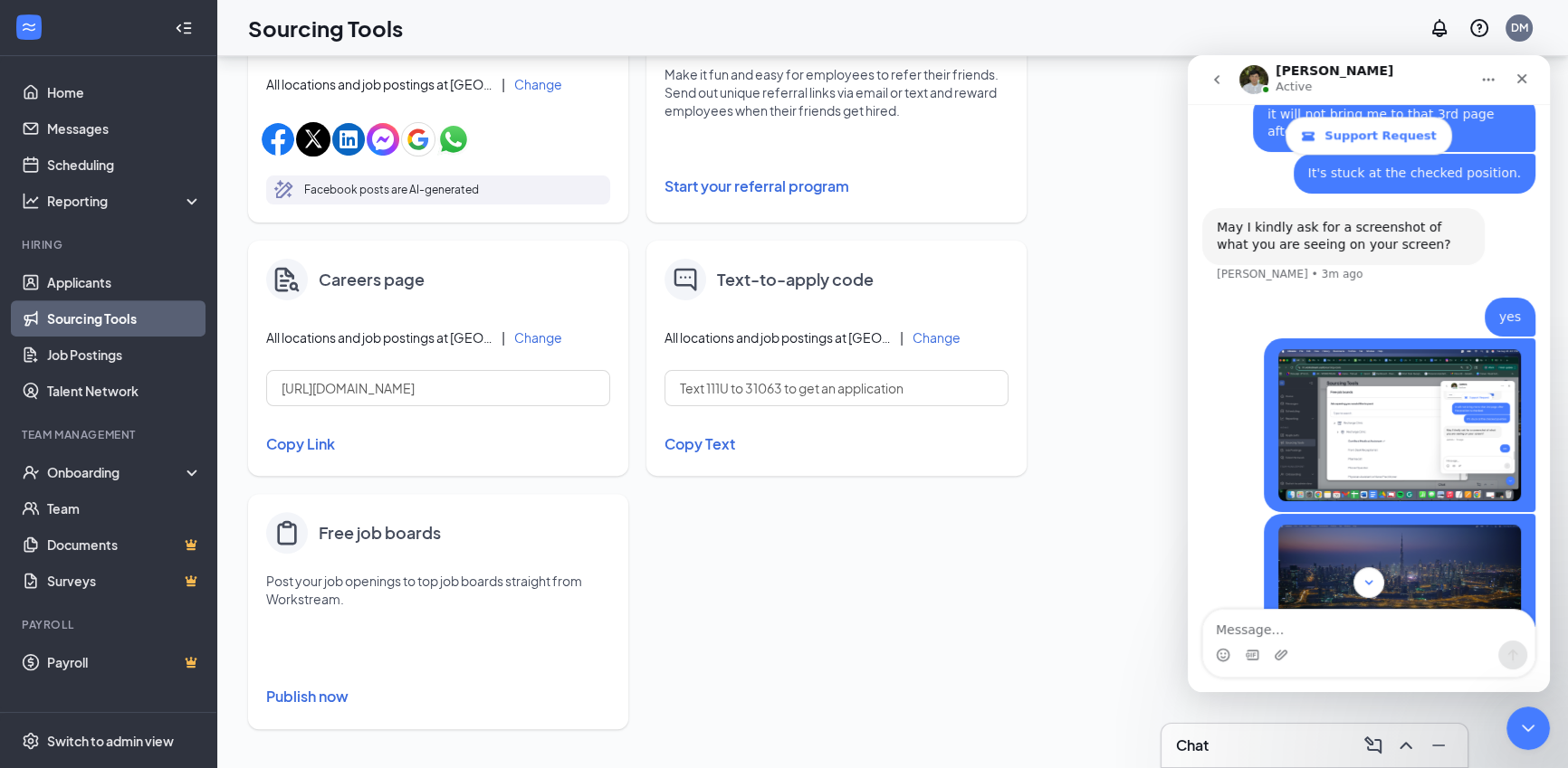
click at [328, 544] on button "Publish now" at bounding box center [438, 697] width 344 height 29
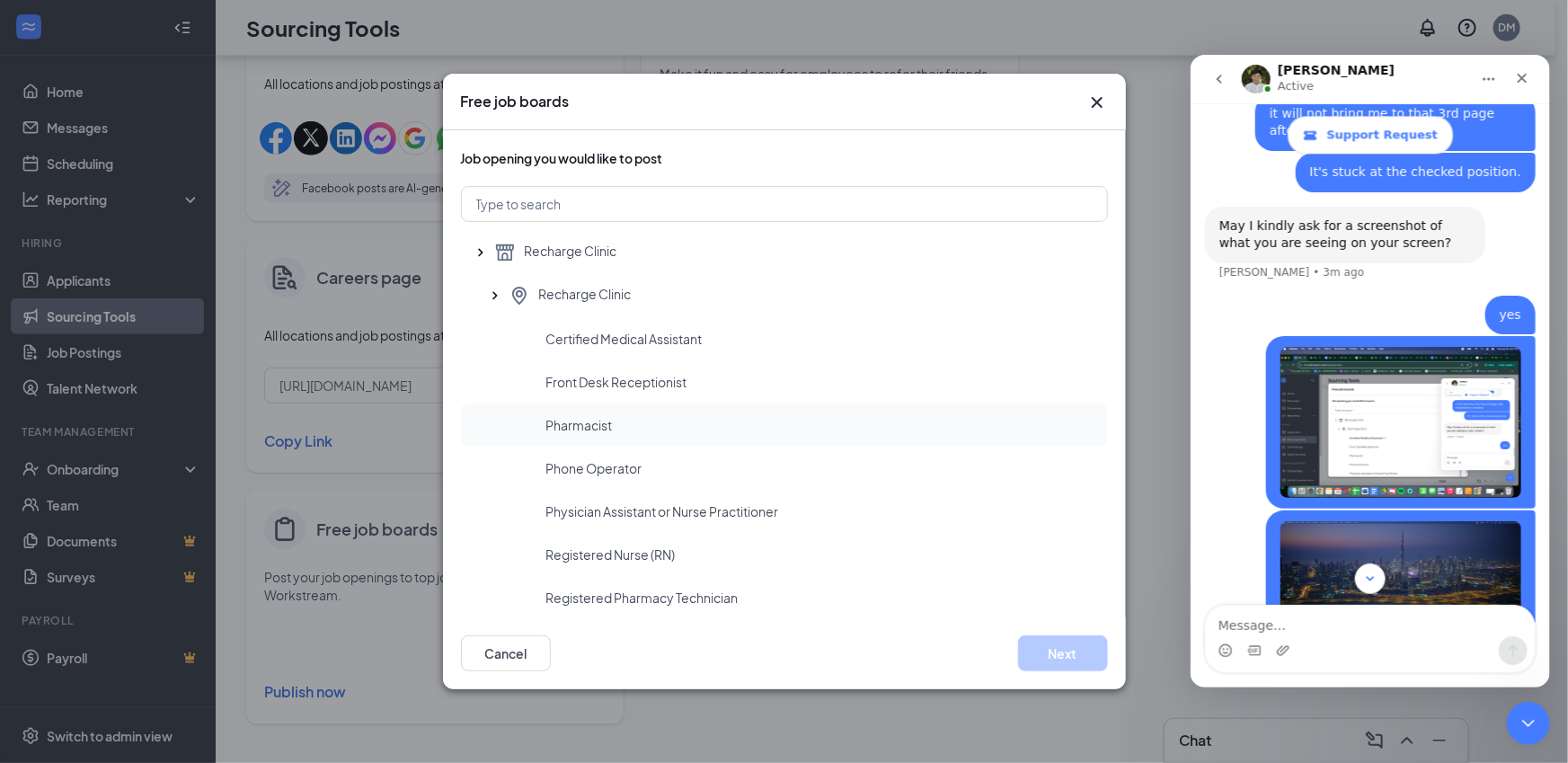
click at [707, 429] on div "Pharmacist" at bounding box center [819, 425] width 547 height 18
click at [1052, 661] on button "Next" at bounding box center [1062, 654] width 89 height 36
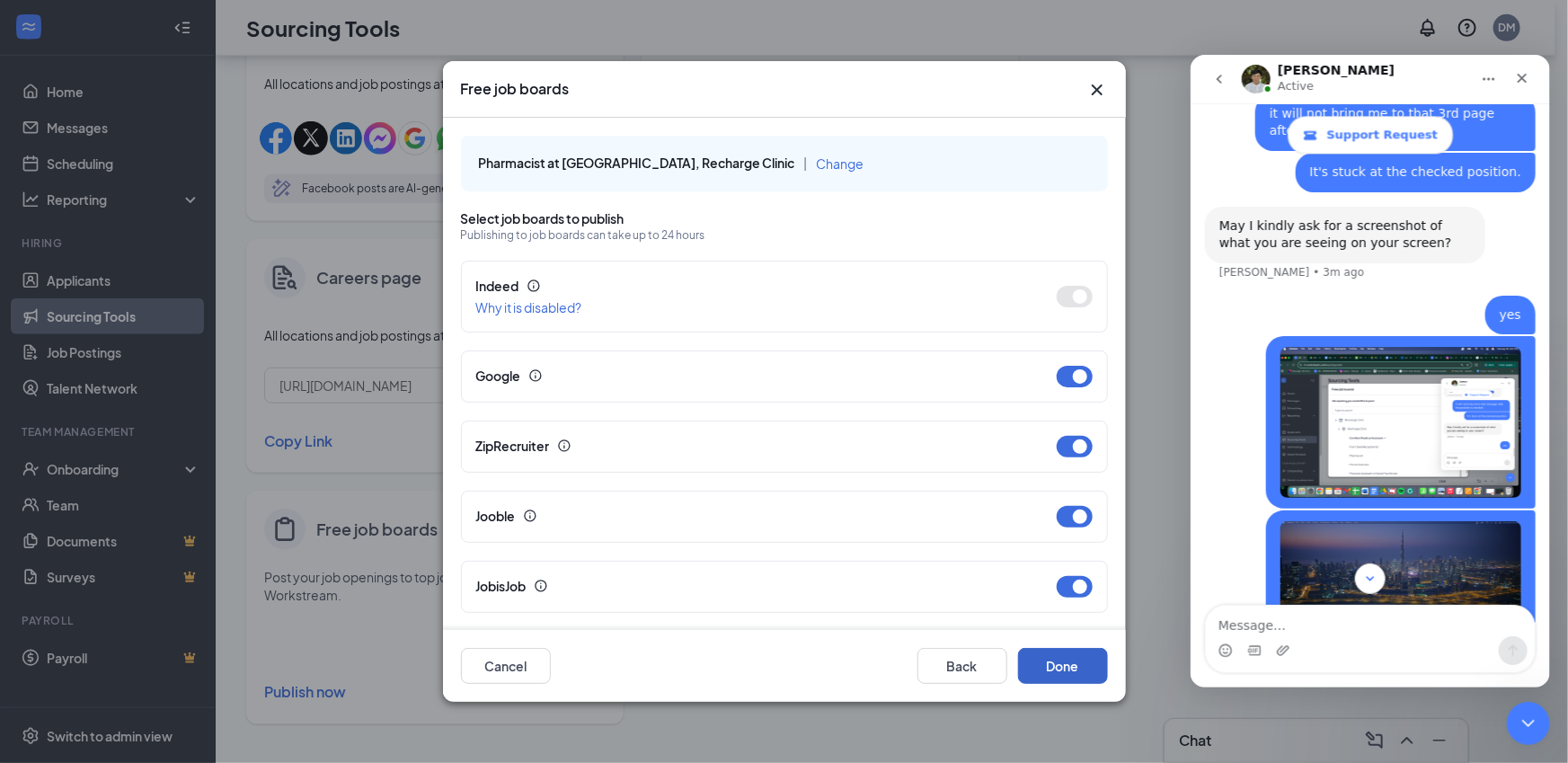
click at [1062, 673] on button "Done" at bounding box center [1062, 666] width 89 height 36
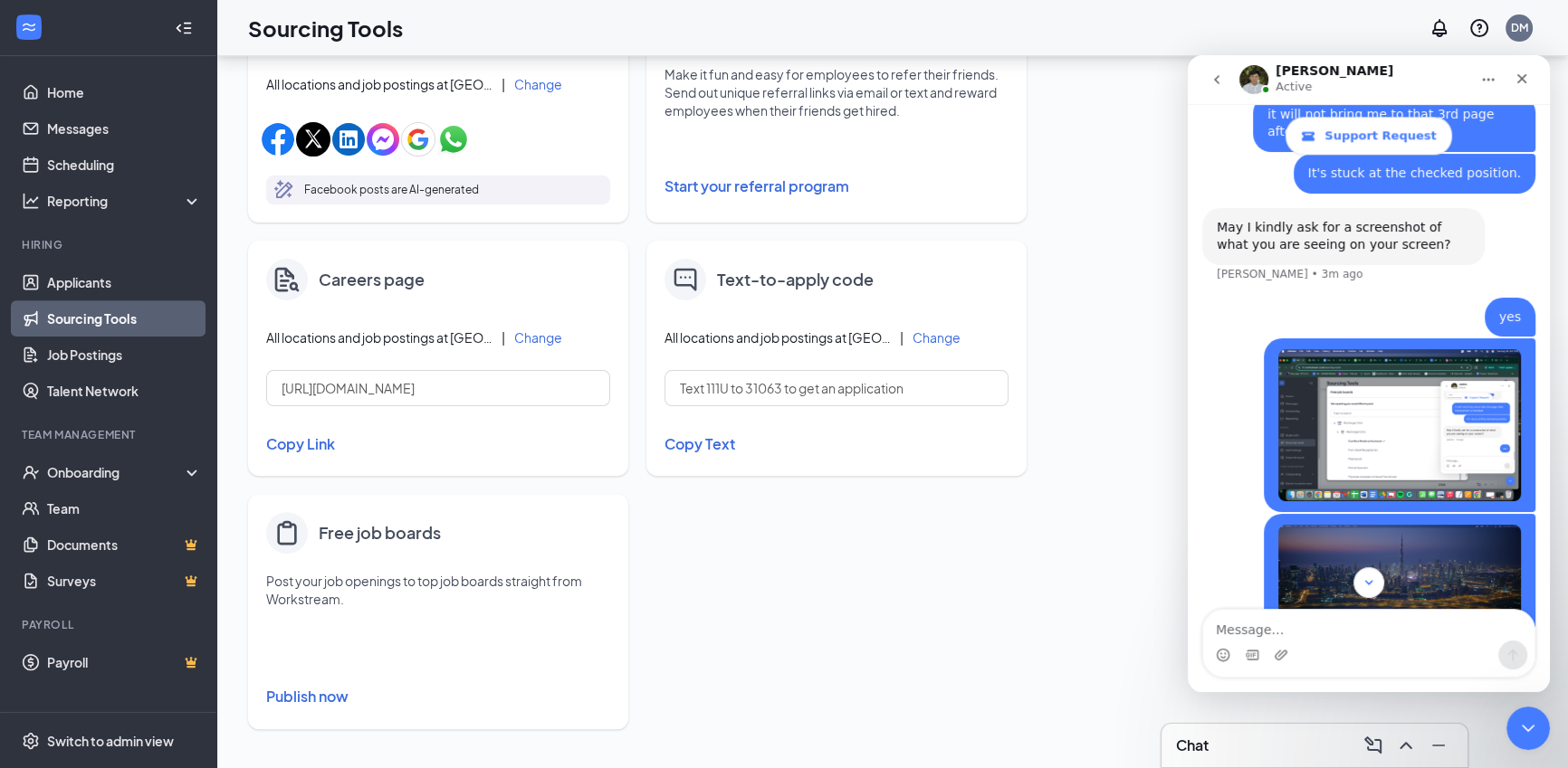
click at [327, 690] on button "Publish now" at bounding box center [438, 697] width 344 height 29
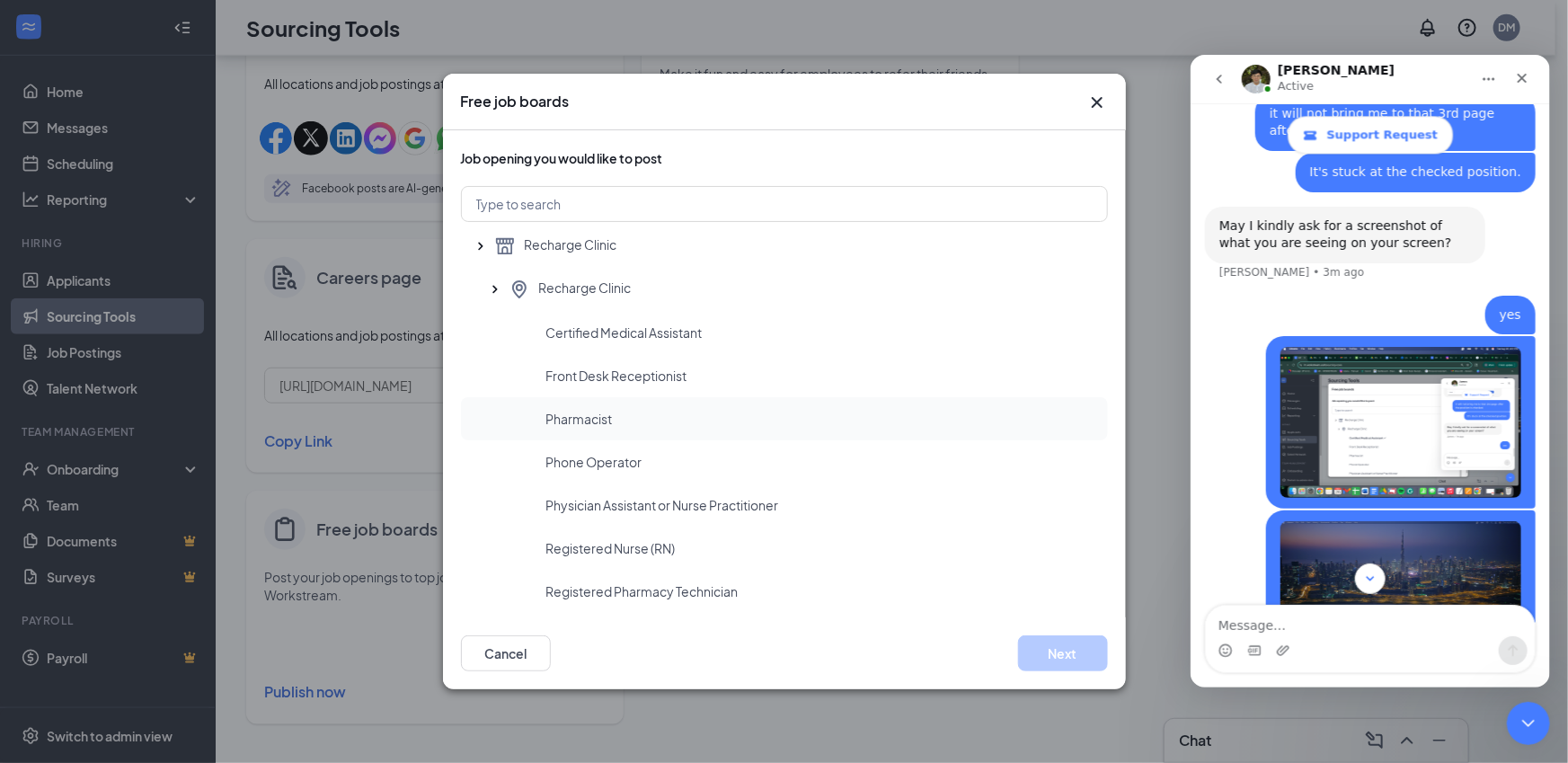
scroll to position [13, 0]
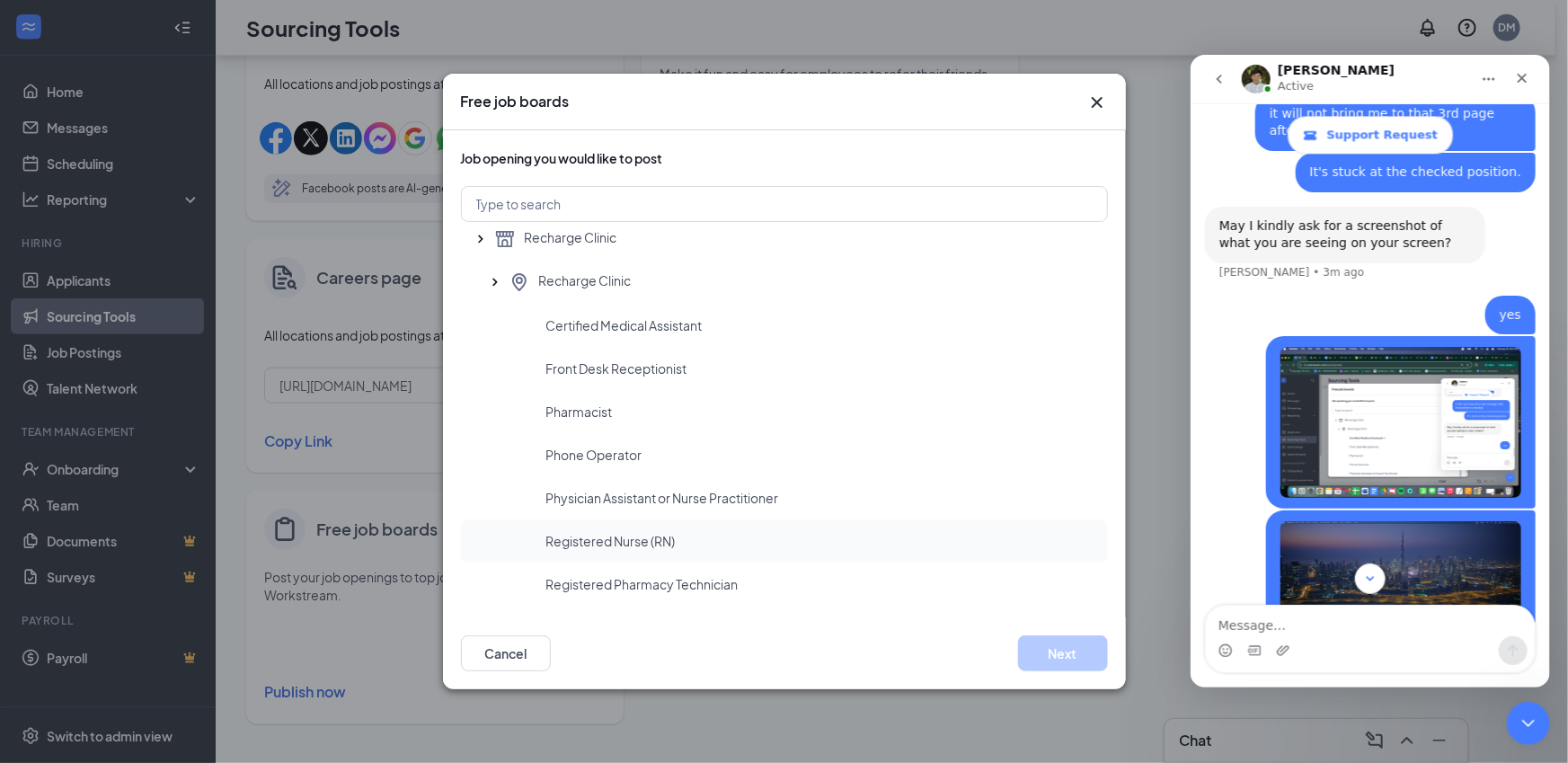
click at [681, 546] on div "Registered Nurse (RN)" at bounding box center [819, 541] width 547 height 18
click at [1090, 664] on button "Next" at bounding box center [1062, 654] width 89 height 36
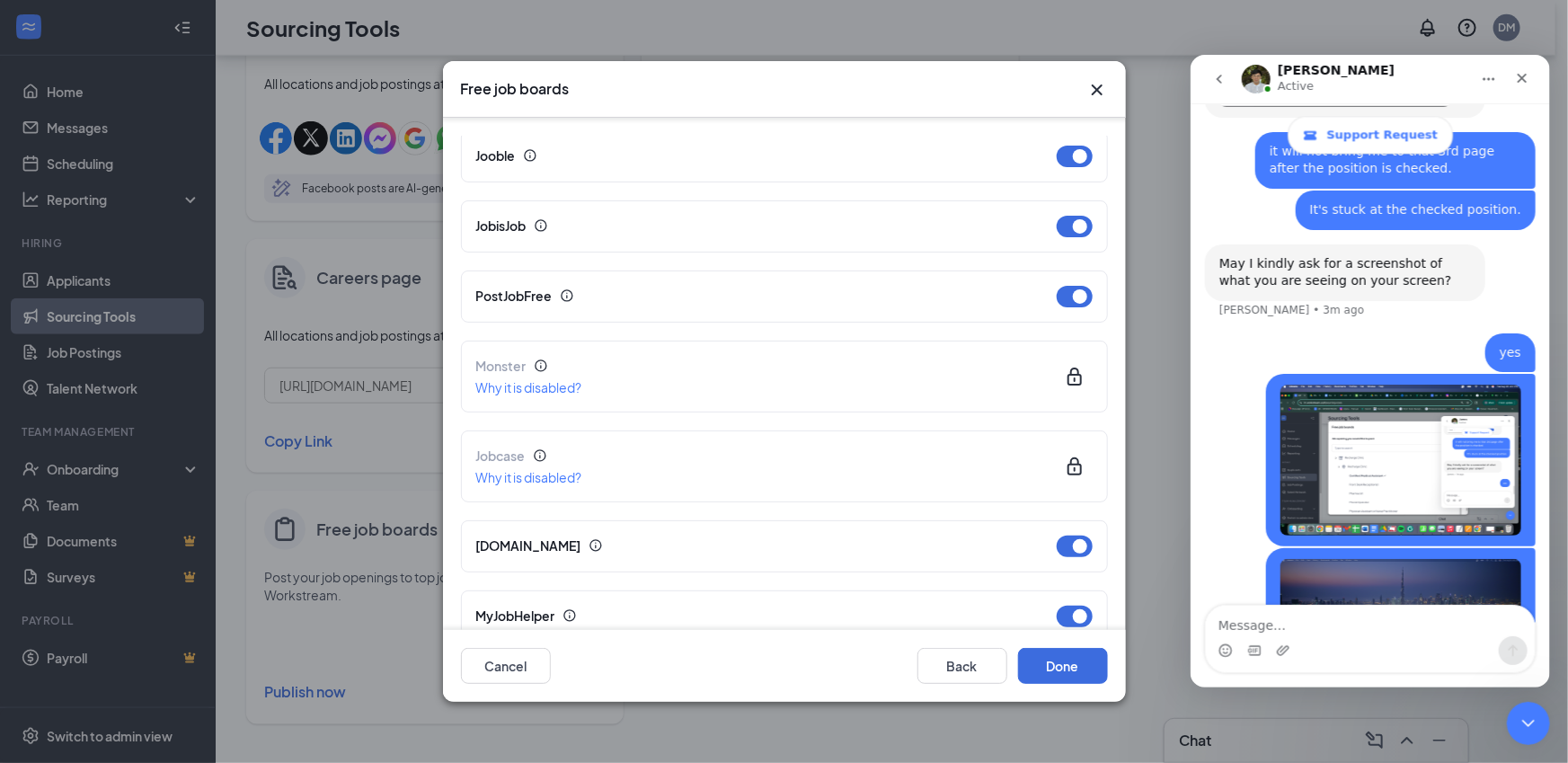
scroll to position [459, 0]
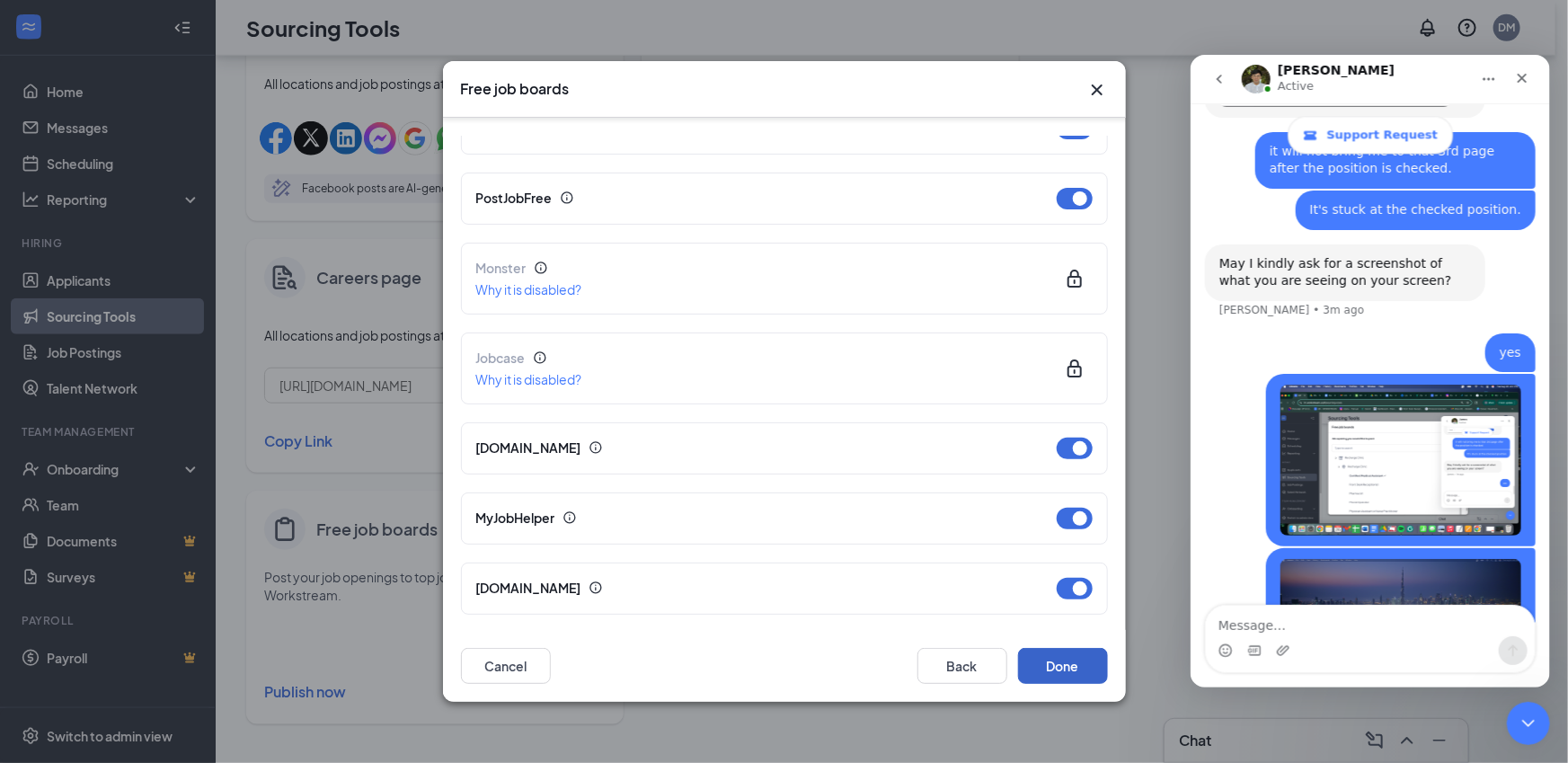
click at [1054, 663] on button "Done" at bounding box center [1062, 666] width 89 height 36
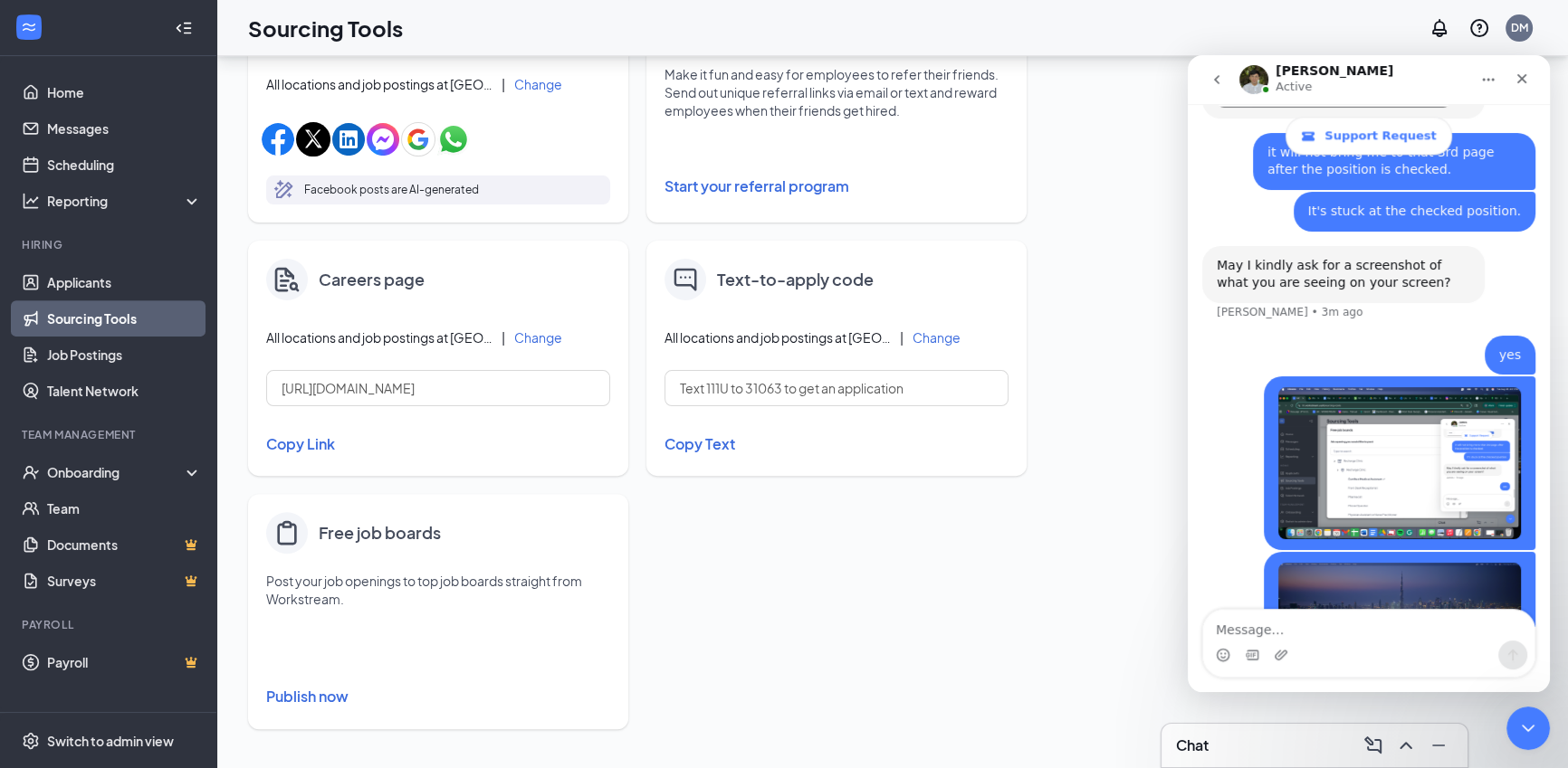
click at [343, 684] on button "Publish now" at bounding box center [438, 697] width 344 height 29
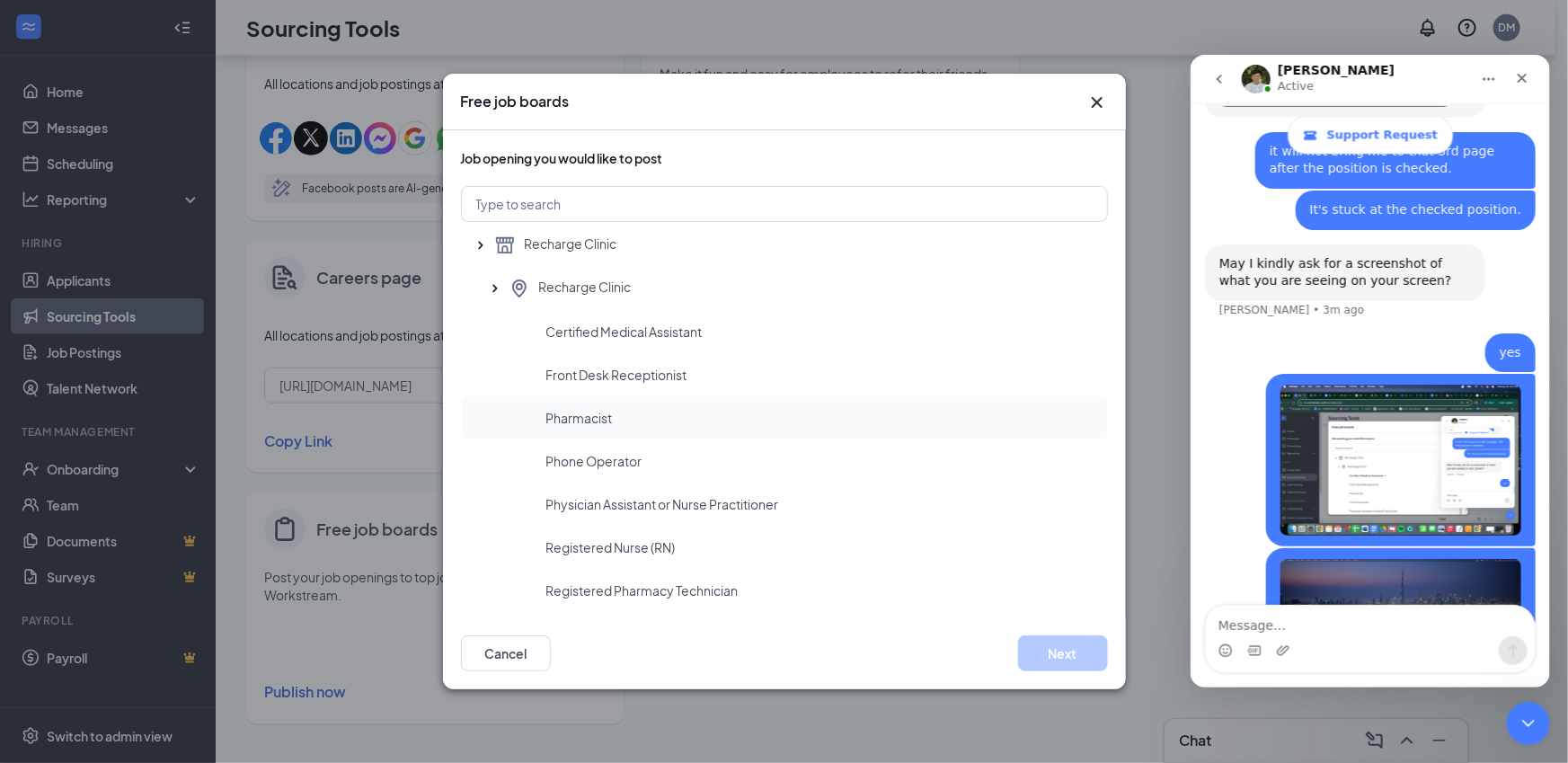
scroll to position [13, 0]
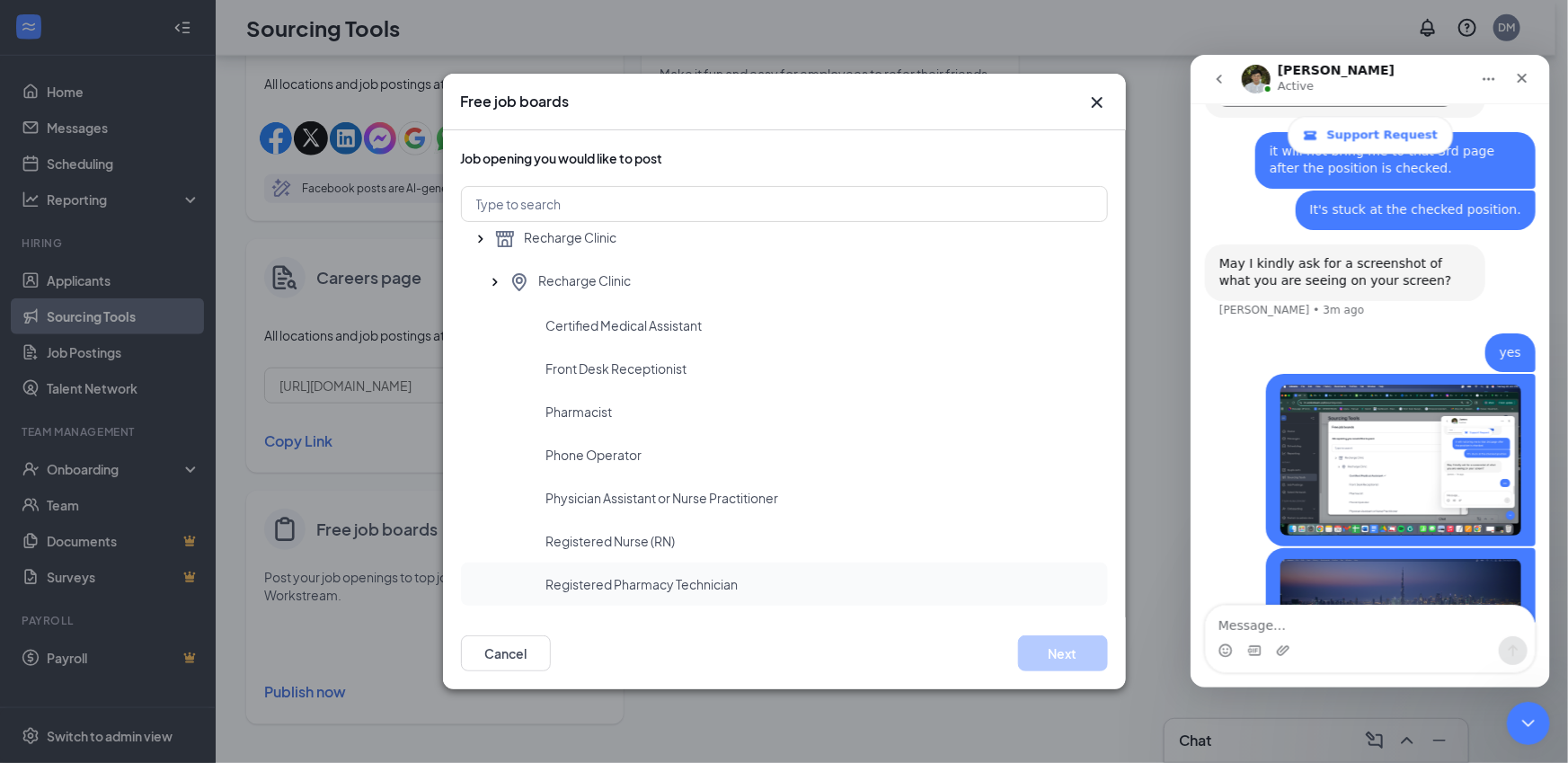
click at [694, 570] on div "Registered Pharmacy Technician" at bounding box center [784, 584] width 647 height 43
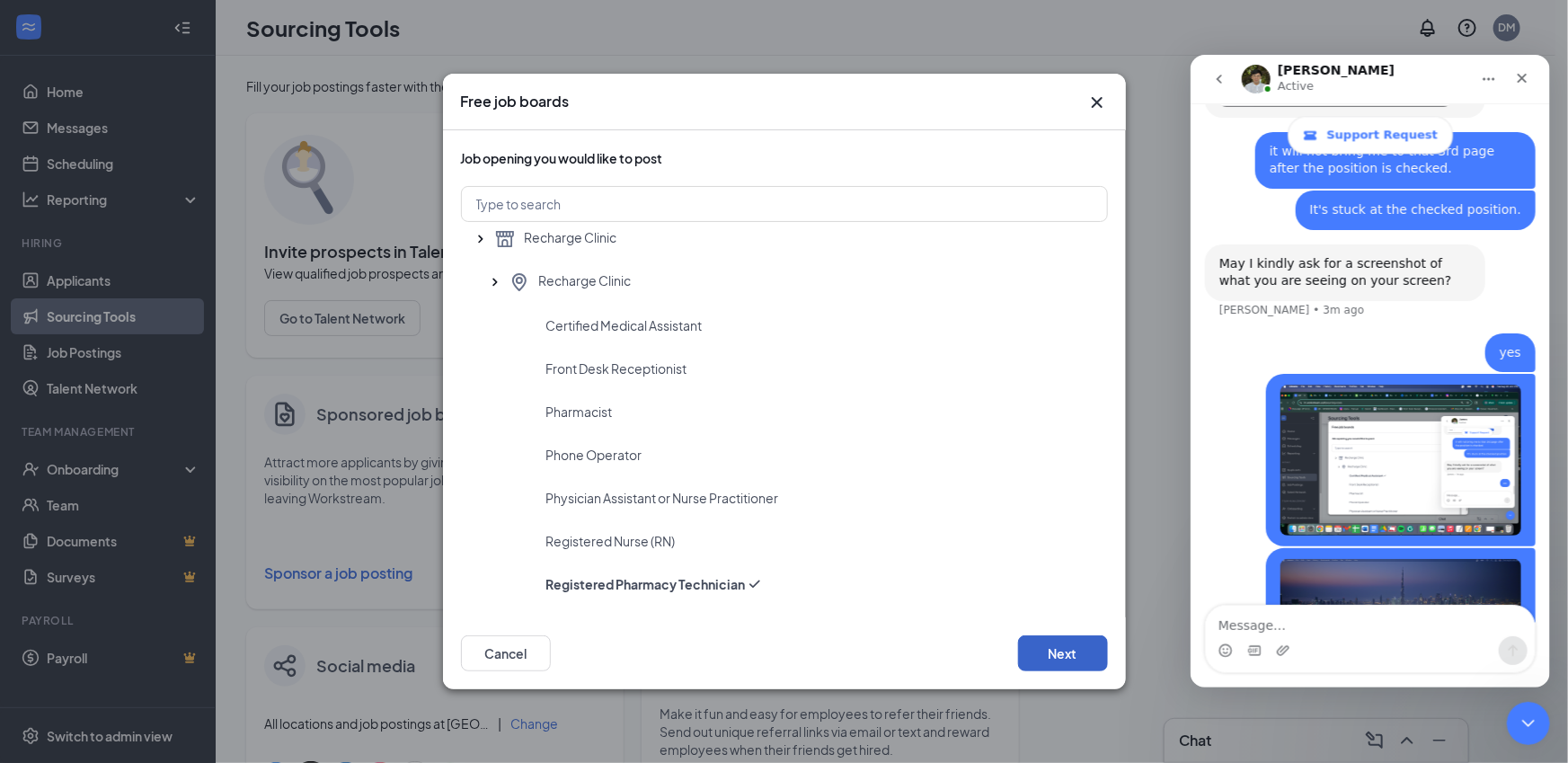
click at [1070, 659] on button "Next" at bounding box center [1062, 654] width 89 height 36
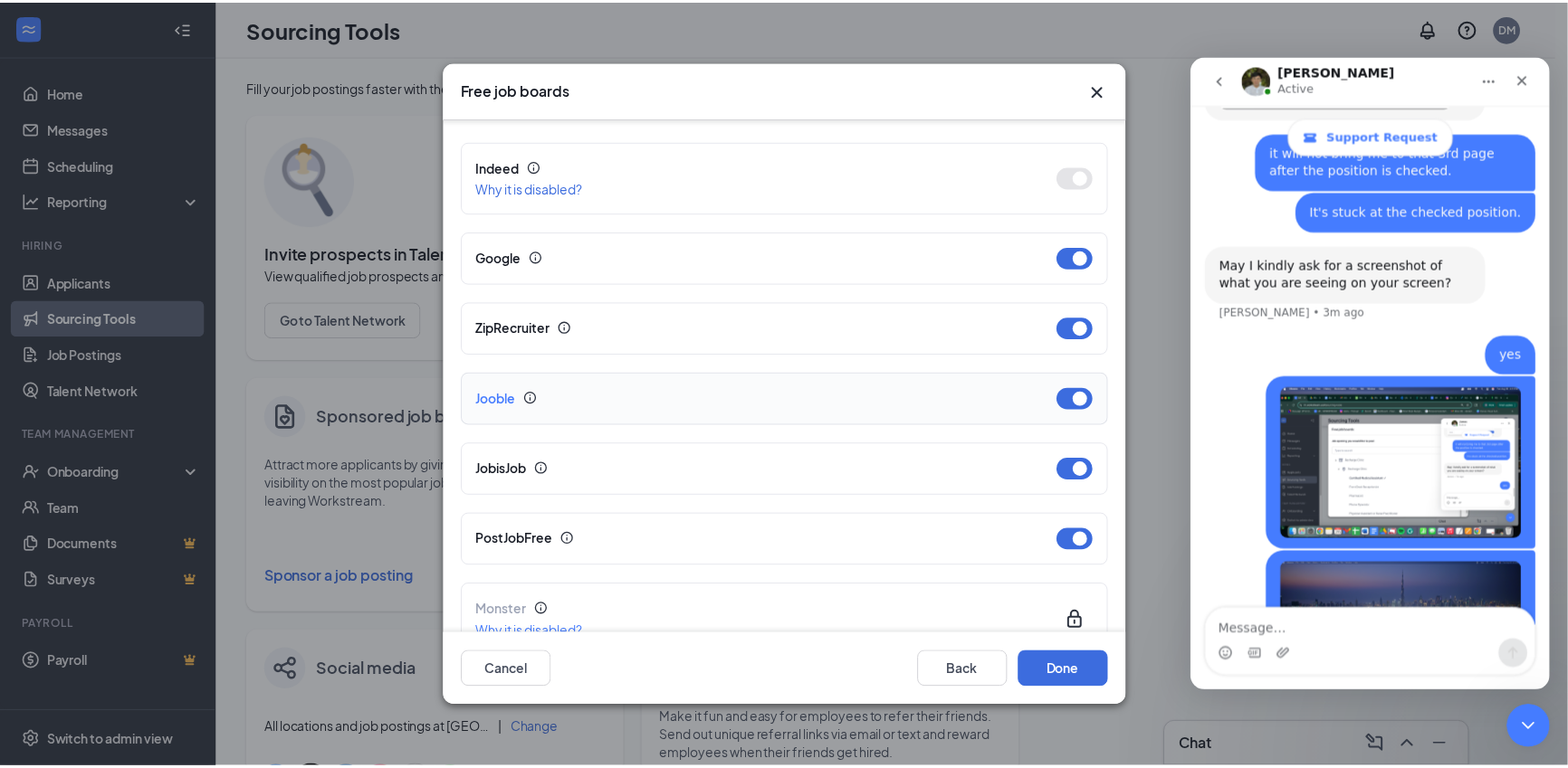
scroll to position [0, 0]
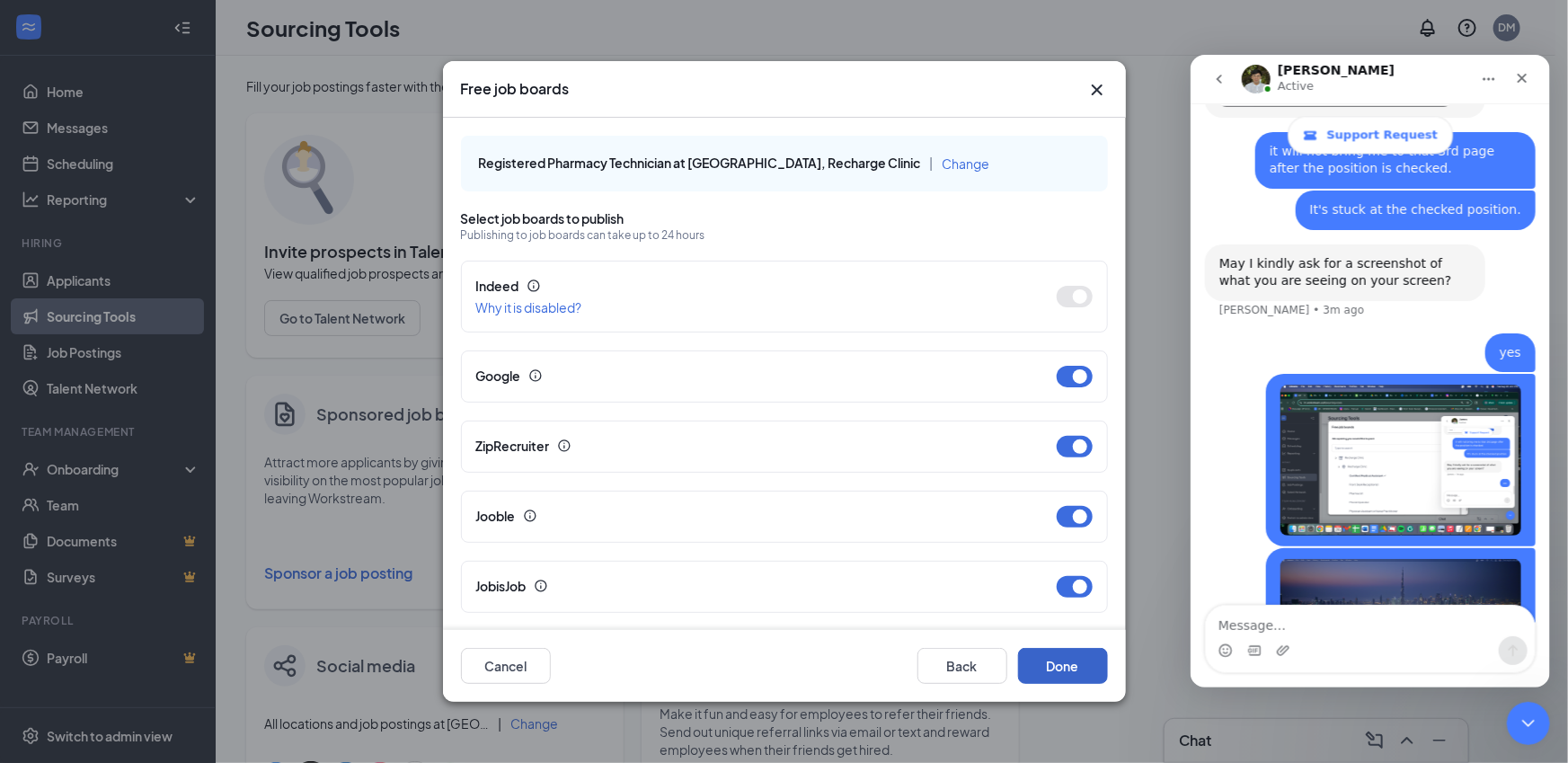
click at [1057, 657] on button "Done" at bounding box center [1062, 666] width 89 height 36
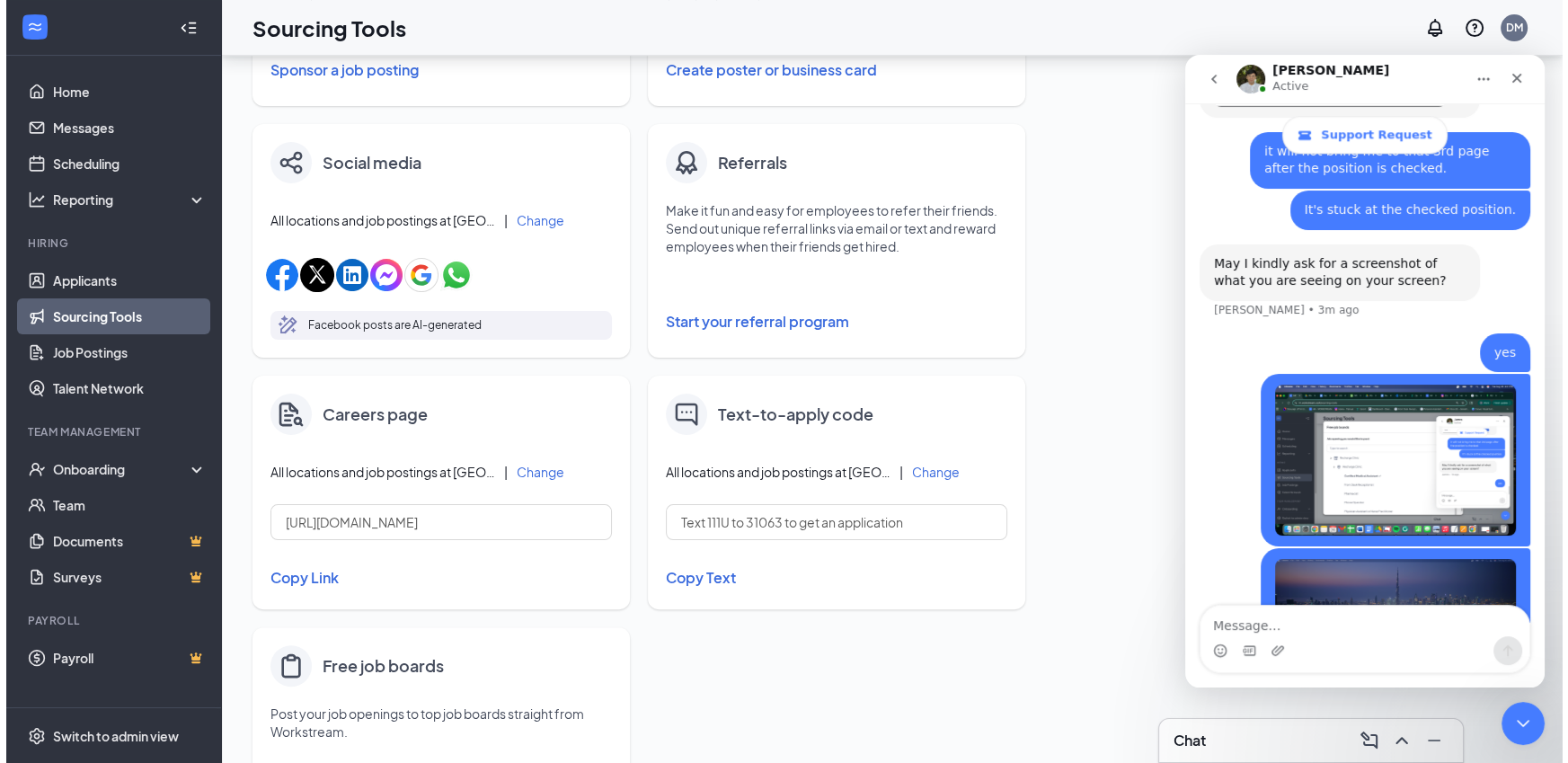
scroll to position [640, 0]
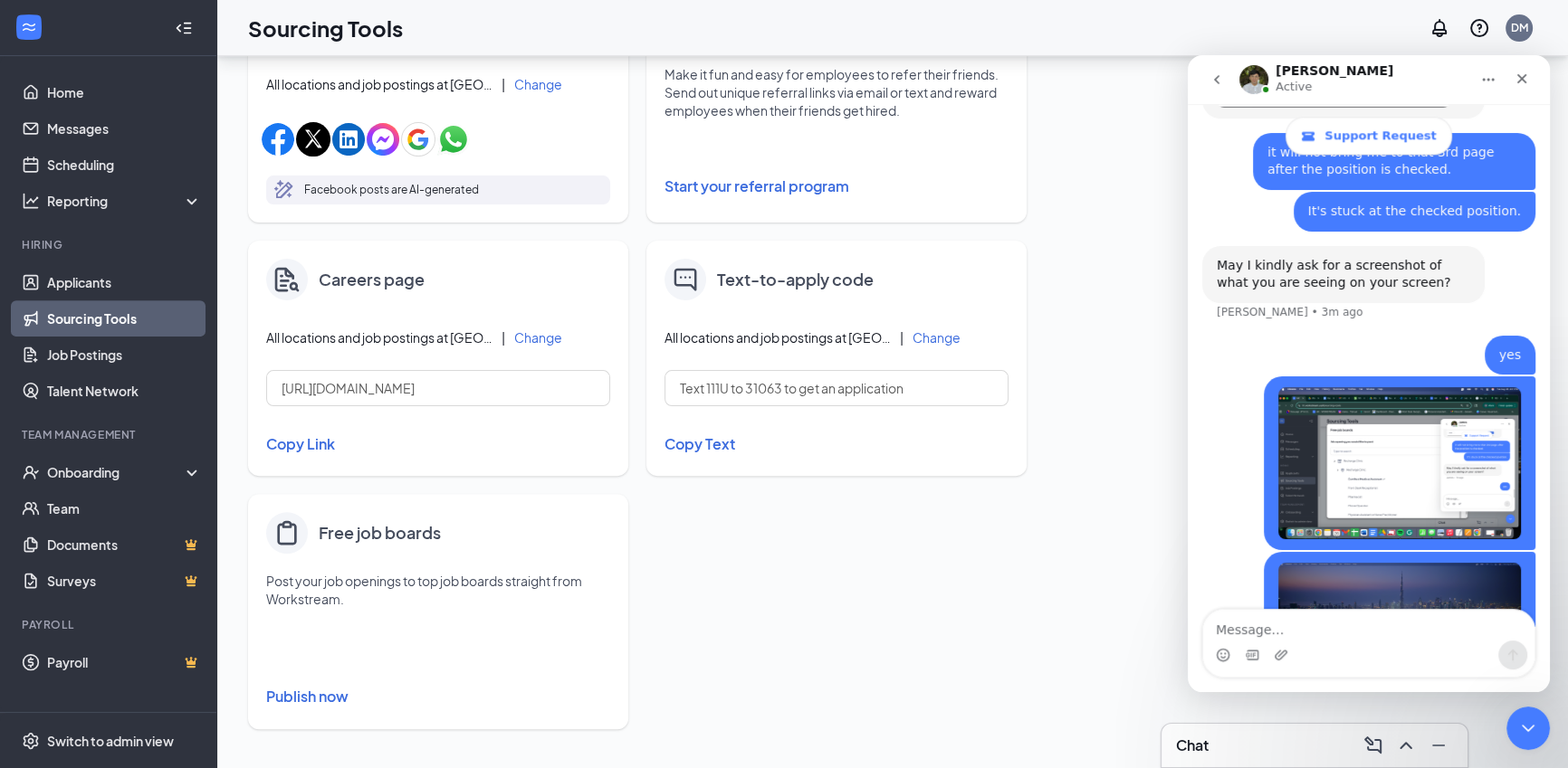
click at [334, 690] on button "Publish now" at bounding box center [438, 697] width 344 height 29
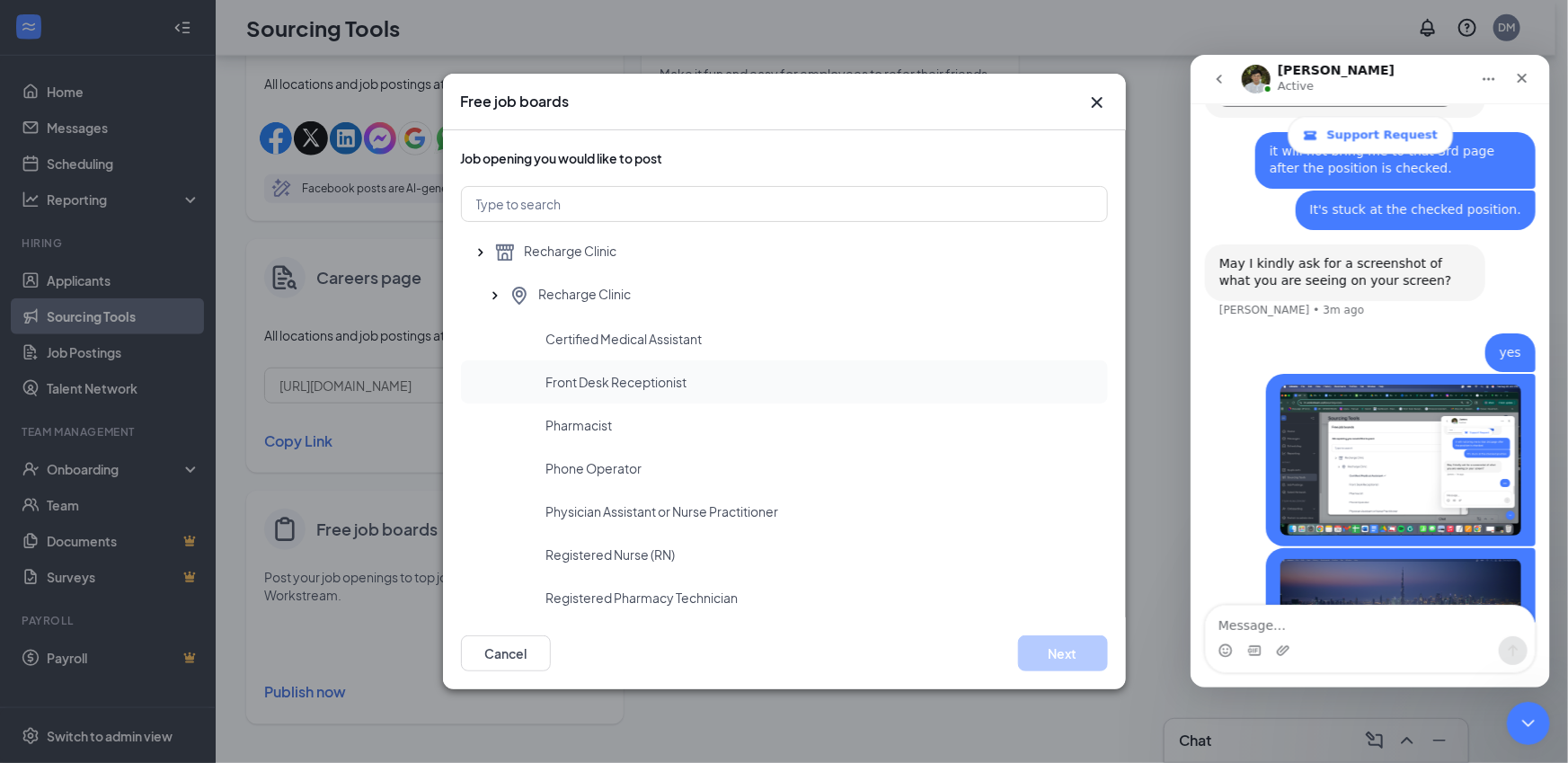
click at [689, 367] on div "Front Desk Receptionist" at bounding box center [784, 382] width 647 height 43
click at [685, 420] on div "Pharmacist" at bounding box center [819, 425] width 547 height 18
click at [723, 458] on div "Phone Operator" at bounding box center [784, 468] width 647 height 43
click at [743, 442] on div "Pharmacist" at bounding box center [784, 425] width 647 height 43
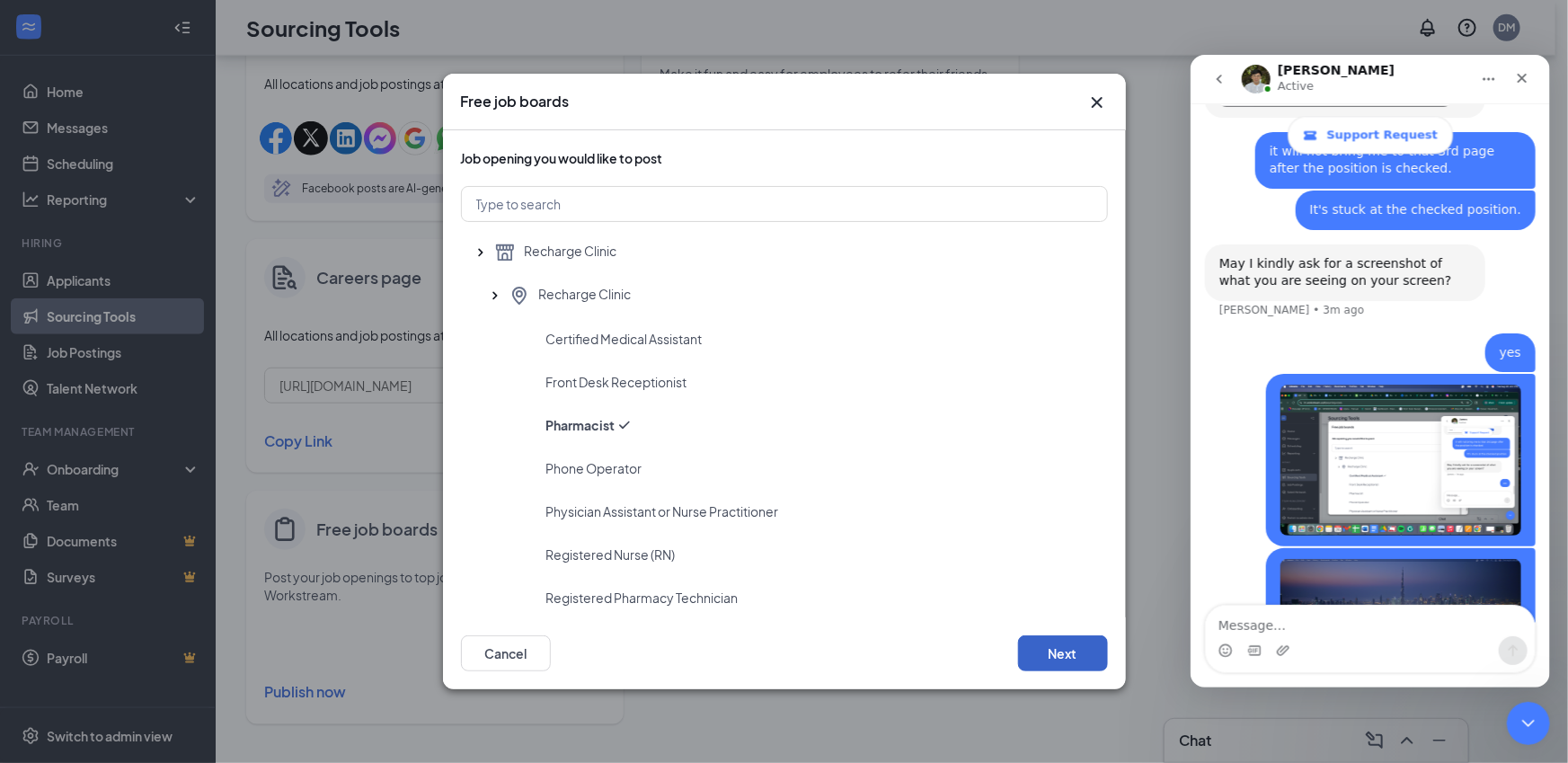
click at [1034, 650] on button "Next" at bounding box center [1062, 654] width 89 height 36
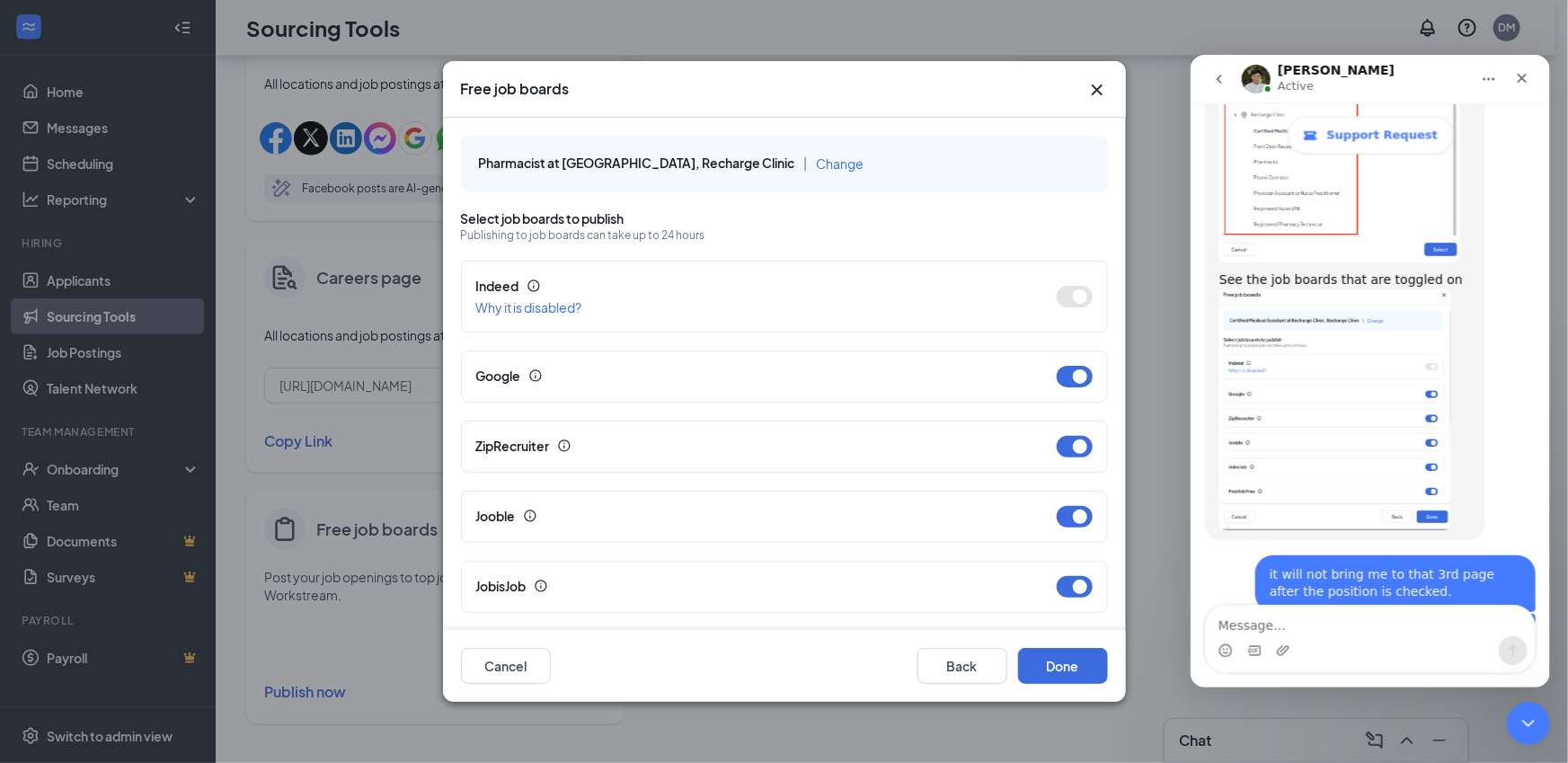
scroll to position [1623, 0]
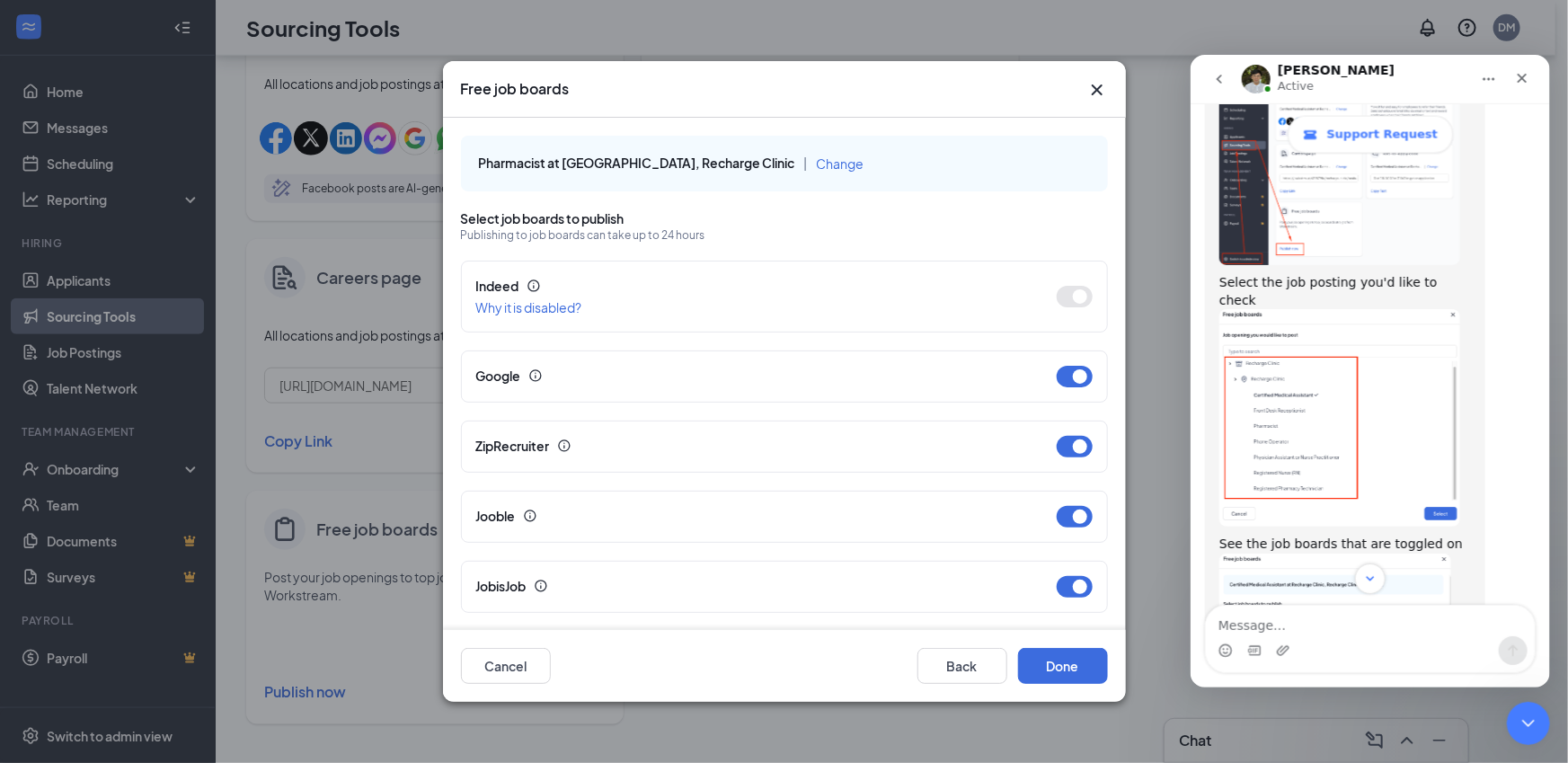
click at [1303, 323] on img "James says…" at bounding box center [1339, 416] width 241 height 218
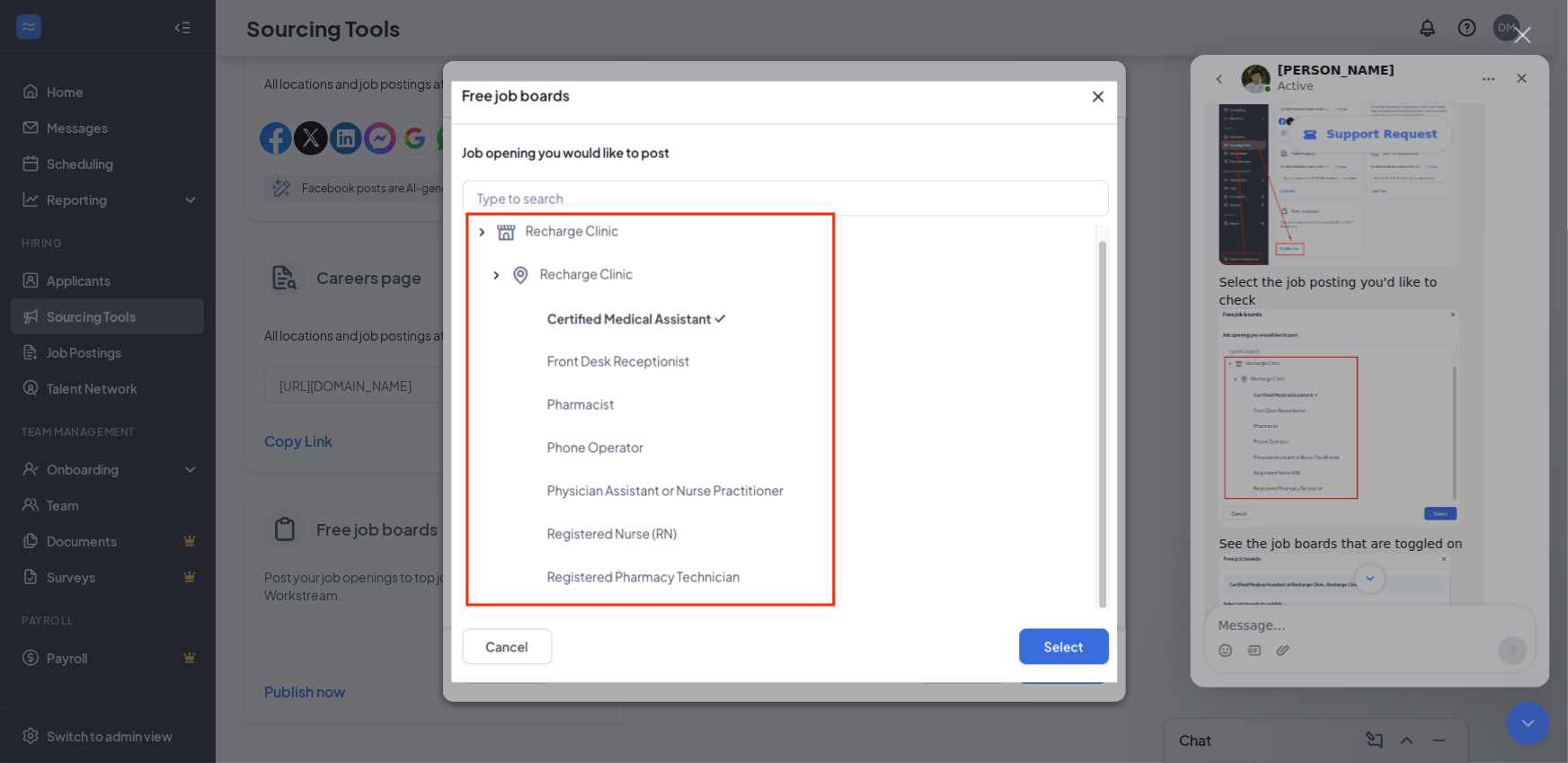
scroll to position [0, 0]
click at [1359, 390] on div "Intercom messenger" at bounding box center [784, 382] width 1568 height 763
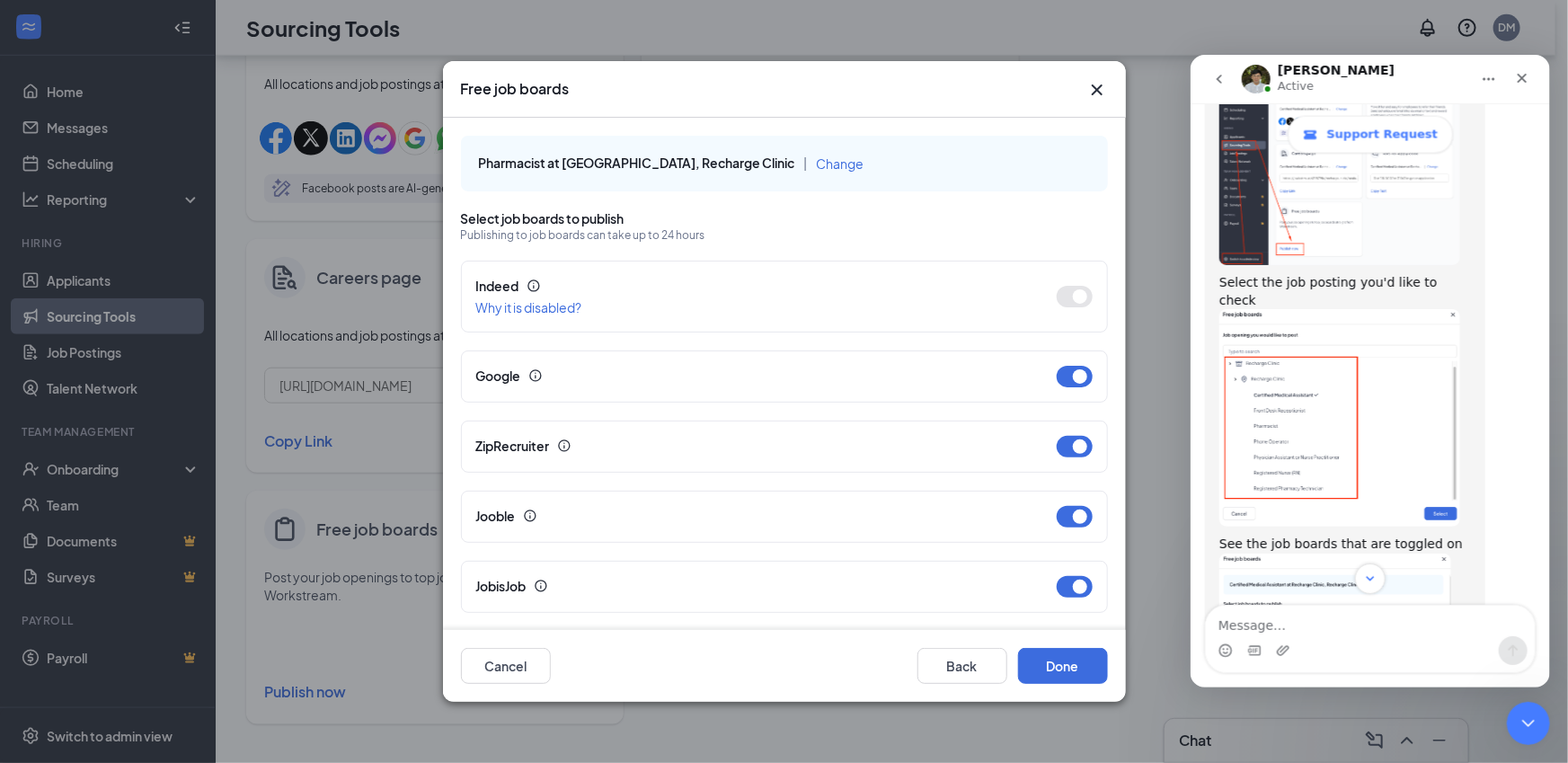
click at [1355, 553] on img "James says…" at bounding box center [1334, 674] width 232 height 241
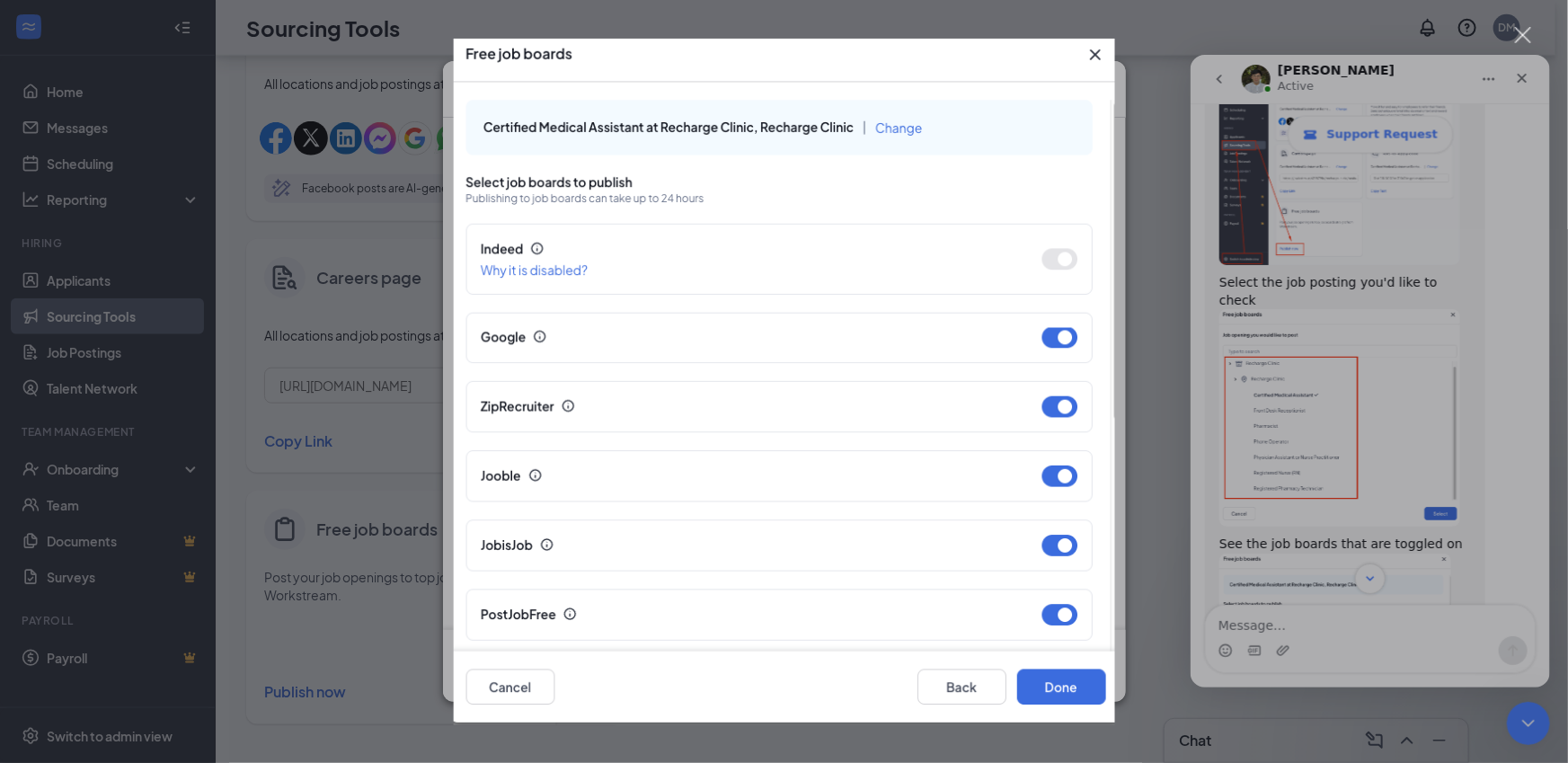
click at [1325, 482] on div "Intercom messenger" at bounding box center [784, 382] width 1568 height 763
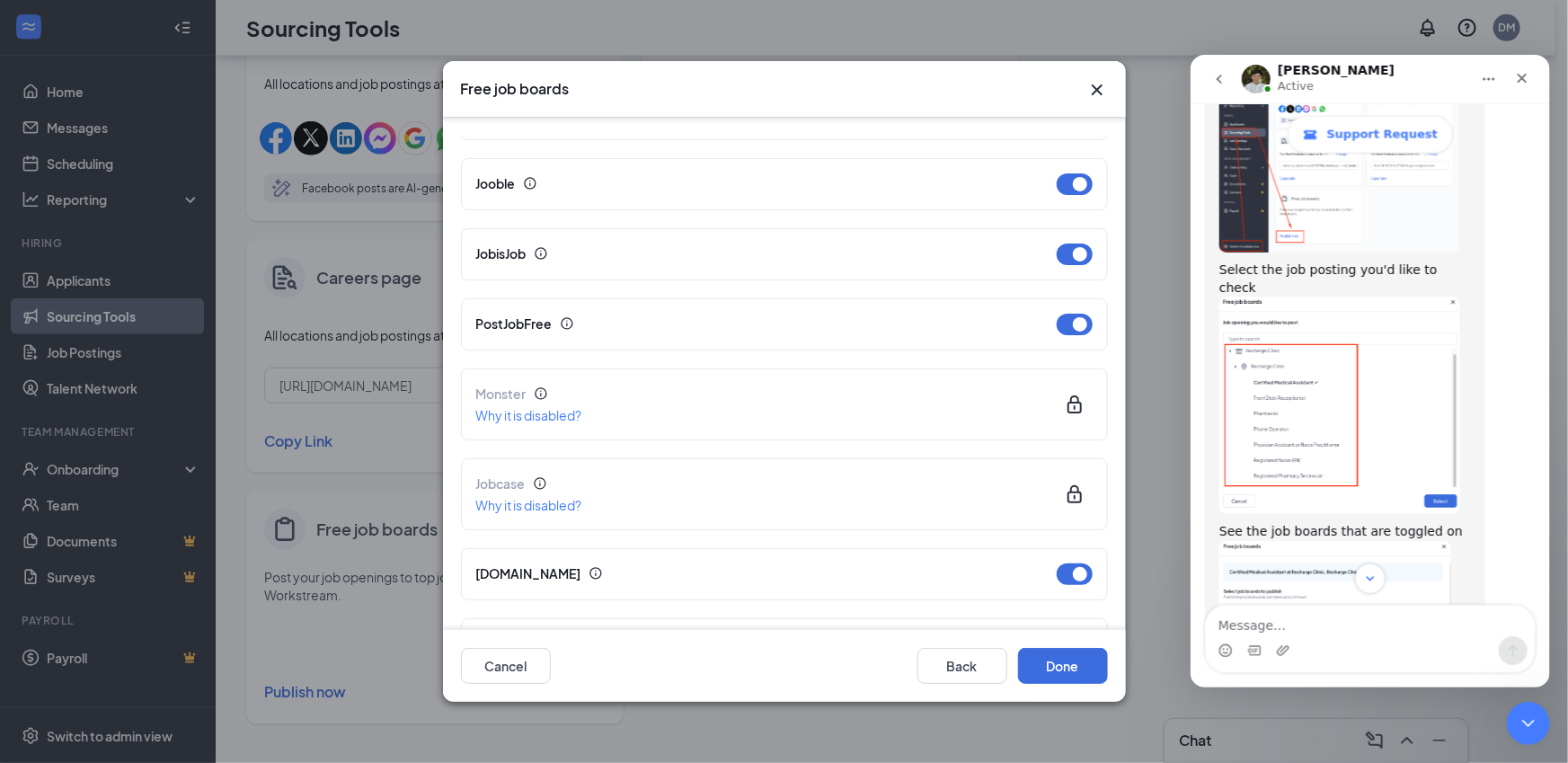
scroll to position [337, 0]
click at [954, 669] on button "Back" at bounding box center [962, 666] width 89 height 36
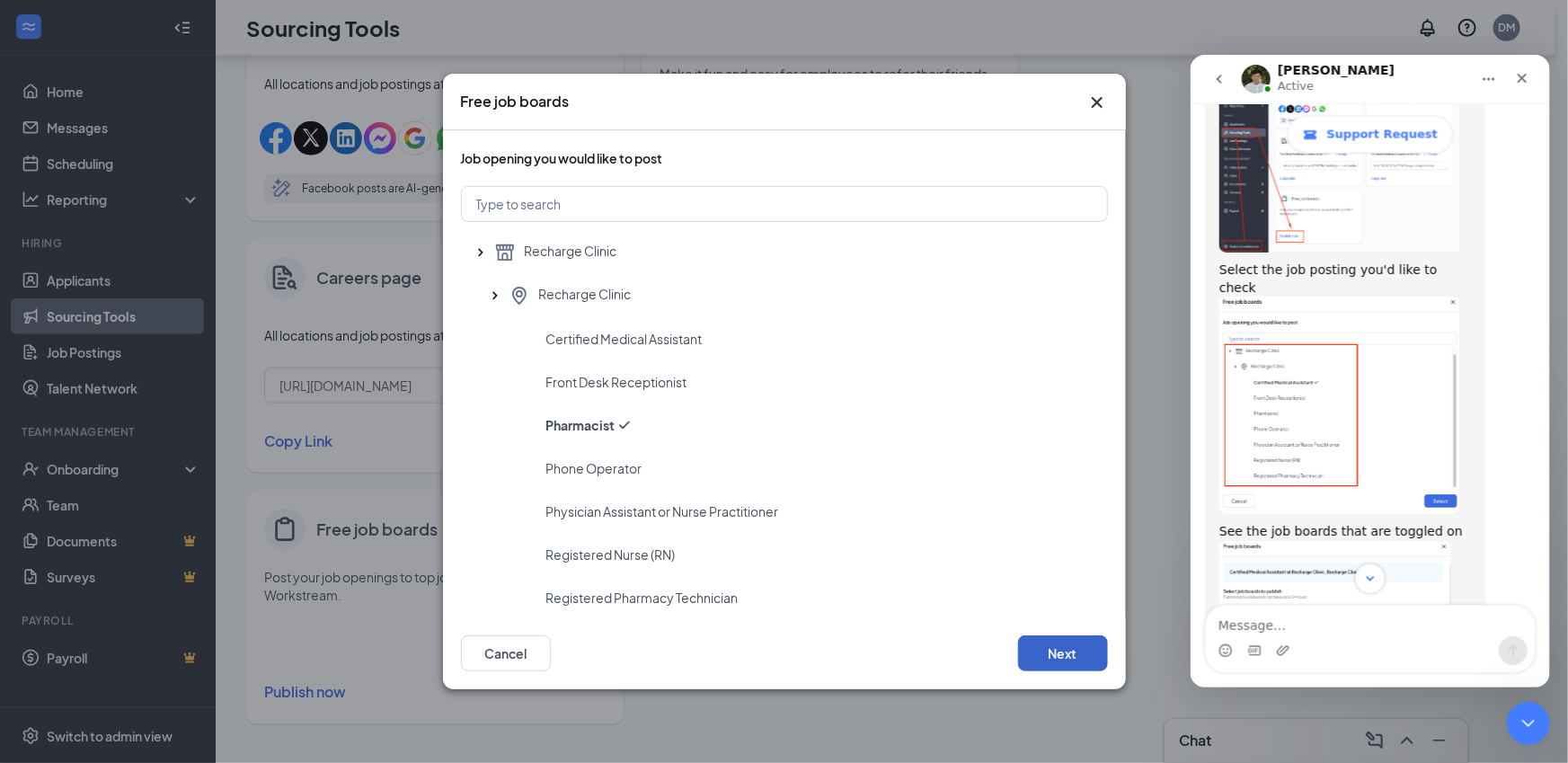
click at [1091, 670] on button "Next" at bounding box center [1062, 654] width 89 height 36
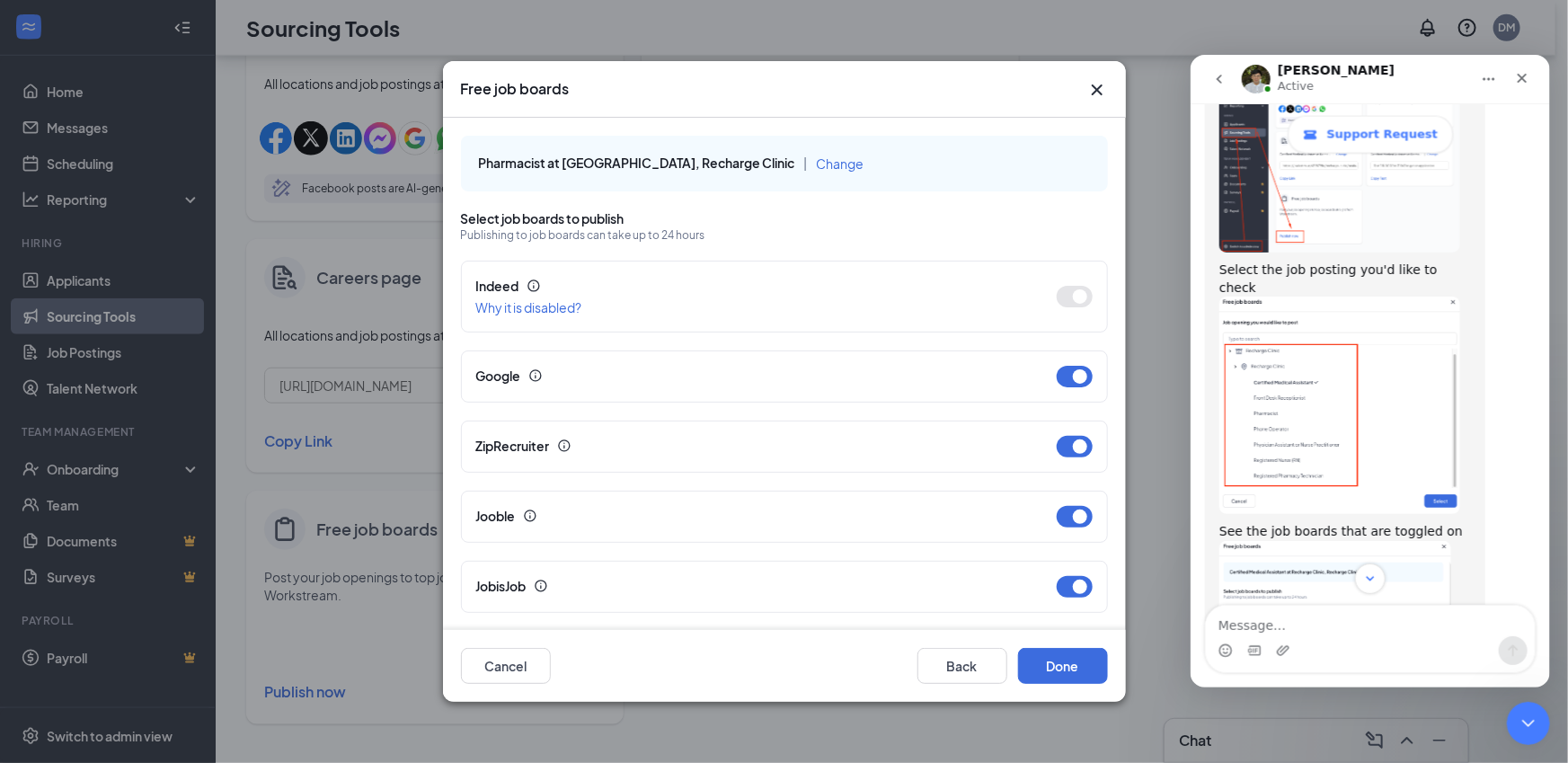
click at [816, 168] on span "Change" at bounding box center [840, 163] width 48 height 16
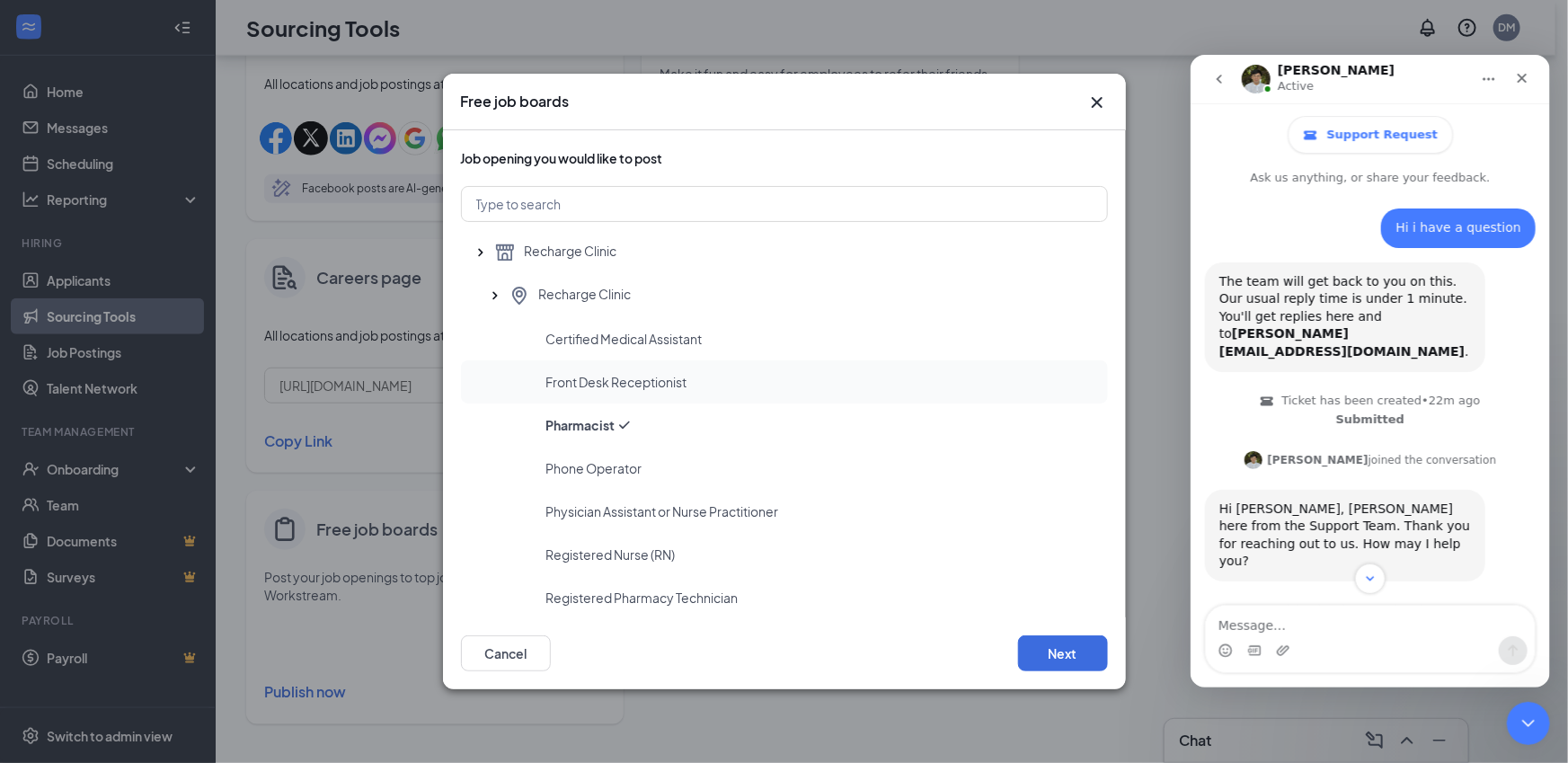
scroll to position [1635, 0]
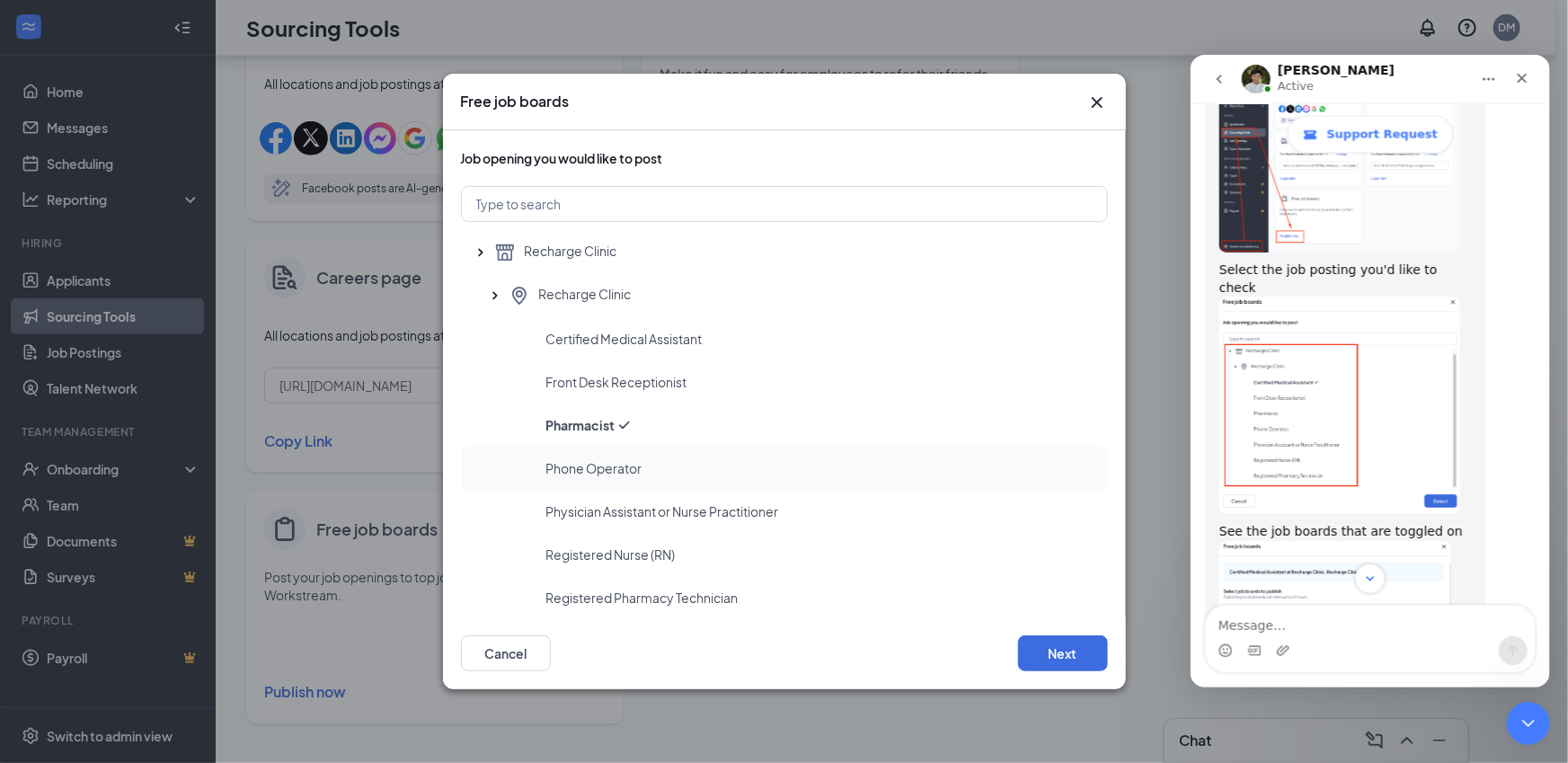
click at [668, 464] on div "Phone Operator" at bounding box center [819, 468] width 547 height 18
click at [654, 414] on div "Pharmacist" at bounding box center [784, 425] width 647 height 43
click at [657, 398] on div "Front Desk Receptionist" at bounding box center [784, 382] width 647 height 43
click at [671, 351] on div "Certified Medical Assistant" at bounding box center [784, 339] width 647 height 43
click at [675, 305] on div "Recharge Clinic" at bounding box center [800, 296] width 585 height 22
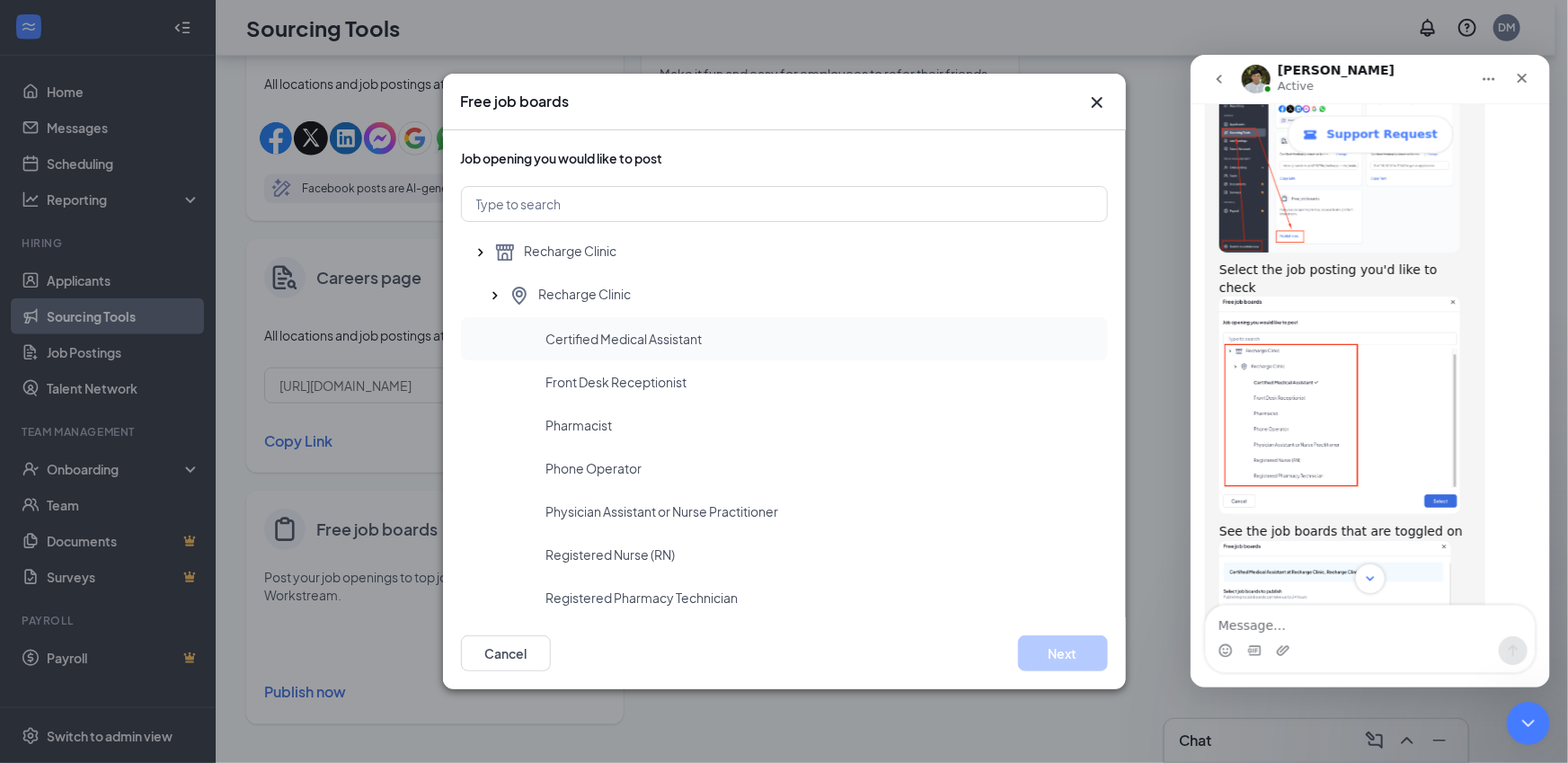
click at [669, 349] on div "Certified Medical Assistant" at bounding box center [784, 339] width 647 height 43
click at [639, 389] on span "Front Desk Receptionist" at bounding box center [617, 382] width 141 height 18
click at [620, 450] on div "Phone Operator" at bounding box center [784, 468] width 647 height 43
click at [622, 507] on div "Physician Assistant or Nurse Practitioner" at bounding box center [784, 511] width 647 height 43
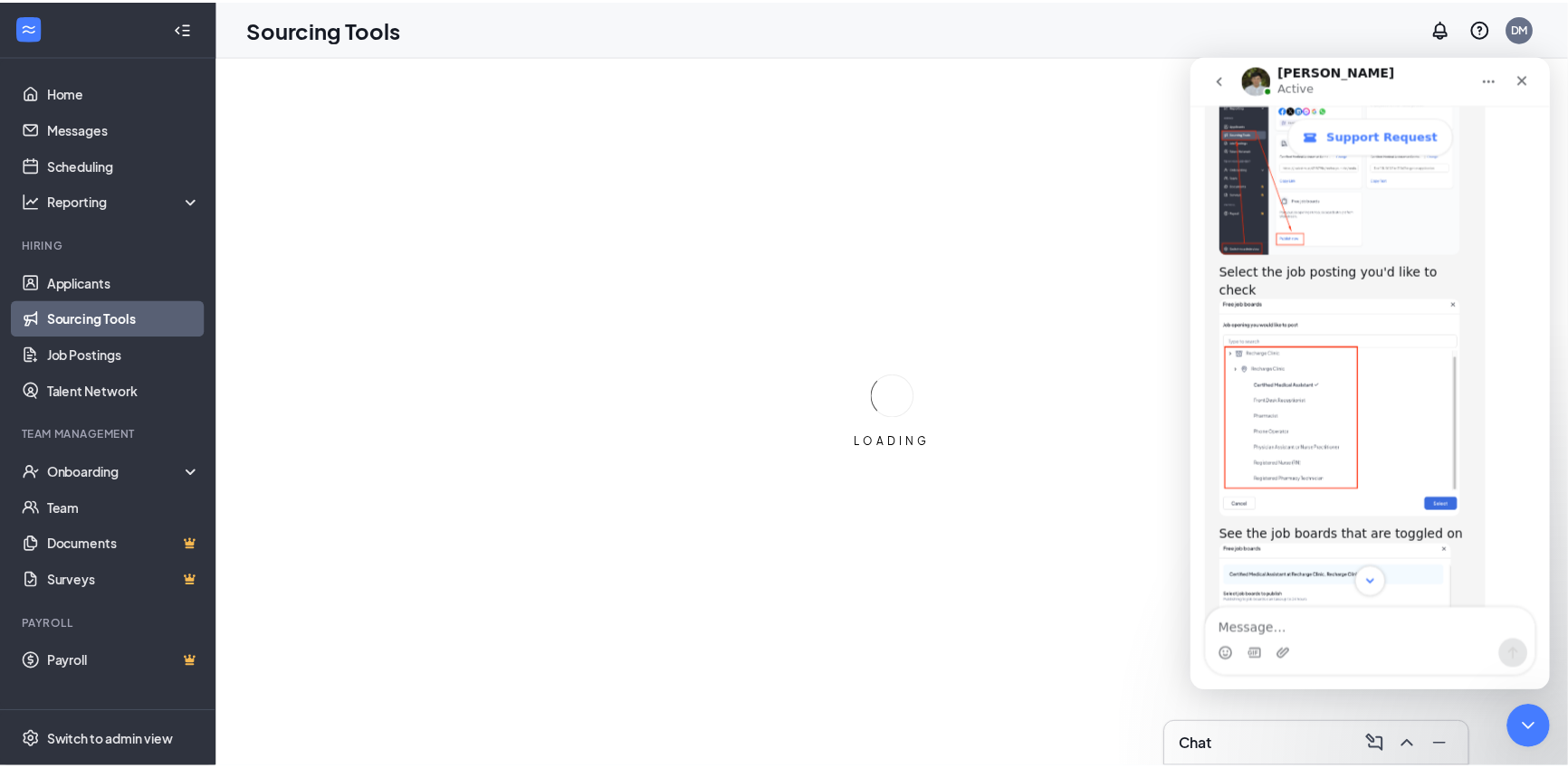
scroll to position [0, 0]
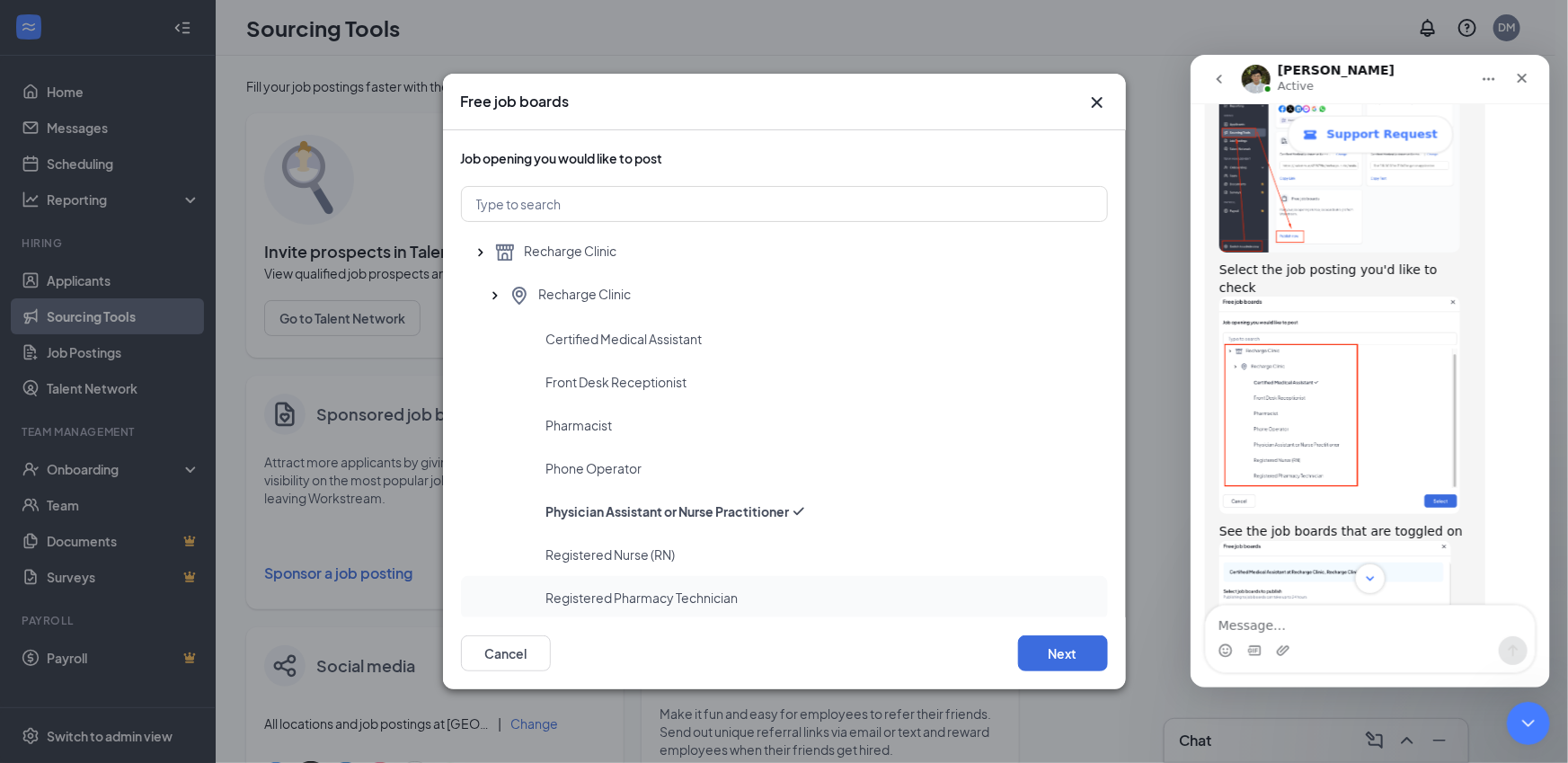
click at [745, 581] on div "Registered Pharmacy Technician" at bounding box center [784, 598] width 647 height 43
click at [750, 544] on div "Registered Nurse (RN)" at bounding box center [784, 555] width 647 height 43
click at [1040, 664] on button "Next" at bounding box center [1062, 654] width 89 height 36
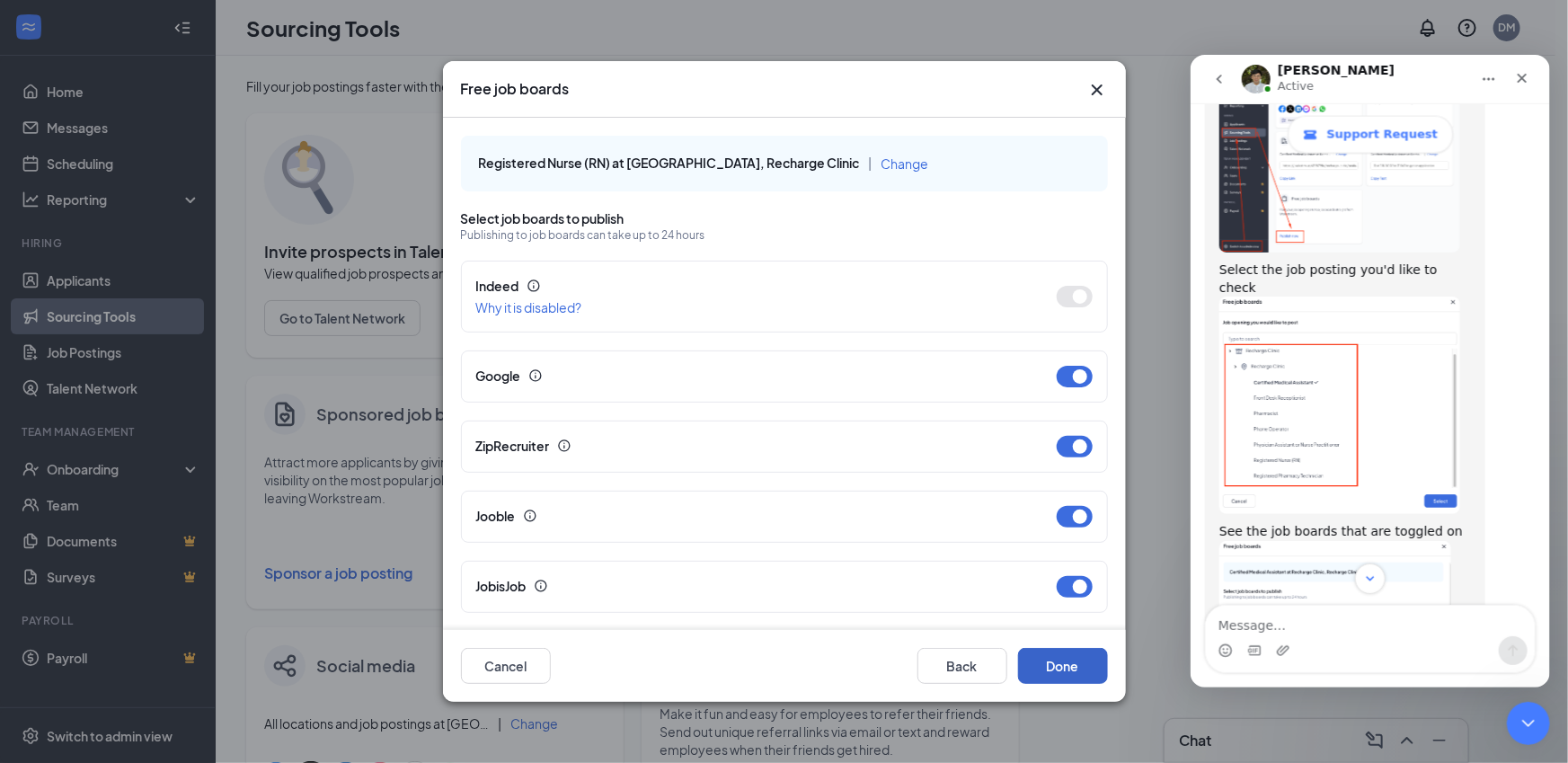
click at [1060, 664] on button "Done" at bounding box center [1062, 666] width 89 height 36
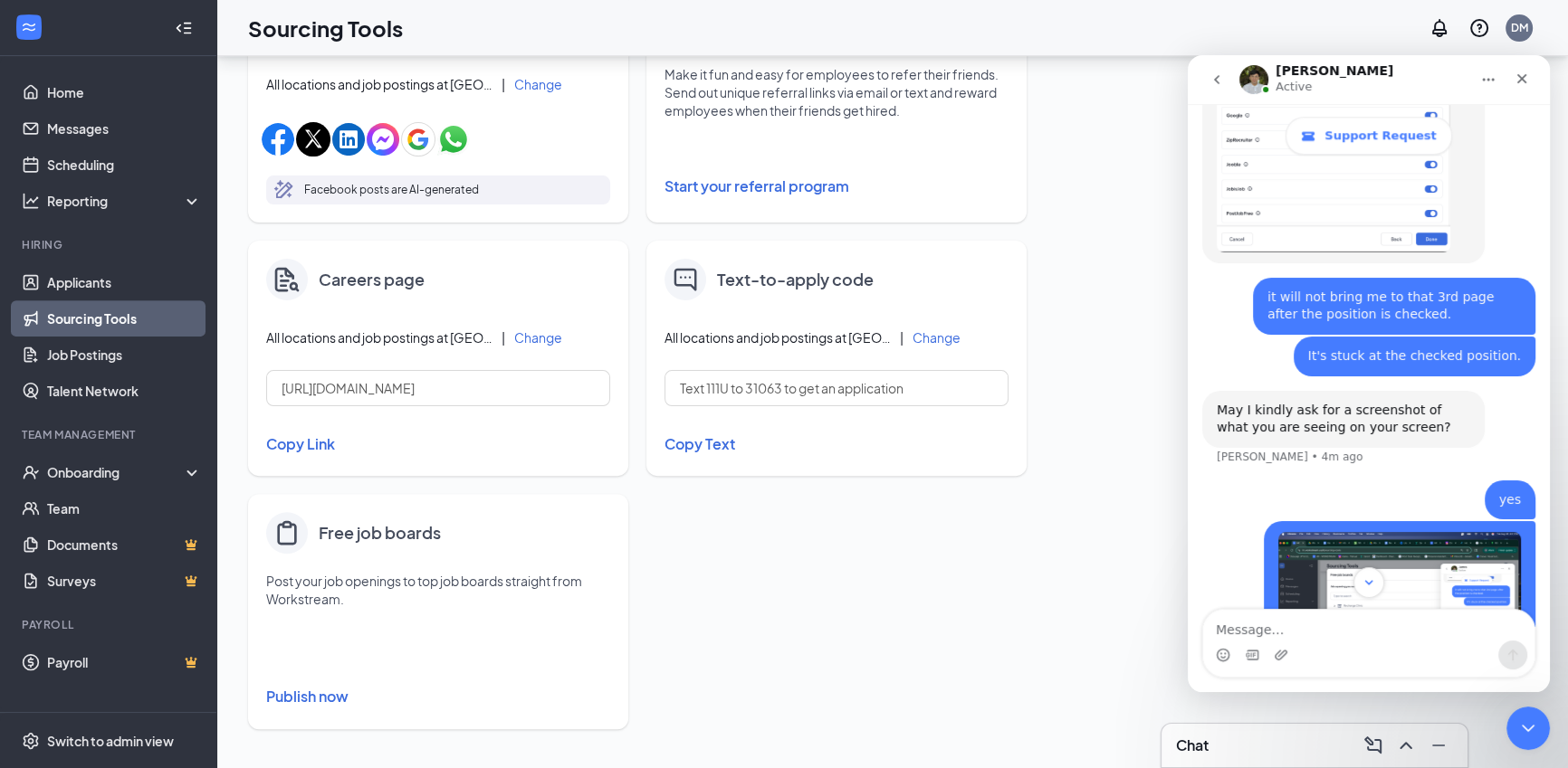
scroll to position [2326, 0]
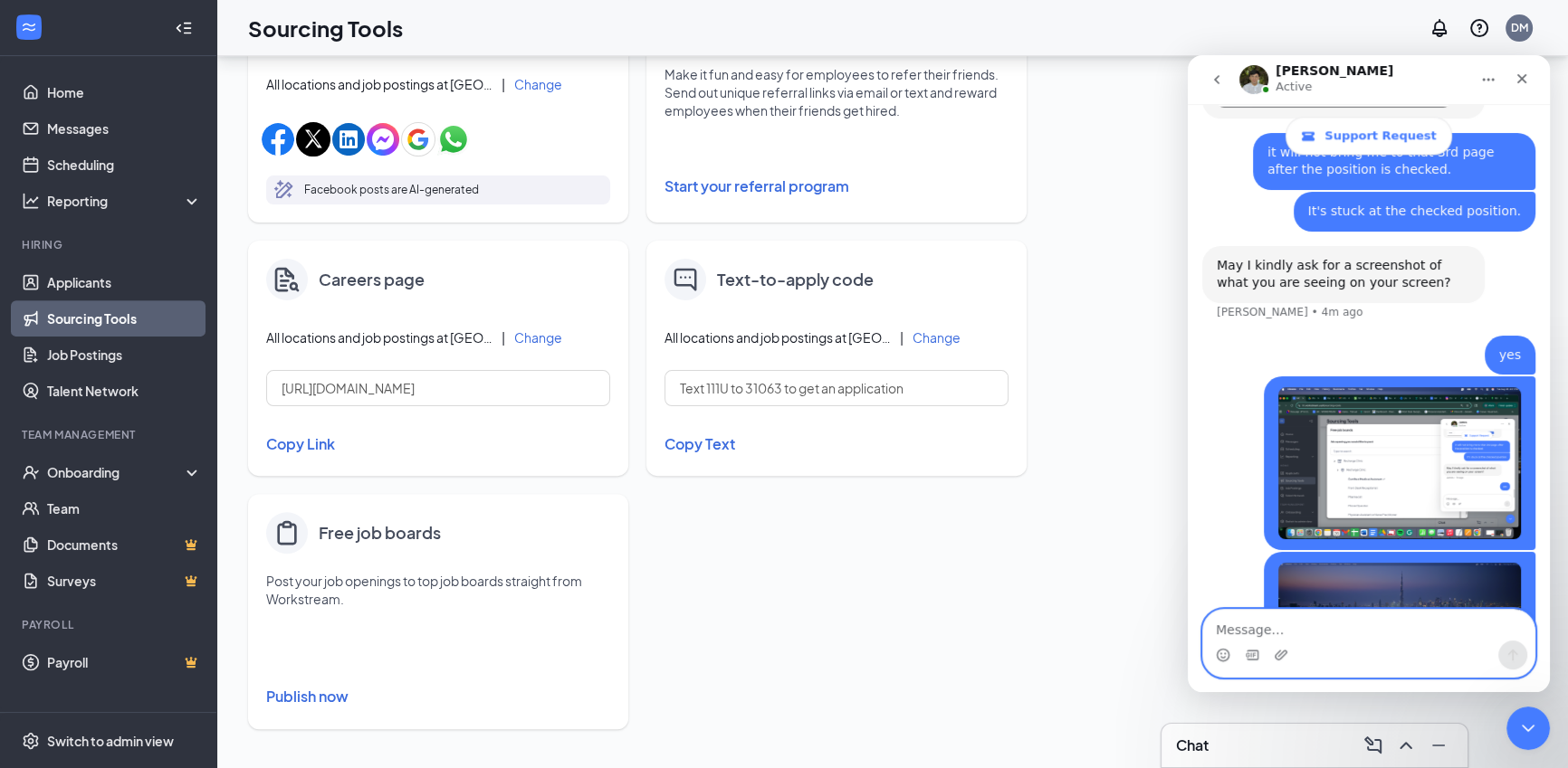
click at [1402, 623] on textarea "Message…" at bounding box center [1368, 625] width 331 height 30
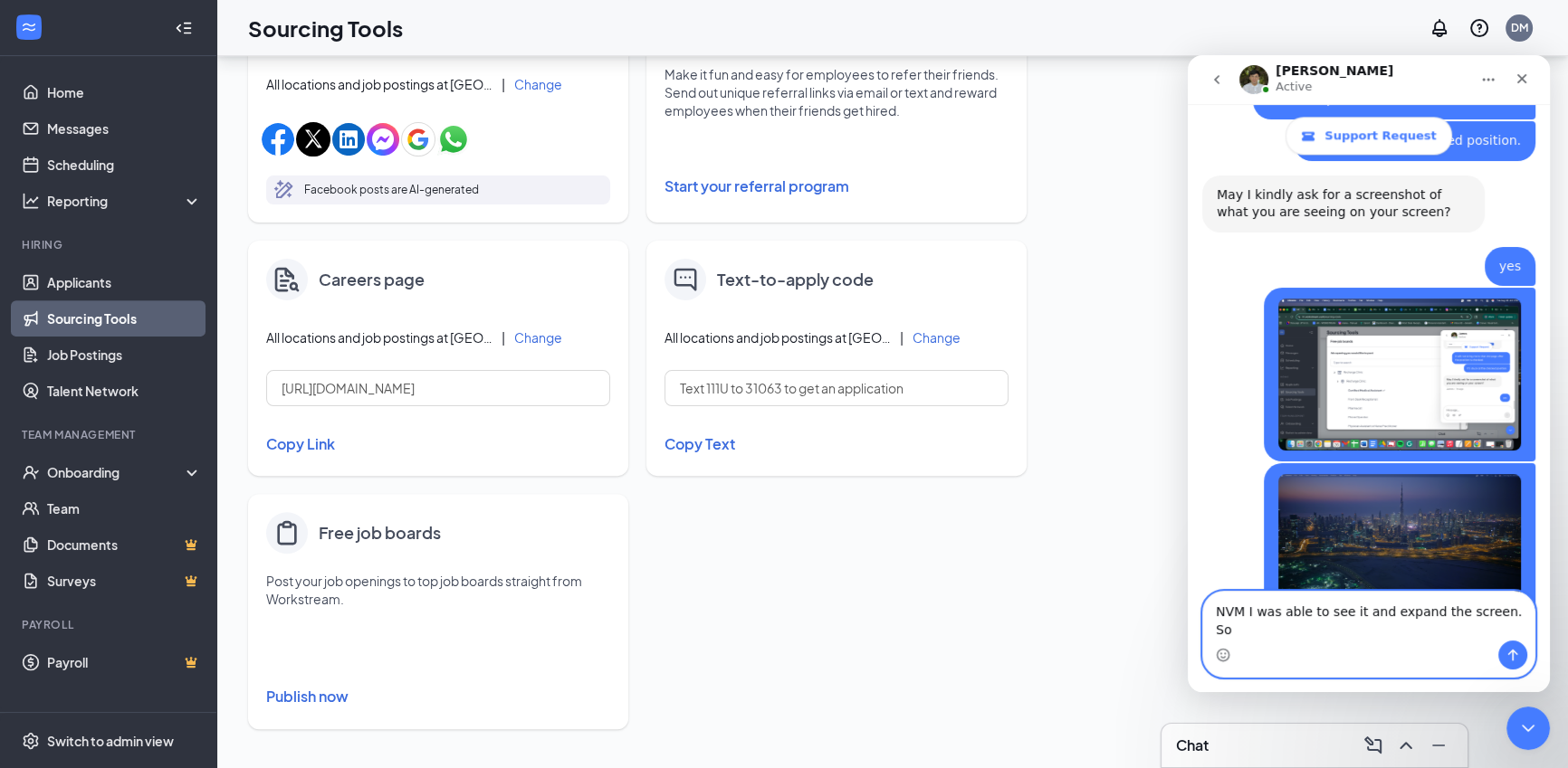
scroll to position [2434, 0]
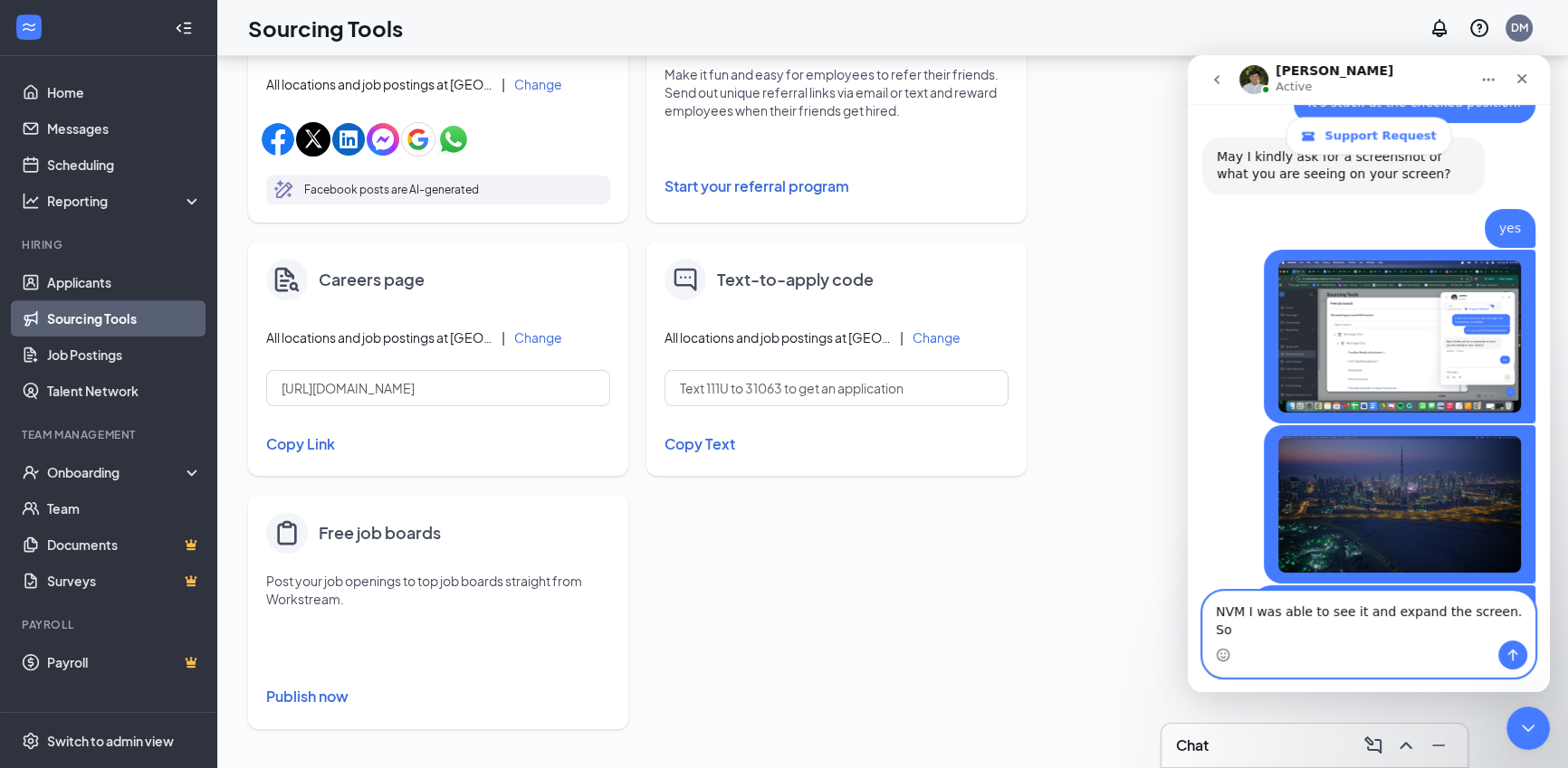
click at [1409, 629] on textarea "NVM I was able to see it and expand the screen. So" at bounding box center [1368, 616] width 331 height 49
type textarea "I"
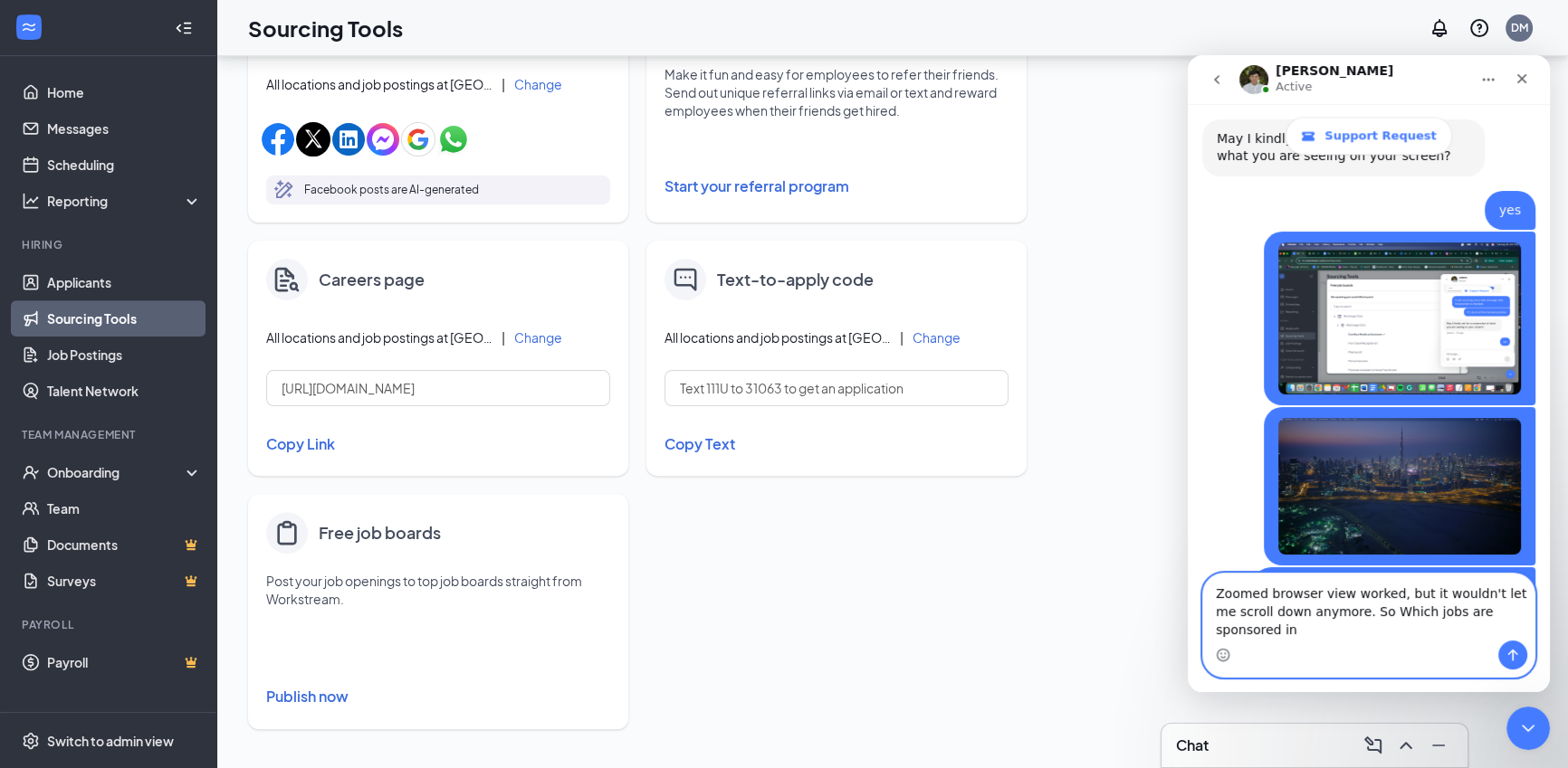
scroll to position [2470, 0]
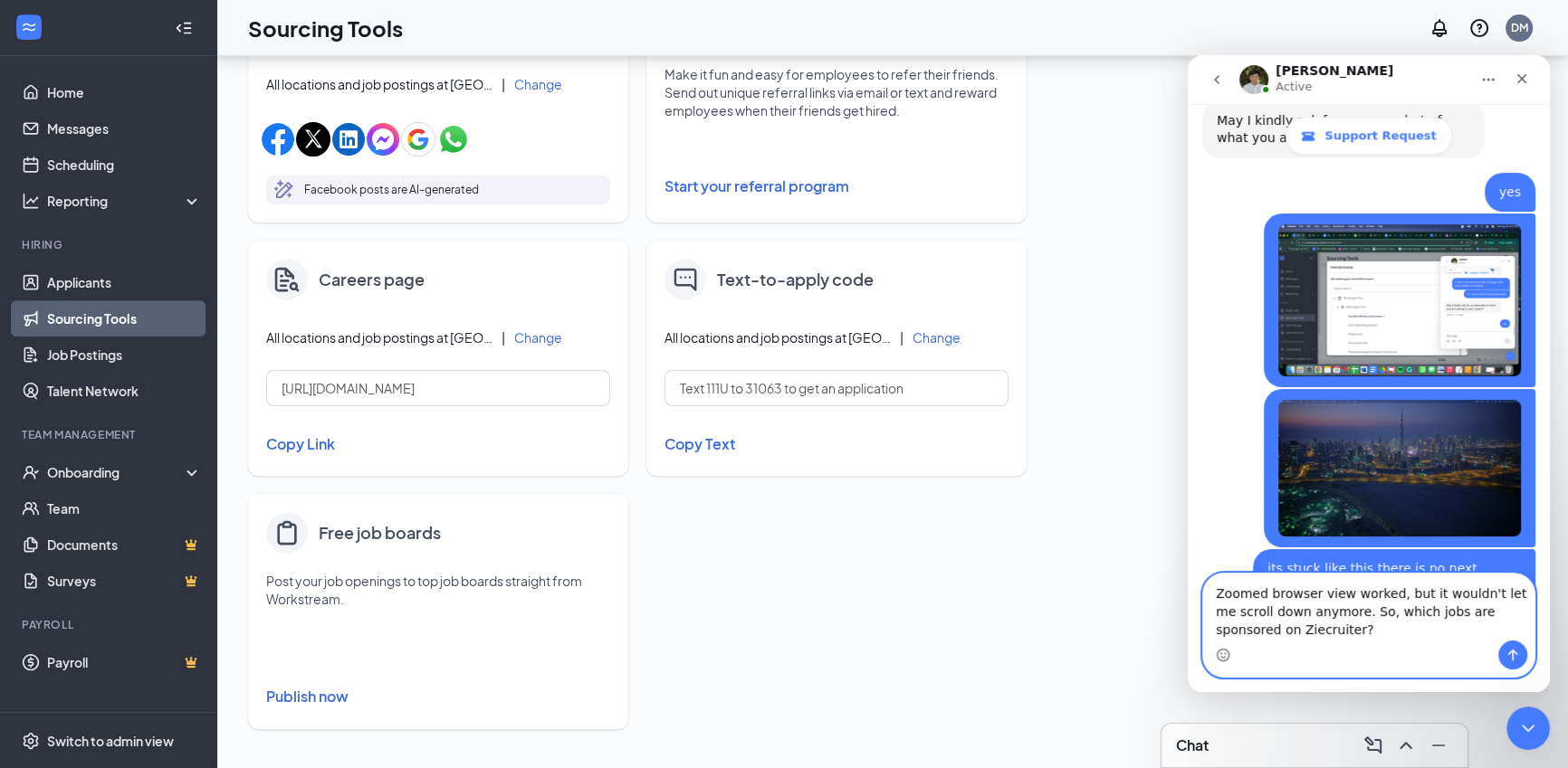
type textarea "Zoomed browser view worked, but it wouldn't let me scroll down anymore. So, whi…"
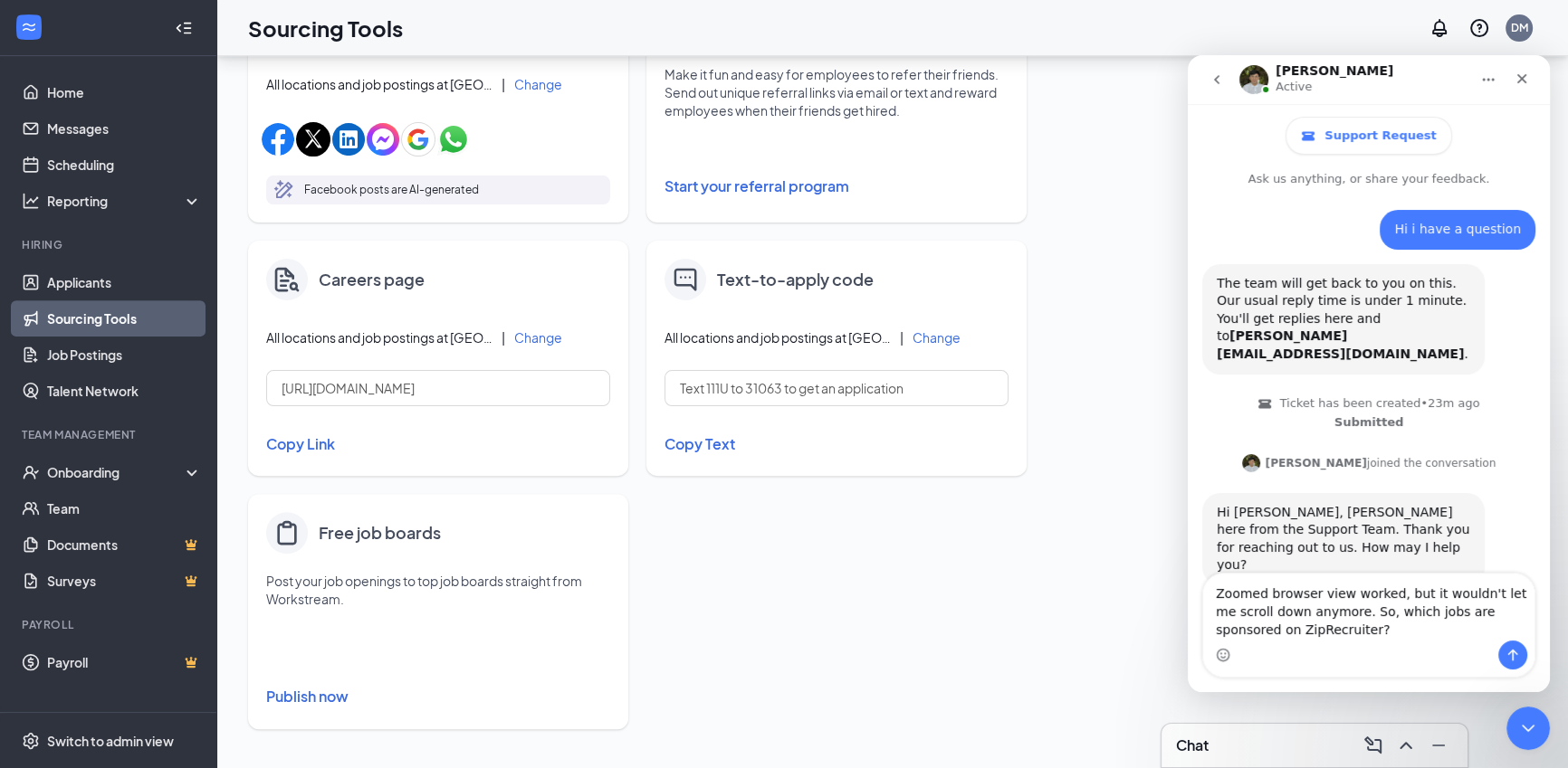
scroll to position [2470, 0]
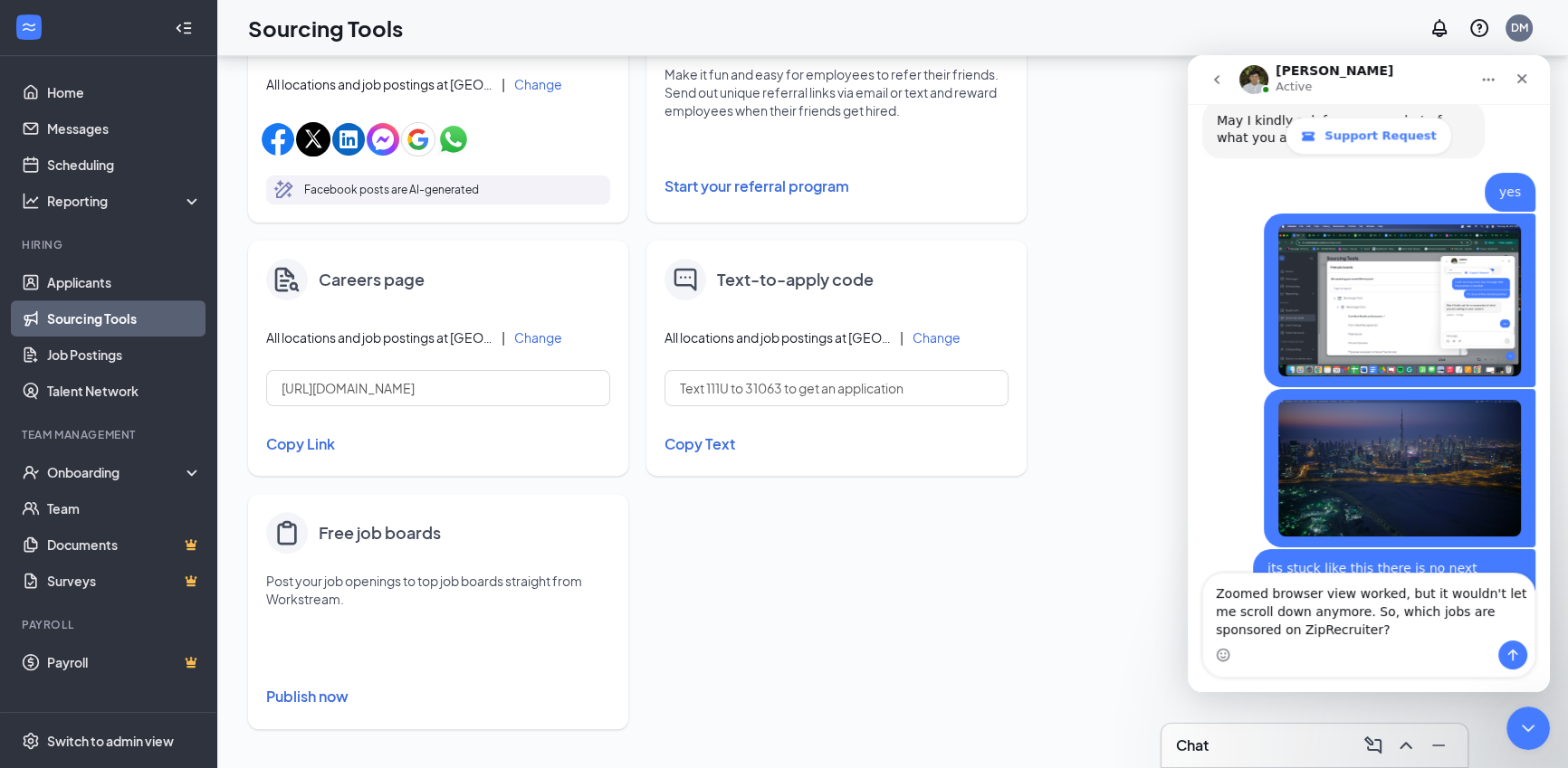
drag, startPoint x: 1430, startPoint y: 639, endPoint x: 1363, endPoint y: 614, distance: 71.5
click at [1363, 614] on textarea "Zoomed browser view worked, but it wouldn't let me scroll down anymore. So, whi…" at bounding box center [1368, 607] width 331 height 67
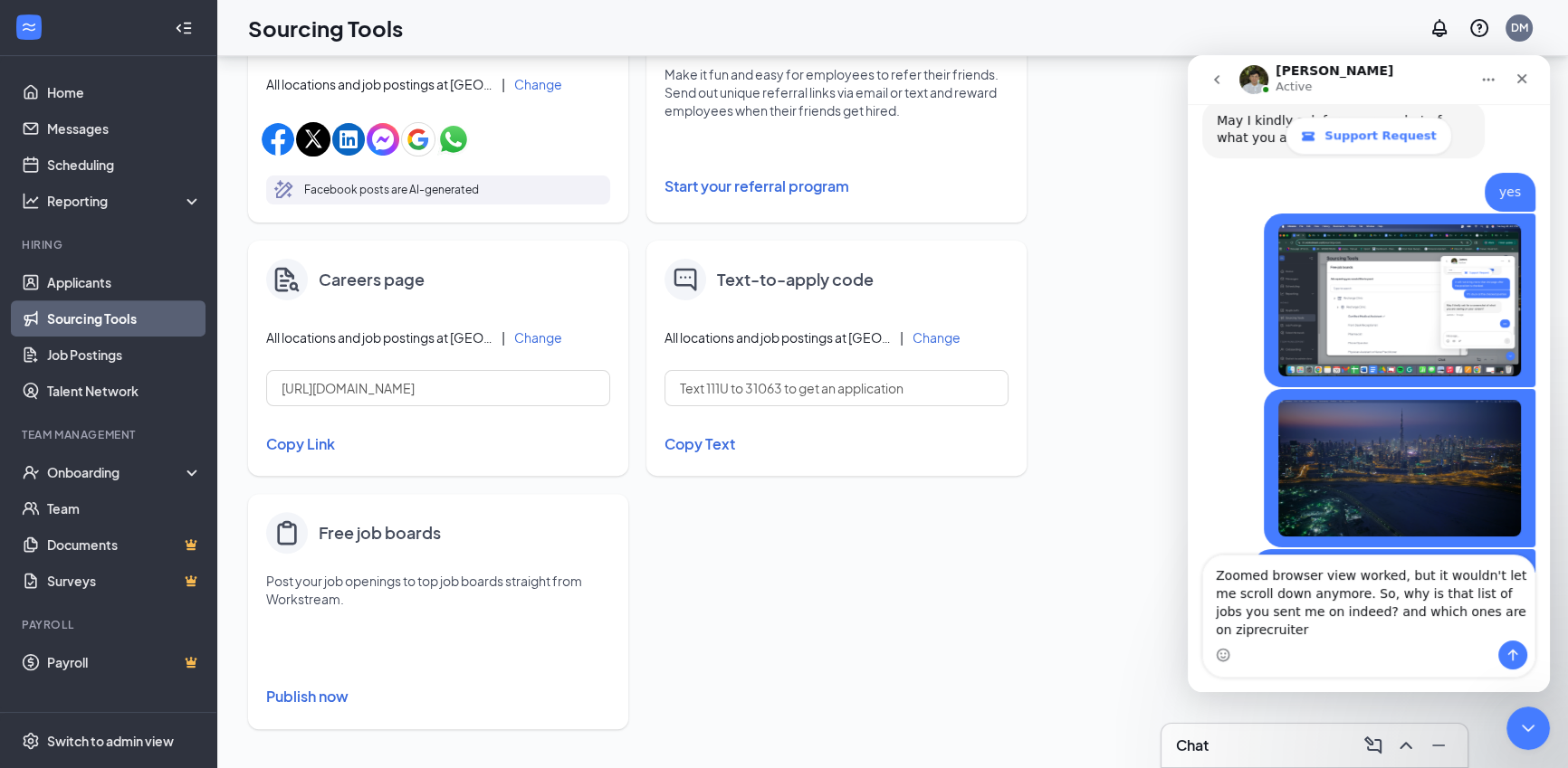
scroll to position [2488, 0]
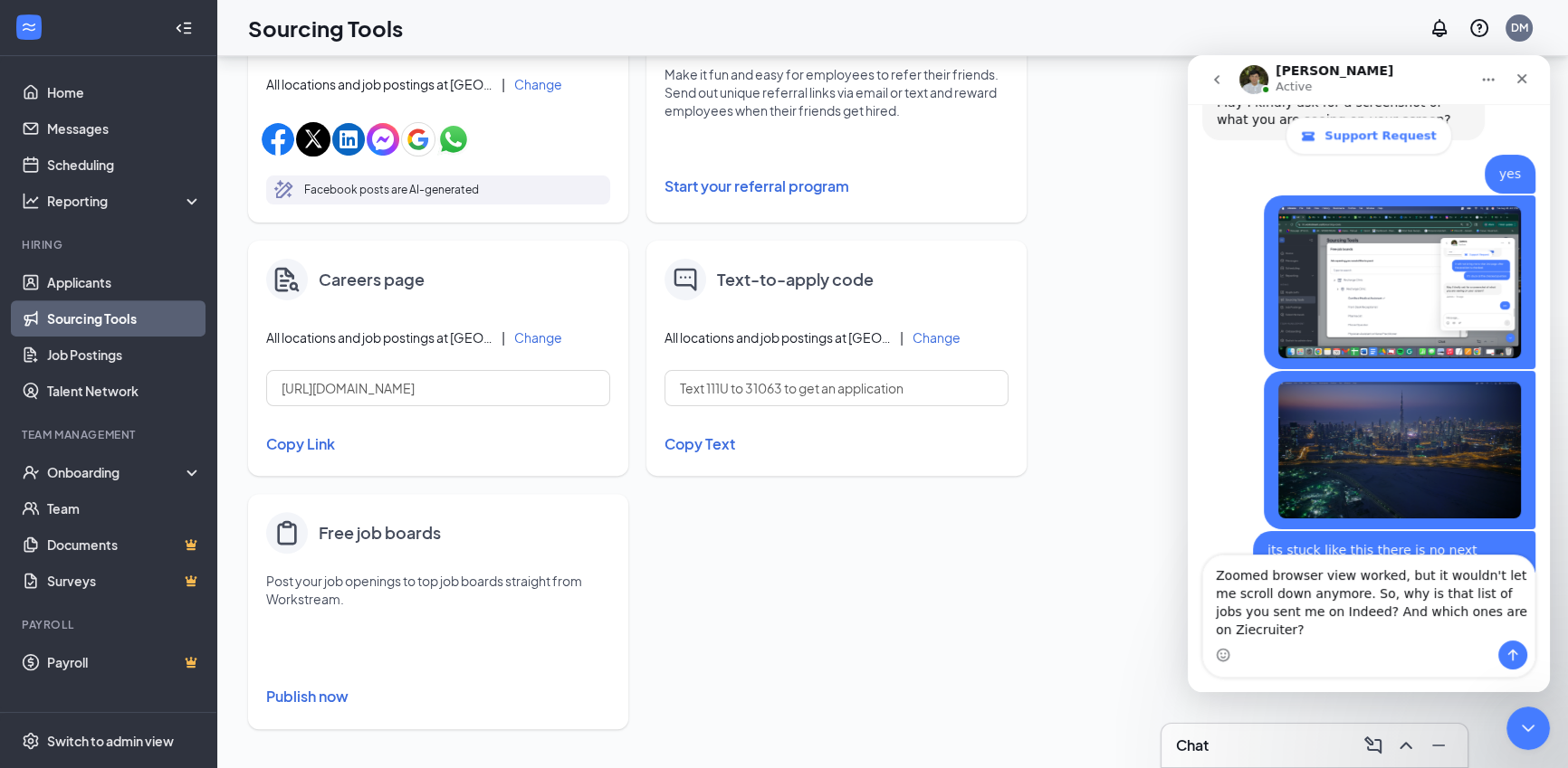
type textarea "Zoomed browser view worked, but it wouldn't let me scroll down anymore. So, why…"
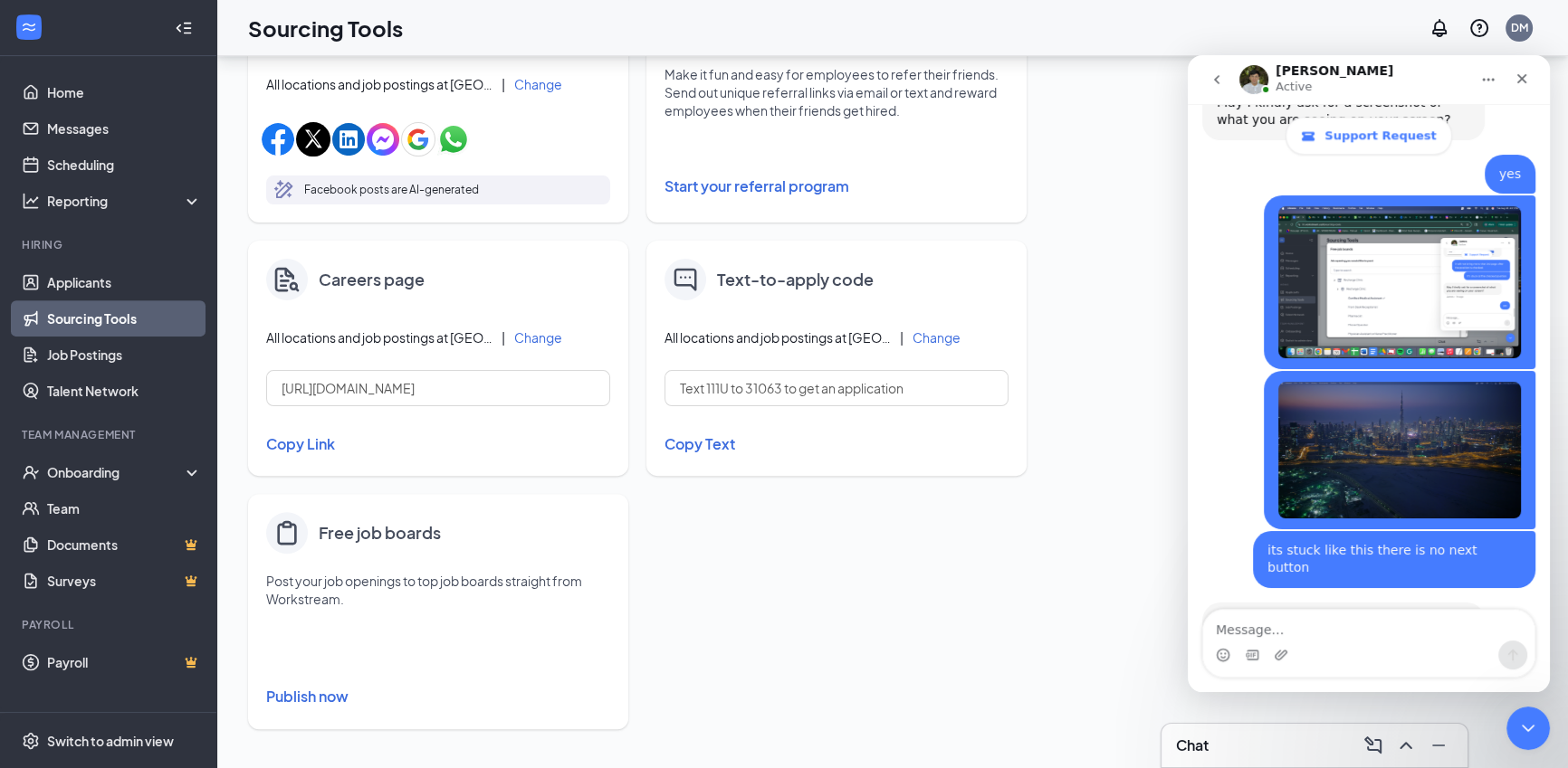
scroll to position [2558, 0]
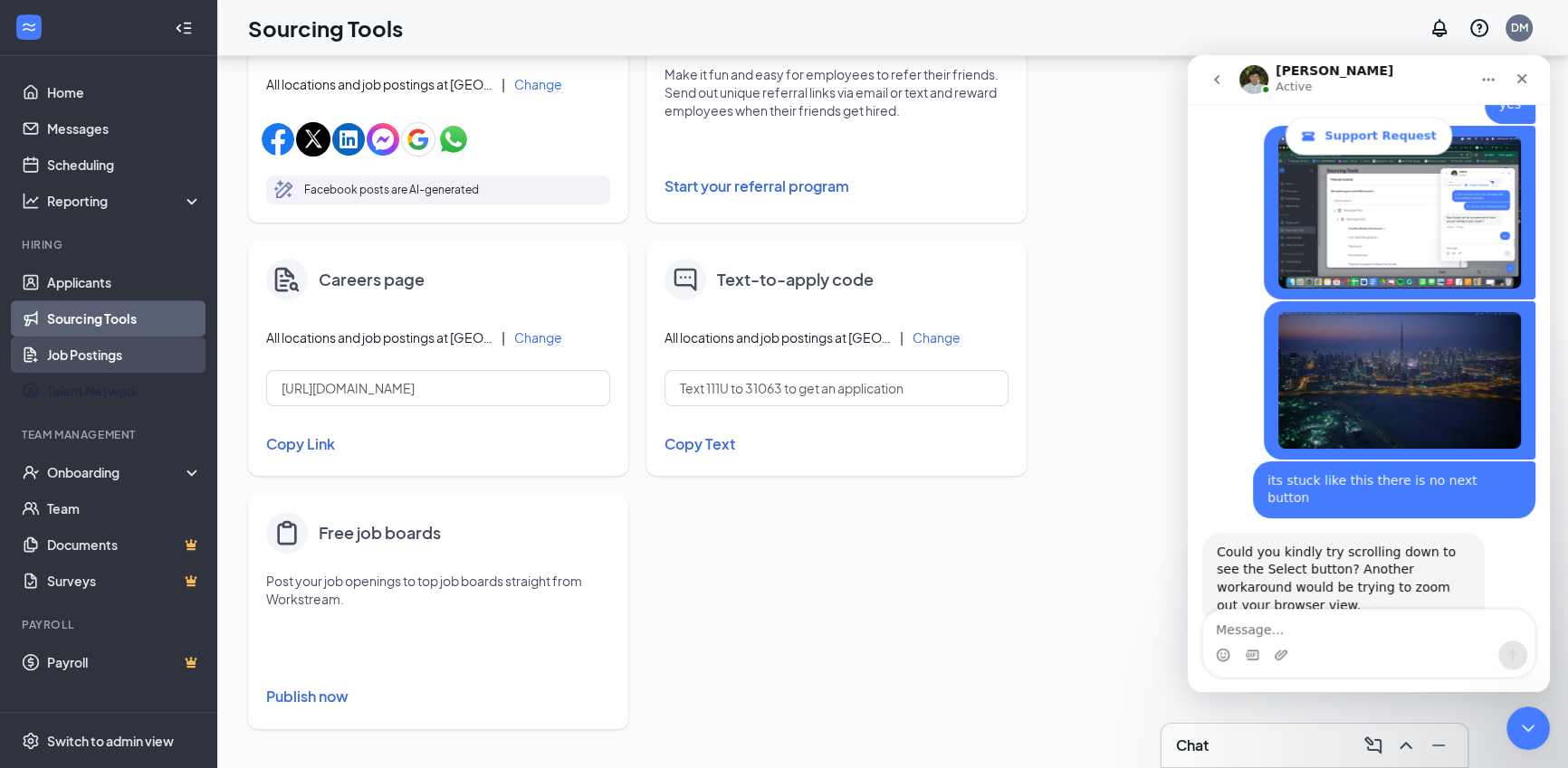
click at [129, 356] on link "Job Postings" at bounding box center [124, 355] width 155 height 36
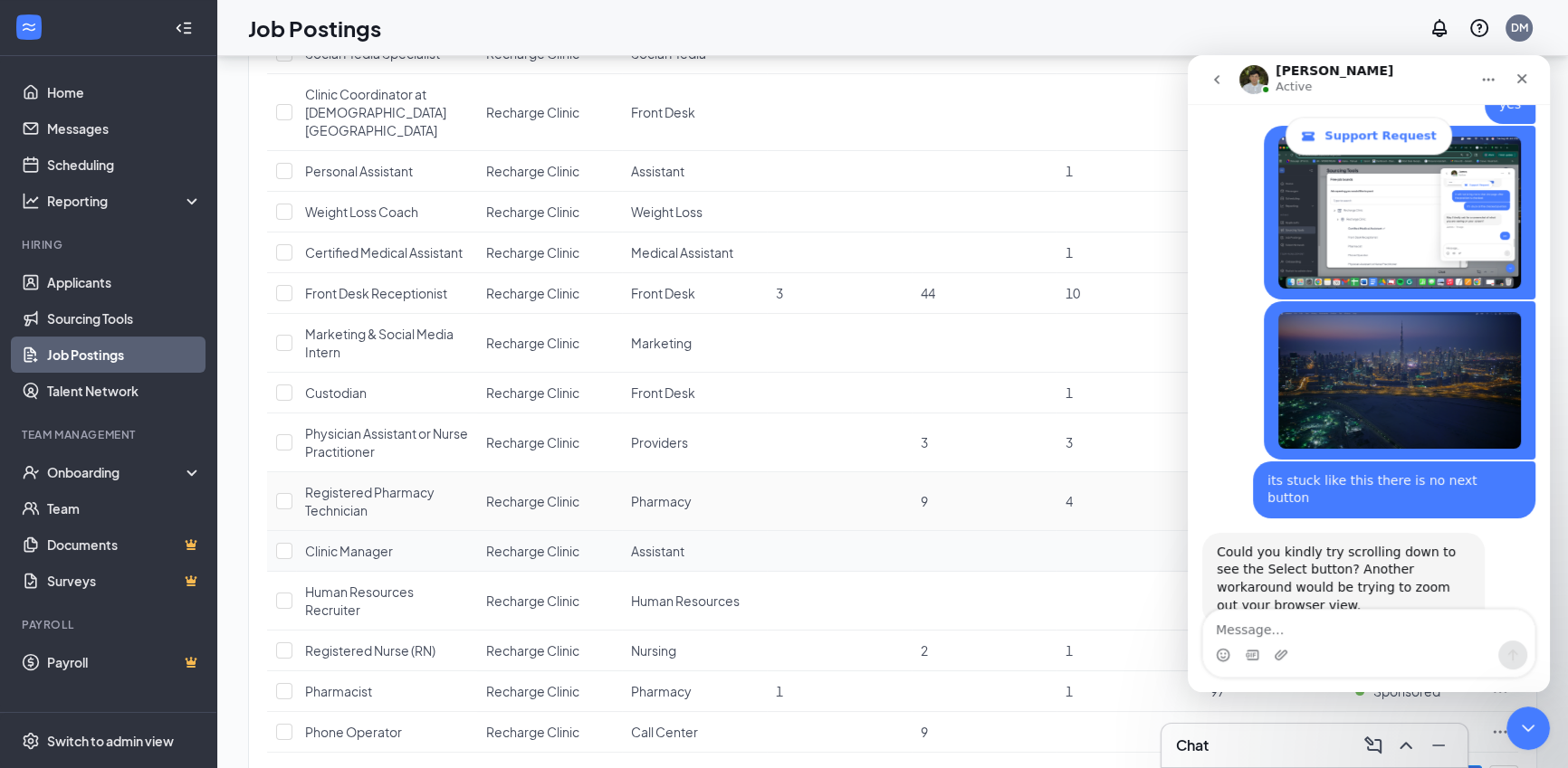
scroll to position [219, 0]
click at [1286, 635] on textarea "Message…" at bounding box center [1368, 625] width 331 height 30
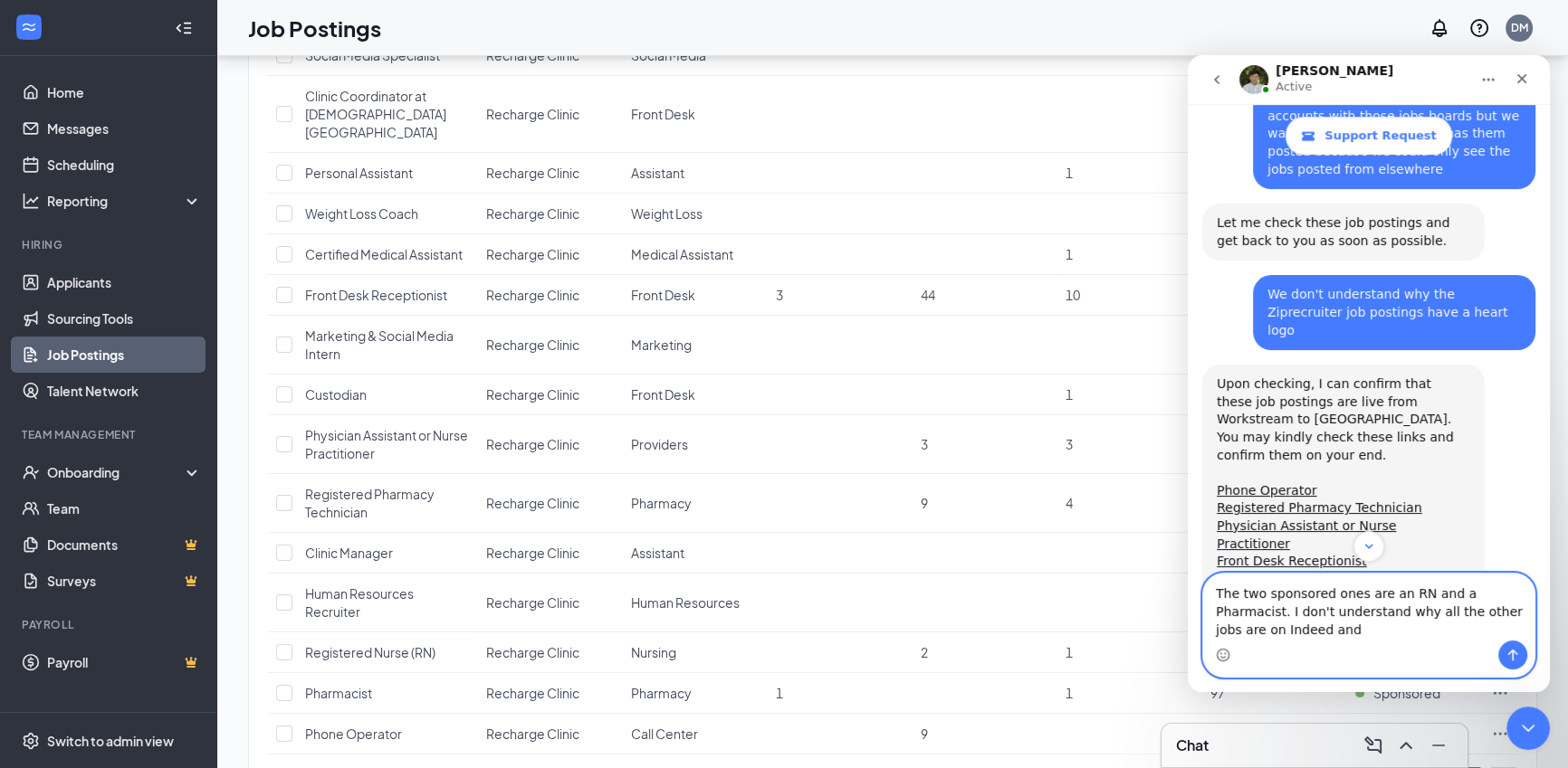
scroll to position [907, 0]
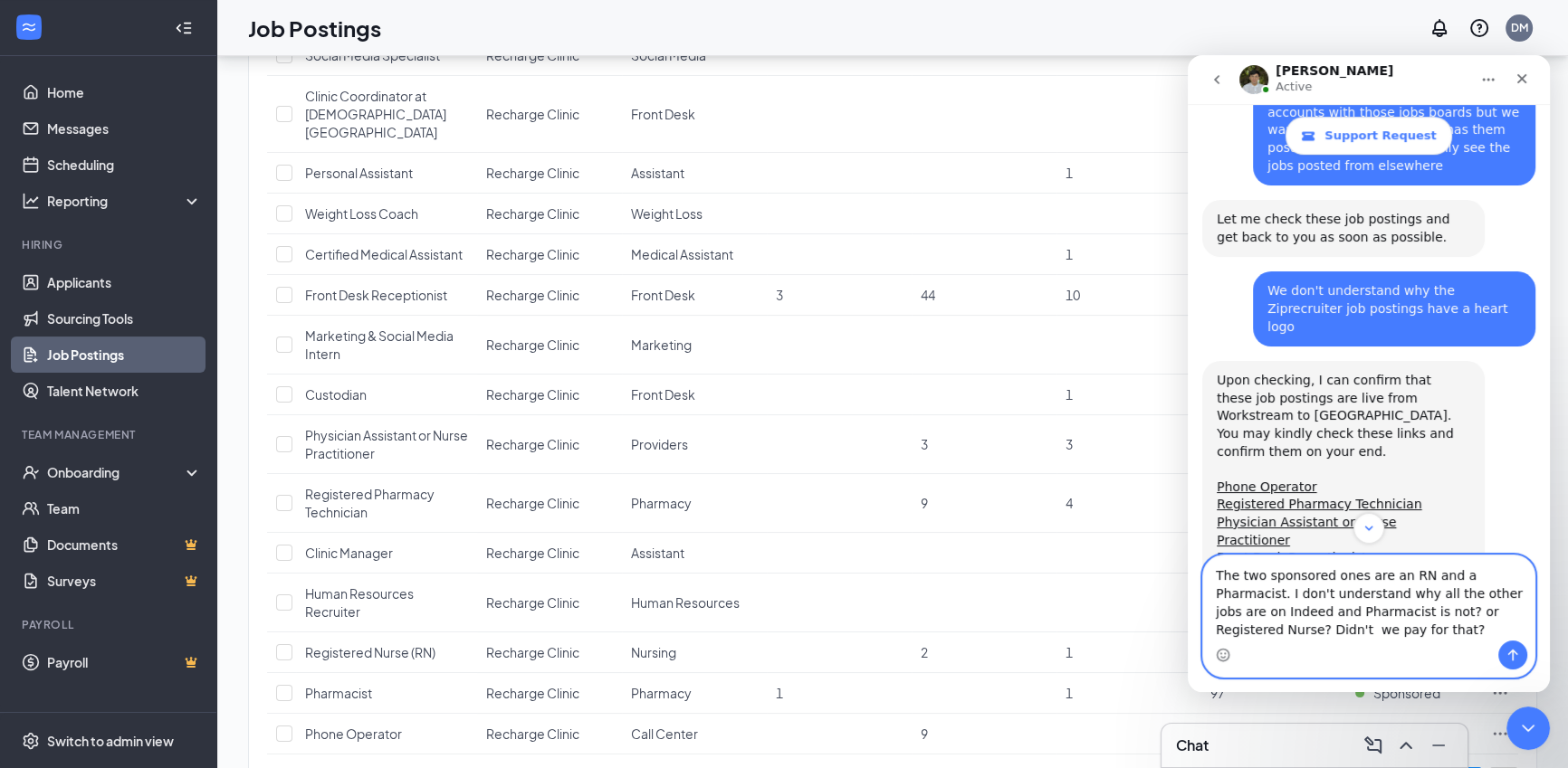
type textarea "The two sponsored ones are an RN and a Pharmacist. I don't understand why all t…"
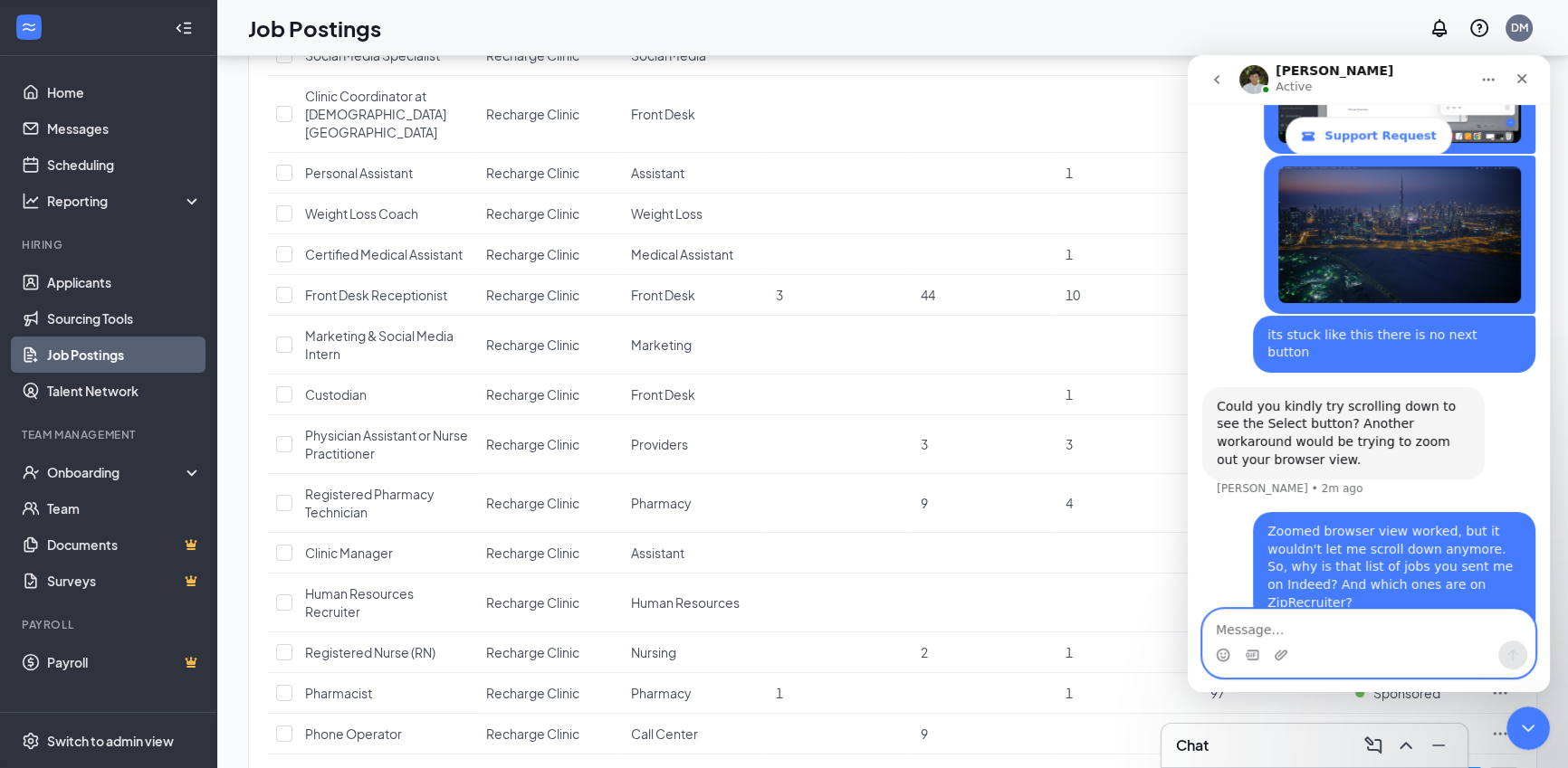
scroll to position [2740, 0]
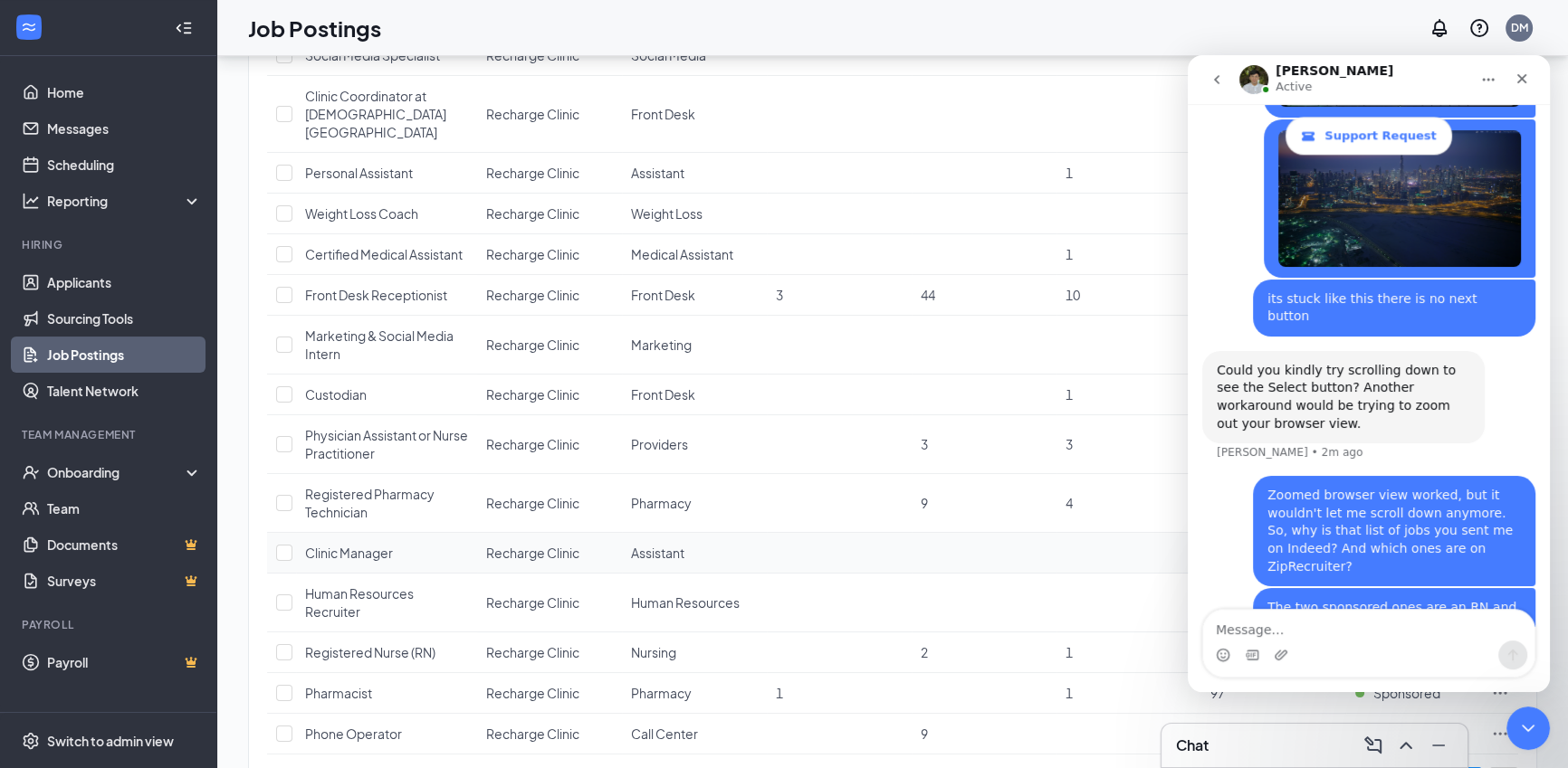
click at [1100, 545] on td at bounding box center [1129, 553] width 145 height 41
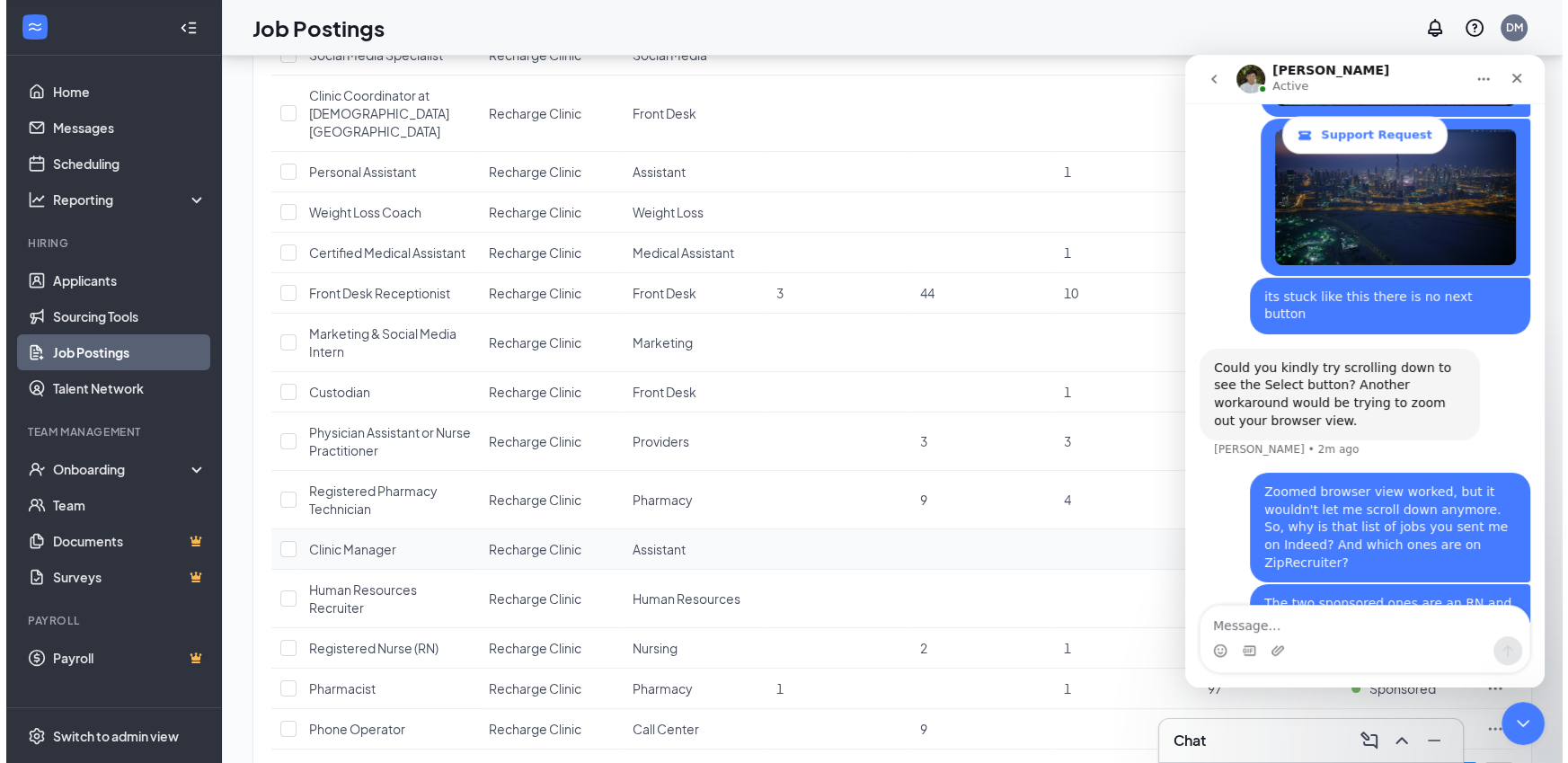
scroll to position [2653, 0]
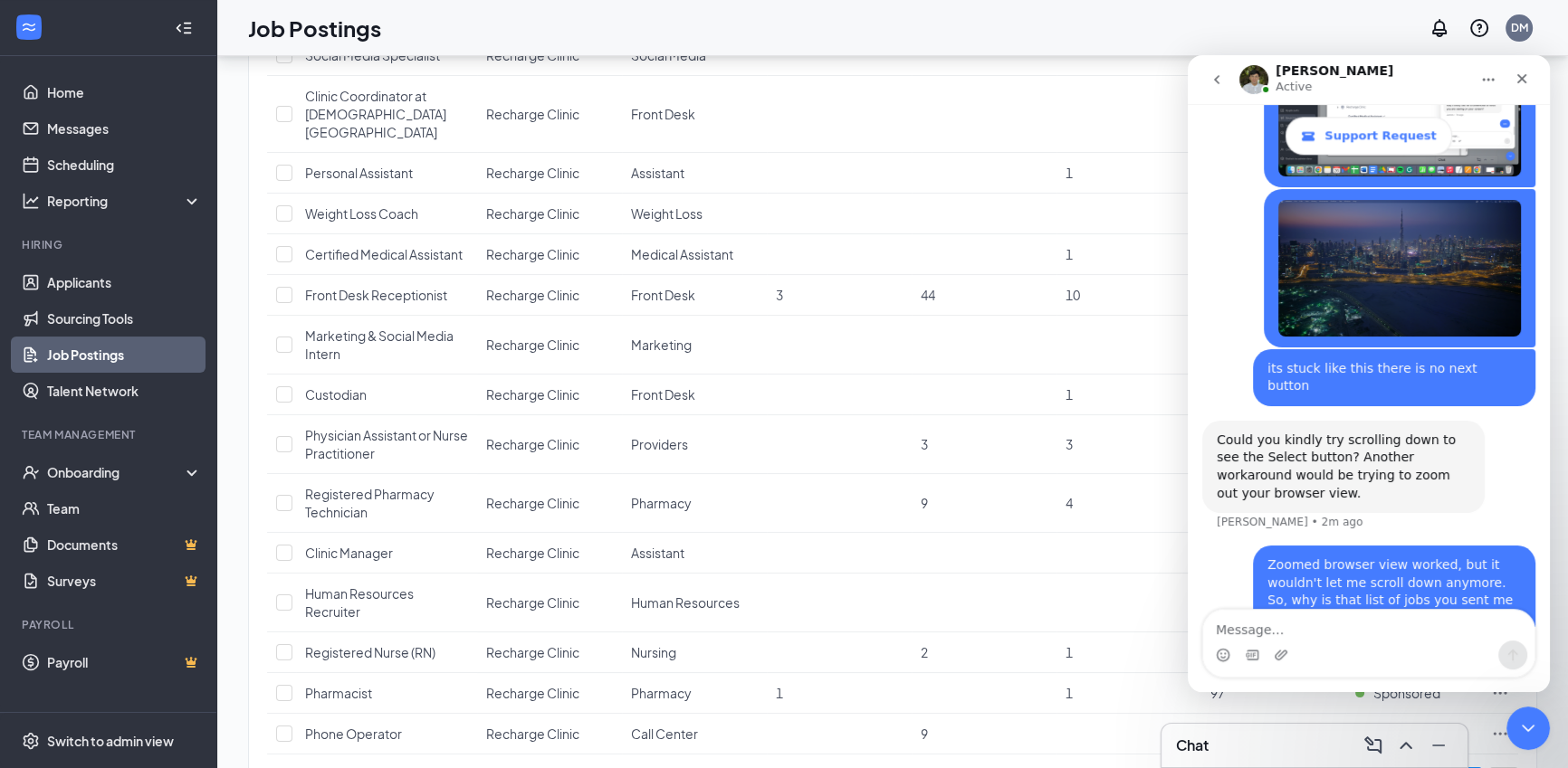
click at [1551, 730] on div "1 brands, 1 locations, 15 job postings Create job posting Positions Departments…" at bounding box center [893, 346] width 1351 height 1018
click at [1530, 723] on icon "Close Intercom Messenger" at bounding box center [1525, 725] width 22 height 22
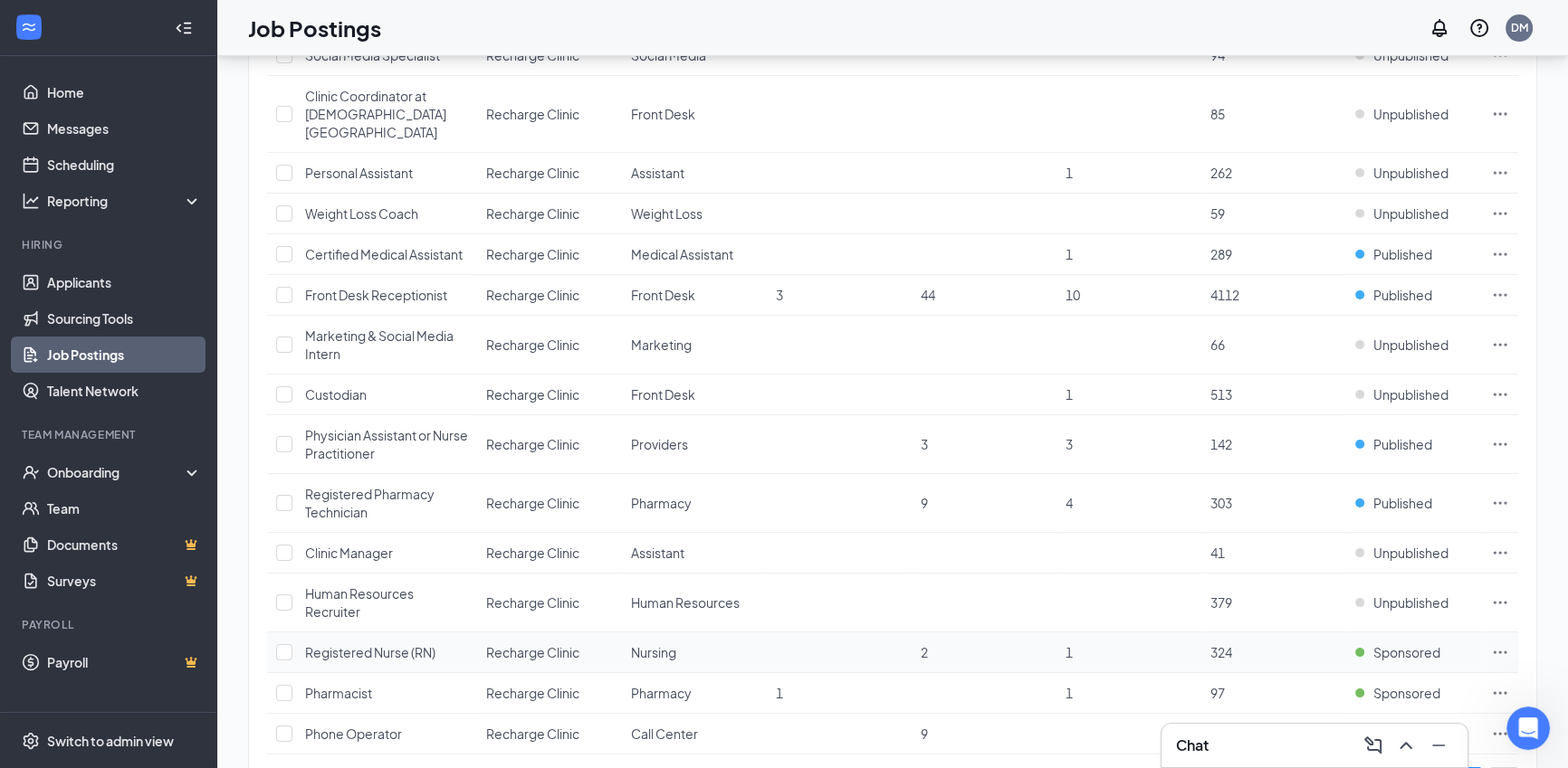
click at [1503, 644] on icon "Ellipses" at bounding box center [1500, 652] width 18 height 18
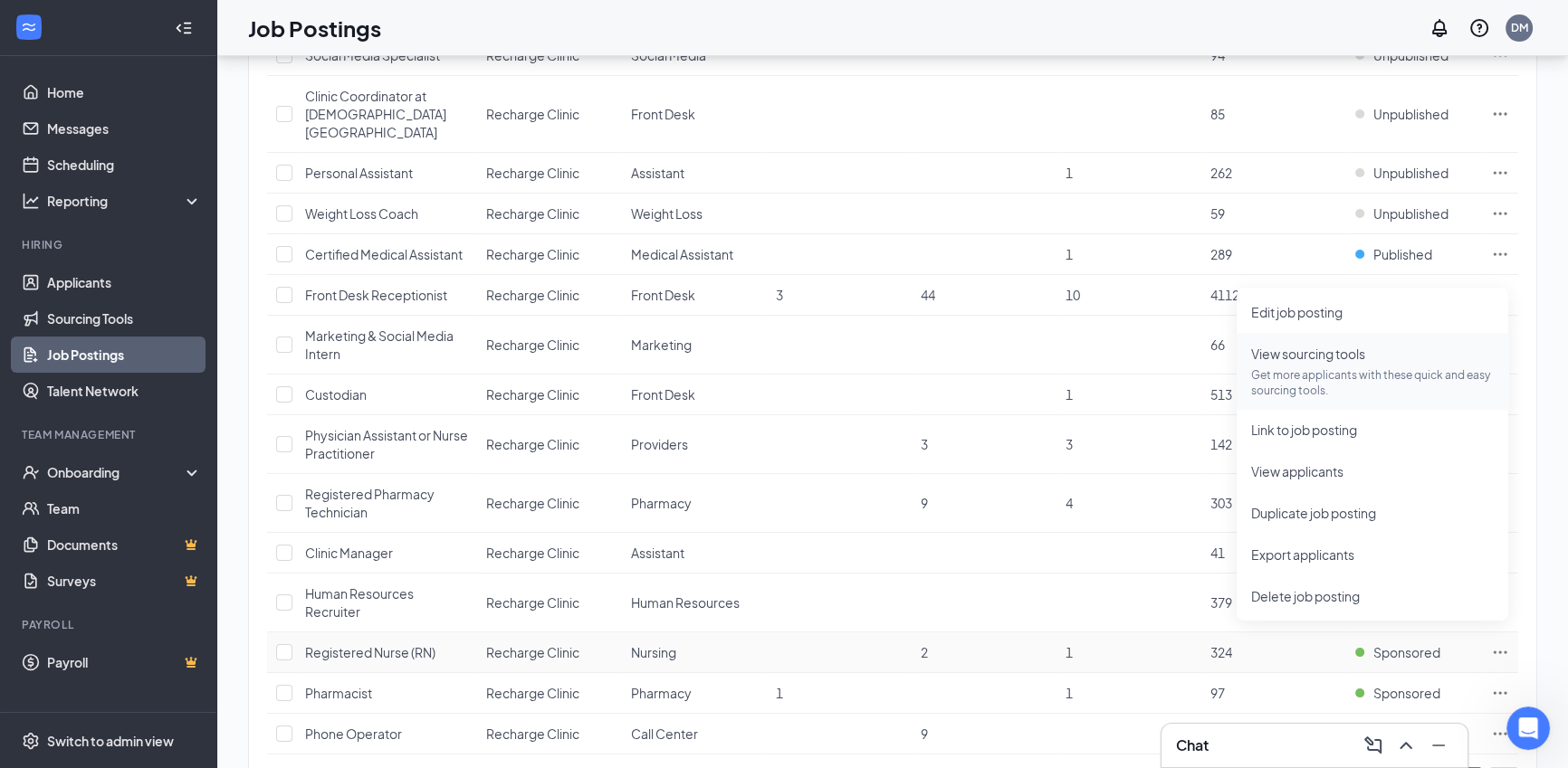
click at [1309, 359] on span "View sourcing tools" at bounding box center [1308, 354] width 114 height 16
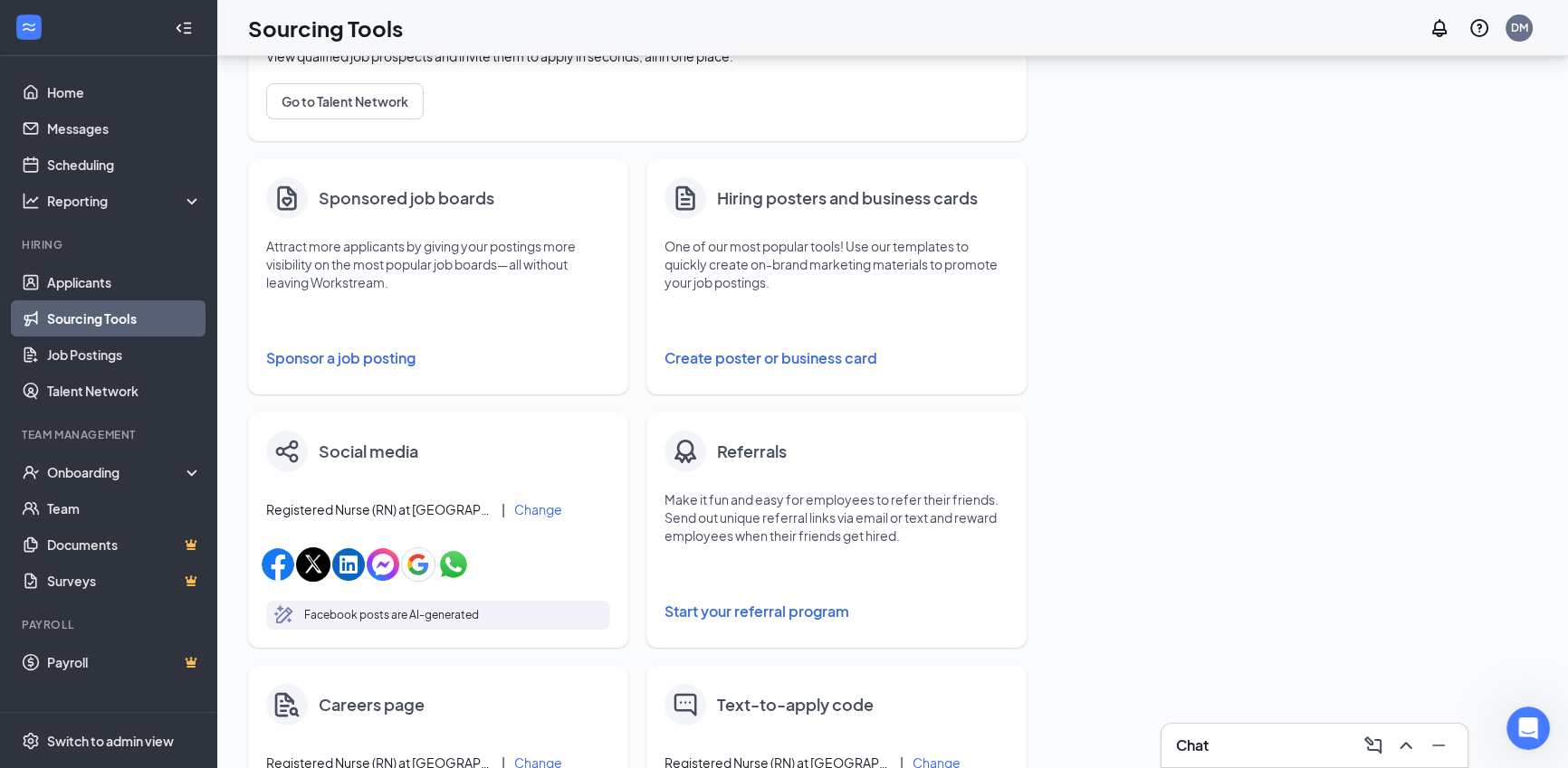
click at [375, 361] on button "Sponsor a job posting" at bounding box center [438, 358] width 344 height 36
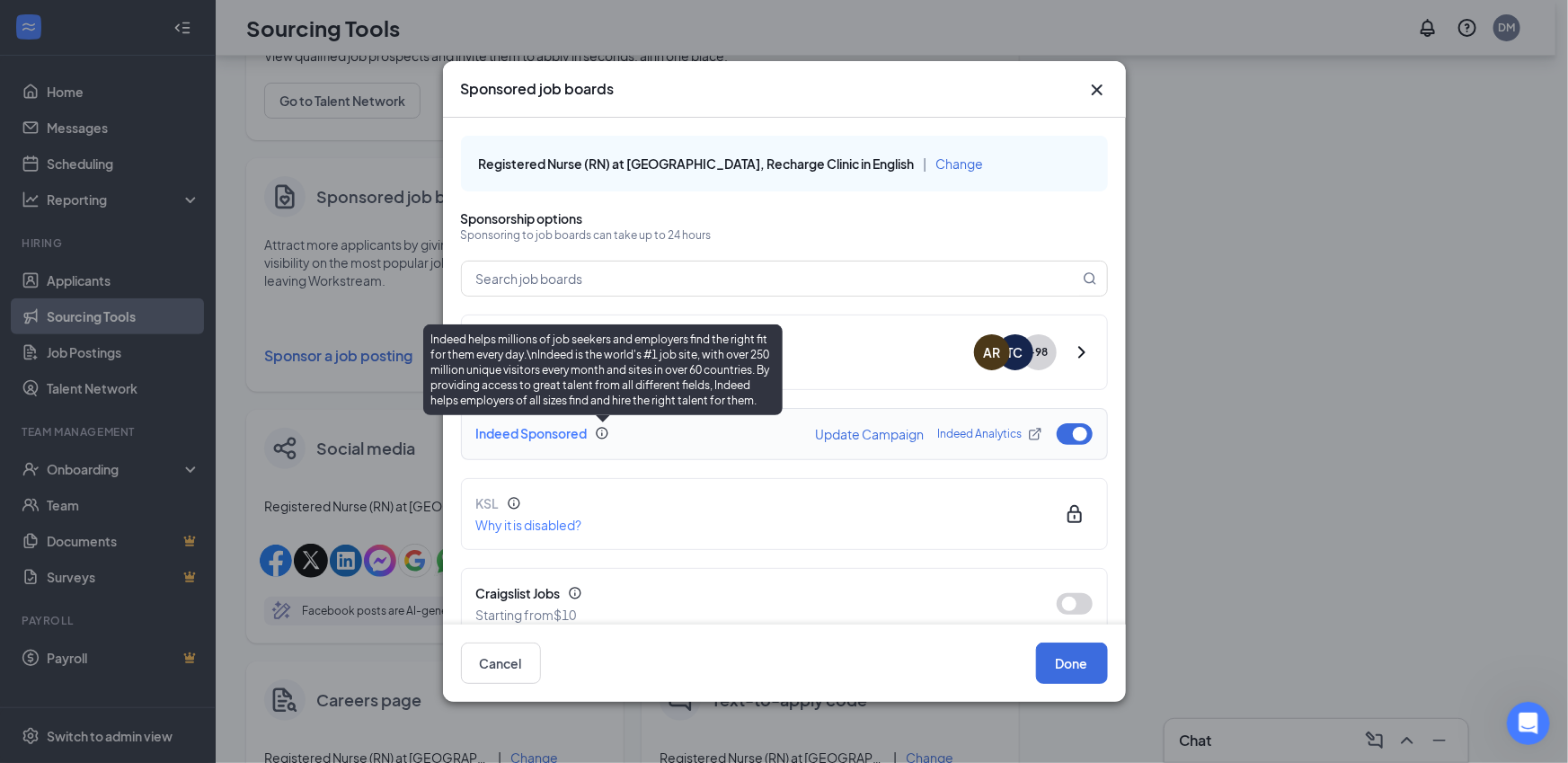
click at [606, 432] on icon "Info" at bounding box center [602, 432] width 14 height 14
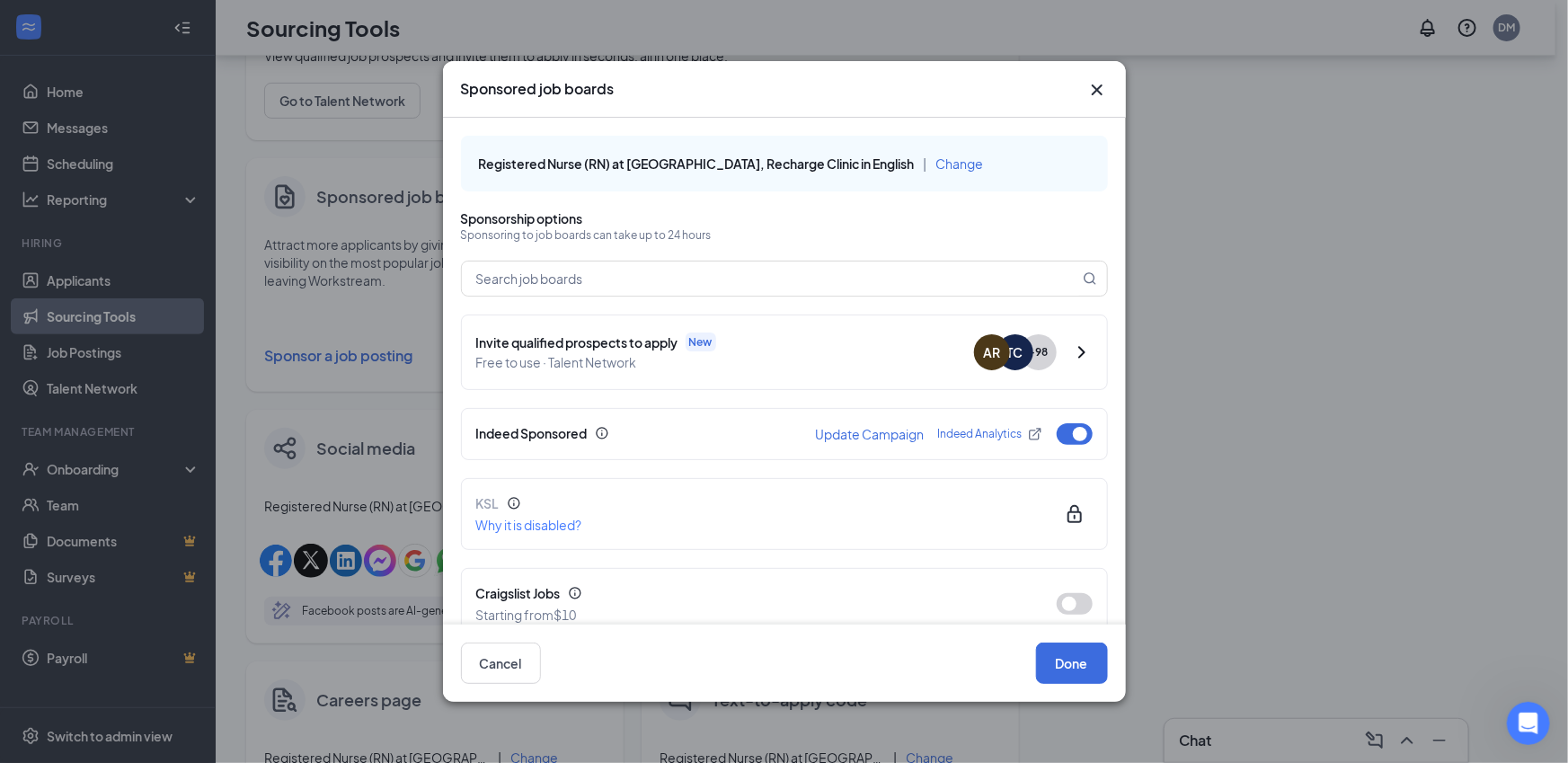
click at [1099, 91] on icon "Cross" at bounding box center [1096, 89] width 10 height 10
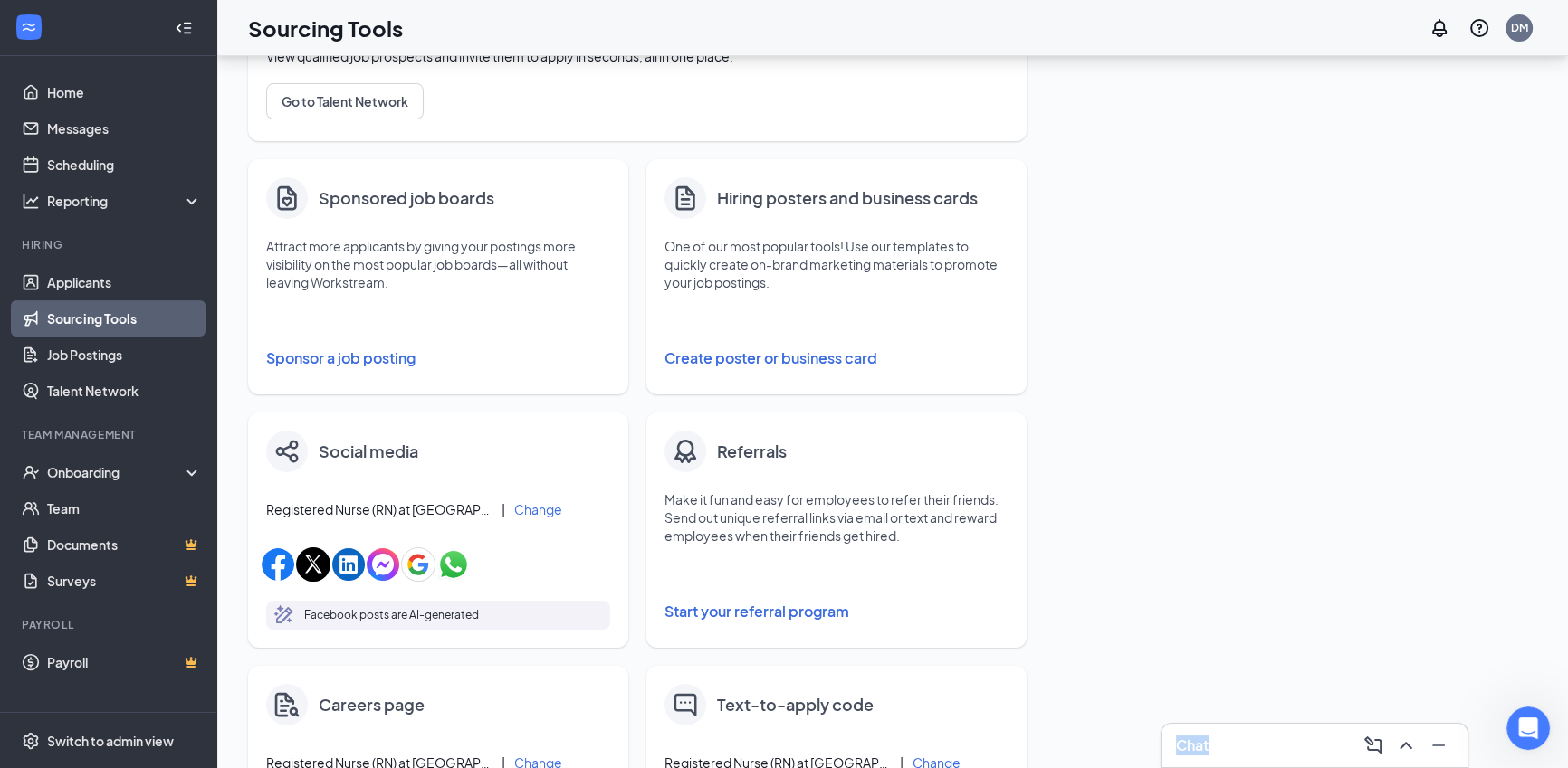
click at [1255, 738] on div "Chat" at bounding box center [1315, 745] width 277 height 29
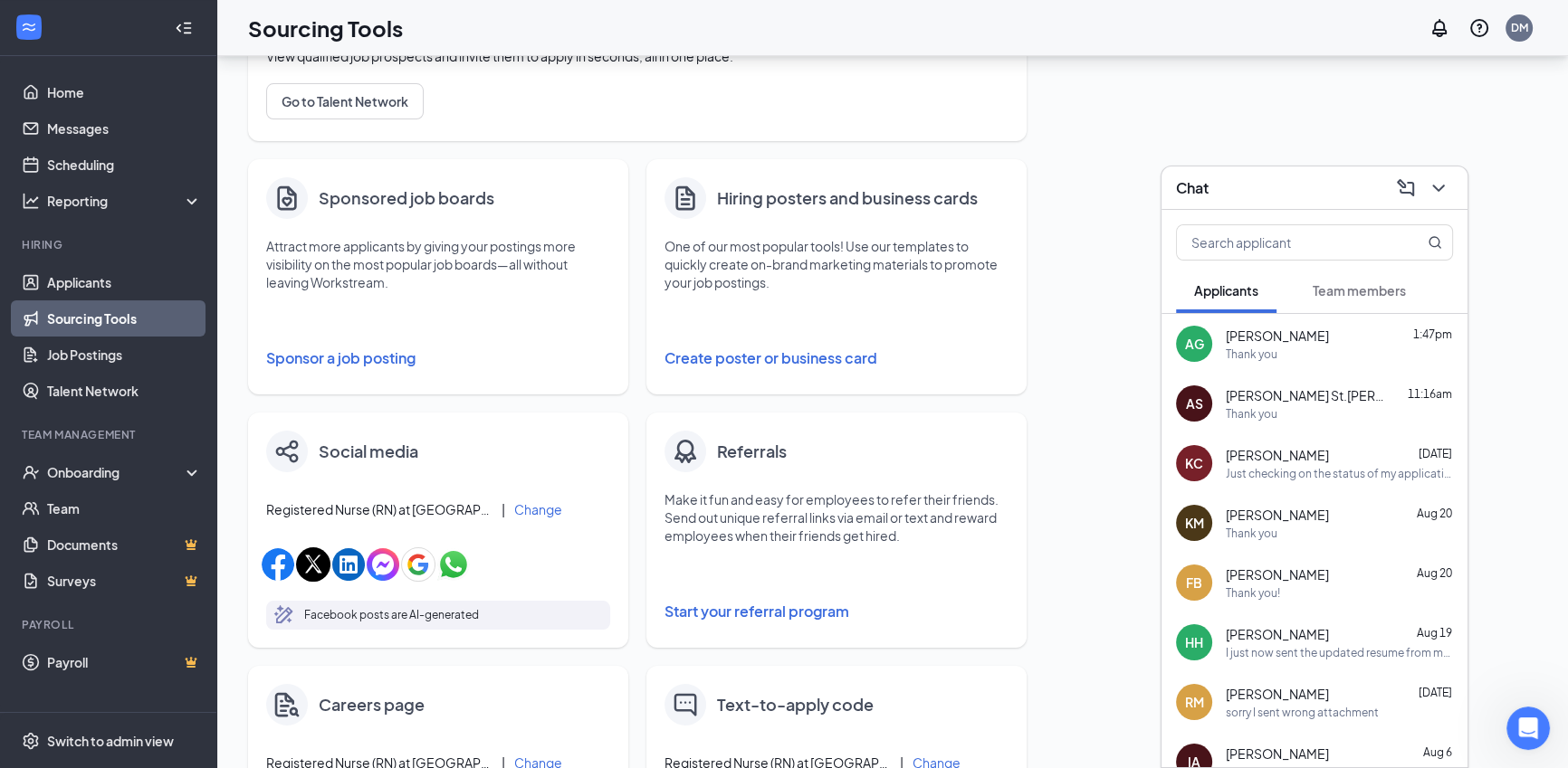
scroll to position [2740, 0]
click at [1308, 194] on div "Chat" at bounding box center [1315, 188] width 277 height 28
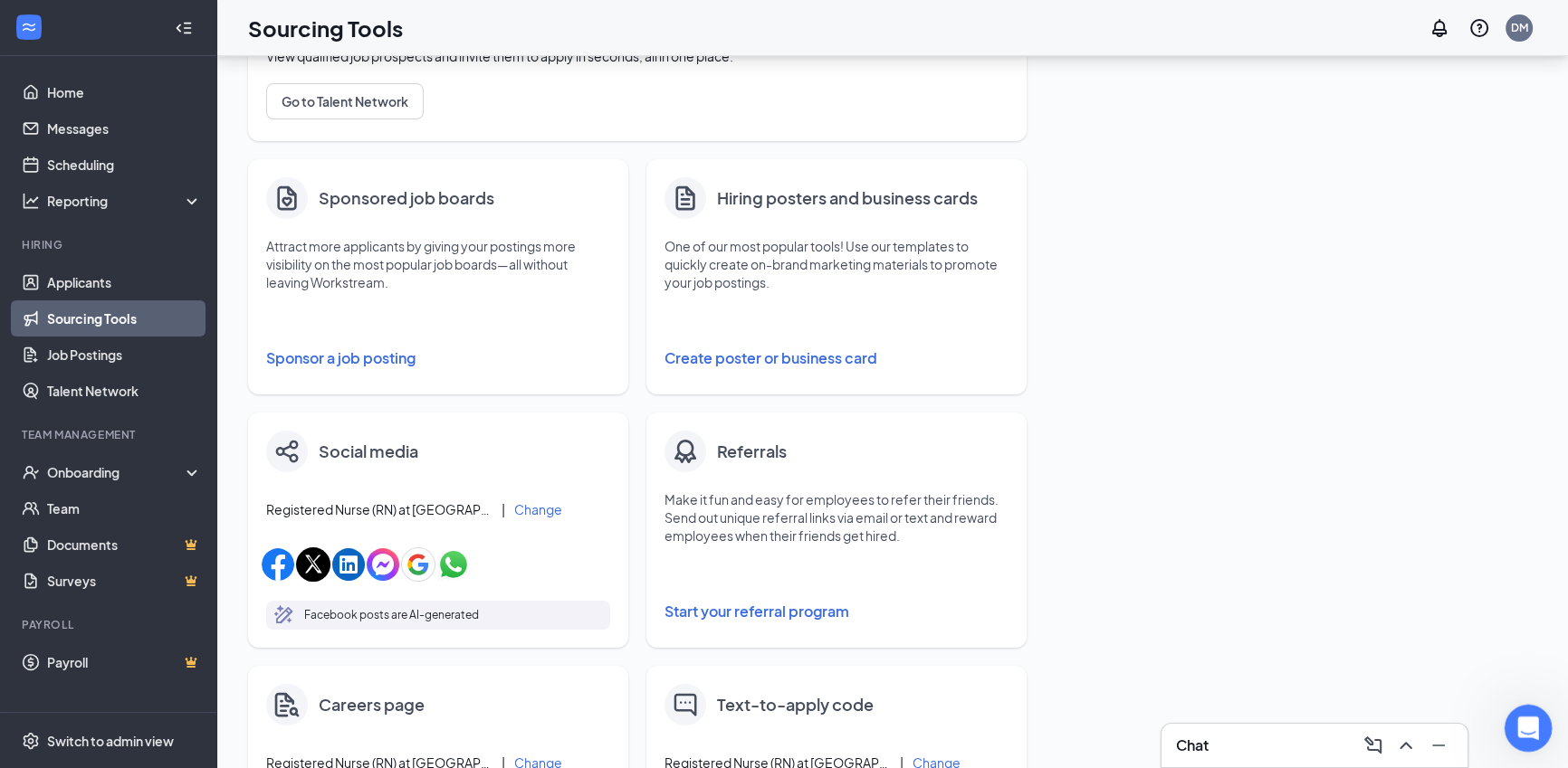
click at [1530, 738] on icon "Open Intercom Messenger" at bounding box center [1525, 725] width 29 height 29
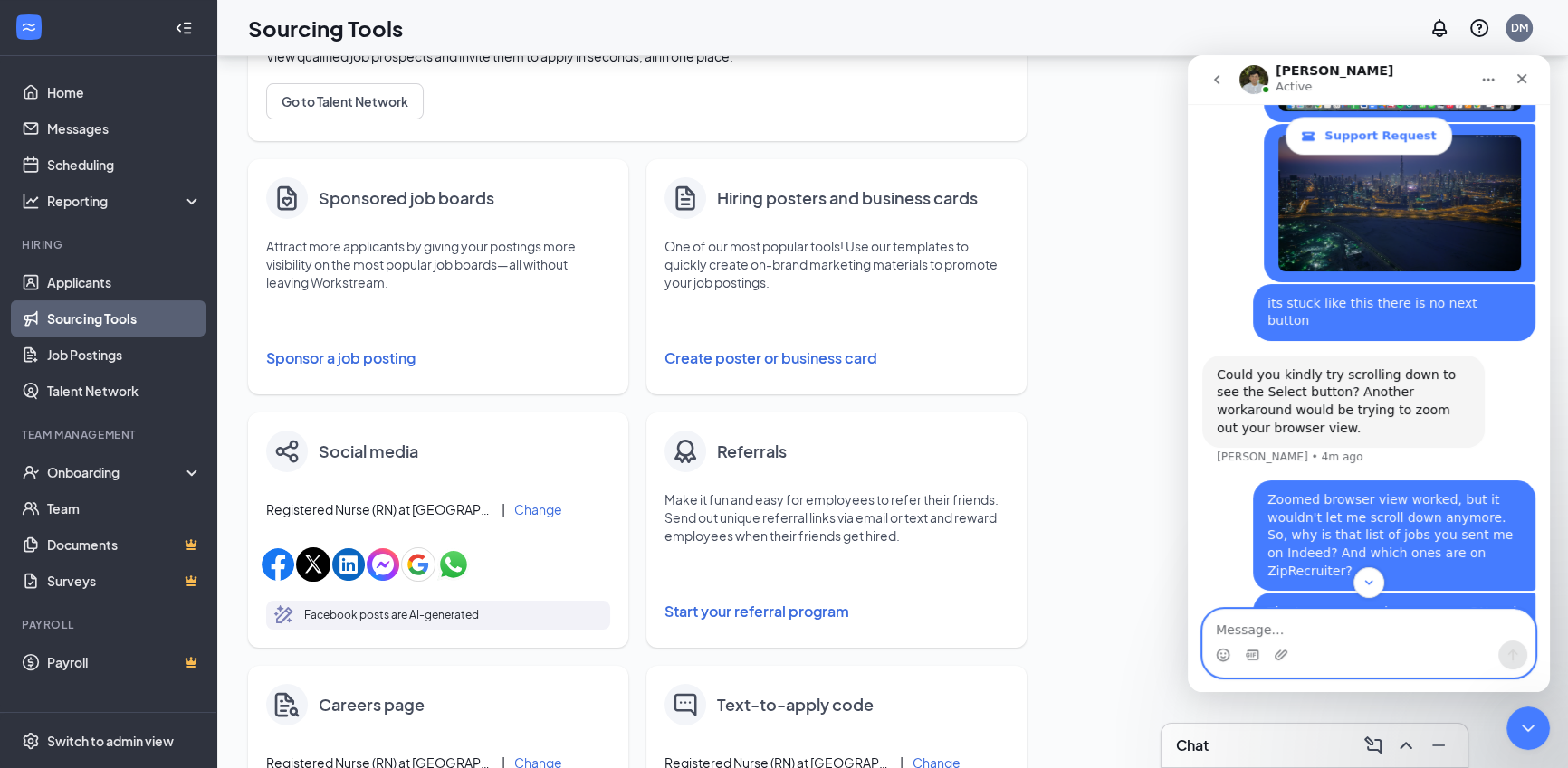
scroll to position [2740, 0]
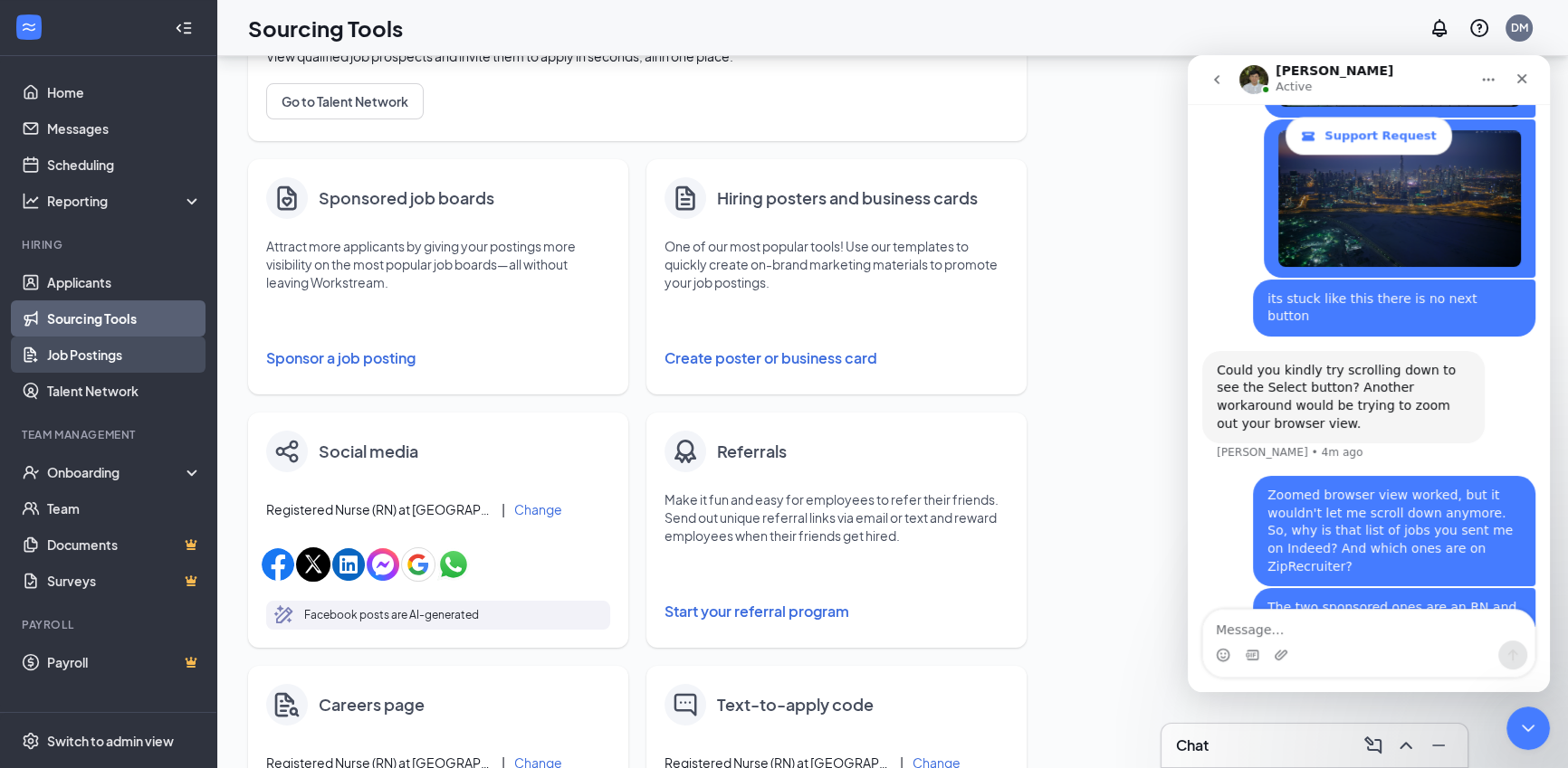
click at [69, 361] on link "Job Postings" at bounding box center [124, 355] width 155 height 36
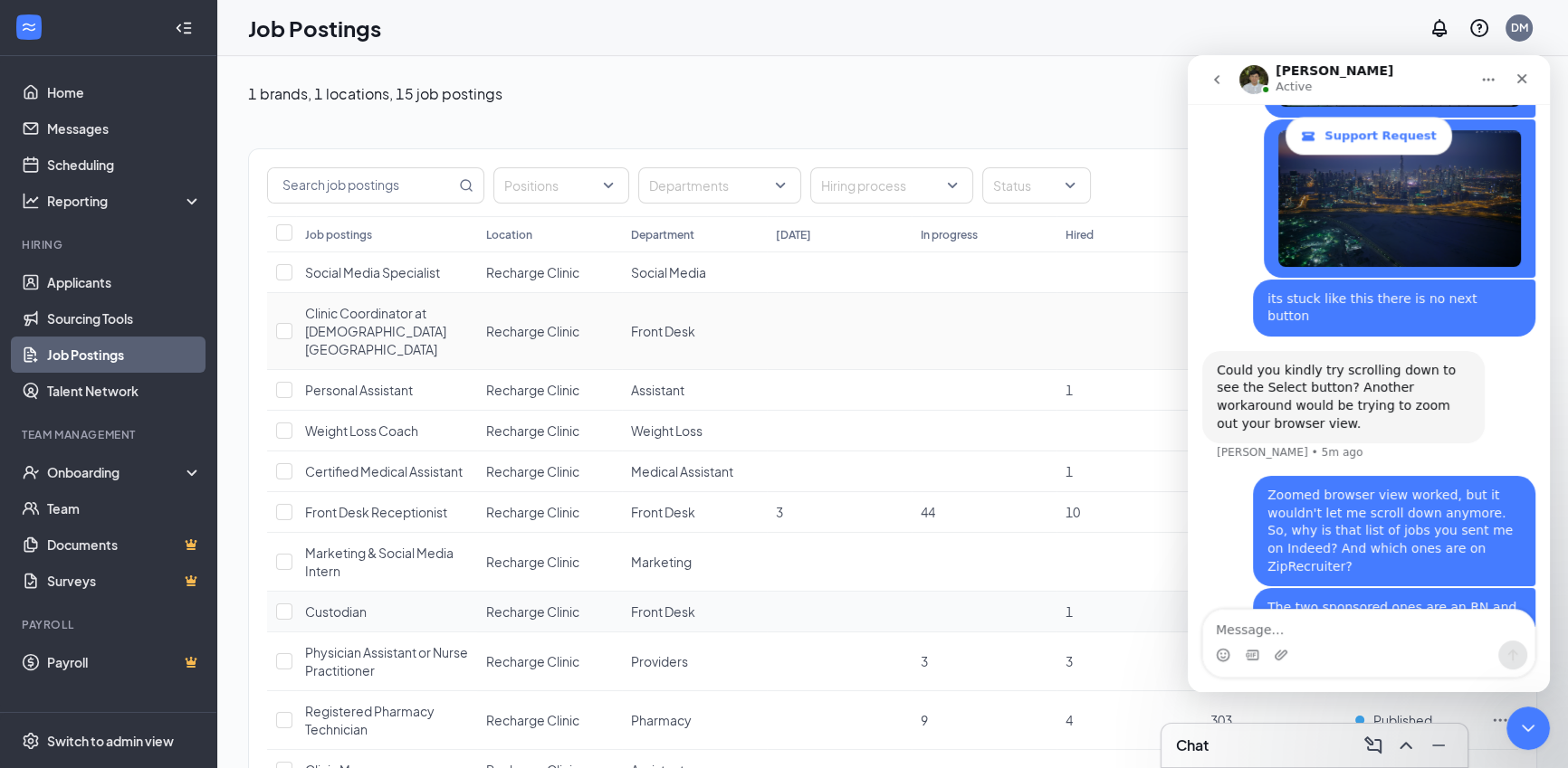
scroll to position [3, 0]
click at [1530, 723] on icon "Close Intercom Messenger" at bounding box center [1524, 726] width 12 height 8
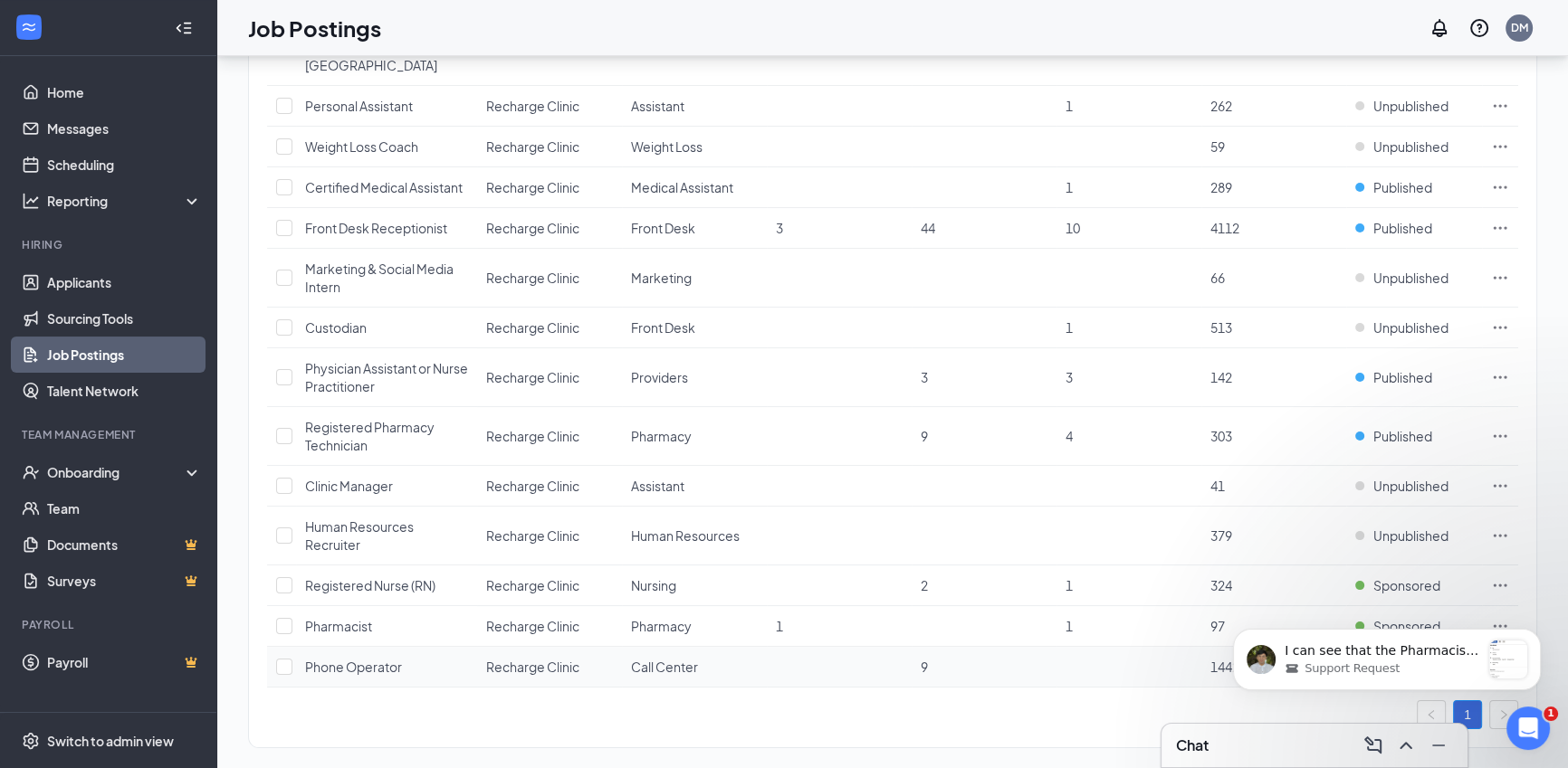
scroll to position [3296, 0]
click at [1515, 668] on div "message notification from James, Just now. I can see that the Pharmacist and Re…" at bounding box center [1508, 660] width 38 height 38
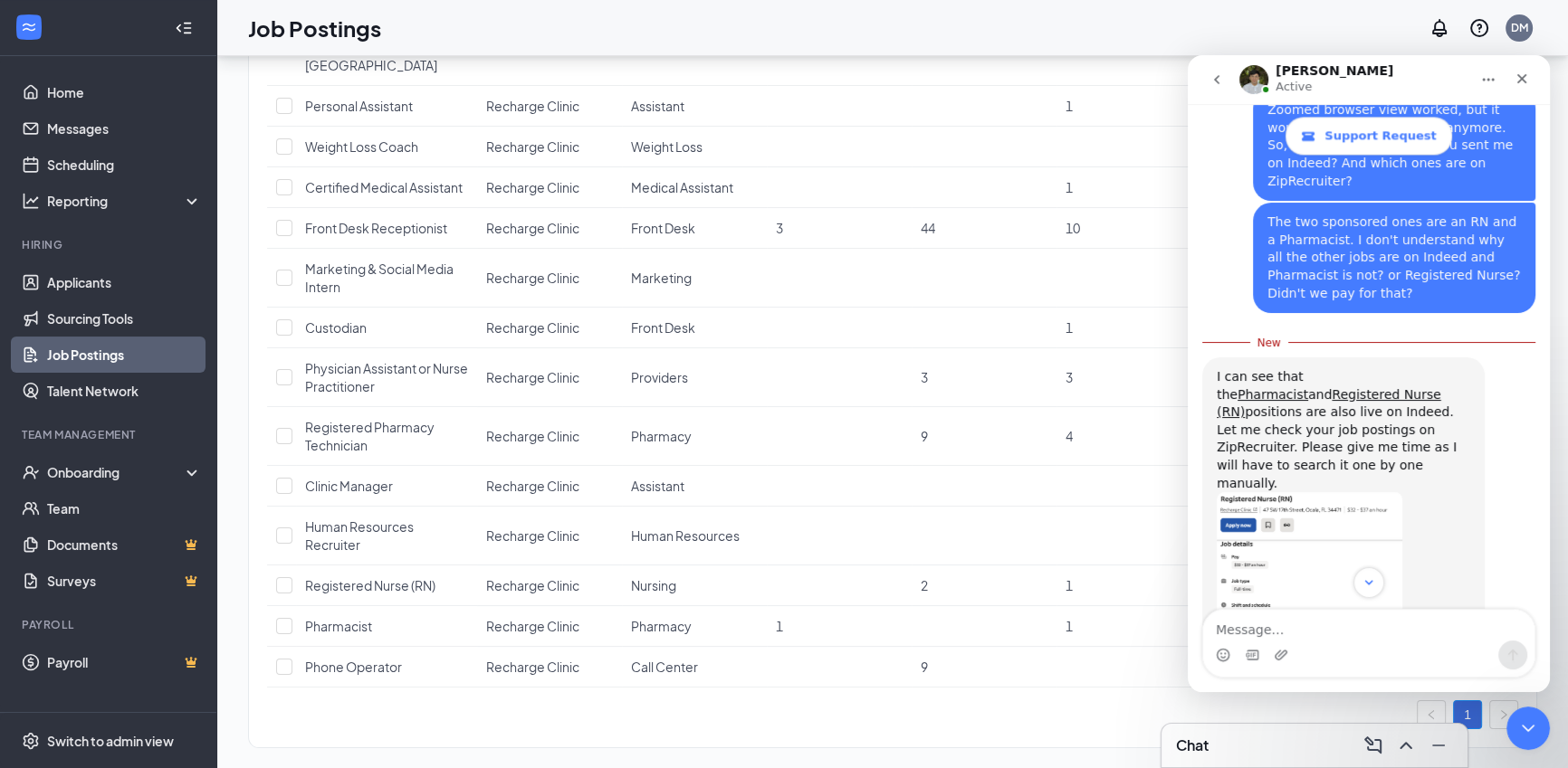
scroll to position [3108, 0]
click at [1337, 488] on img "James says…" at bounding box center [1310, 610] width 186 height 243
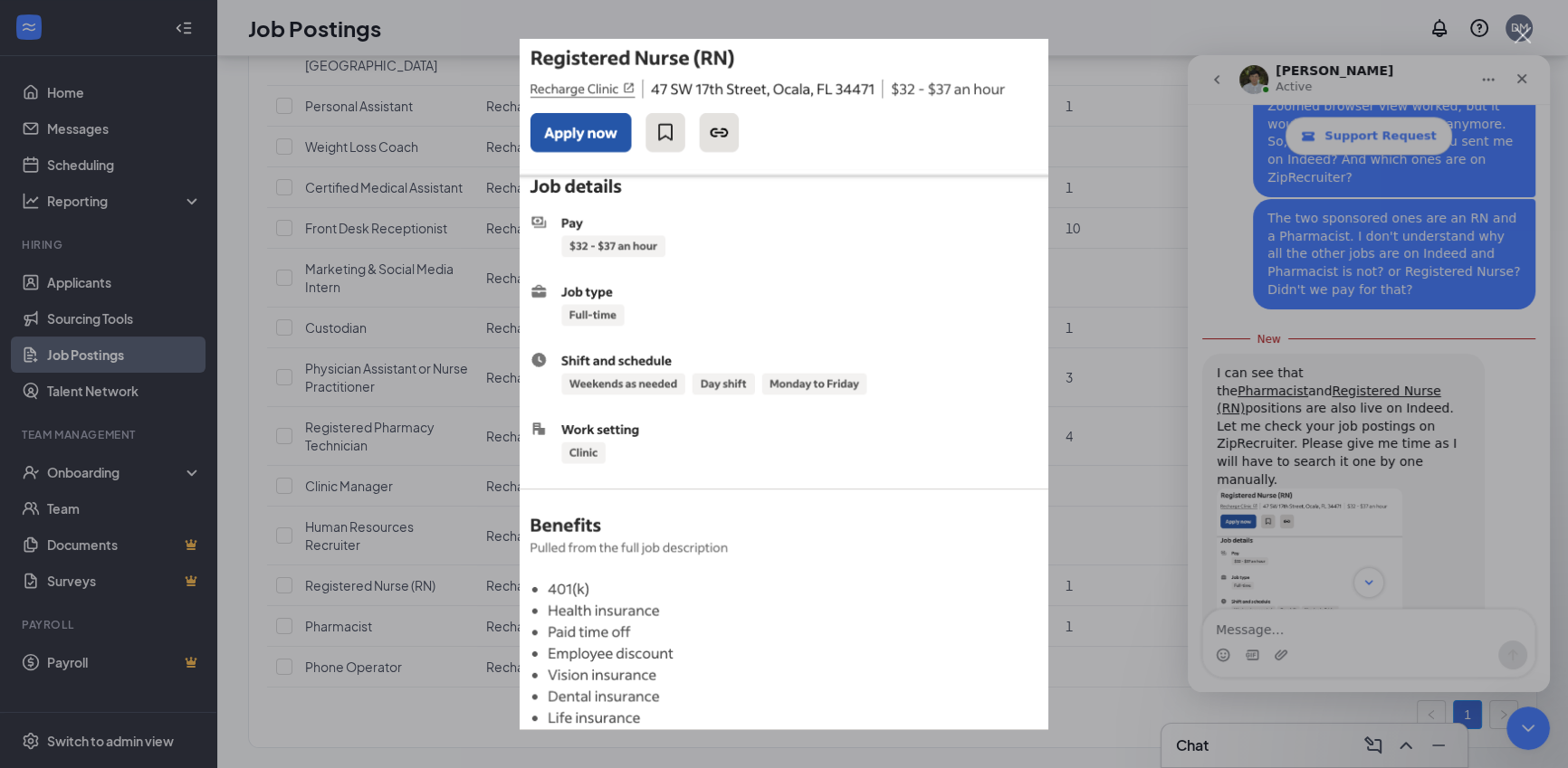
click at [1239, 448] on div "Intercom messenger" at bounding box center [784, 384] width 1568 height 768
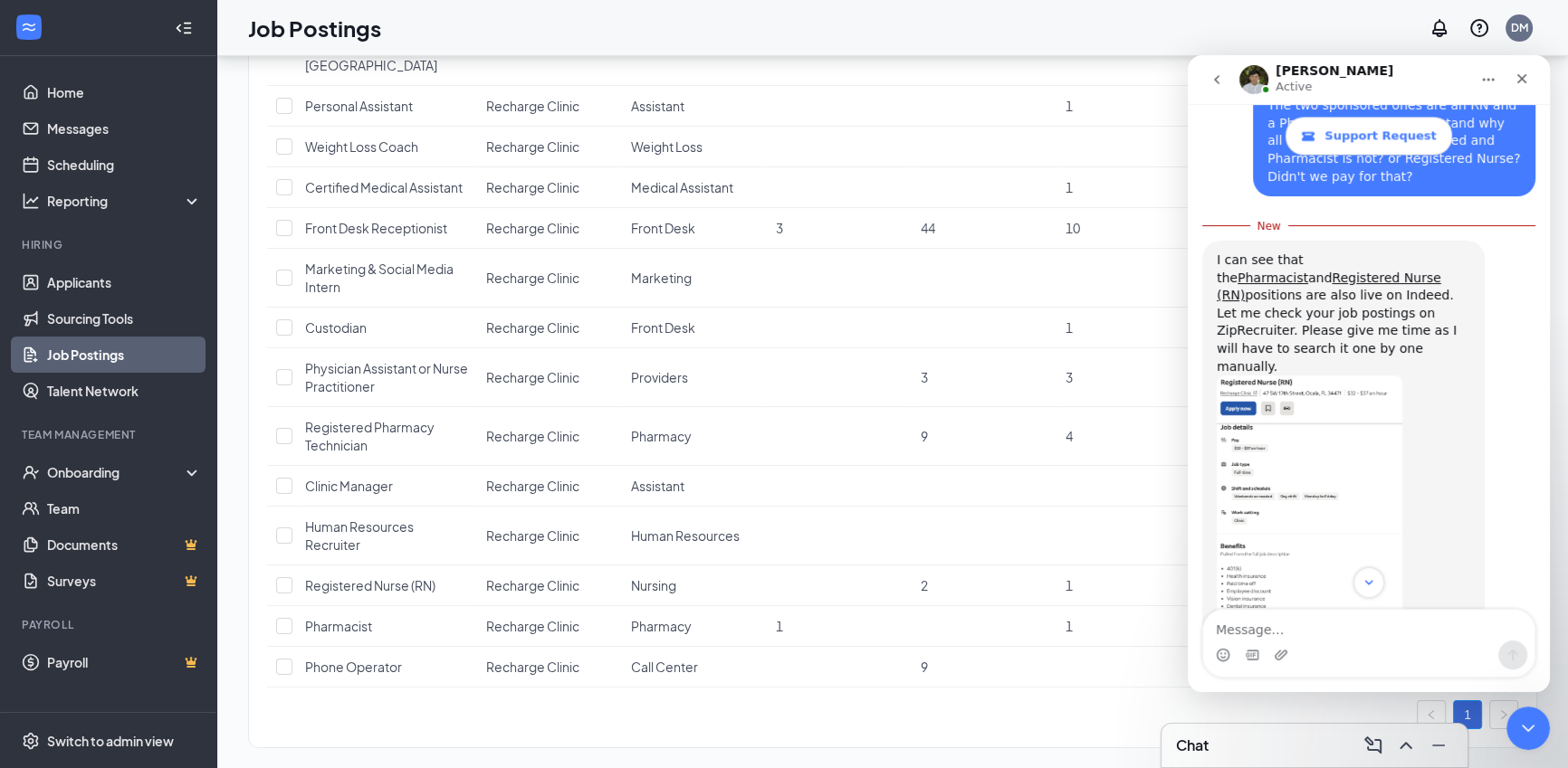
scroll to position [3248, 0]
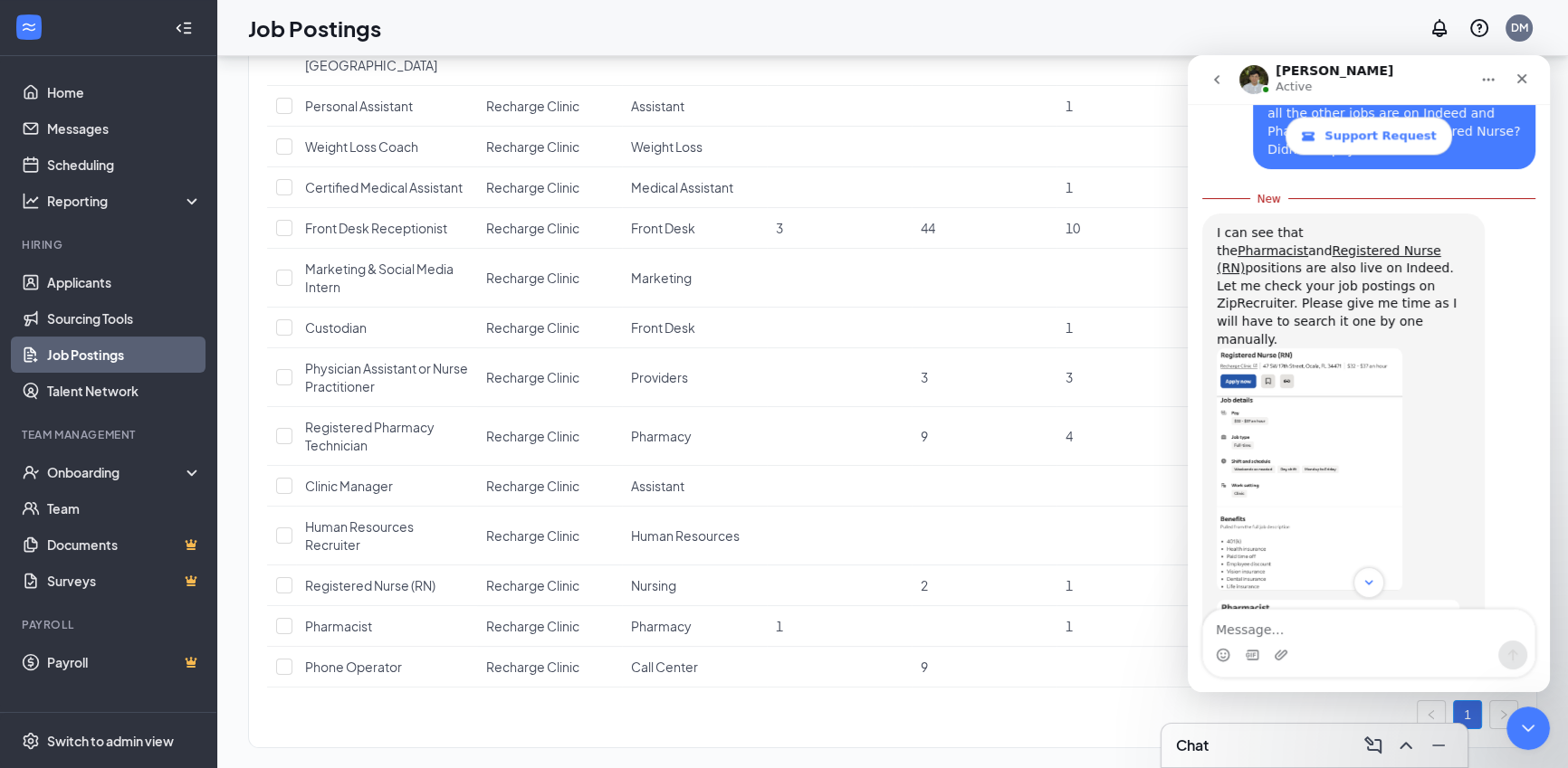
click at [1357, 600] on img "James says…" at bounding box center [1338, 716] width 243 height 231
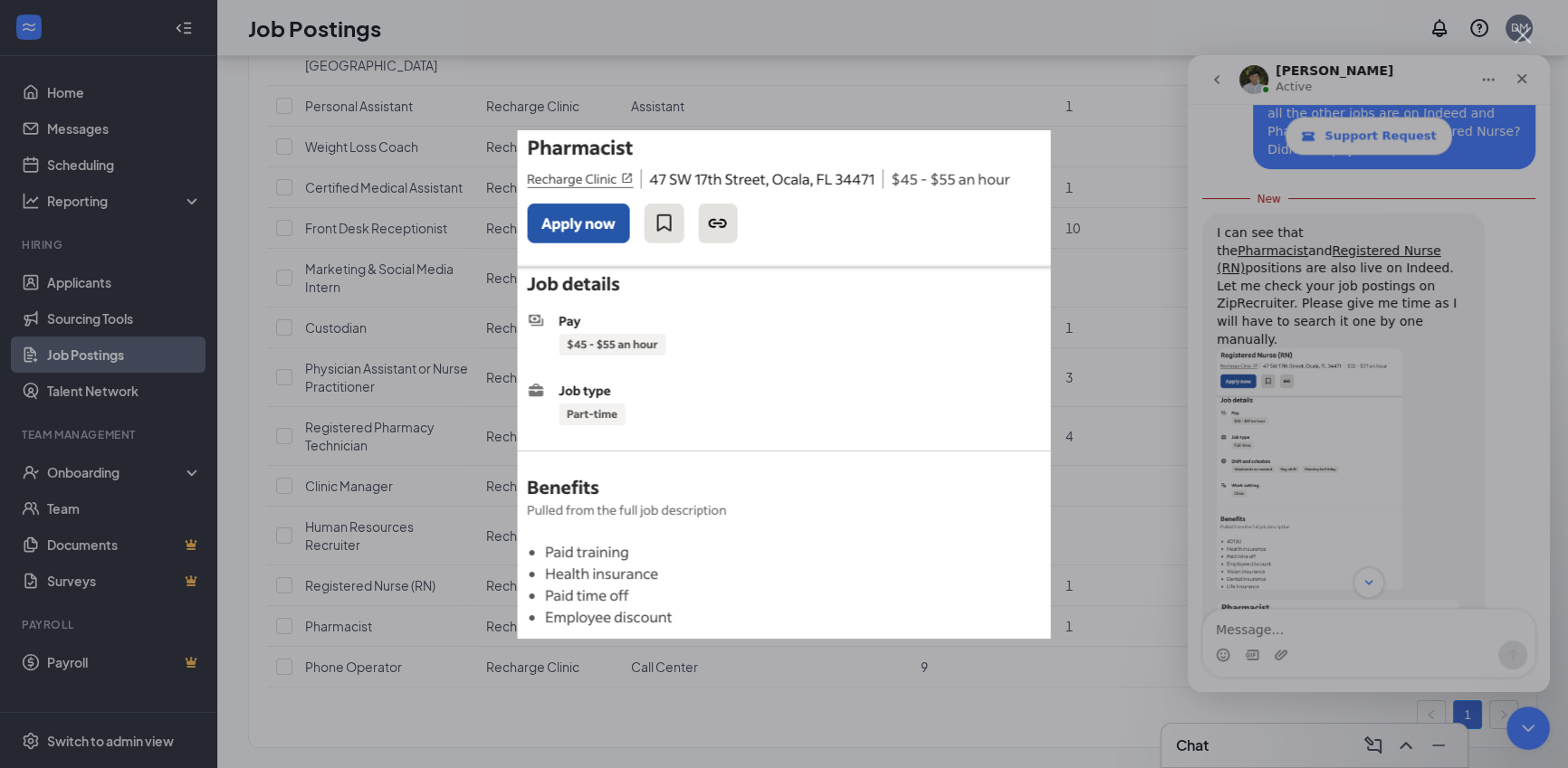
click at [1352, 466] on div "Intercom messenger" at bounding box center [784, 384] width 1568 height 768
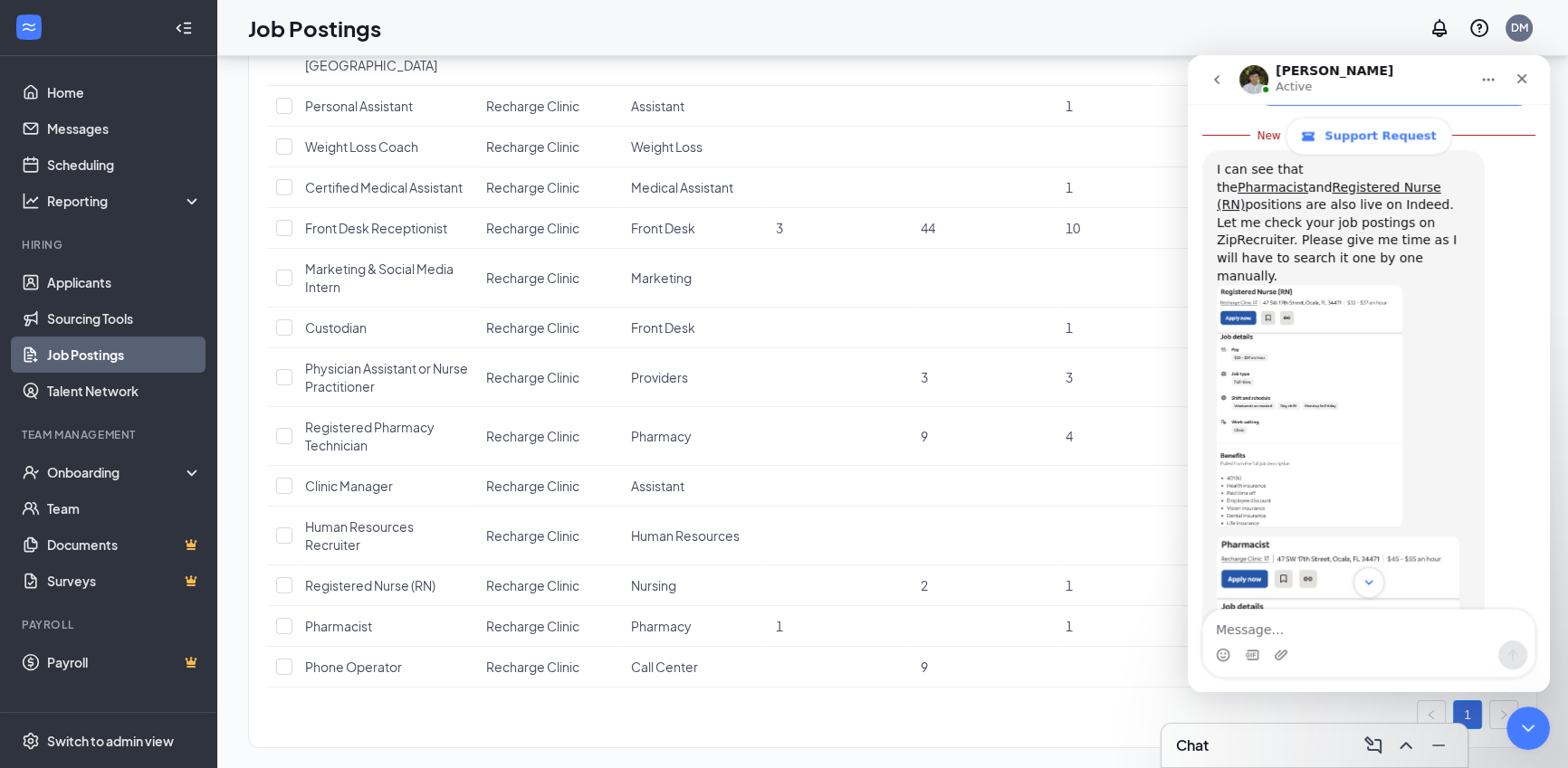
scroll to position [3325, 0]
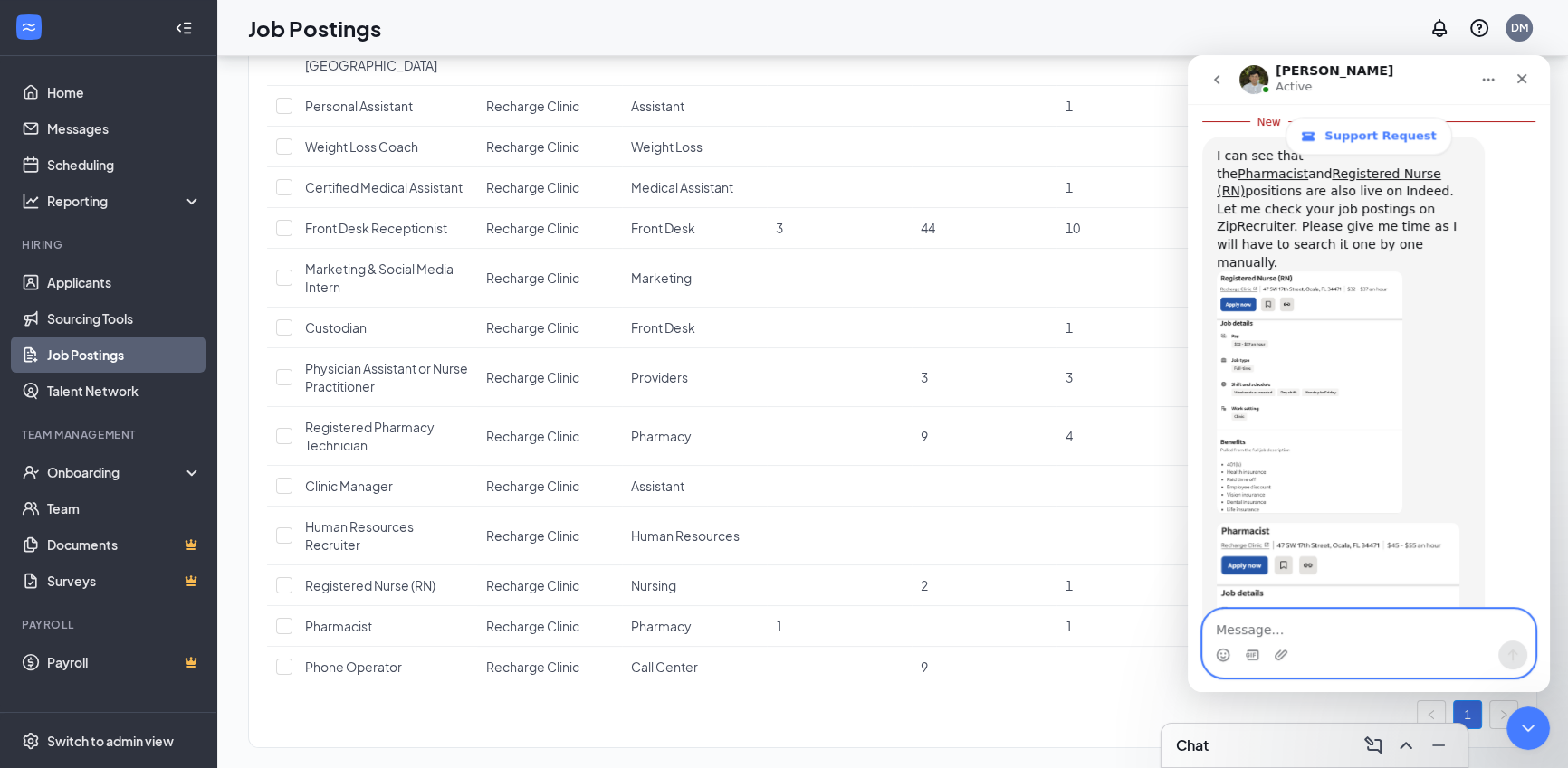
click at [1323, 635] on textarea "Message…" at bounding box center [1368, 625] width 331 height 30
type textarea "o"
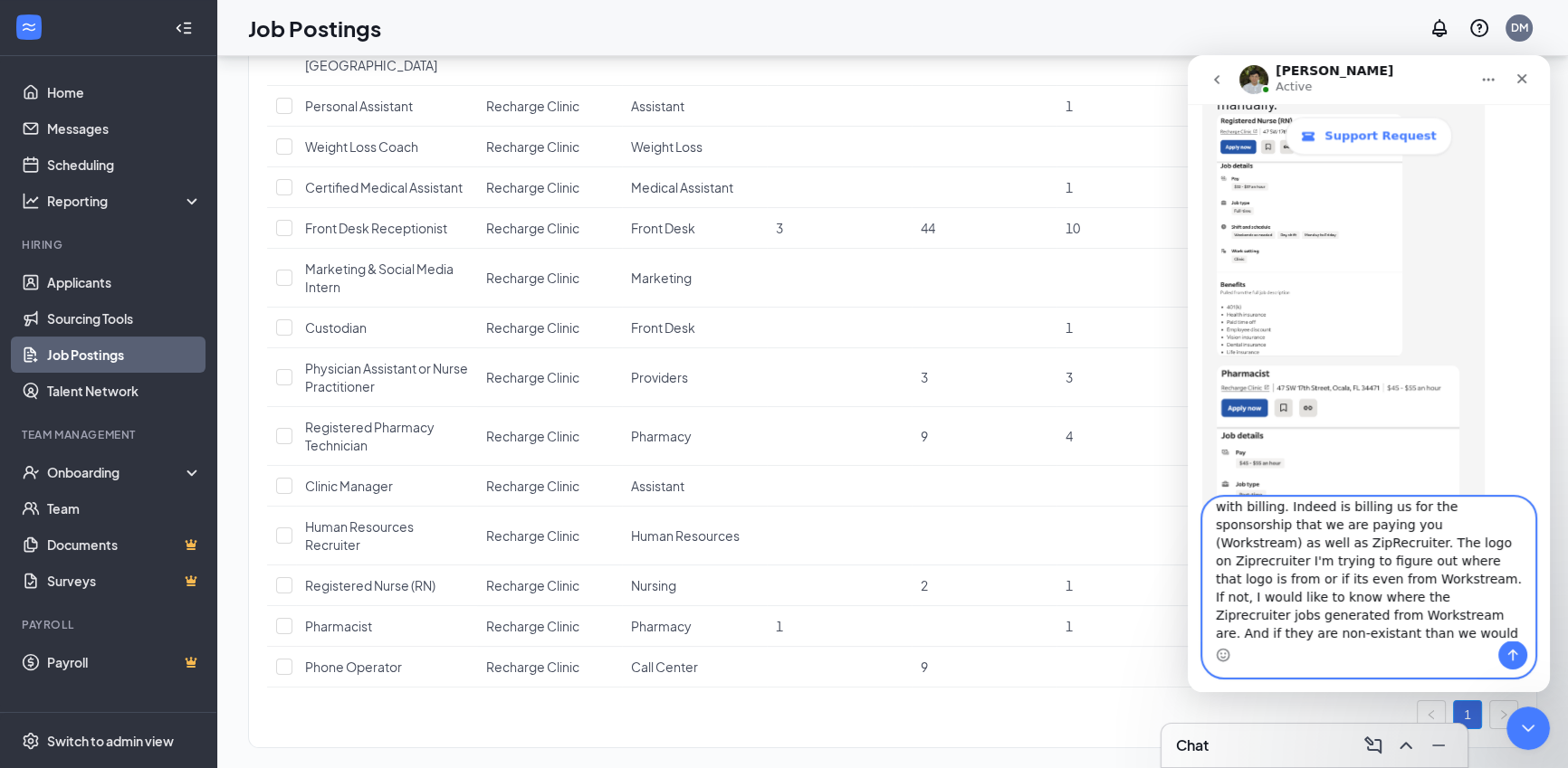
scroll to position [3508, 0]
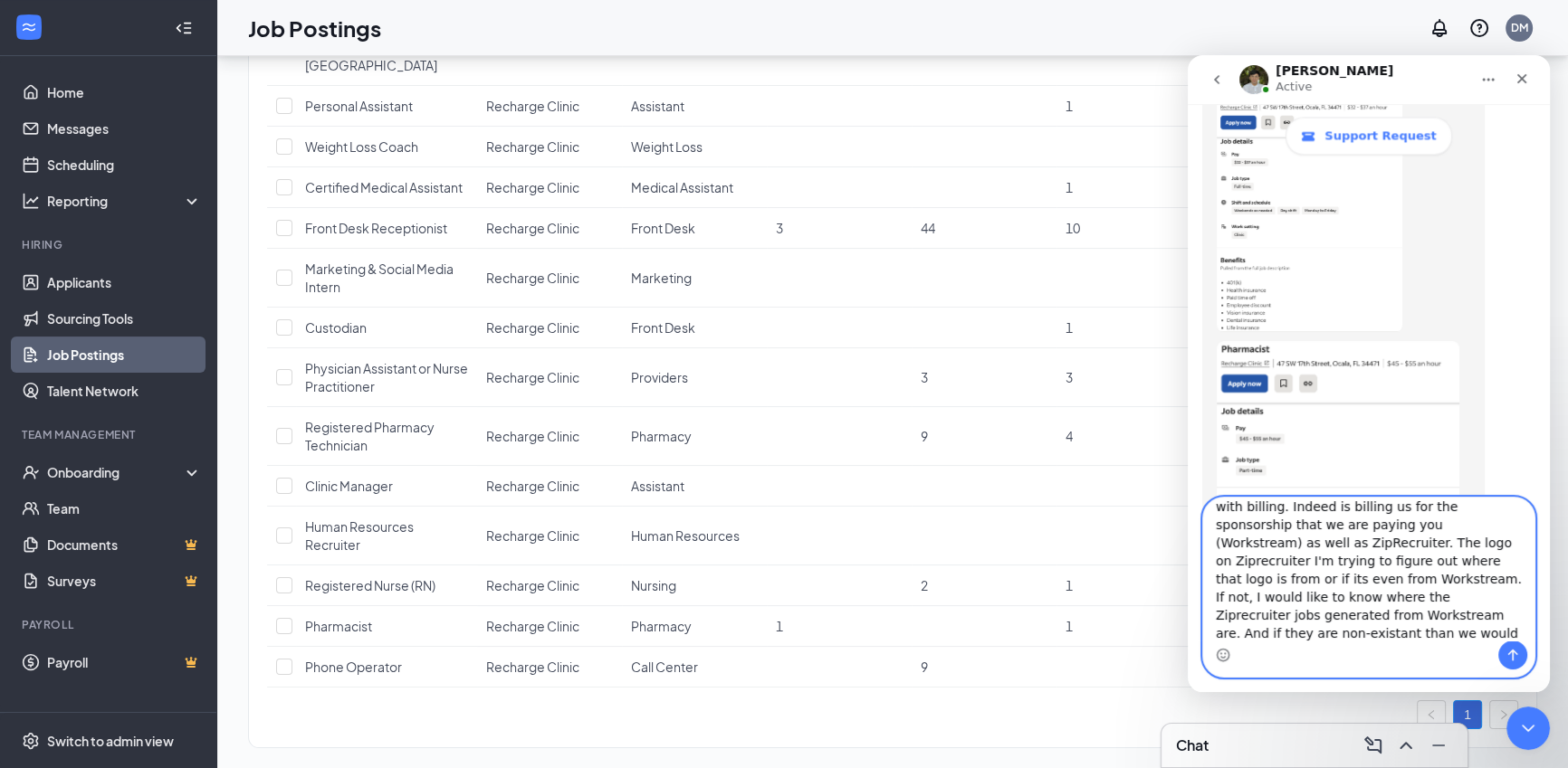
drag, startPoint x: 1468, startPoint y: 631, endPoint x: 1328, endPoint y: 585, distance: 147.4
click at [1328, 585] on textarea "Okay, thank you. There seems to be a big issue with billing. Indeed is billing …" at bounding box center [1368, 569] width 331 height 143
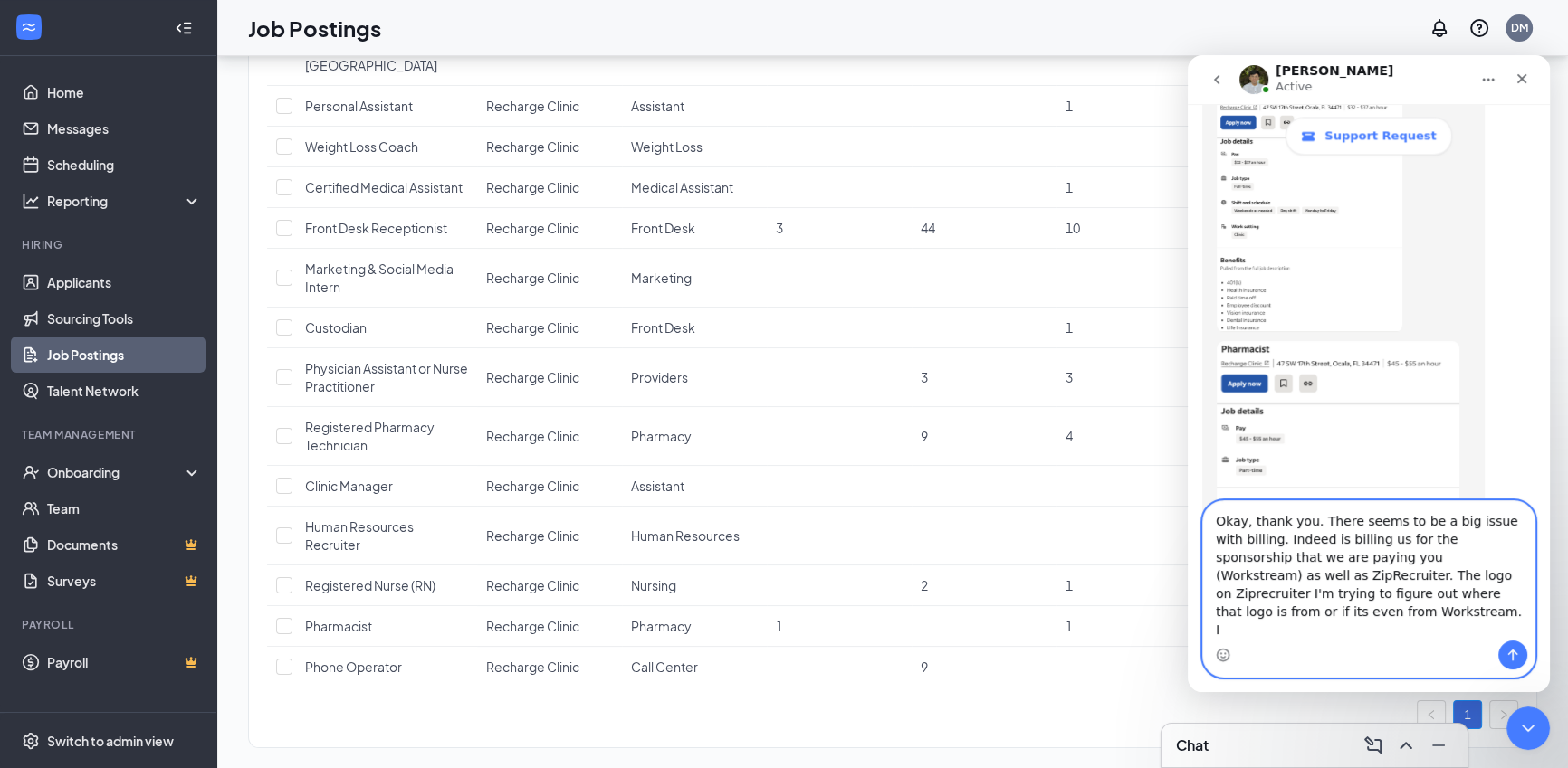
scroll to position [3485, 0]
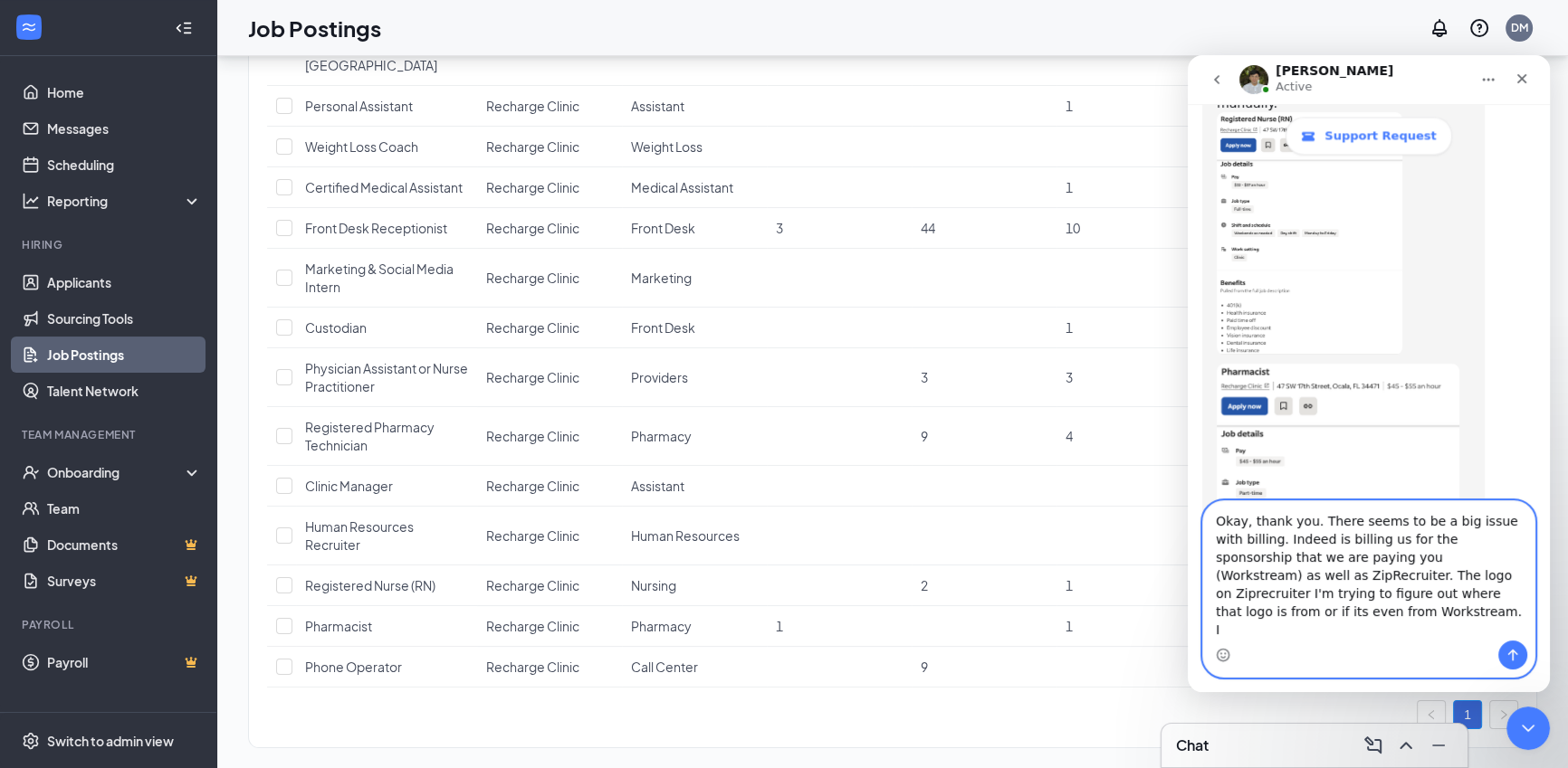
type textarea "Okay, thank you. There seems to be a big issue with billing. Indeed is billing …"
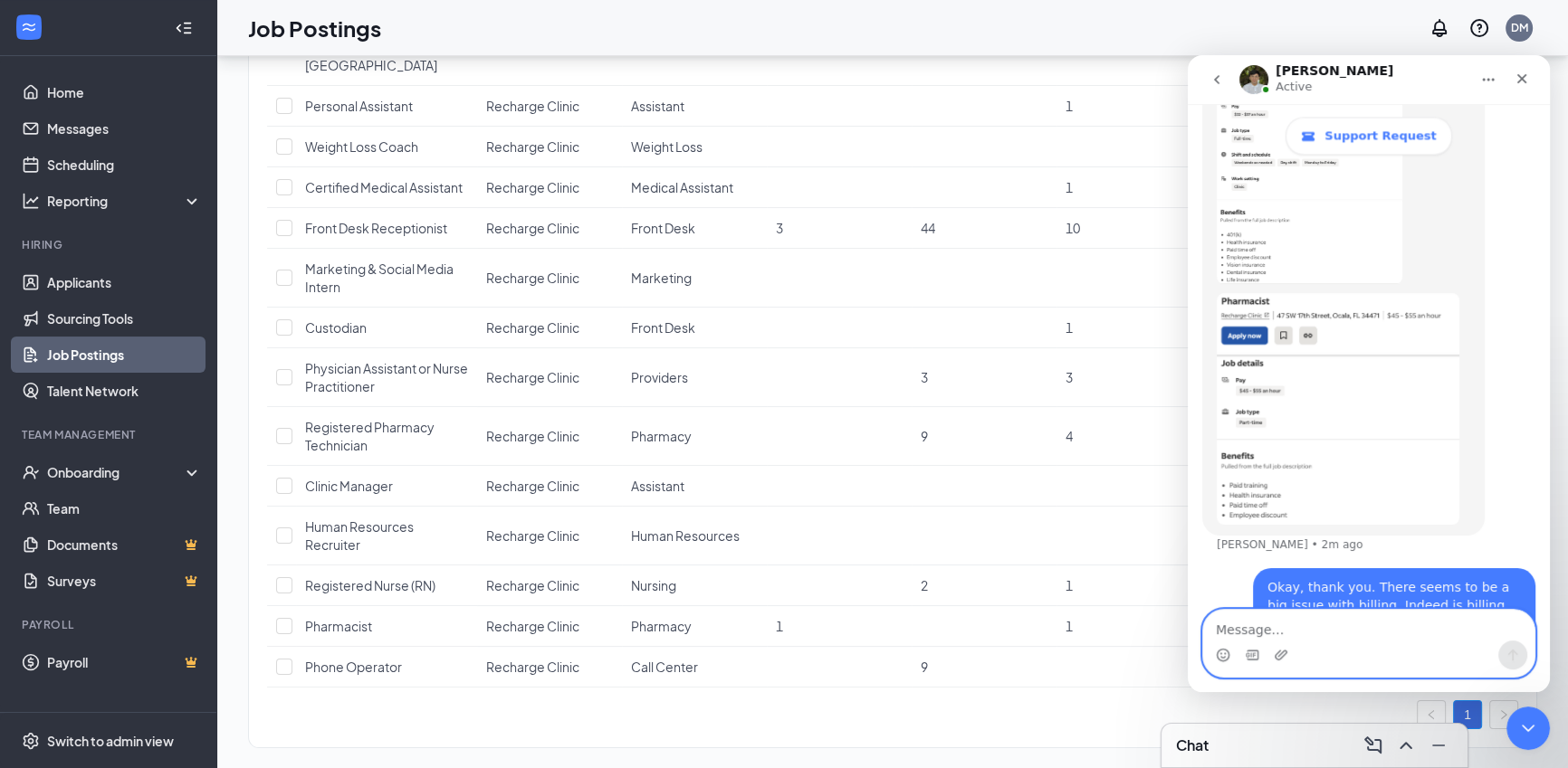
scroll to position [3457, 0]
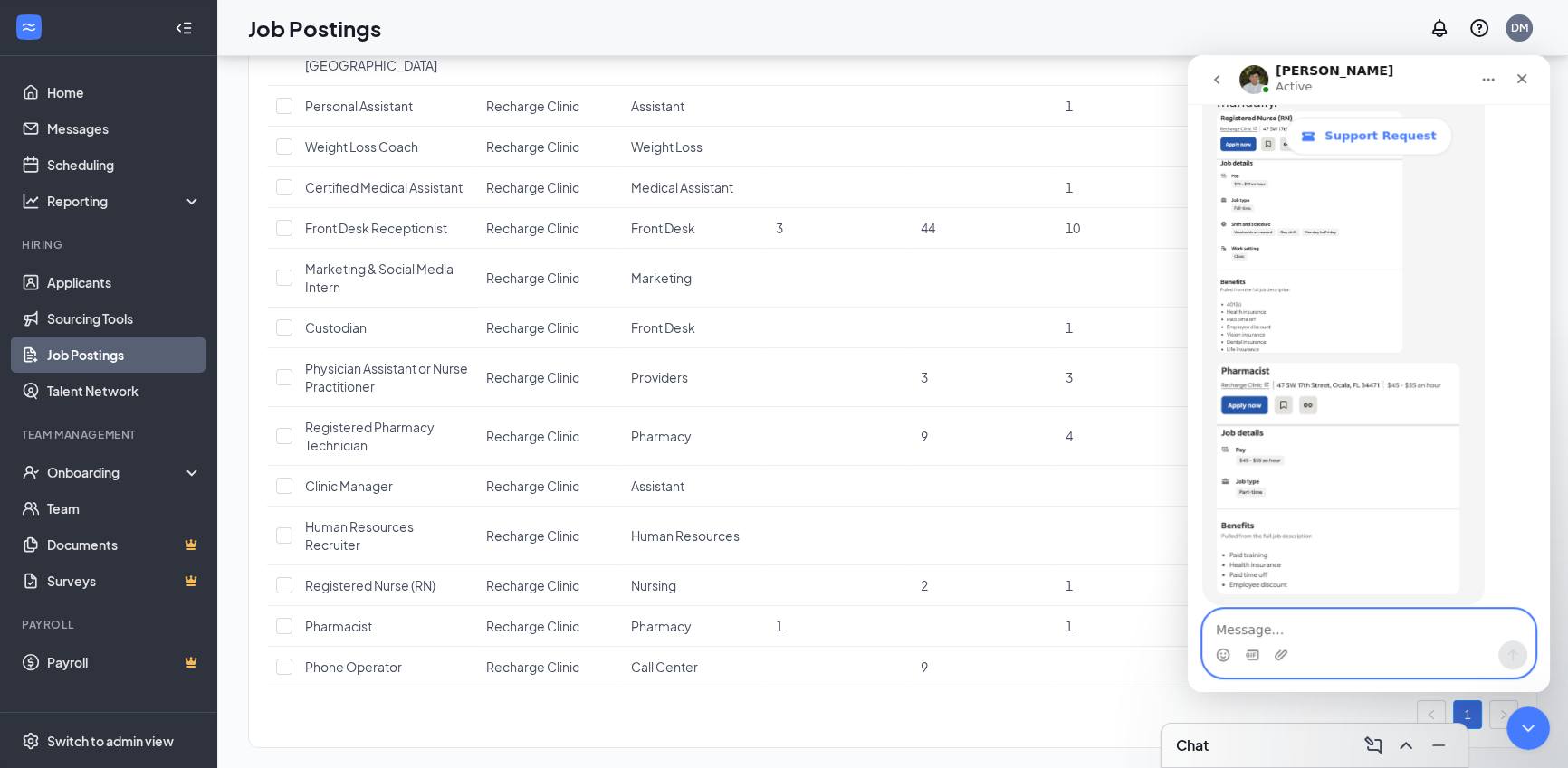
click at [1414, 614] on textarea "Message…" at bounding box center [1368, 625] width 331 height 30
click at [1407, 624] on textarea "Message…" at bounding box center [1368, 625] width 331 height 30
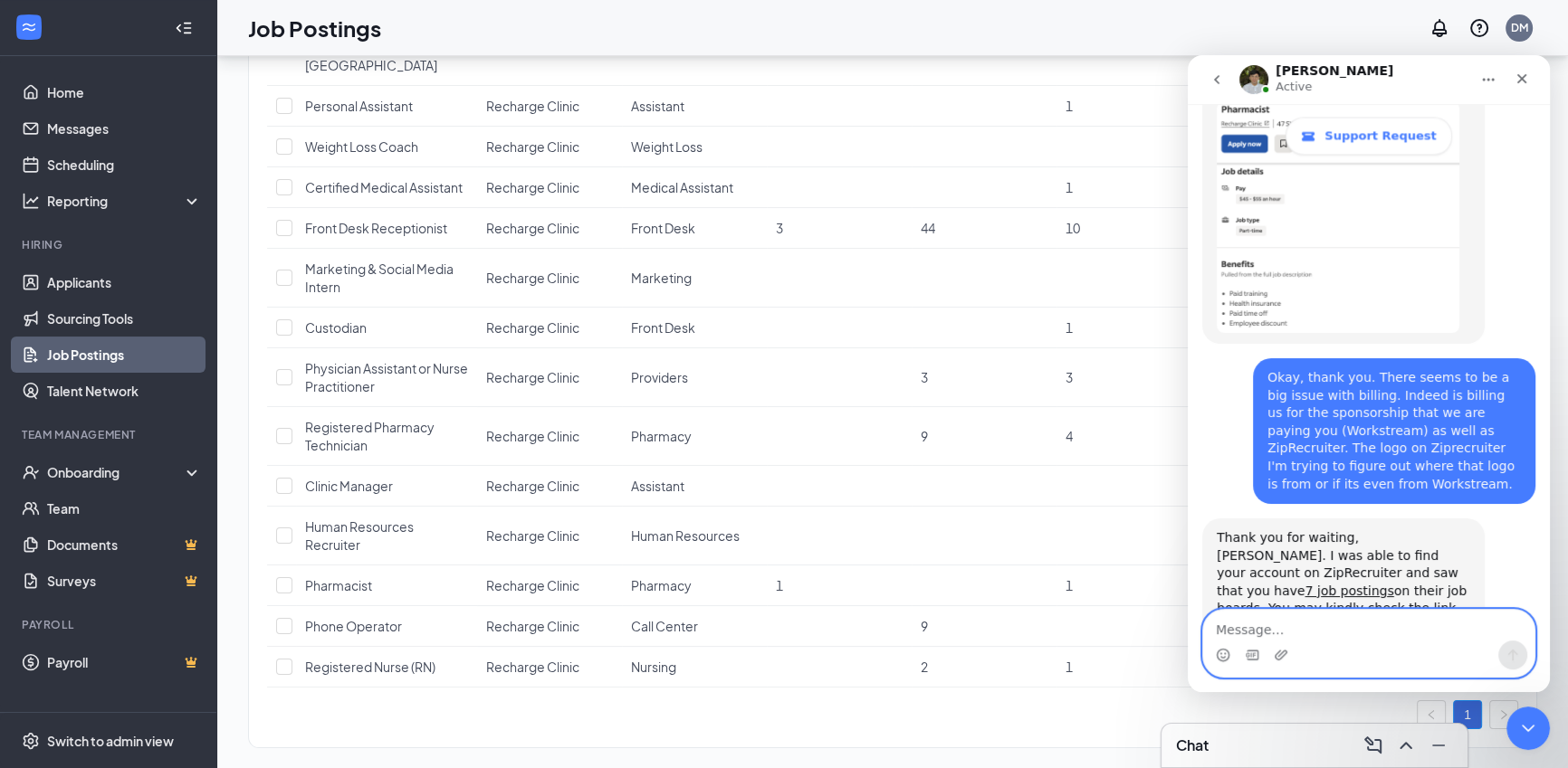
scroll to position [3793, 0]
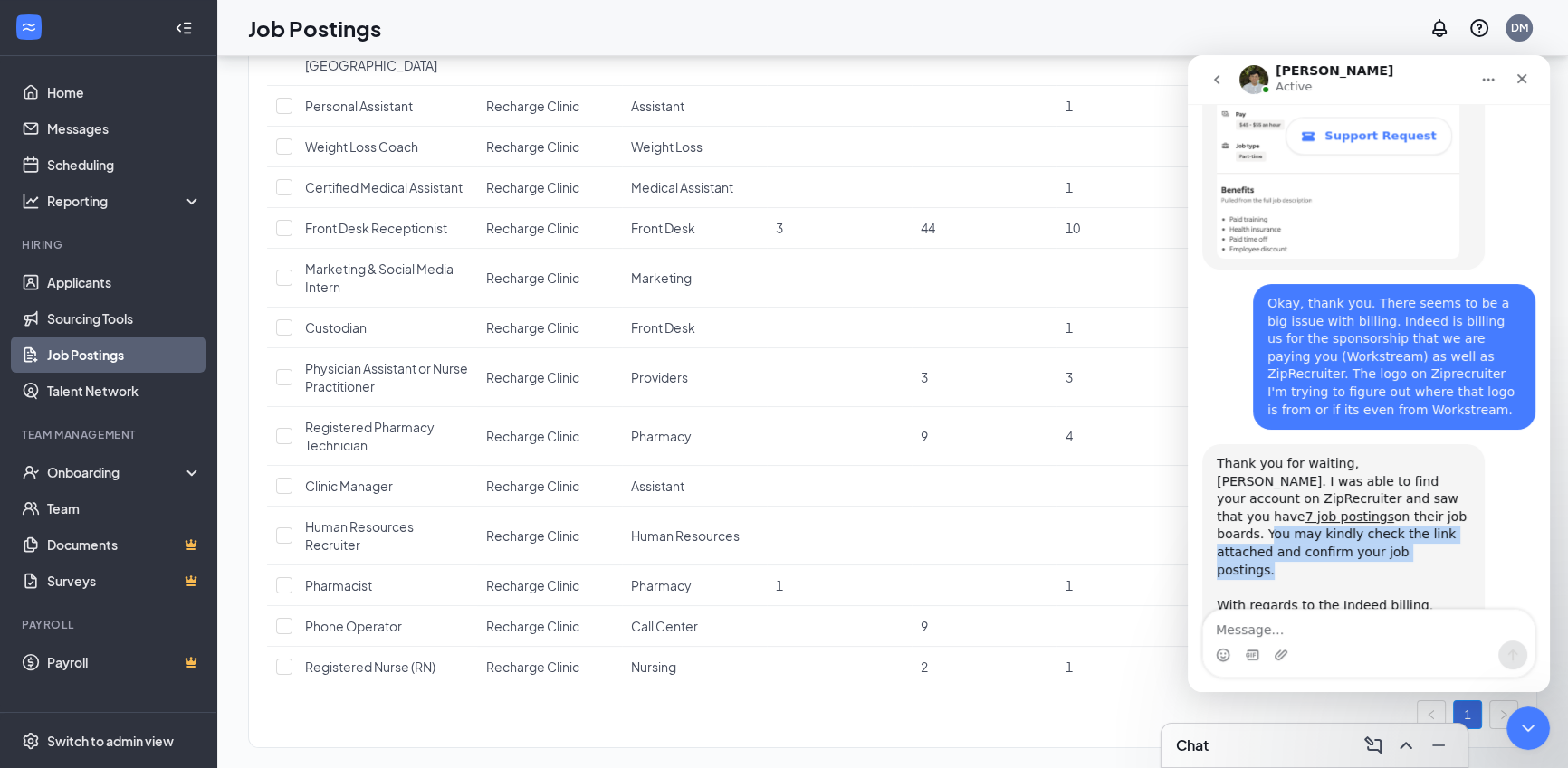
drag, startPoint x: 1264, startPoint y: 321, endPoint x: 1444, endPoint y: 335, distance: 180.5
click at [1444, 455] on div "Thank you for waiting, Derek. I was able to find your account on ZipRecruiter a…" at bounding box center [1343, 597] width 253 height 284
click at [1353, 455] on div "Thank you for waiting, Derek. I was able to find your account on ZipRecruiter a…" at bounding box center [1343, 597] width 253 height 284
drag, startPoint x: 1377, startPoint y: 463, endPoint x: 1444, endPoint y: 484, distance: 70.2
click at [1444, 484] on div "Thank you for waiting, Derek. I was able to find your account on ZipRecruiter a…" at bounding box center [1343, 597] width 253 height 284
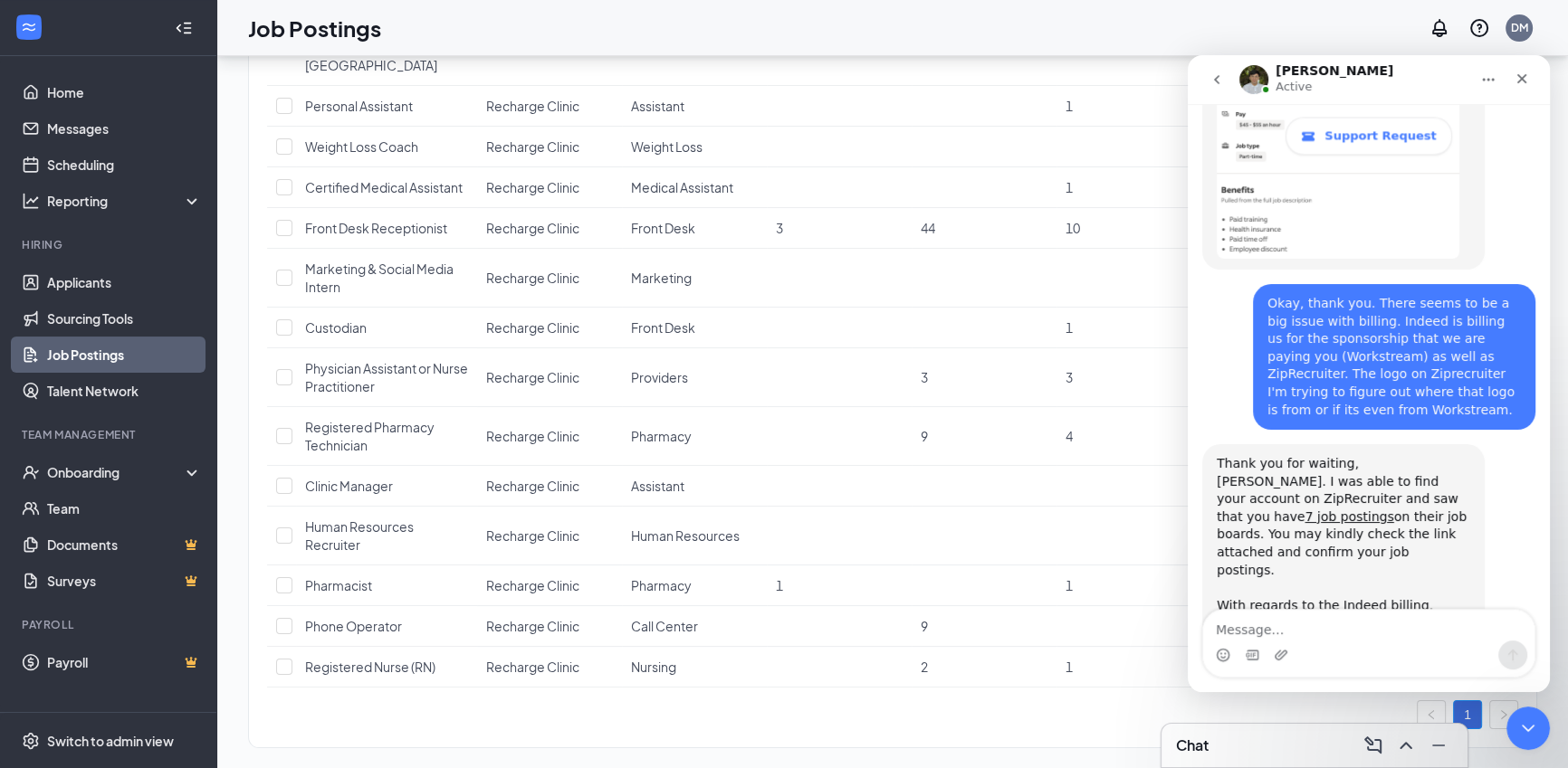
click at [1379, 459] on div "Thank you for waiting, Derek. I was able to find your account on ZipRecruiter a…" at bounding box center [1343, 597] width 253 height 284
click at [1329, 629] on textarea "Message…" at bounding box center [1368, 625] width 331 height 30
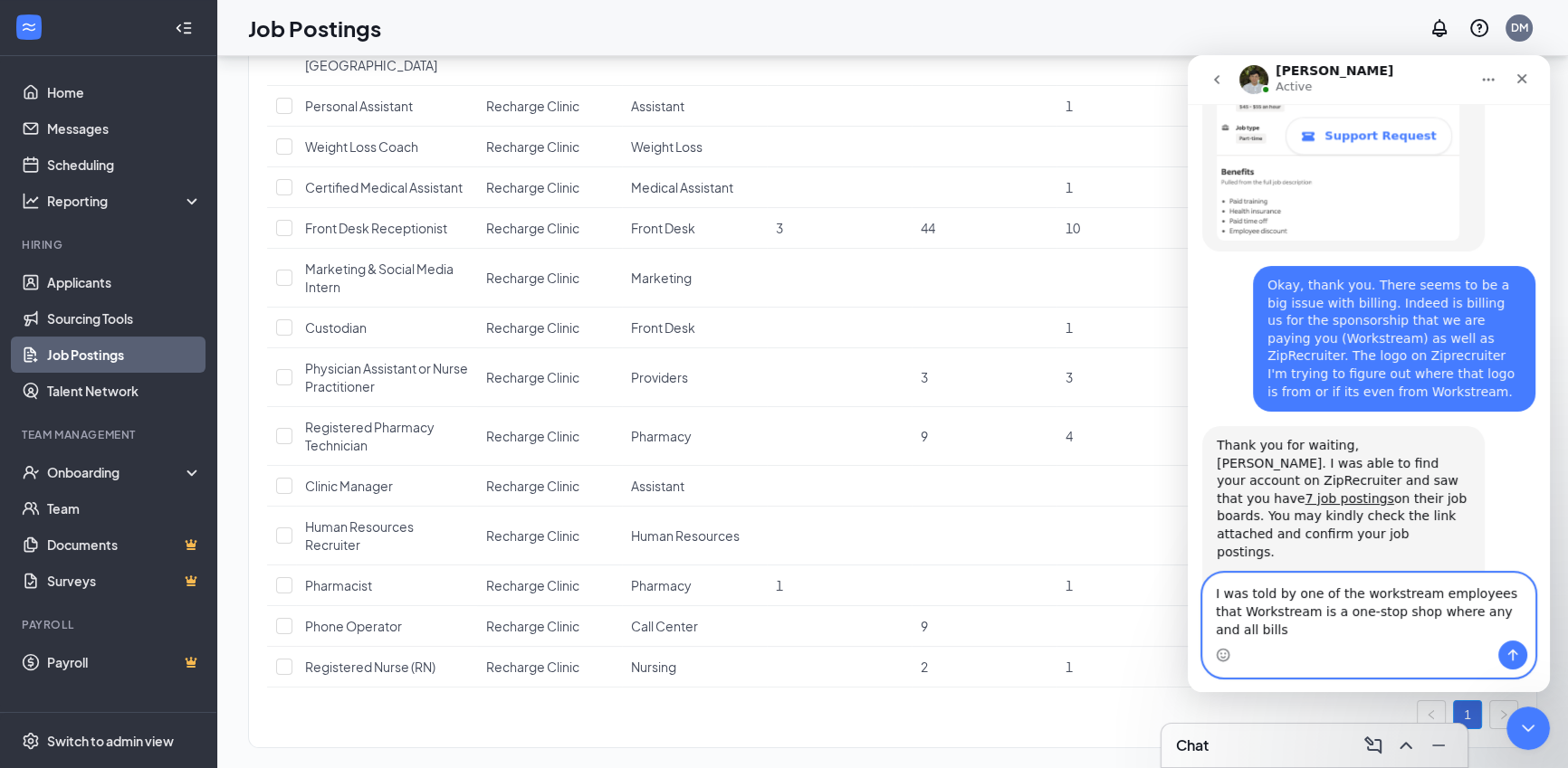
scroll to position [3829, 0]
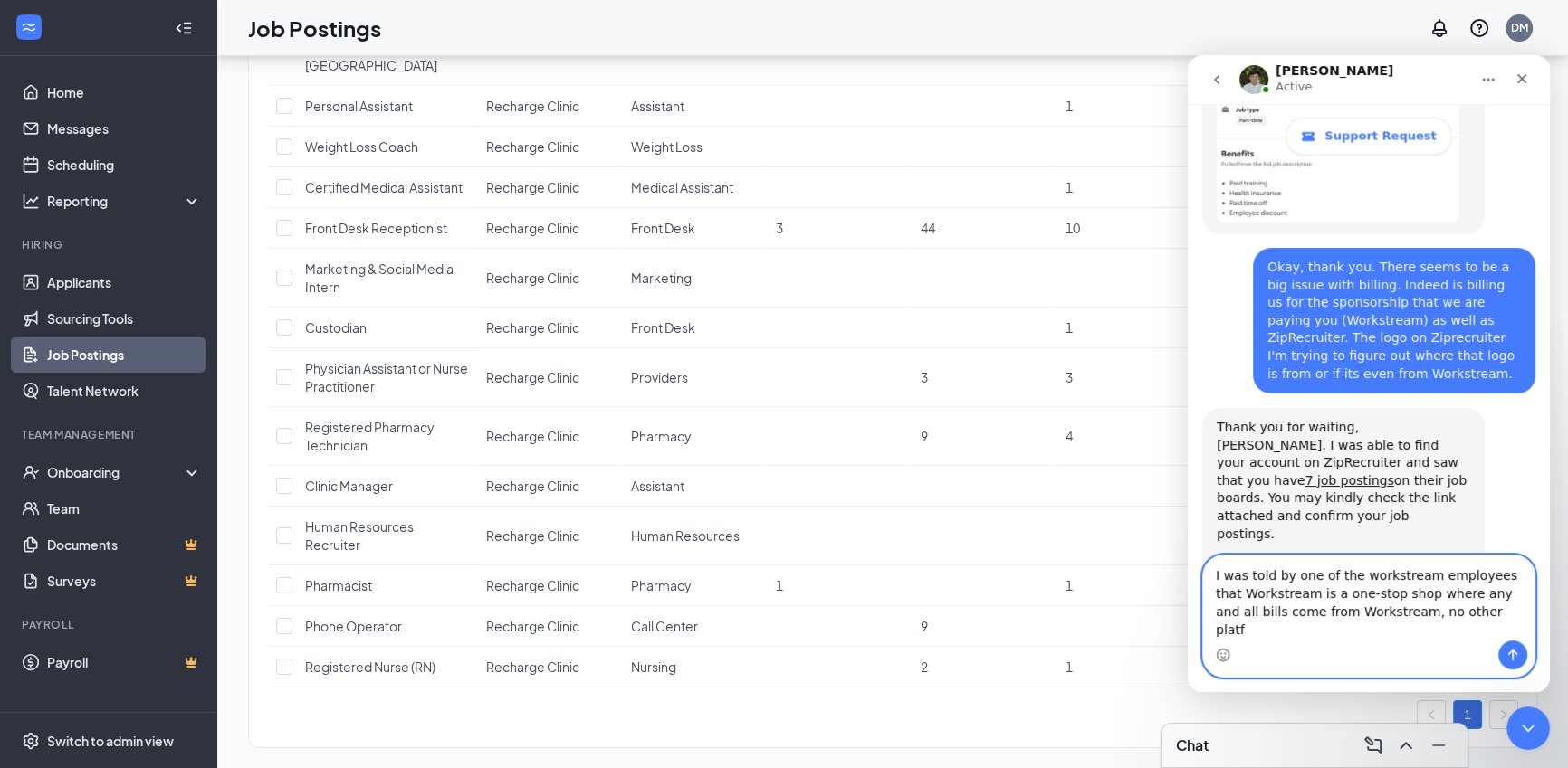
type textarea "I was told by one of the workstream employees that Workstream is a one-stop sho…"
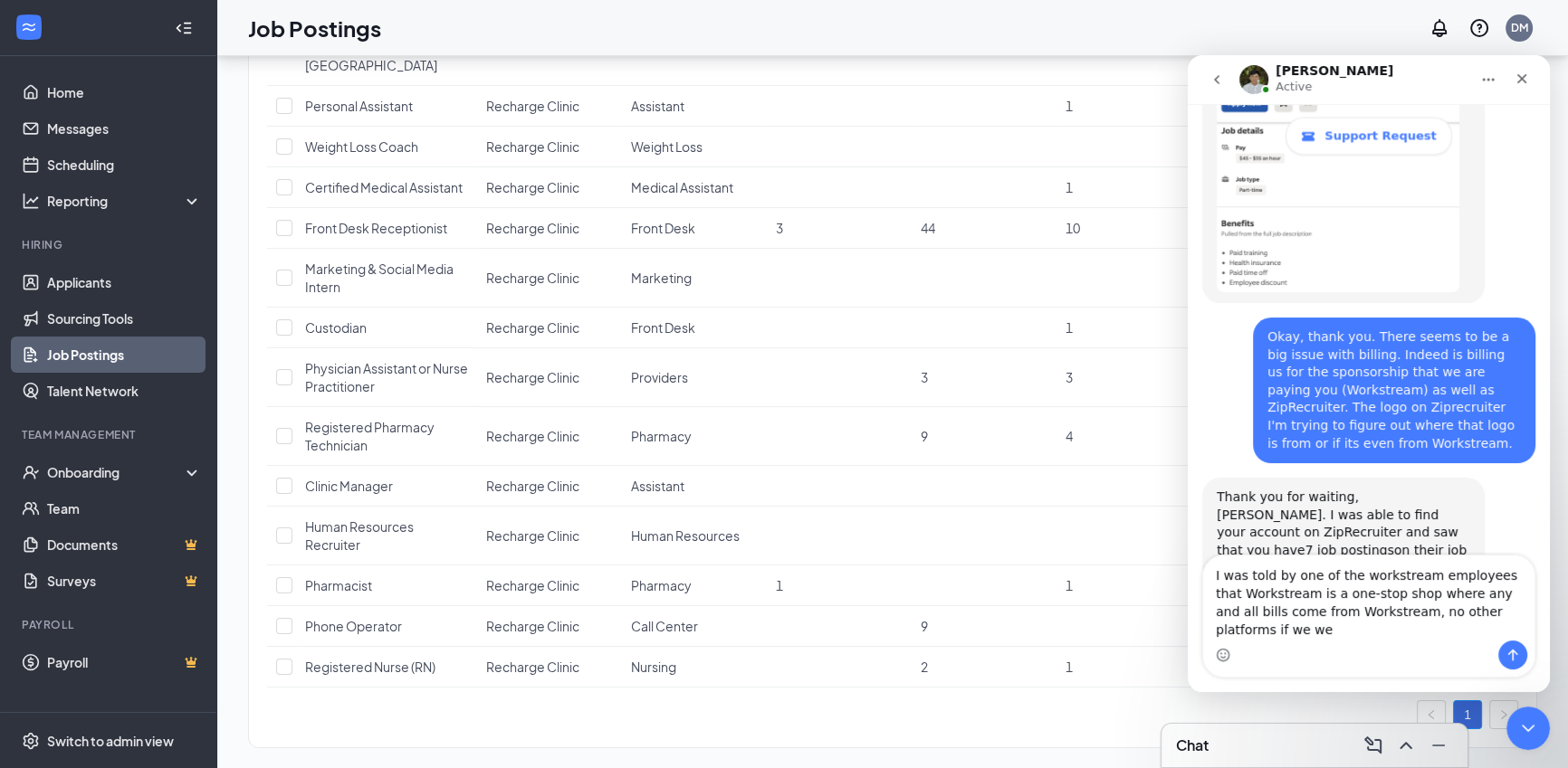
scroll to position [3776, 0]
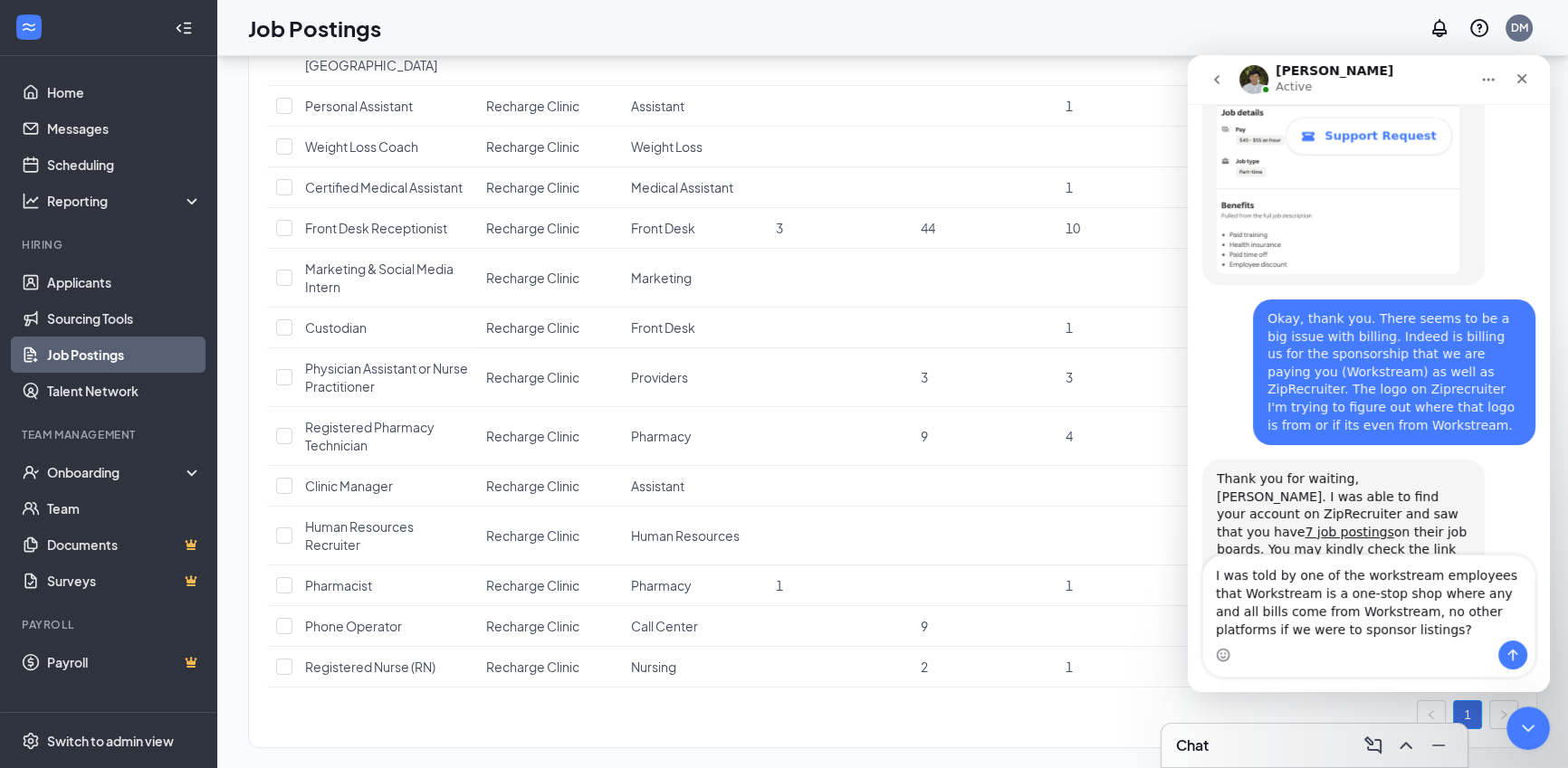
type textarea "I was told by one of the workstream employees that Workstream is a one-stop sho…"
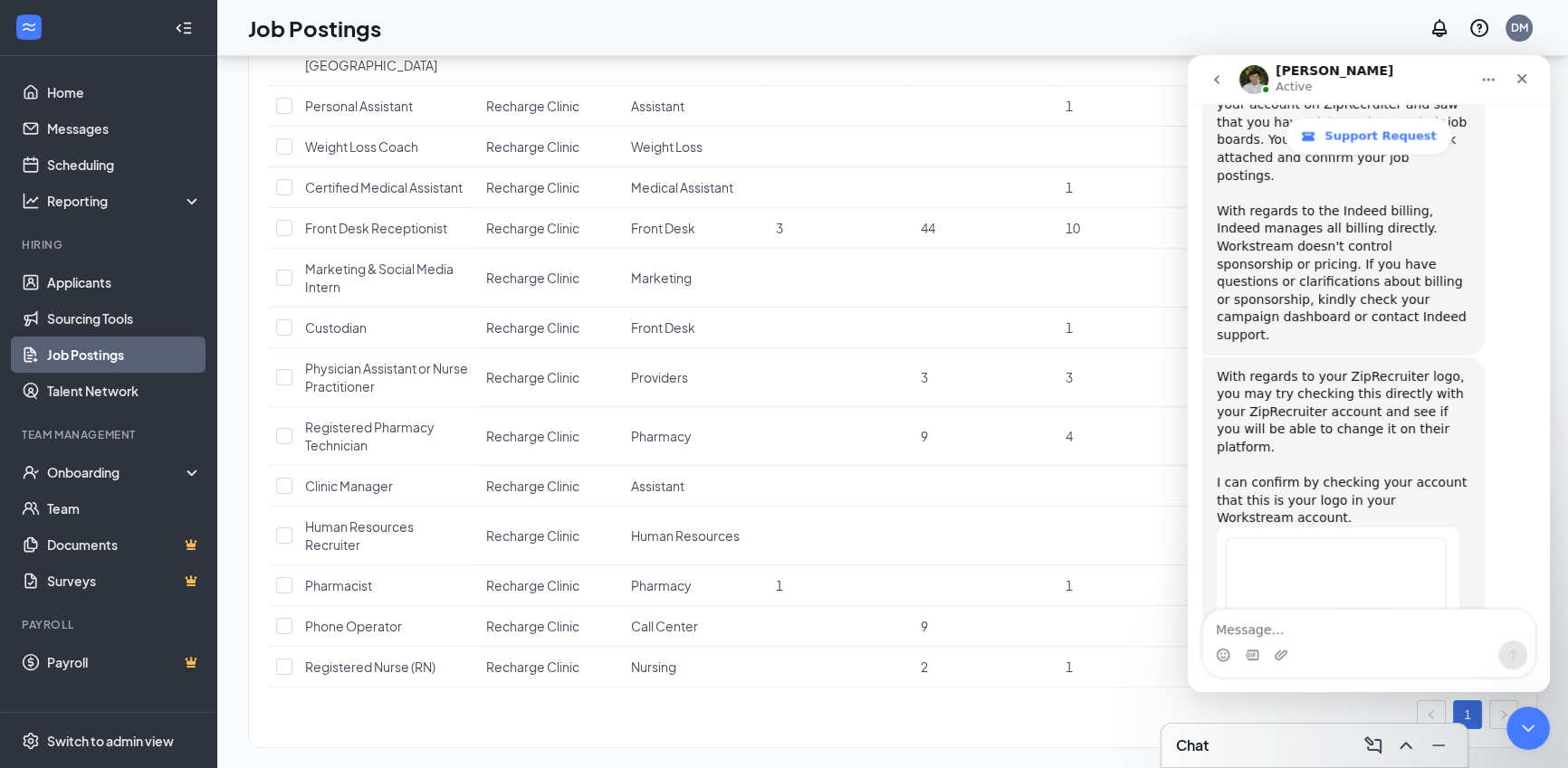
scroll to position [4209, 0]
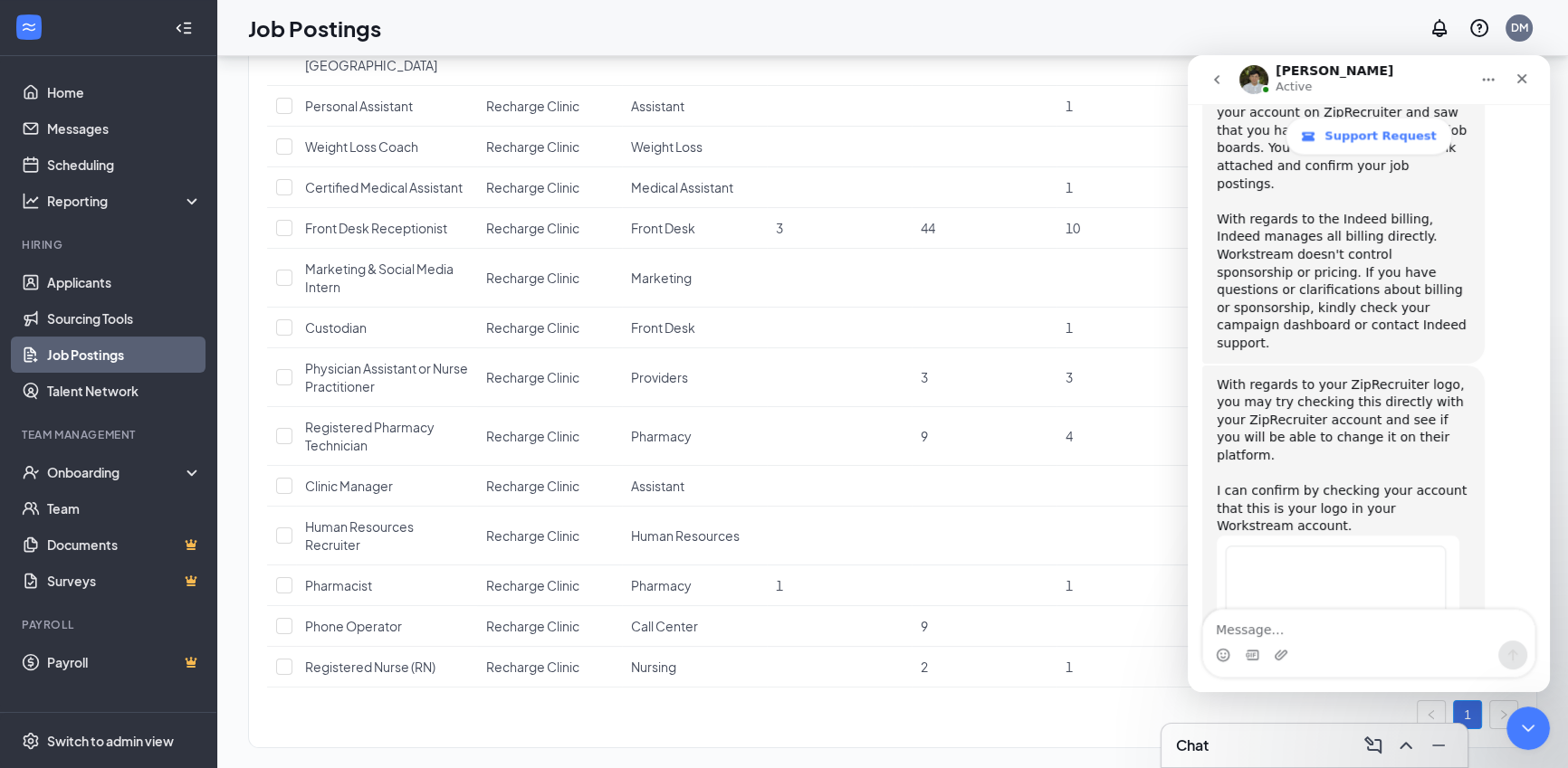
click at [1333, 536] on img "James says…" at bounding box center [1338, 655] width 243 height 239
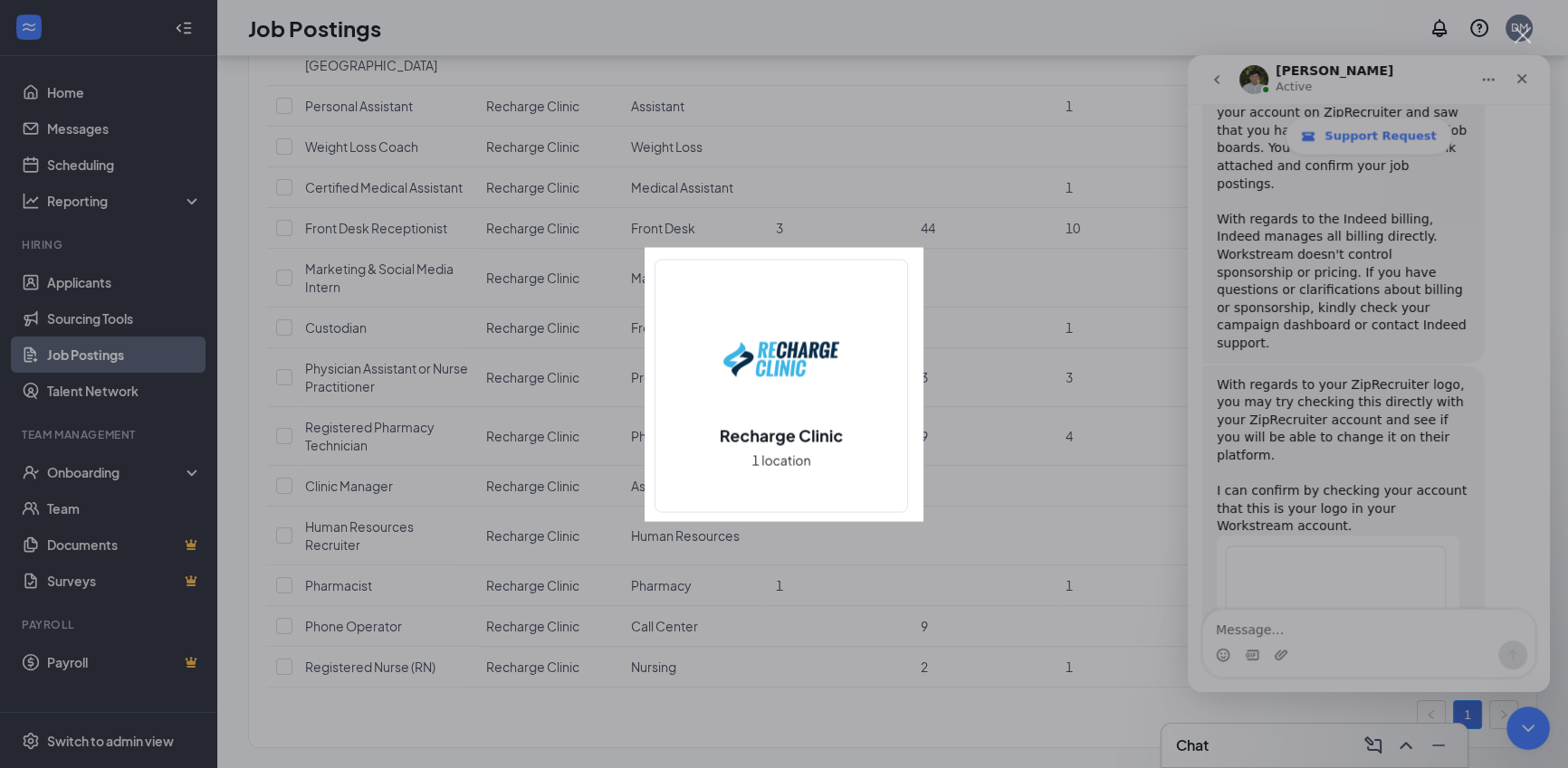
click at [970, 387] on div "Intercom messenger" at bounding box center [784, 384] width 1568 height 768
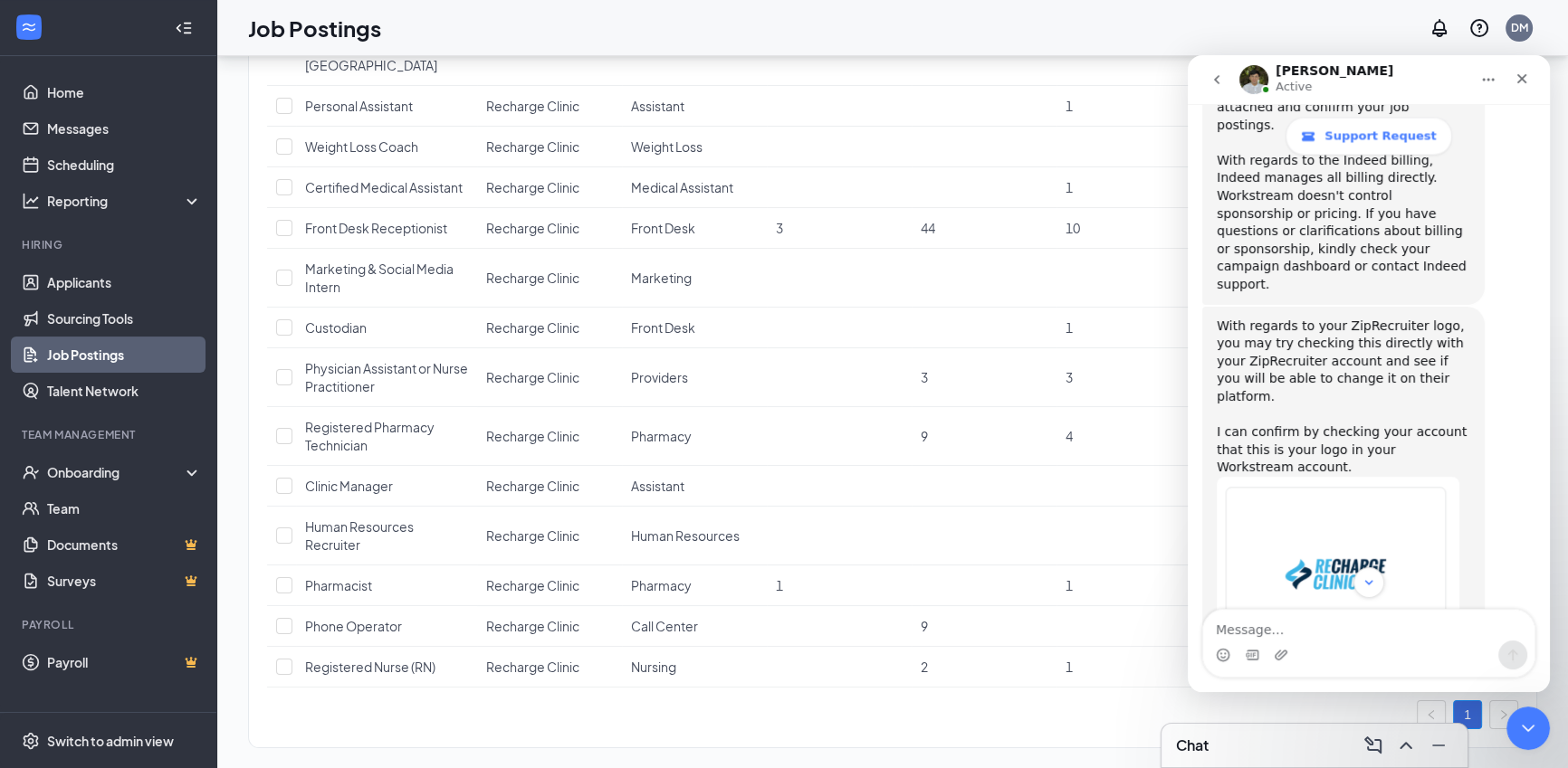
scroll to position [4281, 0]
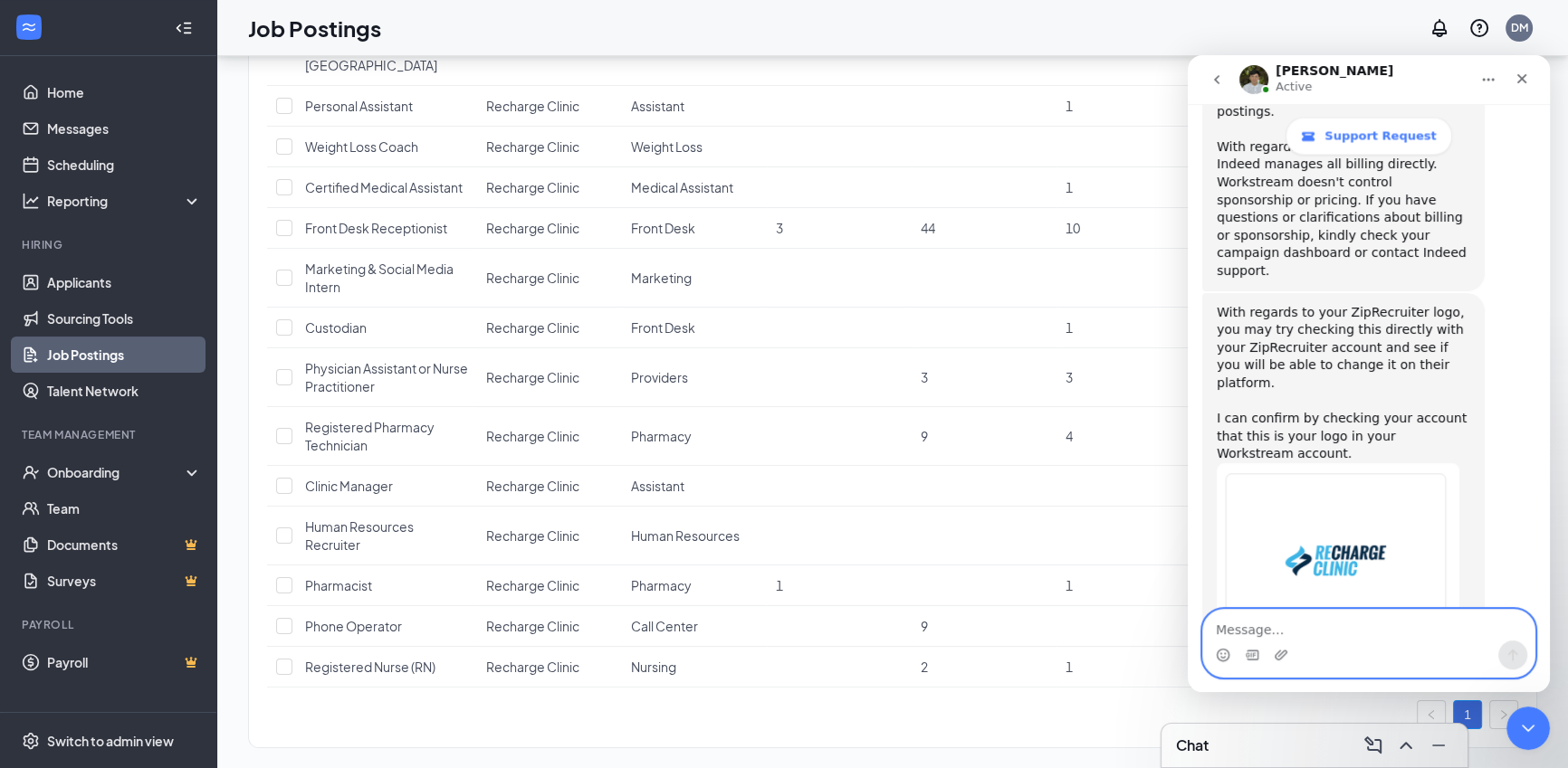
click at [1340, 630] on textarea "Message…" at bounding box center [1368, 625] width 331 height 30
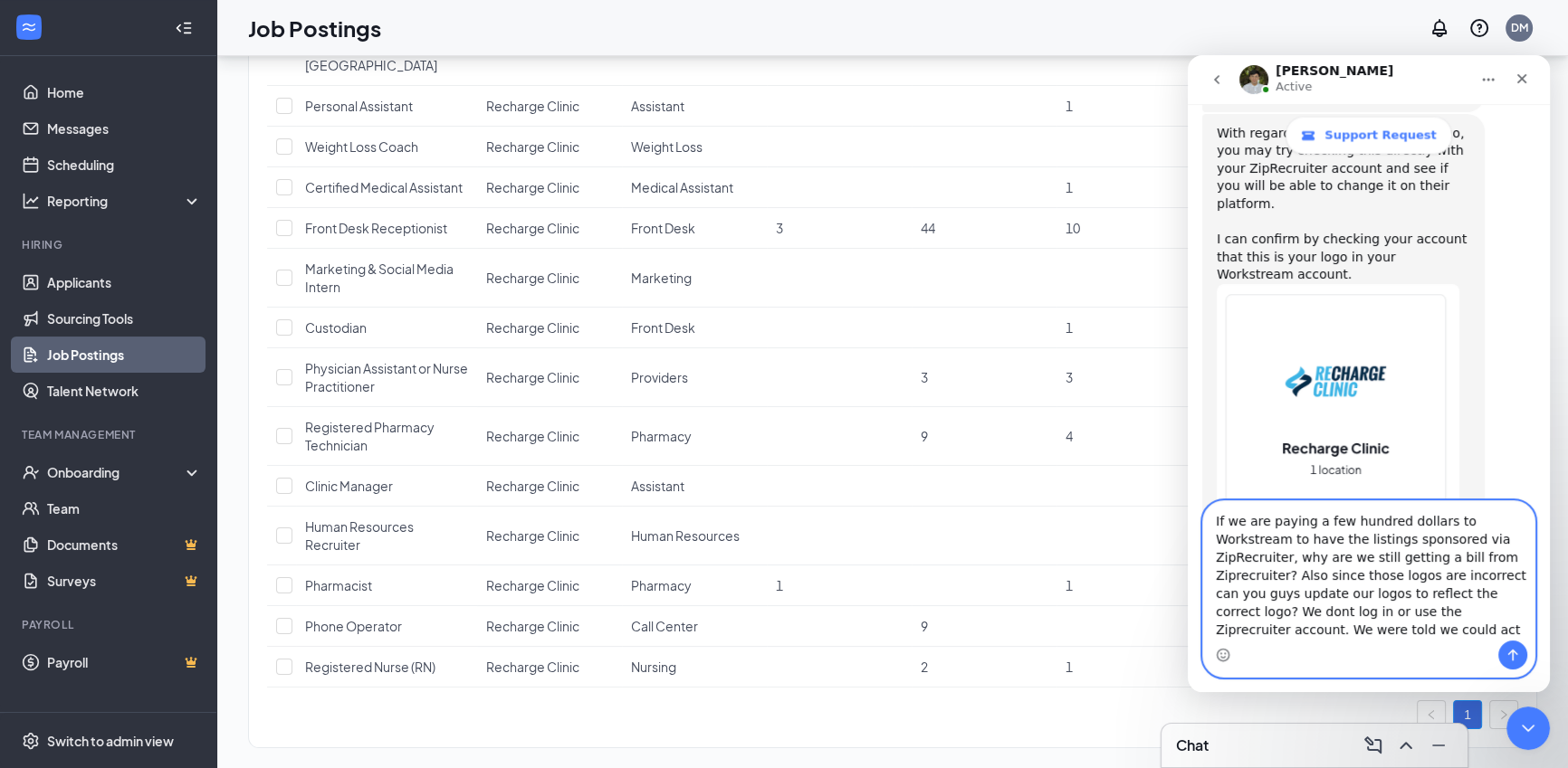
scroll to position [4389, 0]
type textarea "If we are paying a few hundred dollars to Workstream to have the listings spons…"
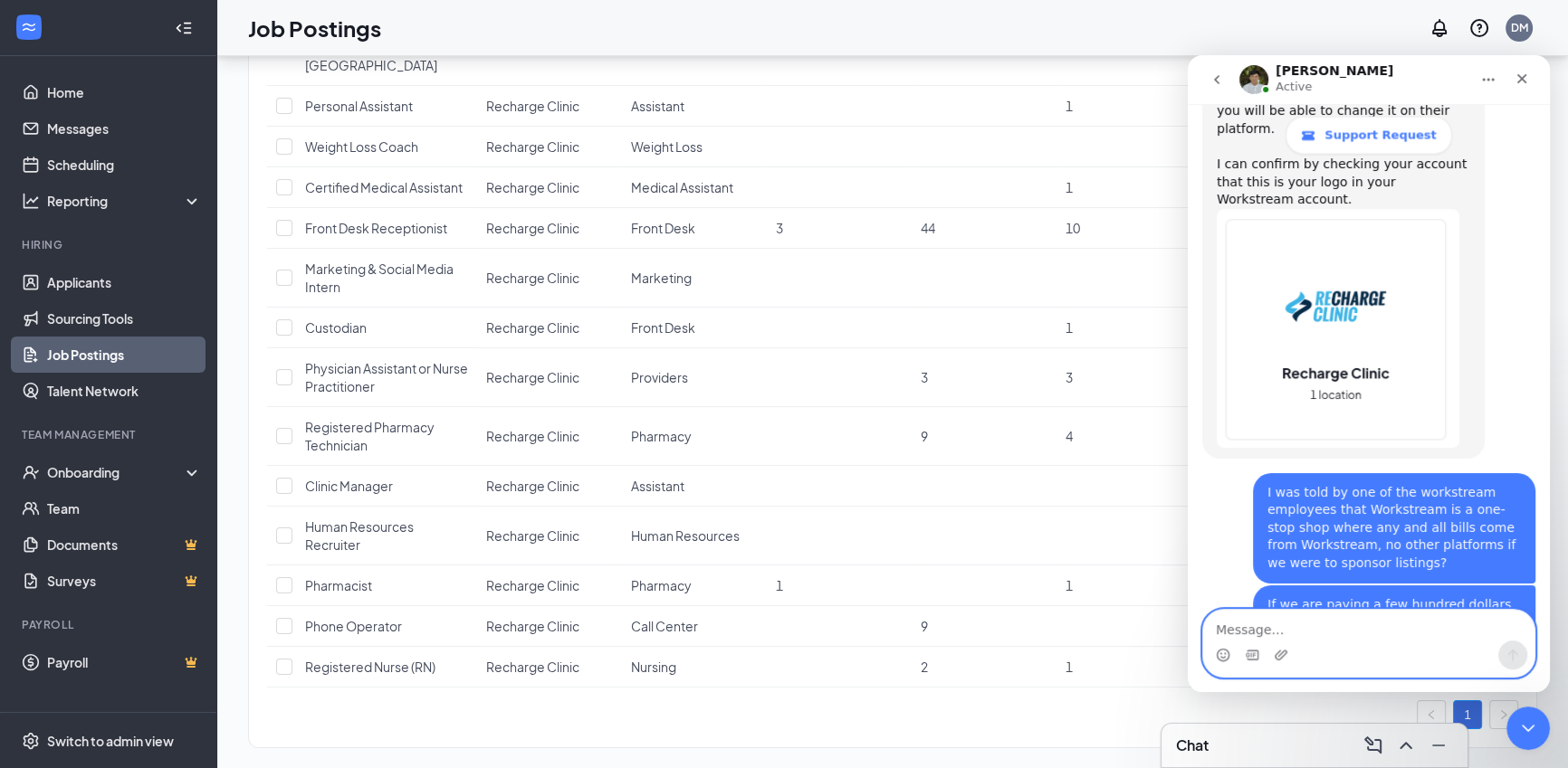
scroll to position [4590, 0]
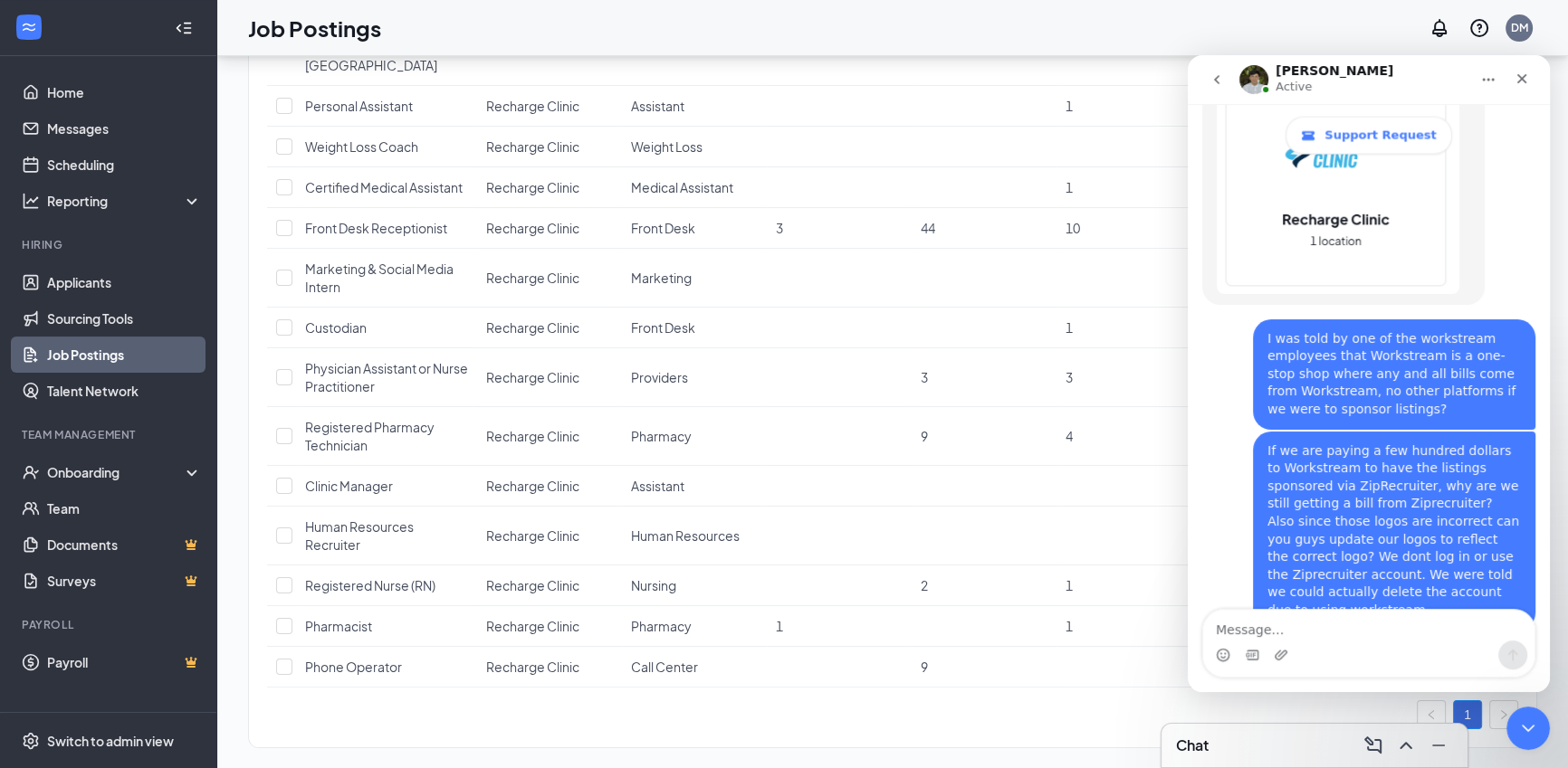
scroll to position [4660, 0]
click at [1389, 726] on link "Connect and sponsor job postings through [GEOGRAPHIC_DATA]" at bounding box center [1324, 742] width 215 height 32
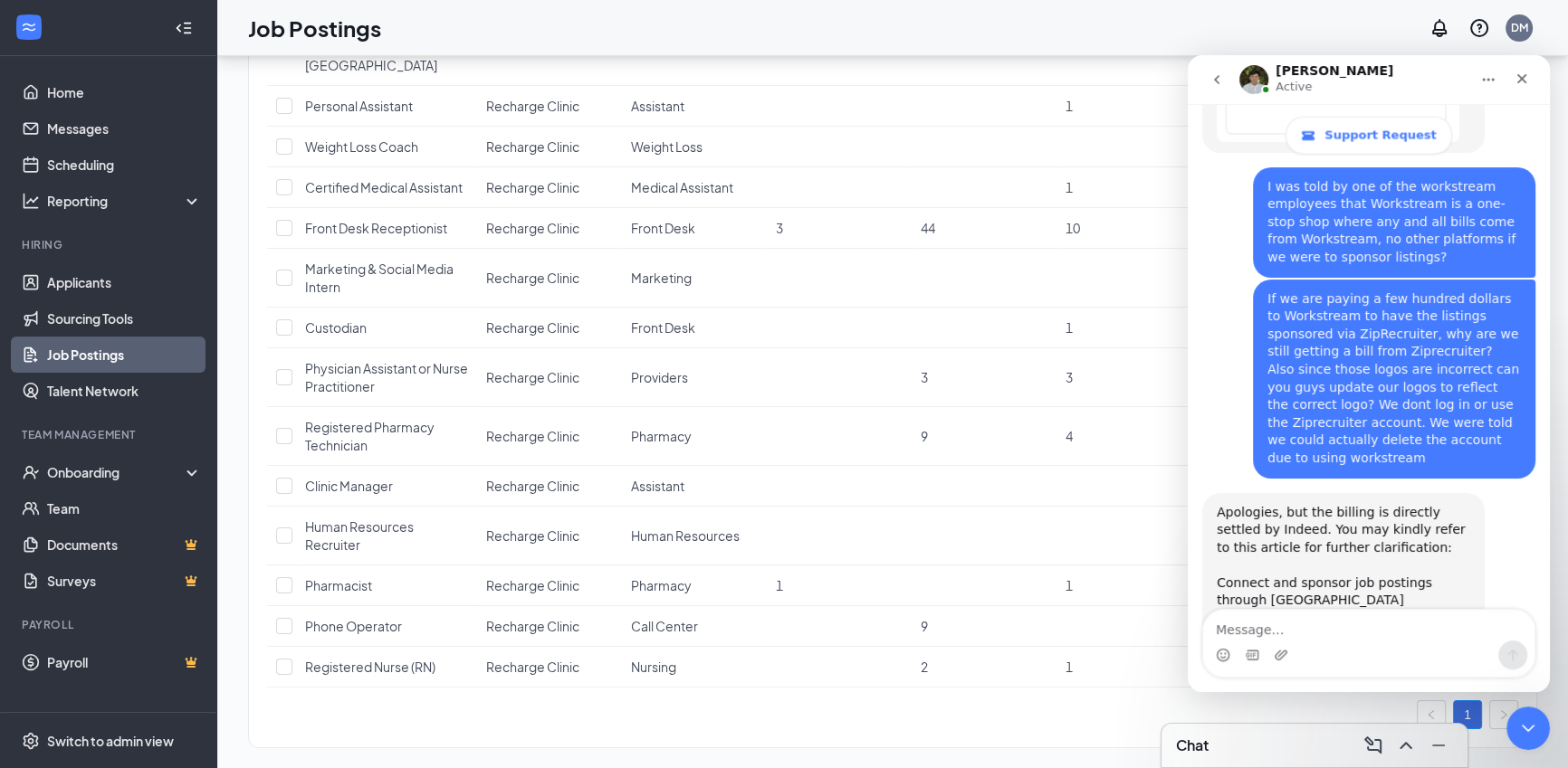
scroll to position [4836, 0]
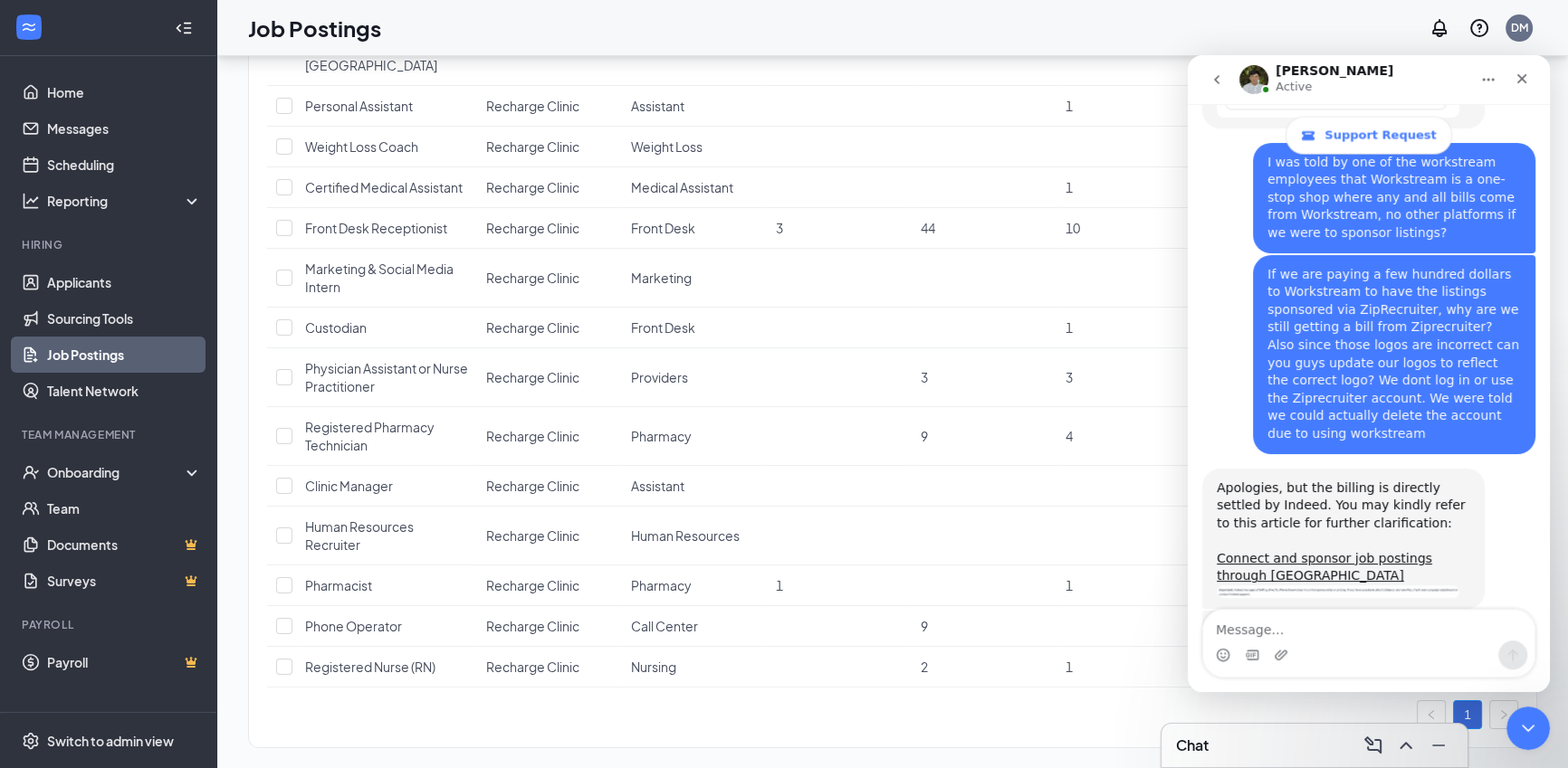
click at [1361, 611] on div "For further clarification, the subscription you are paying for Workstream is fo…" at bounding box center [1368, 770] width 333 height 319
click at [1359, 616] on textarea "Message…" at bounding box center [1368, 625] width 331 height 30
type textarea "Ok thank you"
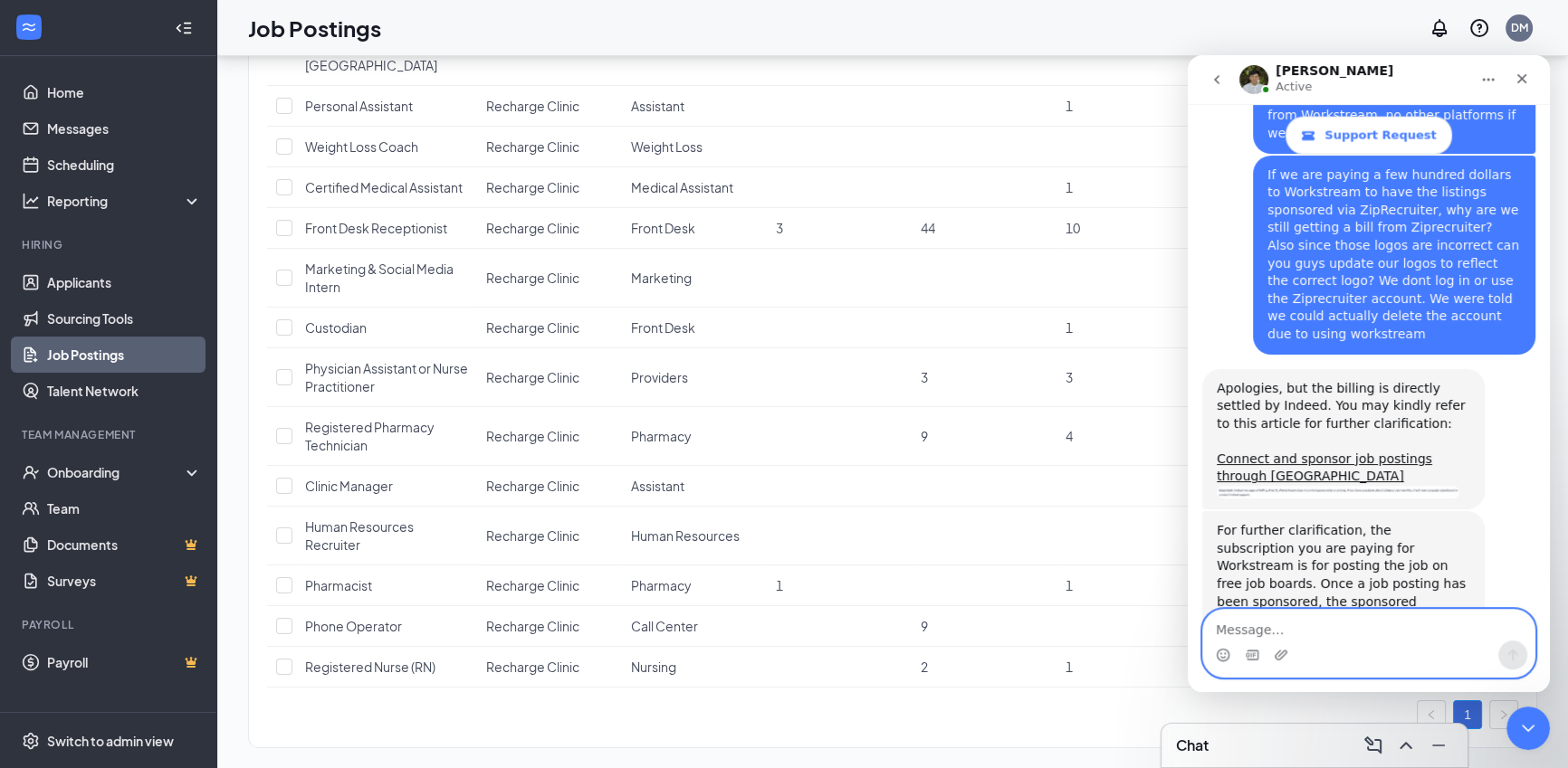
scroll to position [4959, 0]
